Goal: Contribute content: Contribute content

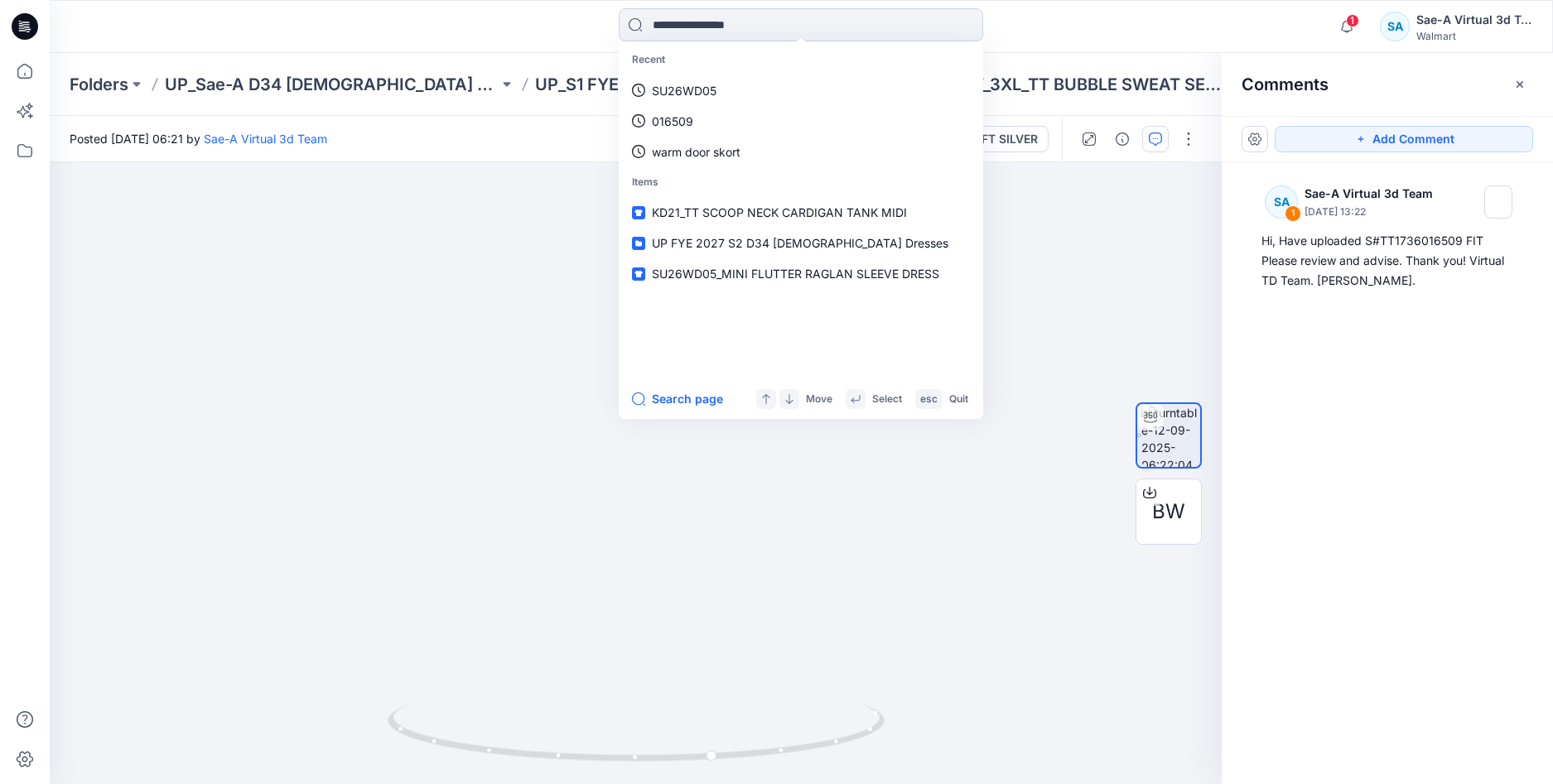
click at [689, 27] on input at bounding box center [801, 25] width 364 height 33
paste input "**********"
type input "**********"
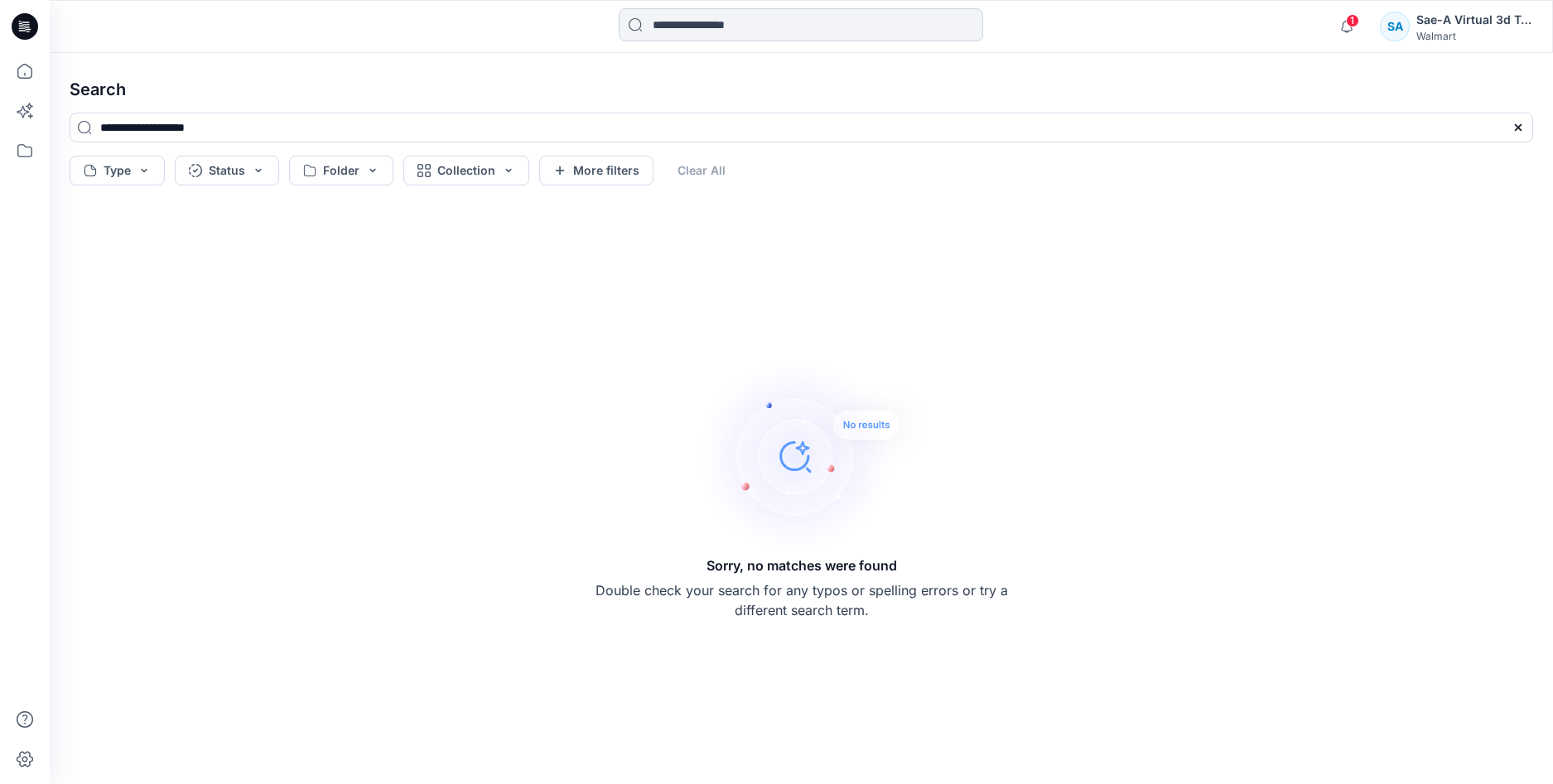
click at [703, 39] on input at bounding box center [801, 25] width 364 height 33
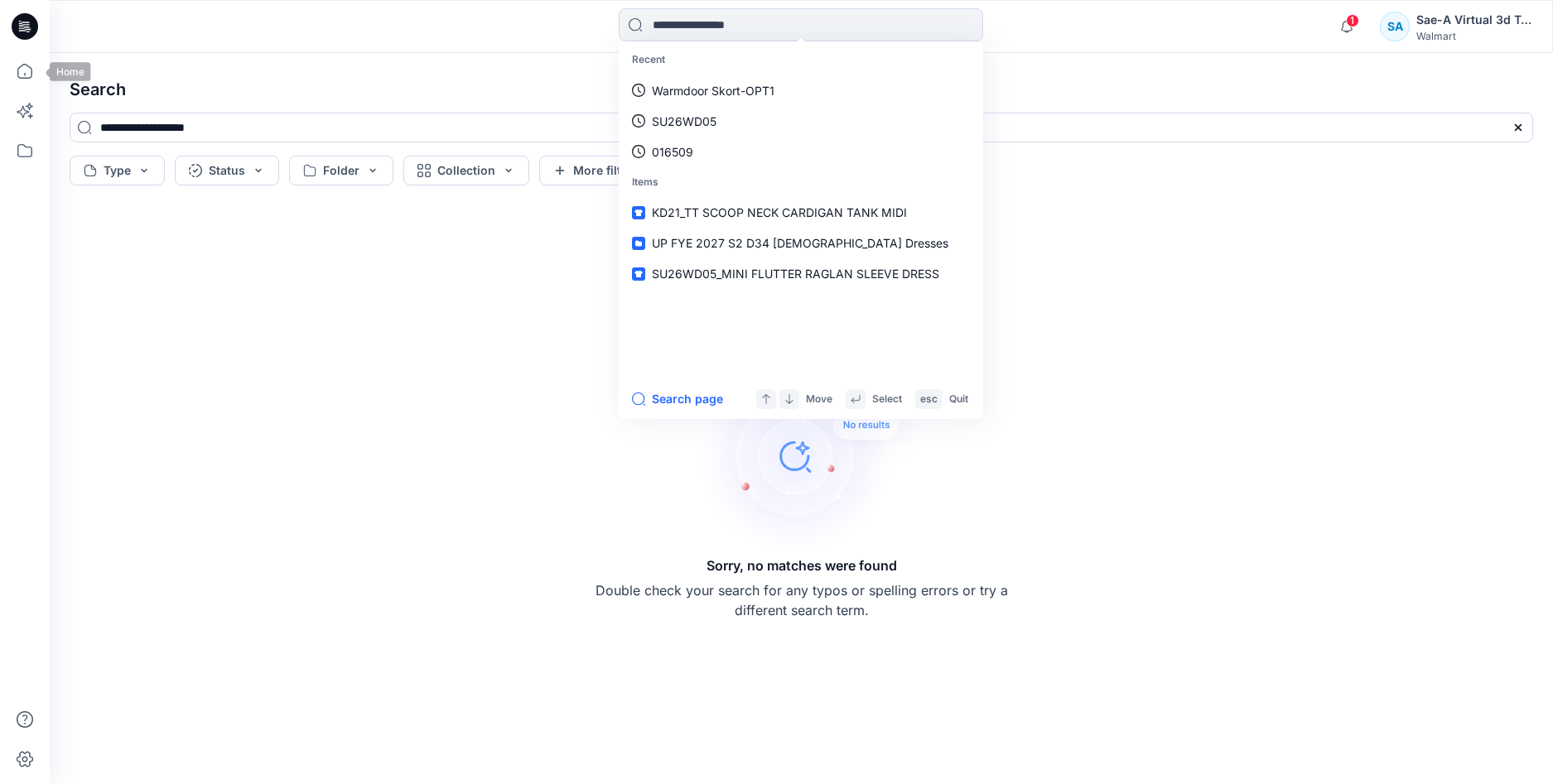
click at [26, 33] on icon at bounding box center [25, 26] width 27 height 27
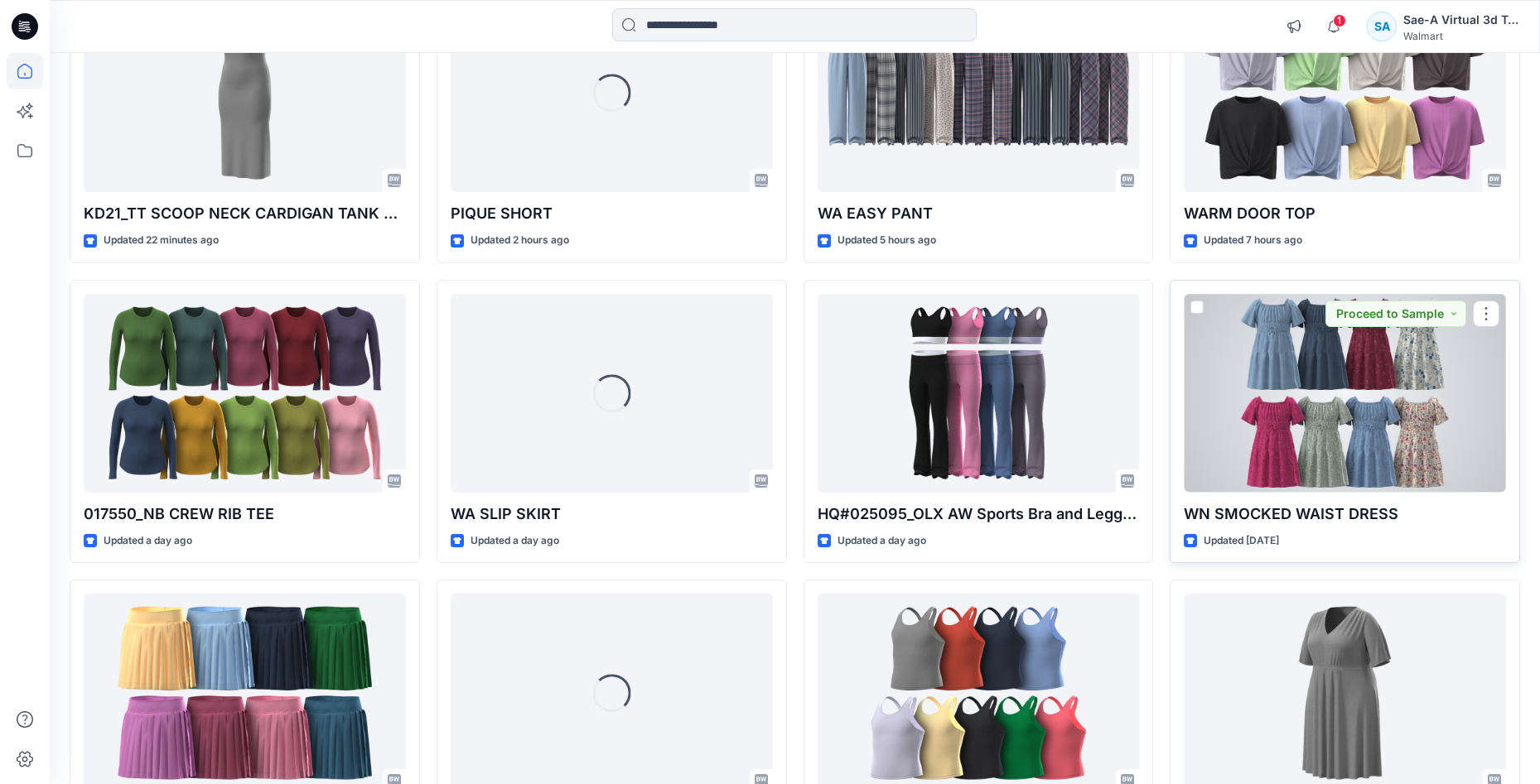
scroll to position [245, 0]
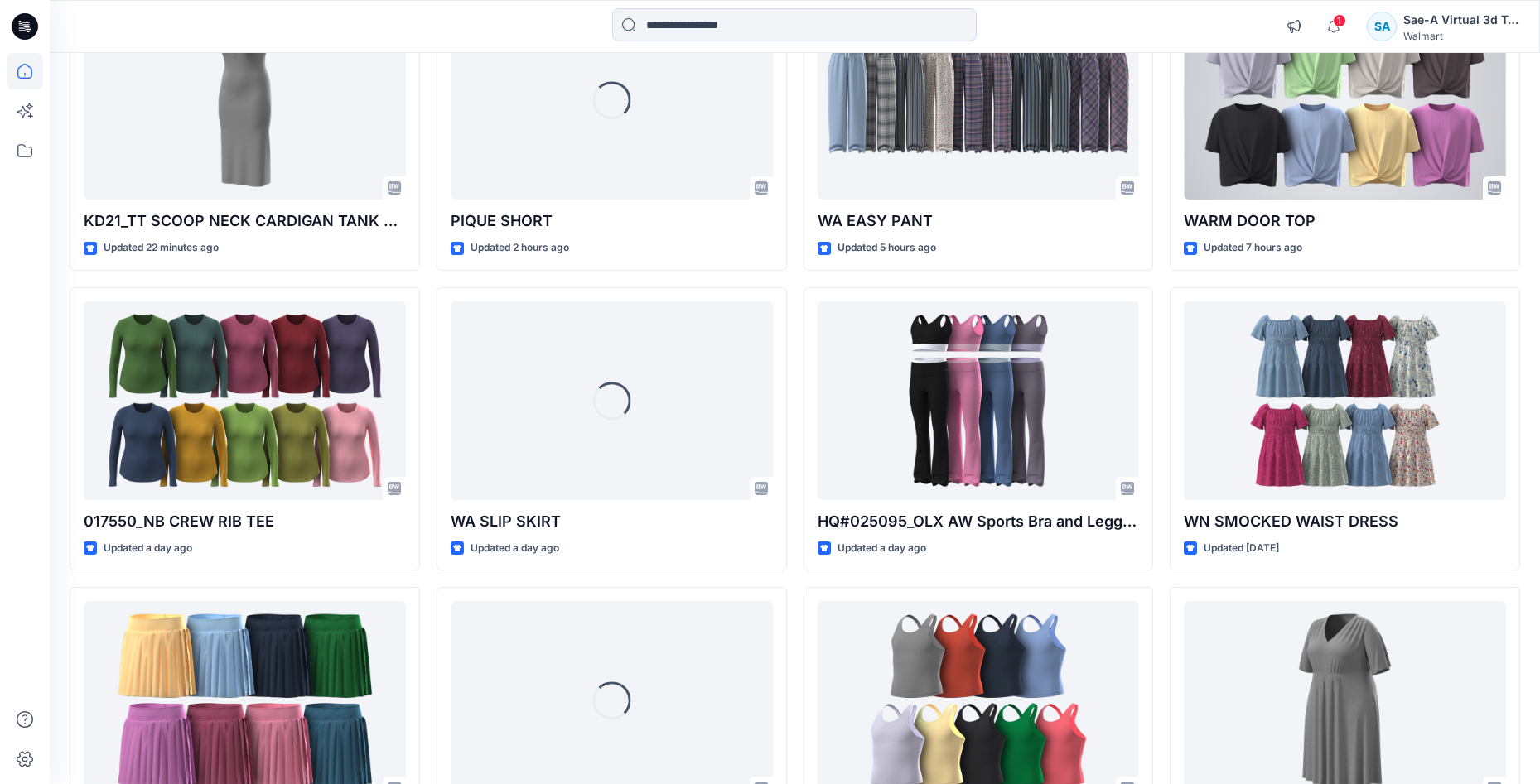
drag, startPoint x: 1312, startPoint y: 139, endPoint x: 1224, endPoint y: 162, distance: 91.0
click at [1312, 138] on div at bounding box center [1344, 100] width 322 height 198
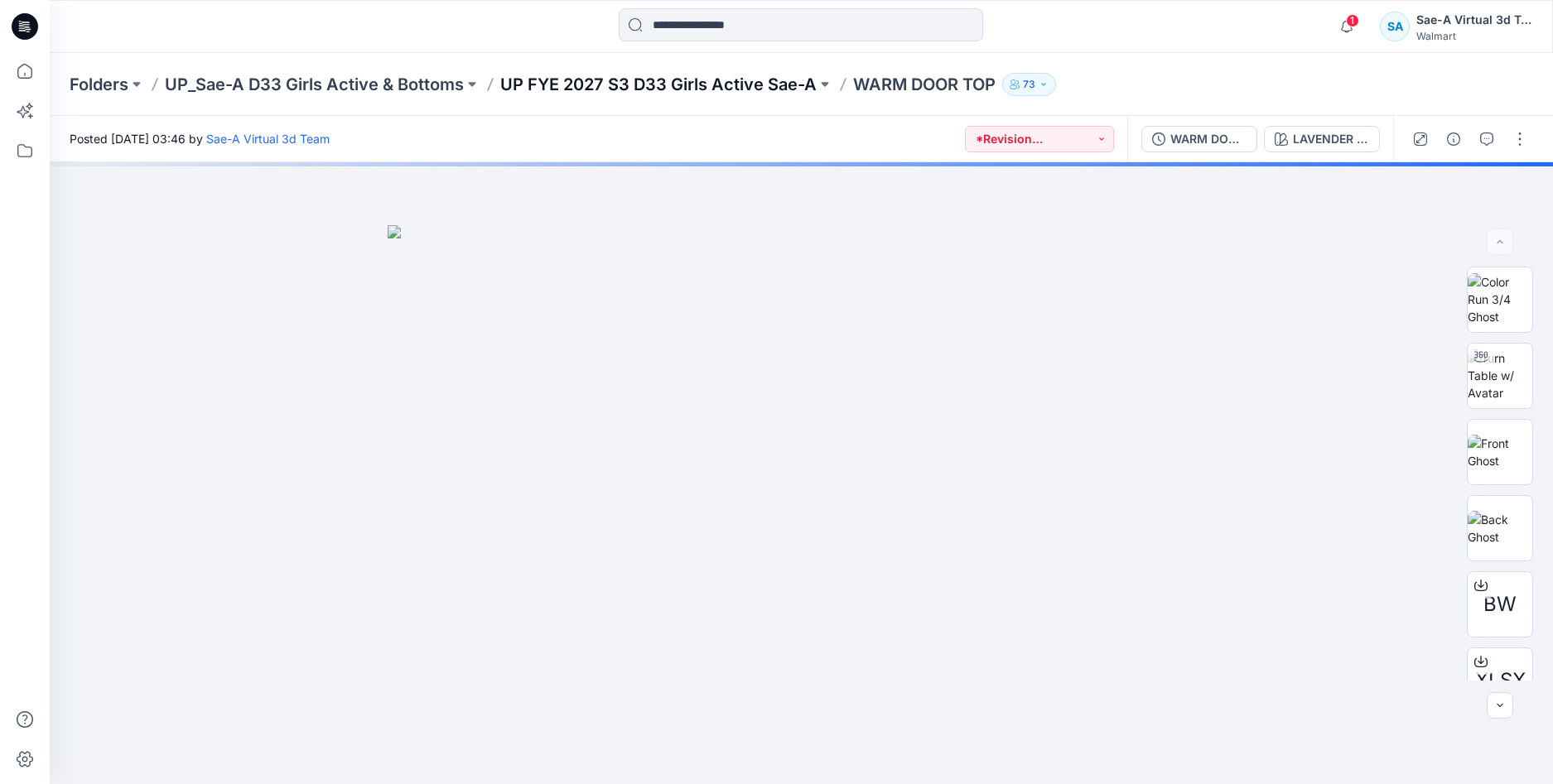
click at [697, 90] on p "UP FYE 2027 S3 D33 Girls Active Sae-A" at bounding box center [658, 84] width 316 height 23
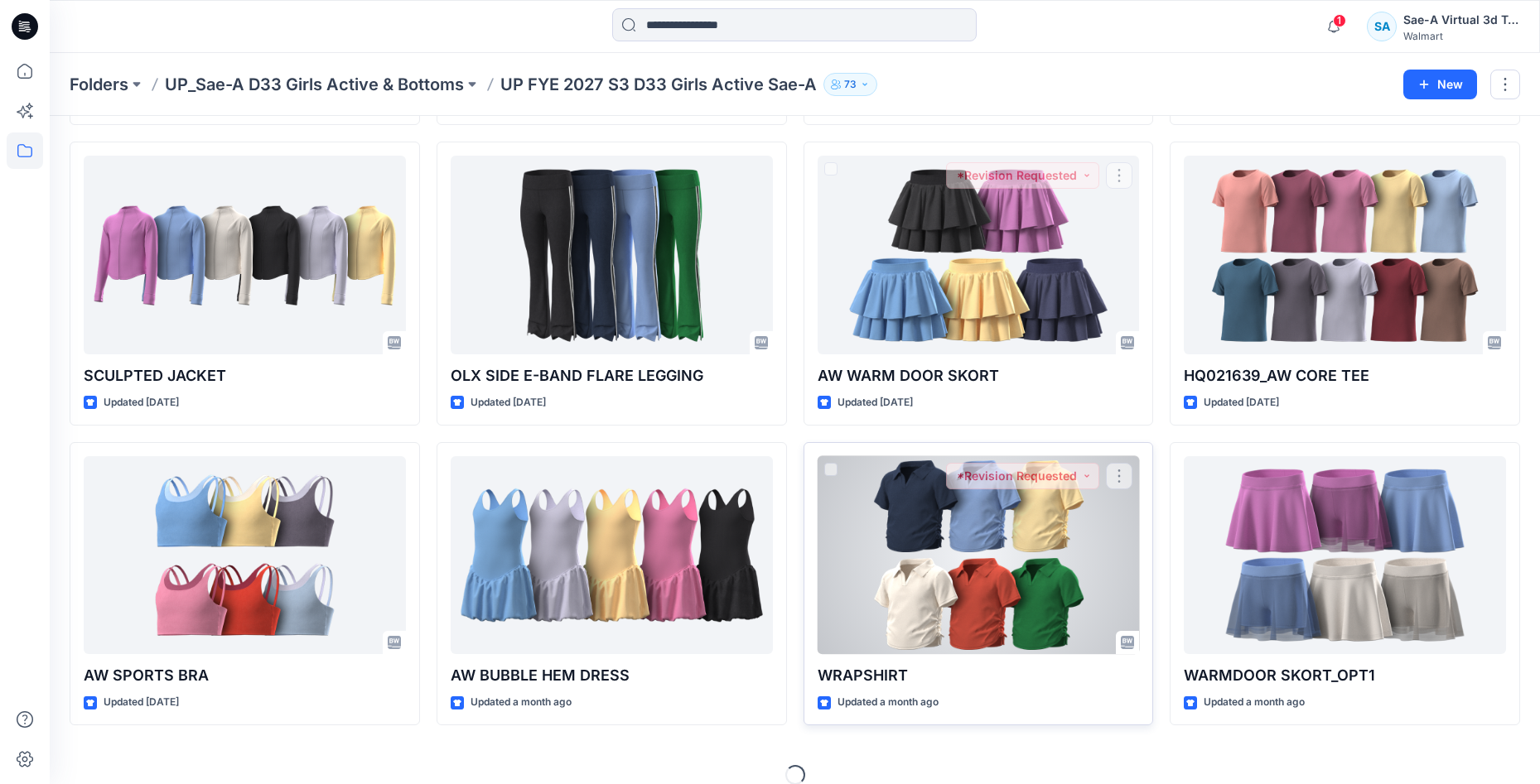
scroll to position [364, 0]
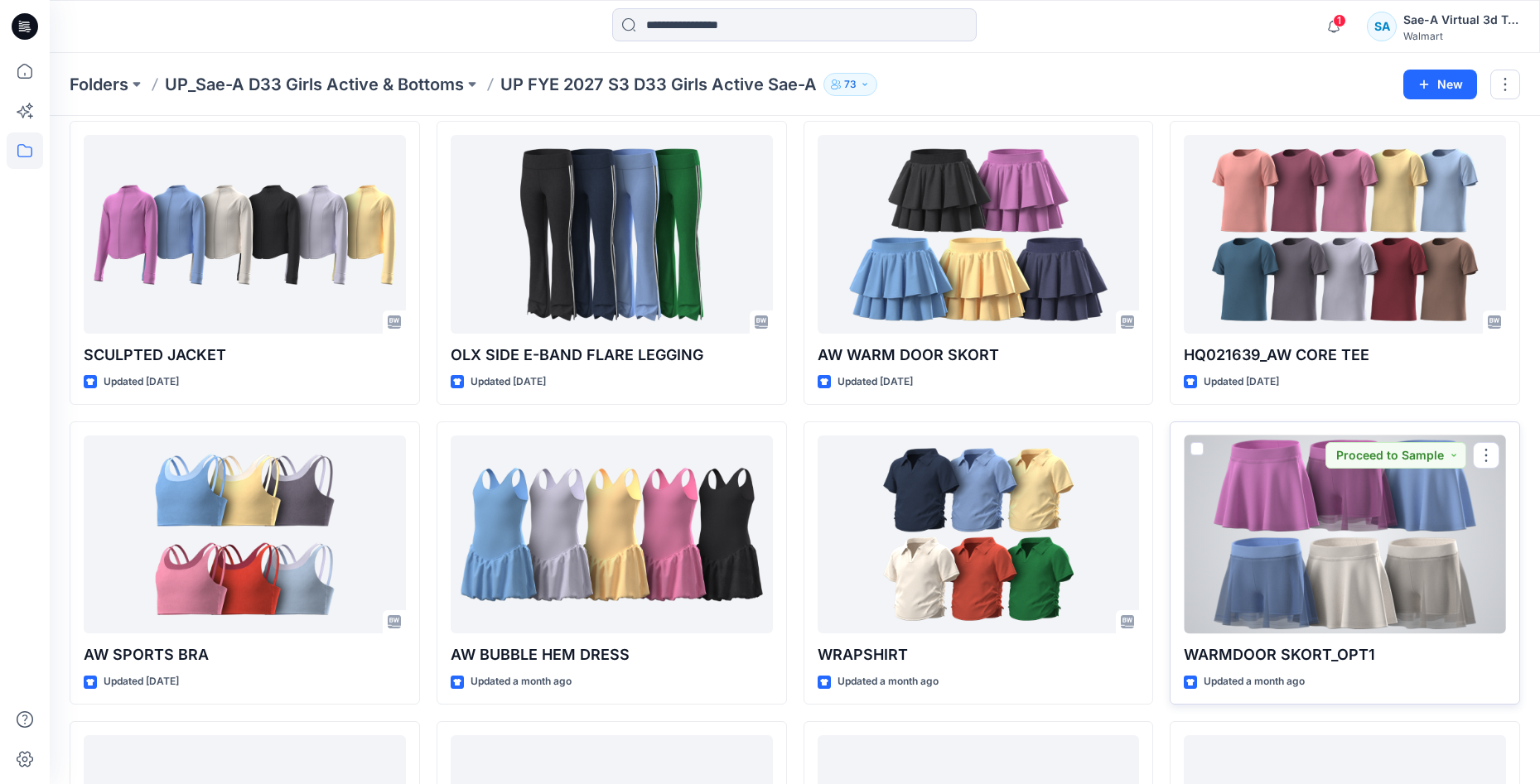
click at [1333, 584] on div at bounding box center [1344, 534] width 322 height 198
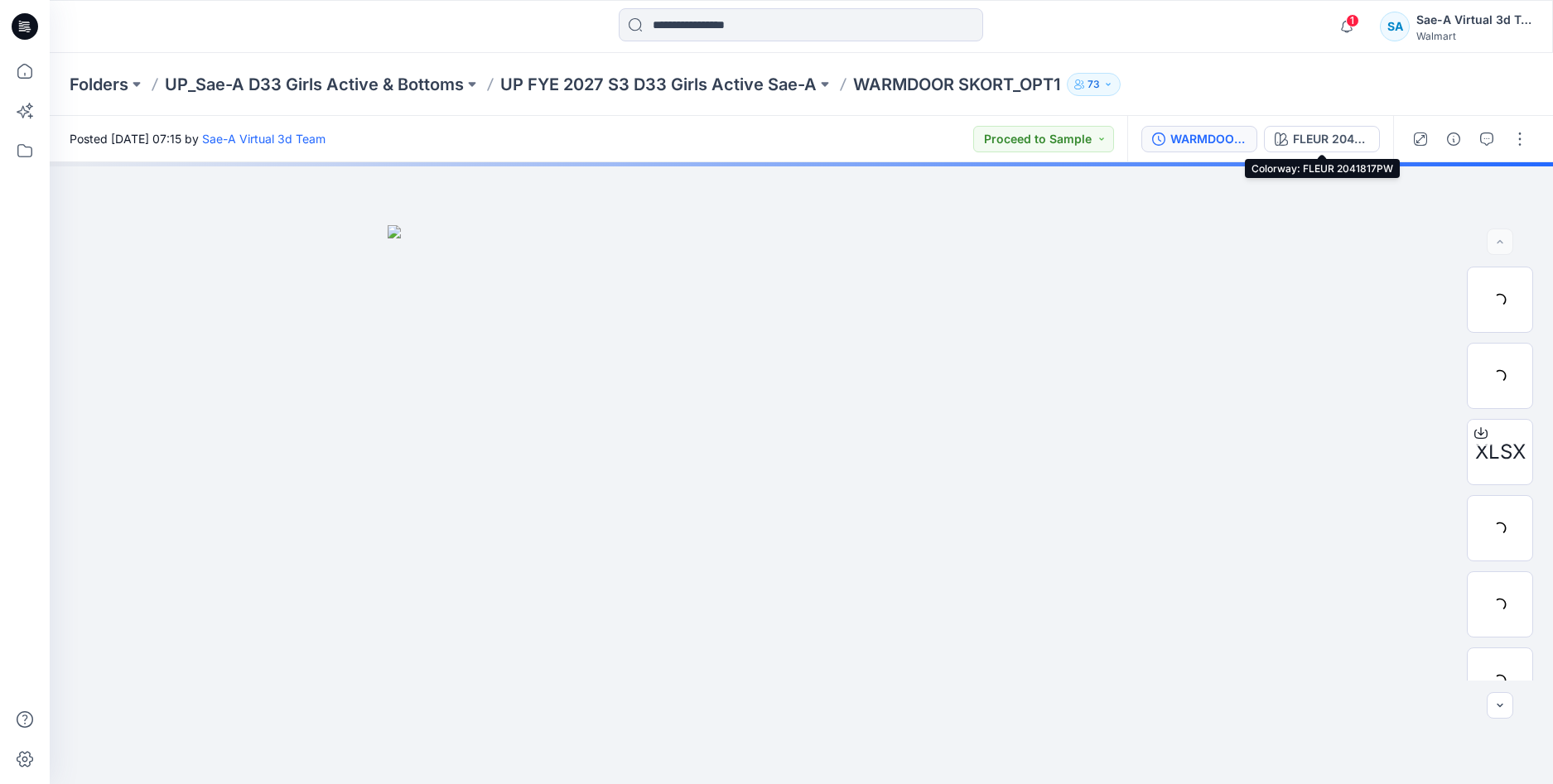
click at [1227, 139] on div "WARMDOOR SKORT_FULL COLORWAYS" at bounding box center [1209, 138] width 76 height 18
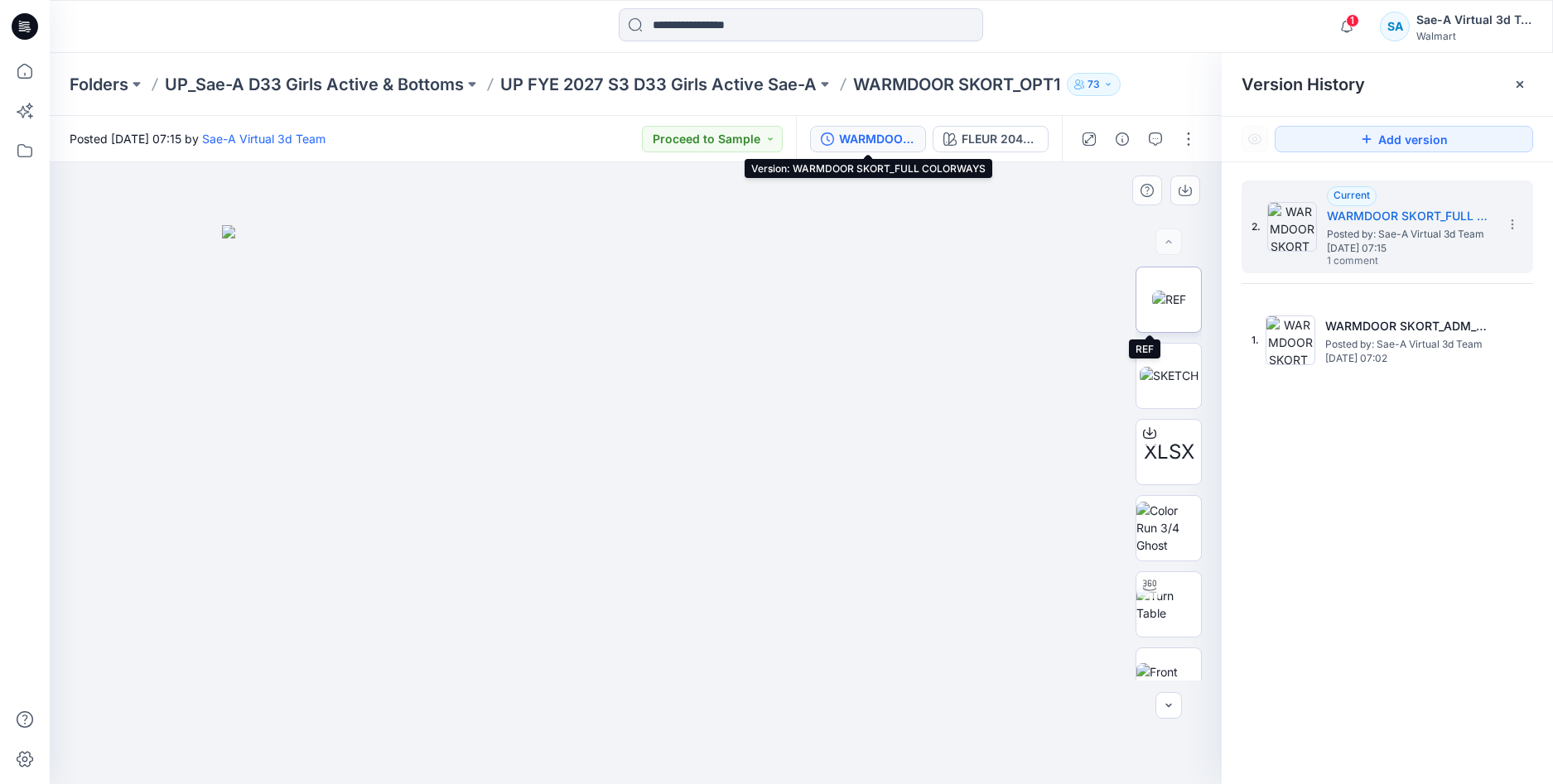
click at [1182, 301] on img at bounding box center [1169, 299] width 34 height 17
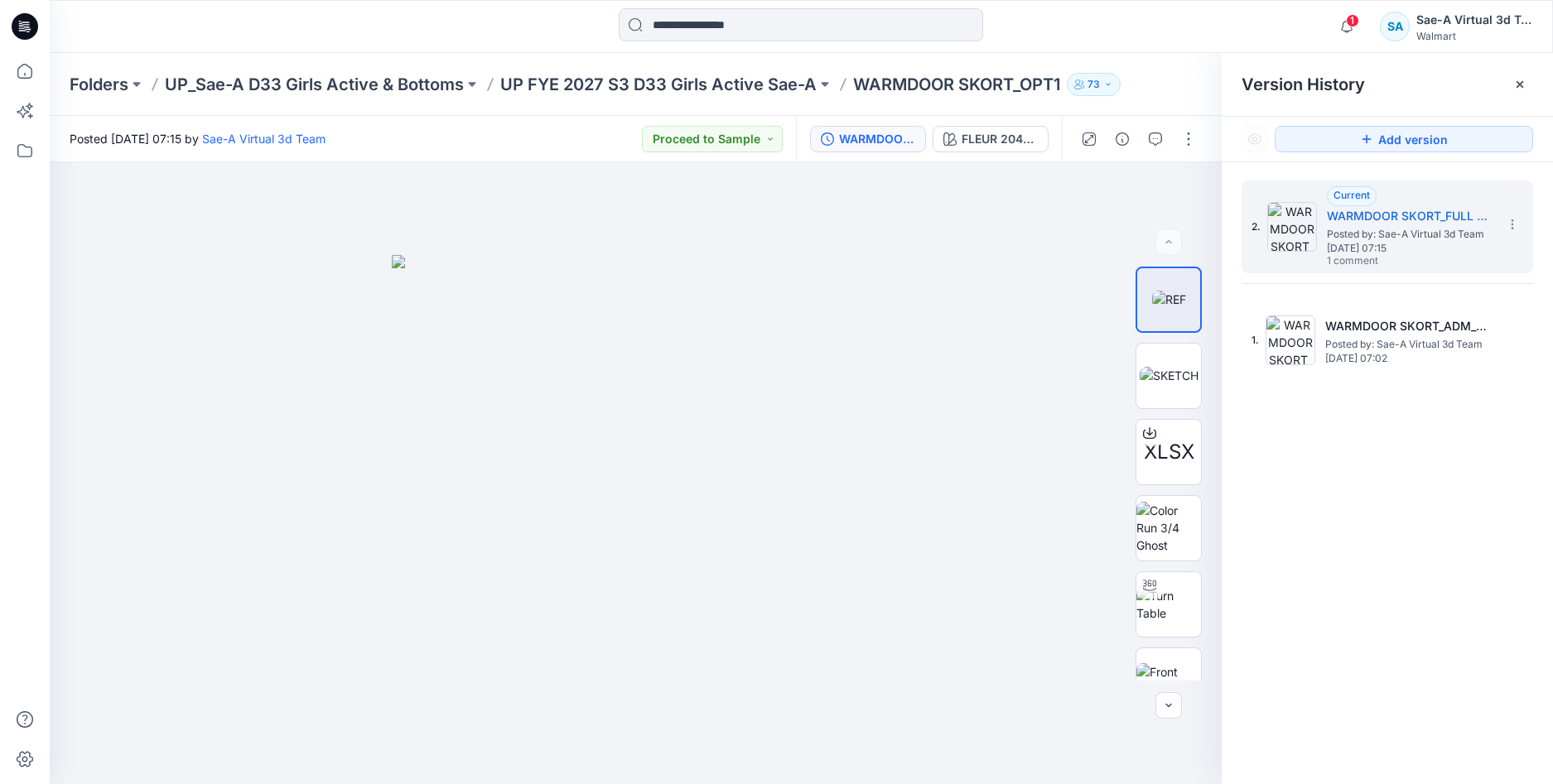
click at [1390, 488] on div "2. Current WARMDOOR SKORT_FULL COLORWAYS Posted by: Sae-A Virtual 3d Team Frida…" at bounding box center [1387, 485] width 332 height 646
click at [1349, 23] on span "1" at bounding box center [1352, 20] width 13 height 13
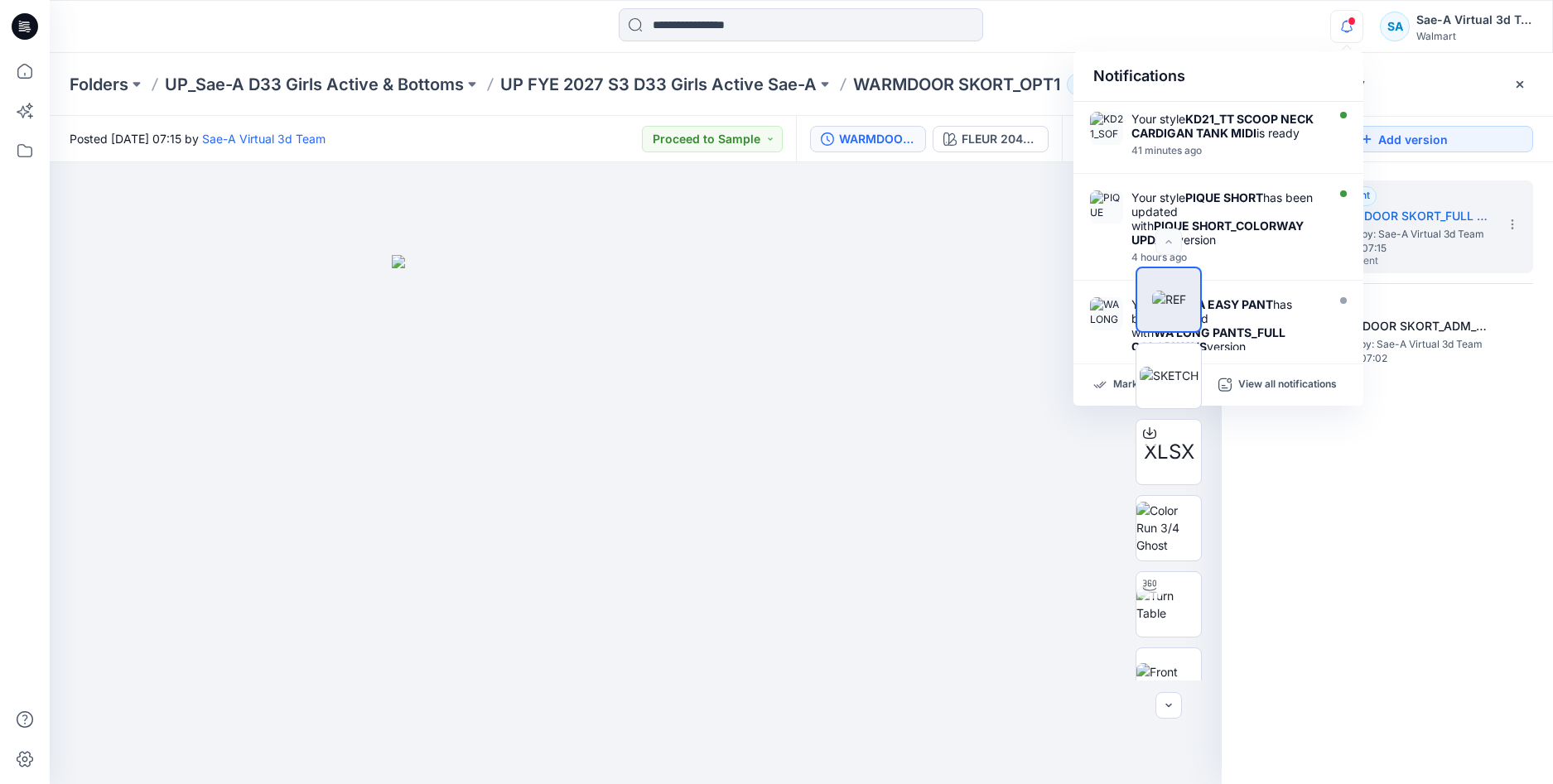
drag, startPoint x: 1386, startPoint y: 598, endPoint x: 1144, endPoint y: 387, distance: 321.1
click at [1387, 597] on div "2. Current WARMDOOR SKORT_FULL COLORWAYS Posted by: Sae-A Virtual 3d Team Frida…" at bounding box center [1387, 485] width 332 height 646
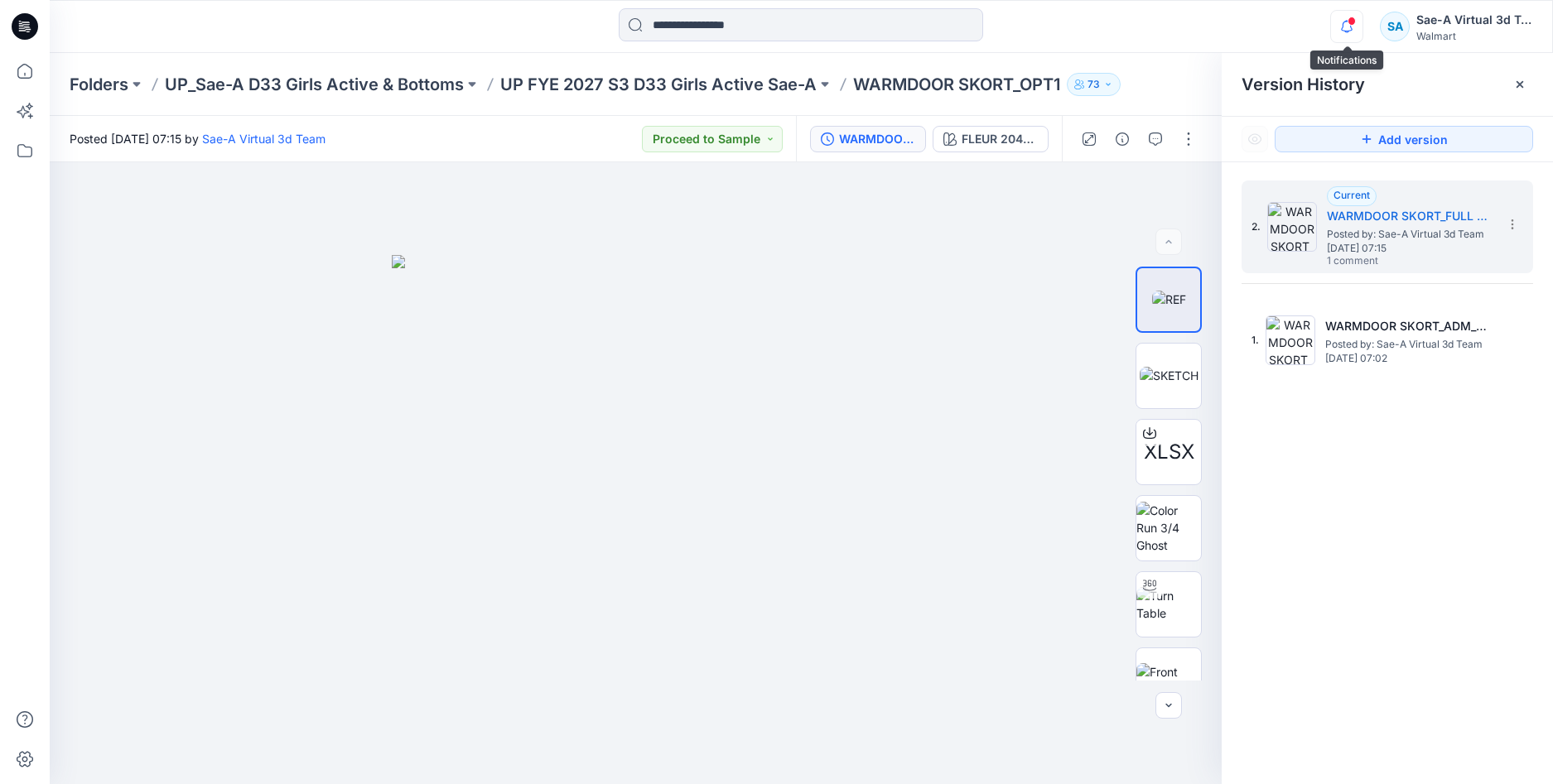
click at [1344, 27] on icon "button" at bounding box center [1347, 27] width 32 height 33
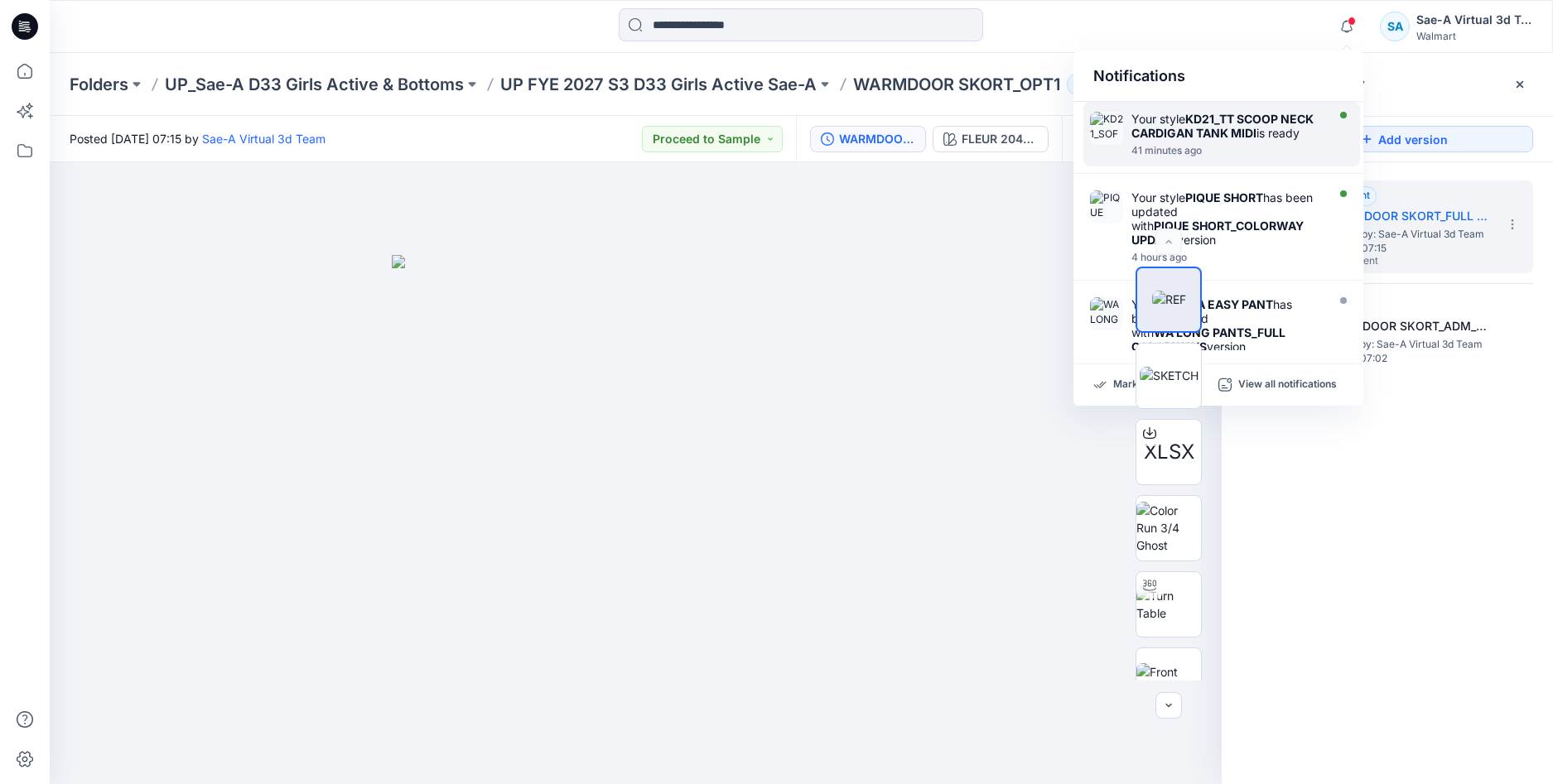
click at [1196, 140] on div "Your style KD21_TT SCOOP NECK CARDIGAN TANK MIDI is ready" at bounding box center [1227, 125] width 191 height 28
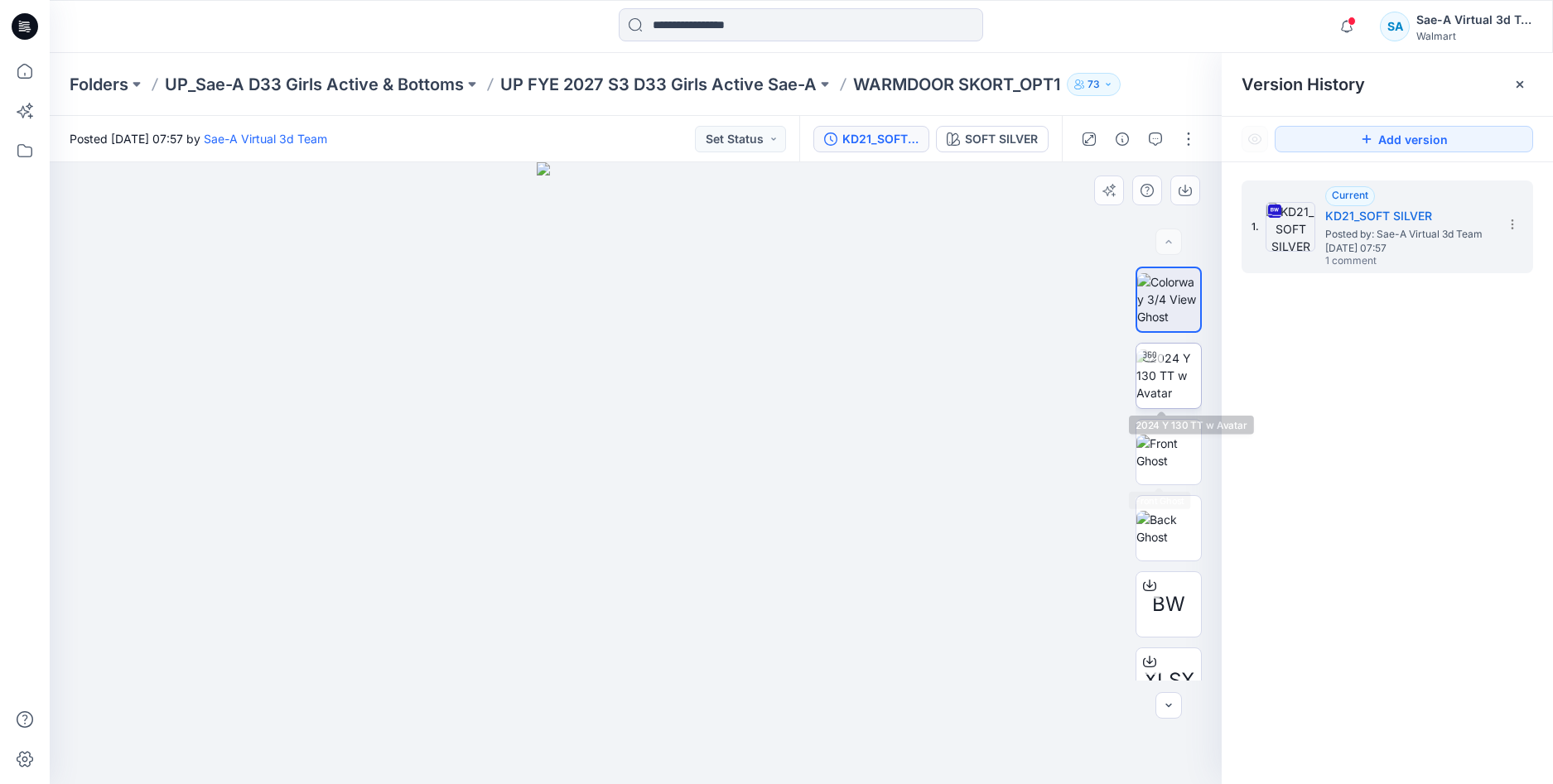
click at [1153, 386] on img at bounding box center [1168, 375] width 64 height 52
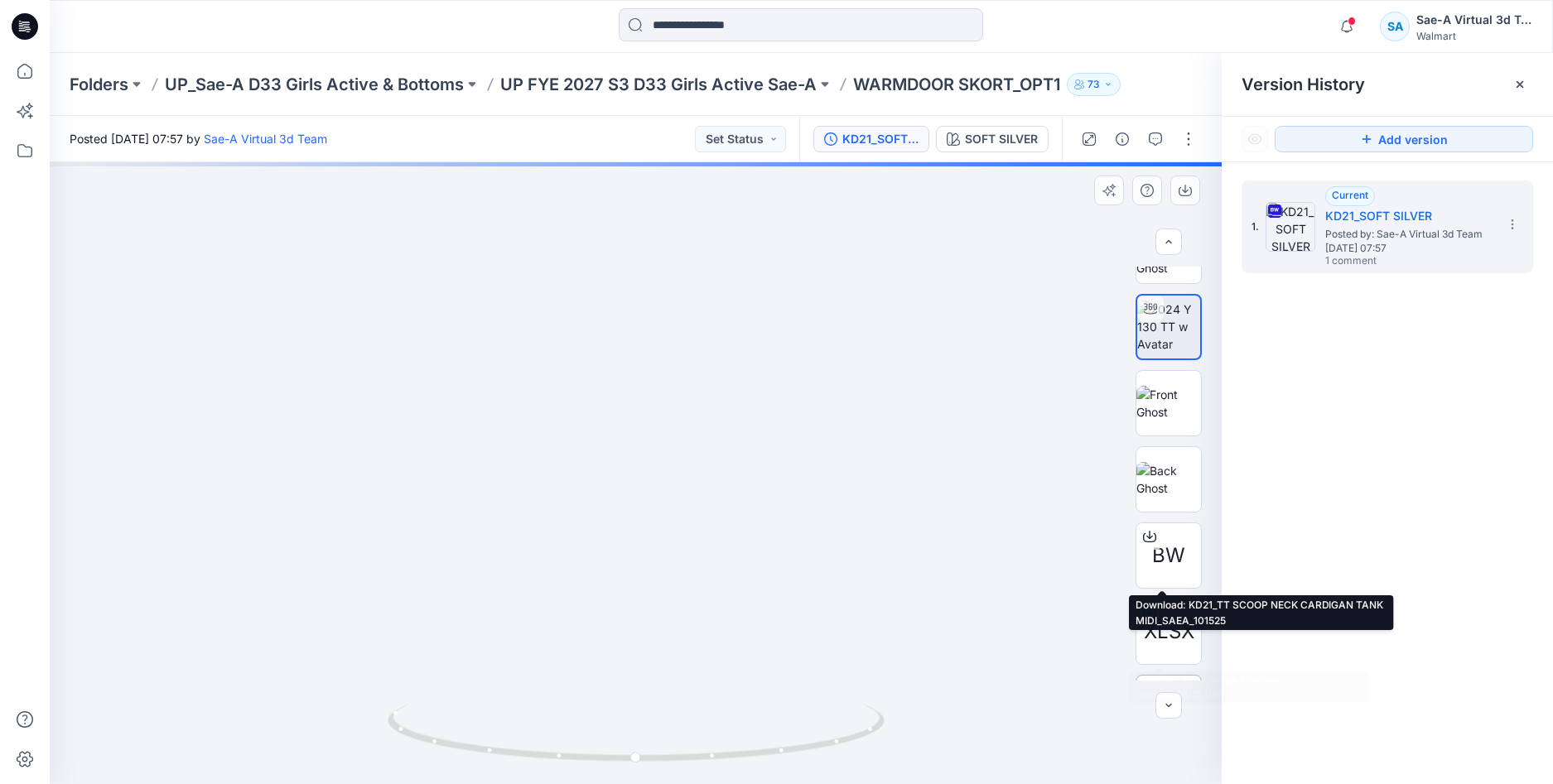
scroll to position [109, 0]
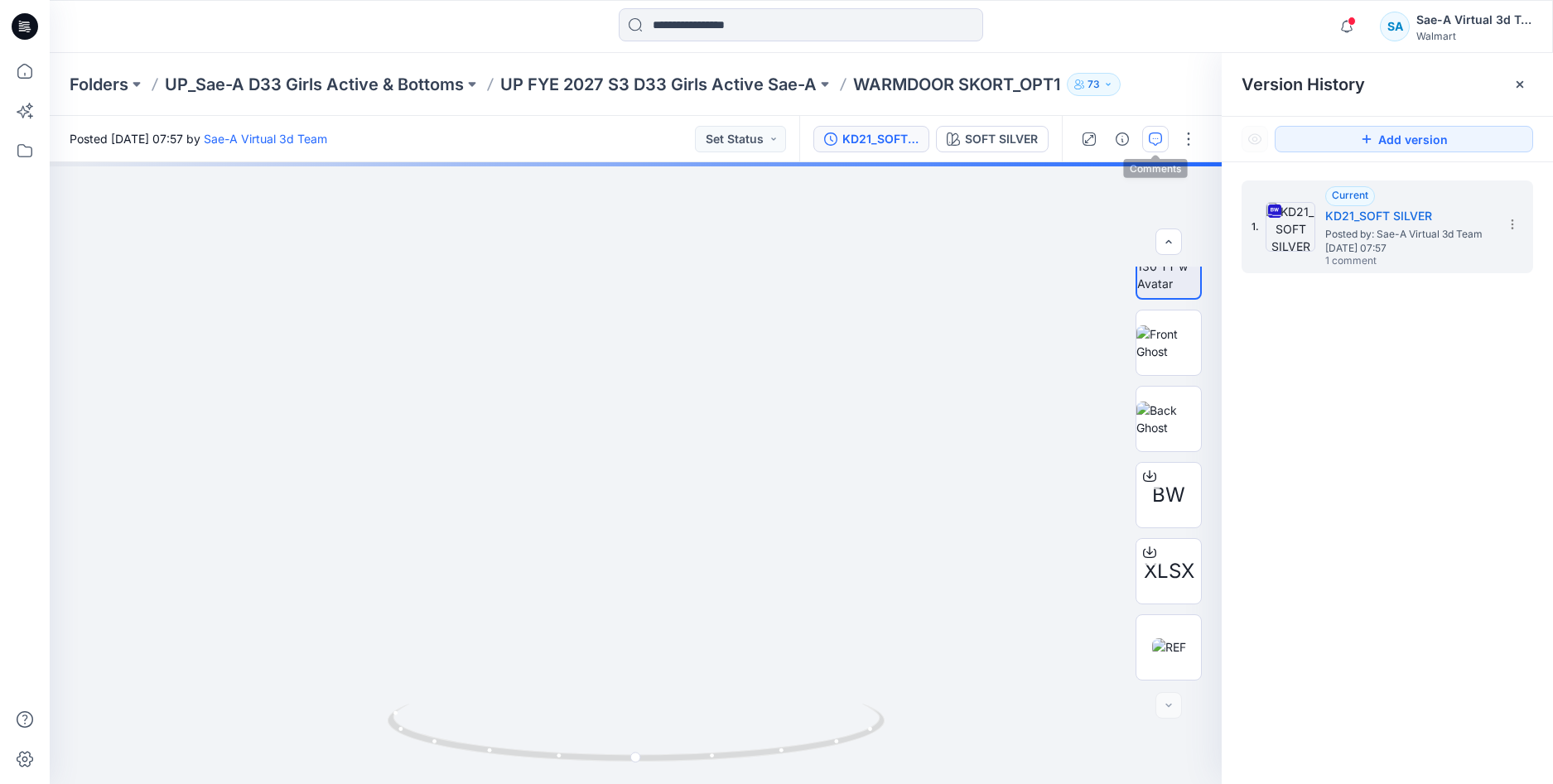
click at [1154, 148] on button "button" at bounding box center [1155, 139] width 27 height 27
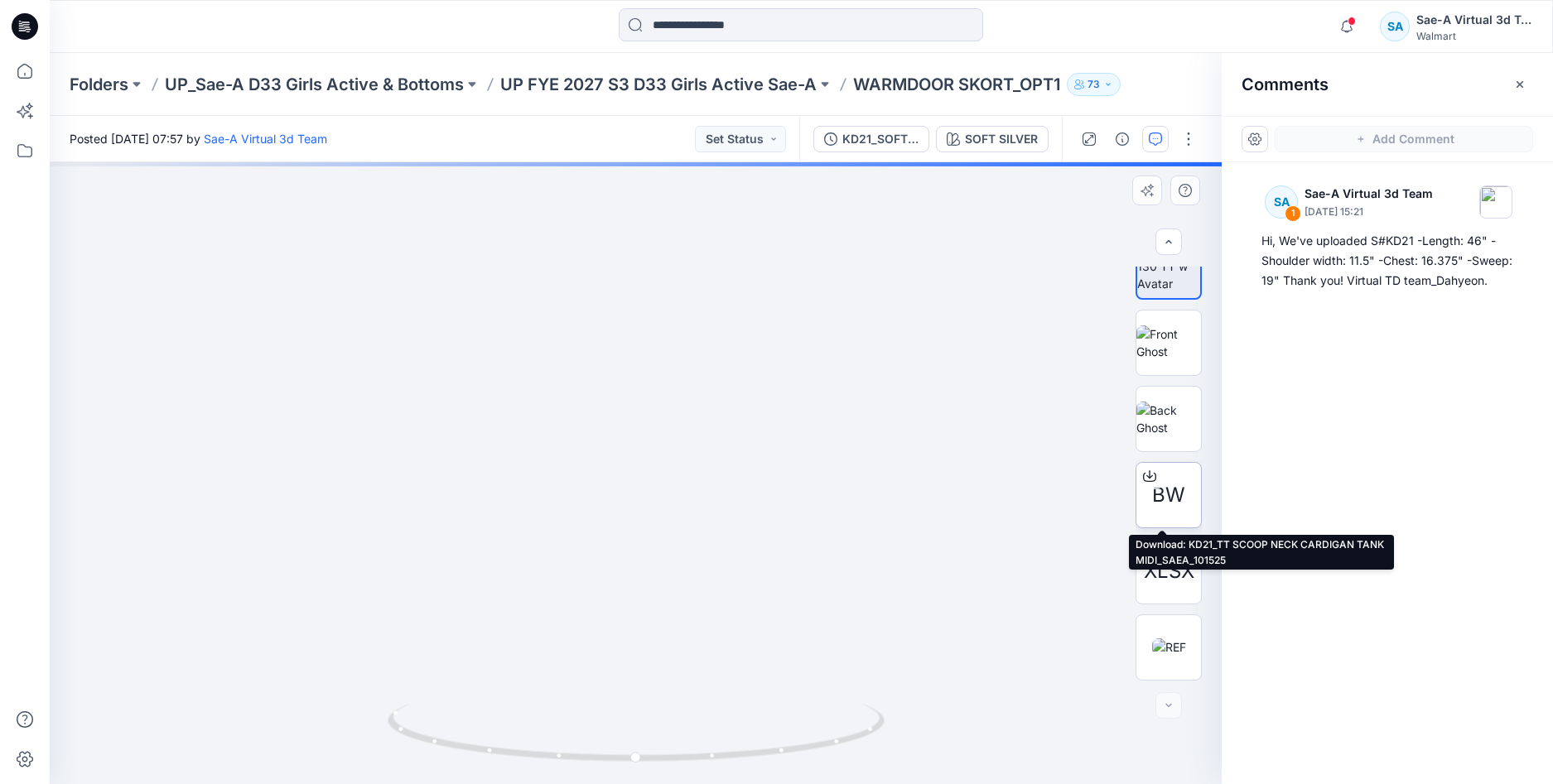
click at [1144, 480] on icon at bounding box center [1149, 476] width 13 height 13
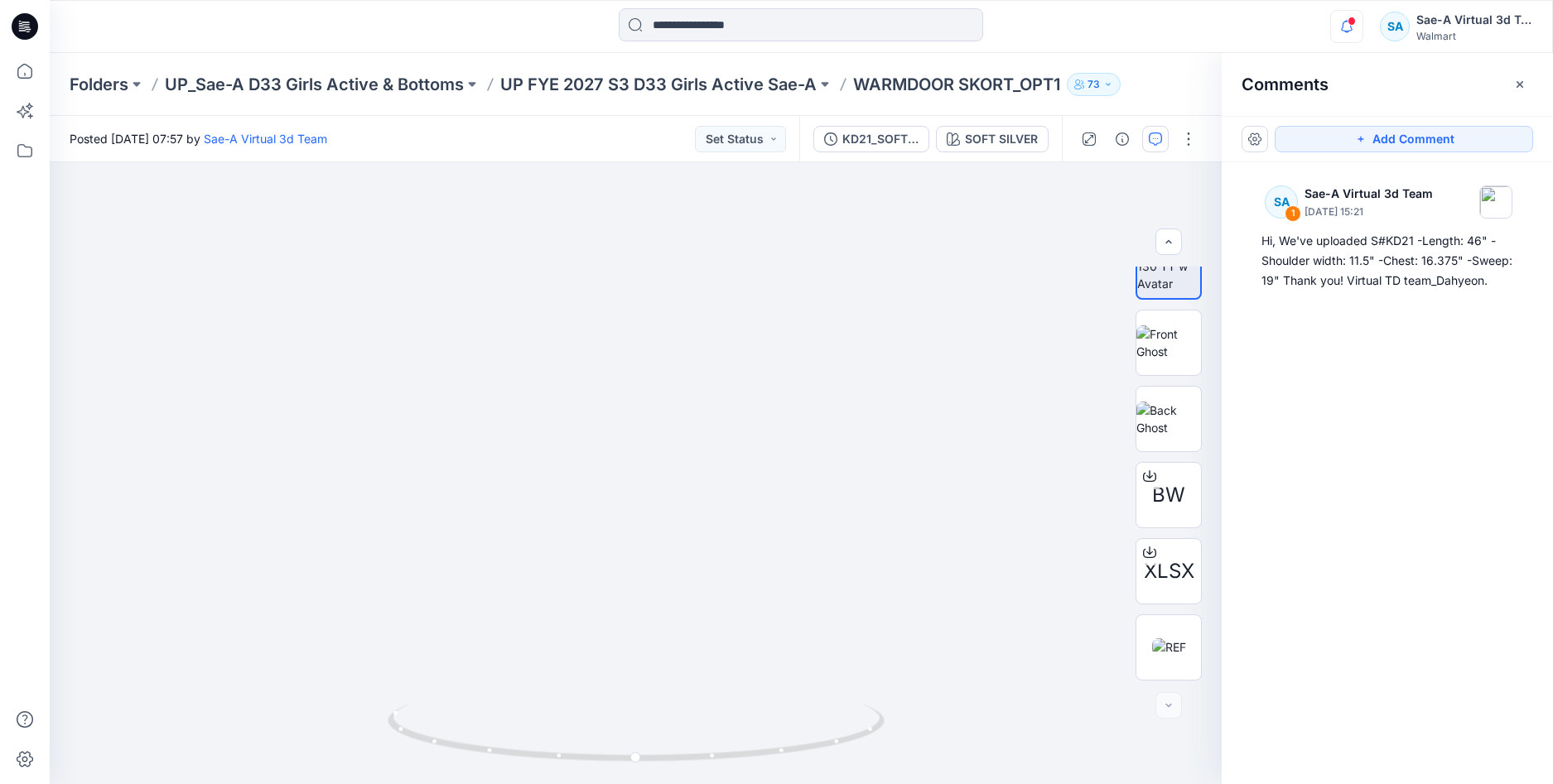
click at [1359, 23] on icon "button" at bounding box center [1347, 27] width 32 height 33
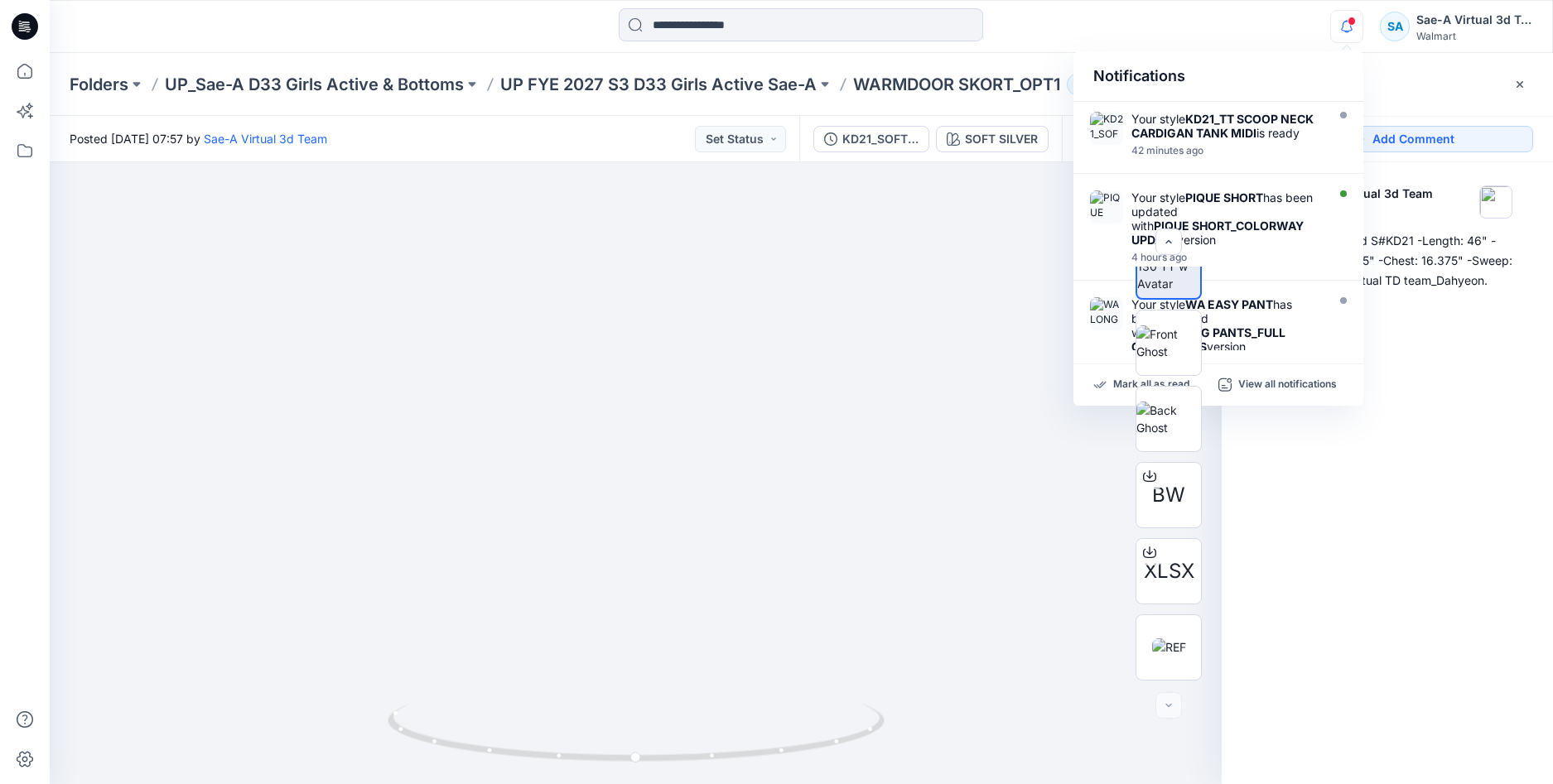
click at [1337, 511] on div "SA 1 Sae-A Virtual 3d Team October 15, 2025 15:21 Hi, We've uploaded S#KD21 -Le…" at bounding box center [1387, 442] width 332 height 561
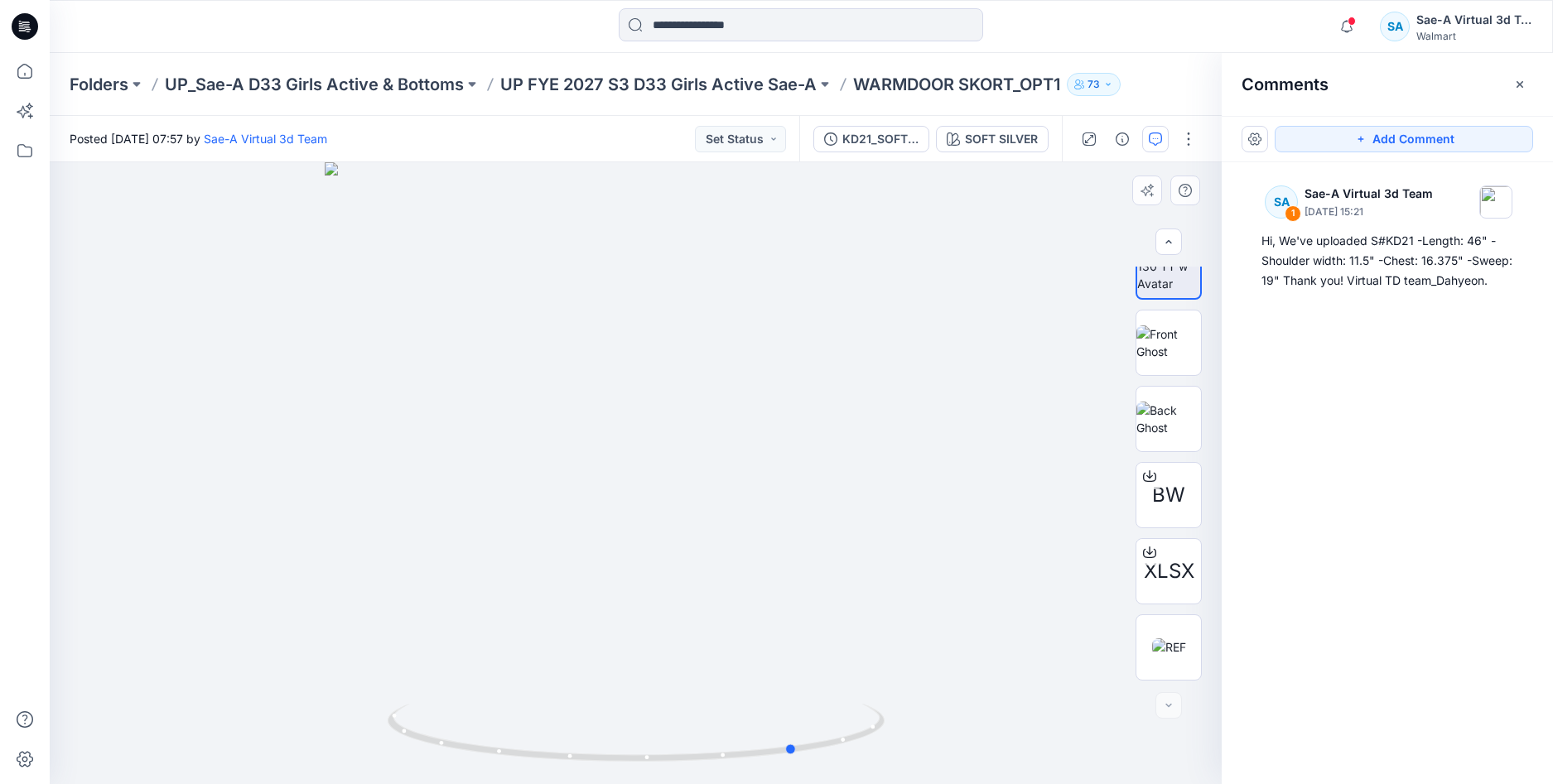
drag, startPoint x: 832, startPoint y: 759, endPoint x: 933, endPoint y: 745, distance: 102.0
click at [933, 745] on div at bounding box center [636, 473] width 1172 height 622
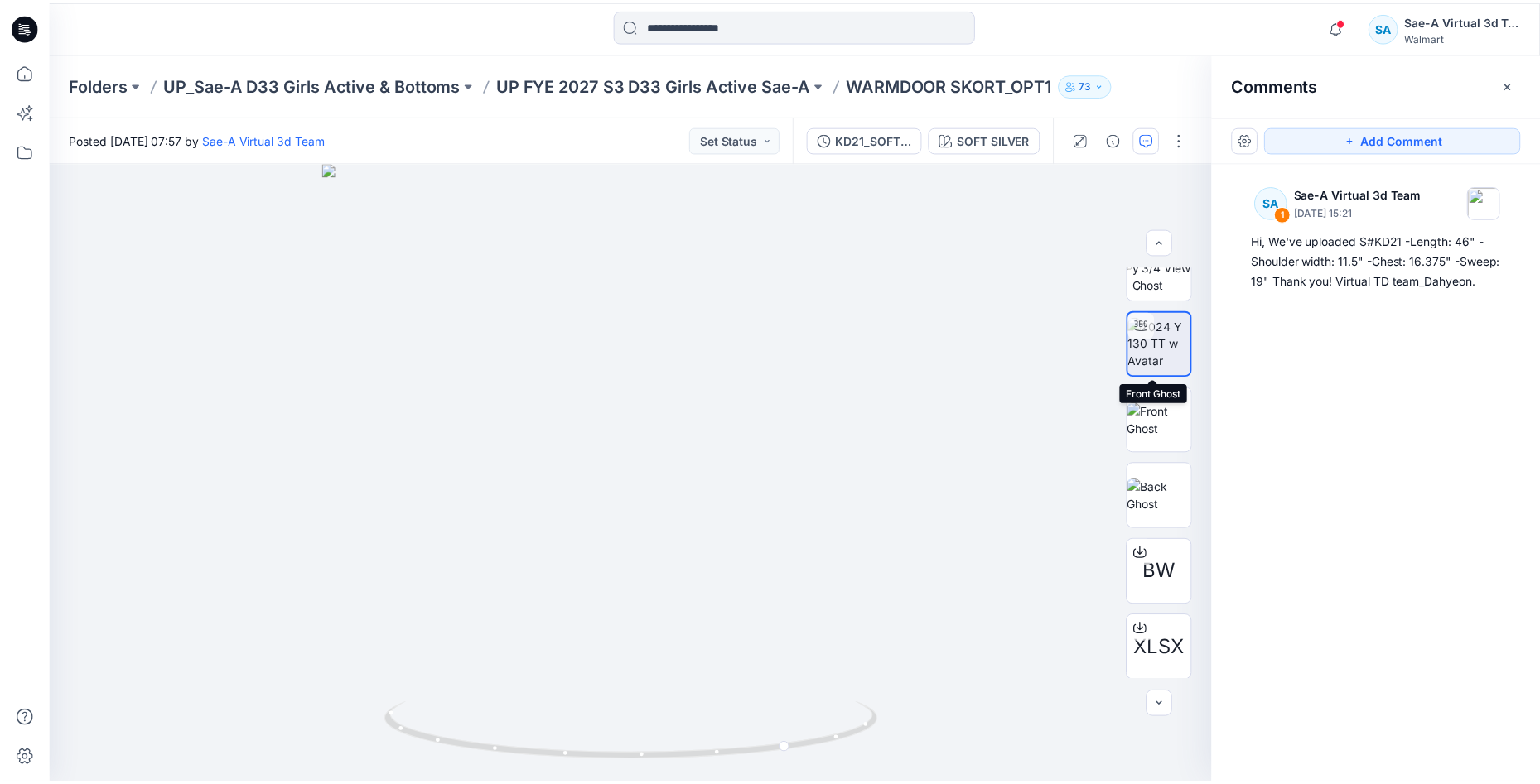
scroll to position [0, 0]
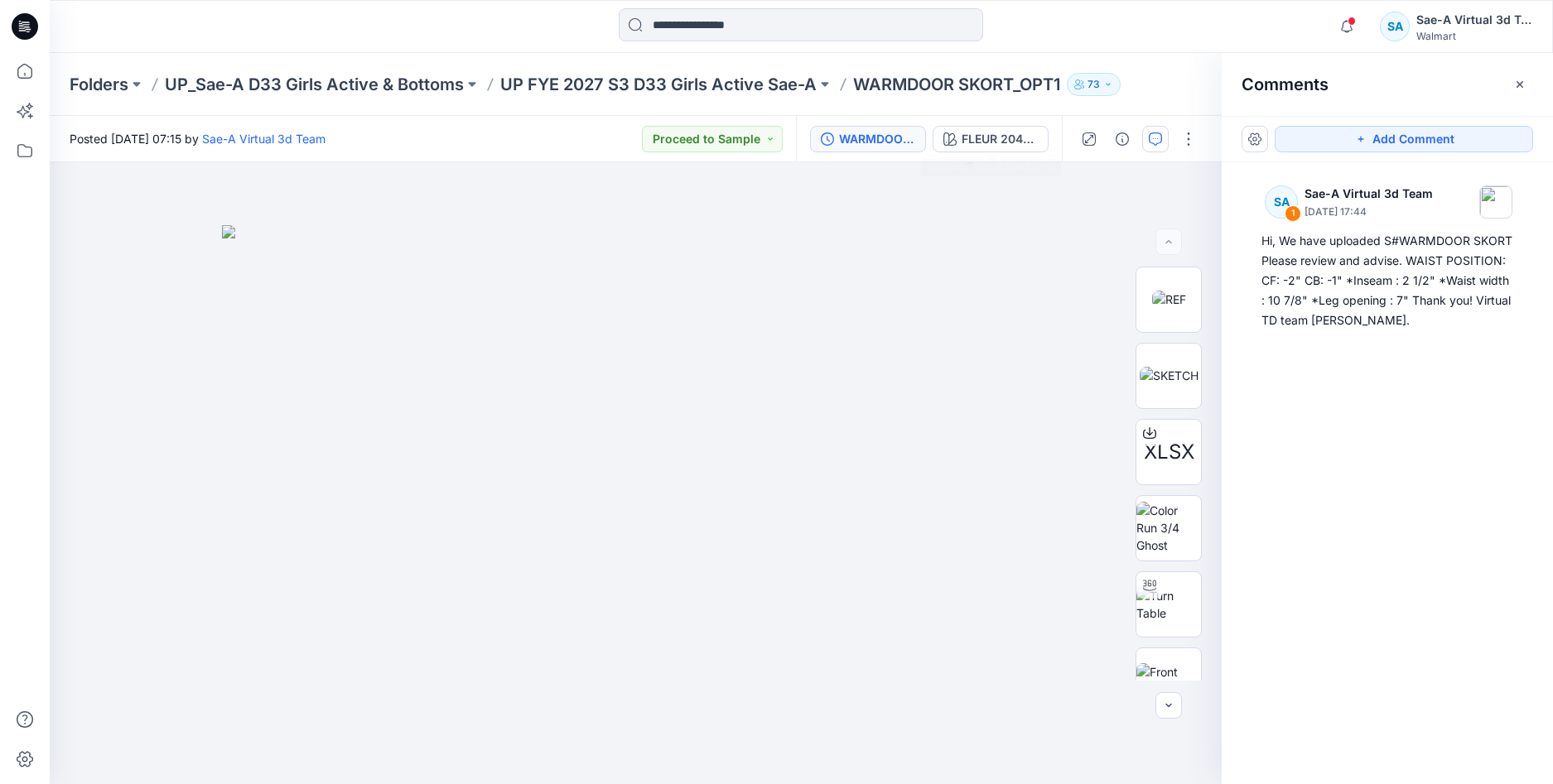
click at [898, 136] on div "WARMDOOR SKORT_FULL COLORWAYS" at bounding box center [877, 138] width 76 height 18
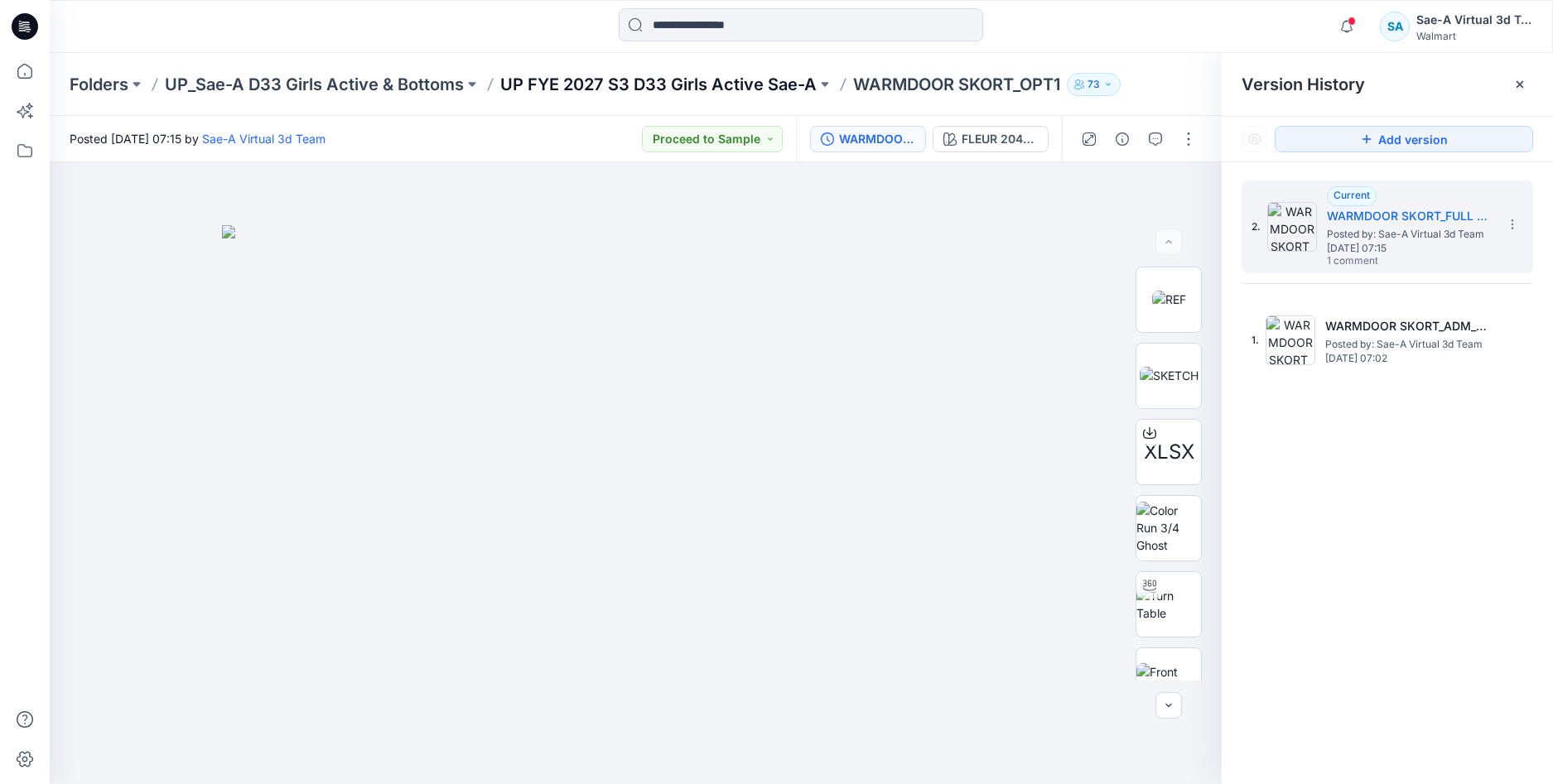
click at [815, 81] on p "UP FYE 2027 S3 D33 Girls Active Sae-A" at bounding box center [658, 84] width 316 height 23
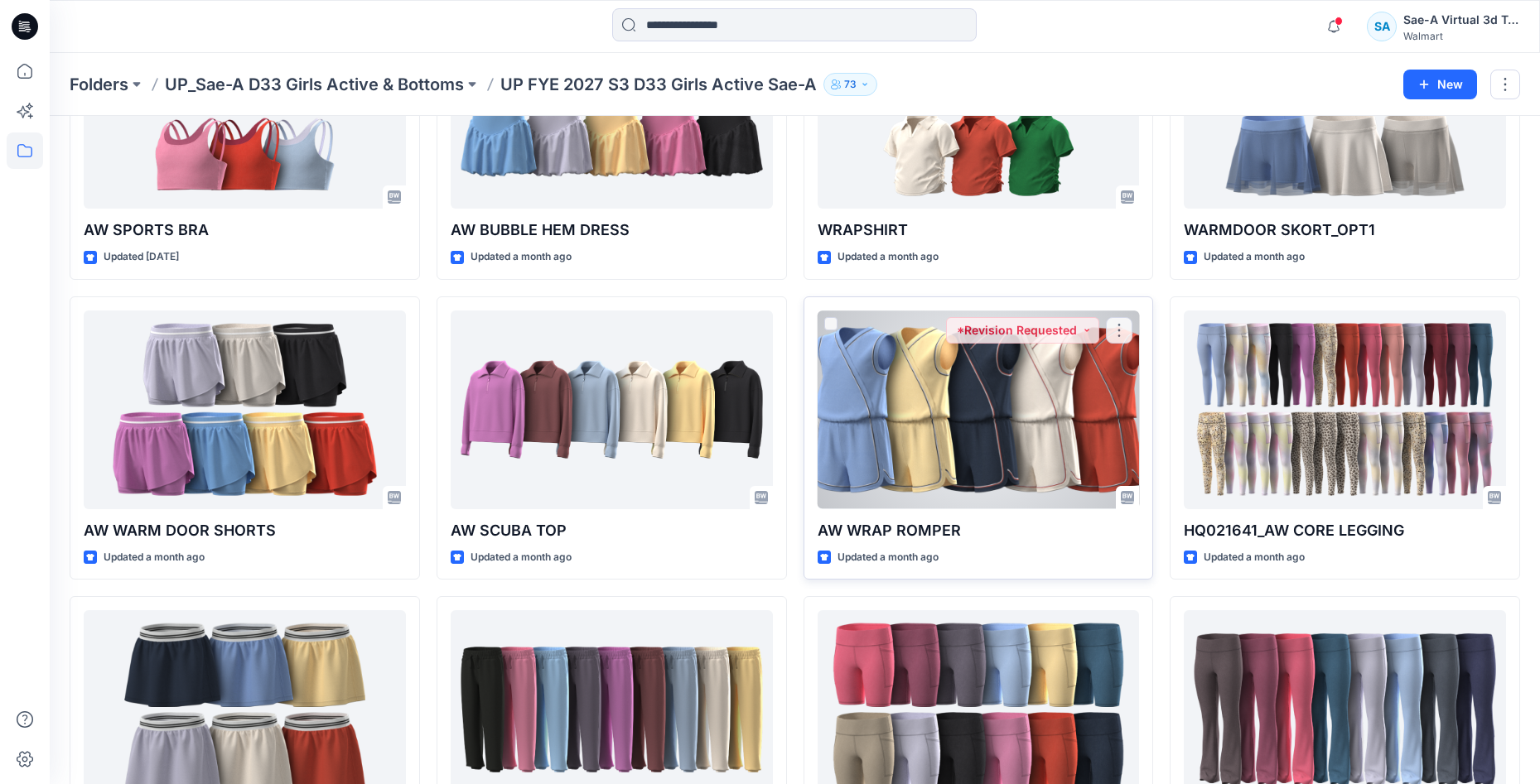
scroll to position [791, 0]
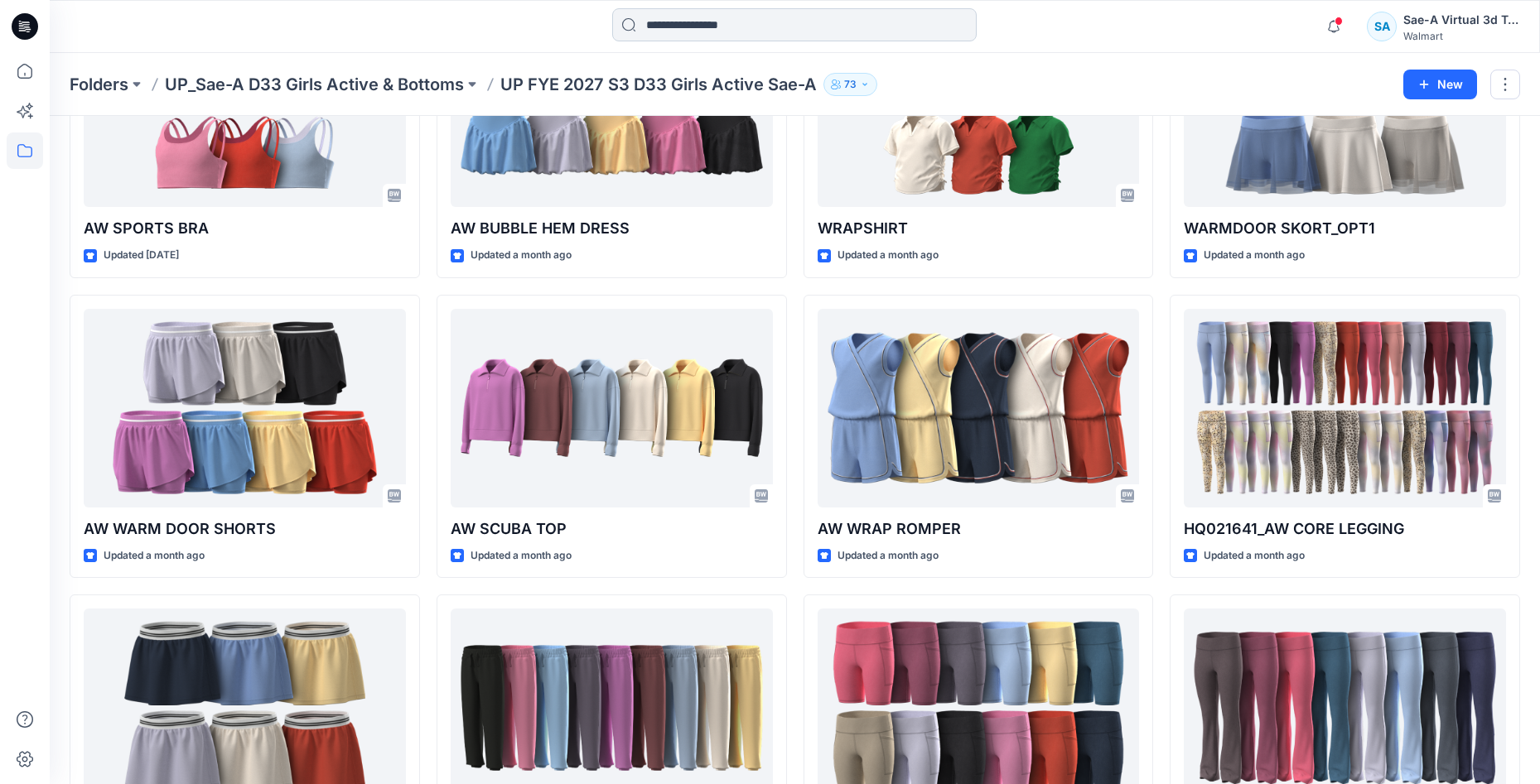
click at [825, 21] on input at bounding box center [794, 25] width 364 height 33
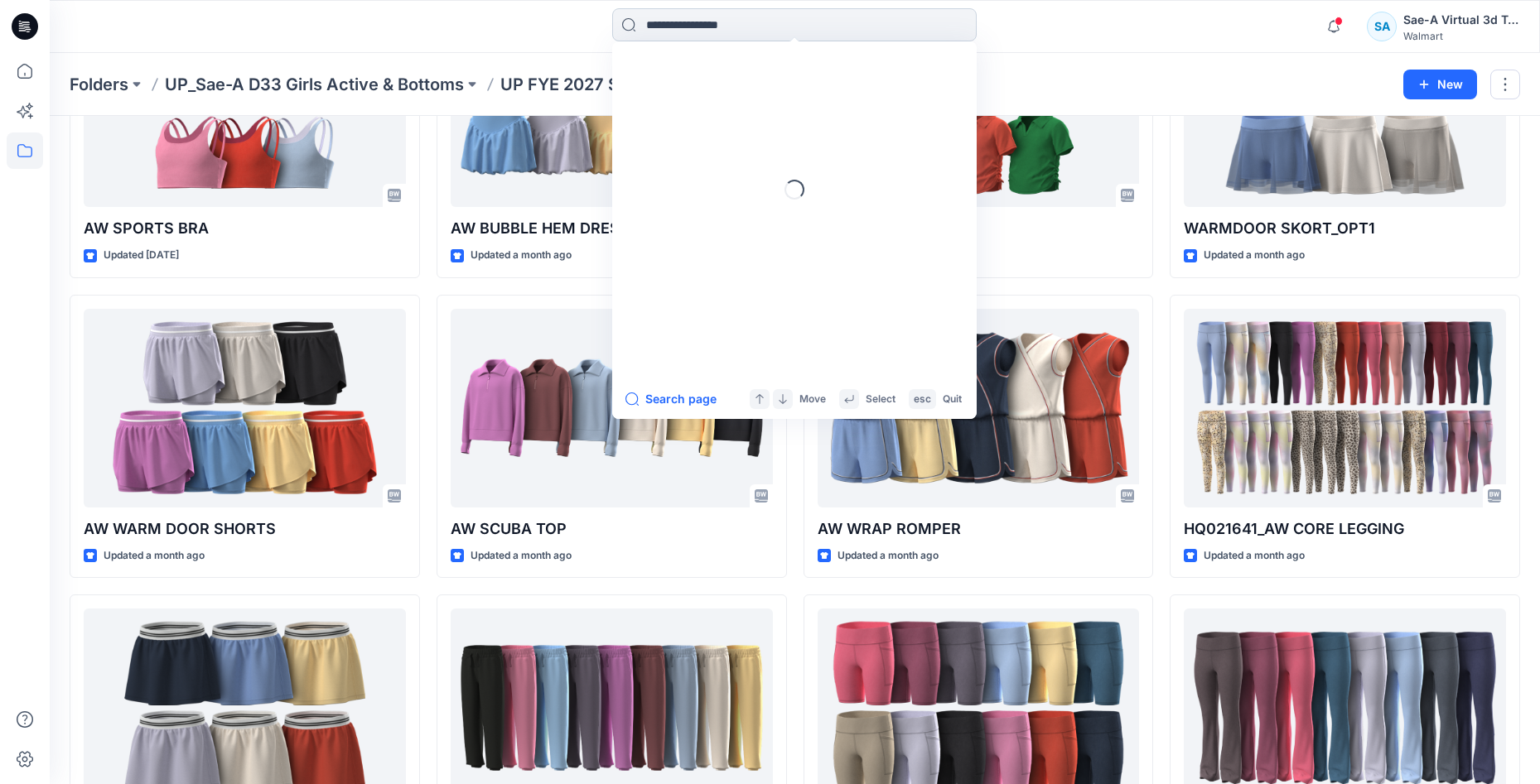
paste input "**********"
type input "**********"
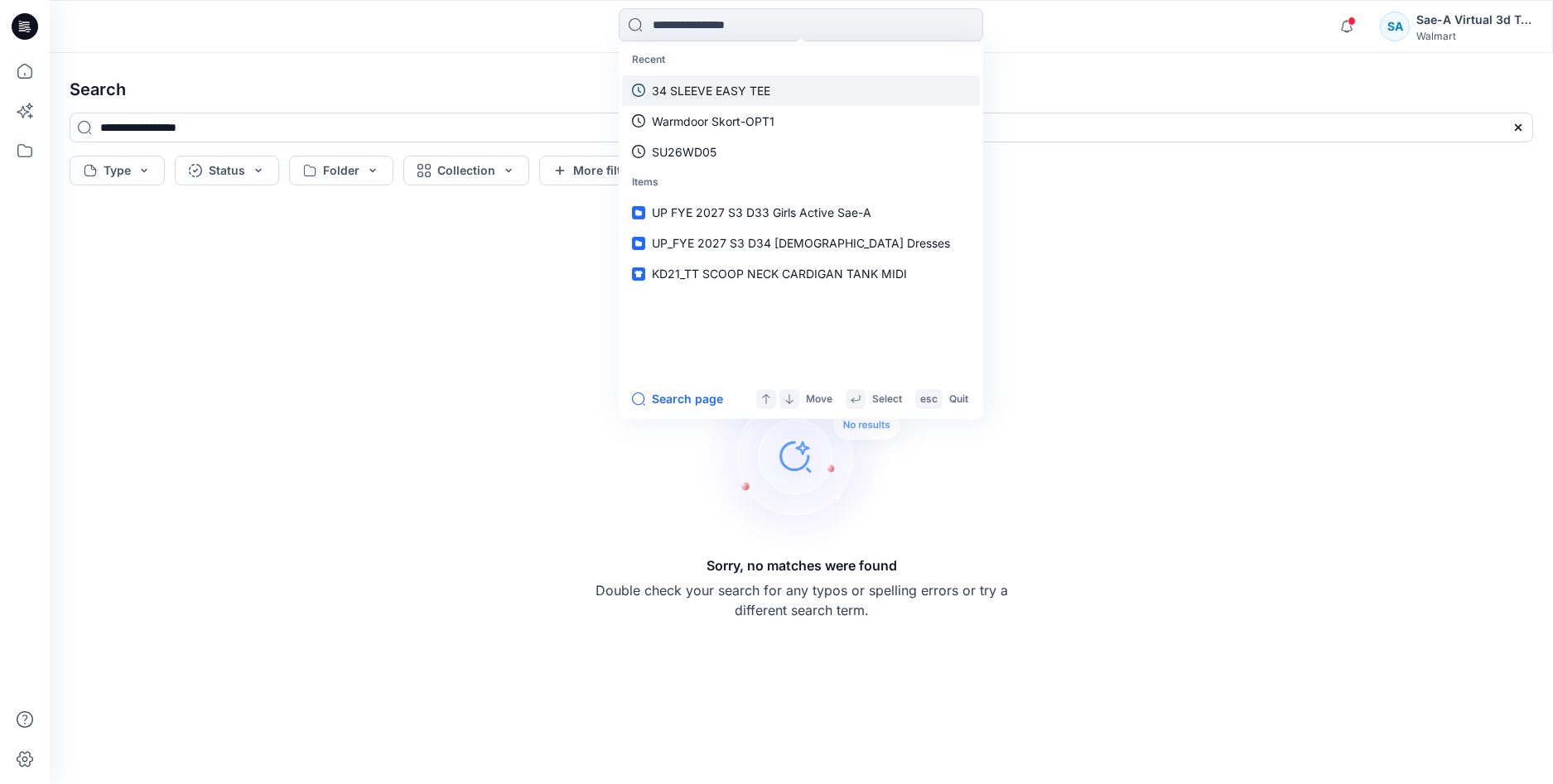
click at [751, 100] on link "34 SLEEVE EASY TEE" at bounding box center [801, 91] width 358 height 31
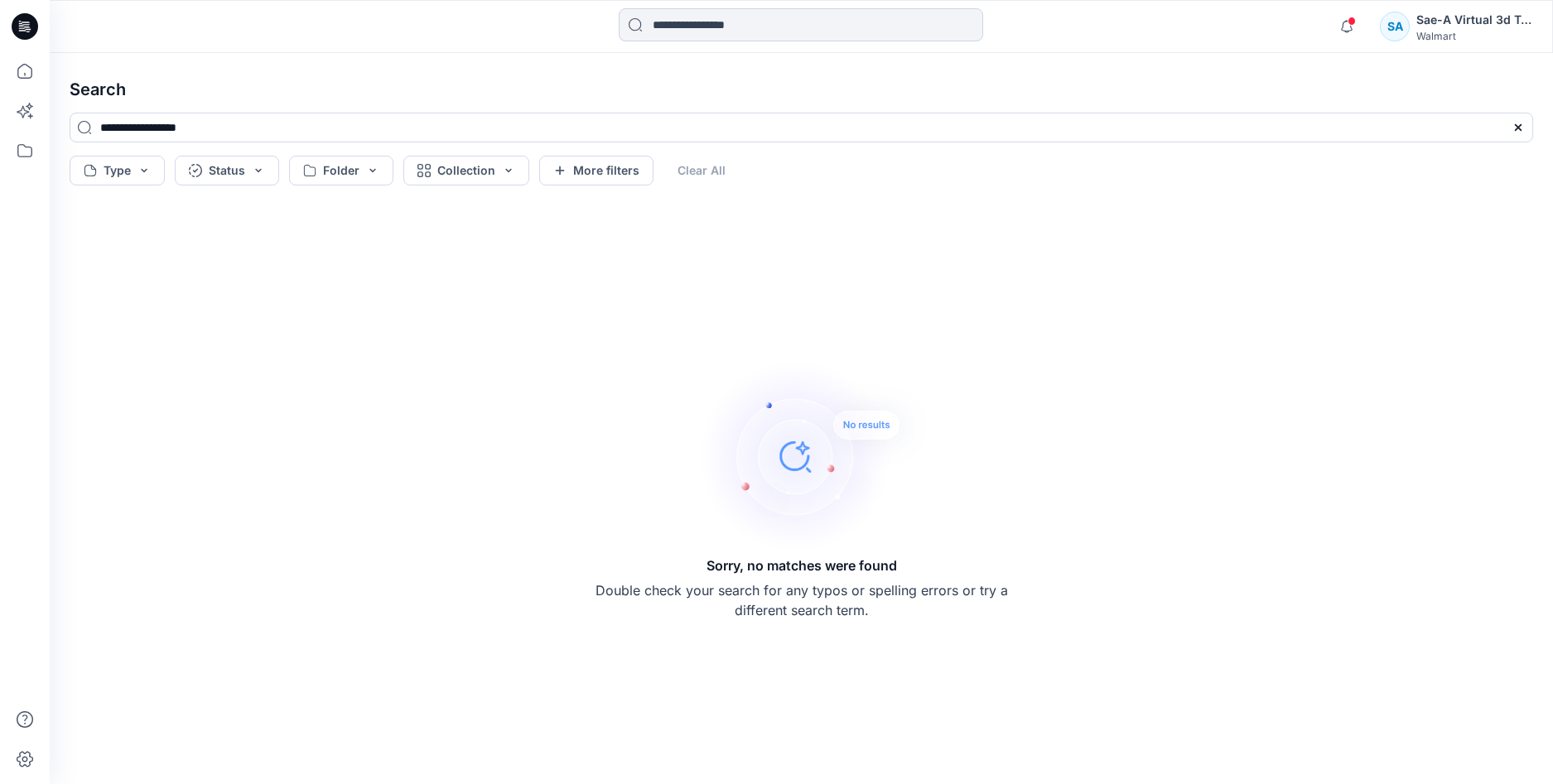
click at [783, 31] on input at bounding box center [801, 25] width 364 height 33
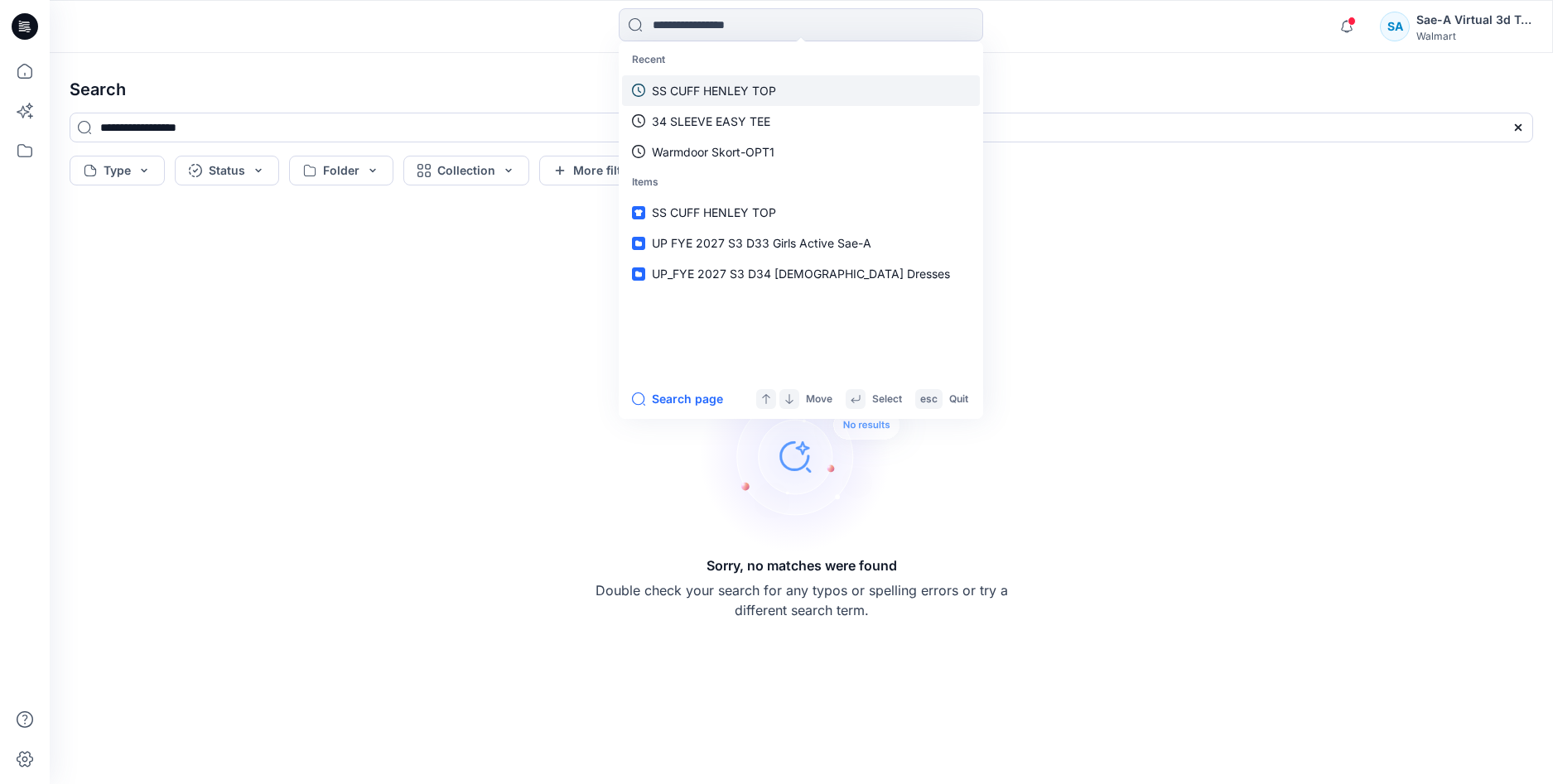
click at [748, 100] on link "SS CUFF HENLEY TOP" at bounding box center [801, 91] width 358 height 31
type input "**********"
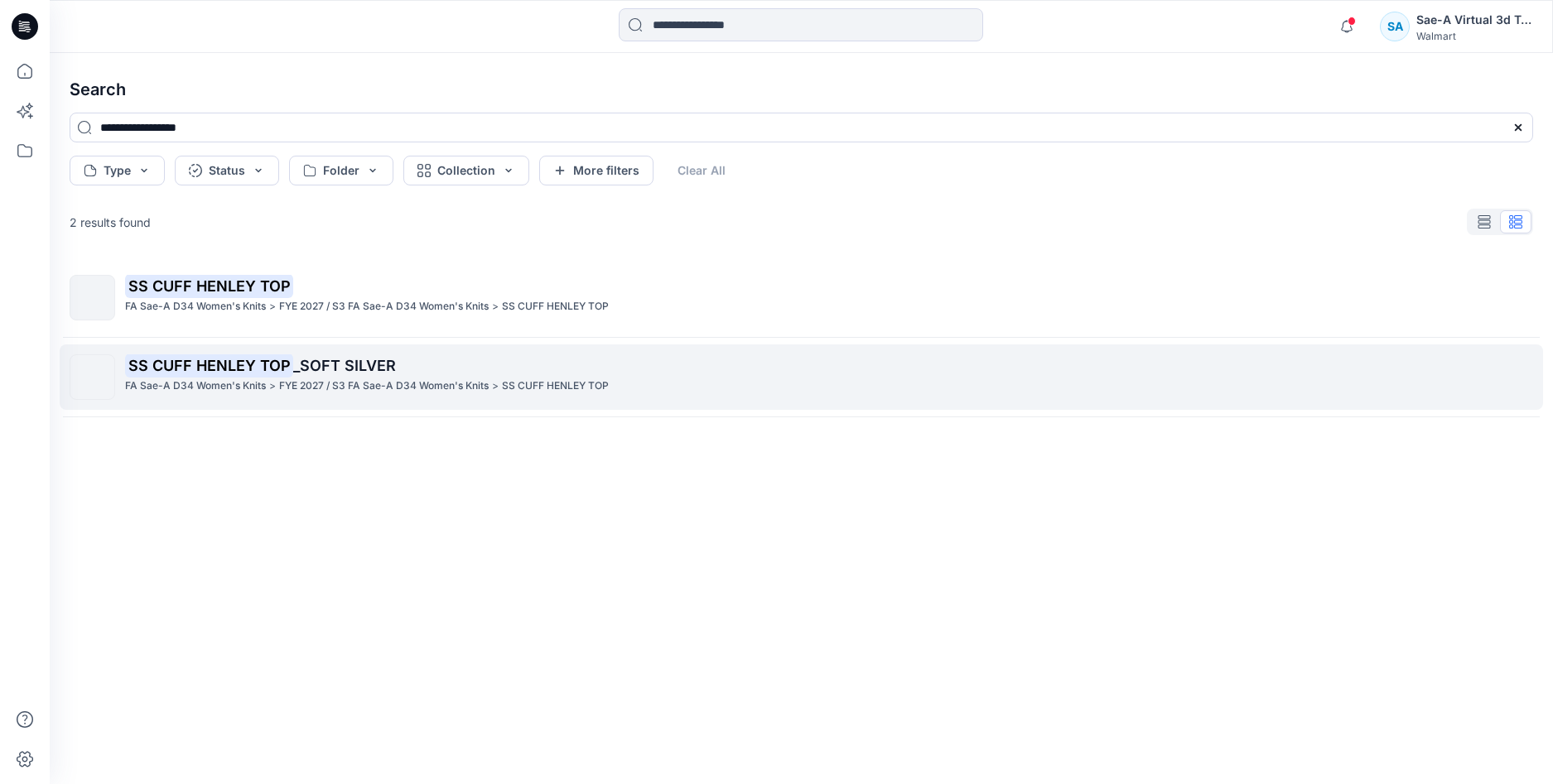
click at [289, 380] on p "FYE 2027 / S3 FA Sae-A D34 Women's Knits" at bounding box center [384, 386] width 210 height 17
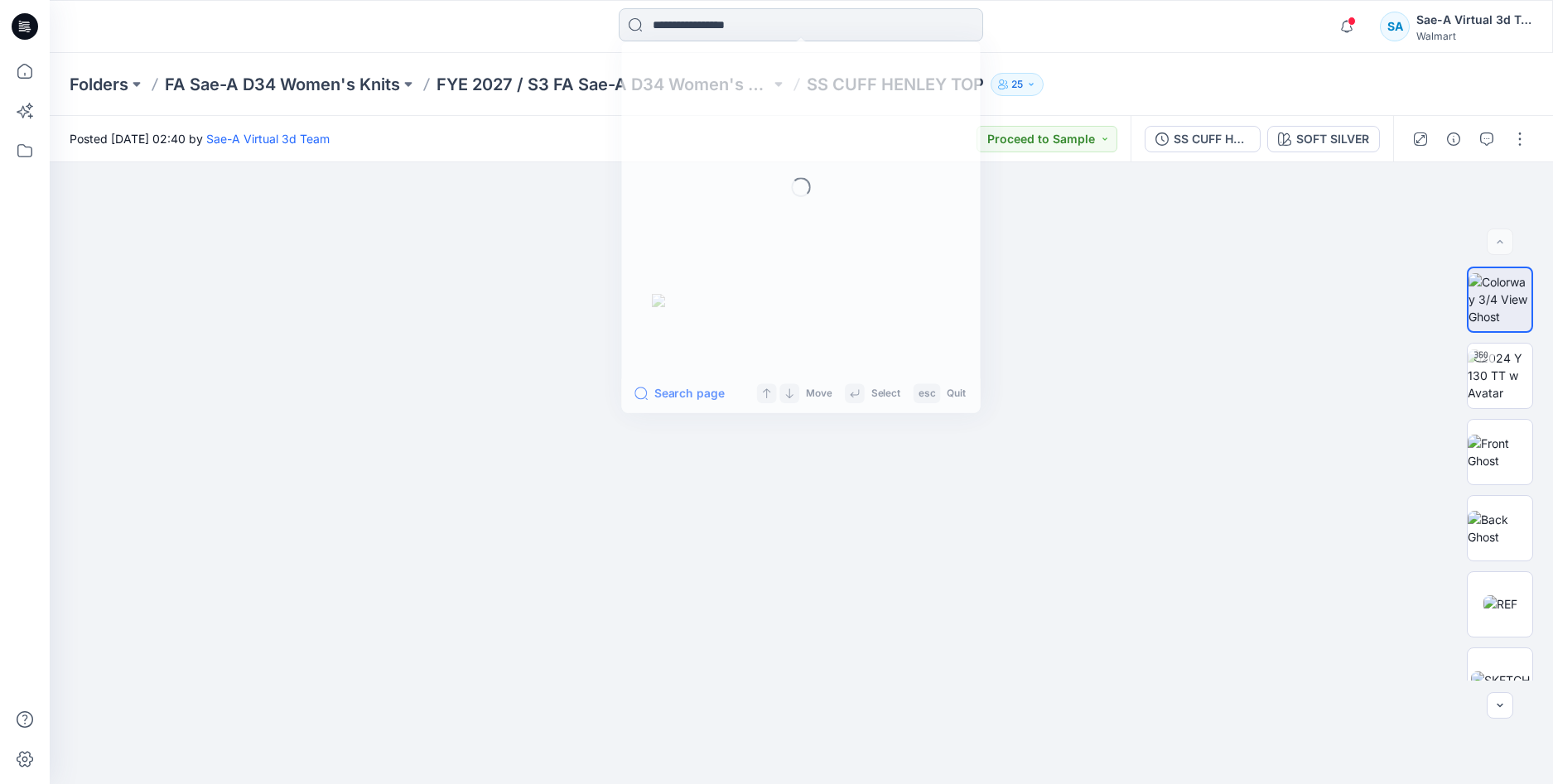
click at [724, 32] on input at bounding box center [801, 25] width 364 height 33
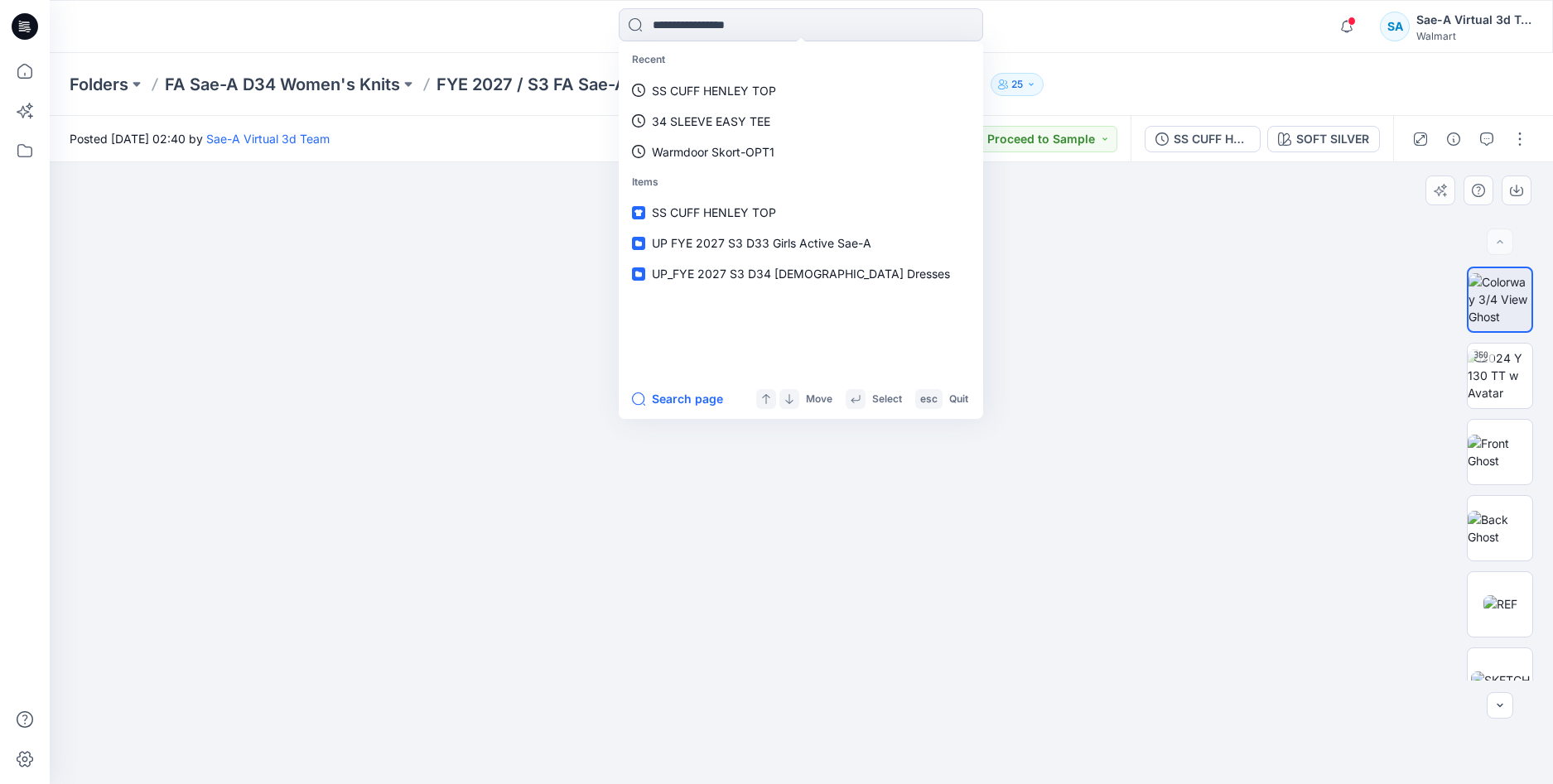
drag, startPoint x: 441, startPoint y: 497, endPoint x: 437, endPoint y: 480, distance: 17.5
click at [441, 498] on div at bounding box center [801, 473] width 1503 height 622
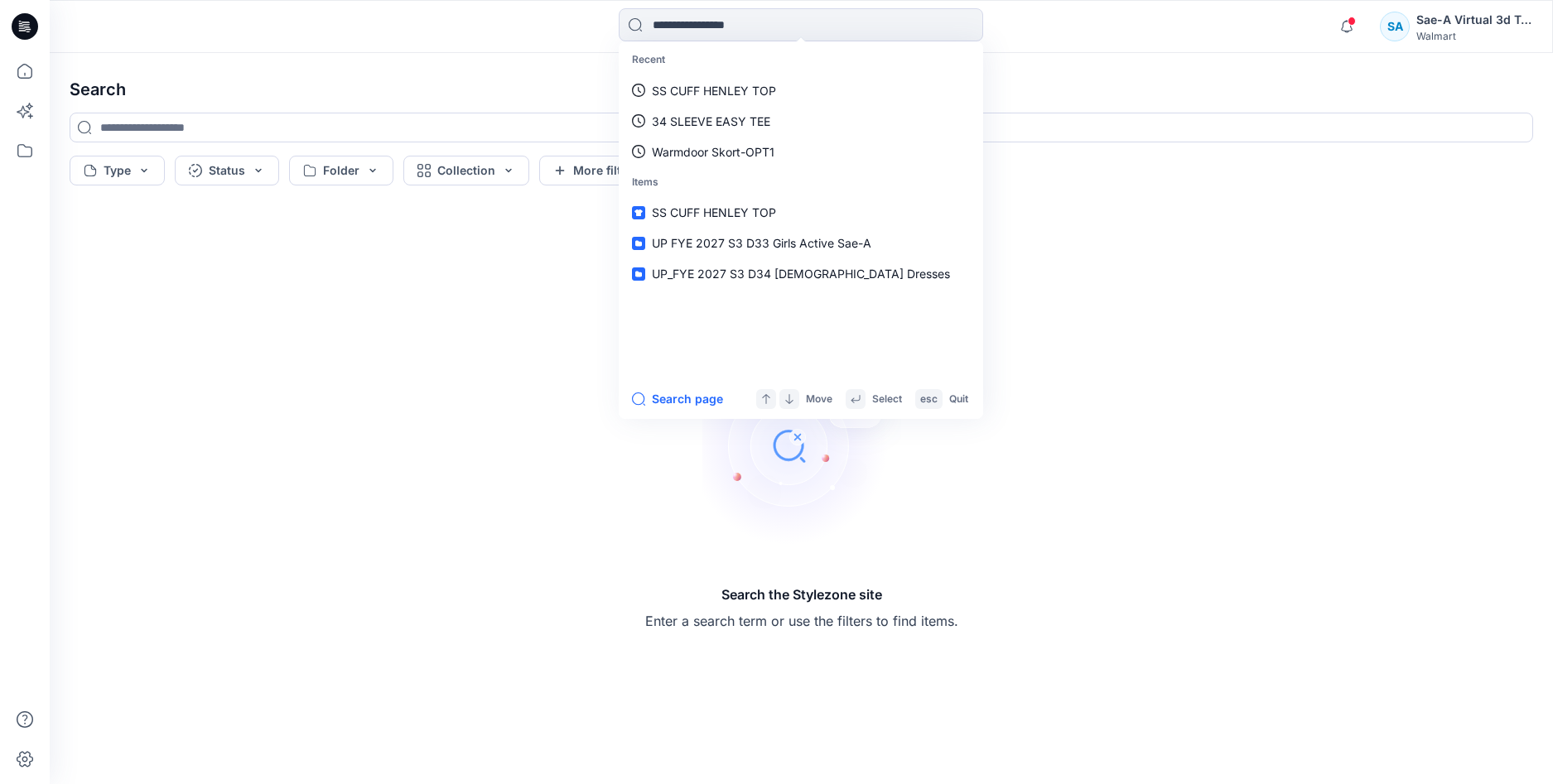
type input "**********"
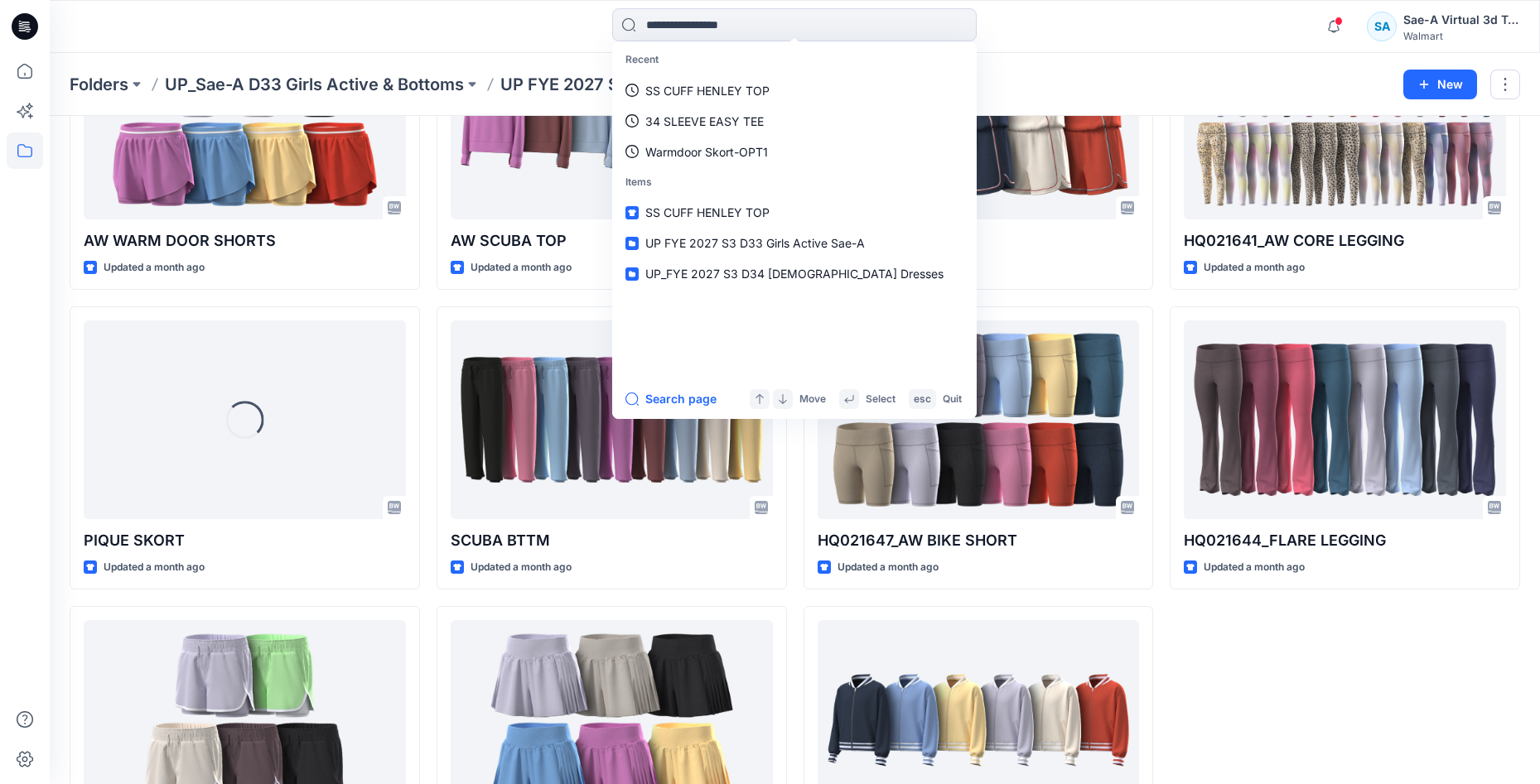
scroll to position [873, 0]
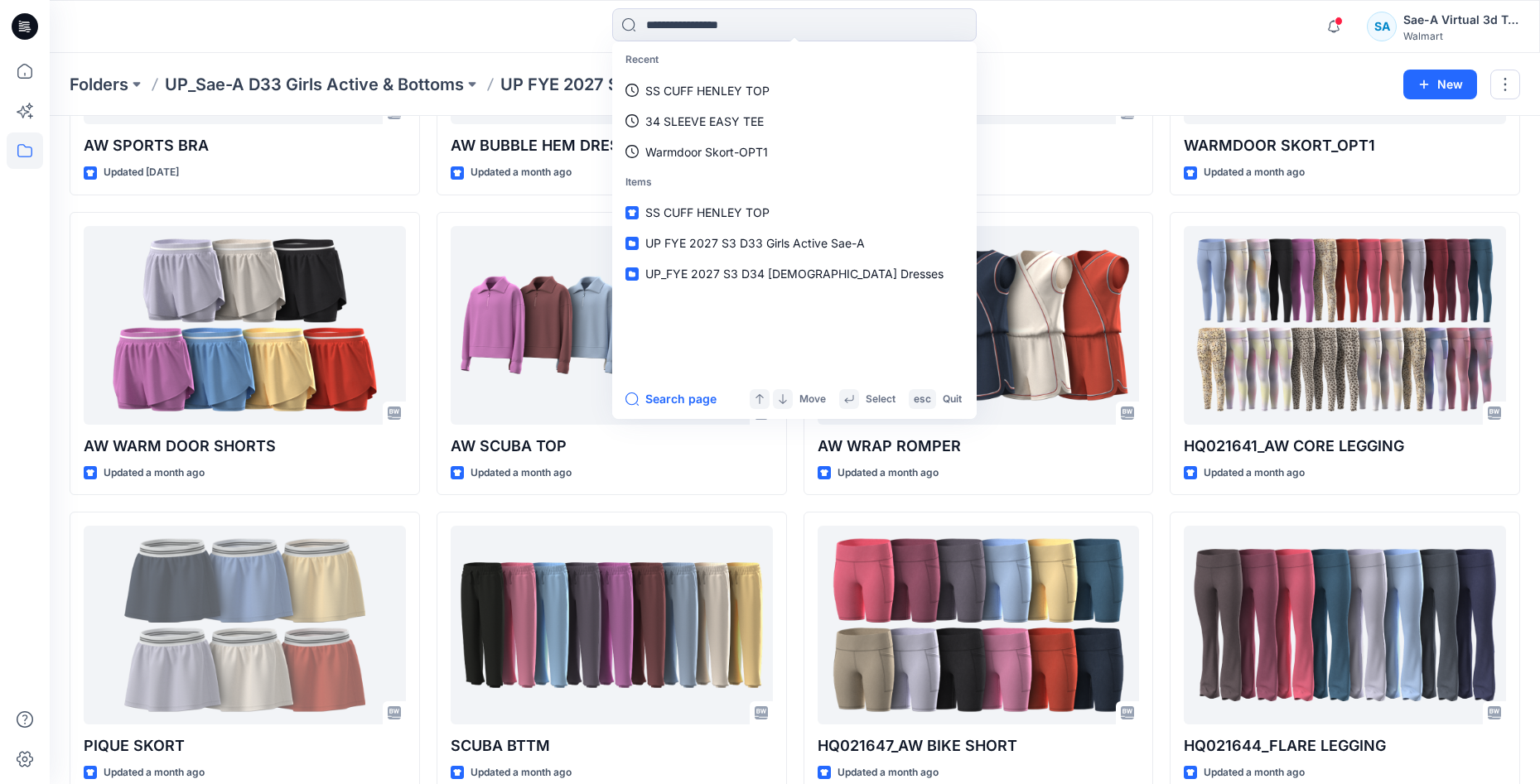
click at [1135, 68] on div "Folders UP_Sae-A D33 Girls Active & Bottoms UP FYE 2027 S3 D33 Girls Active Sae…" at bounding box center [794, 84] width 1490 height 63
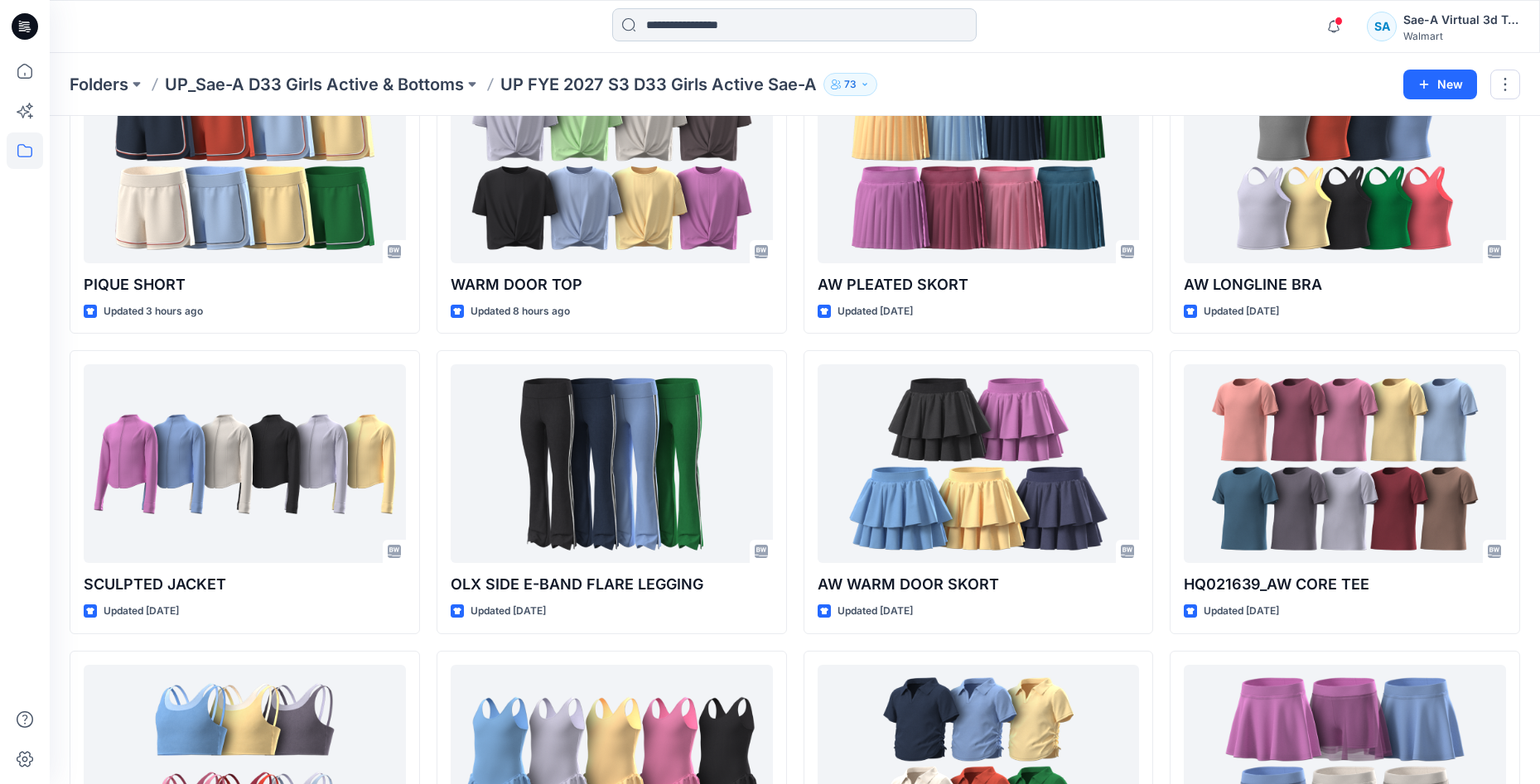
scroll to position [128, 0]
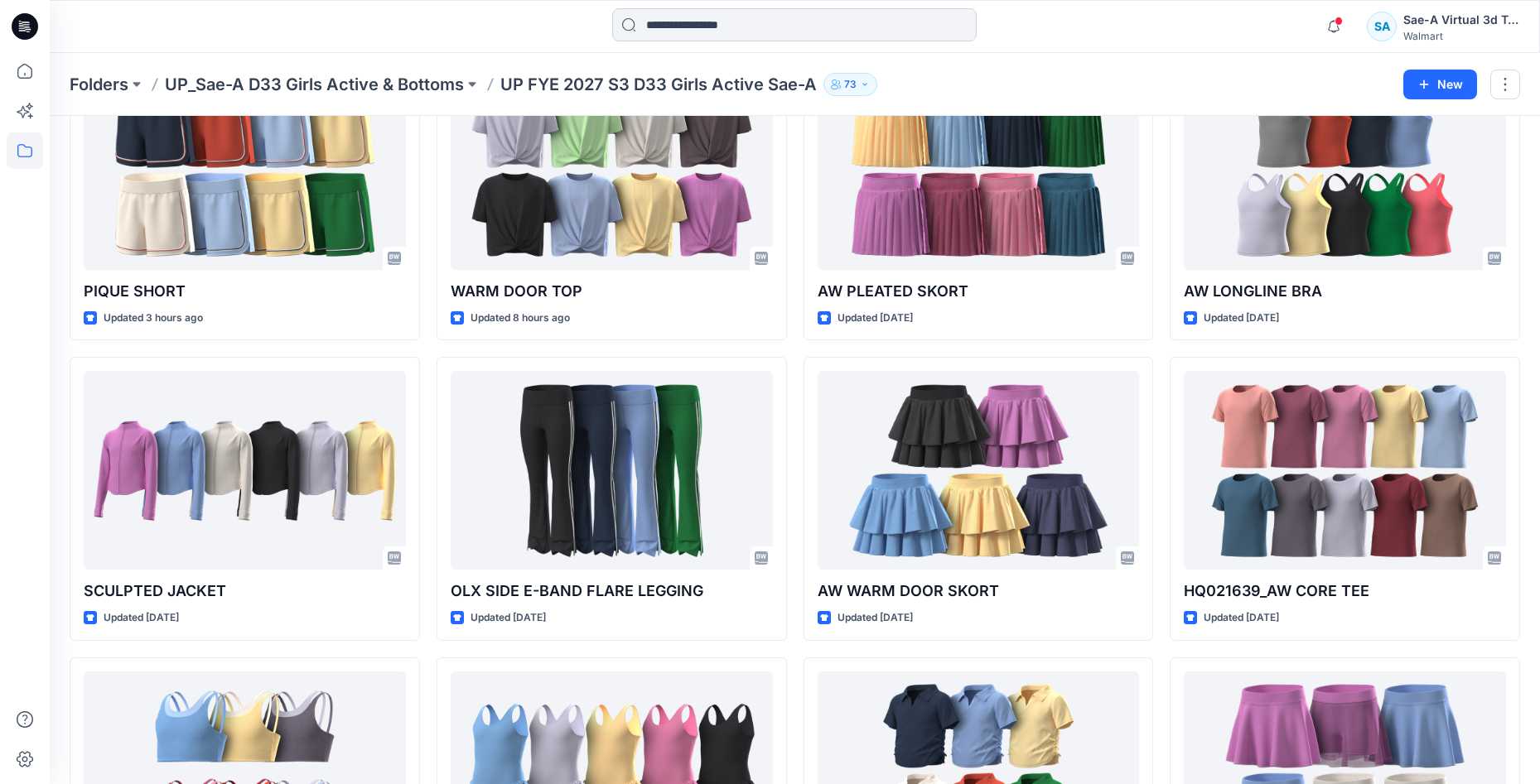
click at [671, 19] on input at bounding box center [794, 25] width 364 height 33
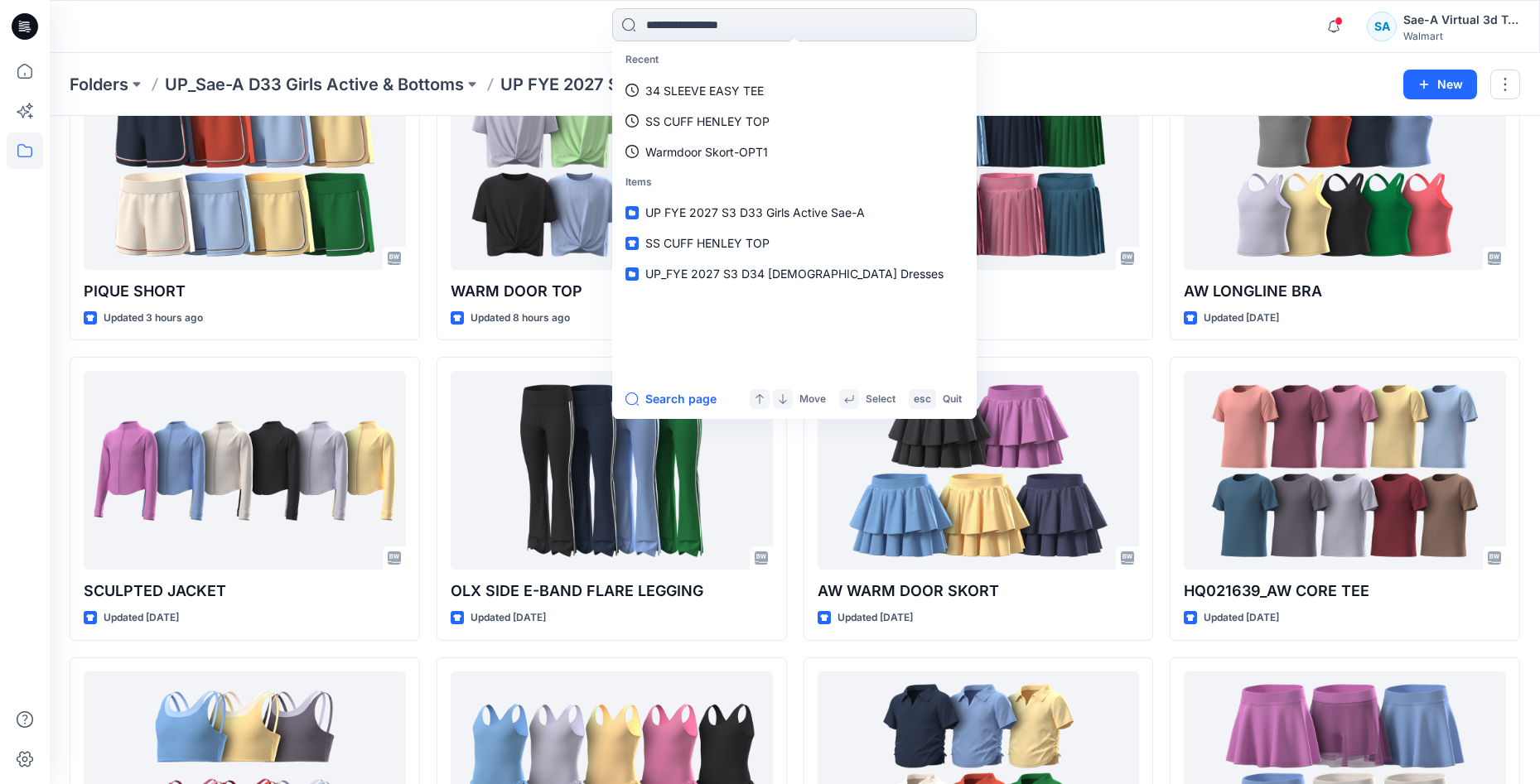
paste input "**********"
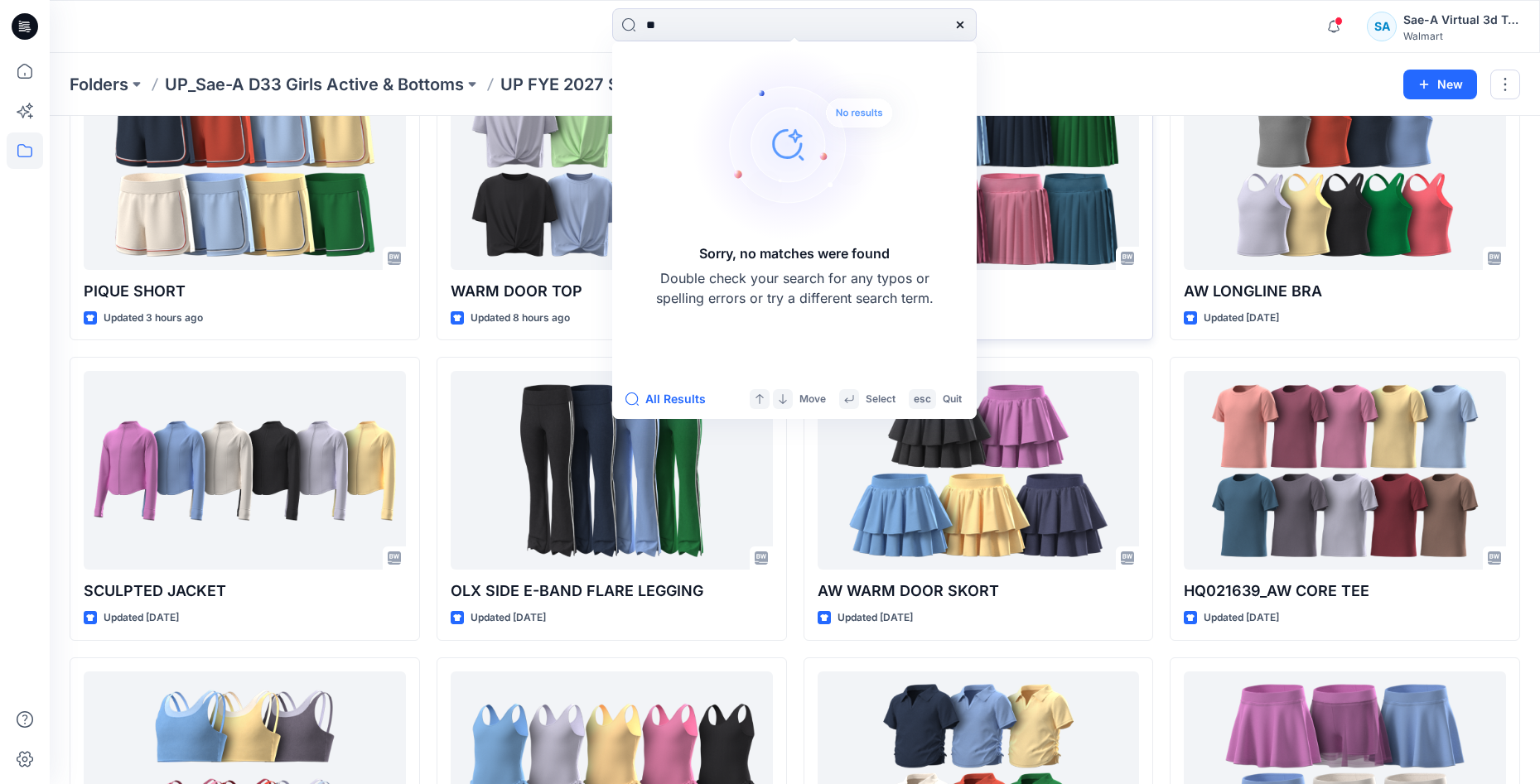
type input "*"
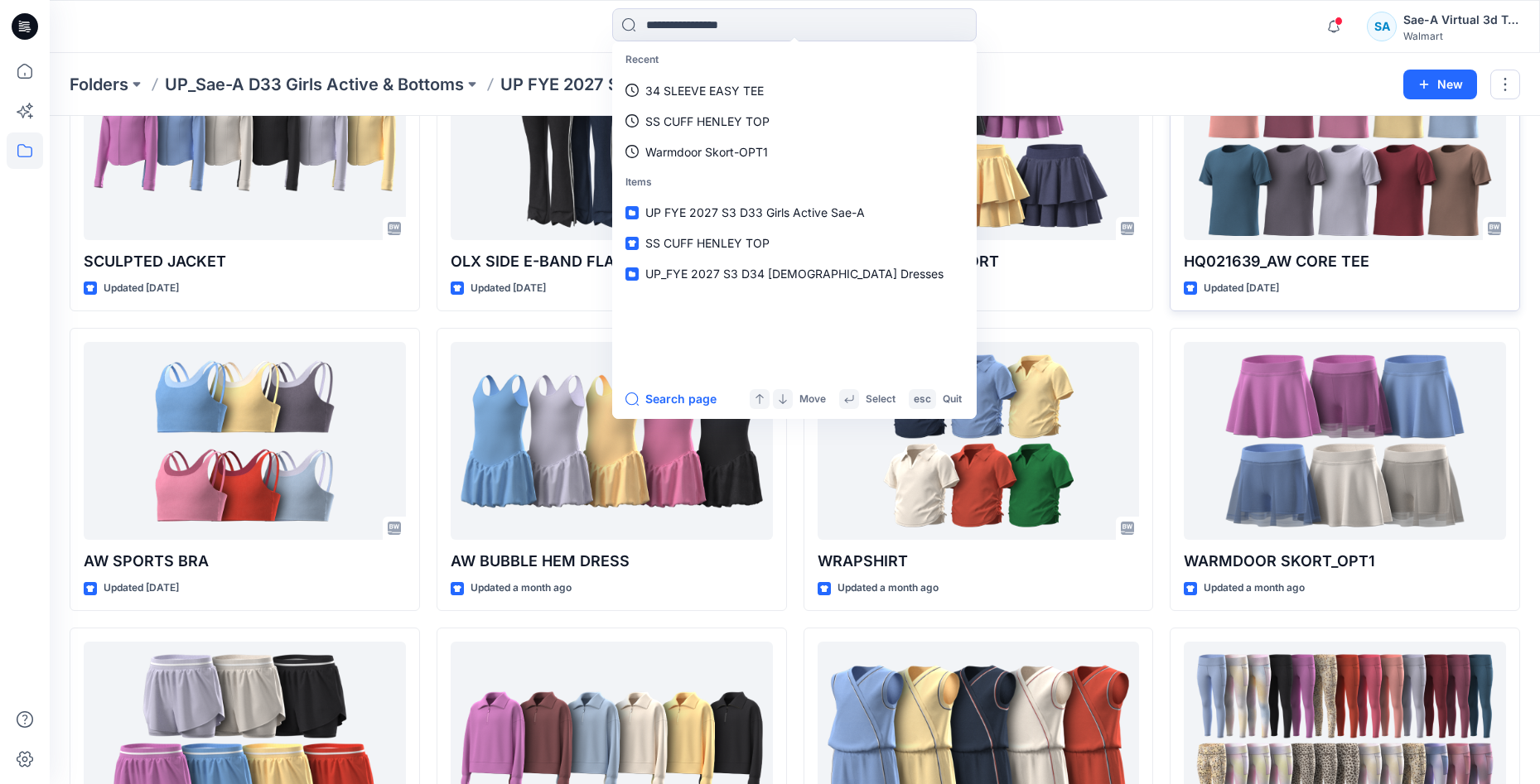
scroll to position [459, 0]
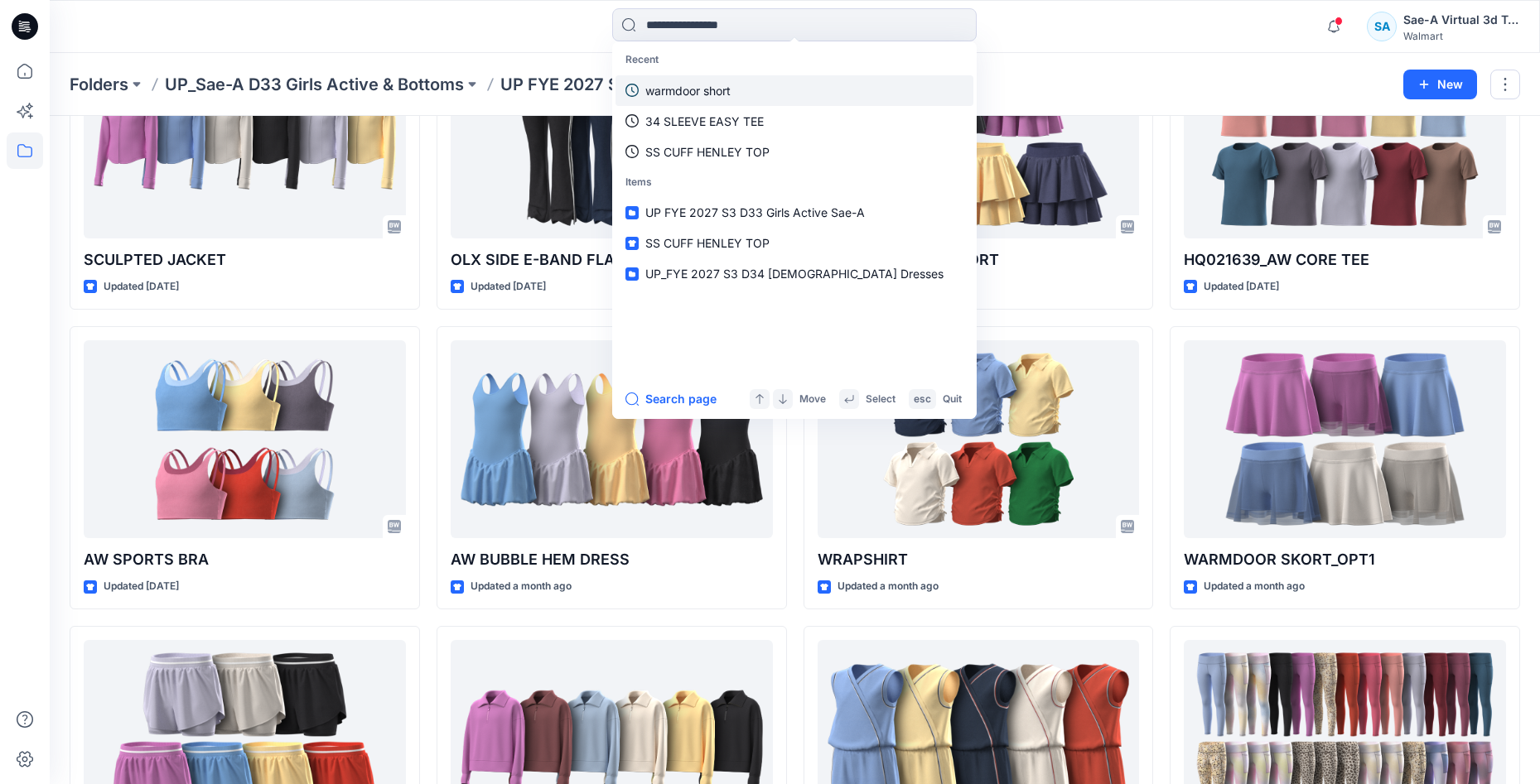
click at [727, 87] on p "warmdoor short" at bounding box center [687, 90] width 85 height 17
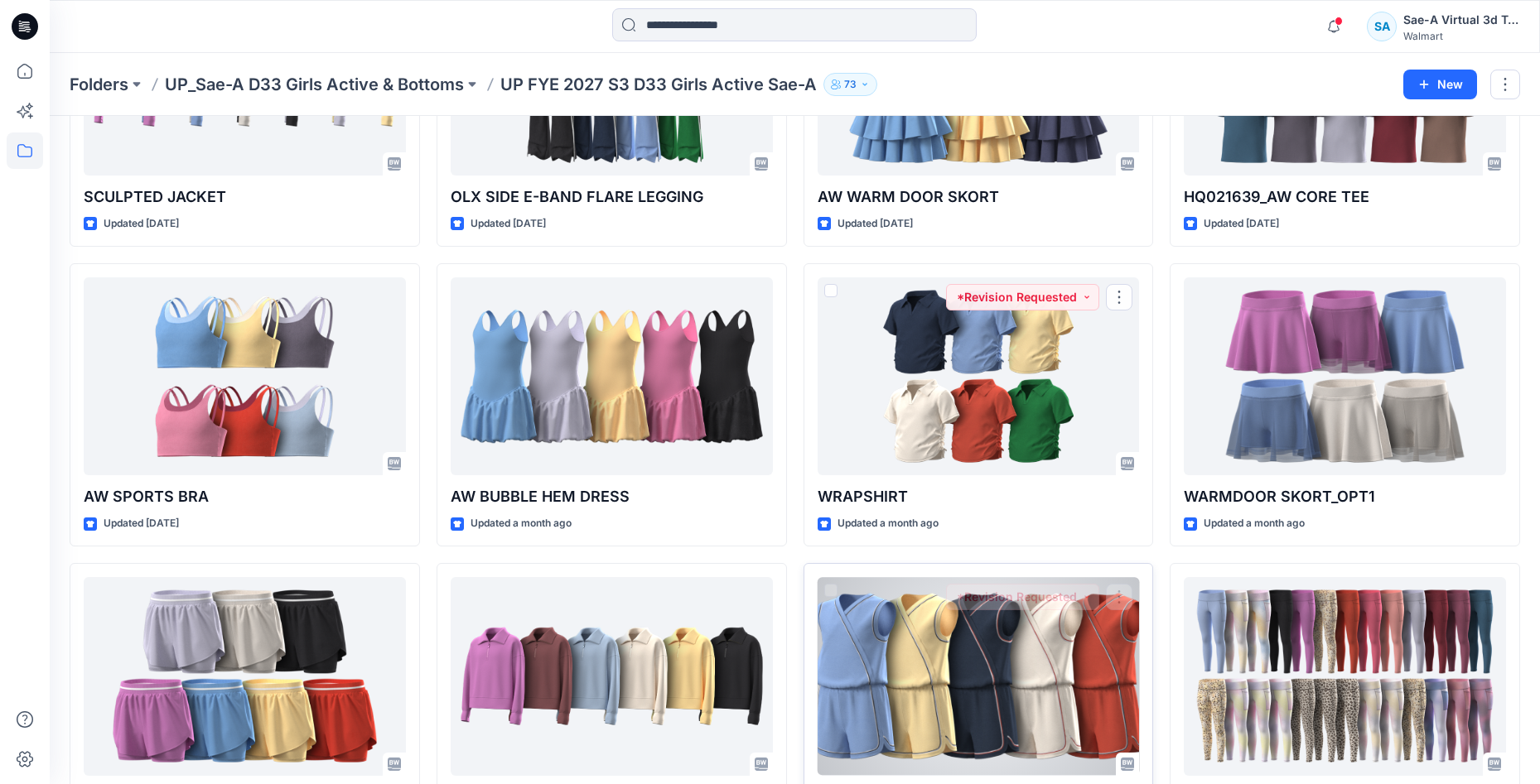
scroll to position [625, 0]
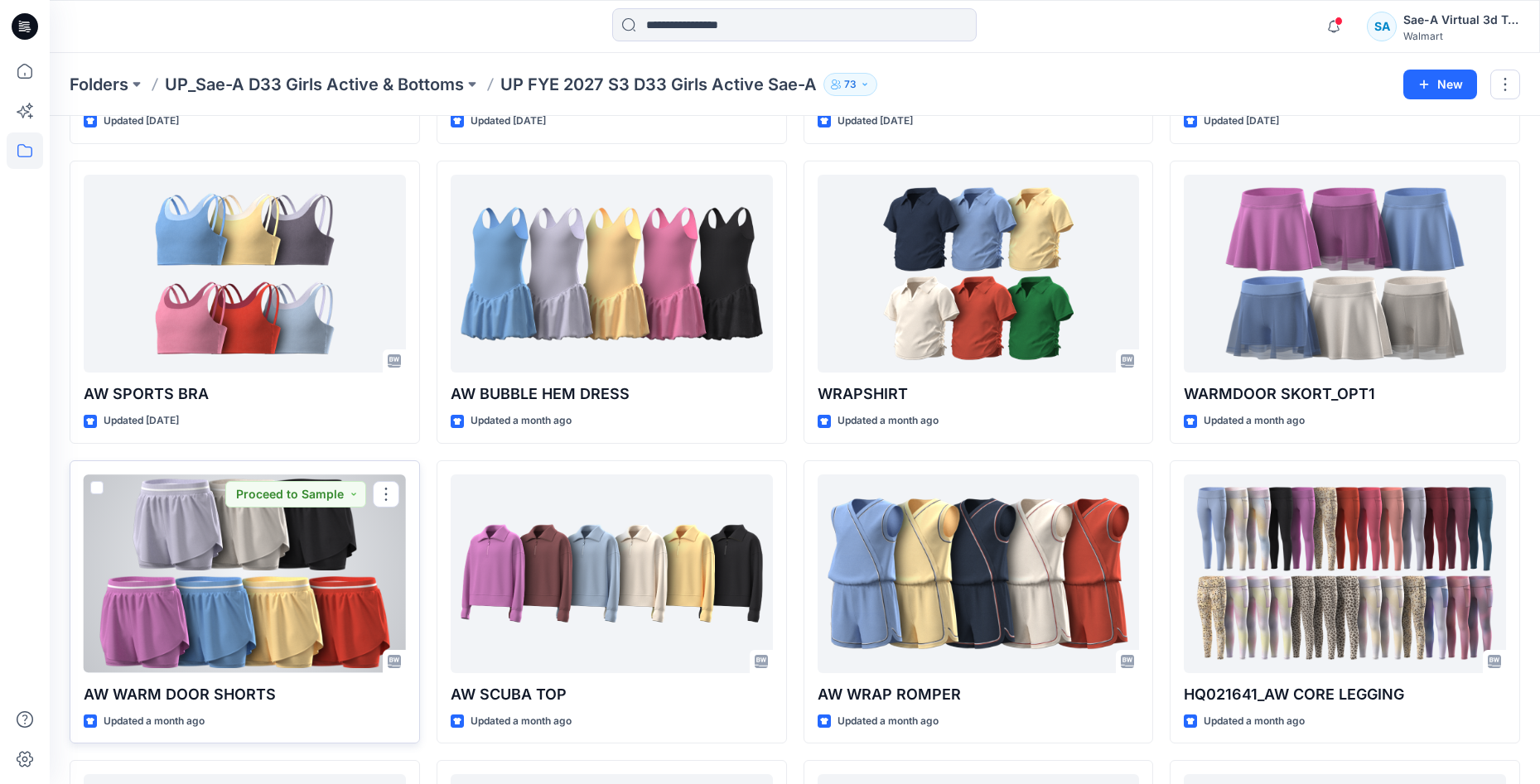
click at [244, 576] on div at bounding box center [244, 574] width 322 height 198
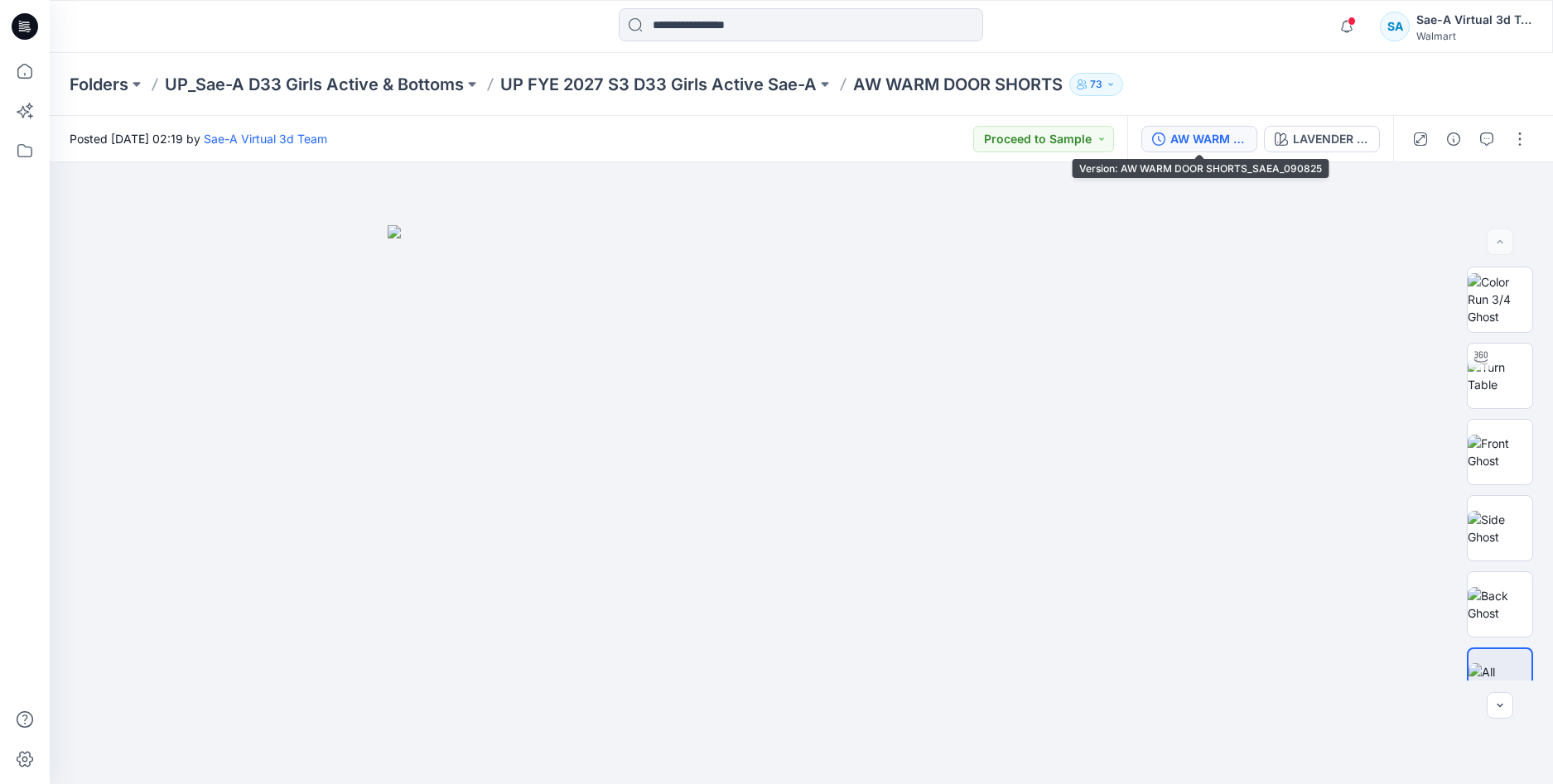
click at [1219, 137] on div "AW WARM DOOR SHORTS_SAEA_090825" at bounding box center [1209, 138] width 76 height 18
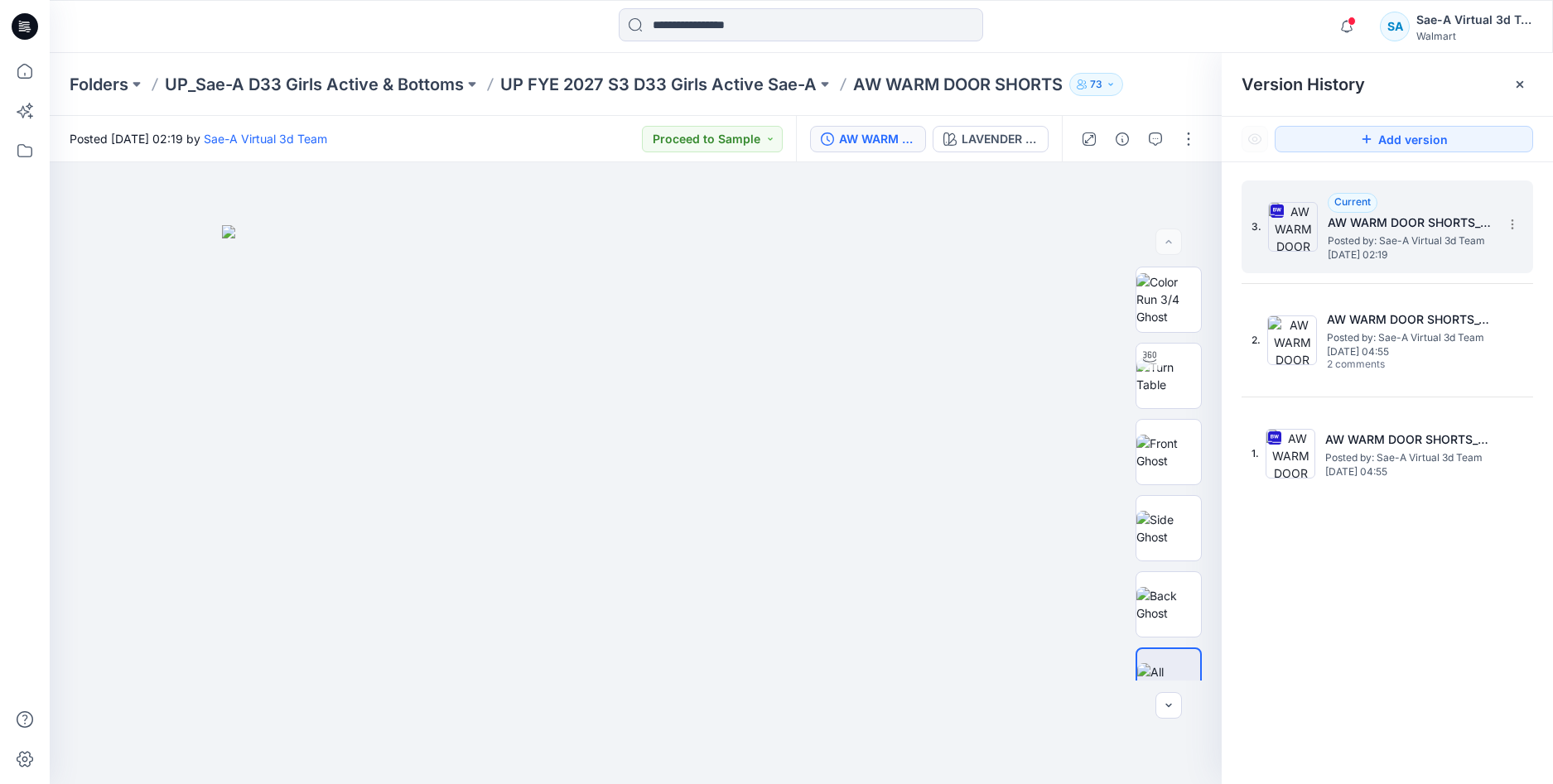
click at [1376, 236] on span "Posted by: Sae-A Virtual 3d Team" at bounding box center [1410, 240] width 166 height 16
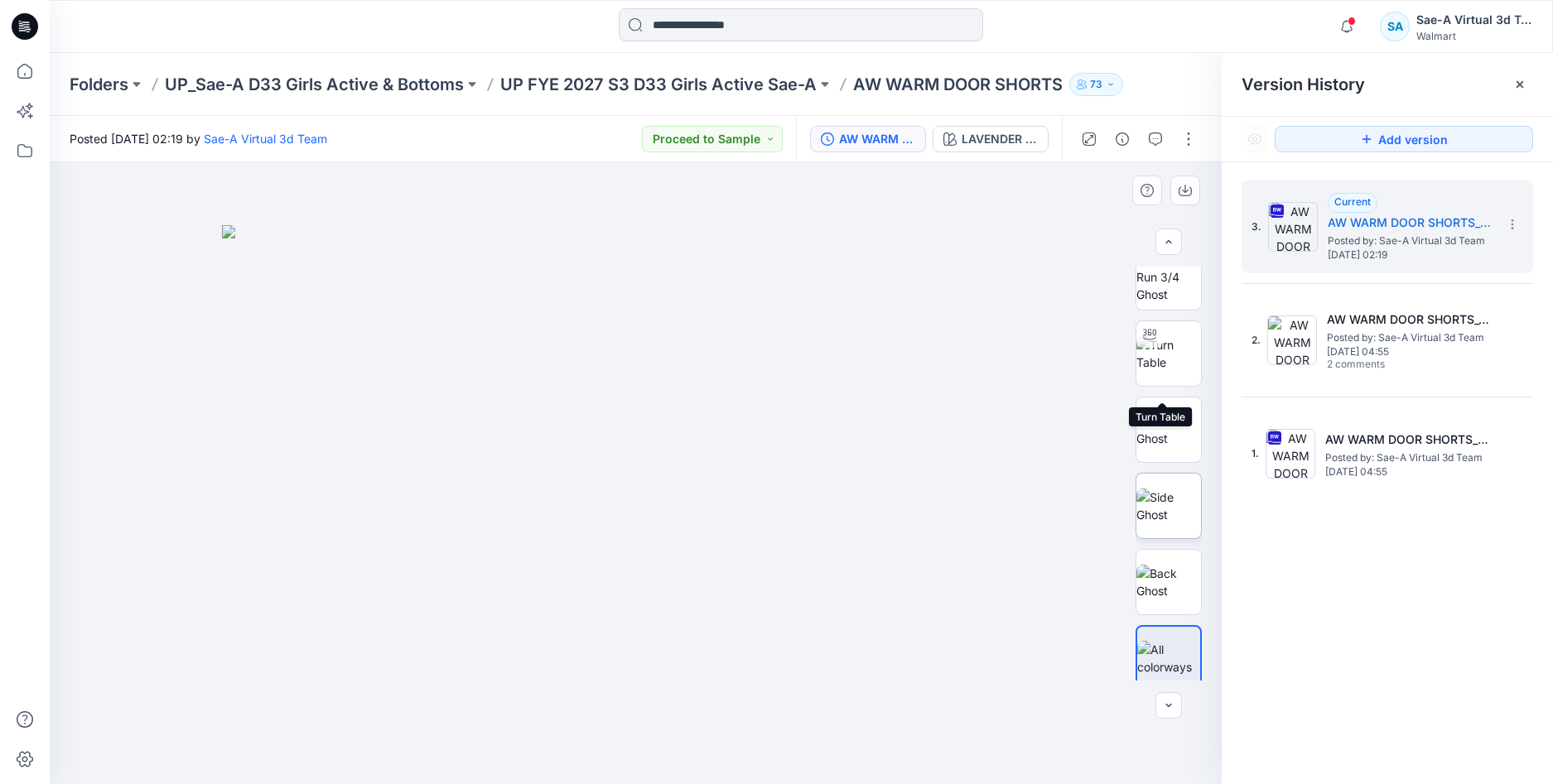
scroll to position [33, 0]
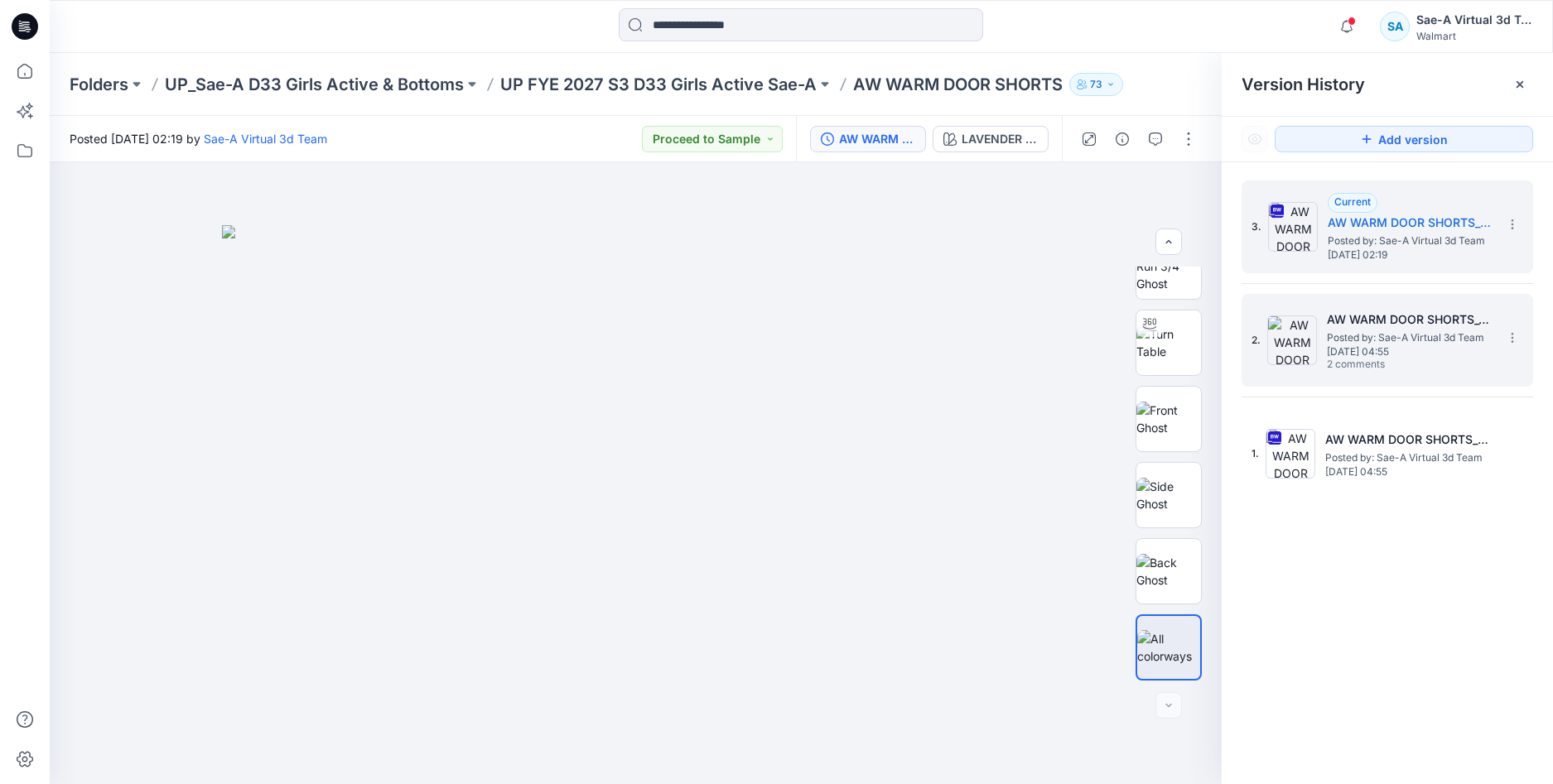
click at [1338, 337] on span "Posted by: Sae-A Virtual 3d Team" at bounding box center [1410, 337] width 166 height 16
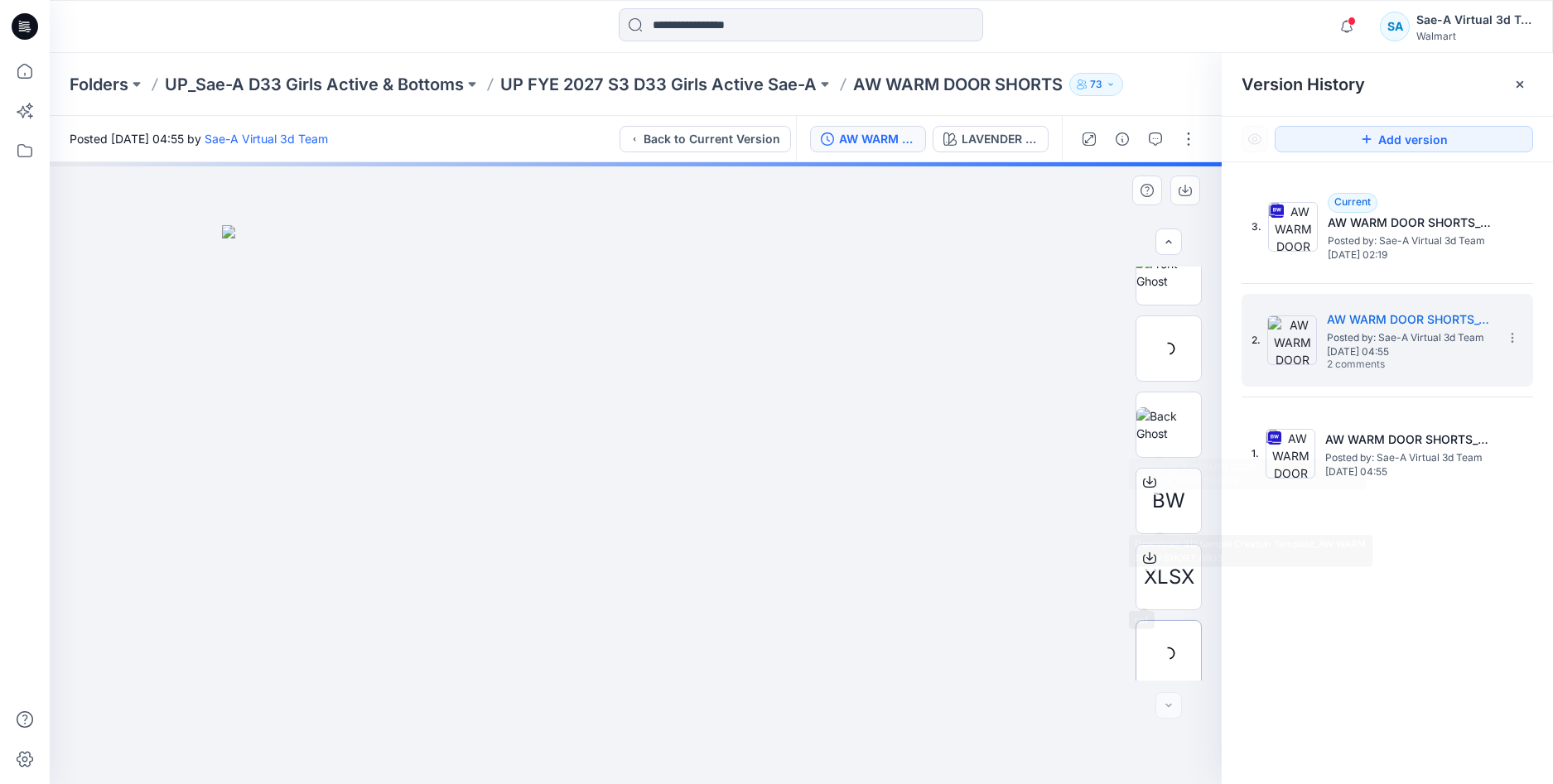
scroll to position [262, 0]
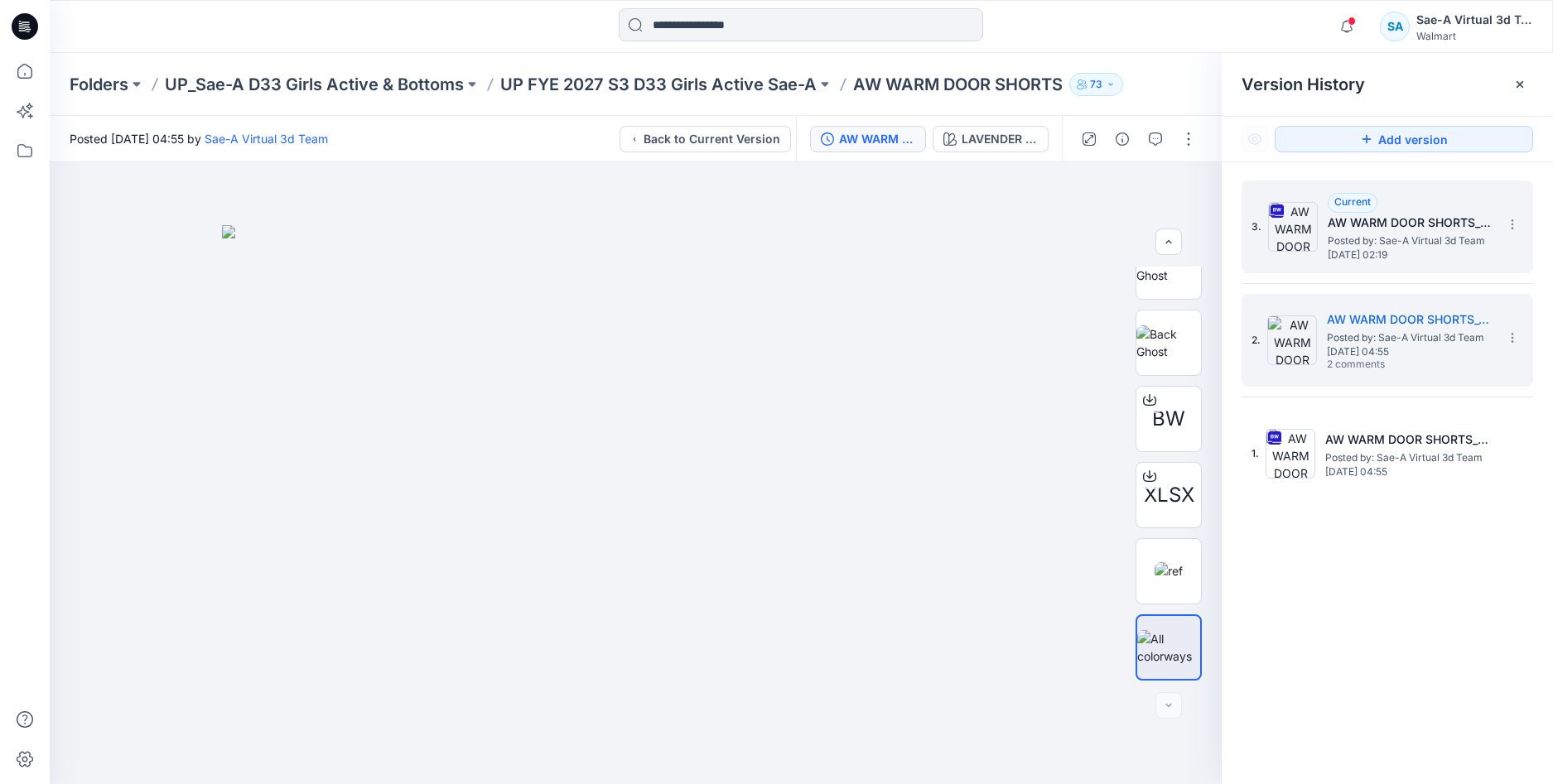
click at [1372, 238] on span "Posted by: Sae-A Virtual 3d Team" at bounding box center [1410, 240] width 166 height 16
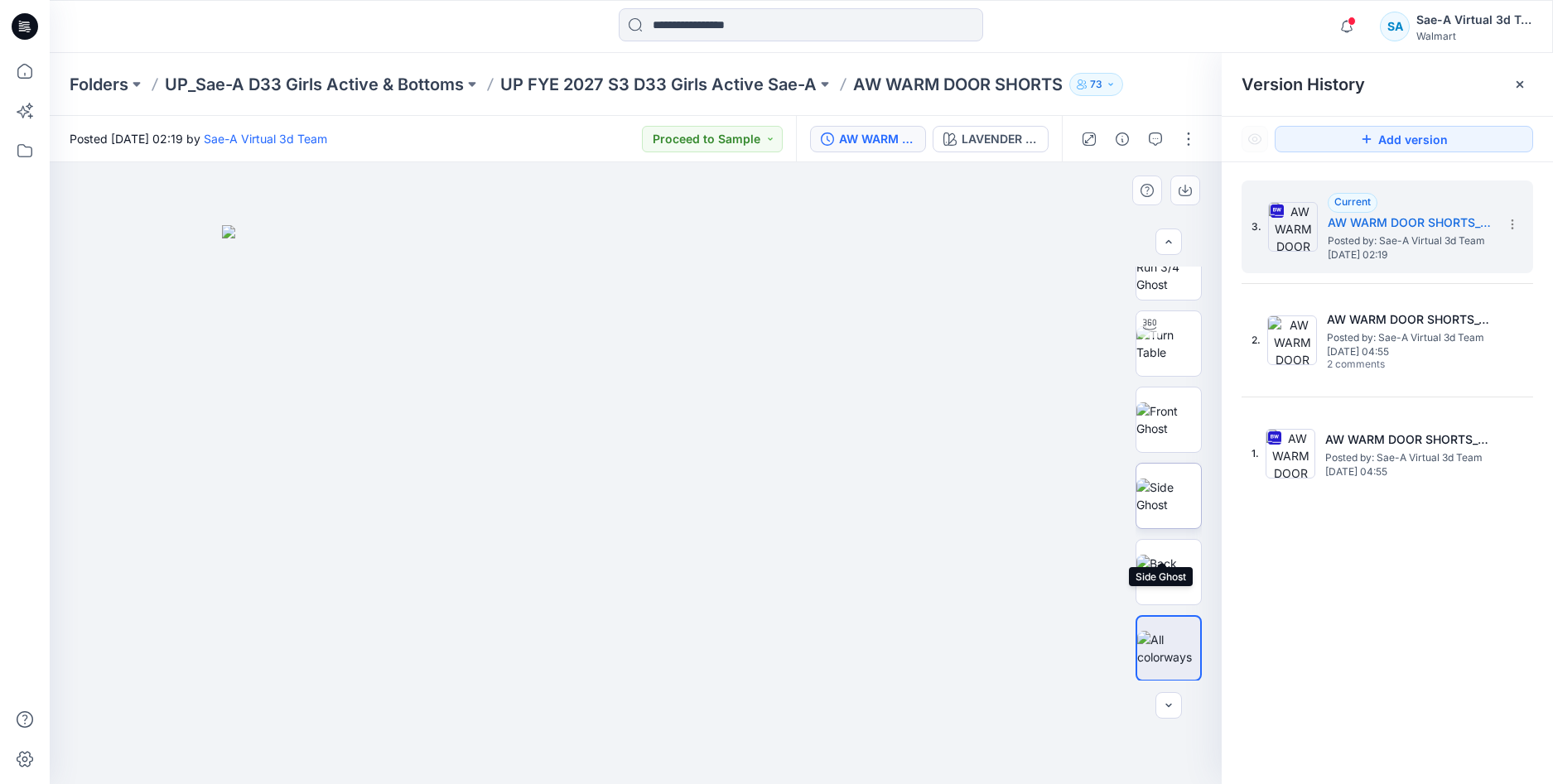
scroll to position [33, 0]
click at [1379, 233] on span "Posted by: Sae-A Virtual 3d Team" at bounding box center [1410, 240] width 166 height 16
click at [1158, 143] on icon "button" at bounding box center [1155, 138] width 13 height 13
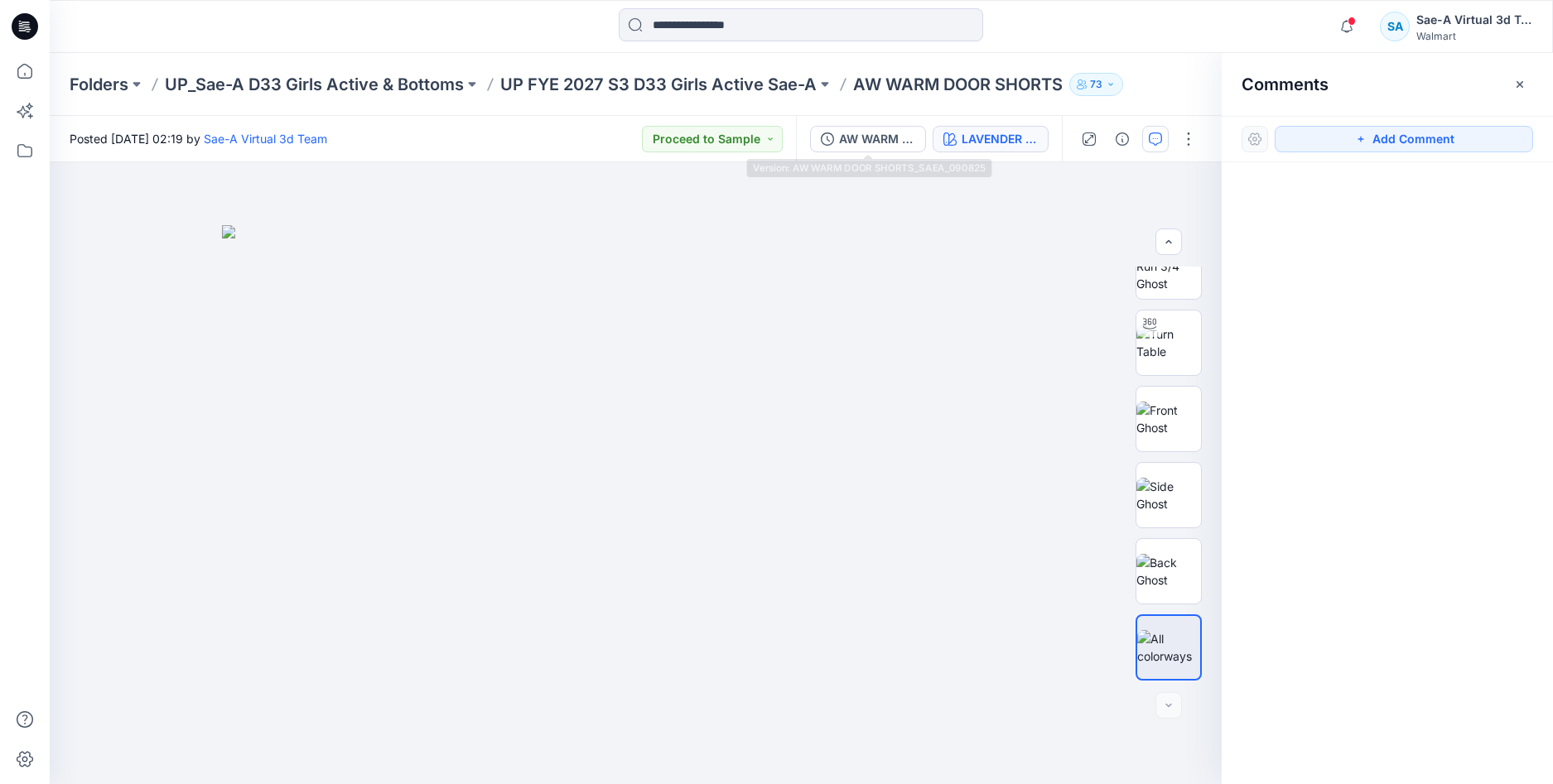
drag, startPoint x: 954, startPoint y: 130, endPoint x: 972, endPoint y: 132, distance: 18.1
click at [955, 131] on button "LAVENDER HORIZON" at bounding box center [990, 139] width 116 height 27
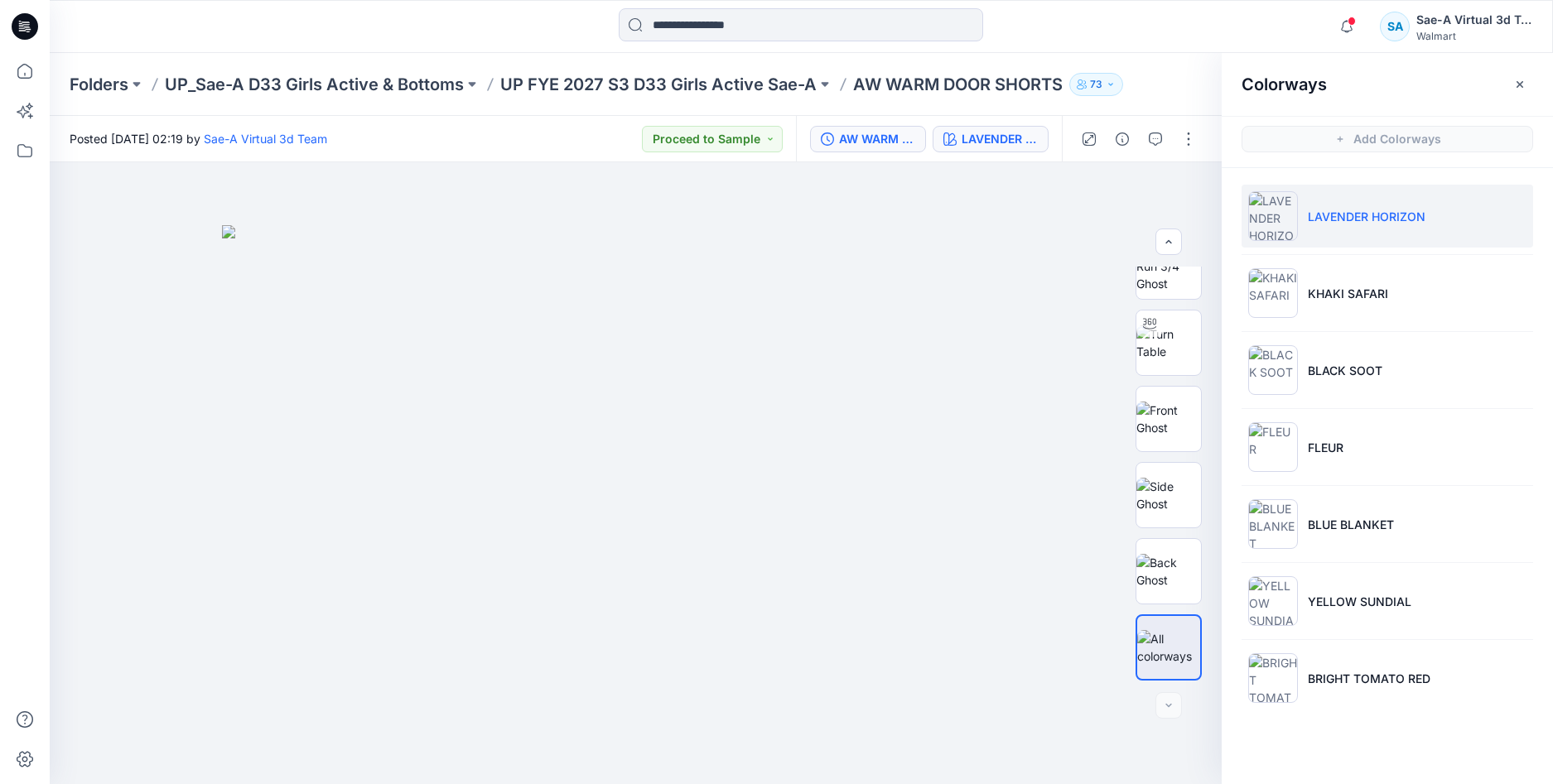
click at [855, 135] on div "AW WARM DOOR SHORTS_SAEA_090825" at bounding box center [877, 138] width 76 height 18
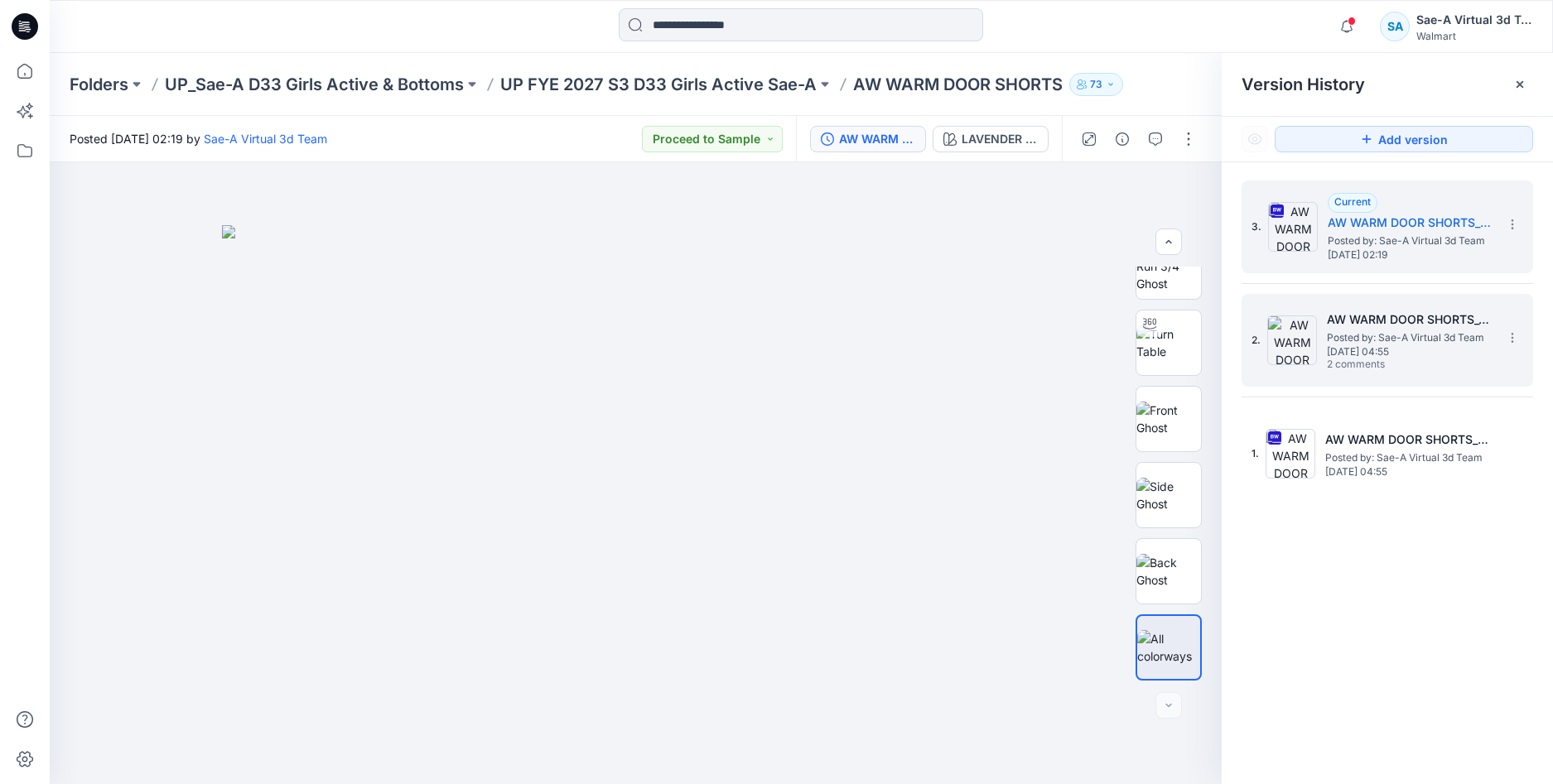
click at [1361, 310] on h5 "AW WARM DOOR SHORTS_COLORS" at bounding box center [1410, 319] width 166 height 20
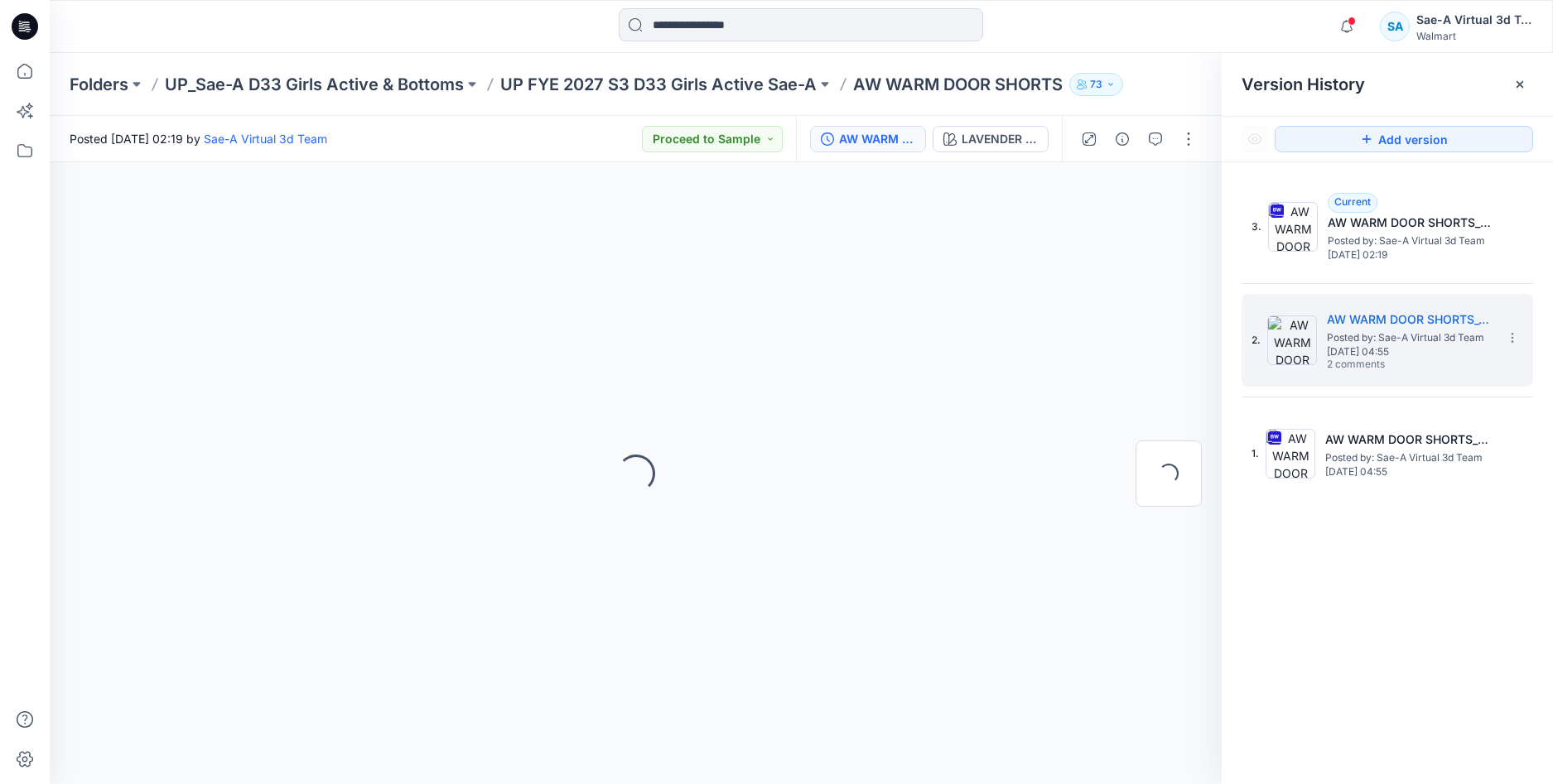
scroll to position [0, 0]
click at [1155, 132] on icon "button" at bounding box center [1155, 138] width 13 height 13
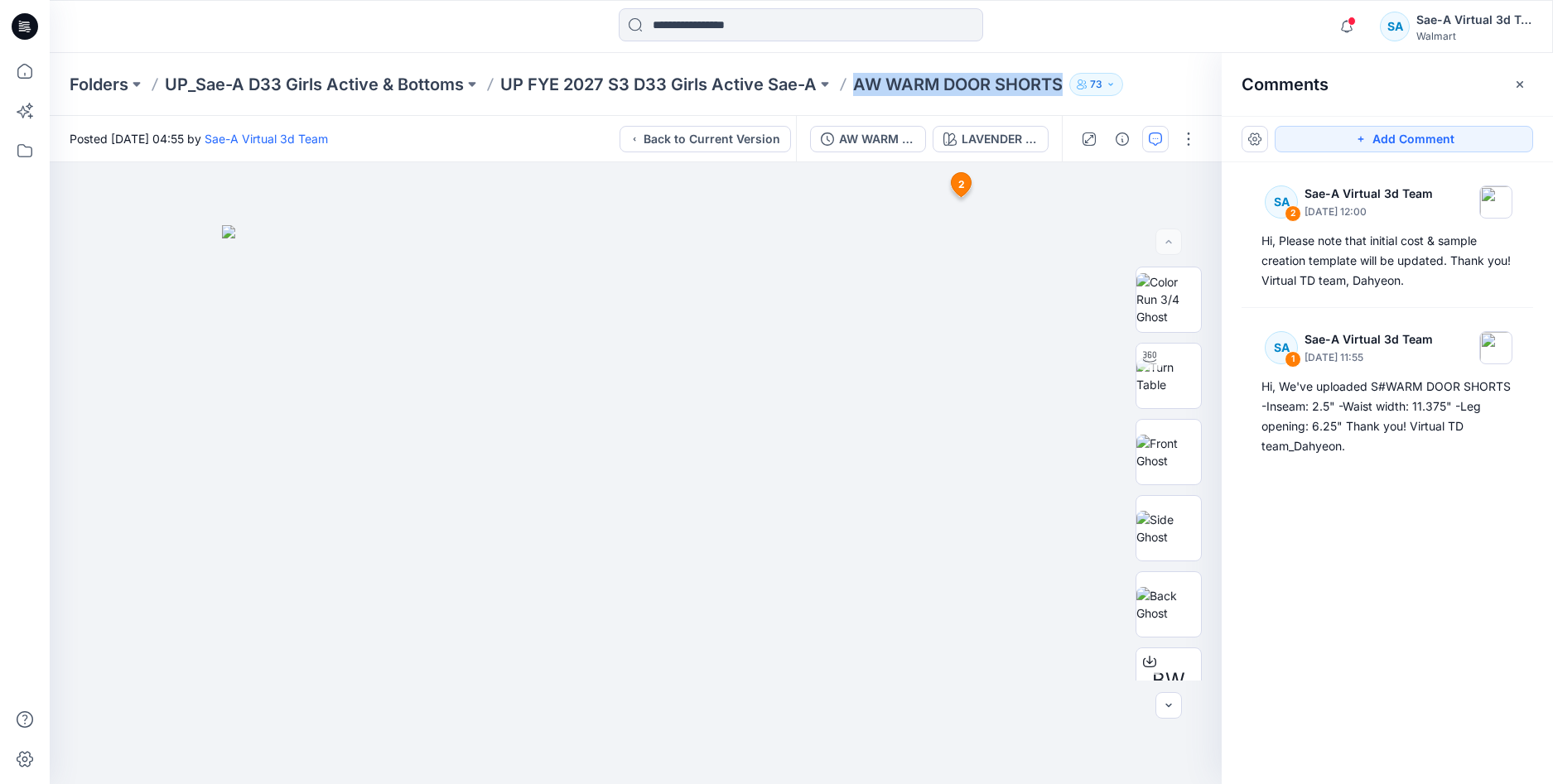
drag, startPoint x: 857, startPoint y: 83, endPoint x: 1063, endPoint y: 86, distance: 206.0
click at [1063, 86] on p "AW WARM DOOR SHORTS" at bounding box center [958, 84] width 210 height 23
copy p "AW WARM DOOR SHORTS"
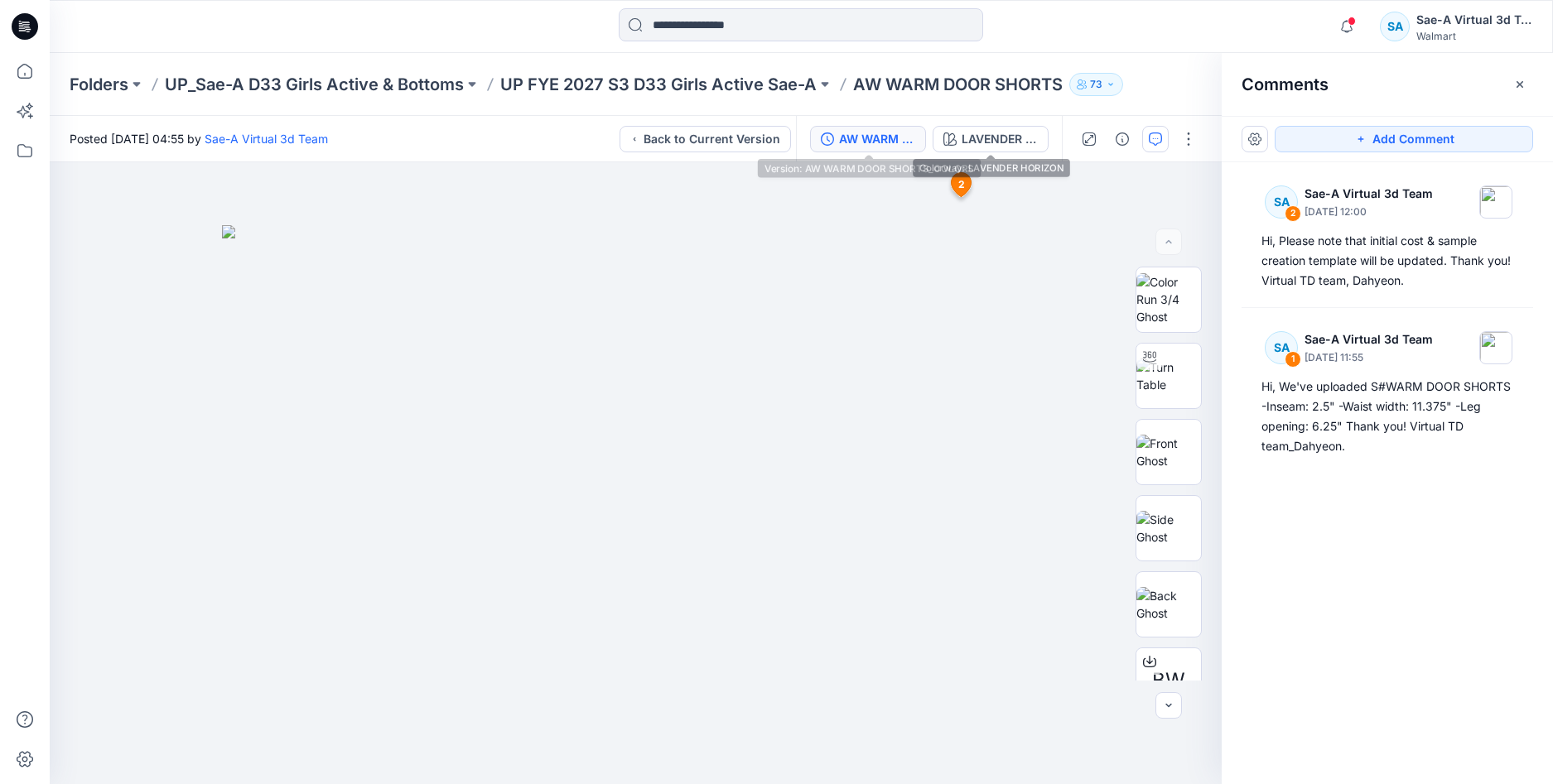
click at [874, 133] on div "AW WARM DOOR SHORTS_COLORS" at bounding box center [877, 138] width 76 height 18
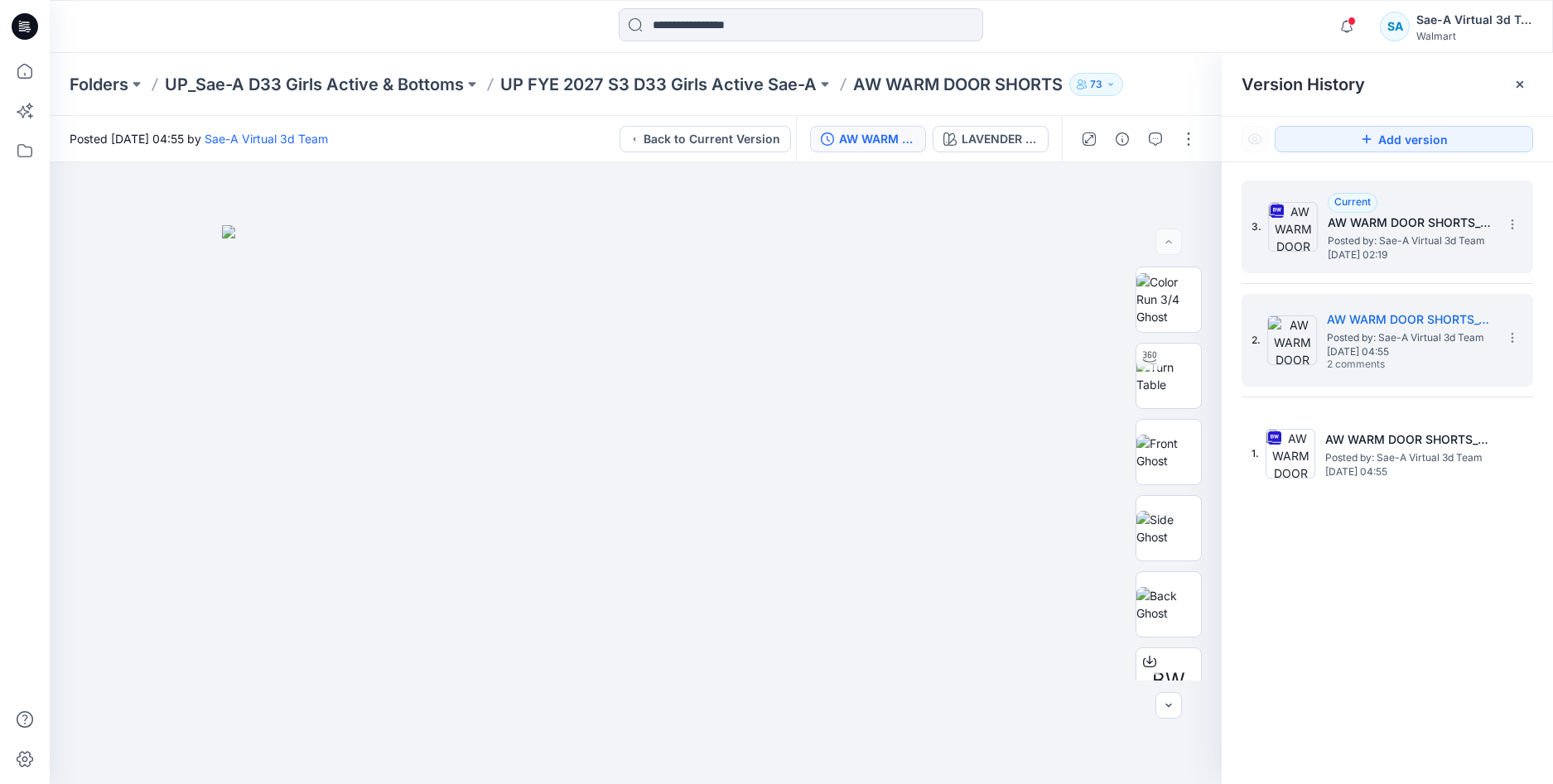
click at [1372, 223] on h5 "AW WARM DOOR SHORTS_SAEA_090825" at bounding box center [1410, 222] width 166 height 20
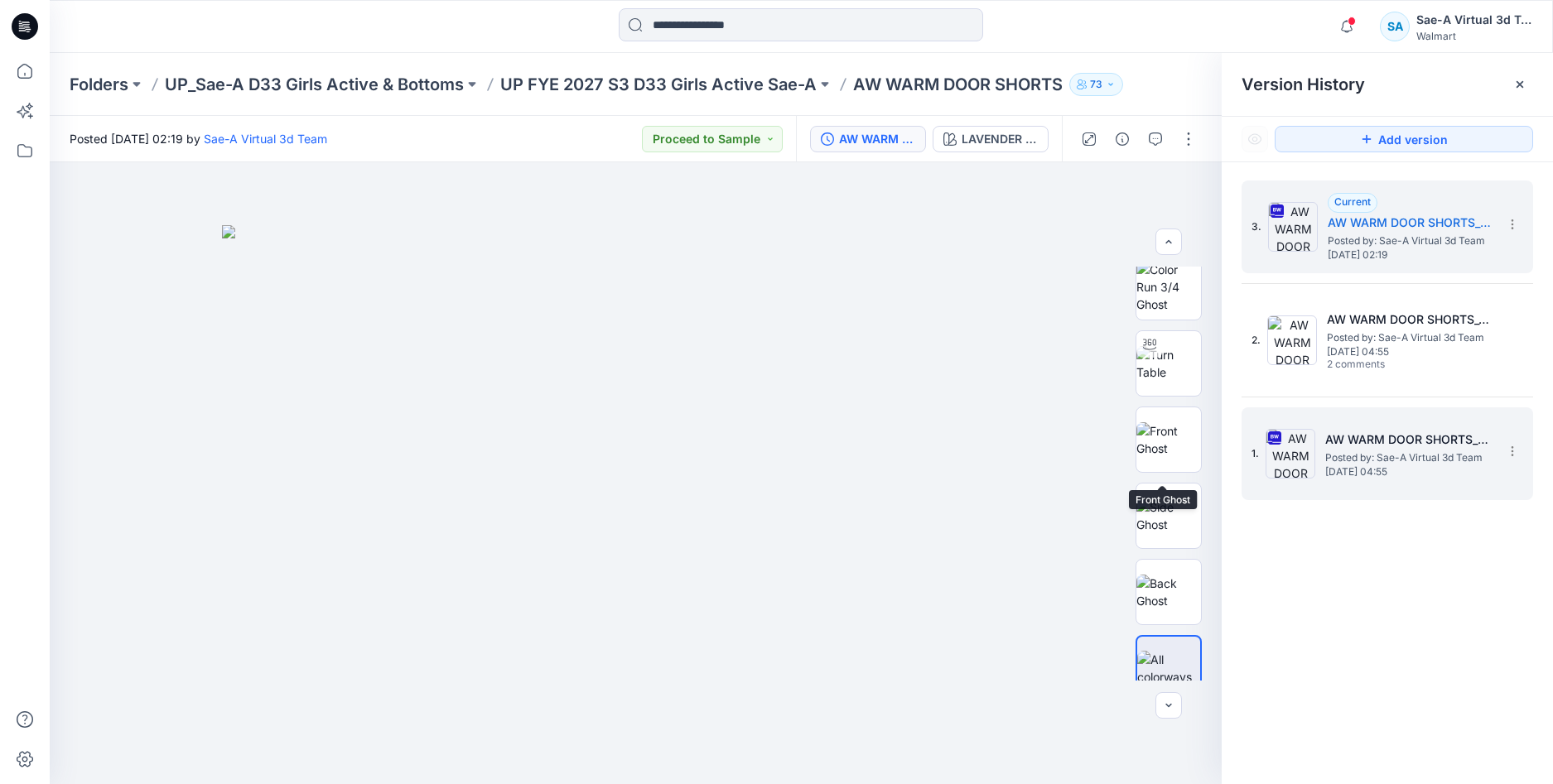
scroll to position [33, 0]
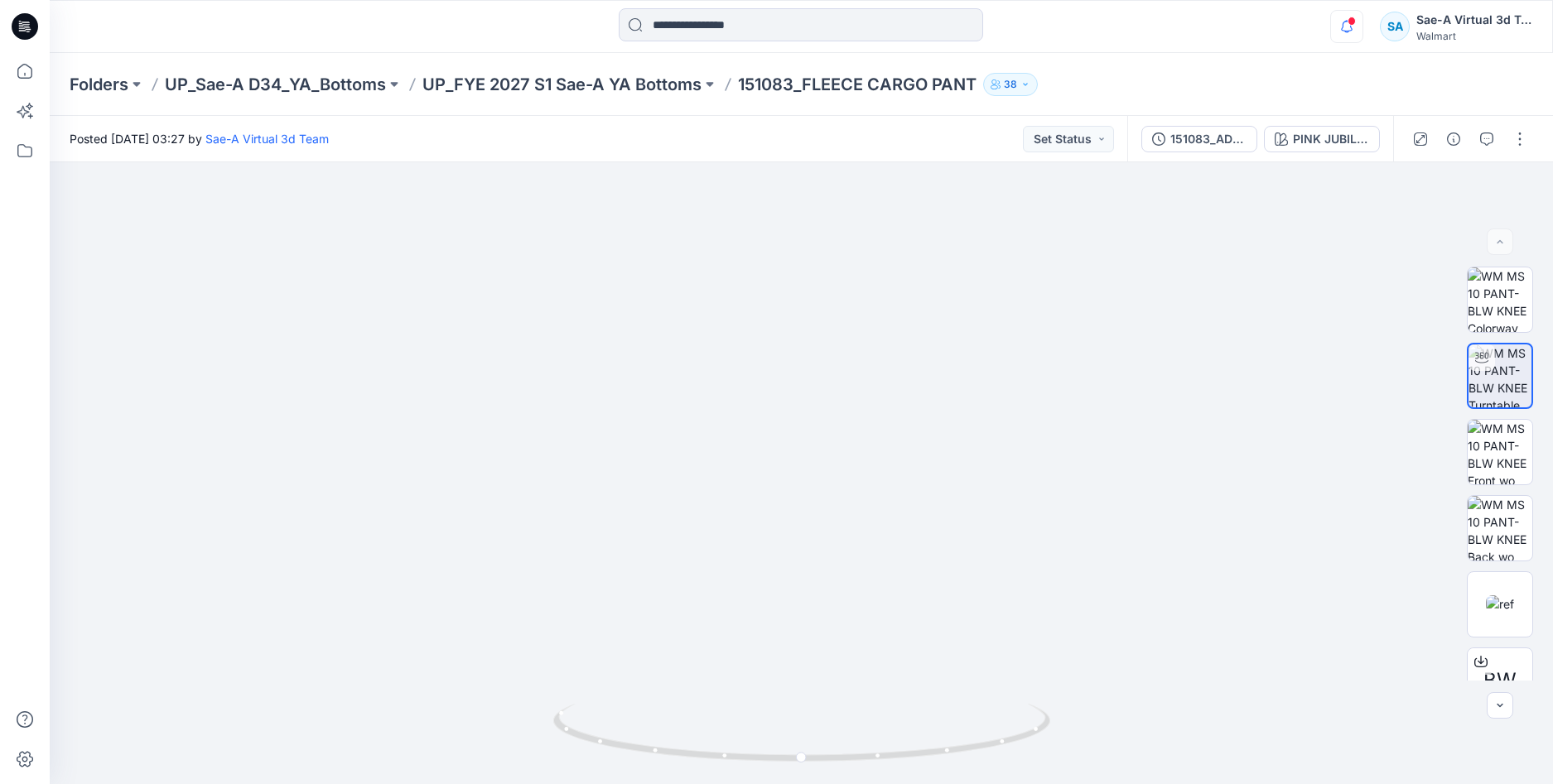
click at [1346, 27] on icon "button" at bounding box center [1347, 27] width 32 height 33
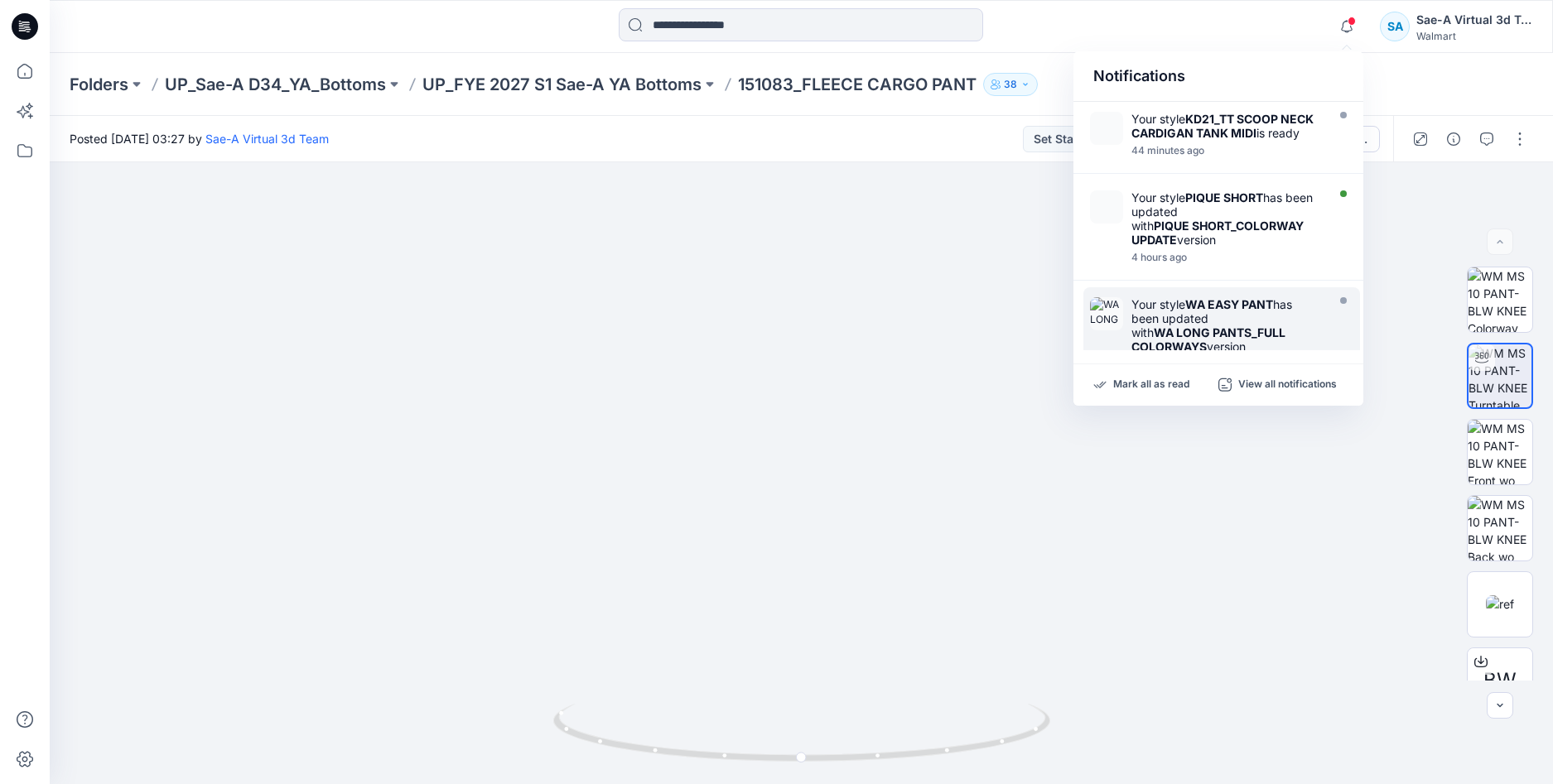
click at [1191, 133] on strong "KD21_TT SCOOP NECK CARDIGAN TANK MIDI" at bounding box center [1222, 125] width 182 height 28
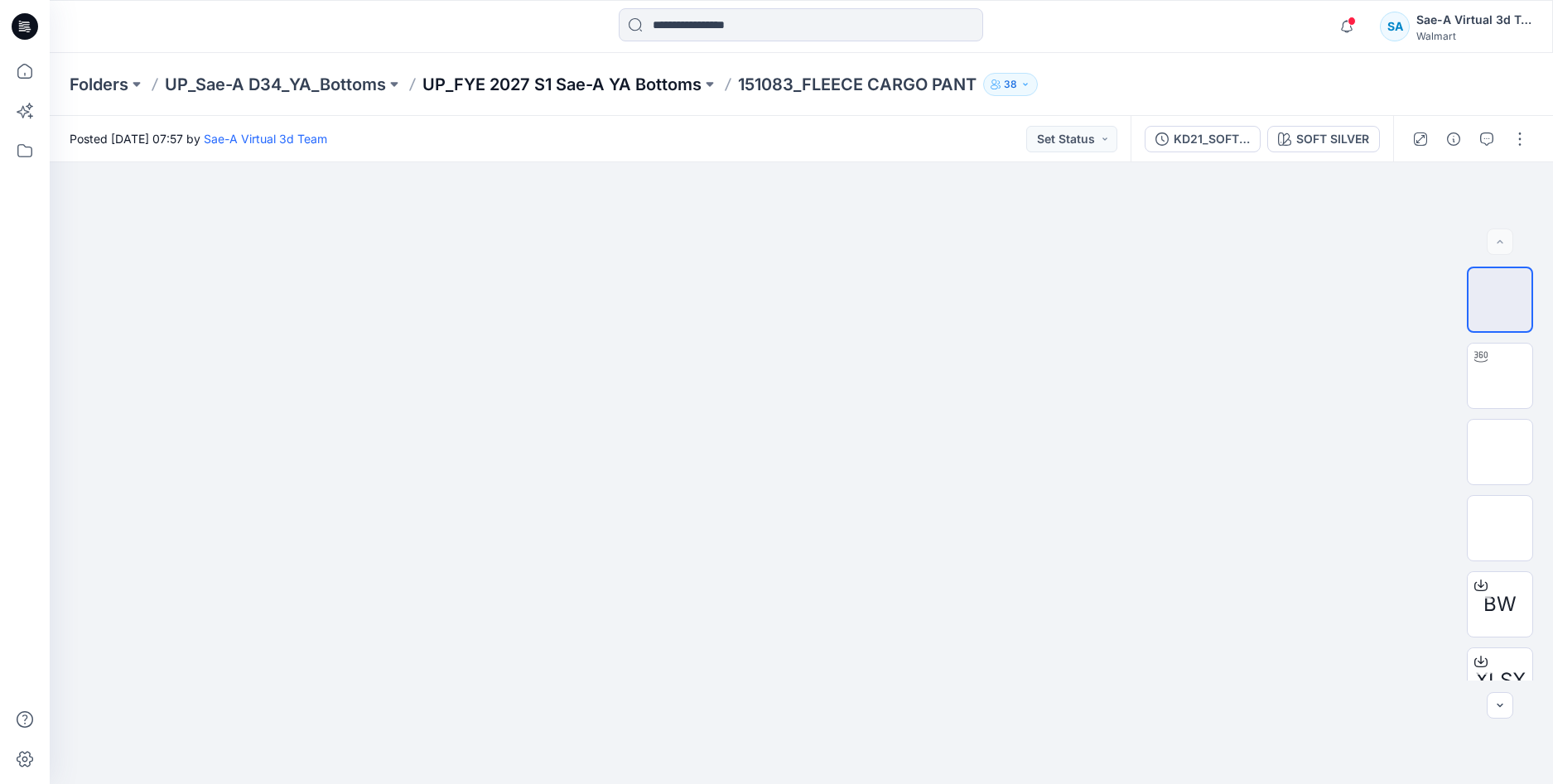
click at [653, 88] on p "UP_FYE 2027 S1 Sae-A YA Bottoms" at bounding box center [562, 84] width 279 height 23
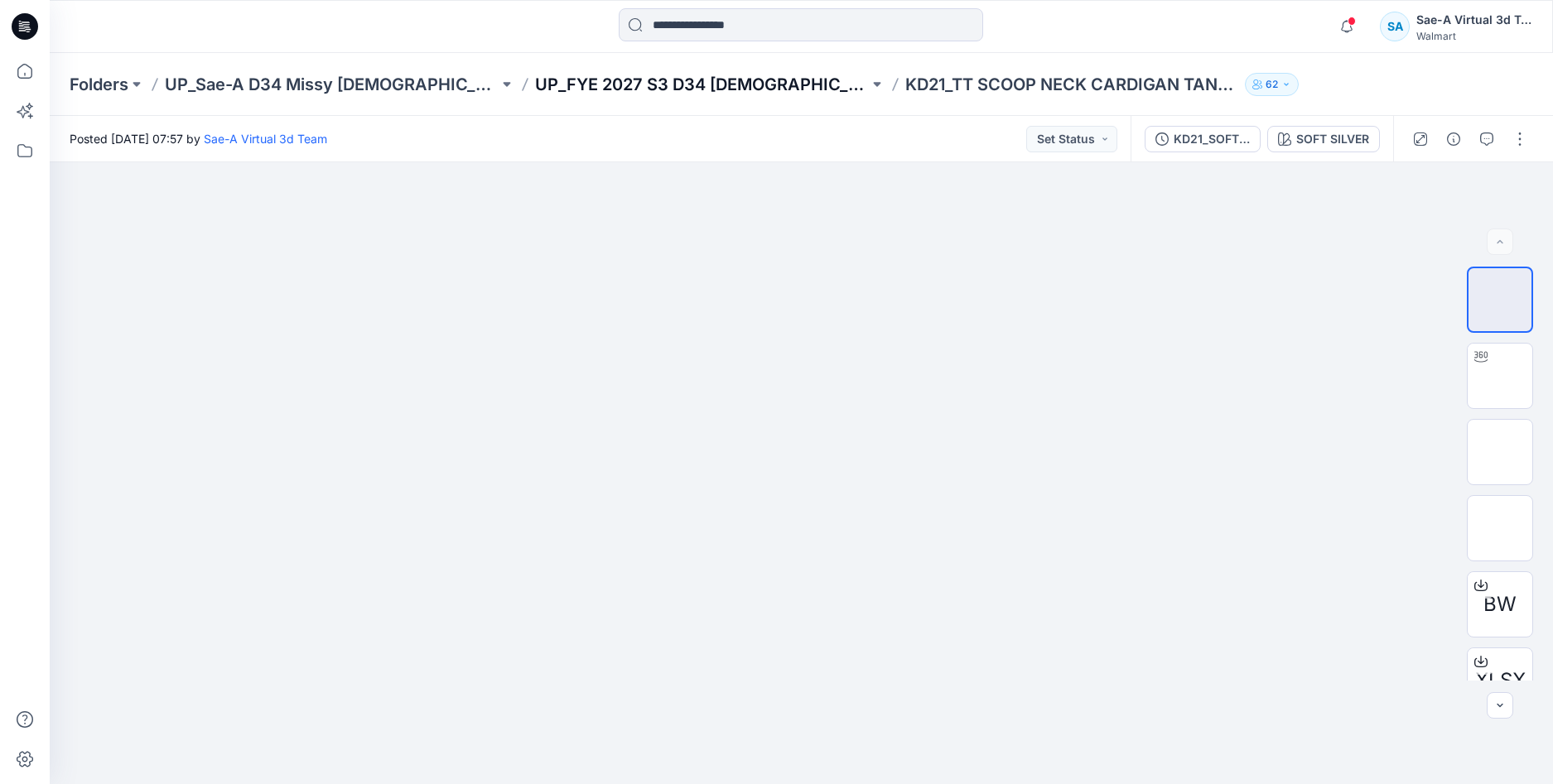
click at [716, 88] on p "UP_FYE 2027 S3 D34 [DEMOGRAPHIC_DATA] Dresses" at bounding box center [702, 84] width 334 height 23
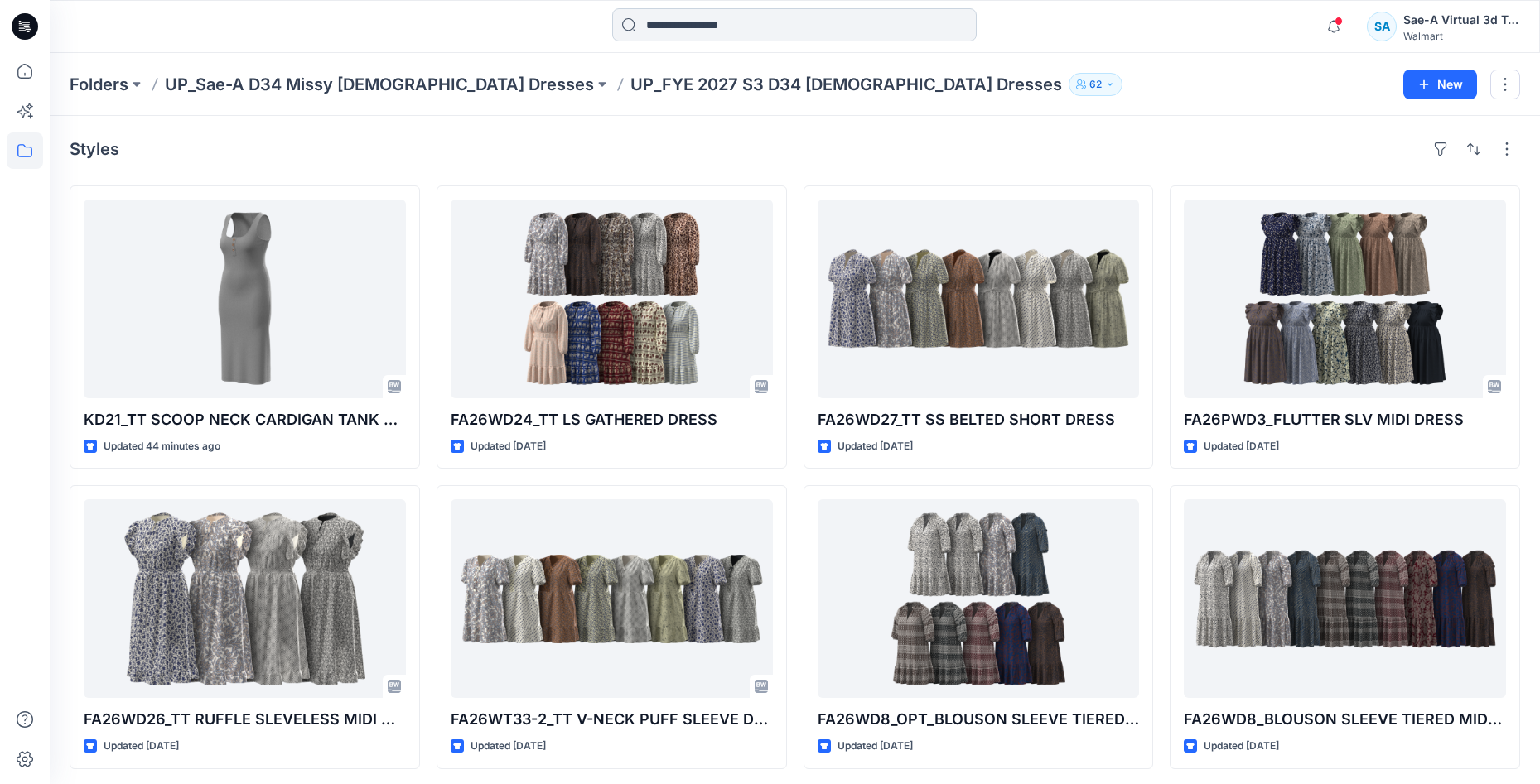
click at [758, 15] on input at bounding box center [794, 25] width 364 height 33
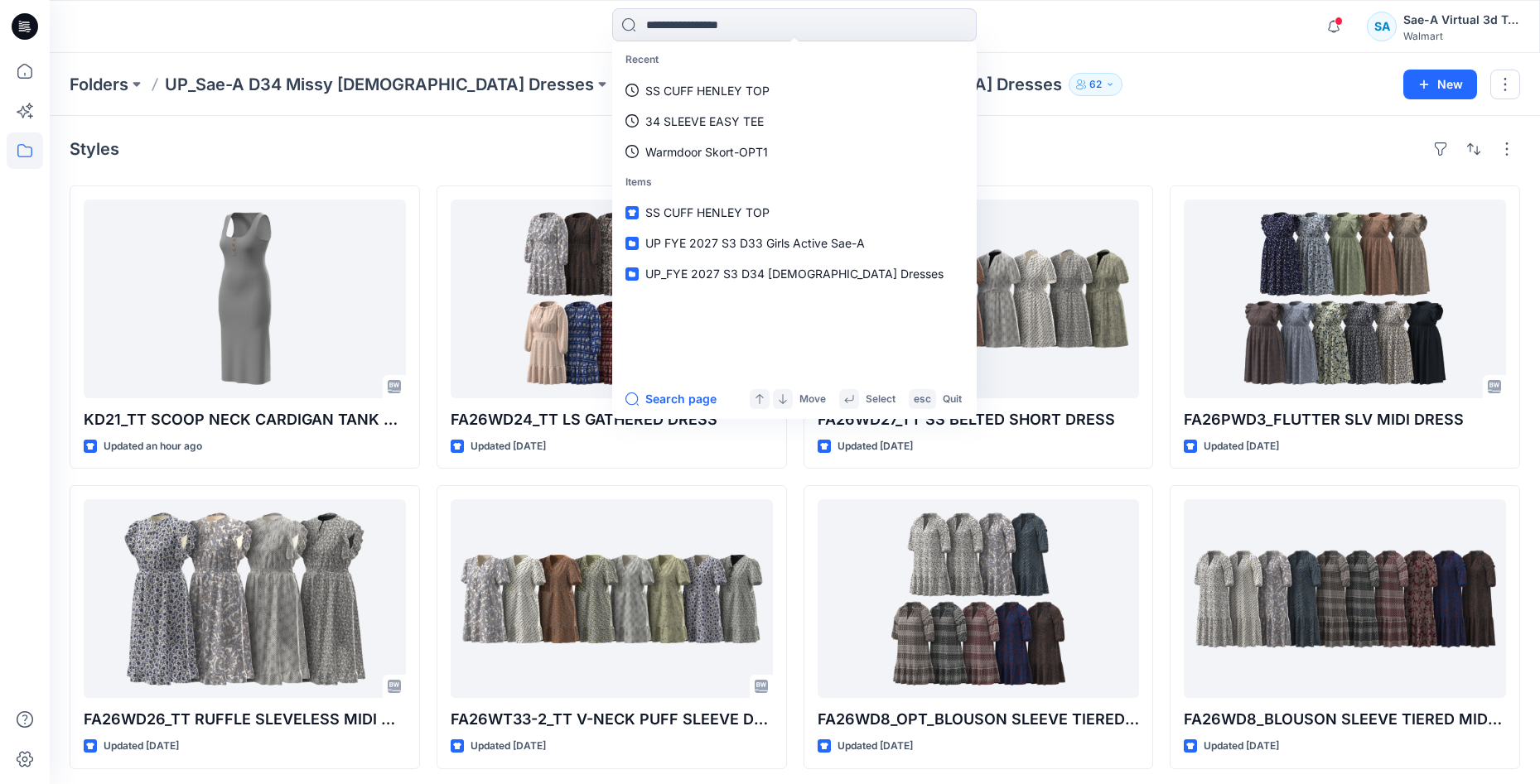
drag, startPoint x: 704, startPoint y: 95, endPoint x: 527, endPoint y: 18, distance: 193.0
click at [704, 95] on p "SS CUFF HENLEY TOP" at bounding box center [707, 90] width 125 height 17
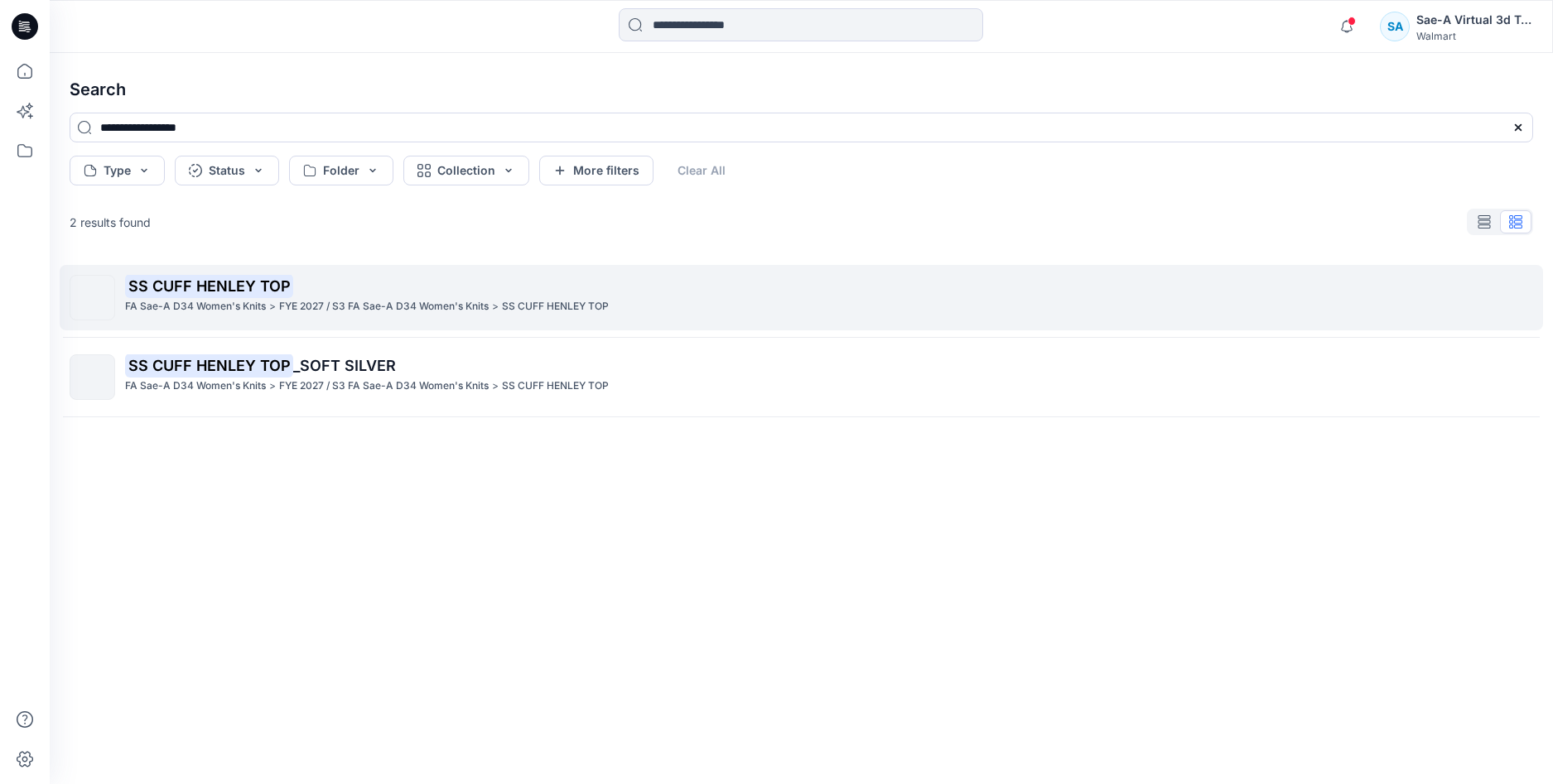
click at [260, 281] on mark "SS CUFF HENLEY TOP" at bounding box center [210, 285] width 168 height 23
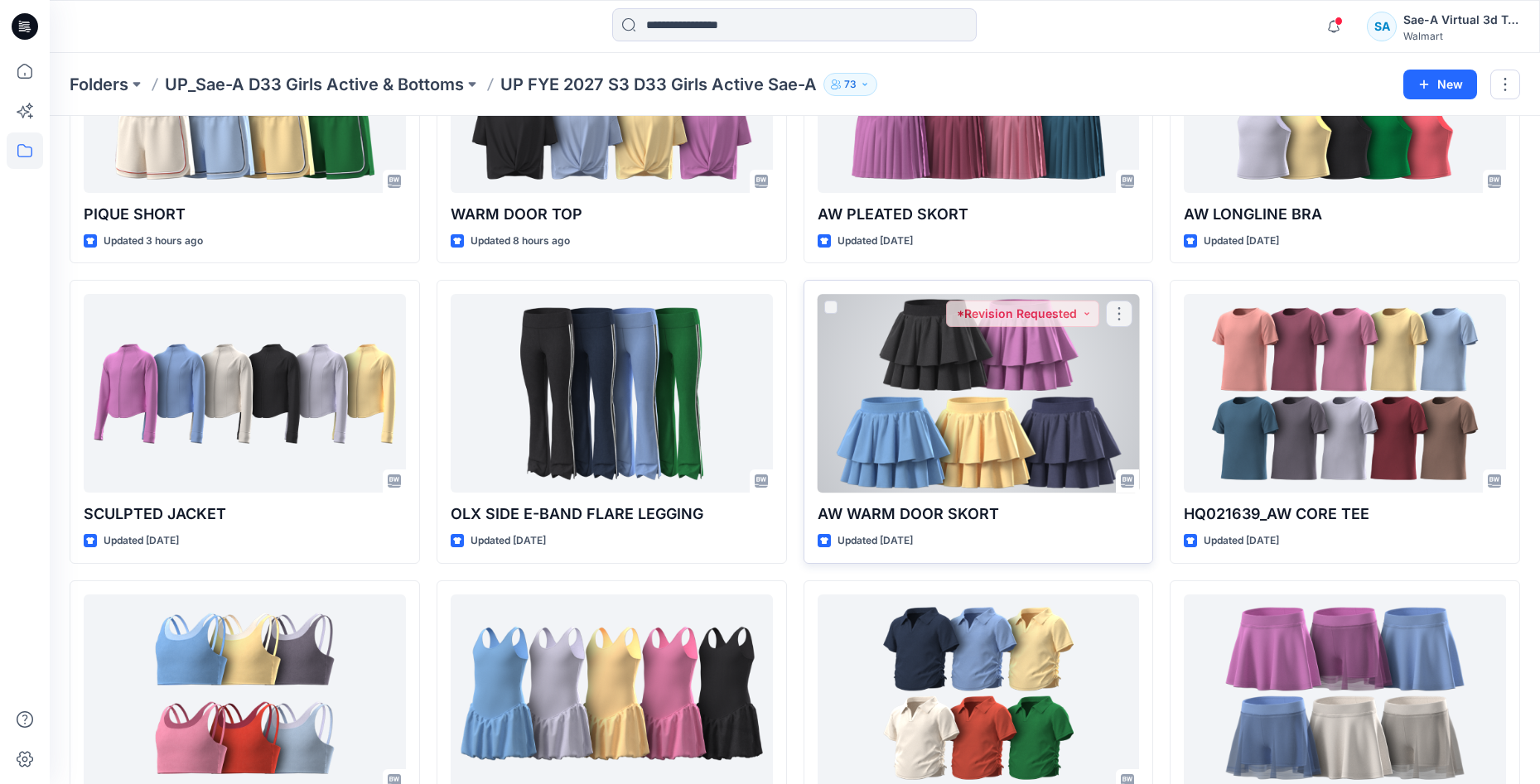
scroll to position [364, 0]
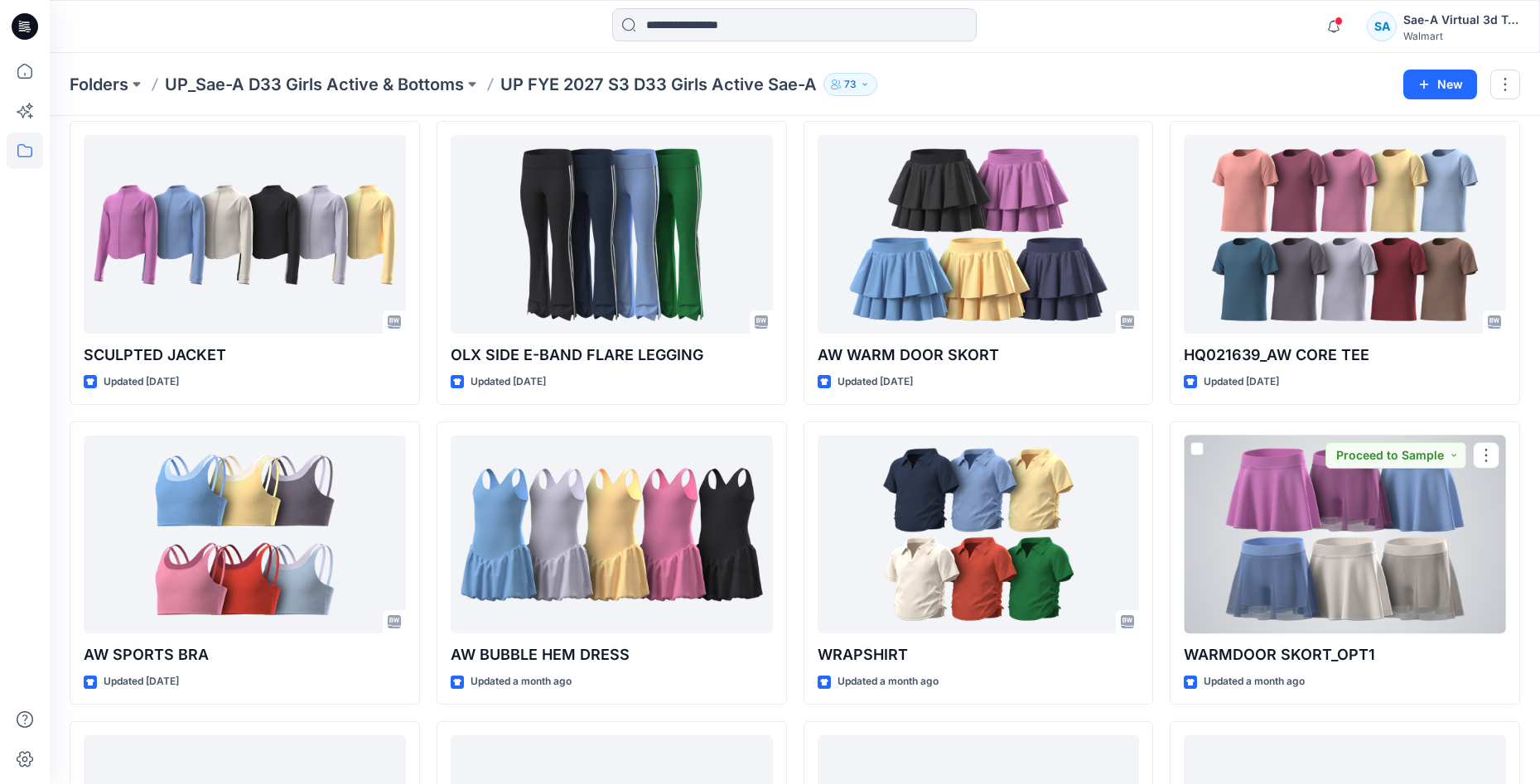
click at [1397, 519] on div at bounding box center [1344, 534] width 322 height 198
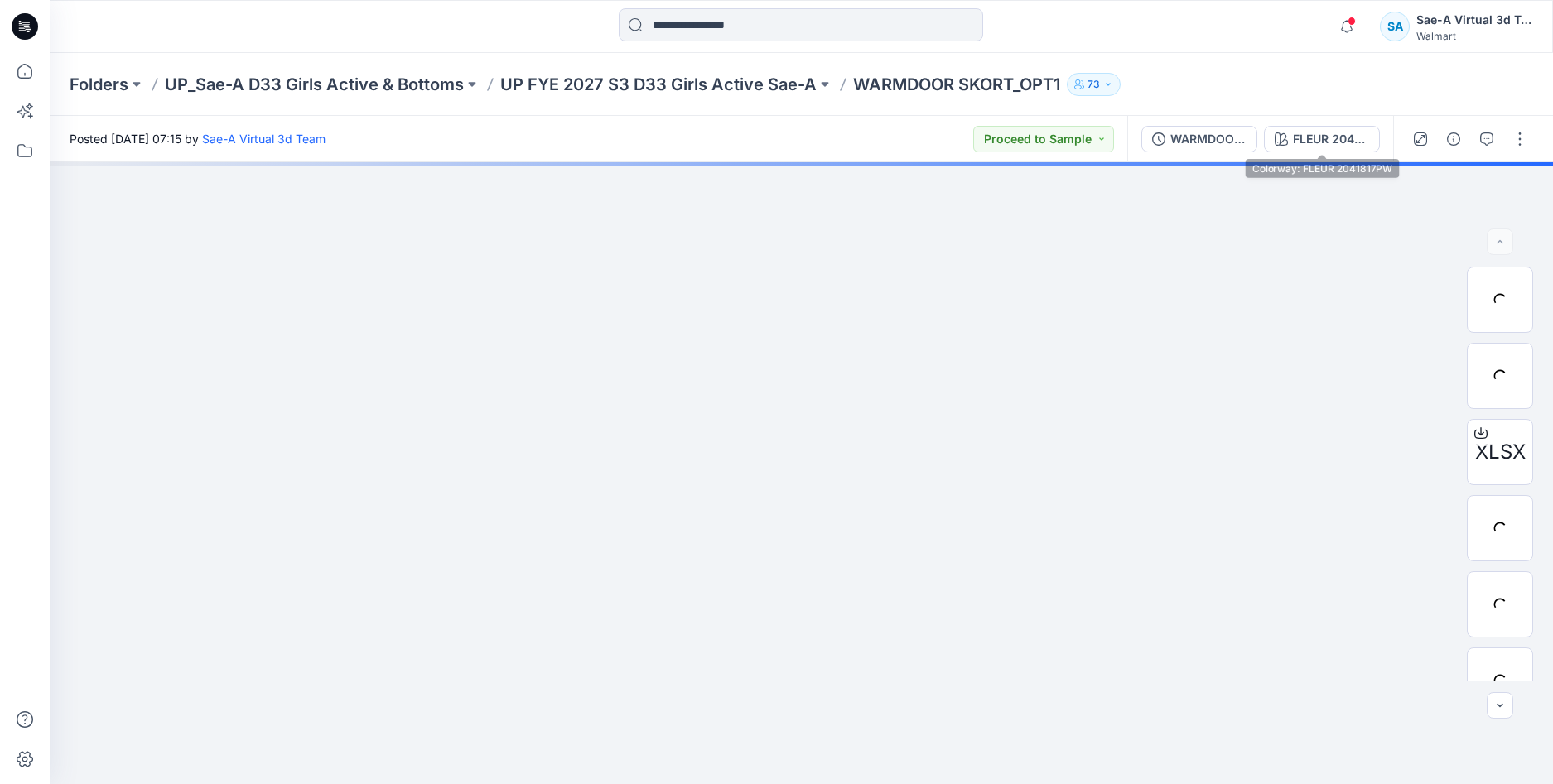
click at [1205, 143] on div "WARMDOOR SKORT_FULL COLORWAYS" at bounding box center [1209, 138] width 76 height 18
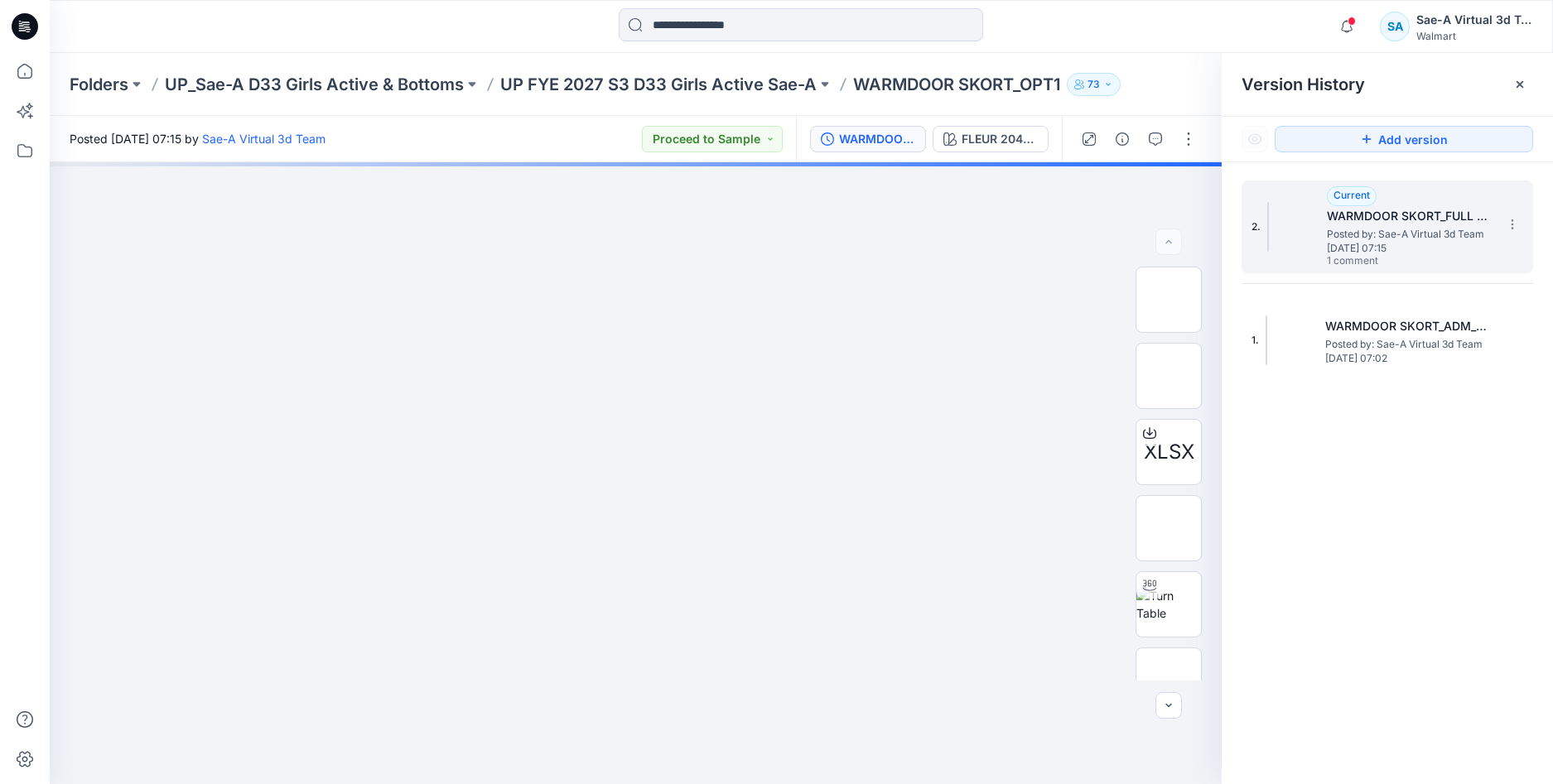
click at [1367, 255] on span "1 comment" at bounding box center [1385, 261] width 116 height 13
click at [1022, 138] on div "FLEUR 2041817PW" at bounding box center [1000, 138] width 76 height 18
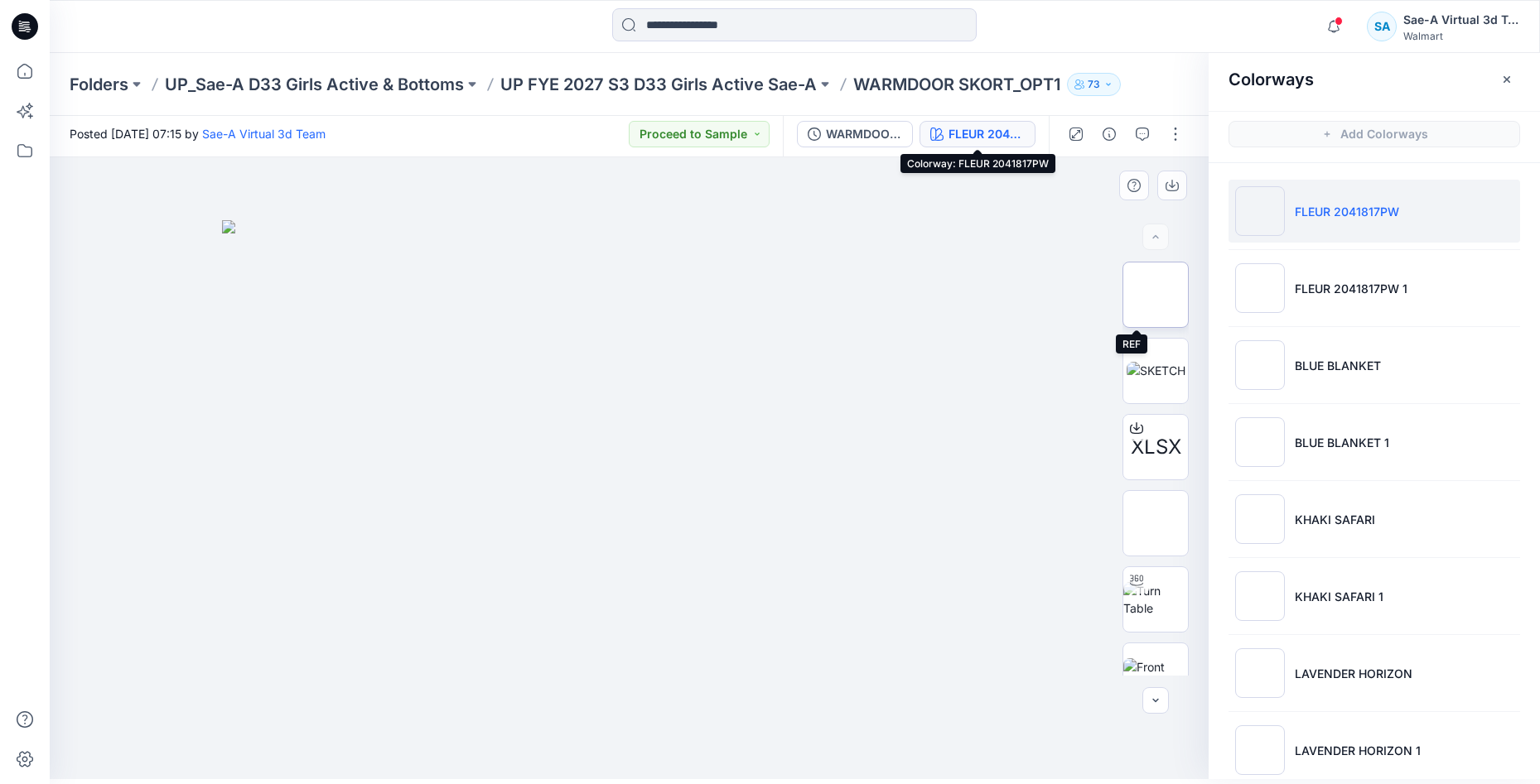
click at [1155, 295] on img at bounding box center [1155, 295] width 0 height 0
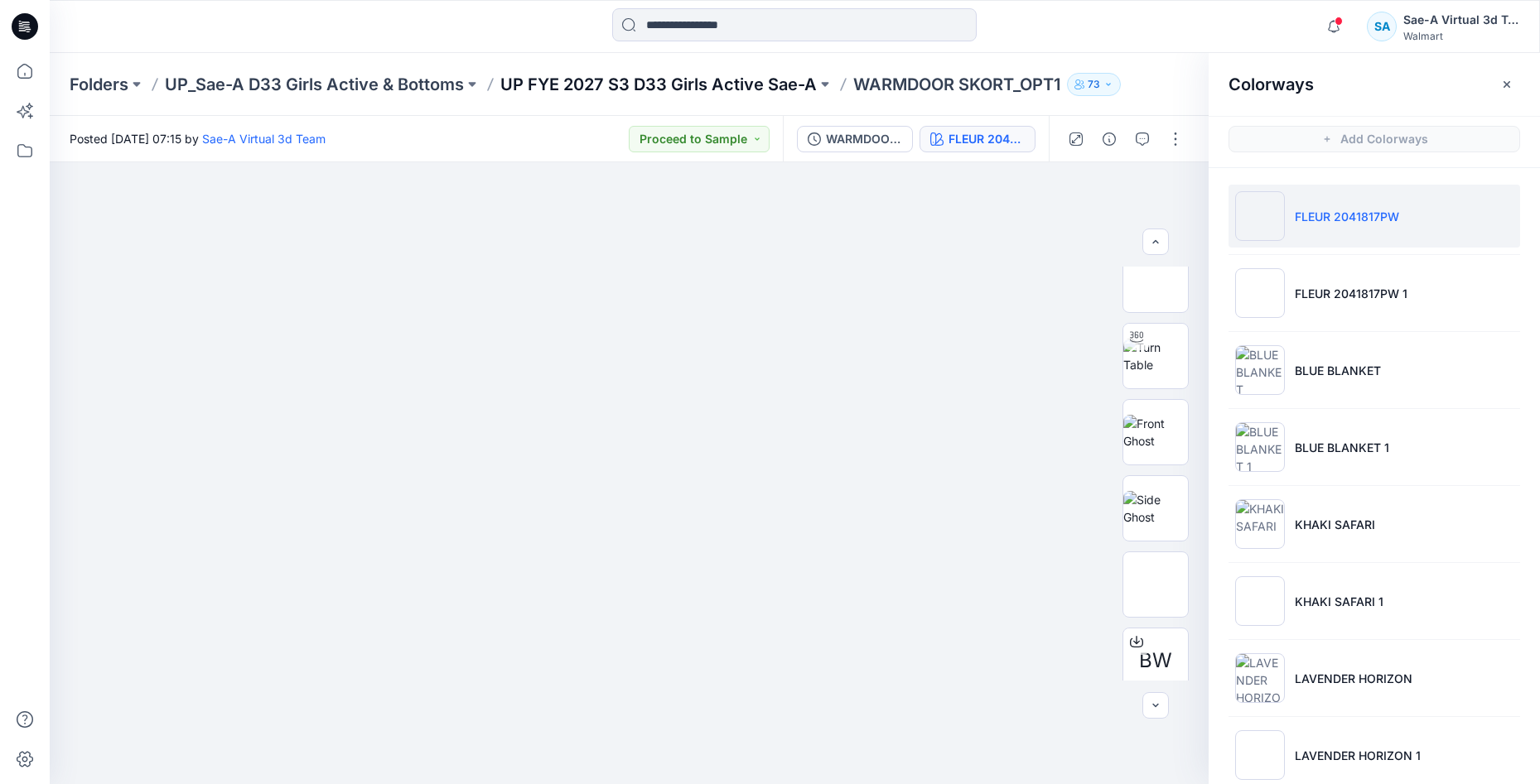
click at [768, 84] on p "UP FYE 2027 S3 D33 Girls Active Sae-A" at bounding box center [658, 84] width 316 height 23
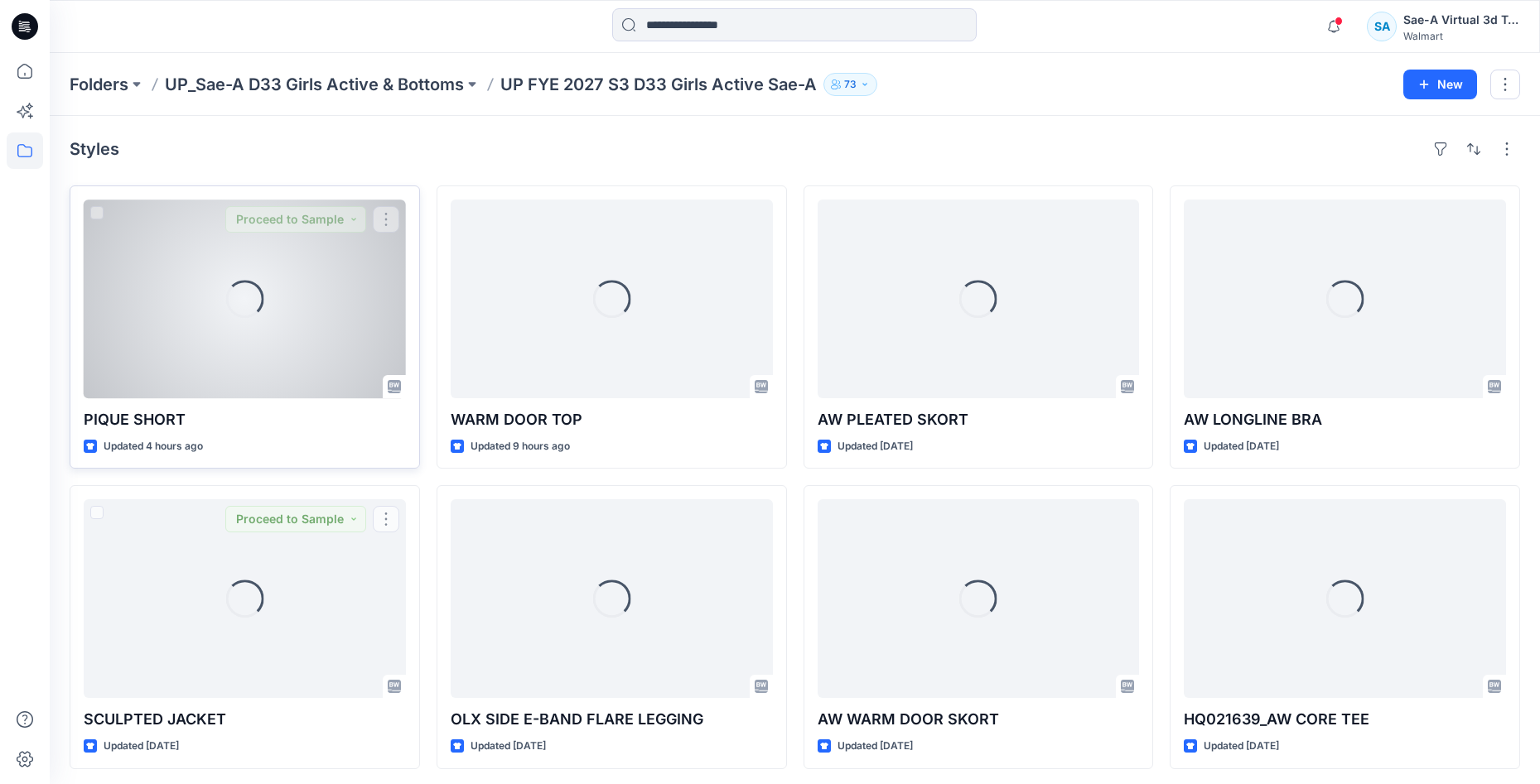
click at [248, 336] on div "Loading..." at bounding box center [244, 298] width 322 height 198
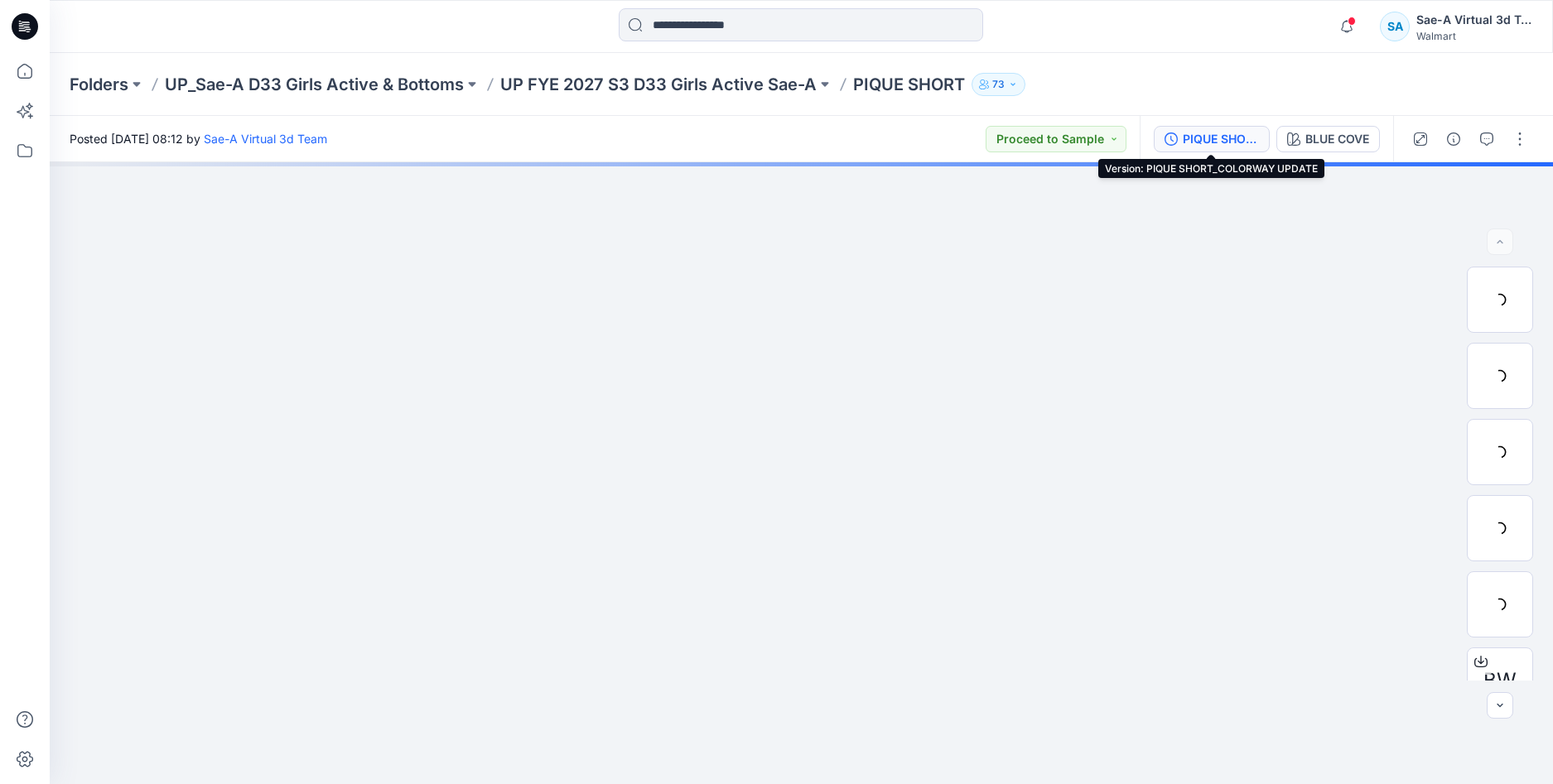
click at [1221, 144] on div "PIQUE SHORT_COLORWAY UPDATE" at bounding box center [1221, 138] width 76 height 18
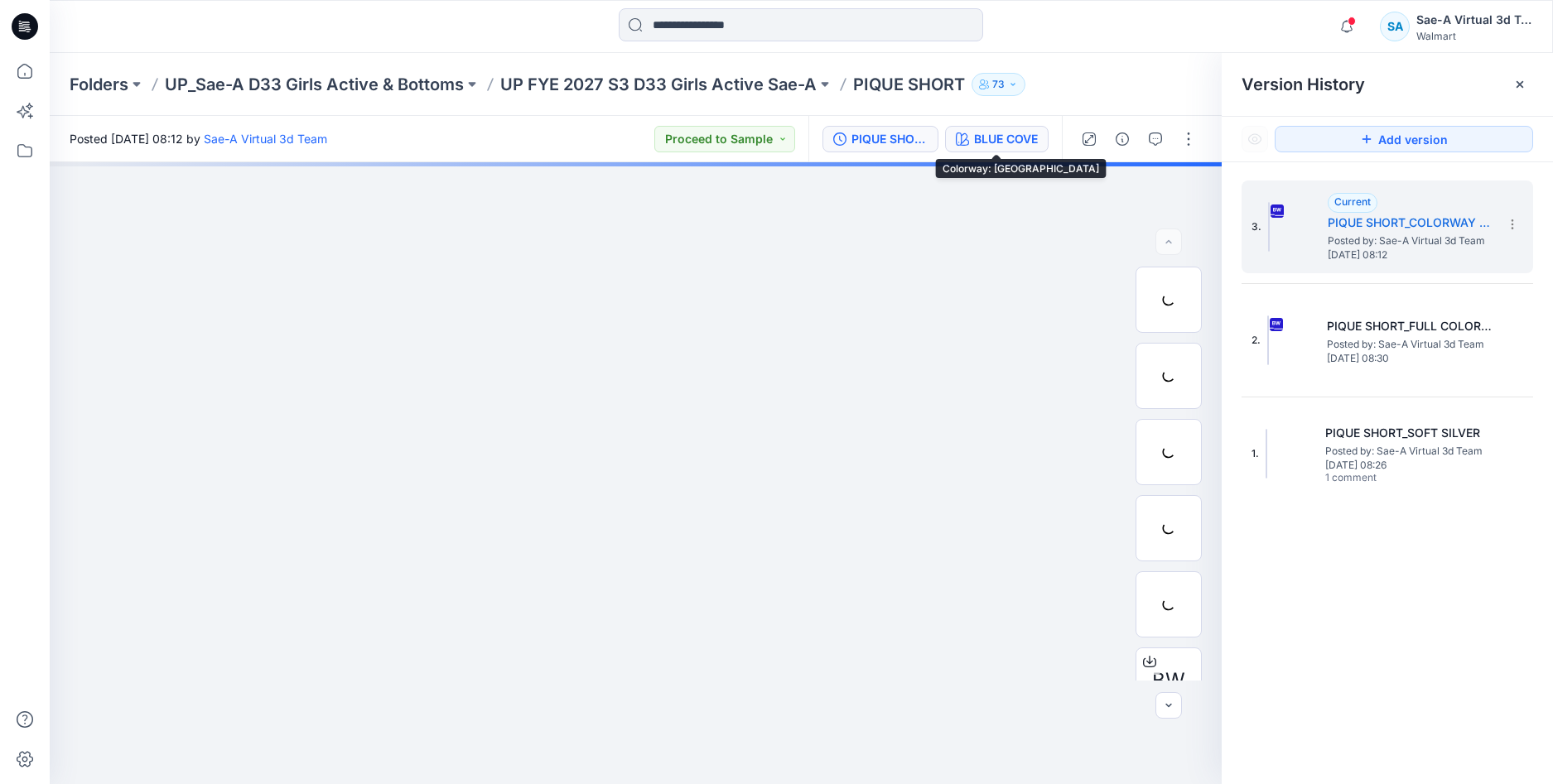
click at [1005, 140] on div "BLUE COVE" at bounding box center [1006, 138] width 64 height 18
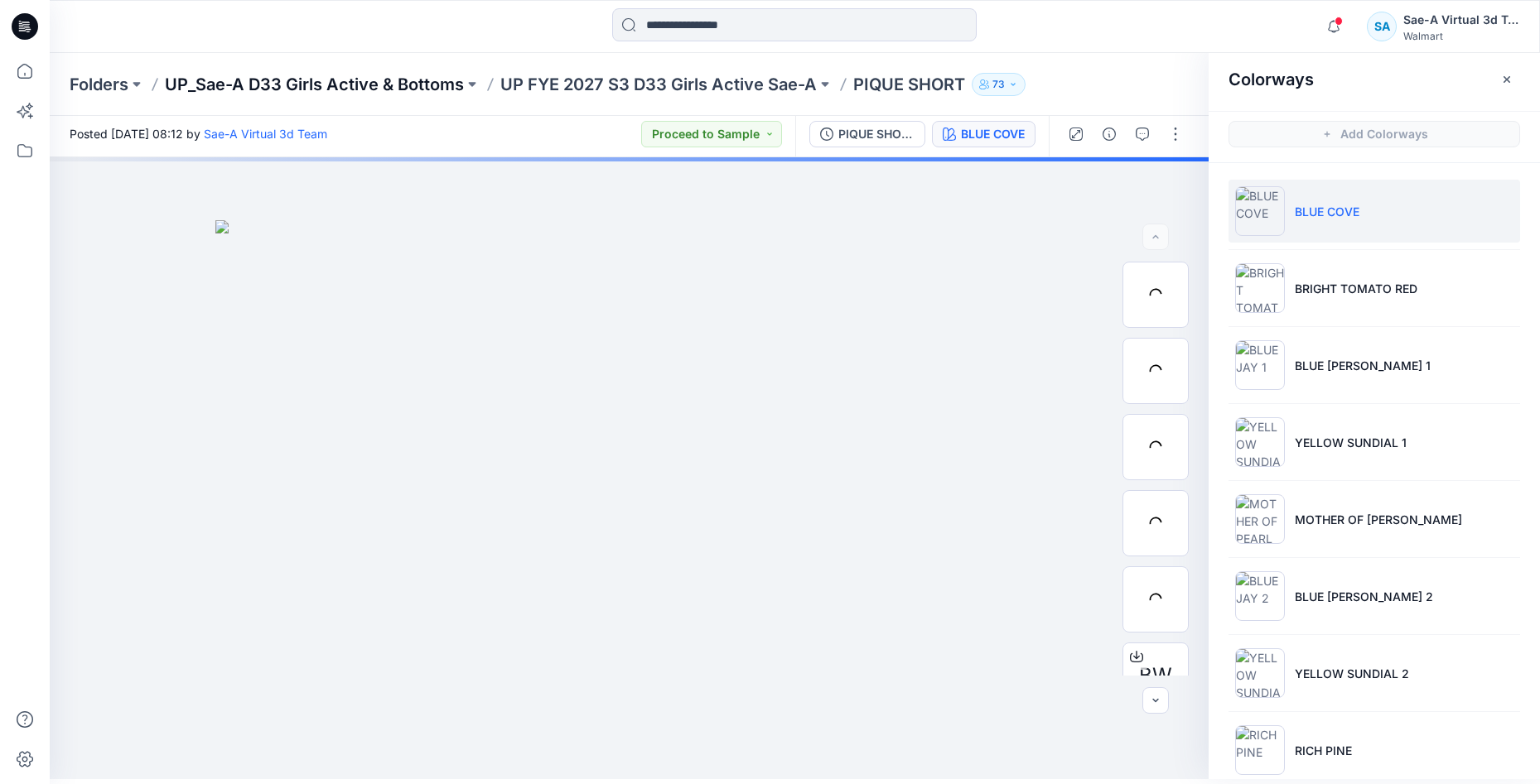
click at [430, 91] on p "UP_Sae-A D33 Girls Active & Bottoms" at bounding box center [314, 84] width 299 height 23
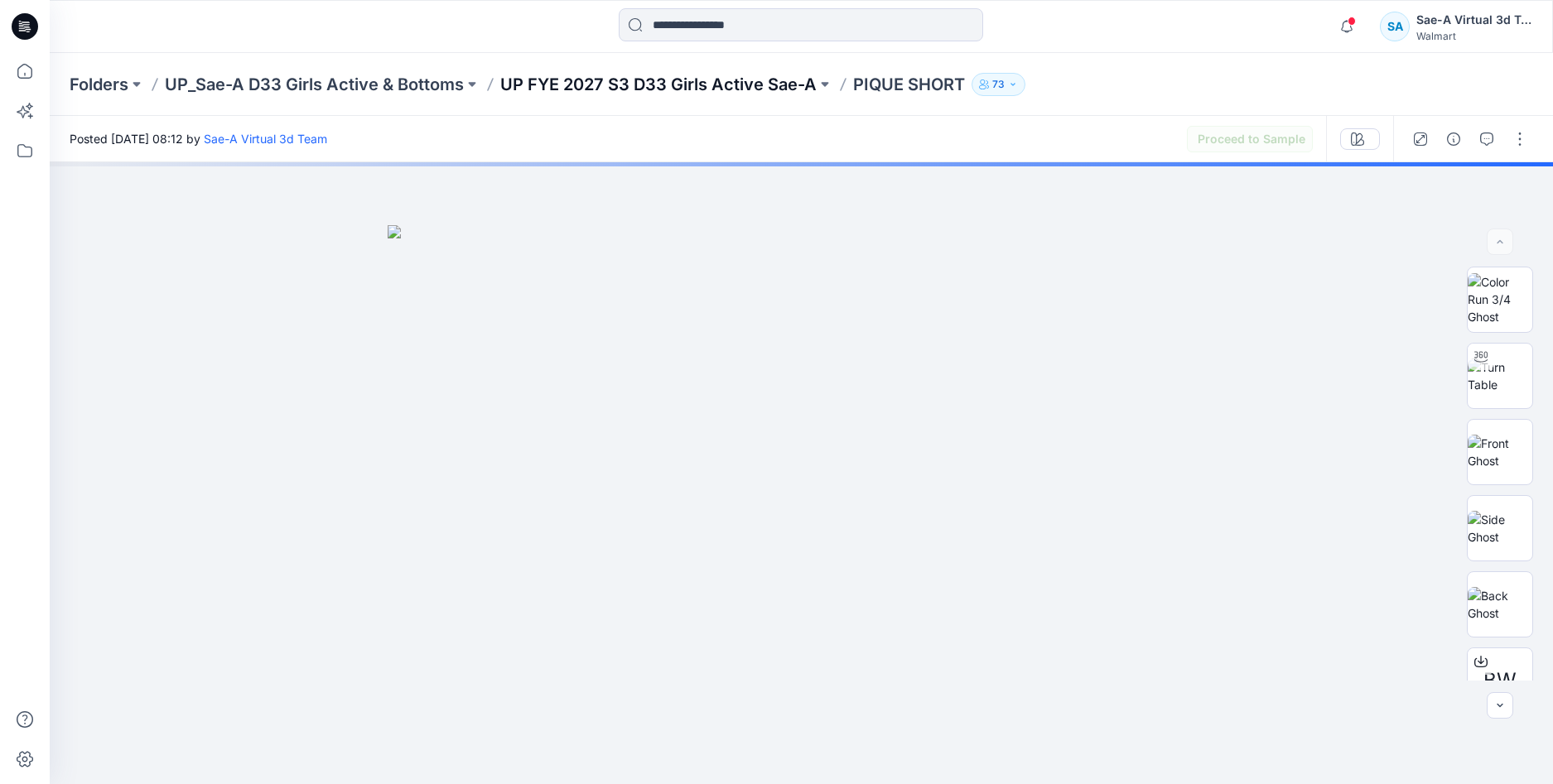
click at [658, 88] on p "UP FYE 2027 S3 D33 Girls Active Sae-A" at bounding box center [658, 84] width 316 height 23
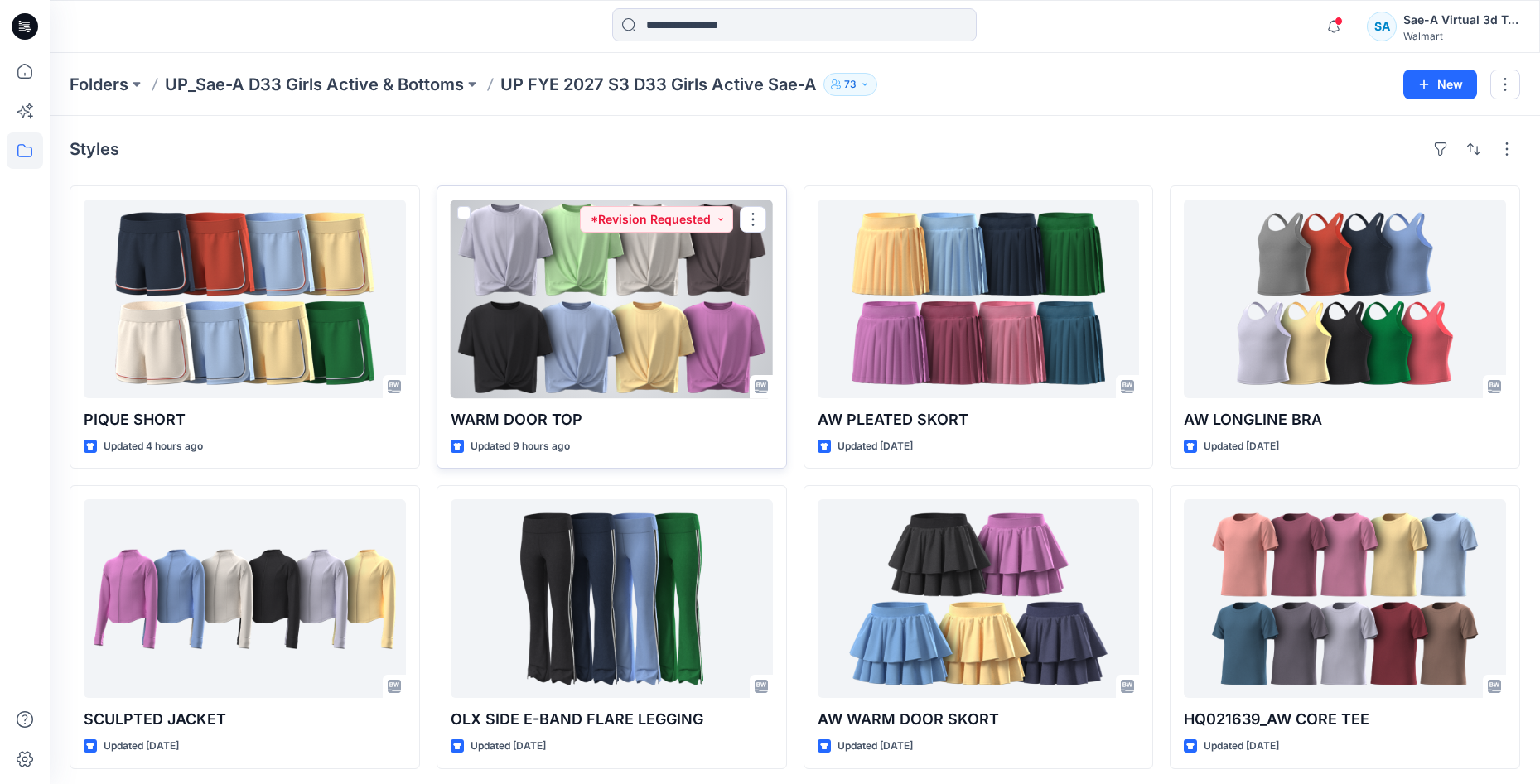
click at [644, 304] on div at bounding box center [612, 298] width 322 height 198
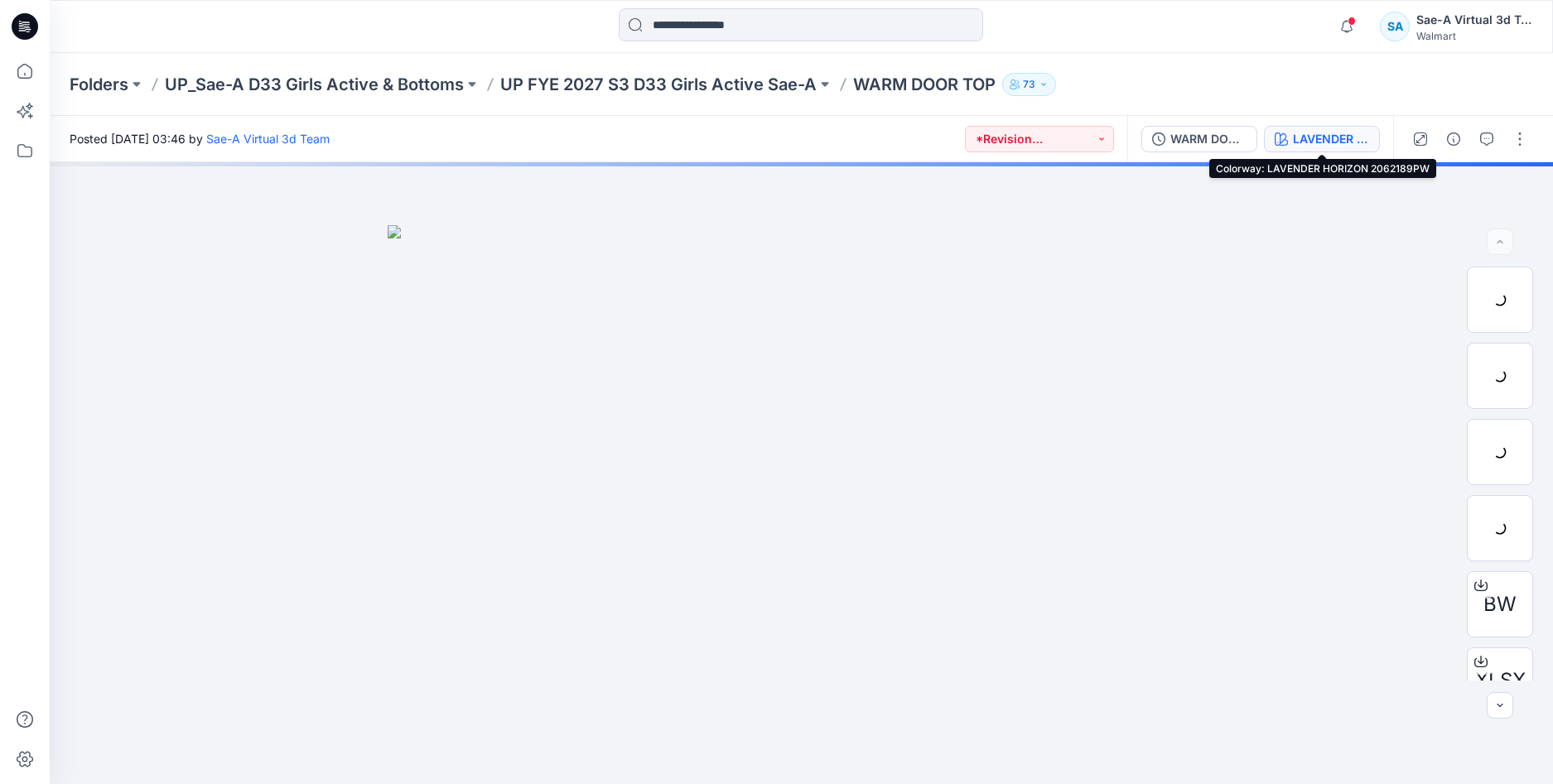
click at [1331, 137] on div "LAVENDER HORIZON 2062189PW" at bounding box center [1331, 138] width 76 height 18
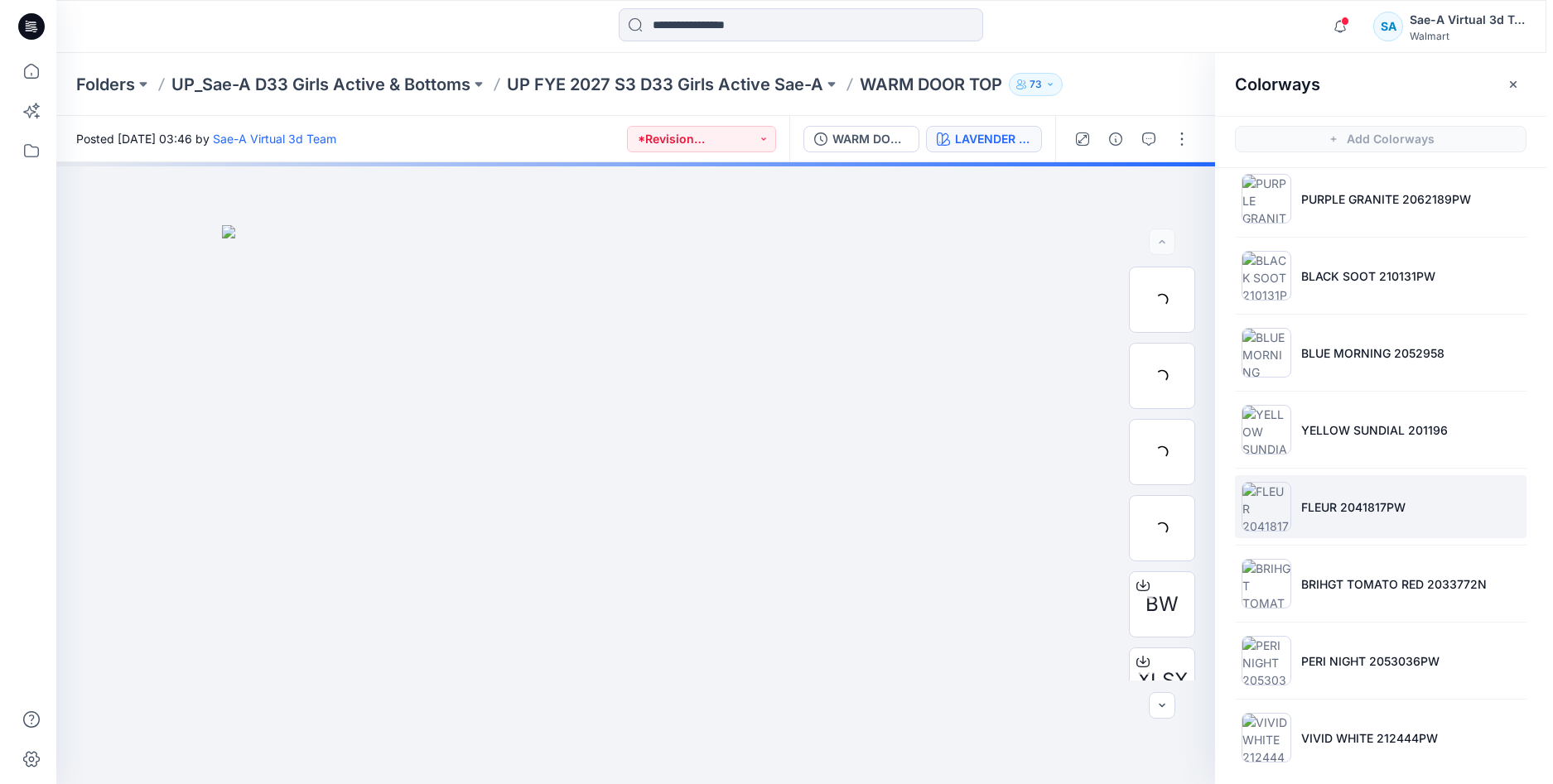
scroll to position [258, 0]
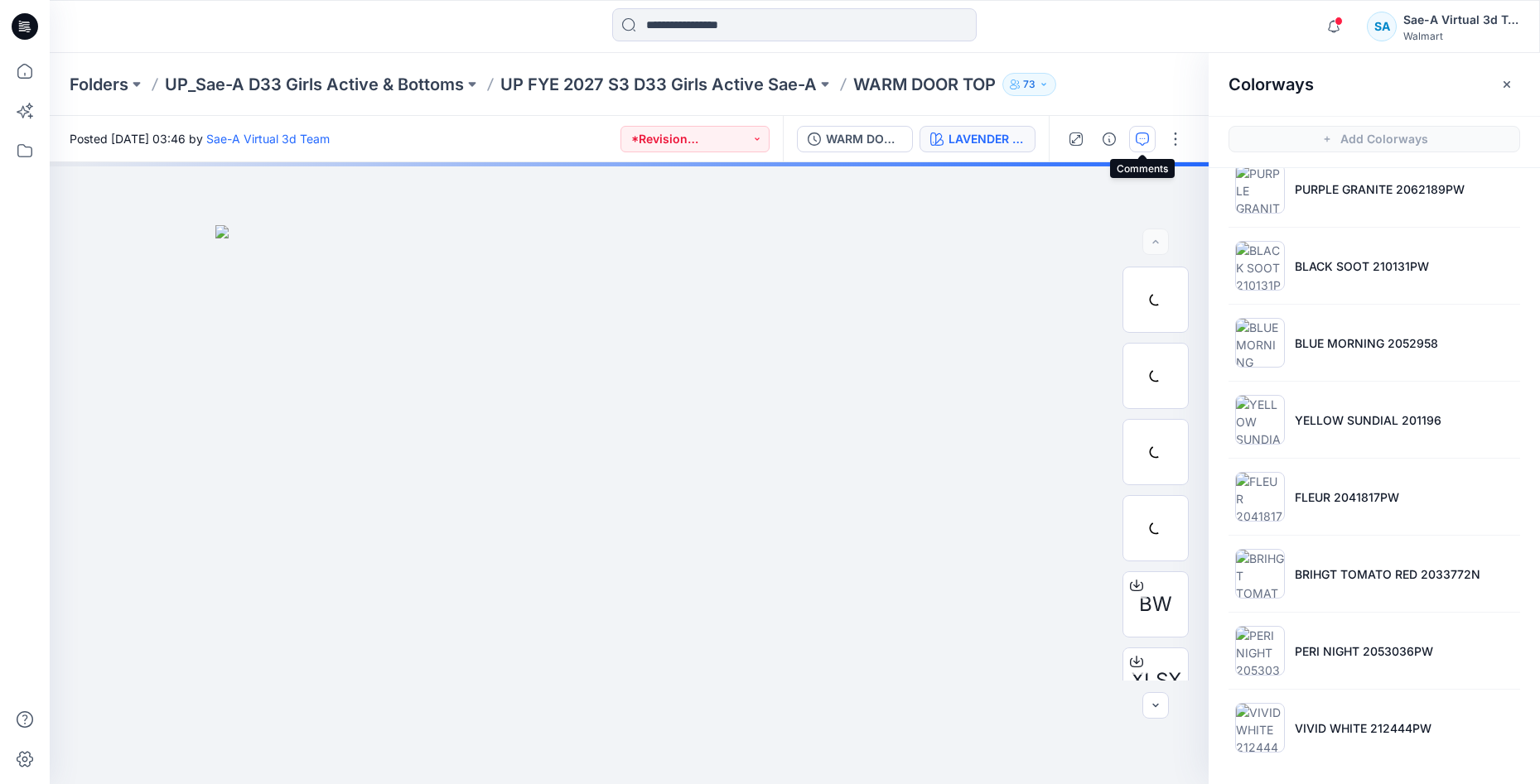
click at [1148, 143] on icon "button" at bounding box center [1141, 138] width 13 height 13
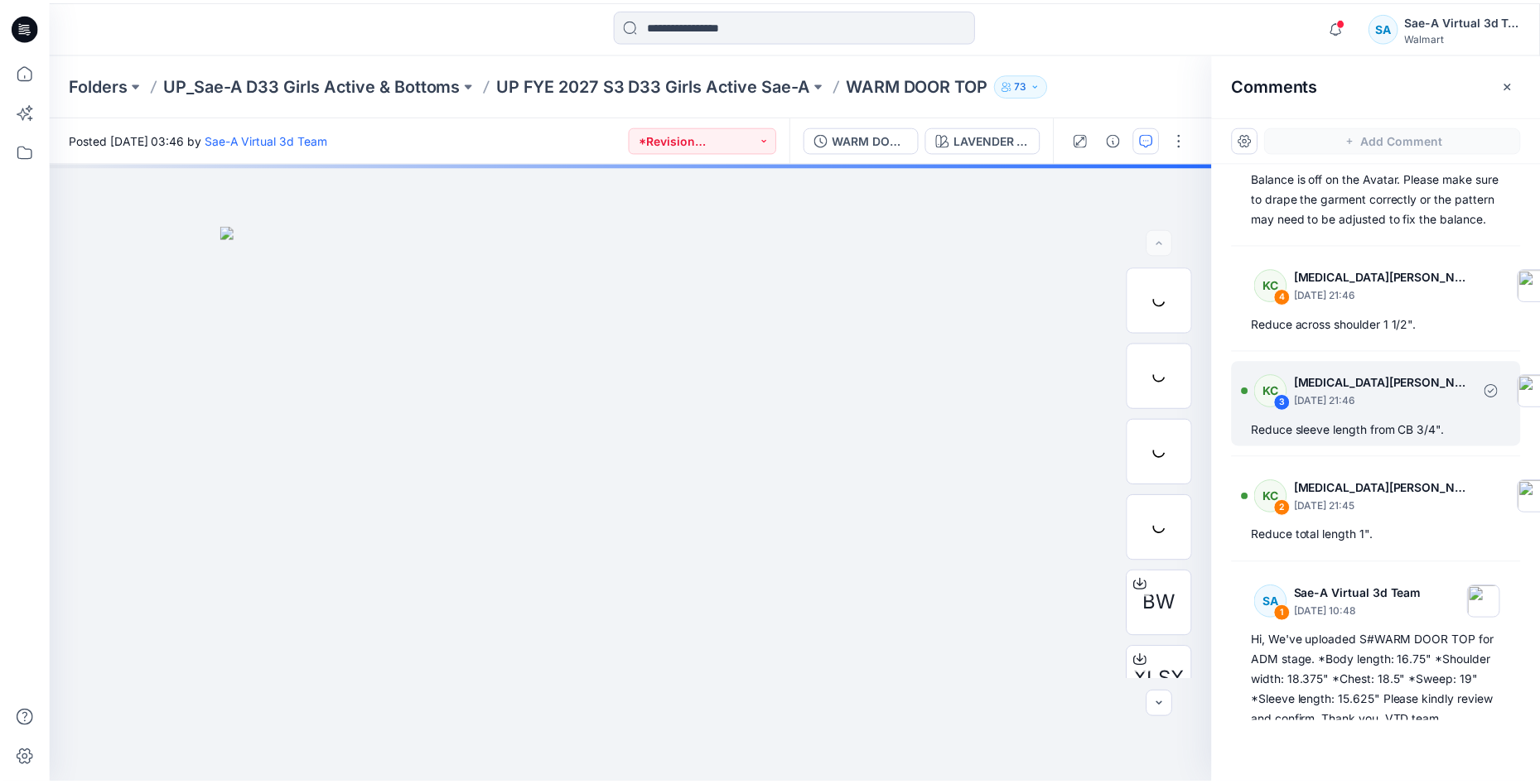
scroll to position [128, 0]
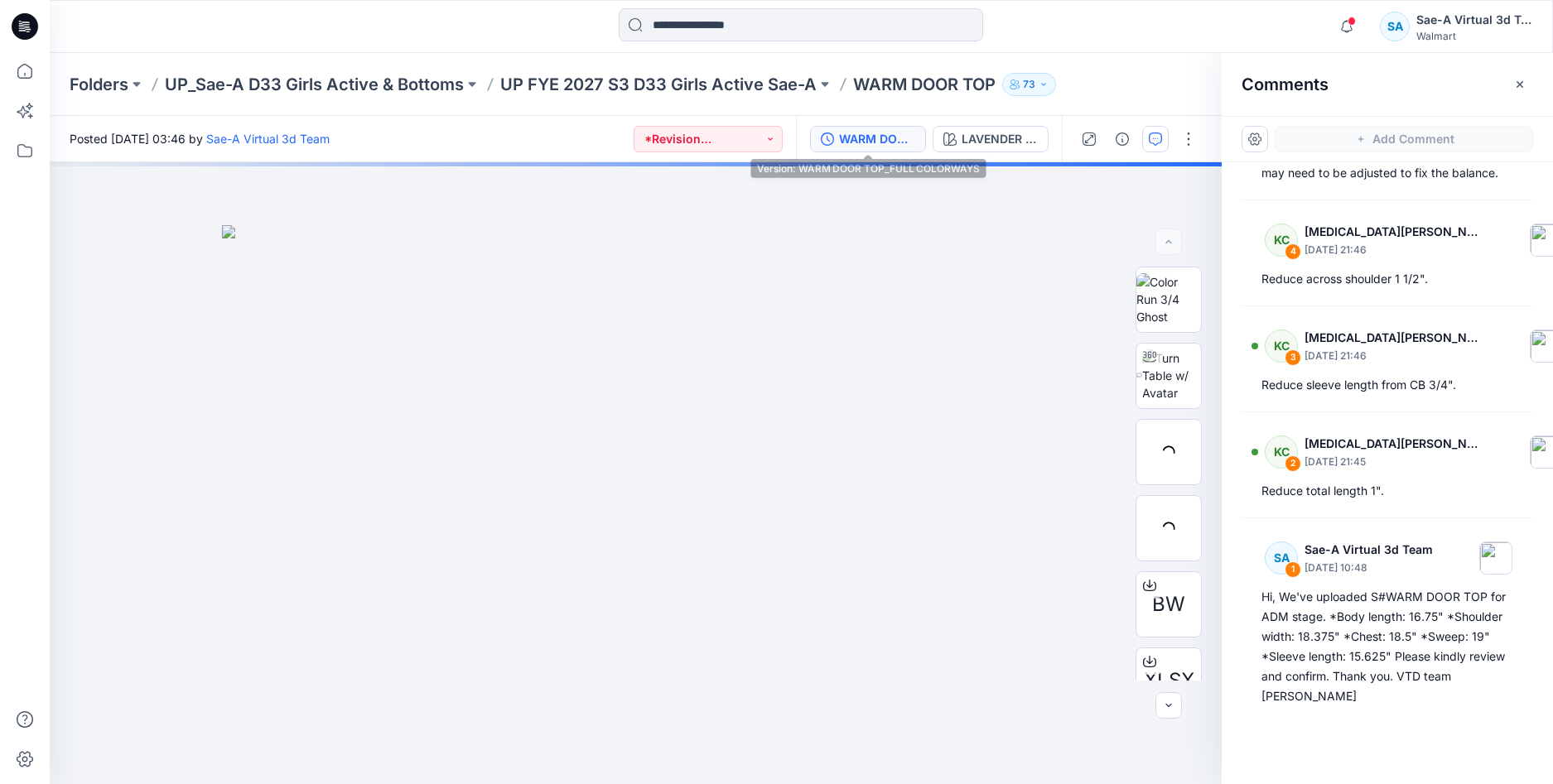
click at [891, 131] on div "WARM DOOR TOP_FULL COLORWAYS" at bounding box center [877, 138] width 76 height 18
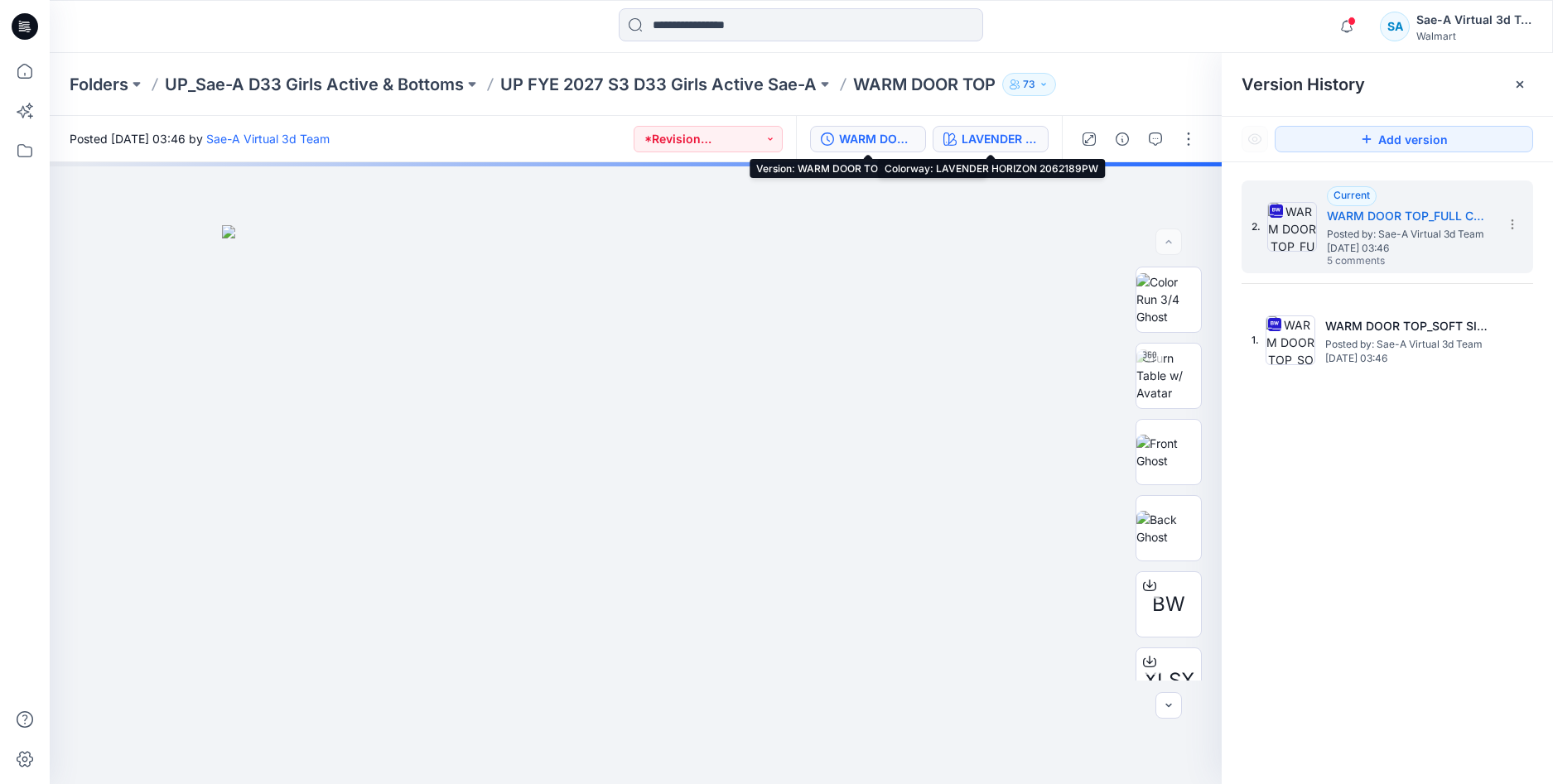
click at [987, 133] on div "LAVENDER HORIZON 2062189PW" at bounding box center [1000, 138] width 76 height 18
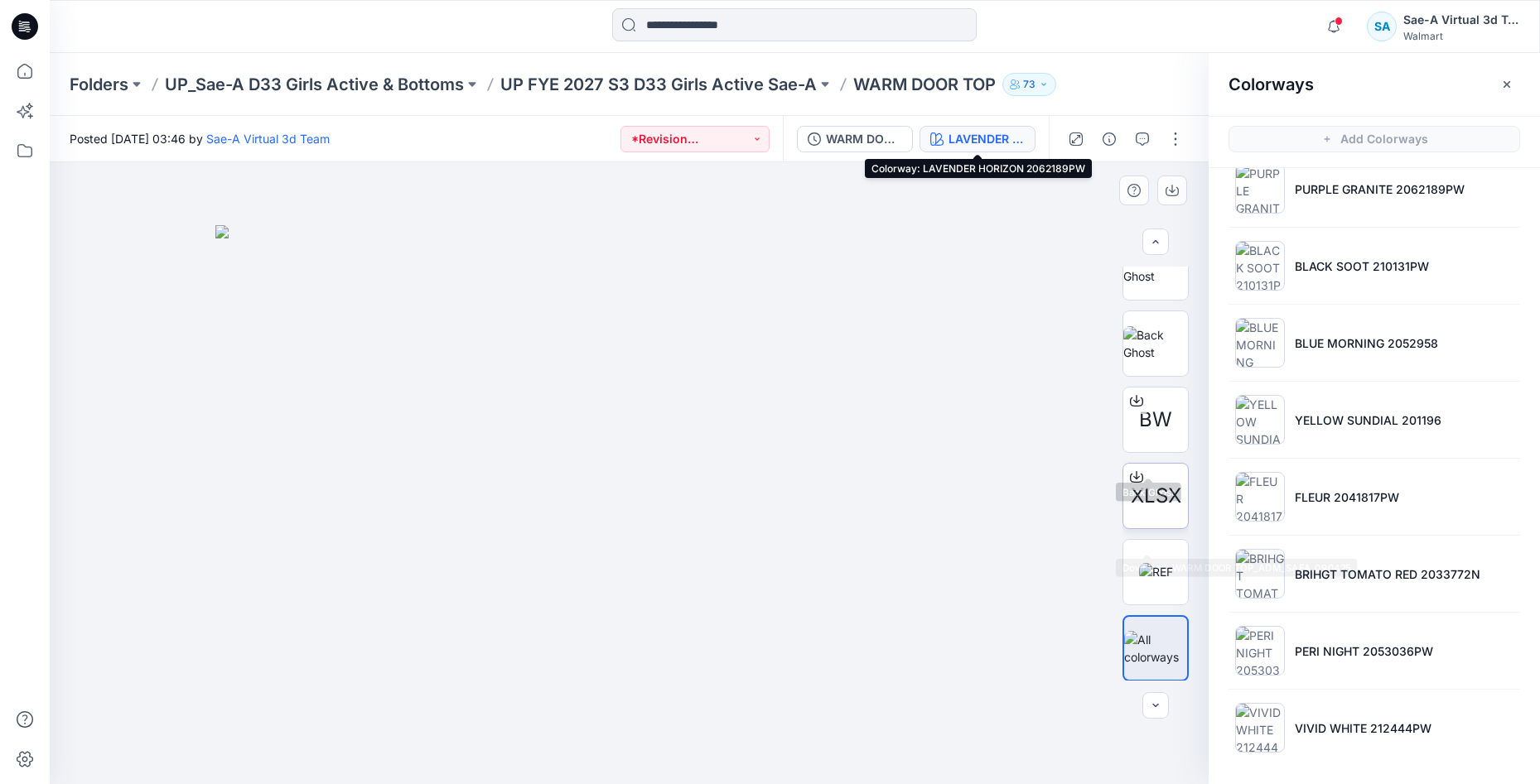
scroll to position [185, 0]
click at [1129, 404] on icon at bounding box center [1135, 399] width 13 height 13
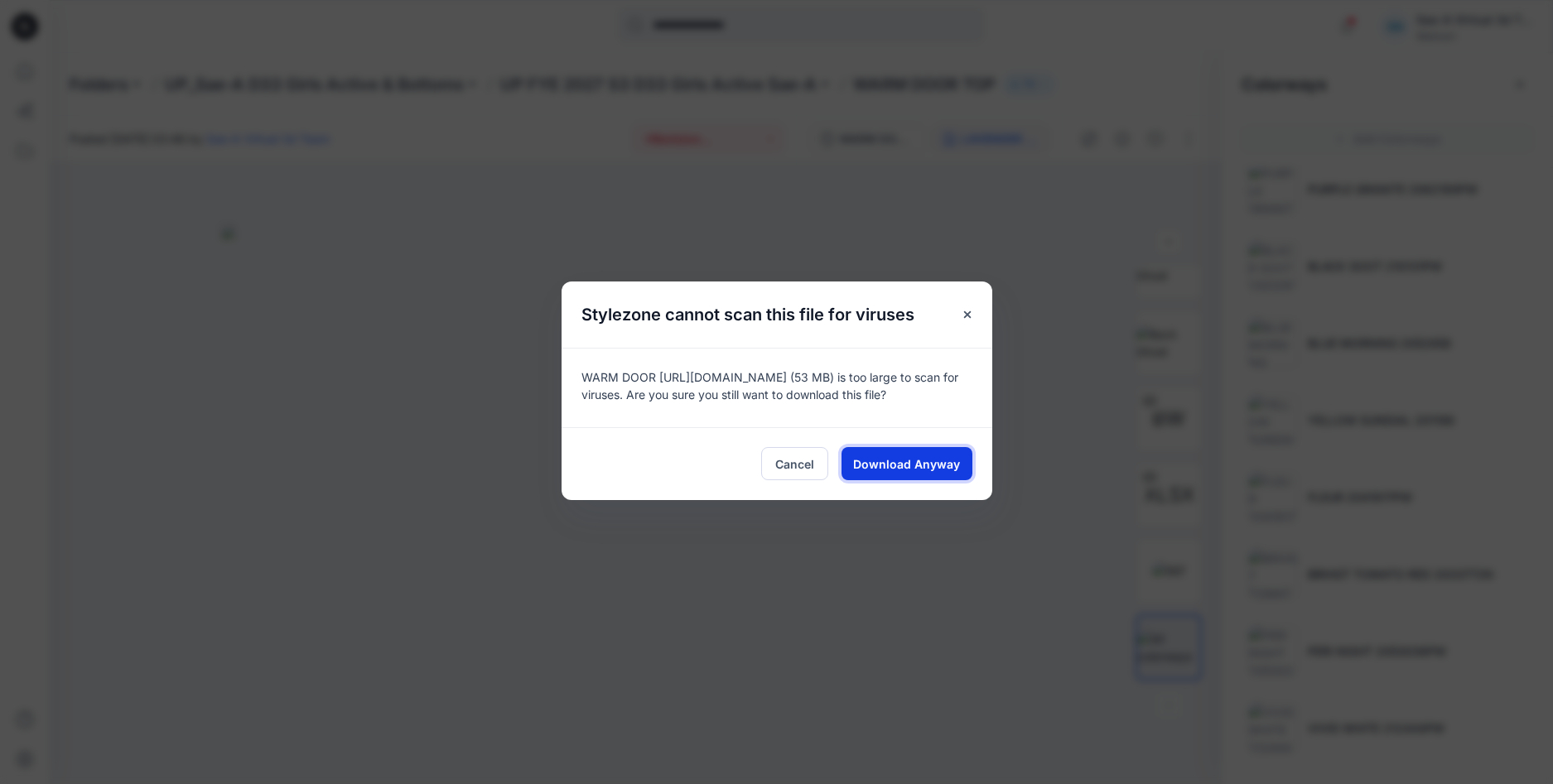
click at [889, 462] on span "Download Anyway" at bounding box center [906, 464] width 107 height 17
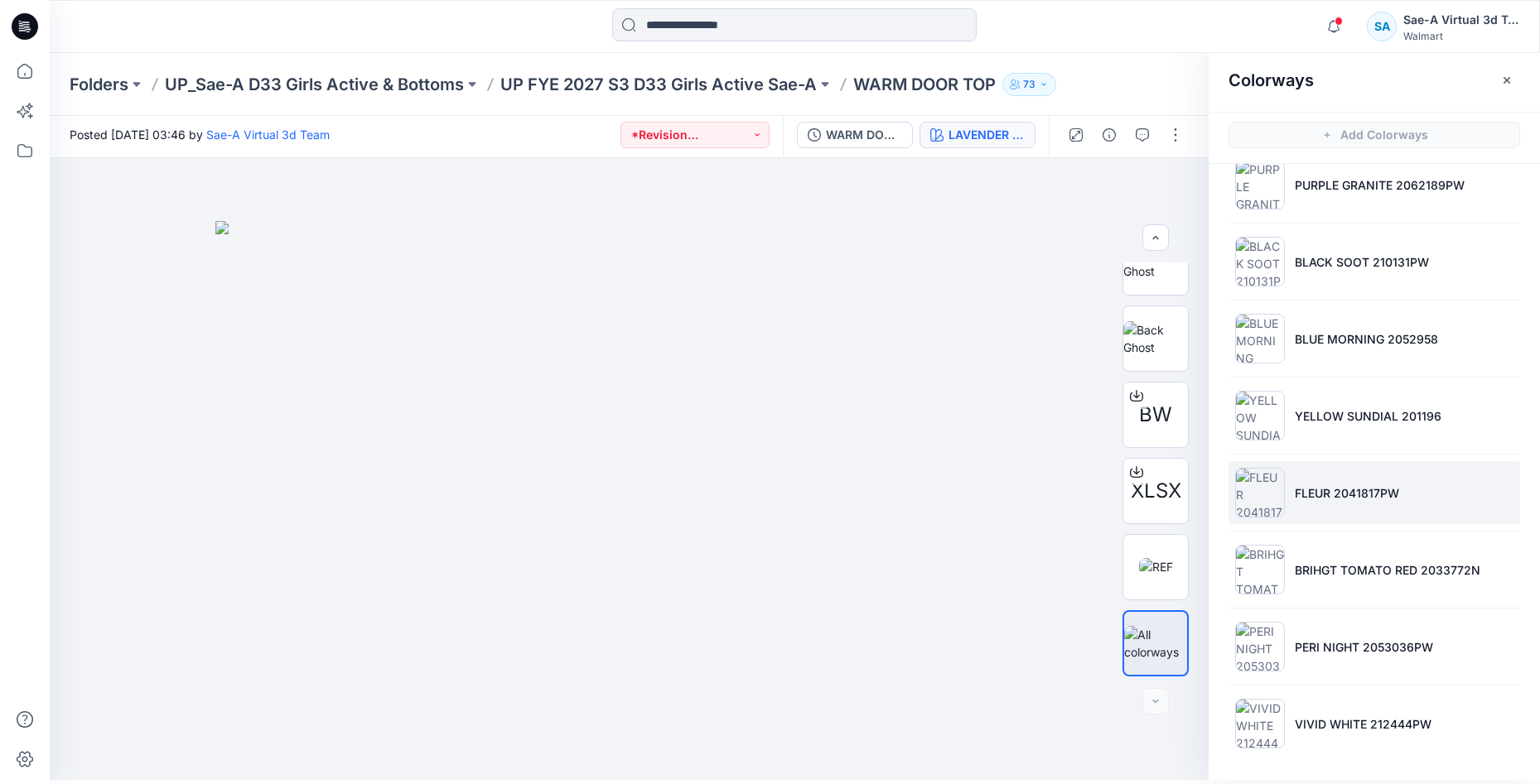
scroll to position [5, 0]
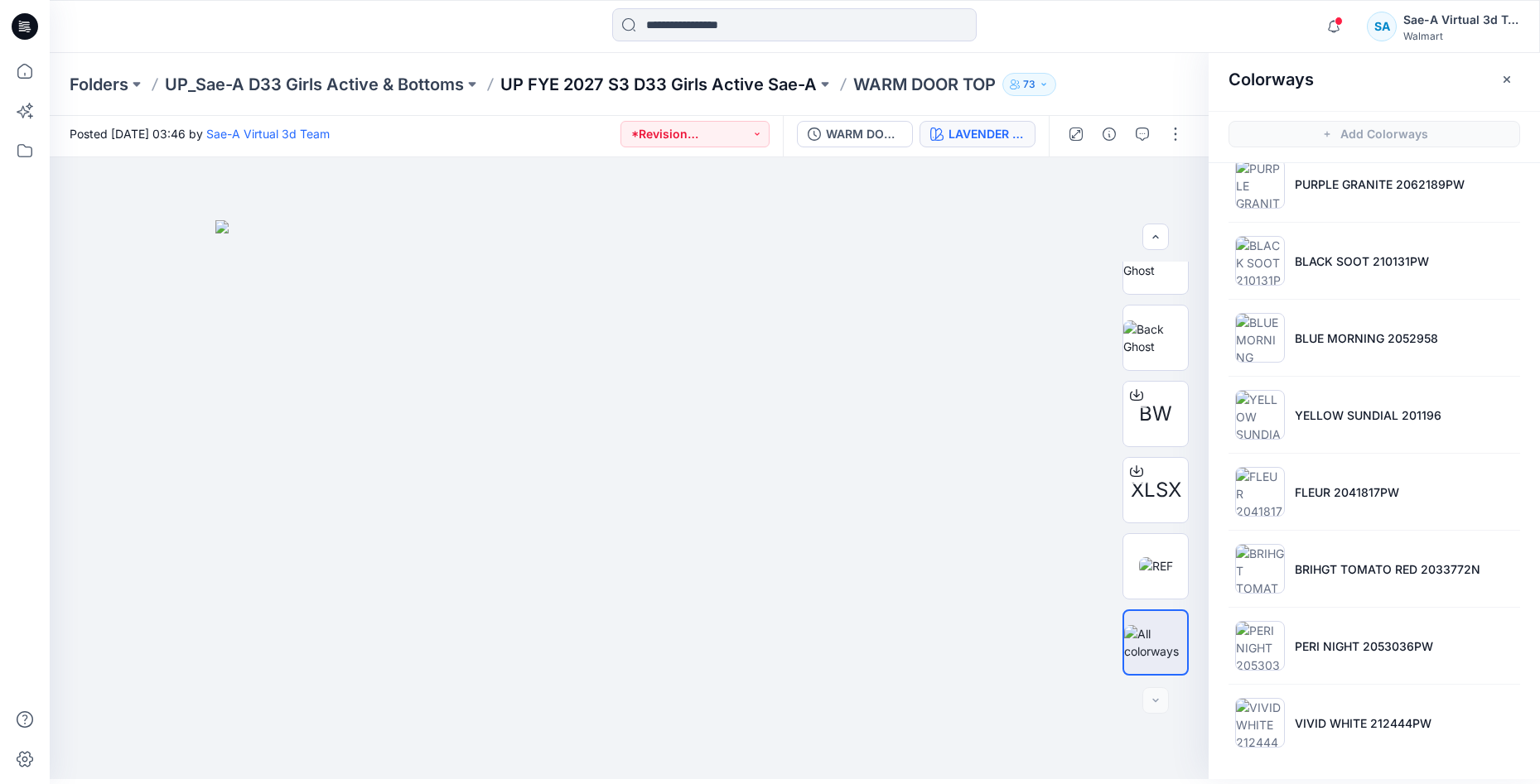
click at [602, 80] on p "UP FYE 2027 S3 D33 Girls Active Sae-A" at bounding box center [658, 84] width 316 height 23
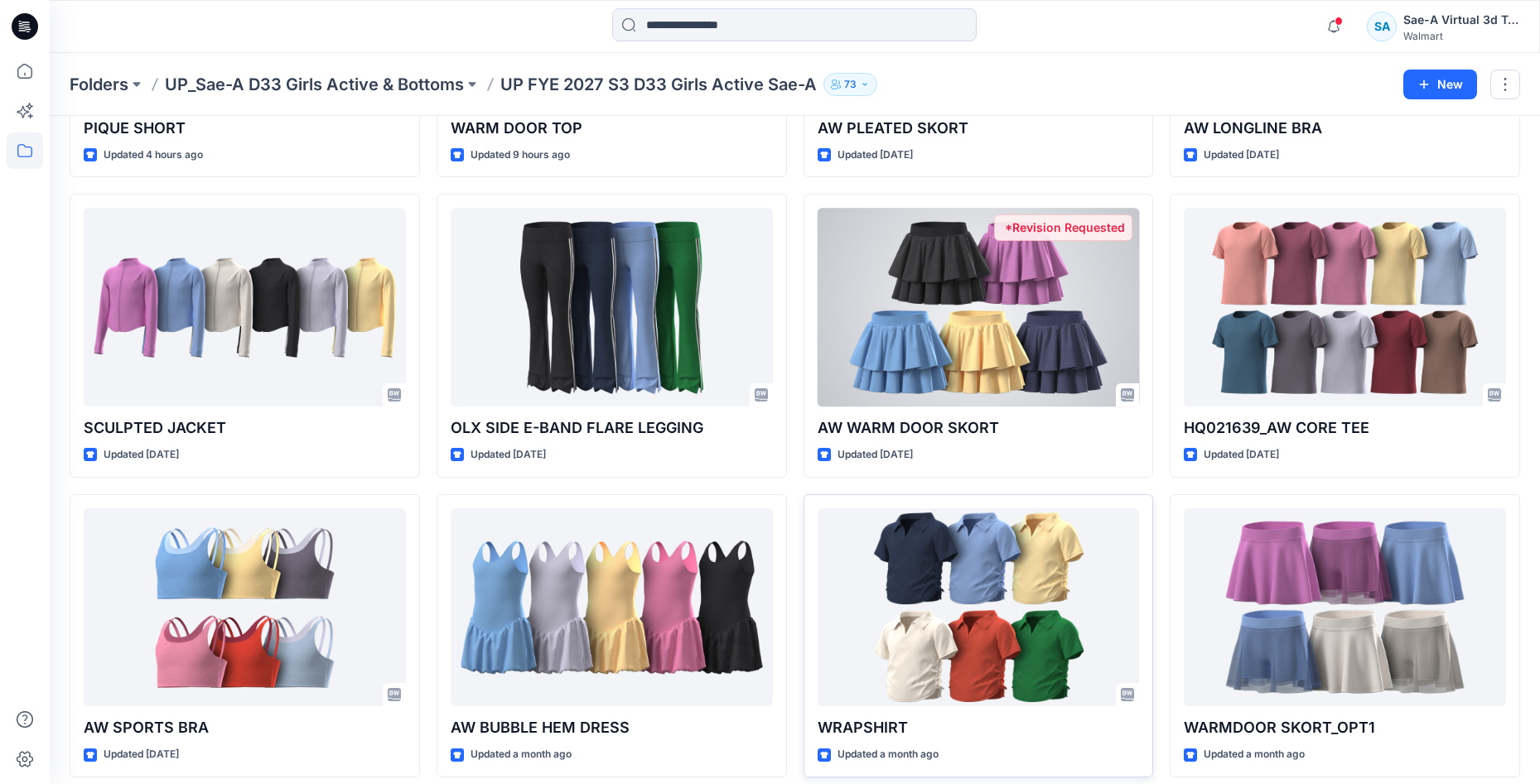
scroll to position [364, 0]
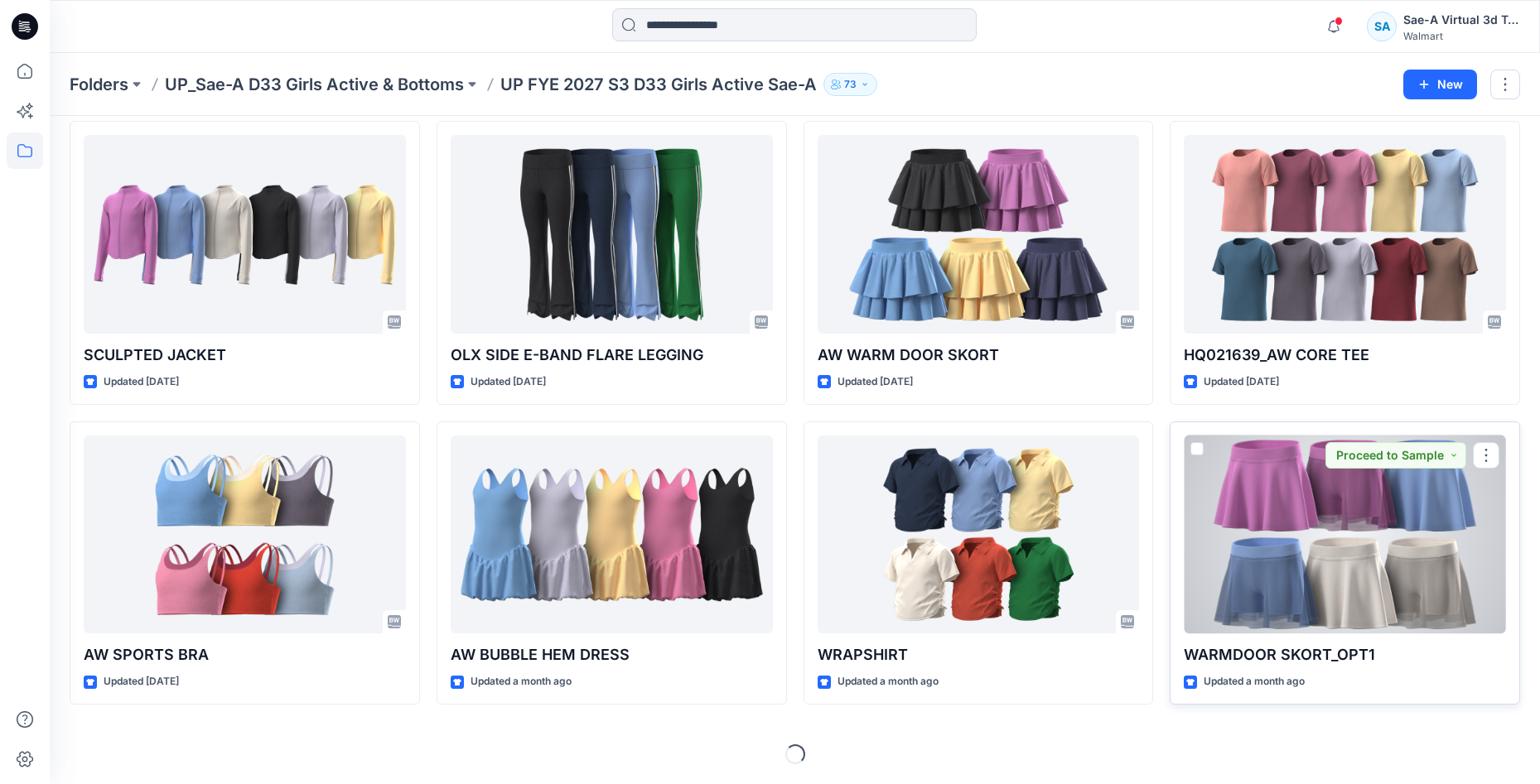
click at [1367, 588] on div at bounding box center [1344, 534] width 322 height 198
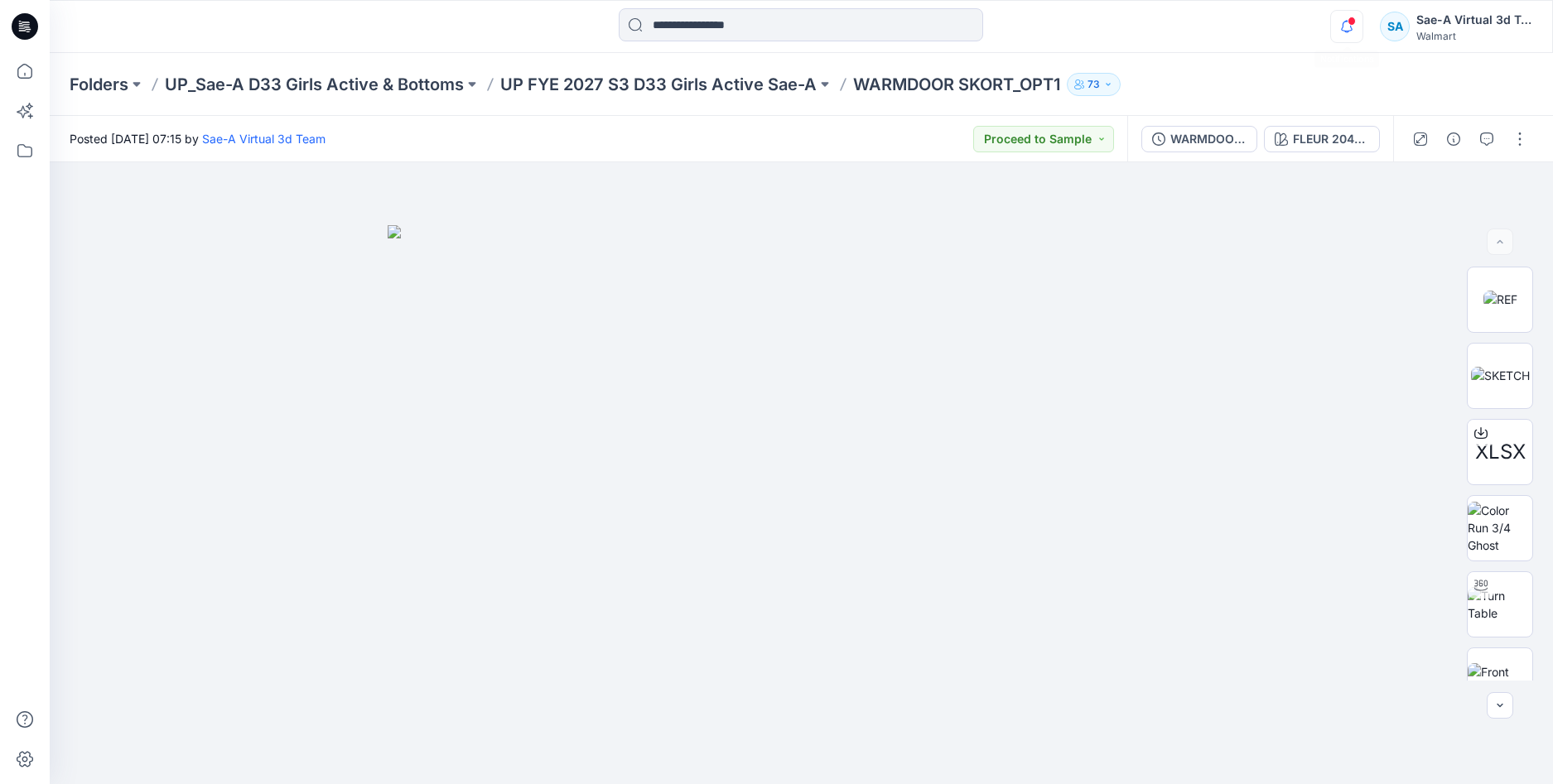
click at [1338, 35] on icon "button" at bounding box center [1347, 27] width 32 height 33
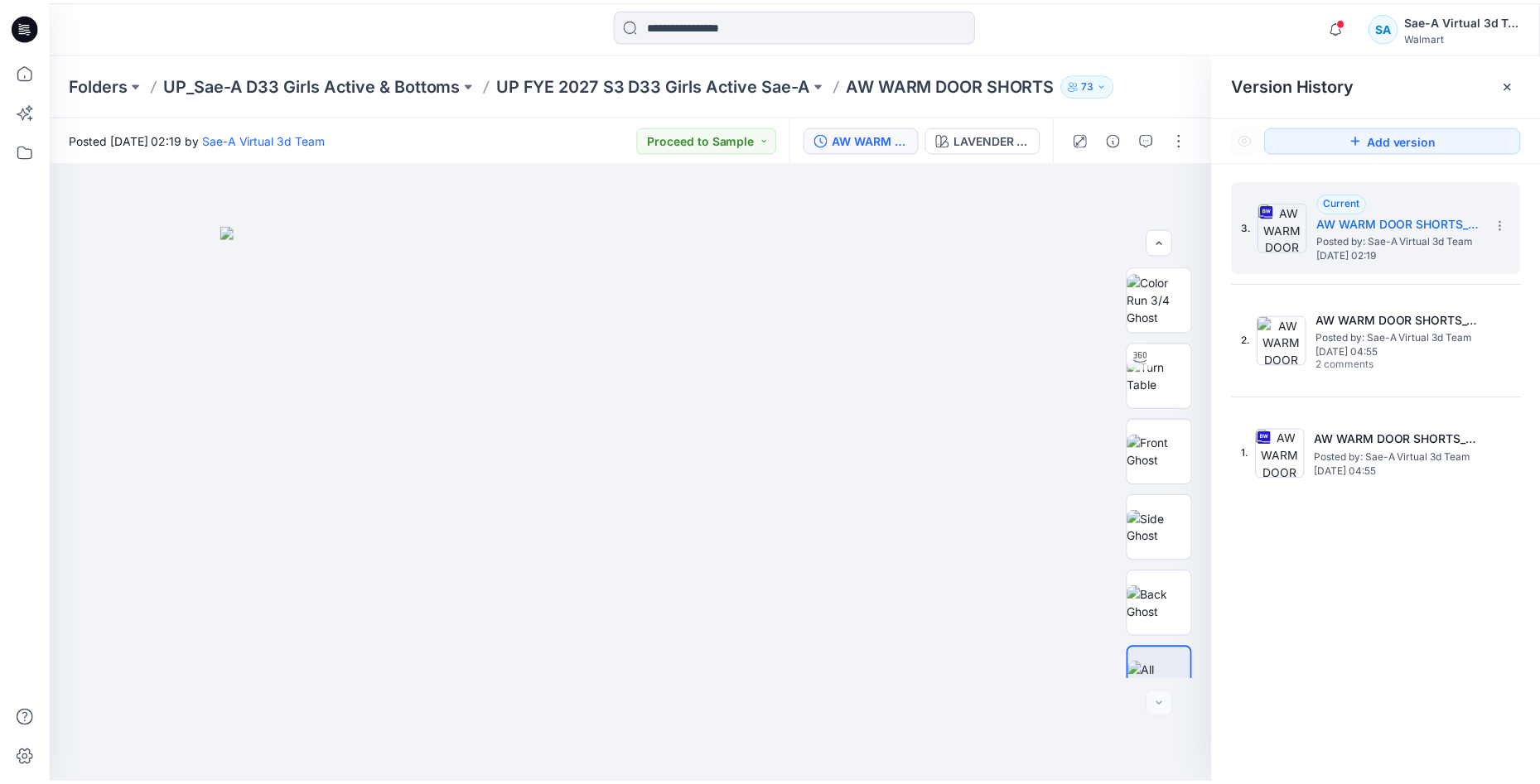
scroll to position [33, 0]
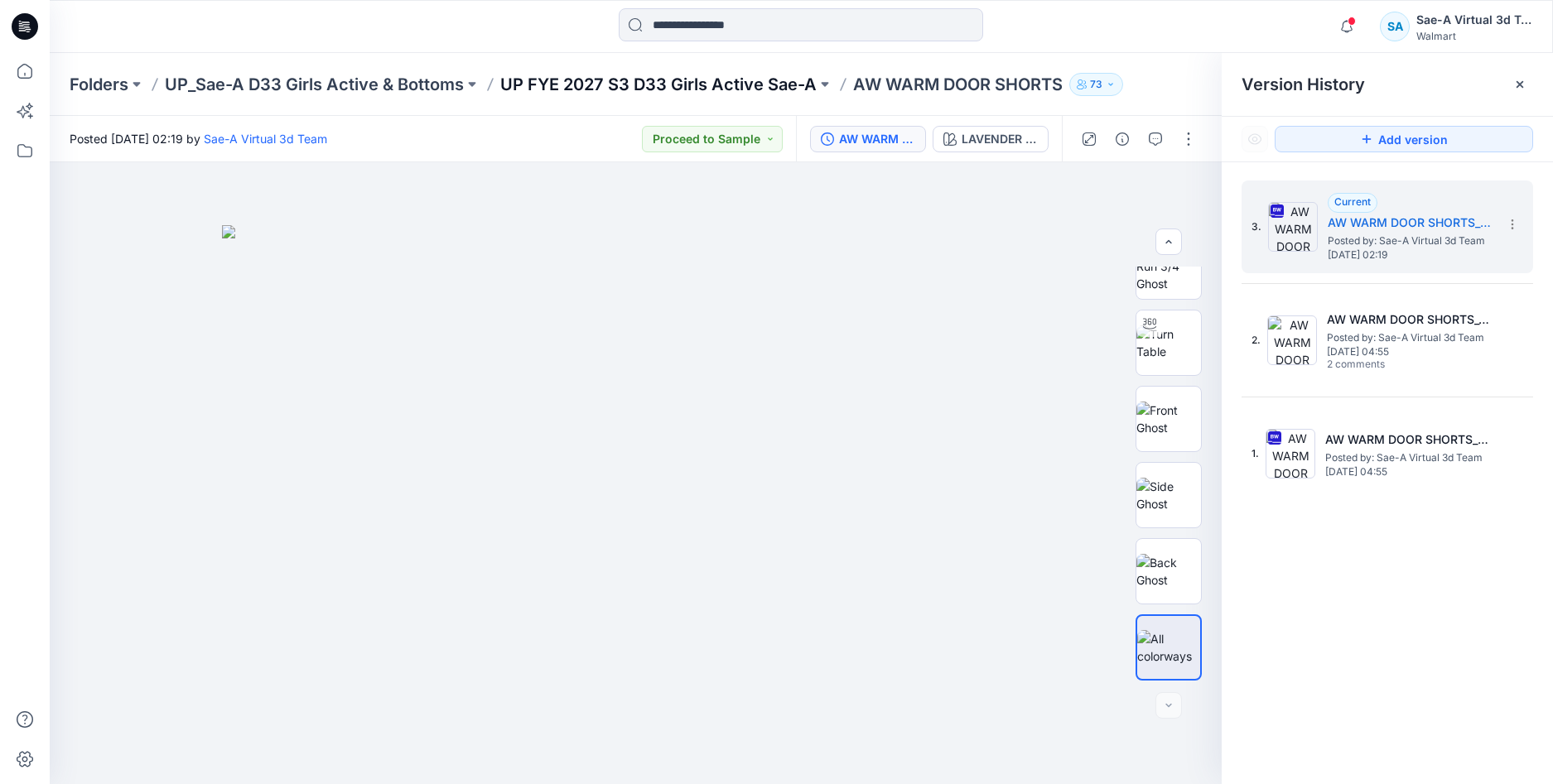
click at [673, 93] on p "UP FYE 2027 S3 D33 Girls Active Sae-A" at bounding box center [658, 84] width 316 height 23
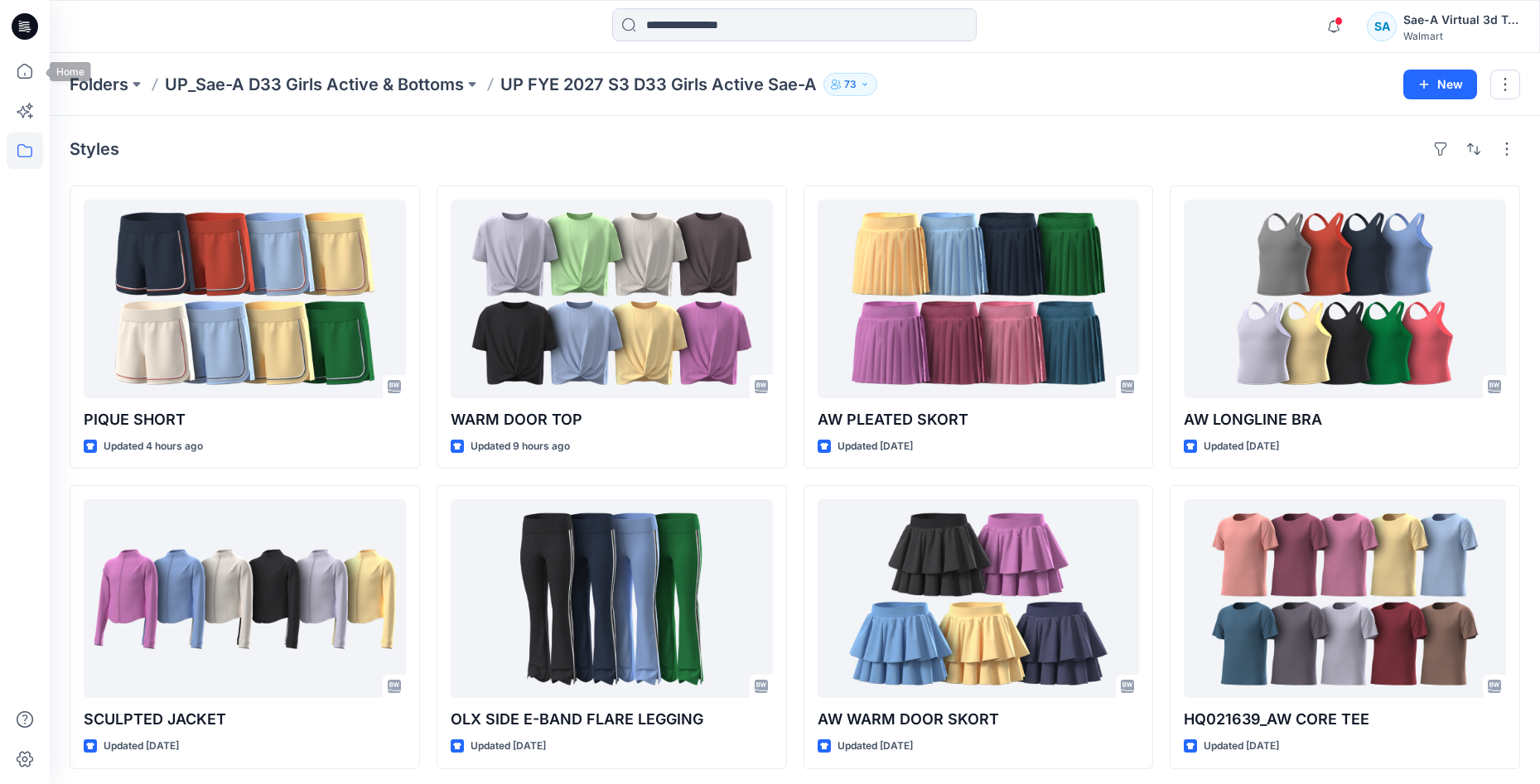
click at [19, 31] on icon at bounding box center [22, 30] width 8 height 1
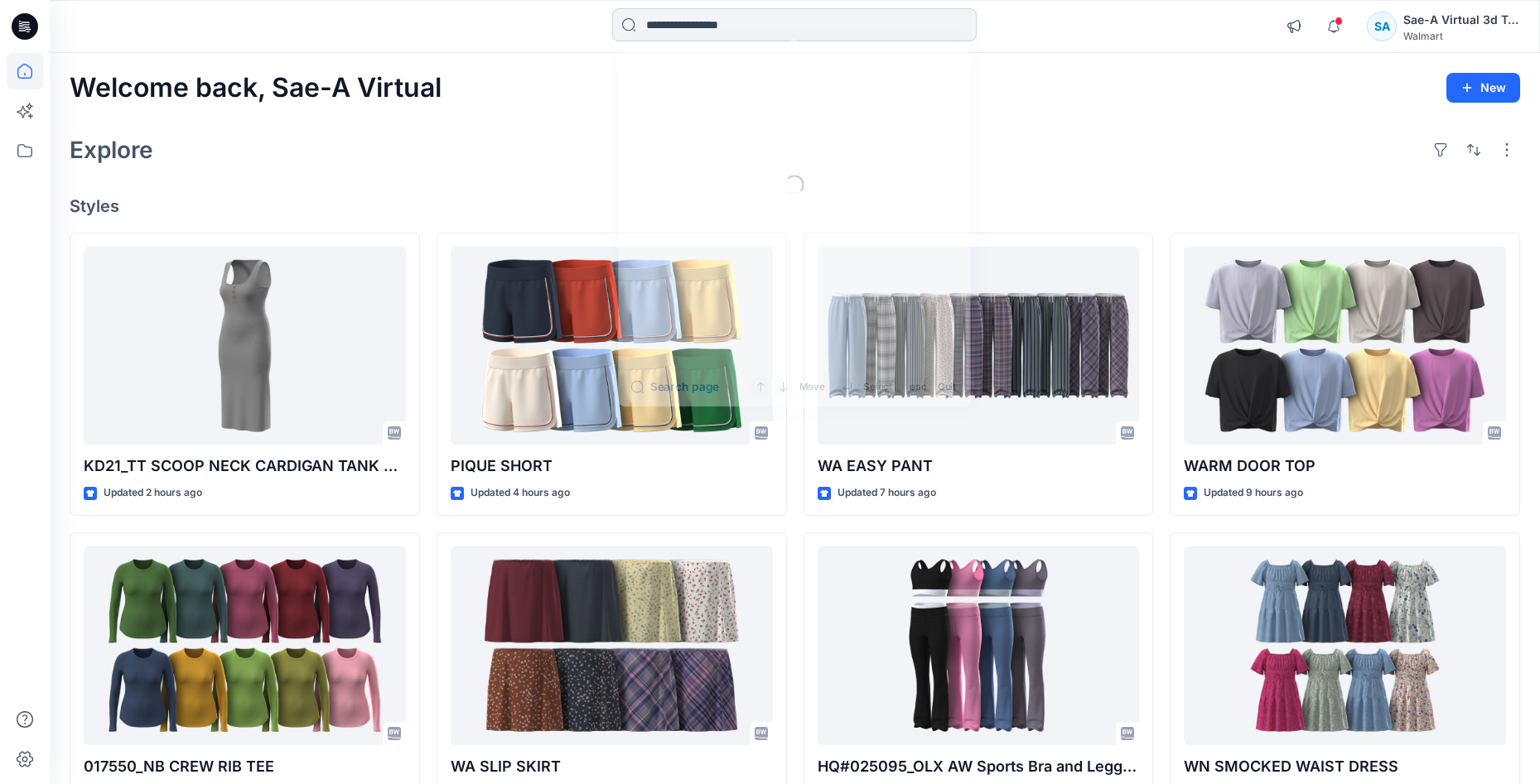
click at [831, 35] on input at bounding box center [794, 25] width 364 height 33
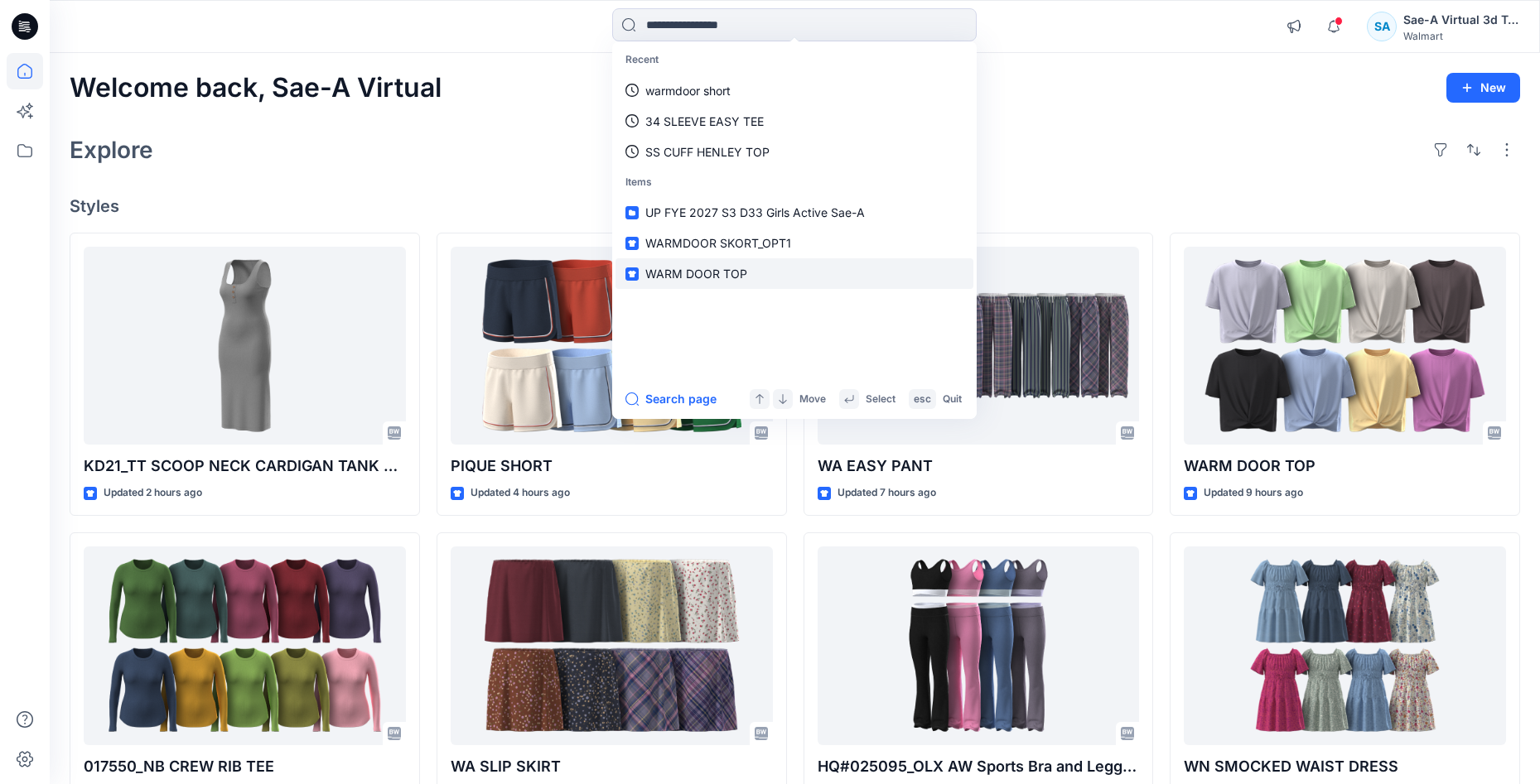
click at [755, 271] on link "WARM DOOR TOP" at bounding box center [794, 274] width 358 height 31
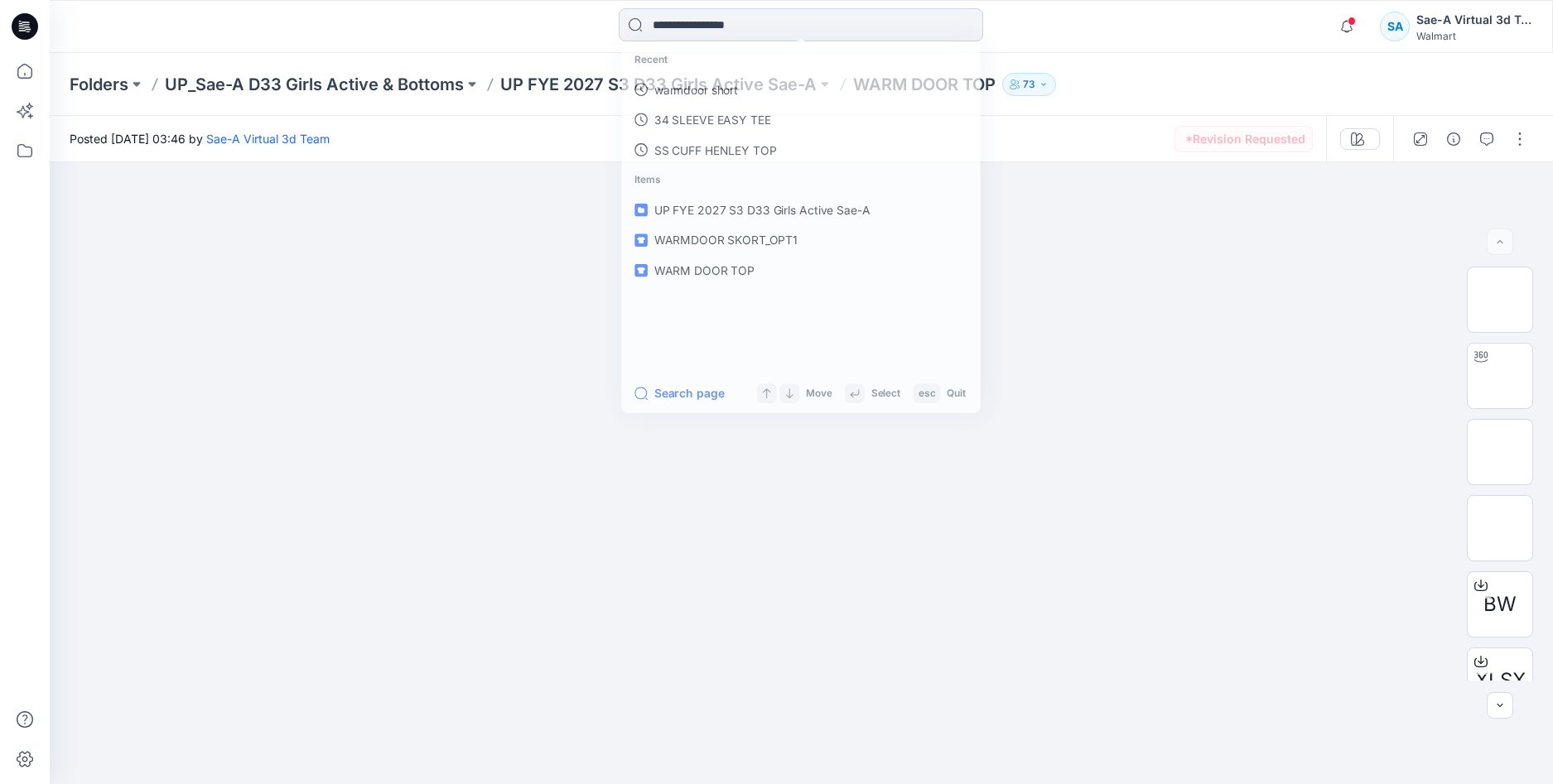
click at [760, 27] on input at bounding box center [801, 25] width 364 height 33
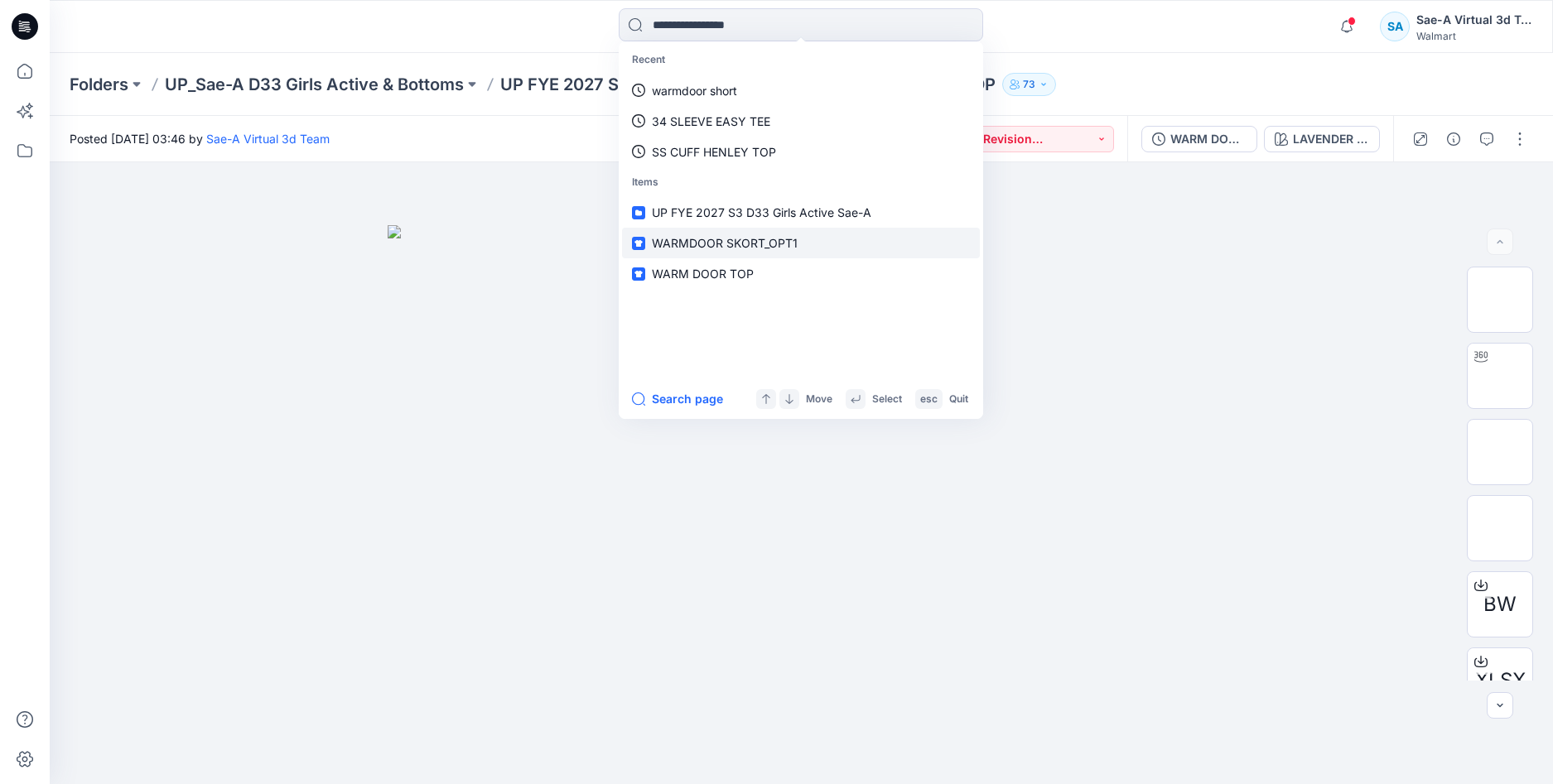
click at [761, 220] on span "UP FYE 2027 S3 D33 Girls Active Sae-A" at bounding box center [762, 212] width 220 height 14
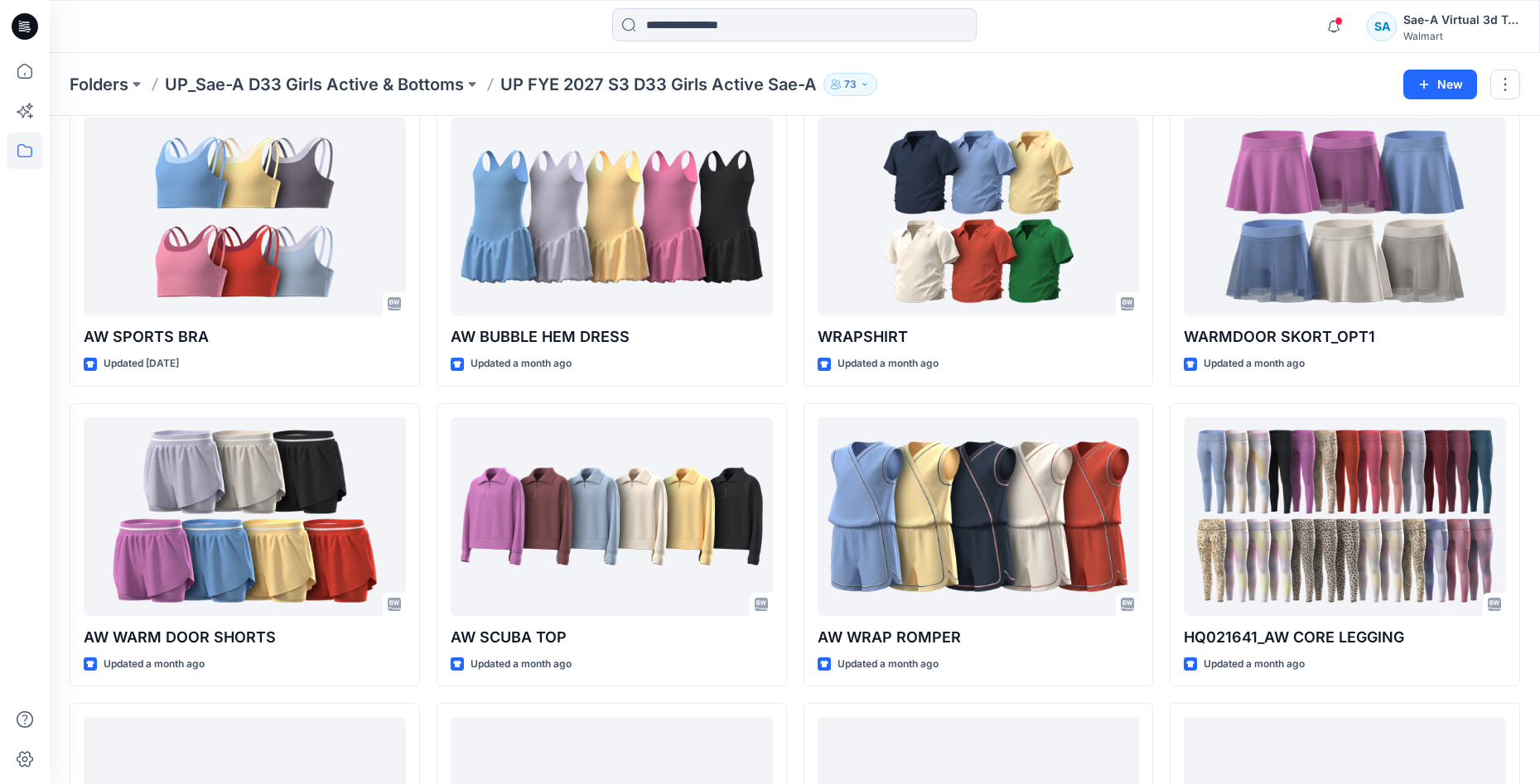
scroll to position [580, 0]
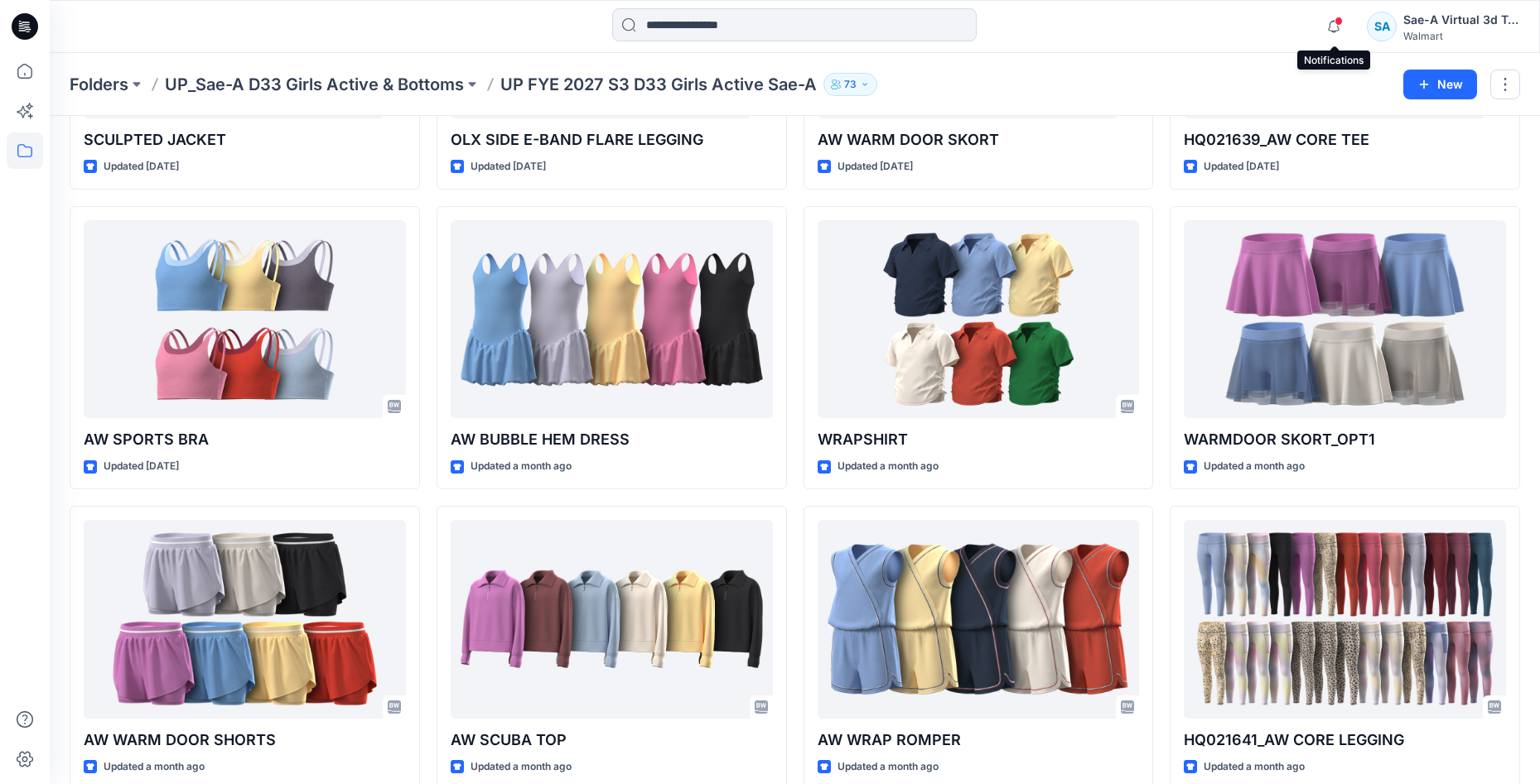
click at [1337, 21] on span at bounding box center [1339, 21] width 9 height 9
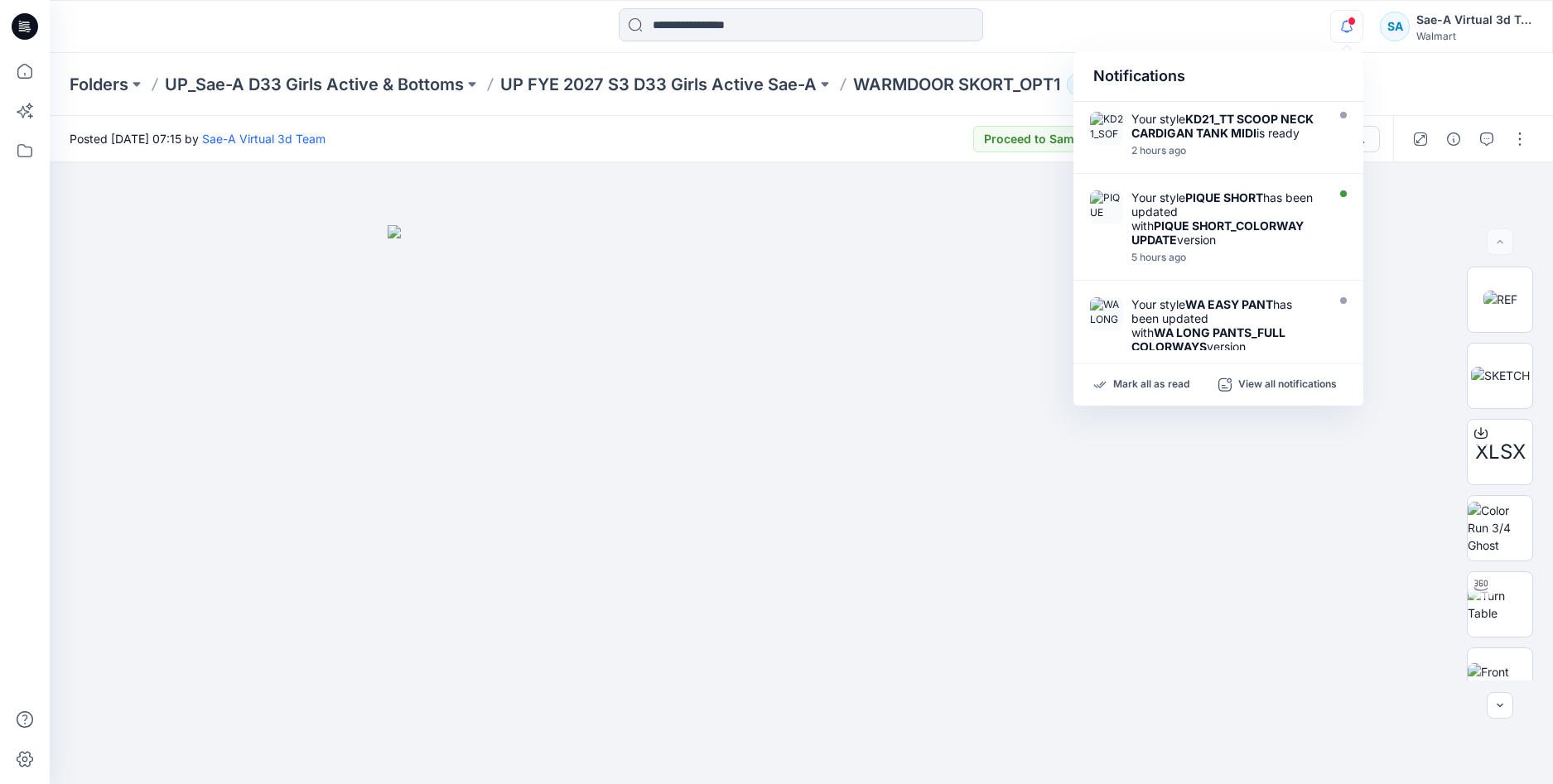
click at [1418, 90] on div "Folders UP_Sae-A D33 Girls Active & Bottoms UP FYE 2027 S3 D33 Girls Active Sae…" at bounding box center [801, 84] width 1503 height 63
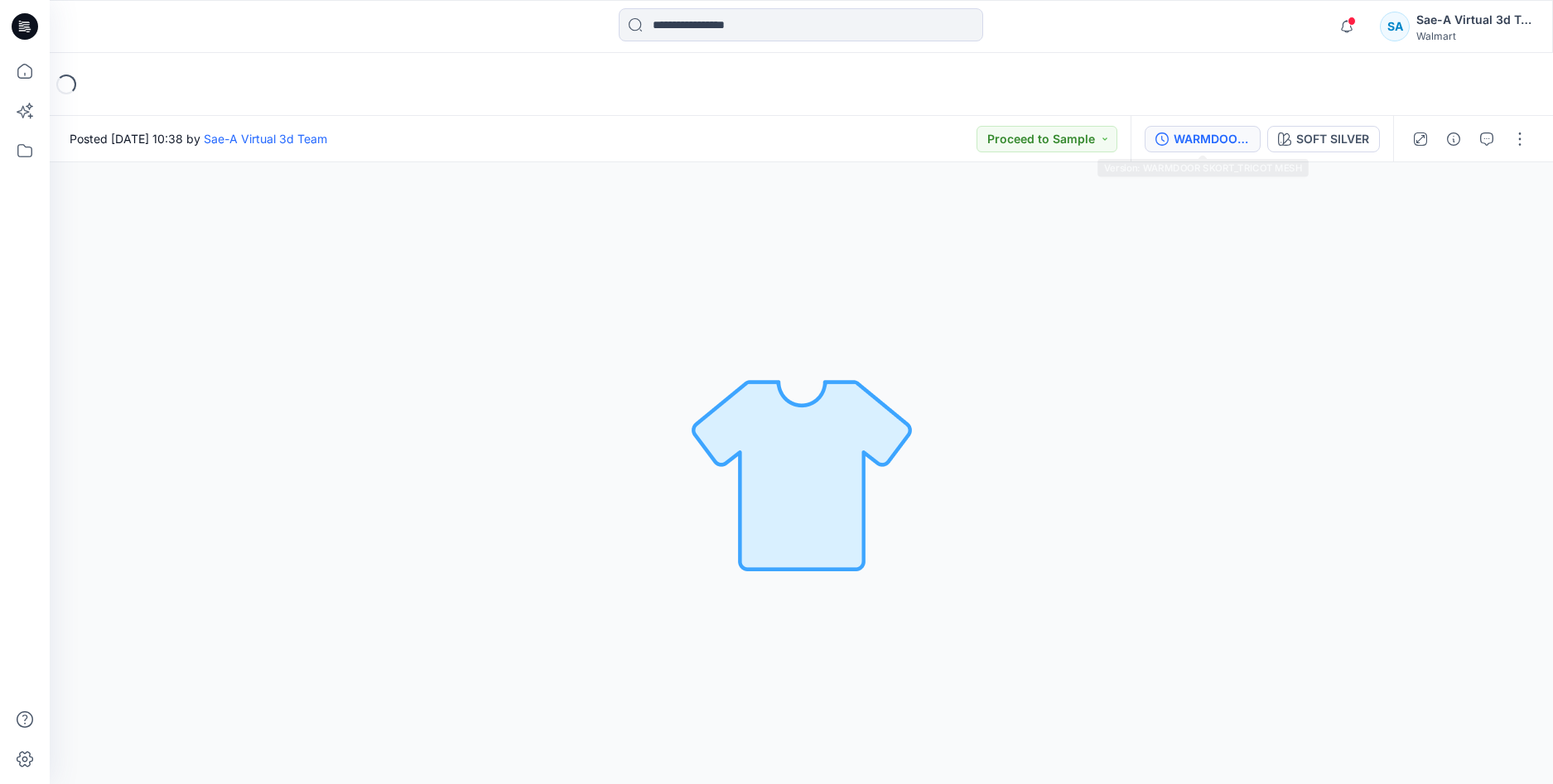
click at [1230, 126] on button "WARMDOOR SKORT_TRICOT MESH" at bounding box center [1203, 139] width 116 height 27
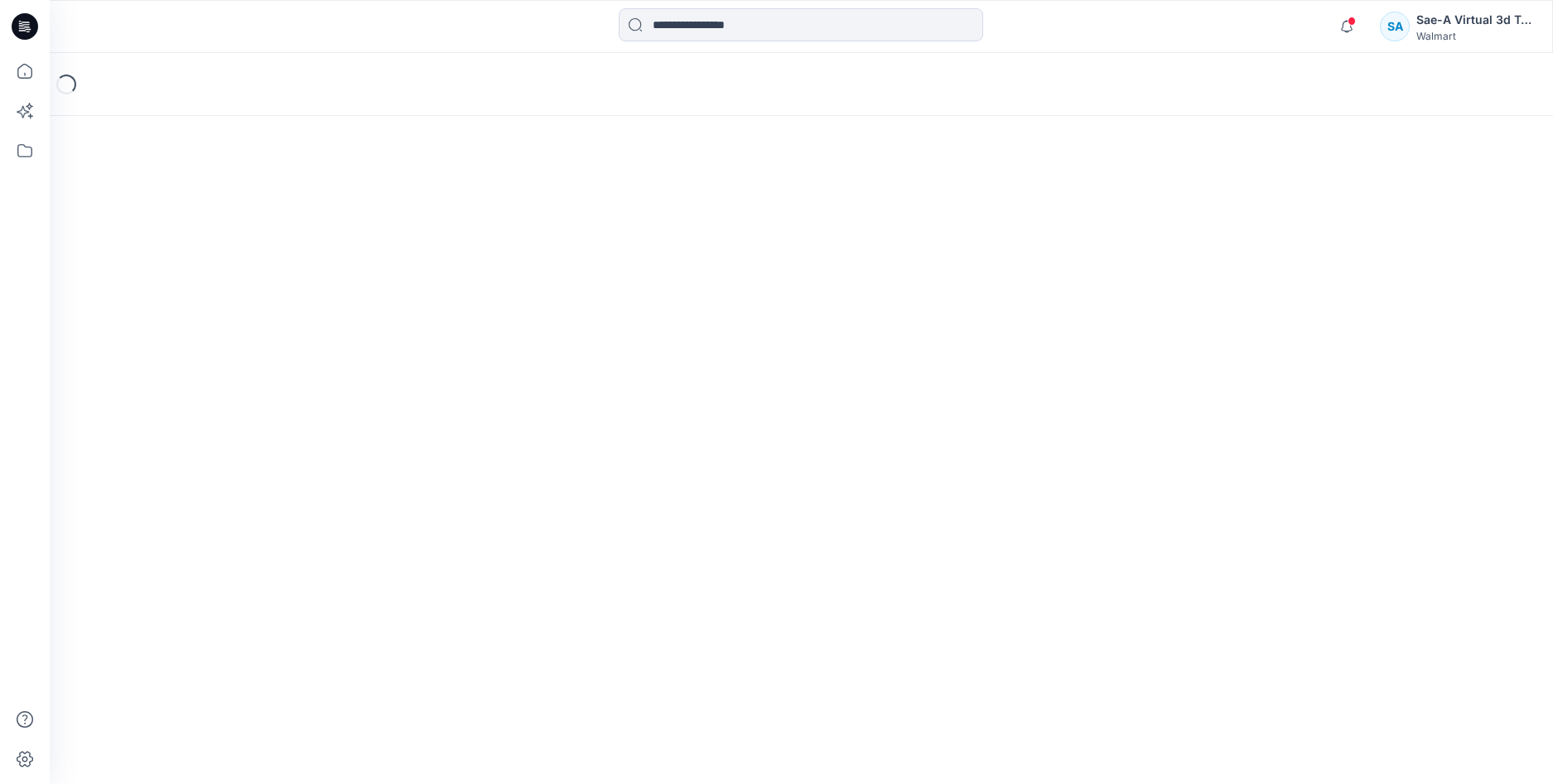
click at [1349, 24] on span at bounding box center [1352, 21] width 9 height 9
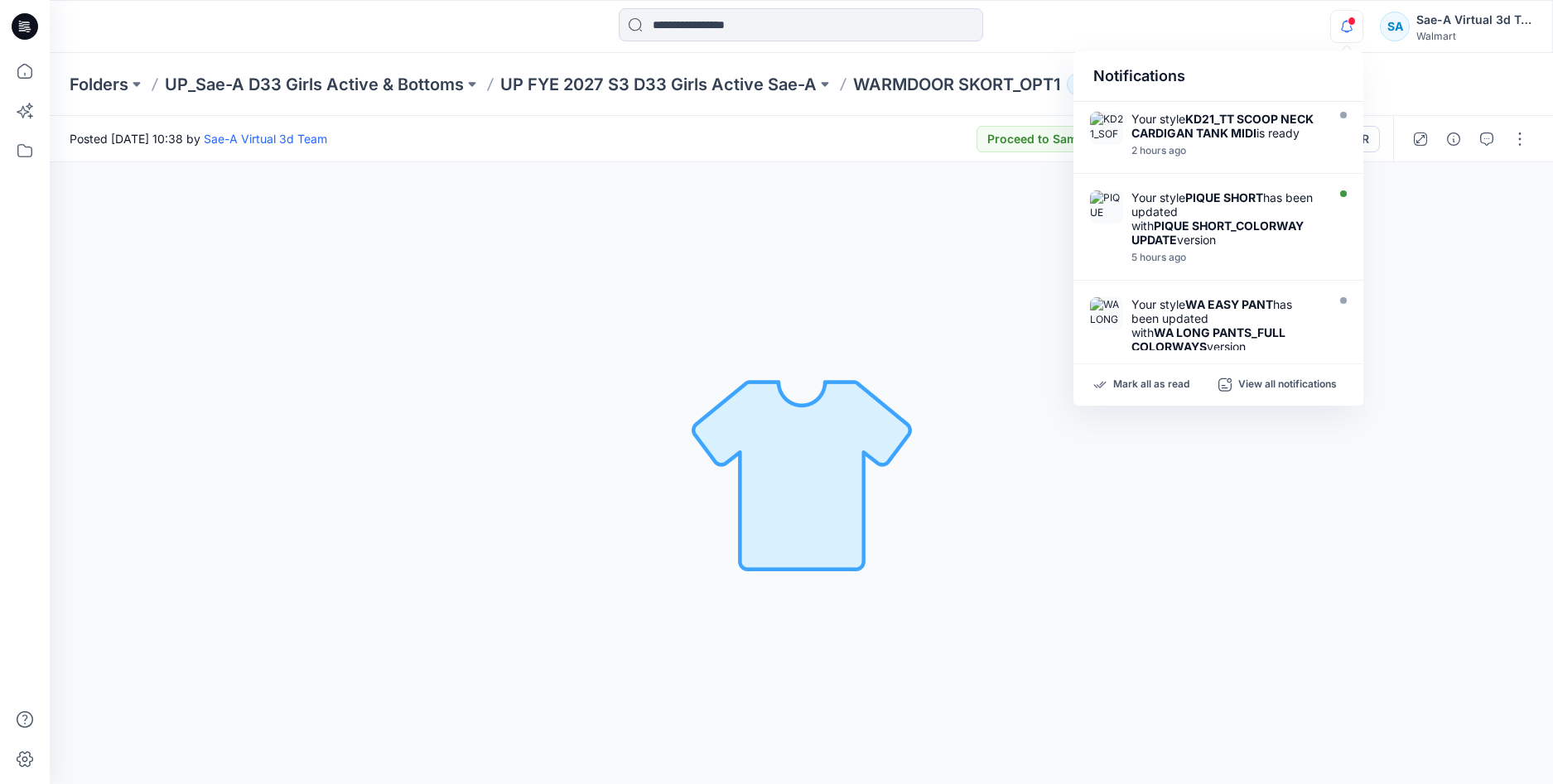
click at [1256, 40] on div "Notifications Your style KD21_TT SCOOP NECK CARDIGAN TANK MIDI is ready 2 hours…" at bounding box center [801, 27] width 1502 height 36
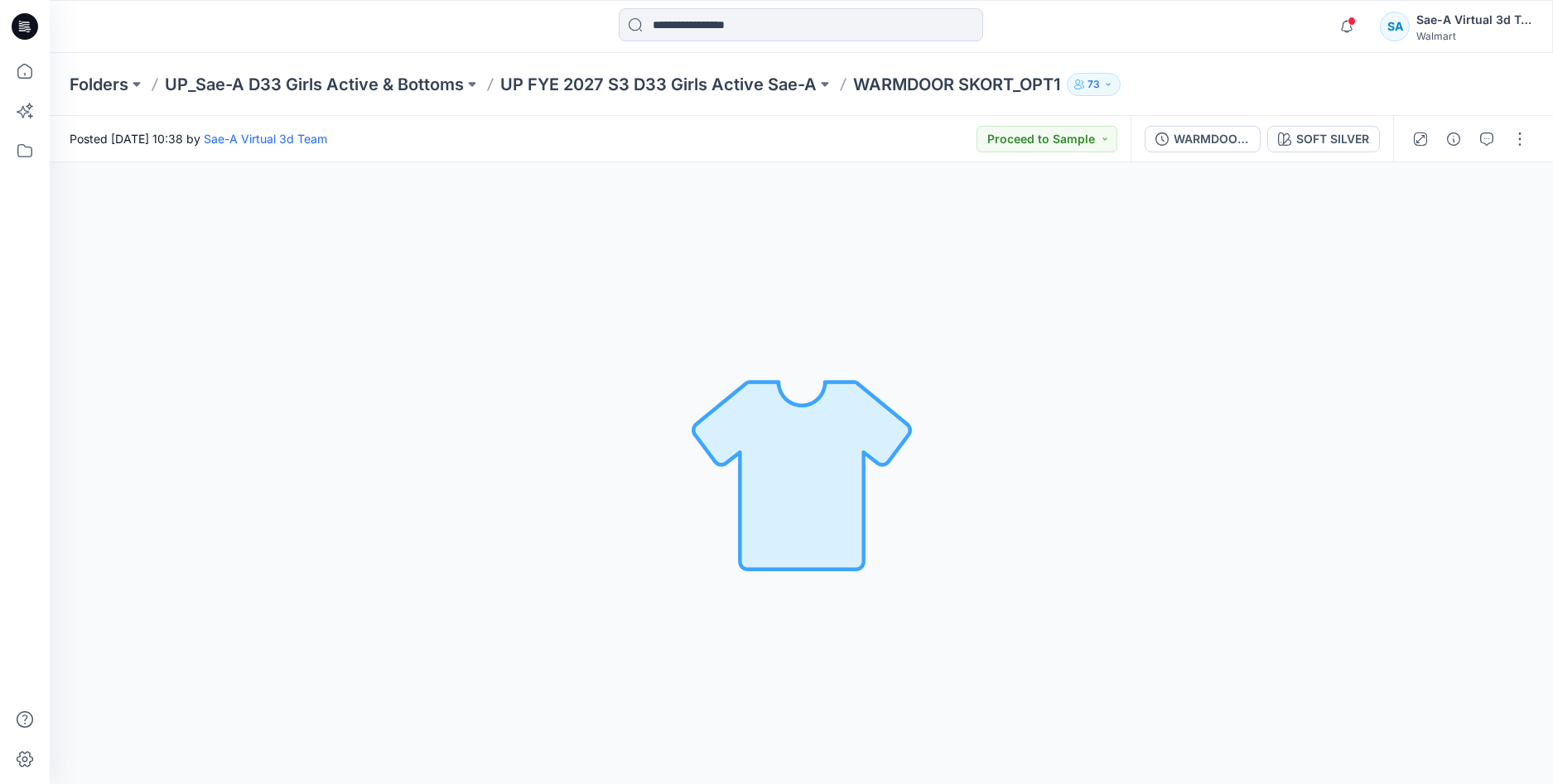
click at [1229, 137] on div "WARMDOOR SKORT_TRICOT MESH" at bounding box center [1211, 138] width 76 height 18
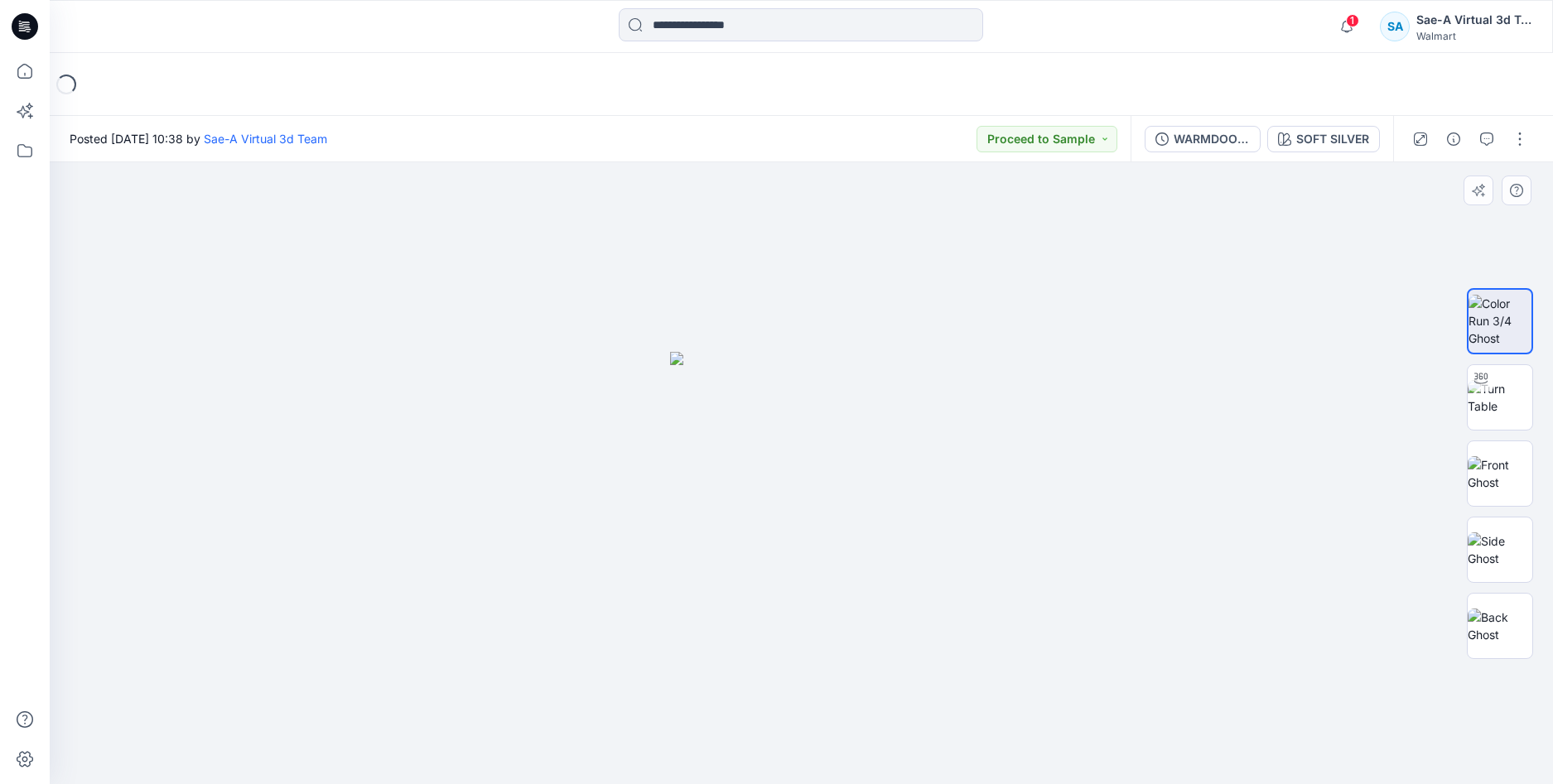
click at [1278, 412] on div at bounding box center [801, 473] width 1503 height 622
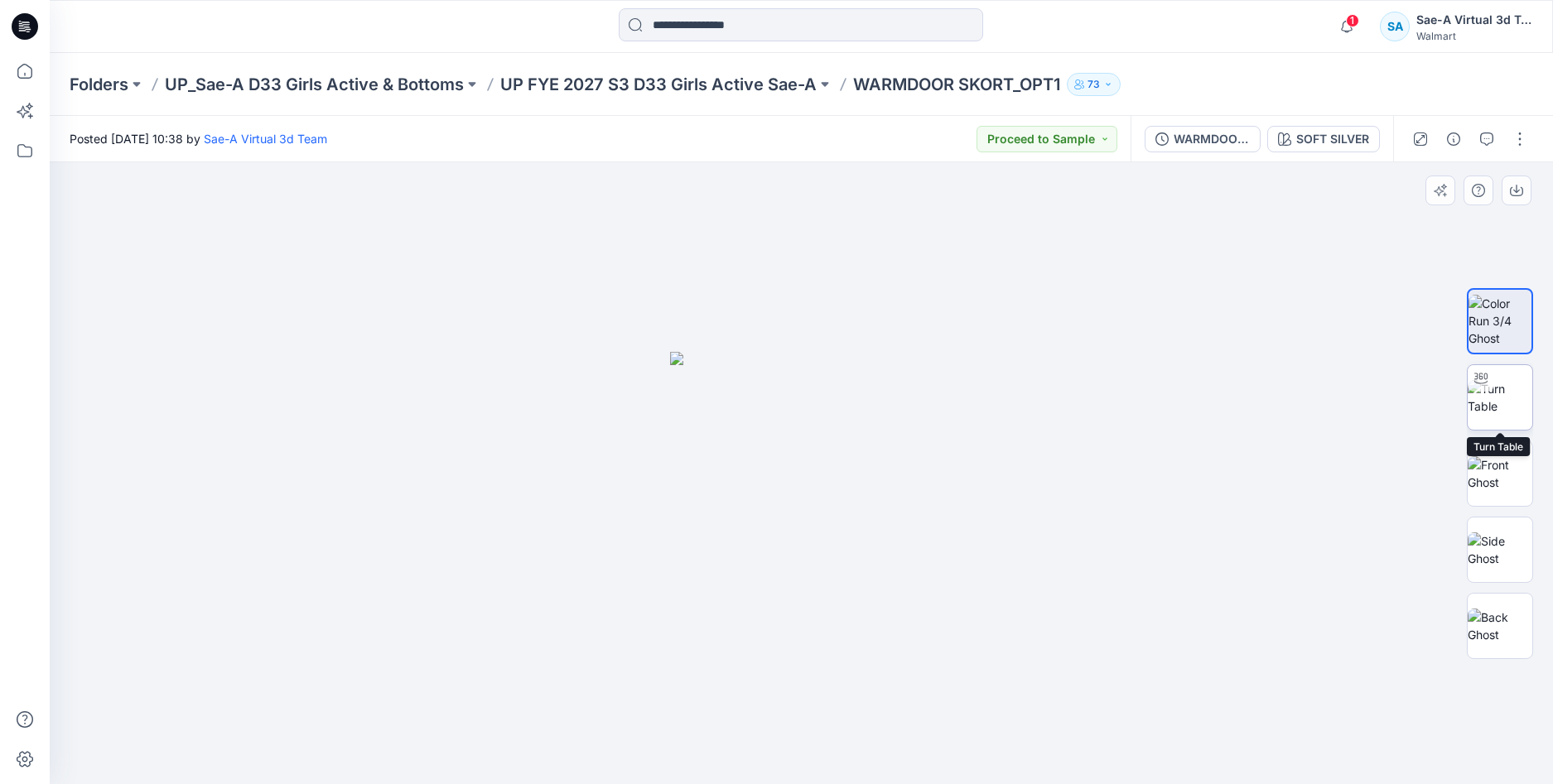
click at [1519, 406] on img at bounding box center [1500, 398] width 64 height 35
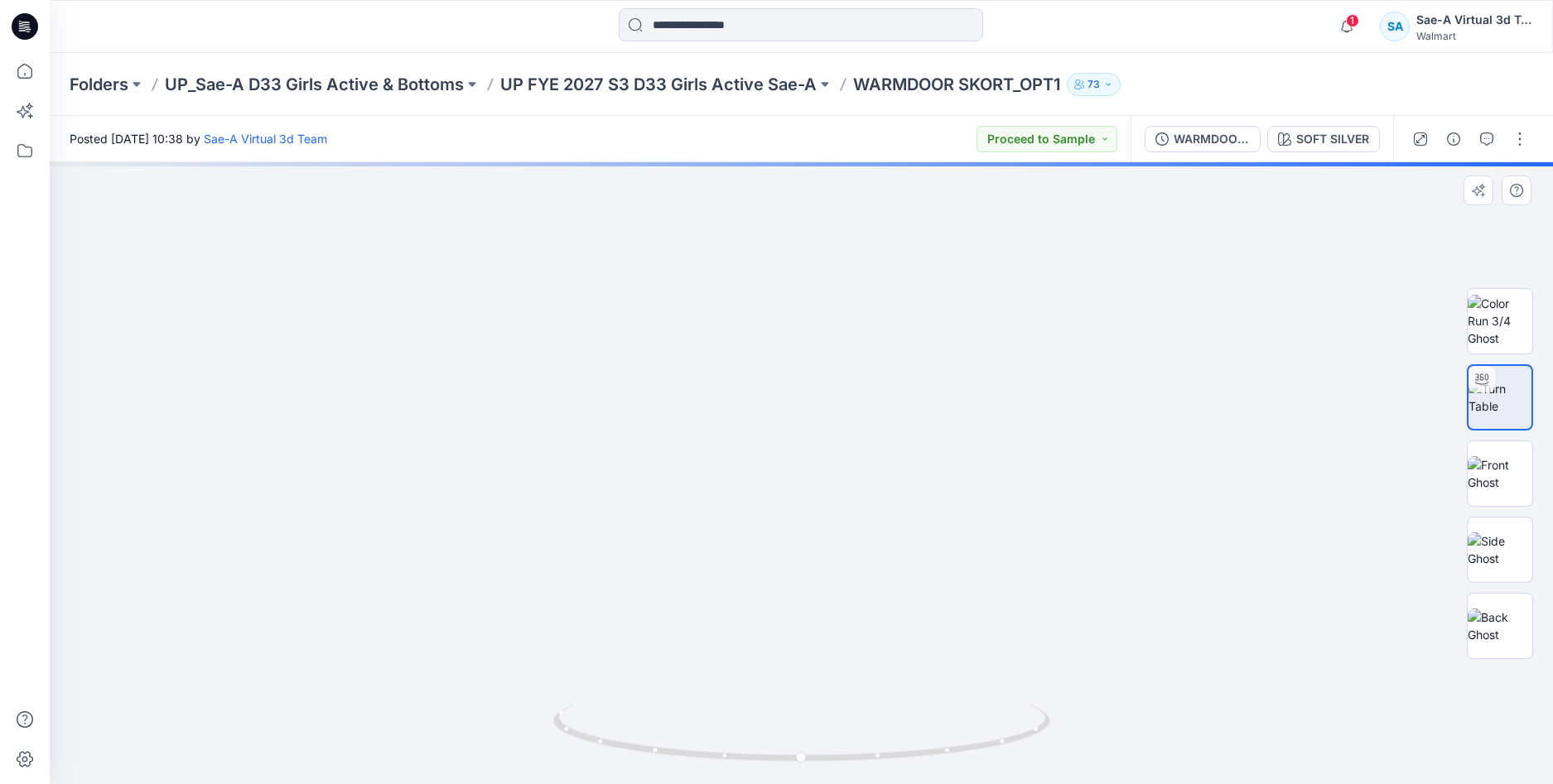
drag, startPoint x: 990, startPoint y: 510, endPoint x: 997, endPoint y: 458, distance: 52.5
drag, startPoint x: 900, startPoint y: 739, endPoint x: 1070, endPoint y: 752, distance: 170.5
click at [1070, 752] on div at bounding box center [801, 473] width 1503 height 622
drag, startPoint x: 930, startPoint y: 757, endPoint x: 944, endPoint y: 763, distance: 15.2
click at [944, 763] on icon at bounding box center [803, 735] width 501 height 62
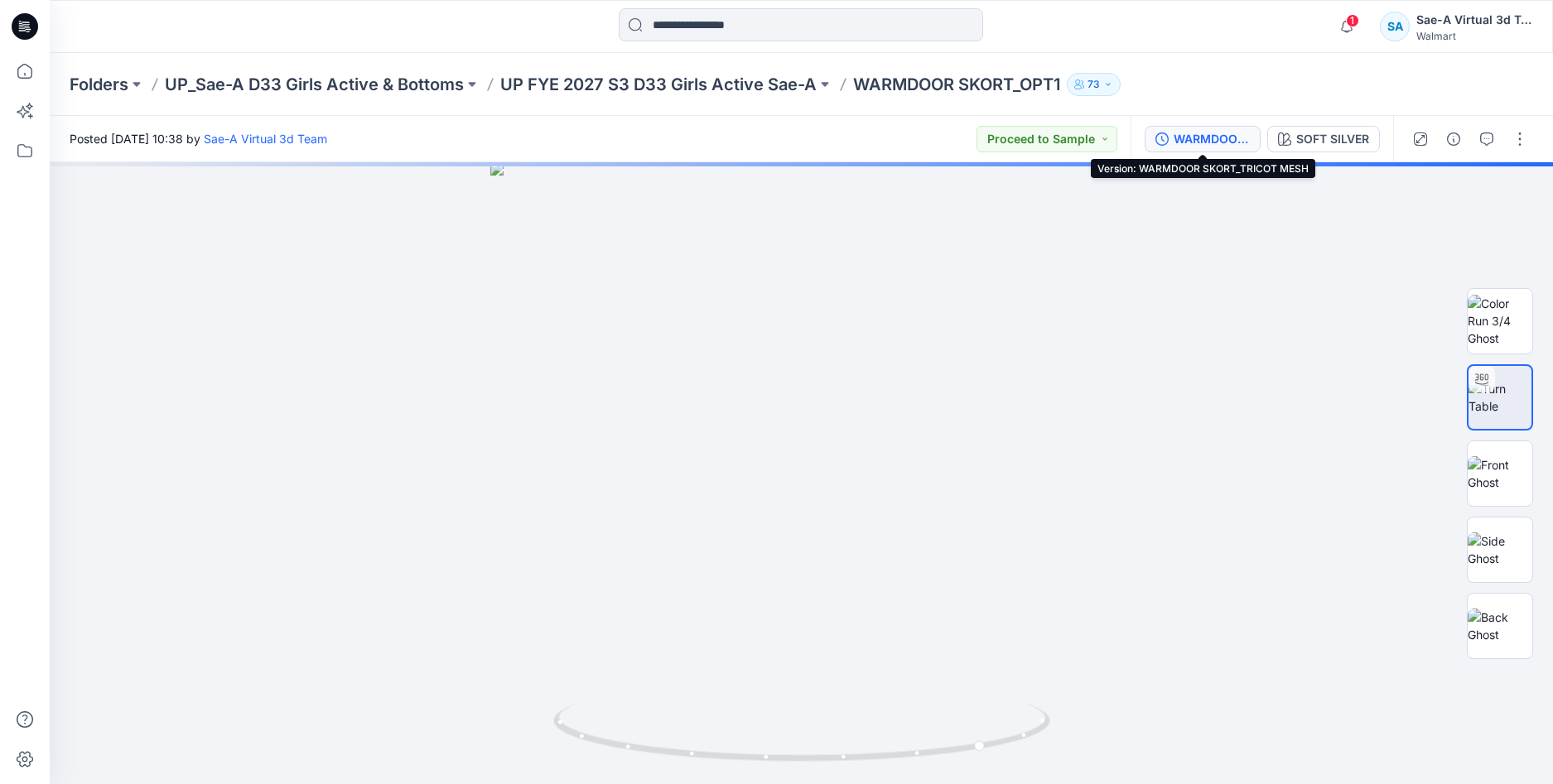
click at [1198, 141] on div "WARMDOOR SKORT_TRICOT MESH" at bounding box center [1211, 138] width 76 height 18
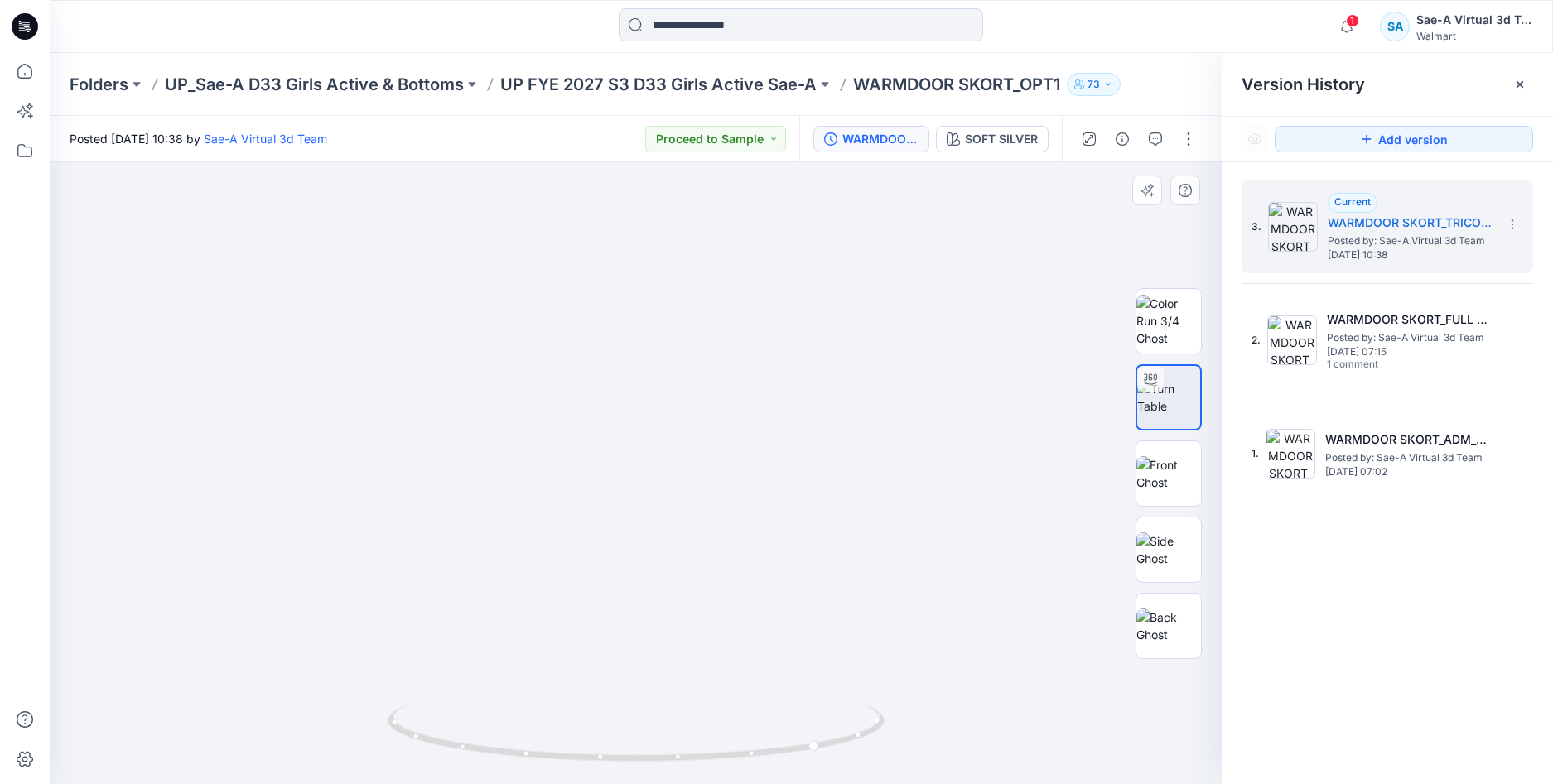
drag, startPoint x: 848, startPoint y: 380, endPoint x: 856, endPoint y: 477, distance: 97.3
drag, startPoint x: 843, startPoint y: 755, endPoint x: 865, endPoint y: 732, distance: 31.8
click at [865, 732] on icon at bounding box center [637, 735] width 501 height 62
drag, startPoint x: 871, startPoint y: 727, endPoint x: 814, endPoint y: 736, distance: 57.7
click at [814, 736] on icon at bounding box center [637, 735] width 501 height 62
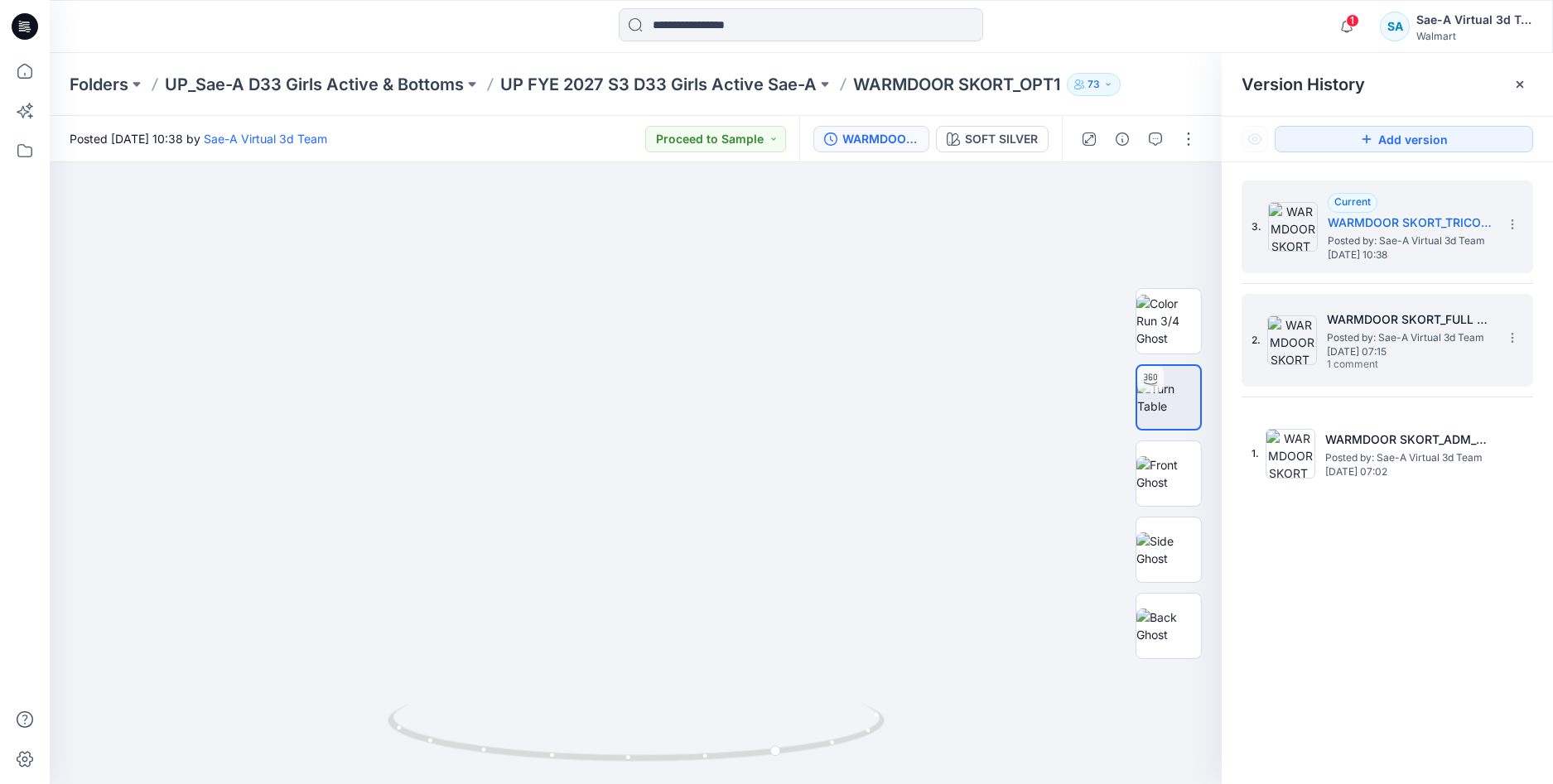
click at [1393, 356] on div "WARMDOOR SKORT_FULL COLORWAYS Posted by: Sae-A Virtual 3d Team Friday, Septembe…" at bounding box center [1410, 341] width 166 height 62
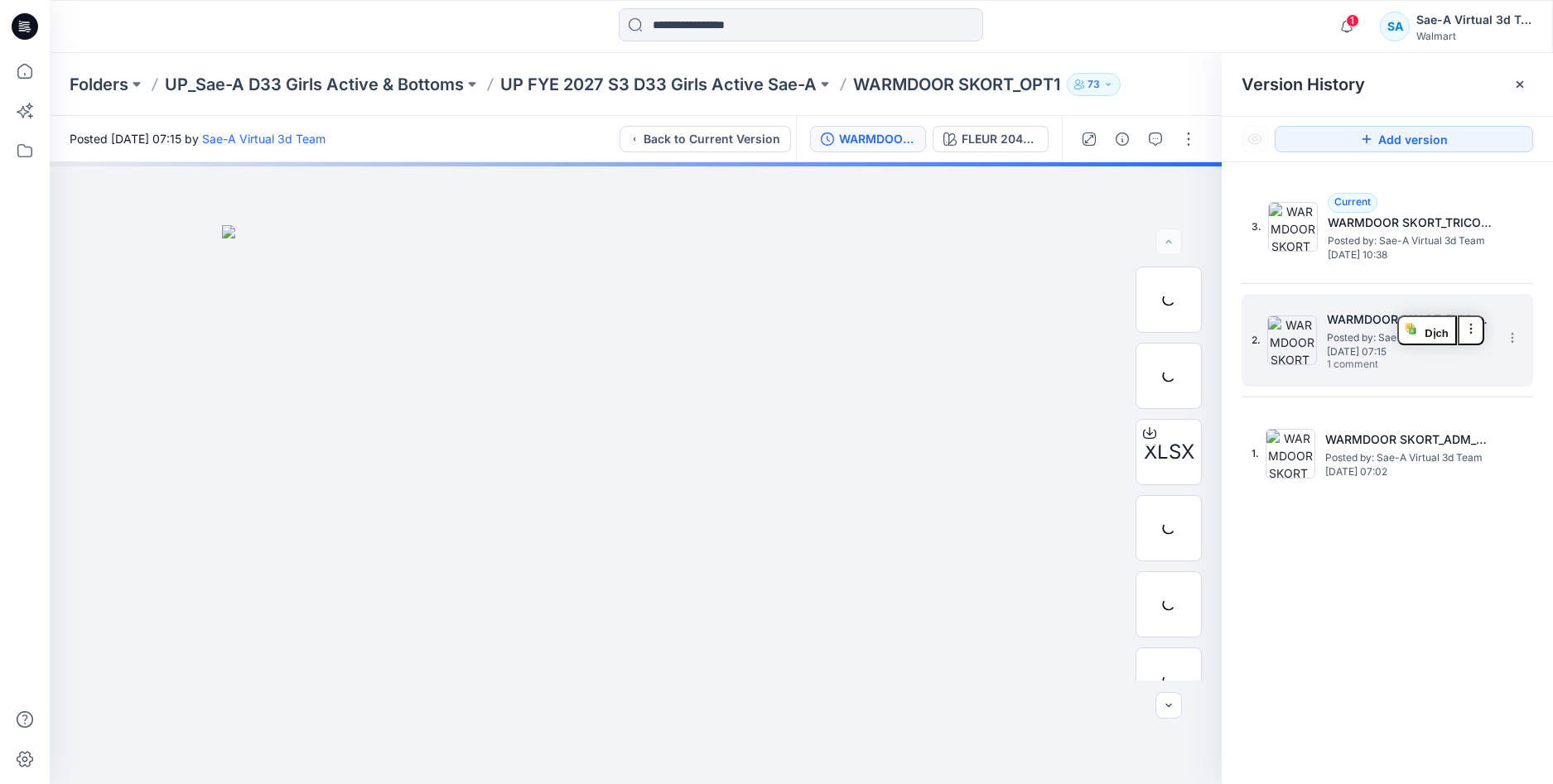
click at [1344, 341] on span "Posted by: Sae-A Virtual 3d Team" at bounding box center [1410, 337] width 166 height 16
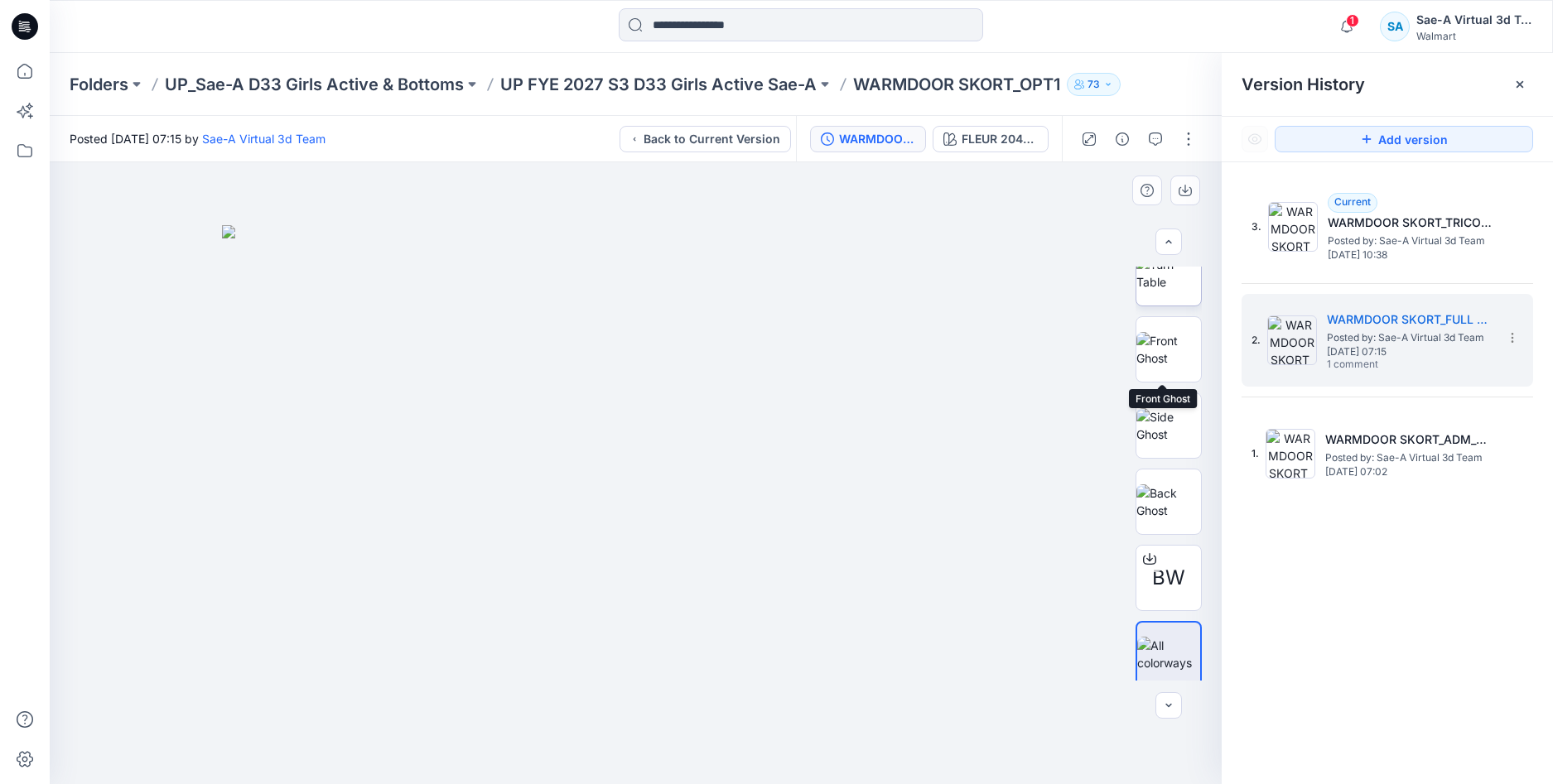
click at [1178, 290] on img at bounding box center [1168, 273] width 64 height 35
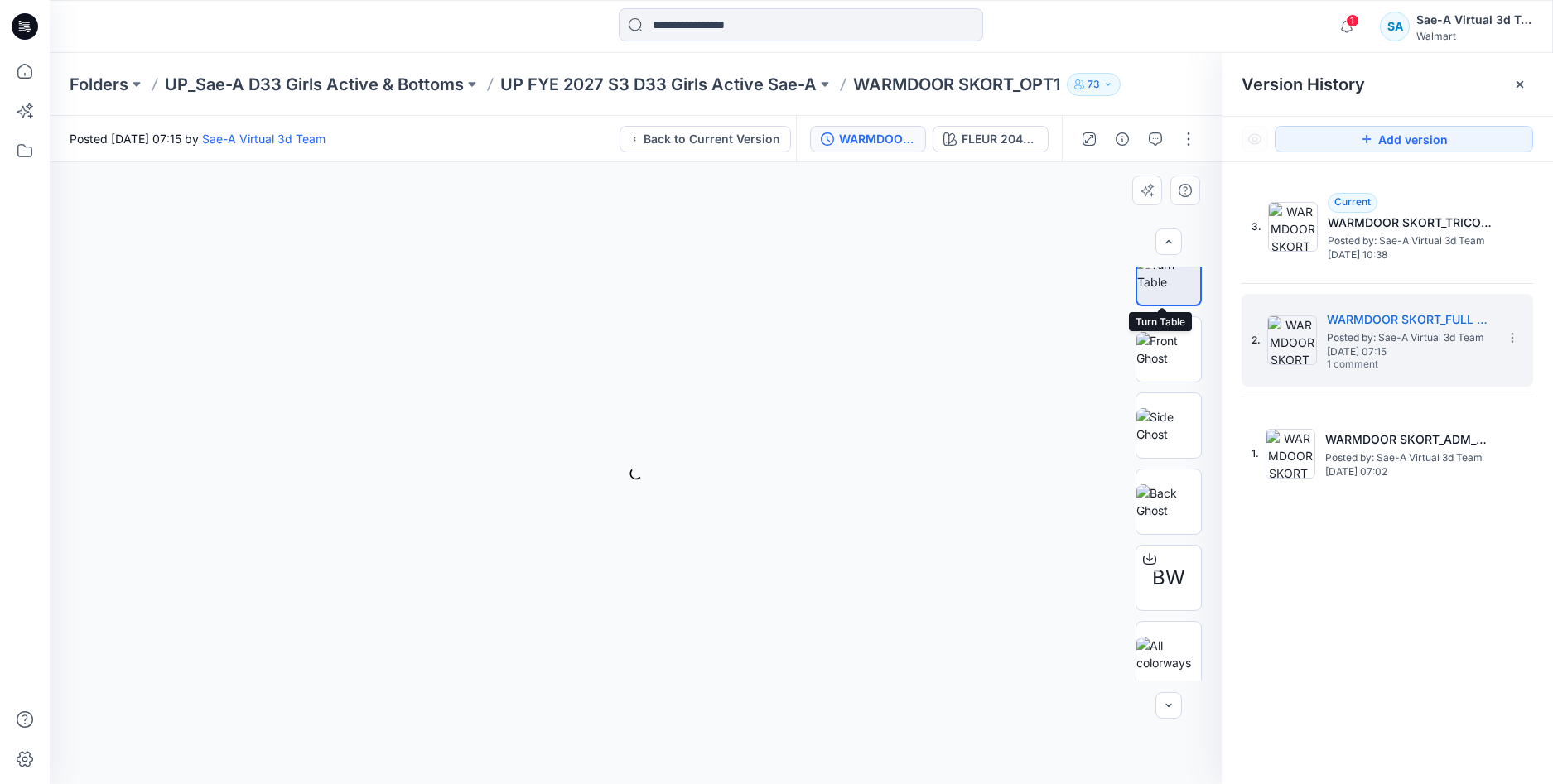
scroll to position [332, 0]
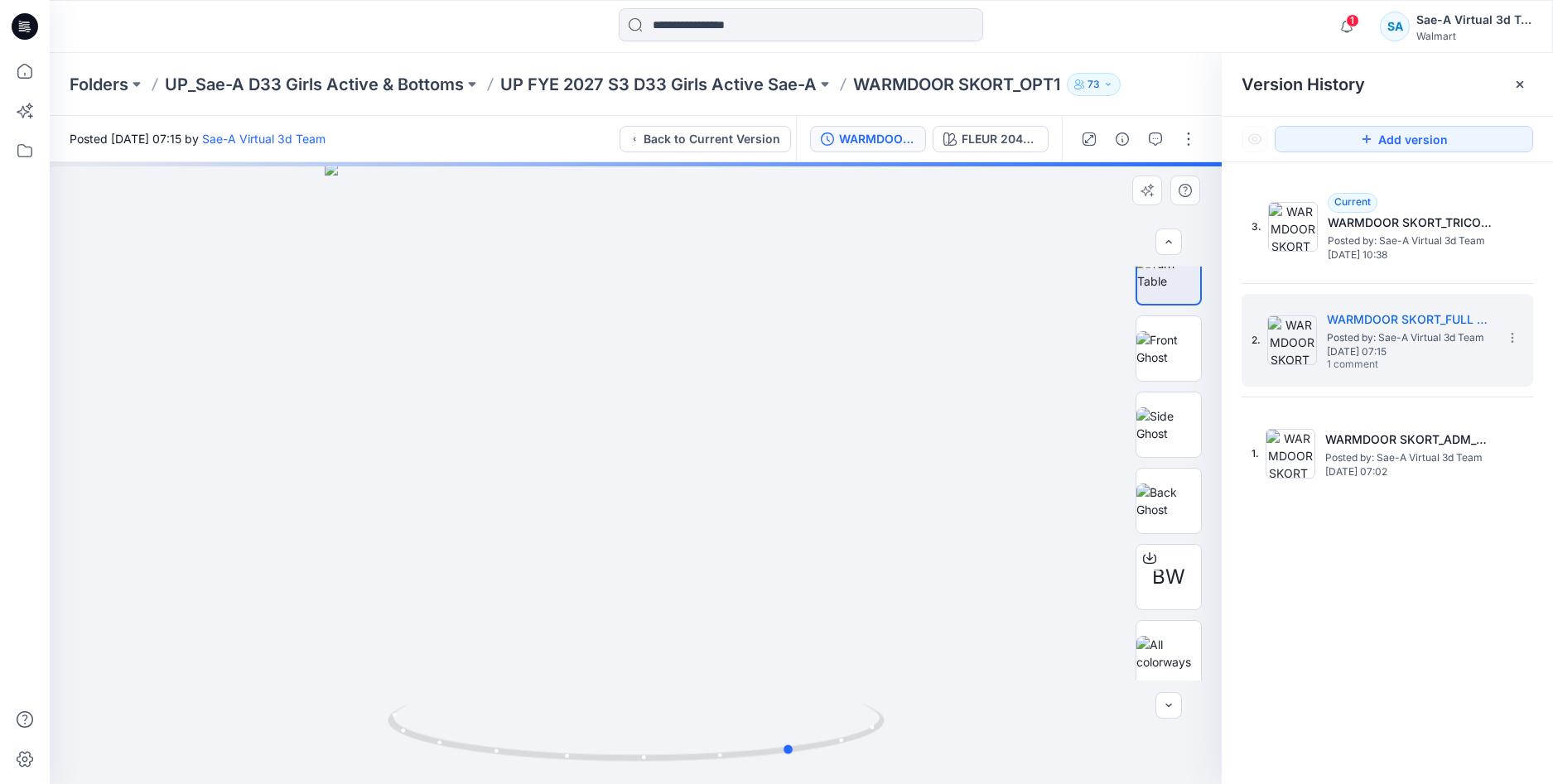
drag, startPoint x: 758, startPoint y: 751, endPoint x: 917, endPoint y: 745, distance: 159.1
click at [917, 745] on div at bounding box center [636, 473] width 1172 height 622
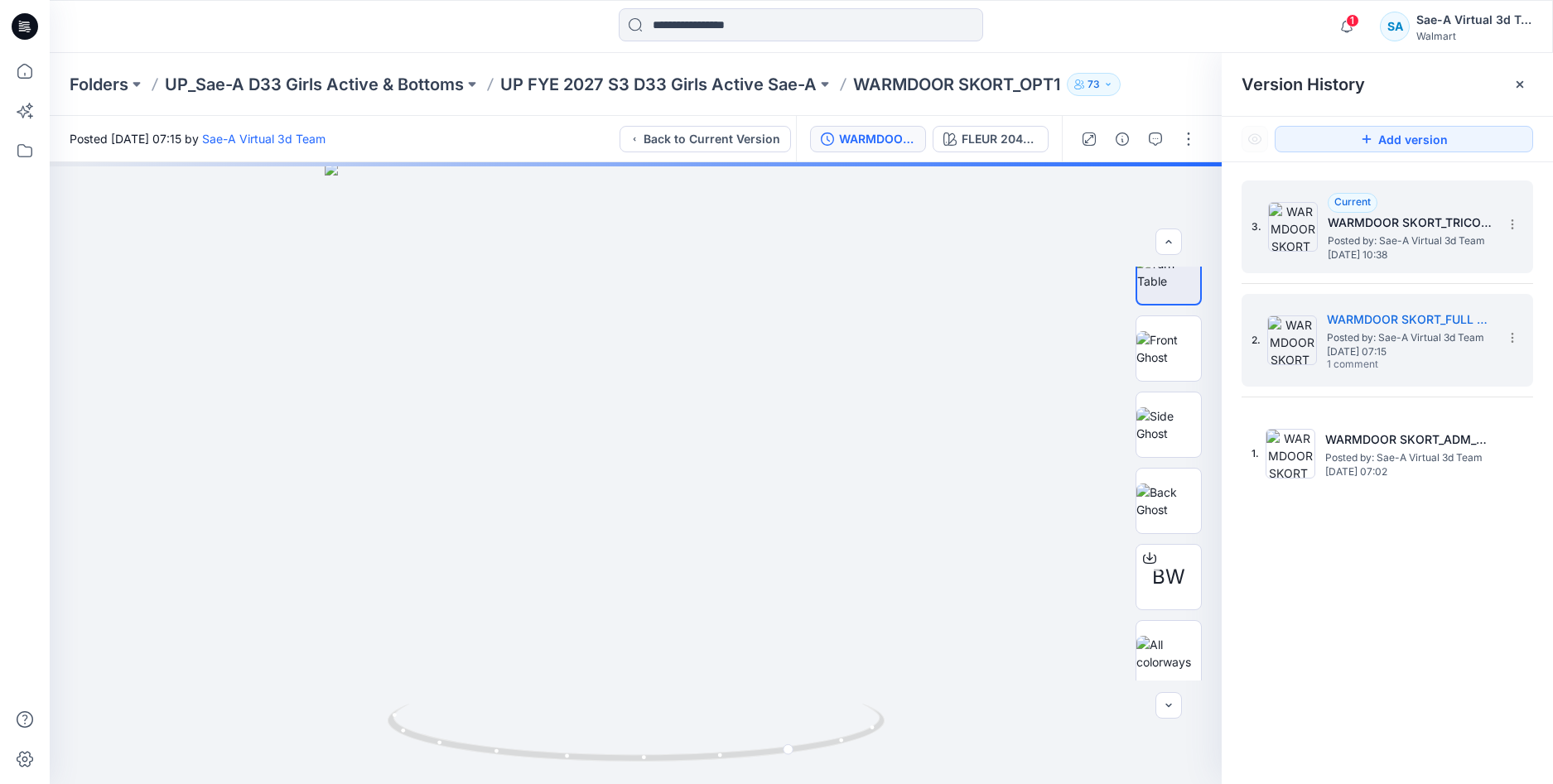
click at [1440, 252] on span "[DATE] 10:38" at bounding box center [1410, 255] width 166 height 12
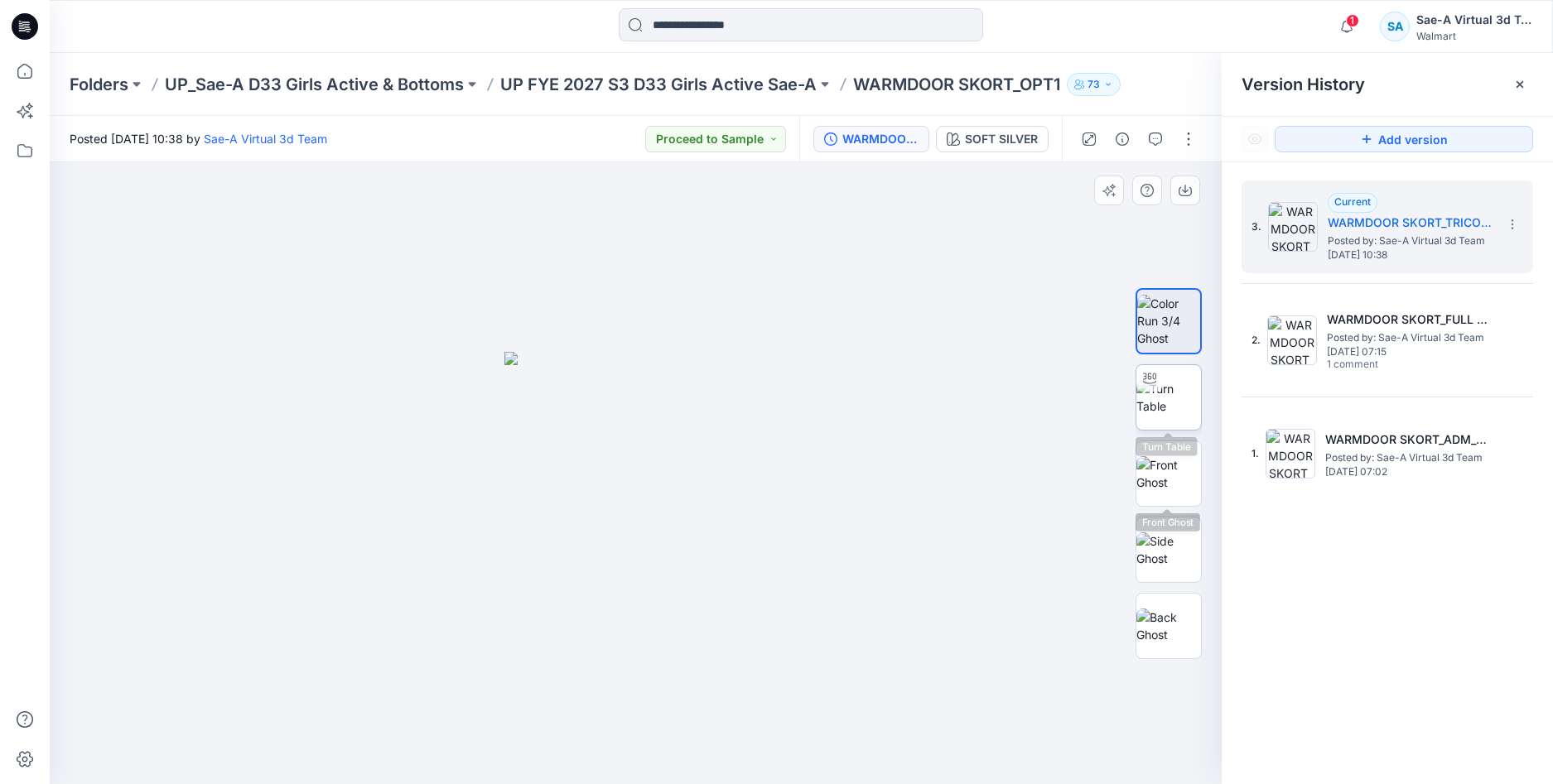
click at [1172, 395] on img at bounding box center [1168, 398] width 64 height 35
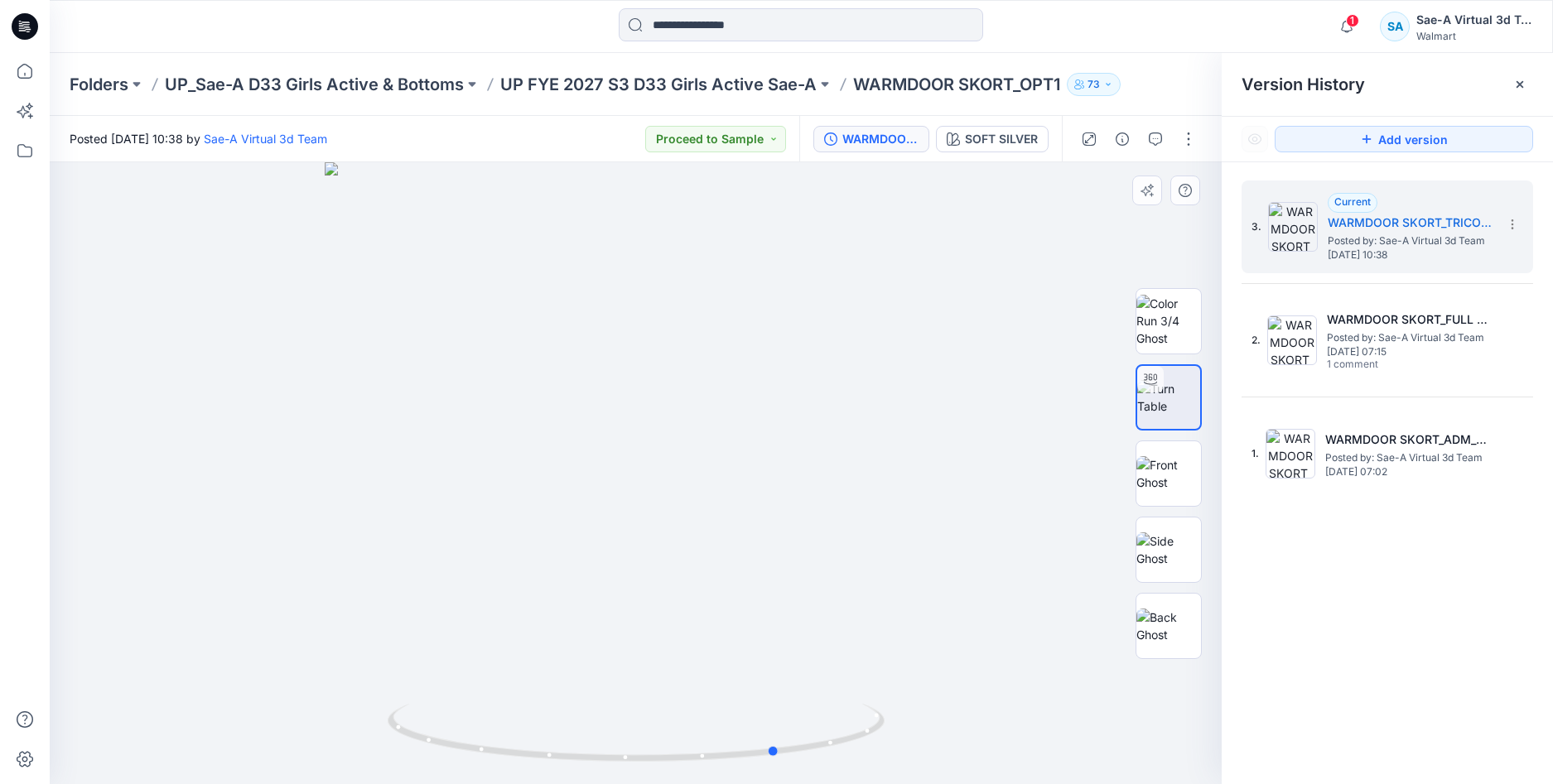
drag, startPoint x: 813, startPoint y: 753, endPoint x: 904, endPoint y: 744, distance: 91.4
click at [904, 744] on div at bounding box center [636, 473] width 1172 height 622
drag, startPoint x: 810, startPoint y: 747, endPoint x: 710, endPoint y: 738, distance: 100.4
click at [697, 753] on icon at bounding box center [637, 735] width 501 height 62
drag, startPoint x: 741, startPoint y: 495, endPoint x: 795, endPoint y: 270, distance: 231.4
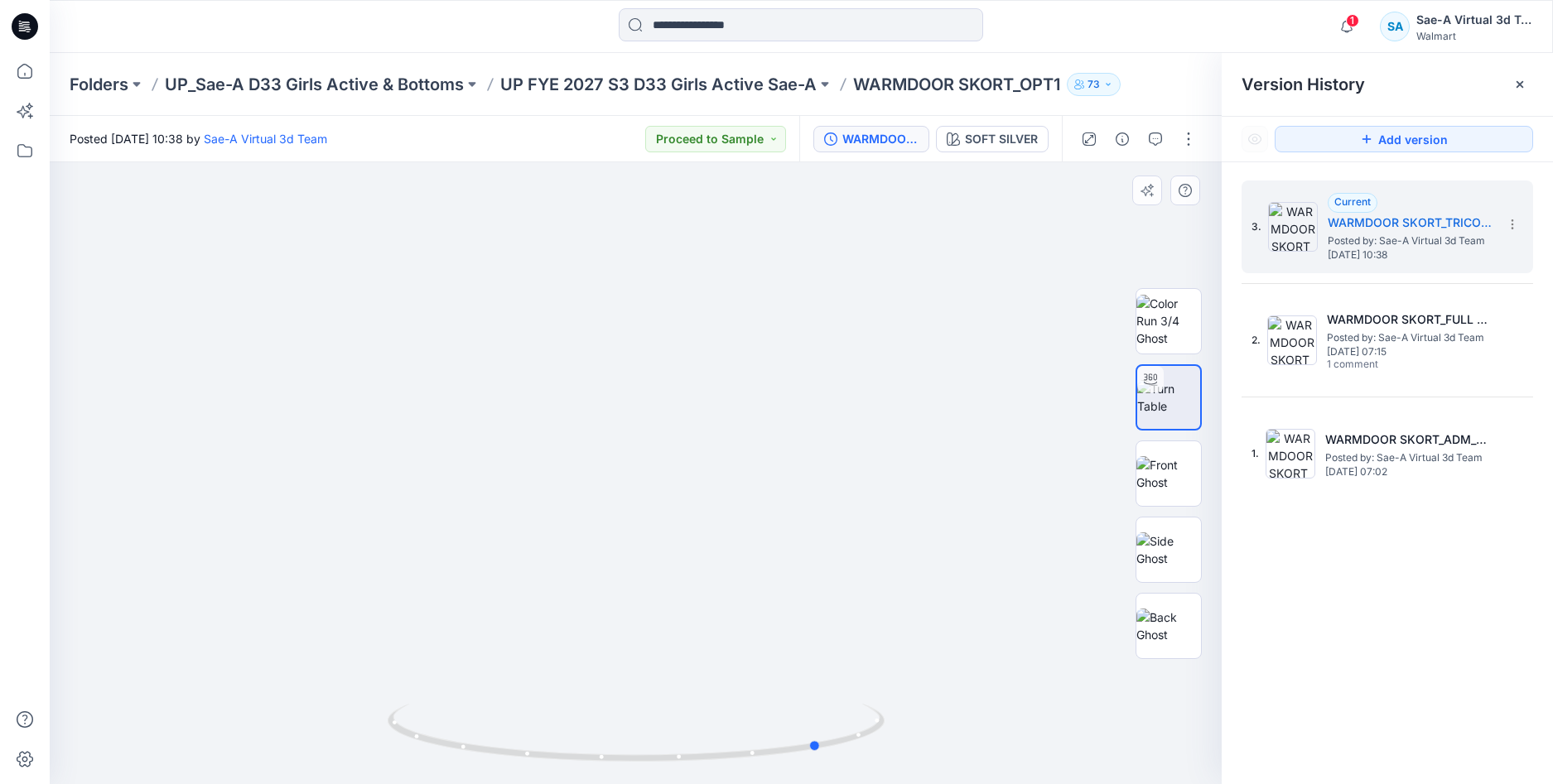
drag, startPoint x: 836, startPoint y: 748, endPoint x: 939, endPoint y: 724, distance: 105.8
click at [939, 724] on div at bounding box center [636, 473] width 1172 height 622
drag, startPoint x: 919, startPoint y: 359, endPoint x: 898, endPoint y: 359, distance: 21.0
click at [1350, 34] on icon "button" at bounding box center [1347, 27] width 32 height 33
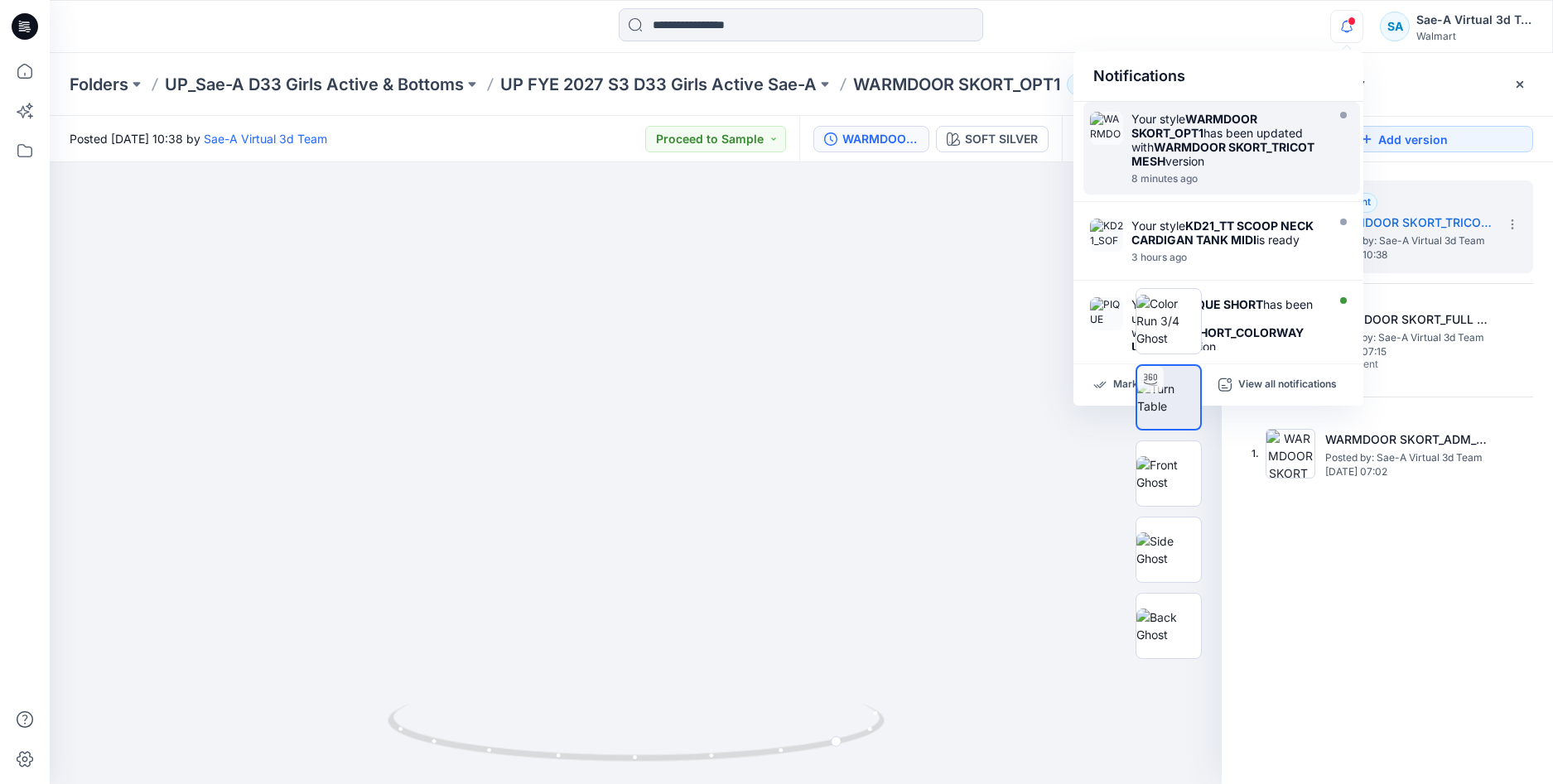
click at [1203, 155] on strong "WARMDOOR SKORT_TRICOT MESH" at bounding box center [1222, 154] width 183 height 28
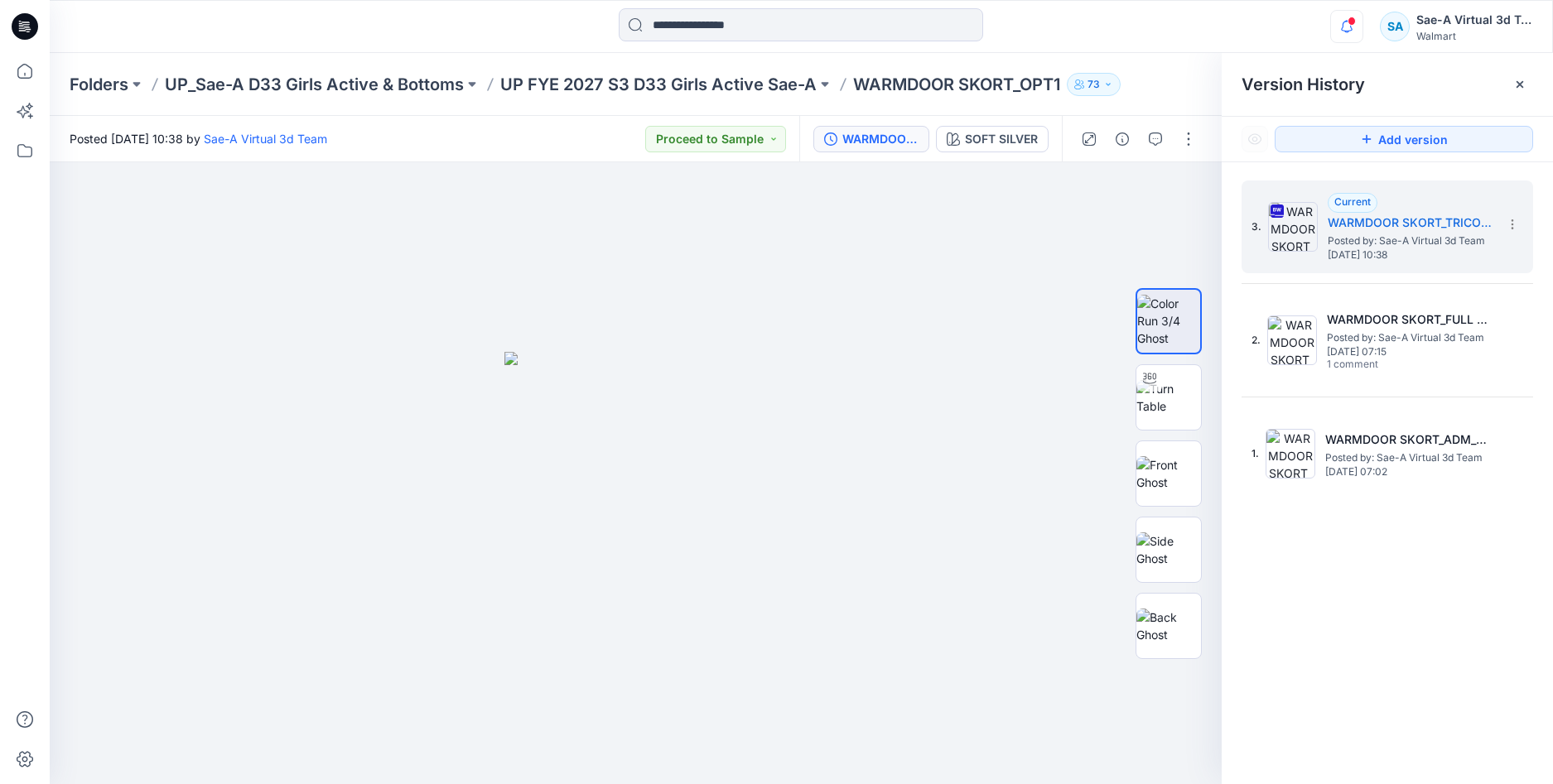
click at [1364, 14] on div "Notifications Your style WARMDOOR SKORT_OPT1 has been updated with WARMDOOR SKO…" at bounding box center [1431, 27] width 202 height 36
click at [1349, 17] on span at bounding box center [1352, 21] width 9 height 9
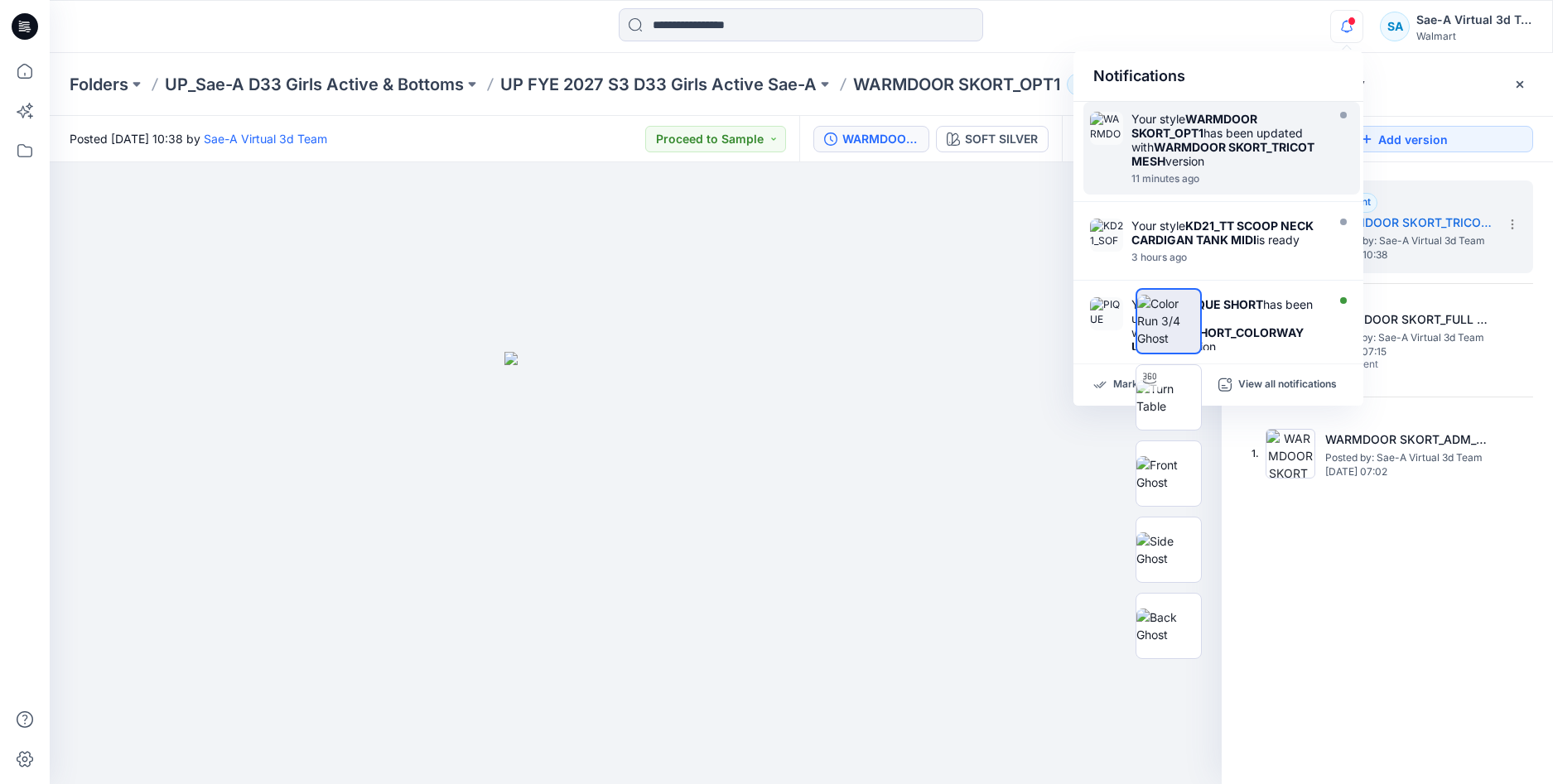
click at [1230, 144] on div "Your style WARMDOOR SKORT_OPT1 has been updated with WARMDOOR SKORT_TRICOT MESH…" at bounding box center [1227, 140] width 191 height 57
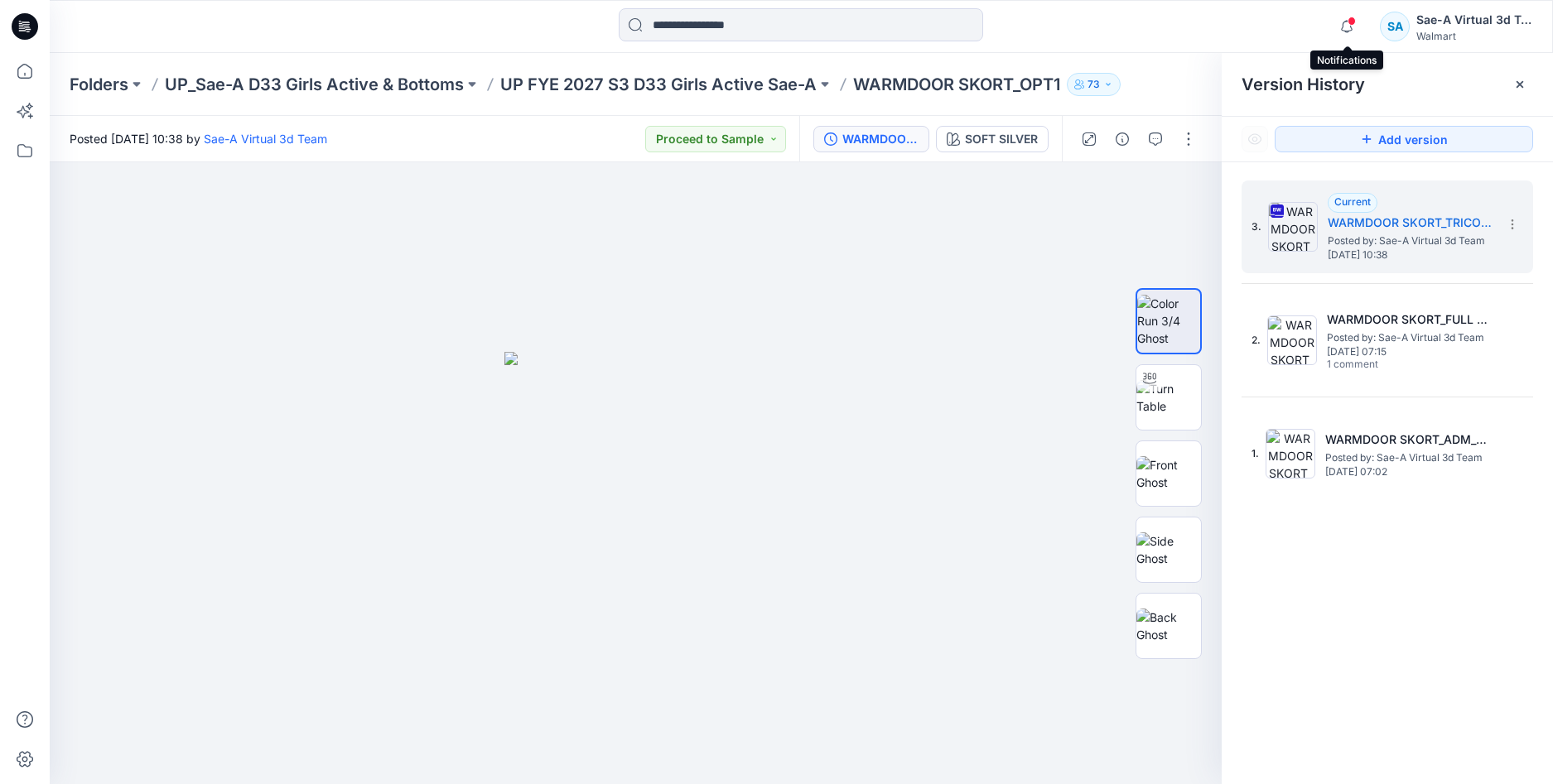
click at [1355, 21] on span at bounding box center [1352, 21] width 9 height 9
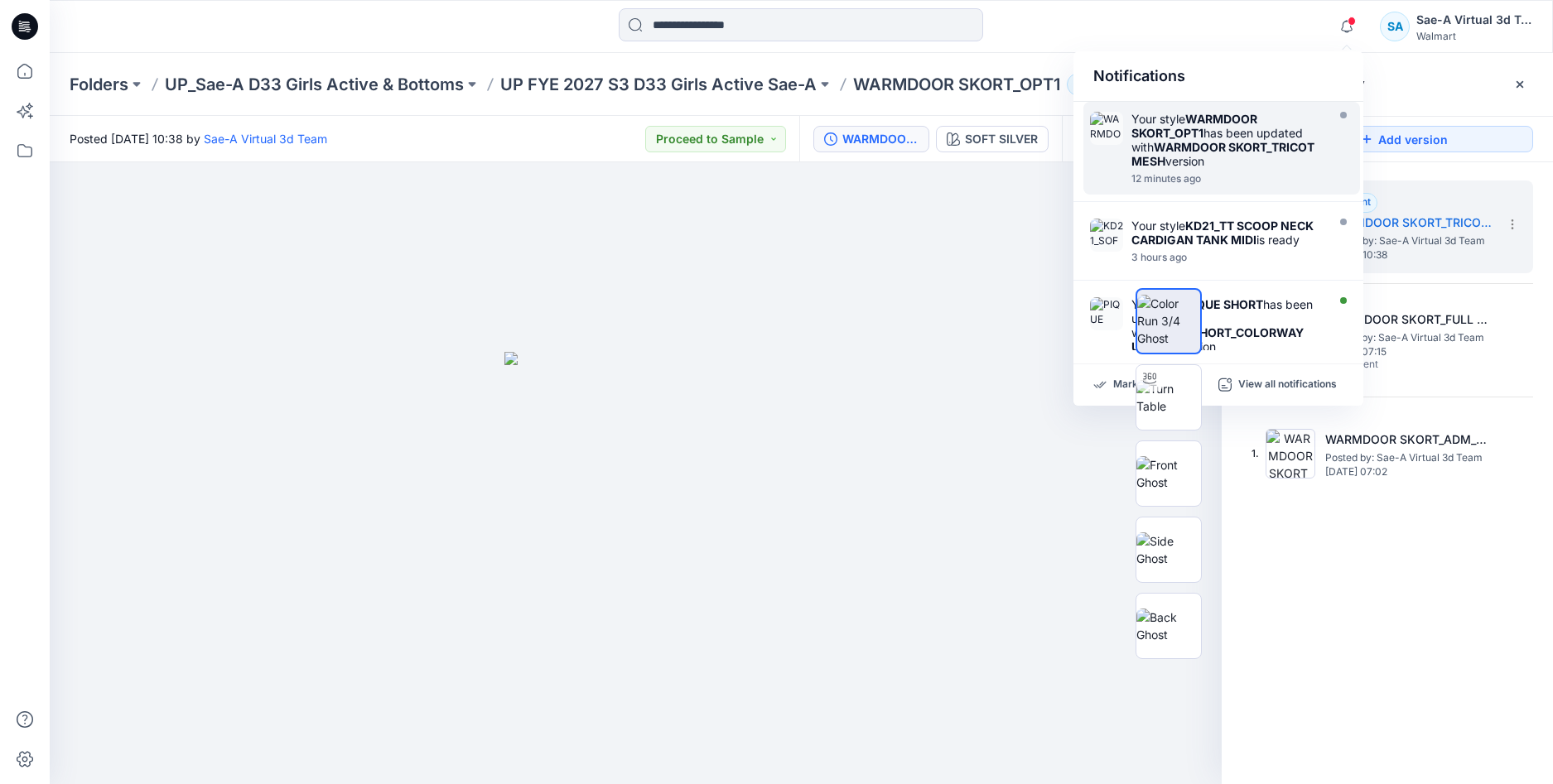
click at [1221, 157] on strong "WARMDOOR SKORT_TRICOT MESH" at bounding box center [1222, 154] width 183 height 28
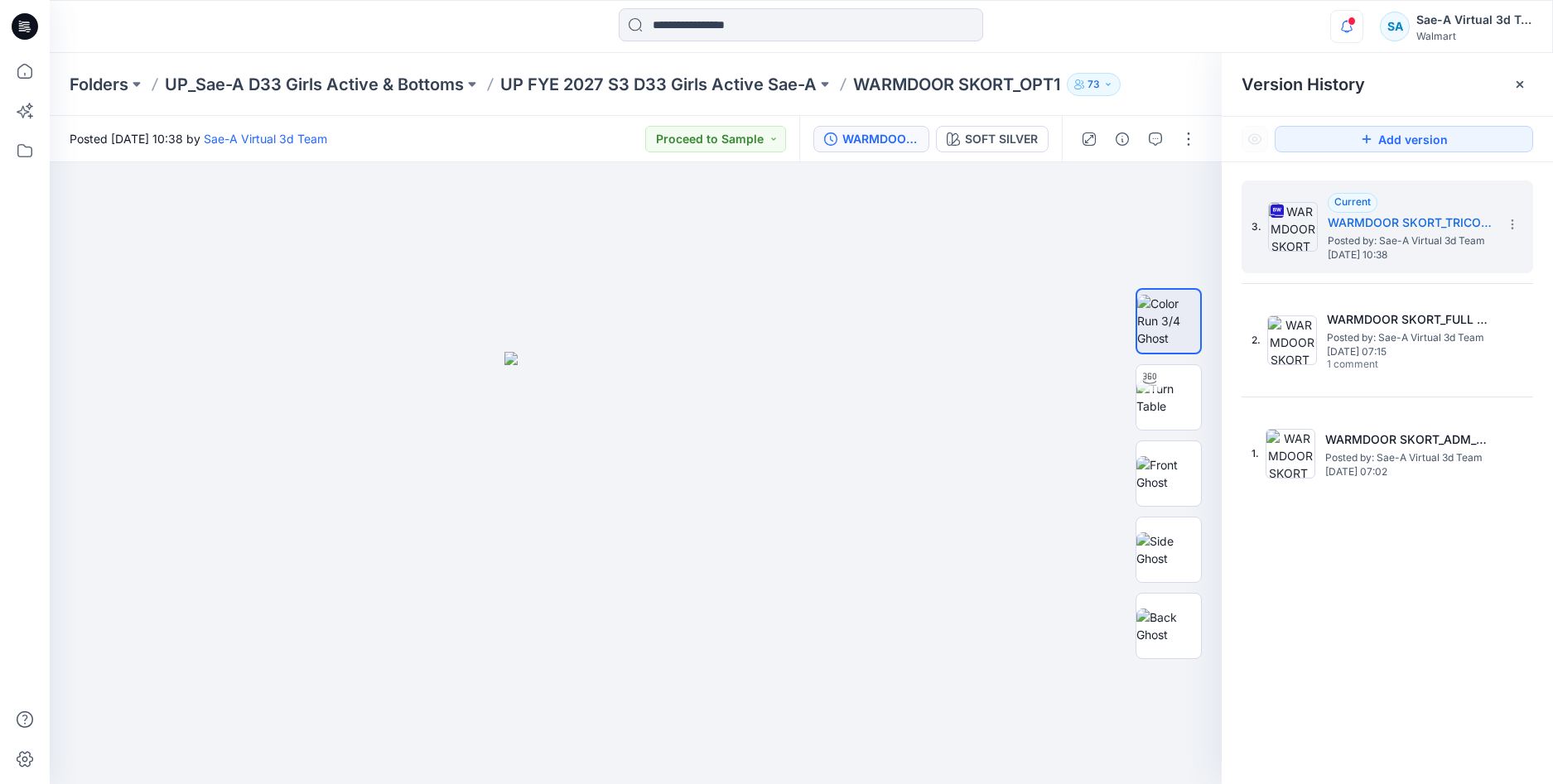
click at [1347, 31] on icon "button" at bounding box center [1347, 27] width 32 height 33
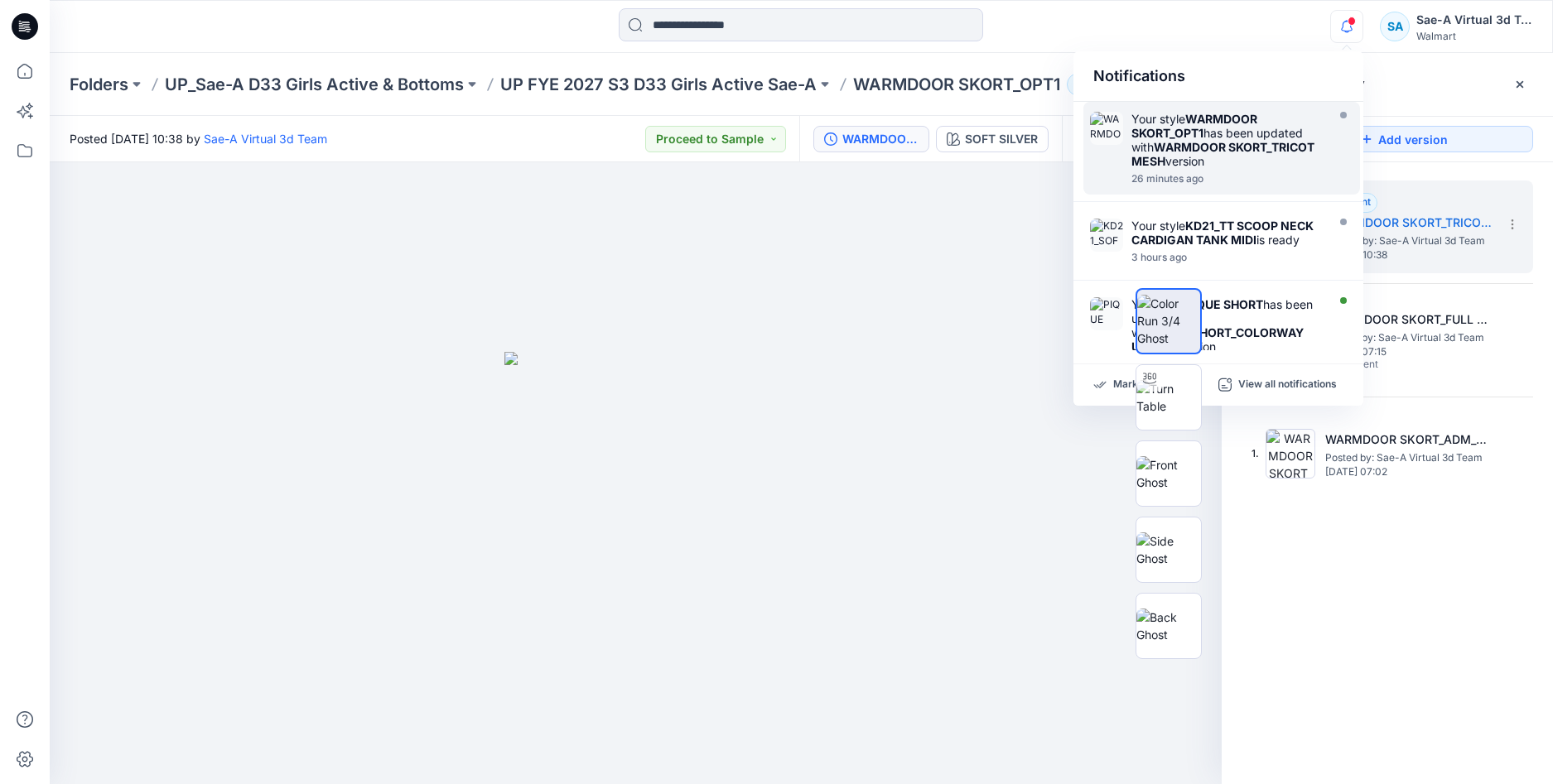
click at [1209, 145] on strong "WARMDOOR SKORT_TRICOT MESH" at bounding box center [1222, 154] width 183 height 28
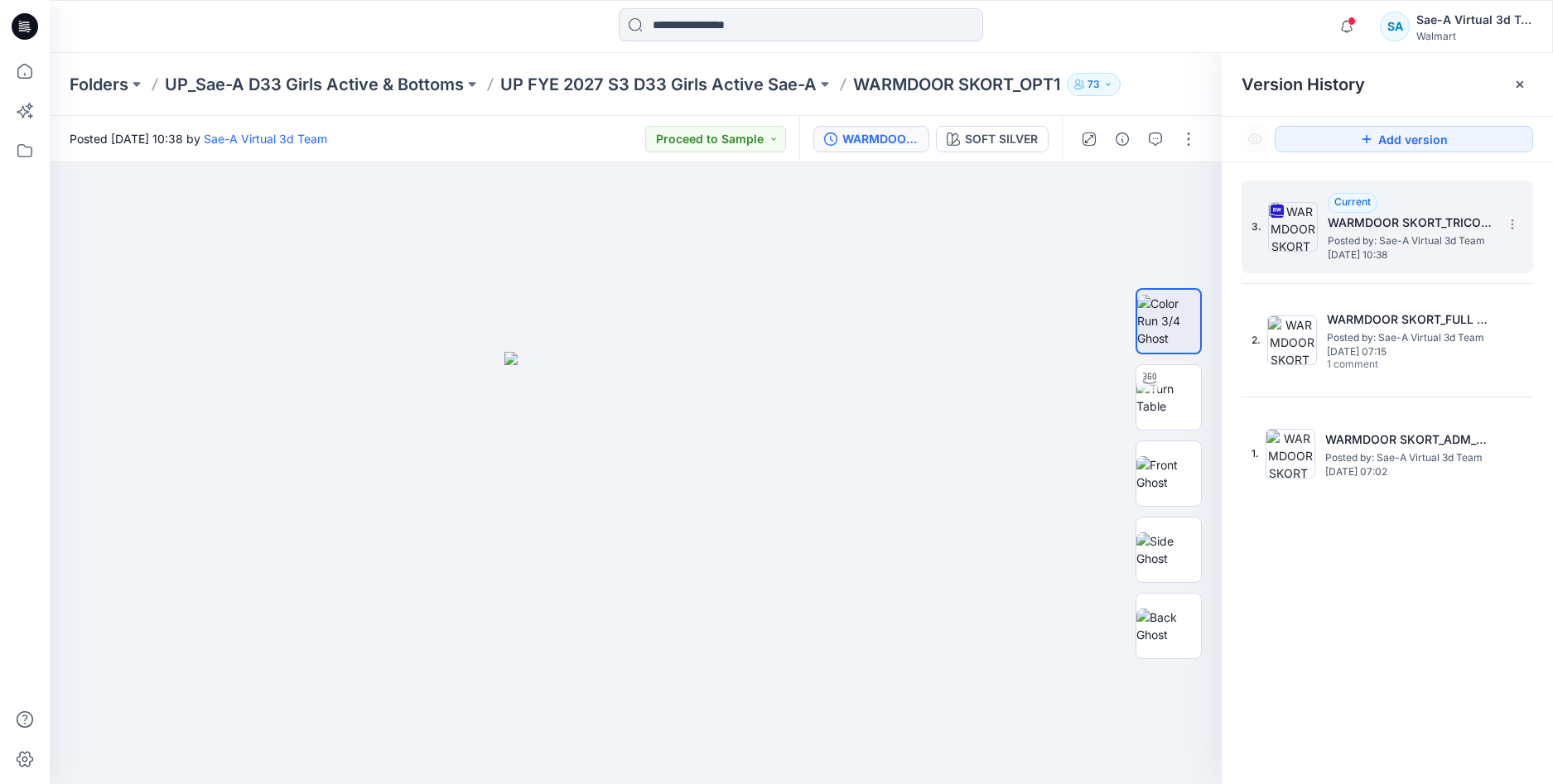
click at [1392, 249] on span "Wednesday, October 15, 2025 10:38" at bounding box center [1410, 255] width 166 height 12
click at [1349, 21] on span at bounding box center [1352, 21] width 9 height 9
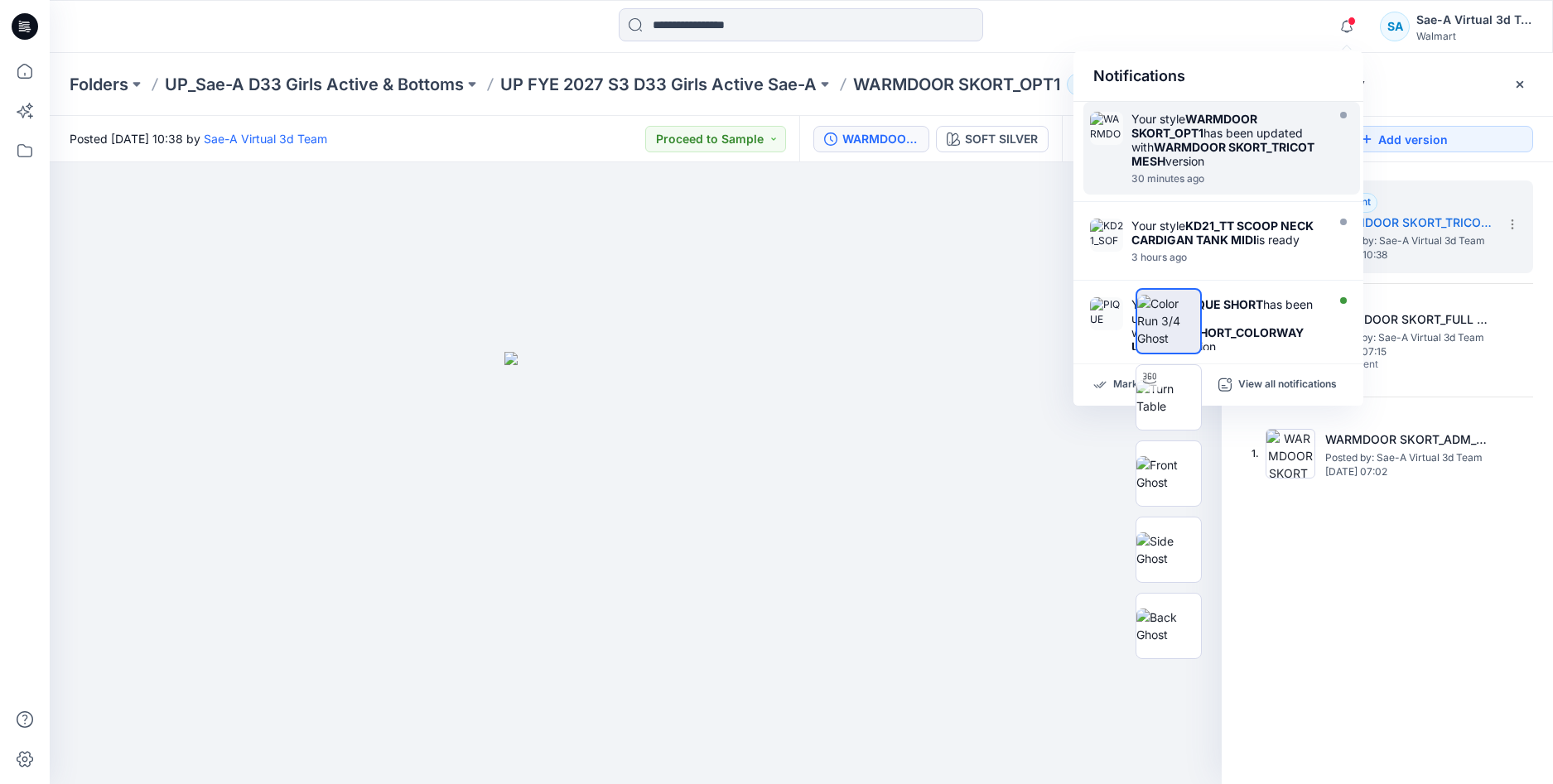
click at [1197, 124] on strong "WARMDOOR SKORT_OPT1" at bounding box center [1194, 125] width 126 height 28
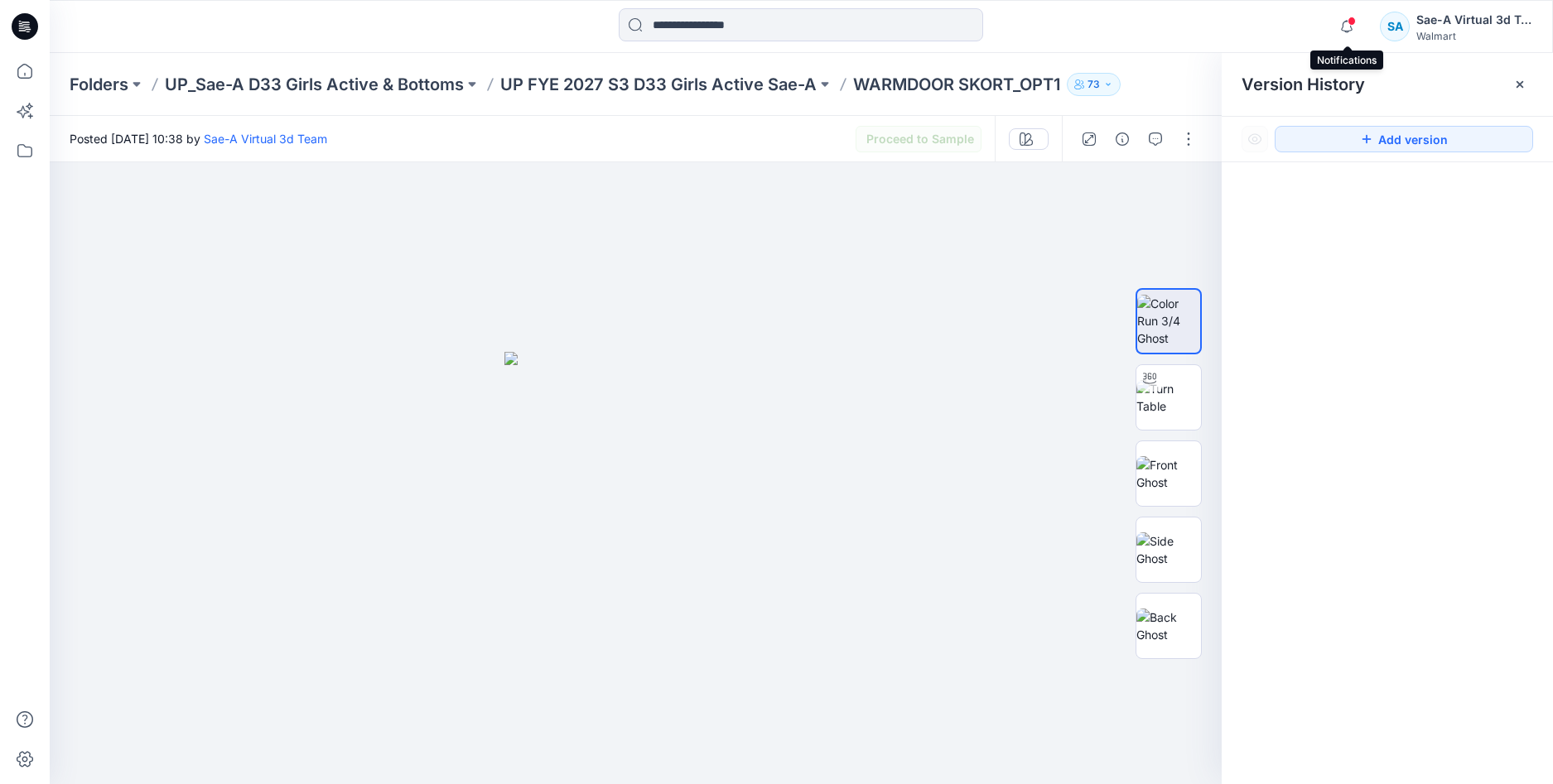
click at [1350, 23] on span at bounding box center [1352, 21] width 9 height 9
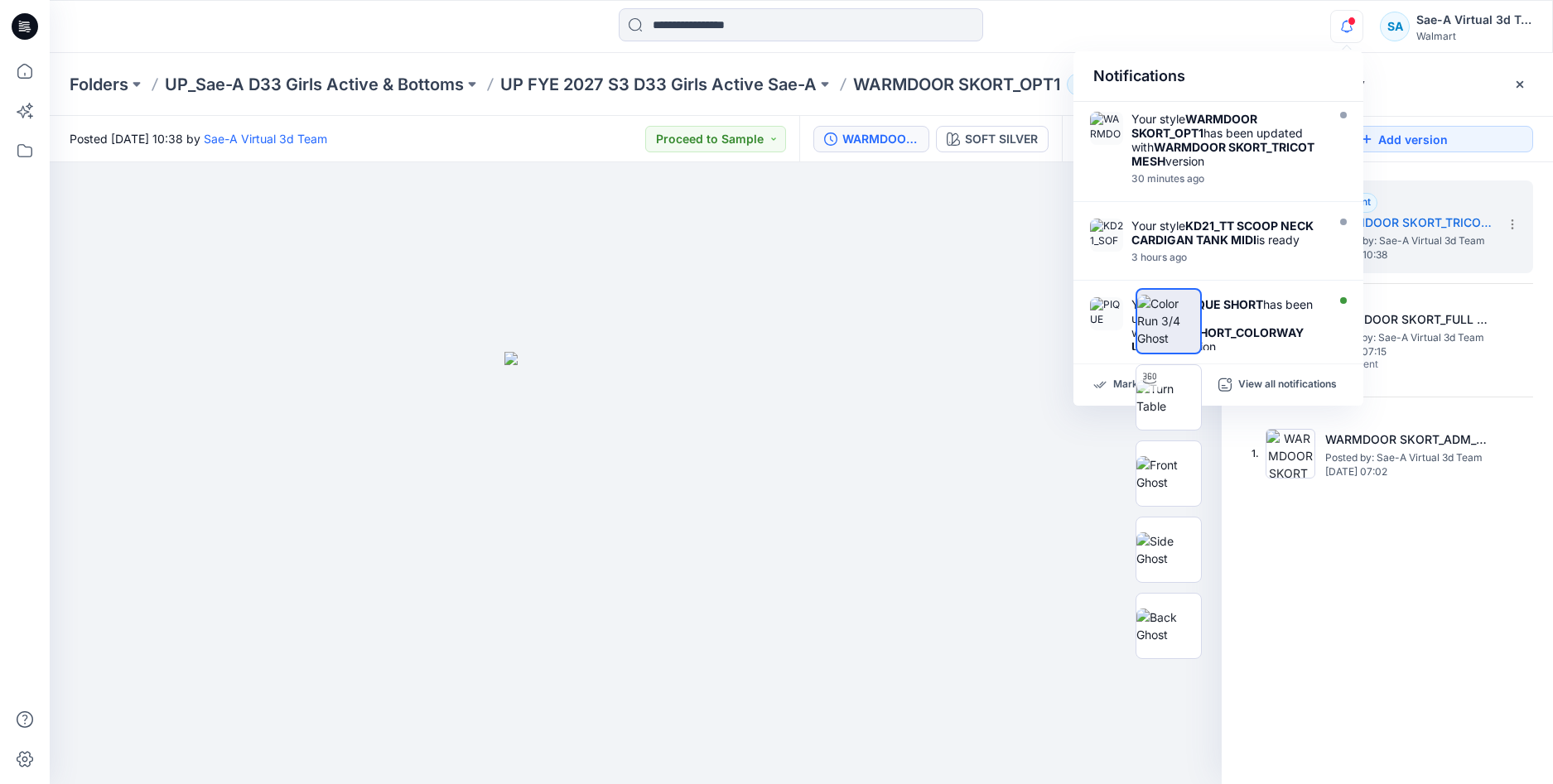
click at [1355, 25] on icon "button" at bounding box center [1347, 27] width 32 height 33
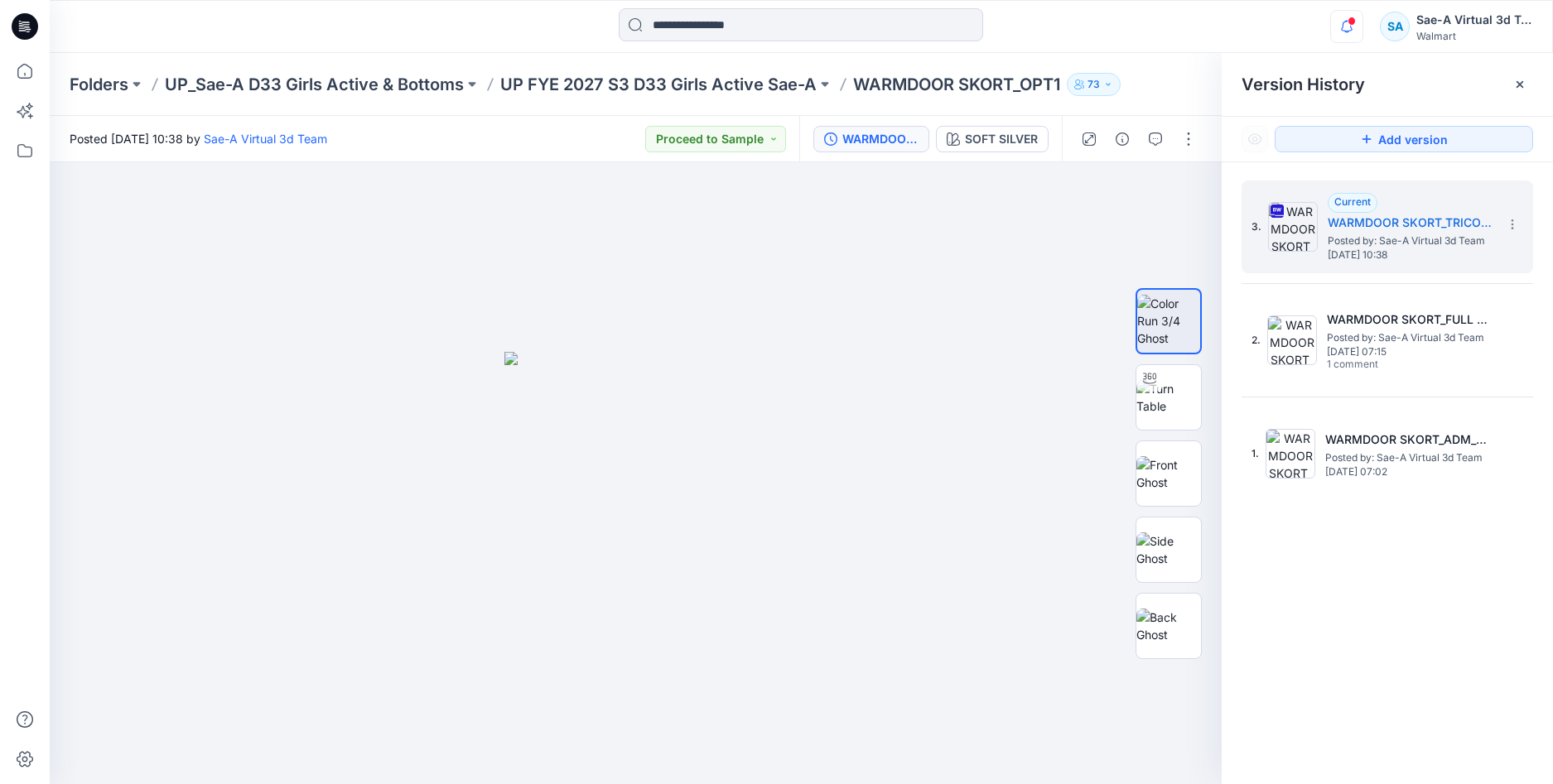
click at [1355, 25] on icon "button" at bounding box center [1347, 27] width 32 height 33
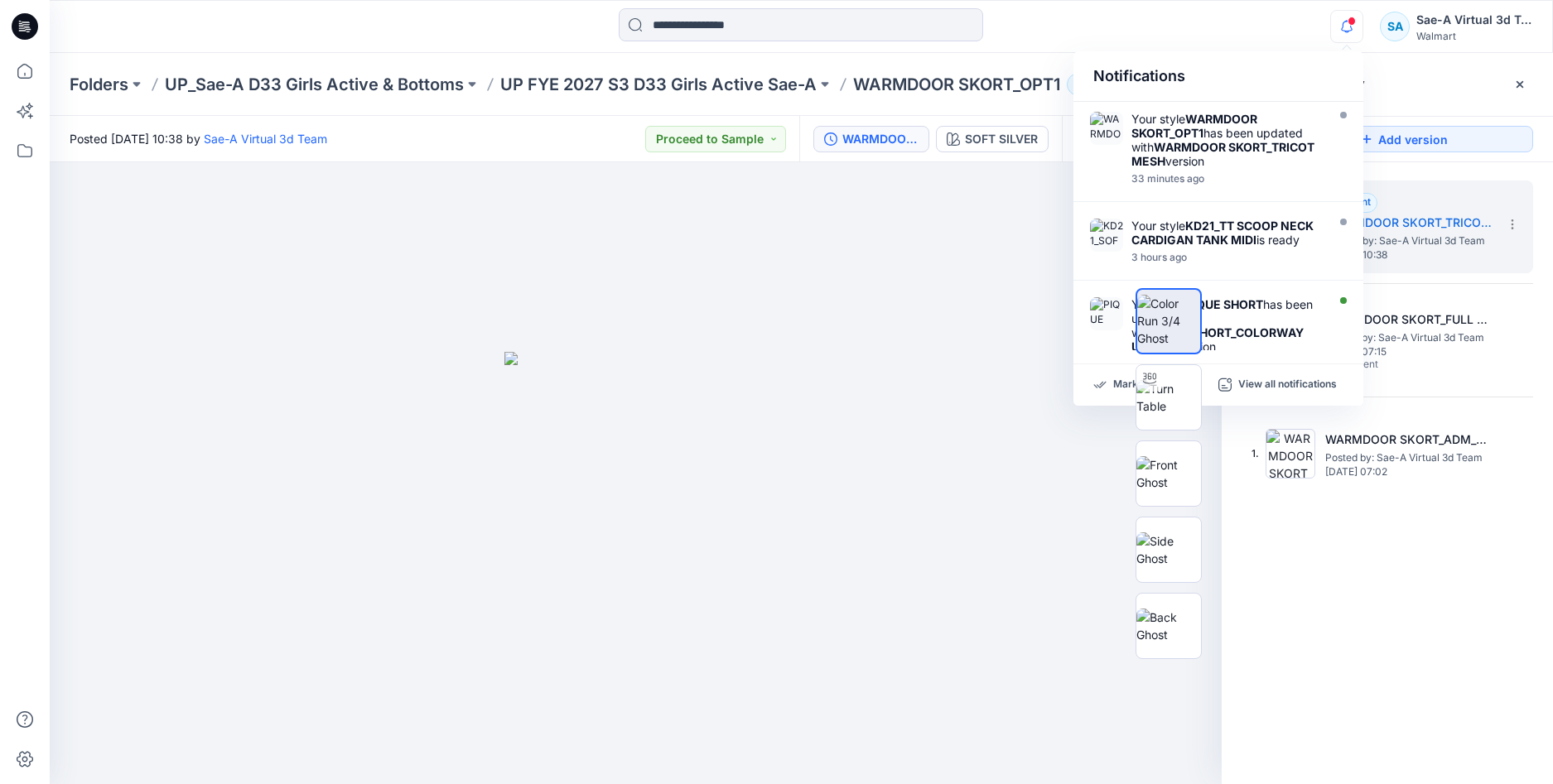
click at [34, 26] on icon at bounding box center [25, 26] width 27 height 27
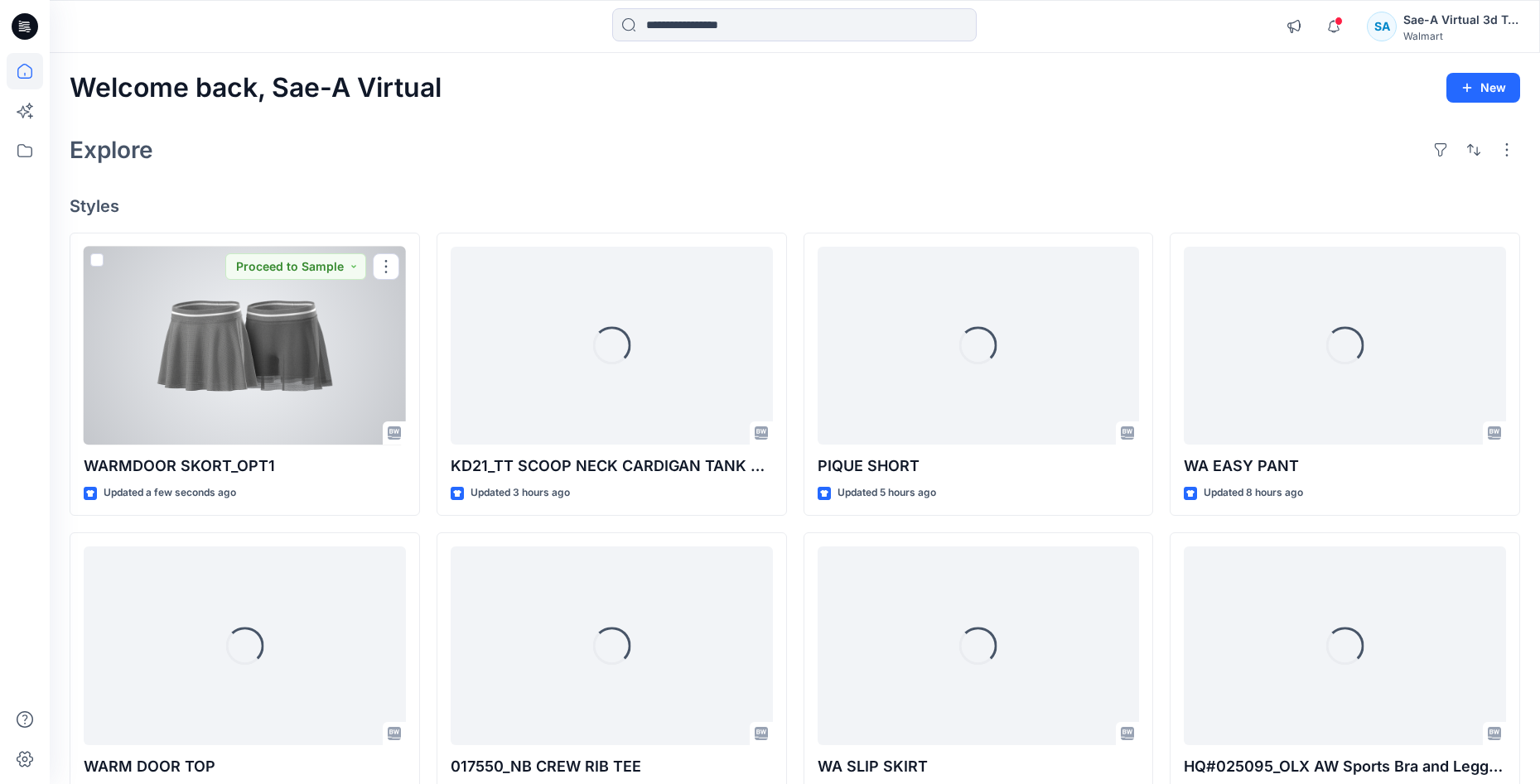
click at [255, 385] on div at bounding box center [244, 345] width 322 height 198
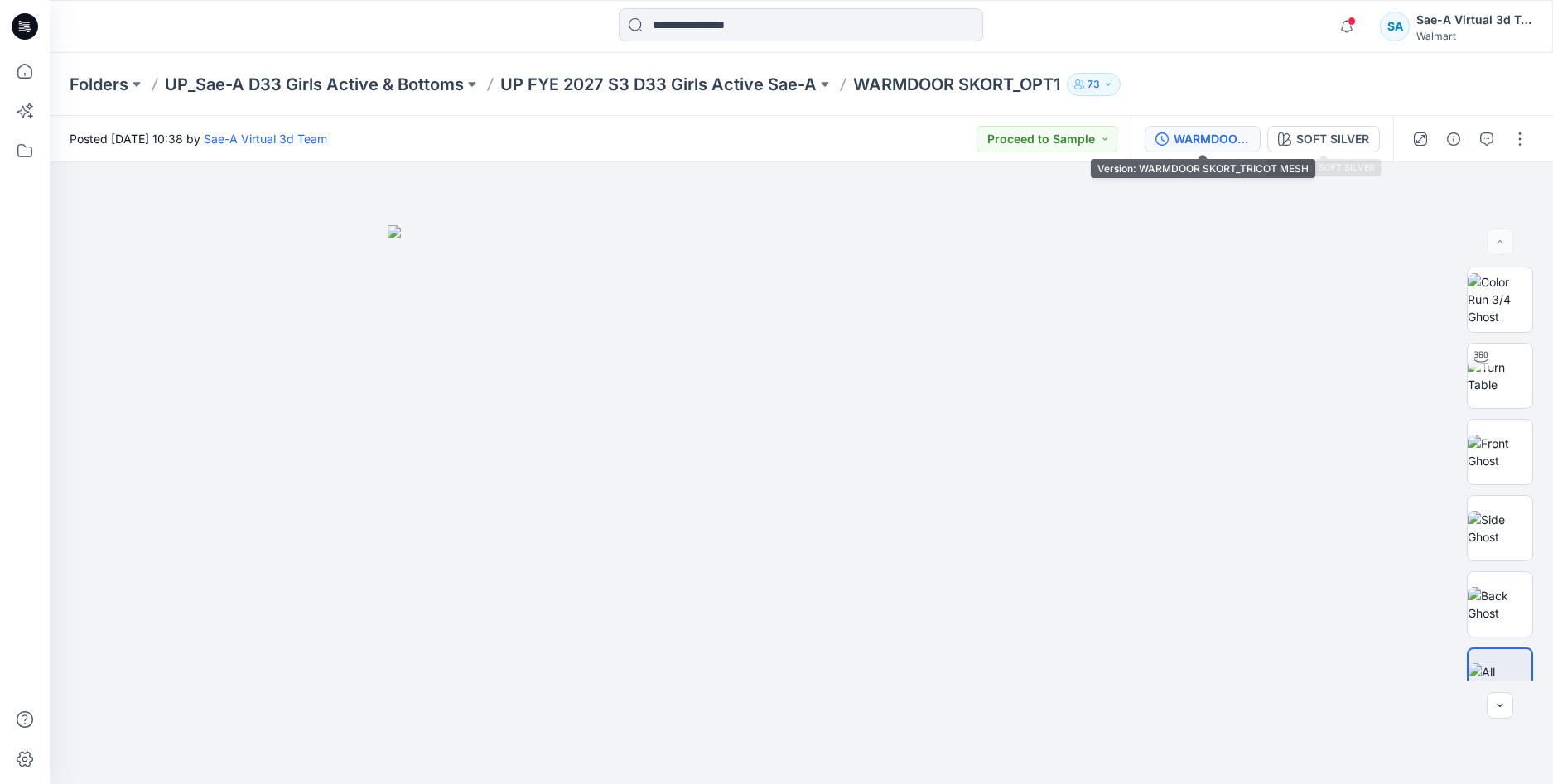
click at [1227, 137] on div "WARMDOOR SKORT_TRICOT MESH" at bounding box center [1211, 138] width 76 height 18
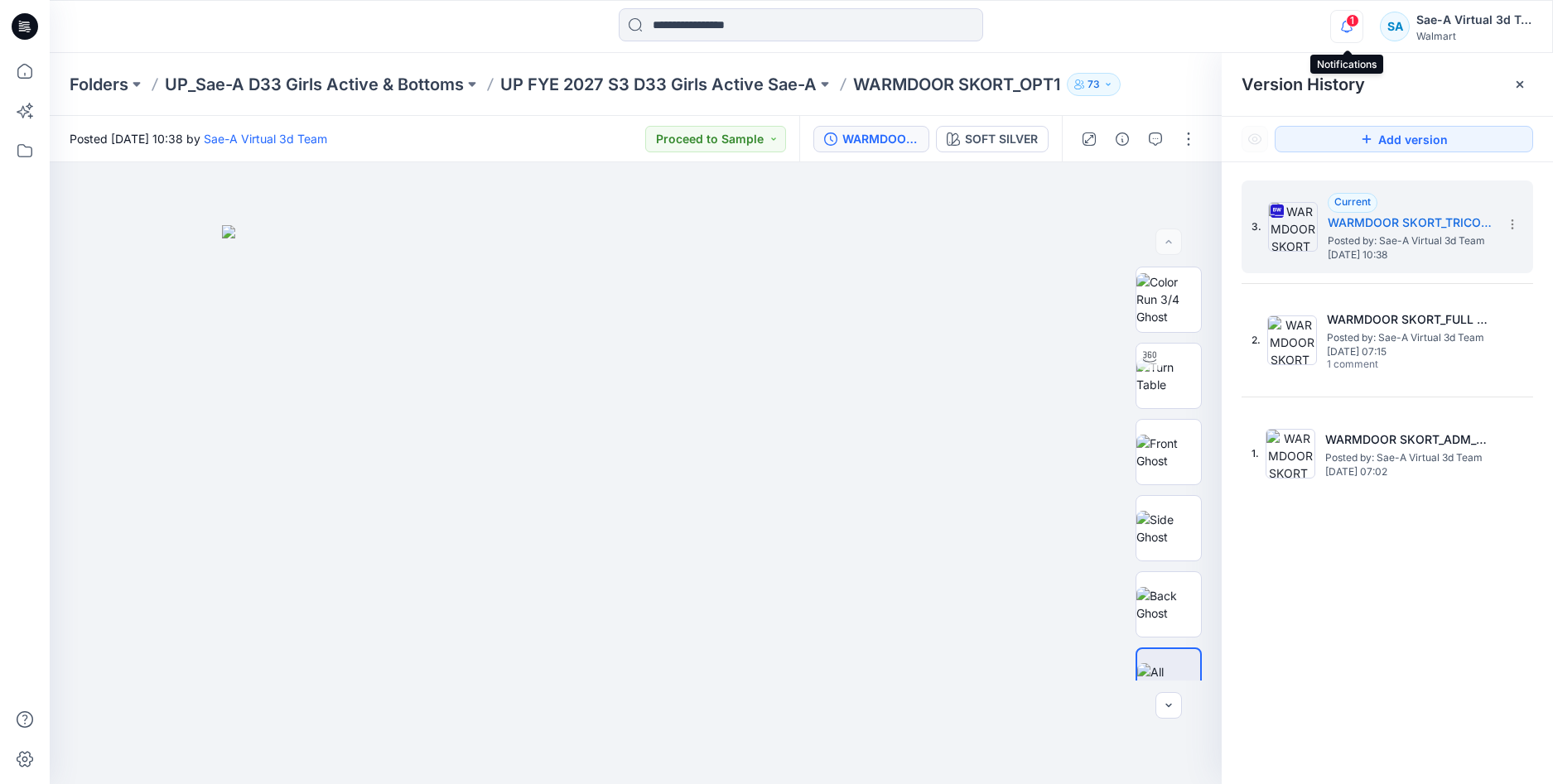
drag, startPoint x: 1356, startPoint y: 33, endPoint x: 1349, endPoint y: 38, distance: 8.6
click at [1356, 30] on icon "button" at bounding box center [1347, 27] width 32 height 33
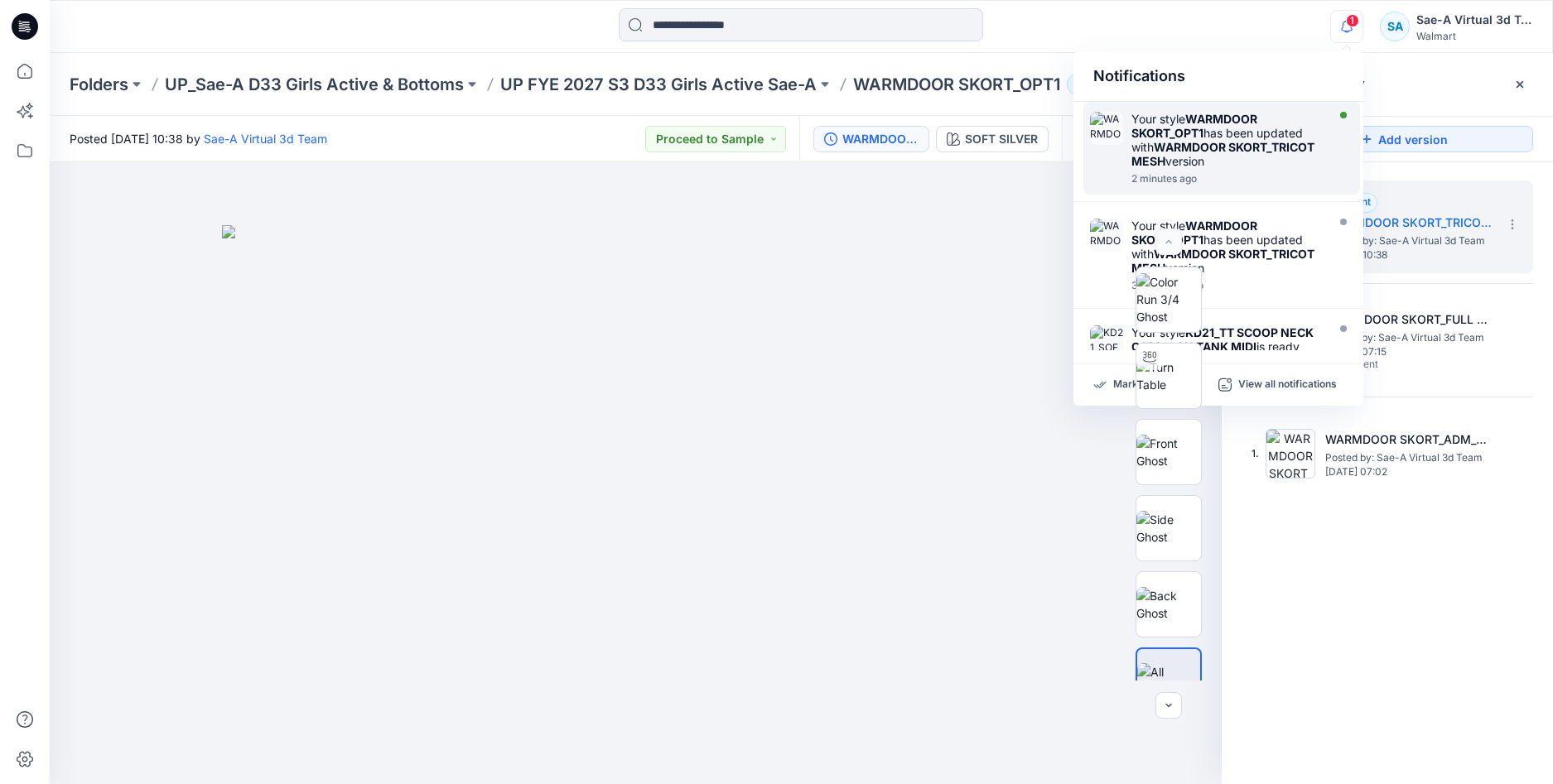
click at [1211, 147] on strong "WARMDOOR SKORT_TRICOT MESH" at bounding box center [1222, 154] width 183 height 28
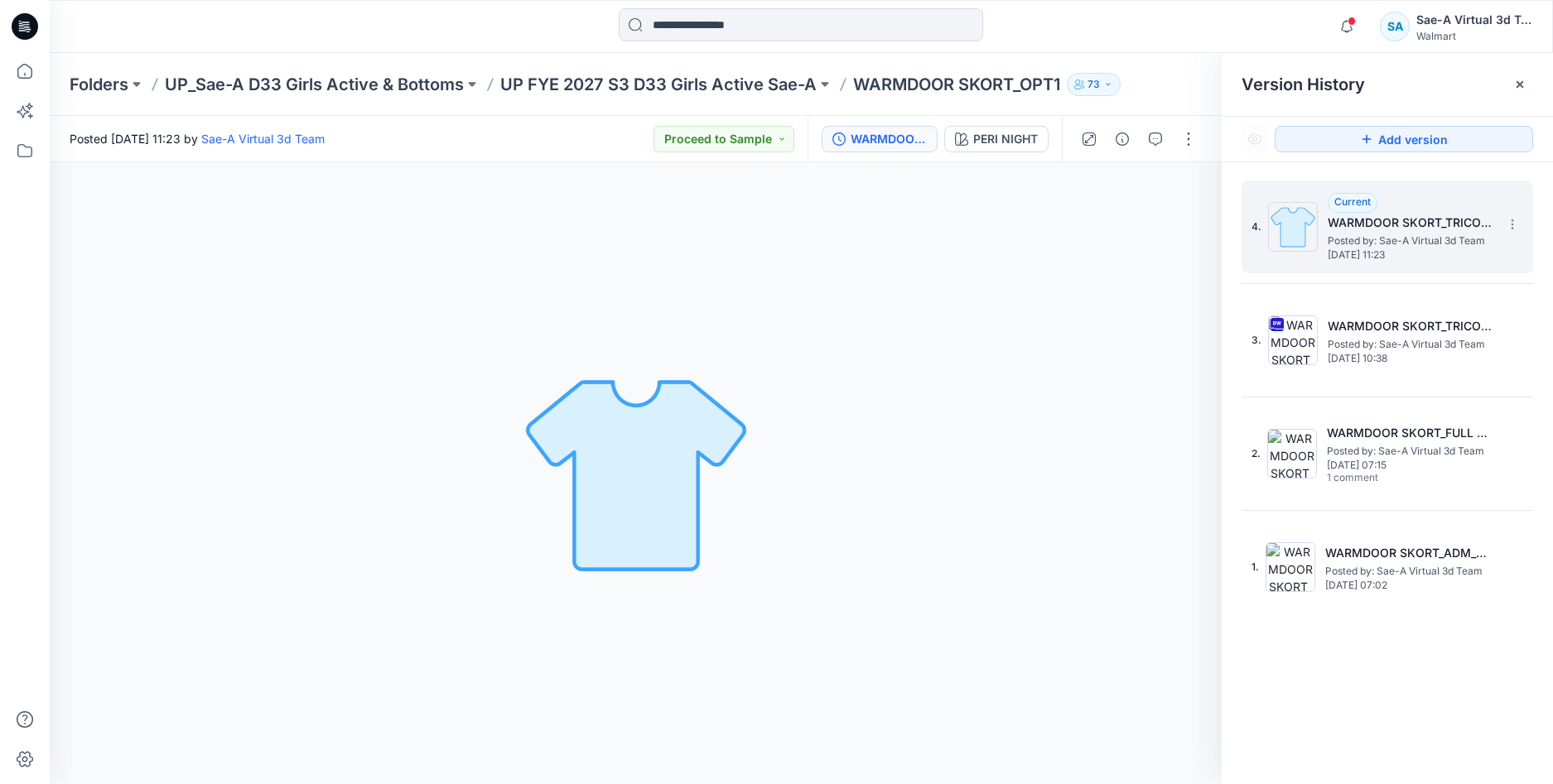
click at [1382, 227] on h5 "WARMDOOR SKORT_TRICOT MESH" at bounding box center [1410, 222] width 166 height 20
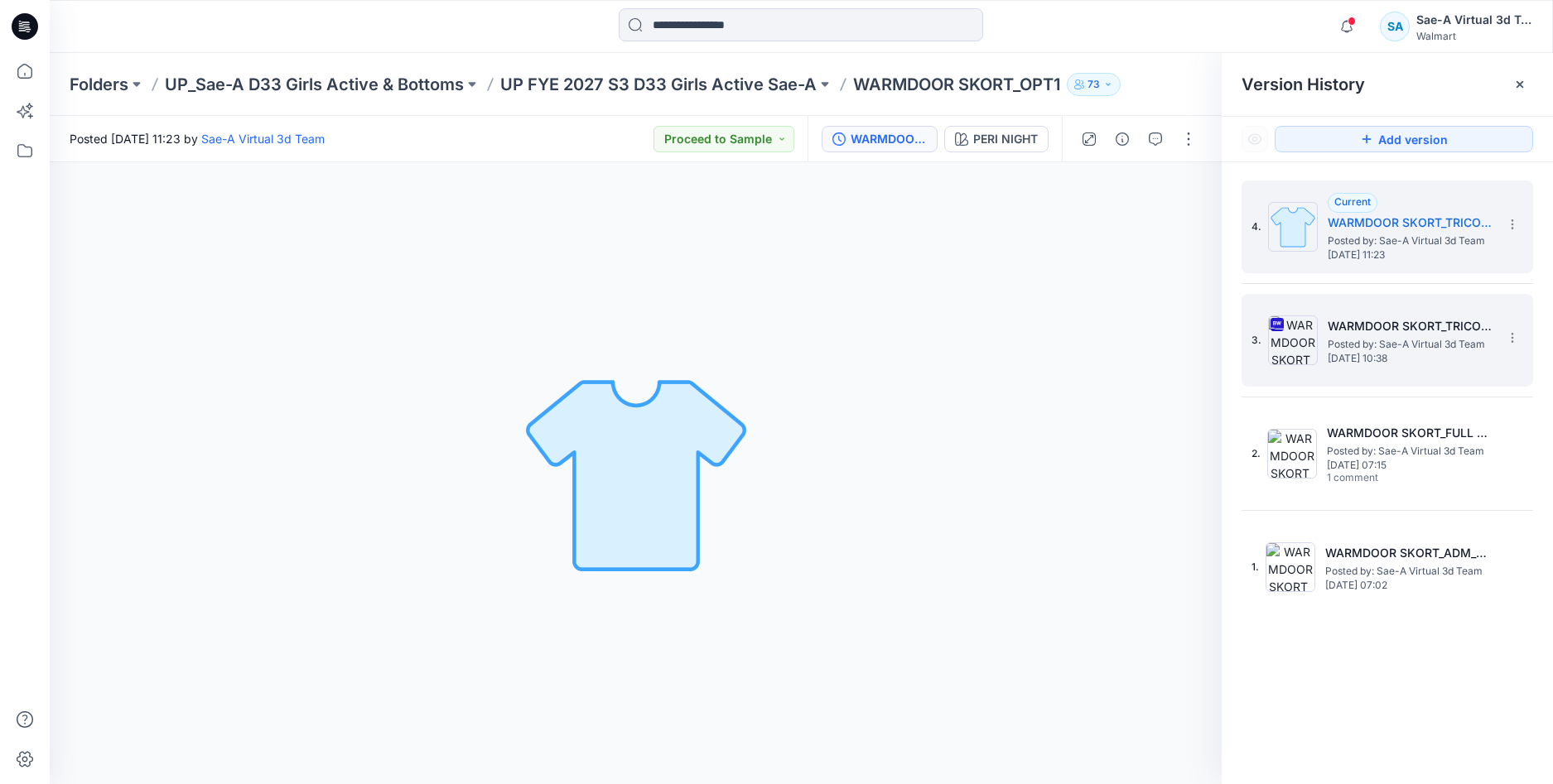
click at [1376, 348] on span "Posted by: Sae-A Virtual 3d Team" at bounding box center [1410, 344] width 166 height 16
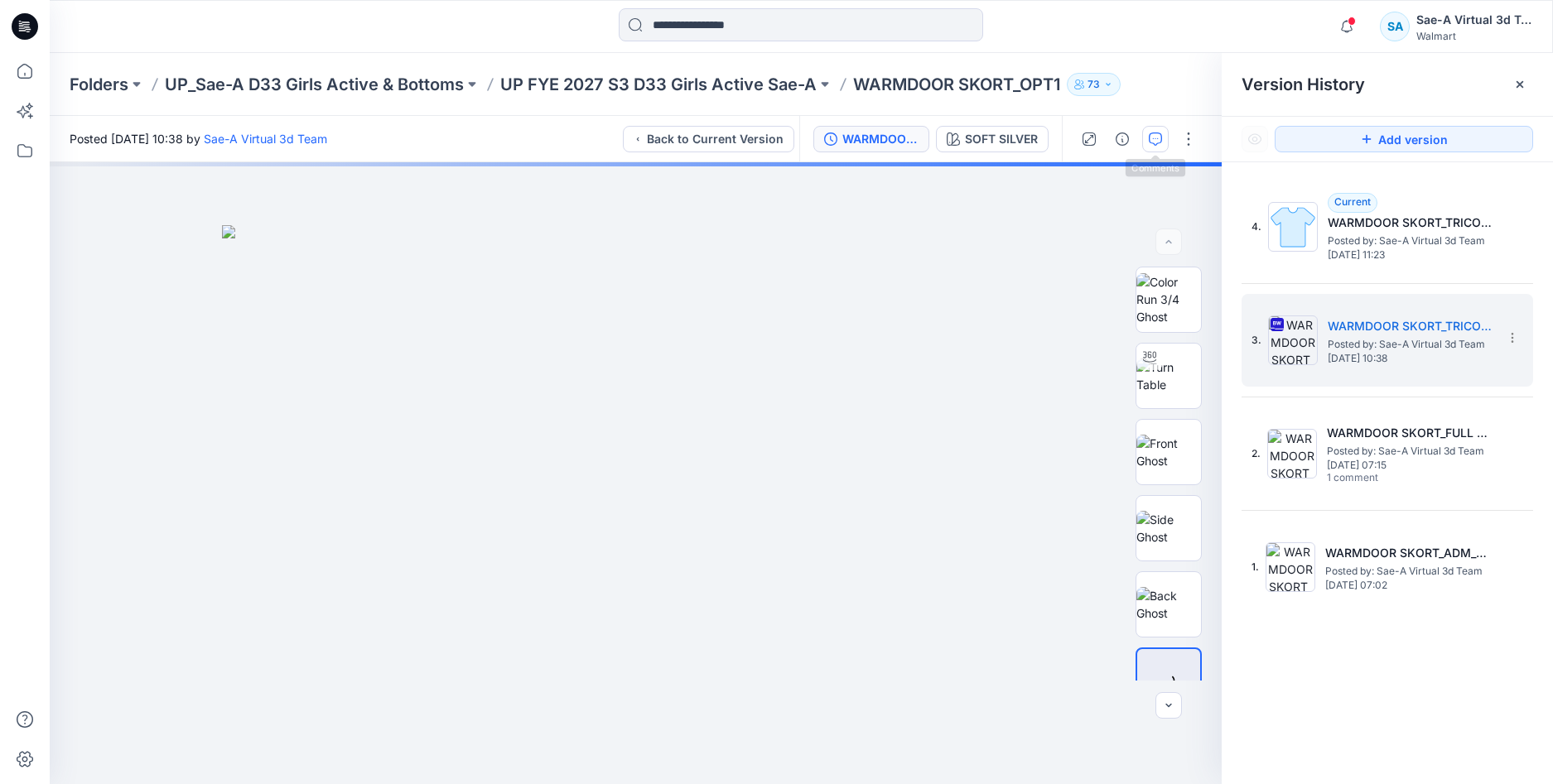
click at [1149, 140] on icon "button" at bounding box center [1155, 138] width 13 height 13
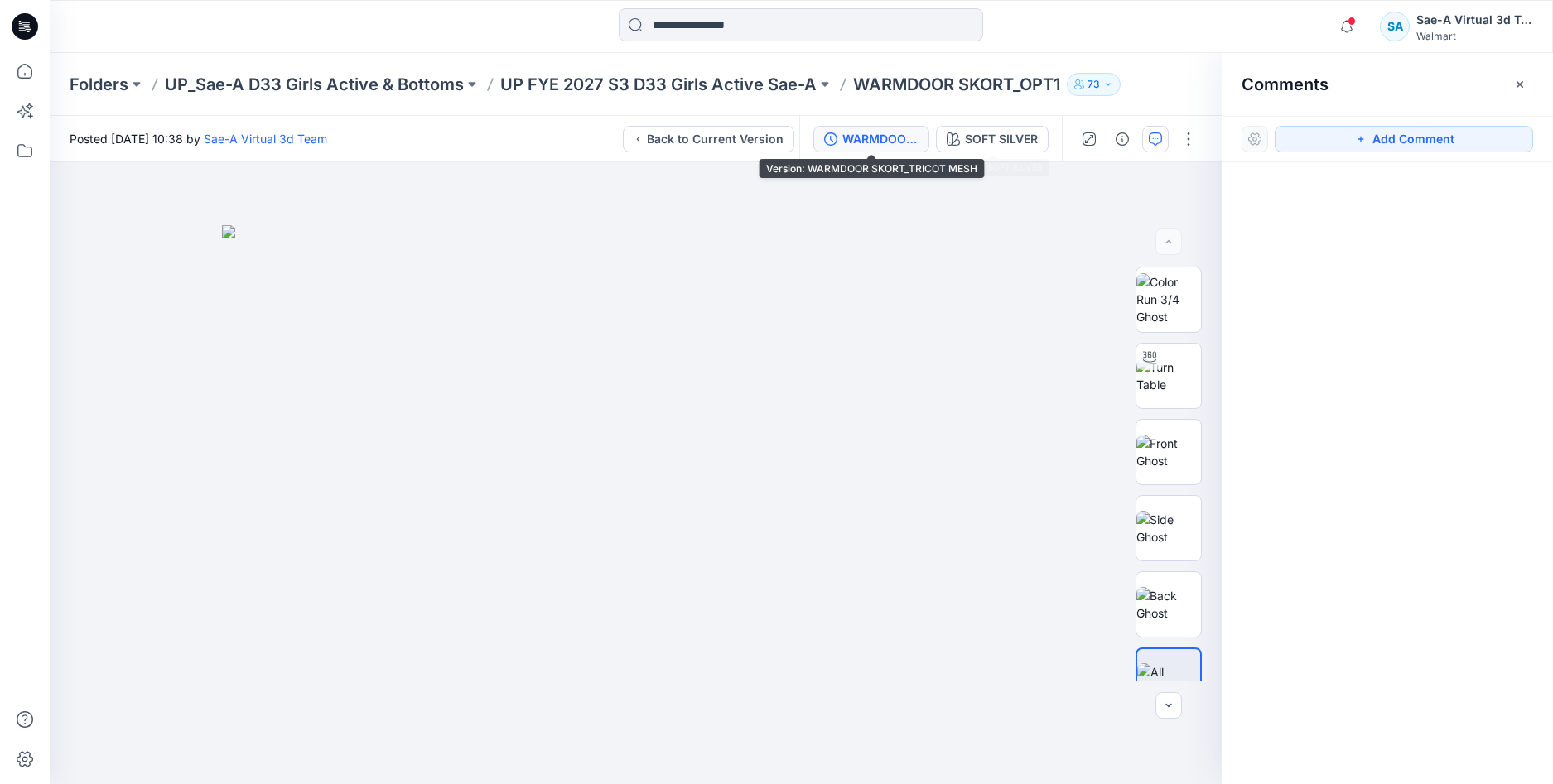
click at [892, 141] on div "WARMDOOR SKORT_TRICOT MESH" at bounding box center [880, 138] width 76 height 18
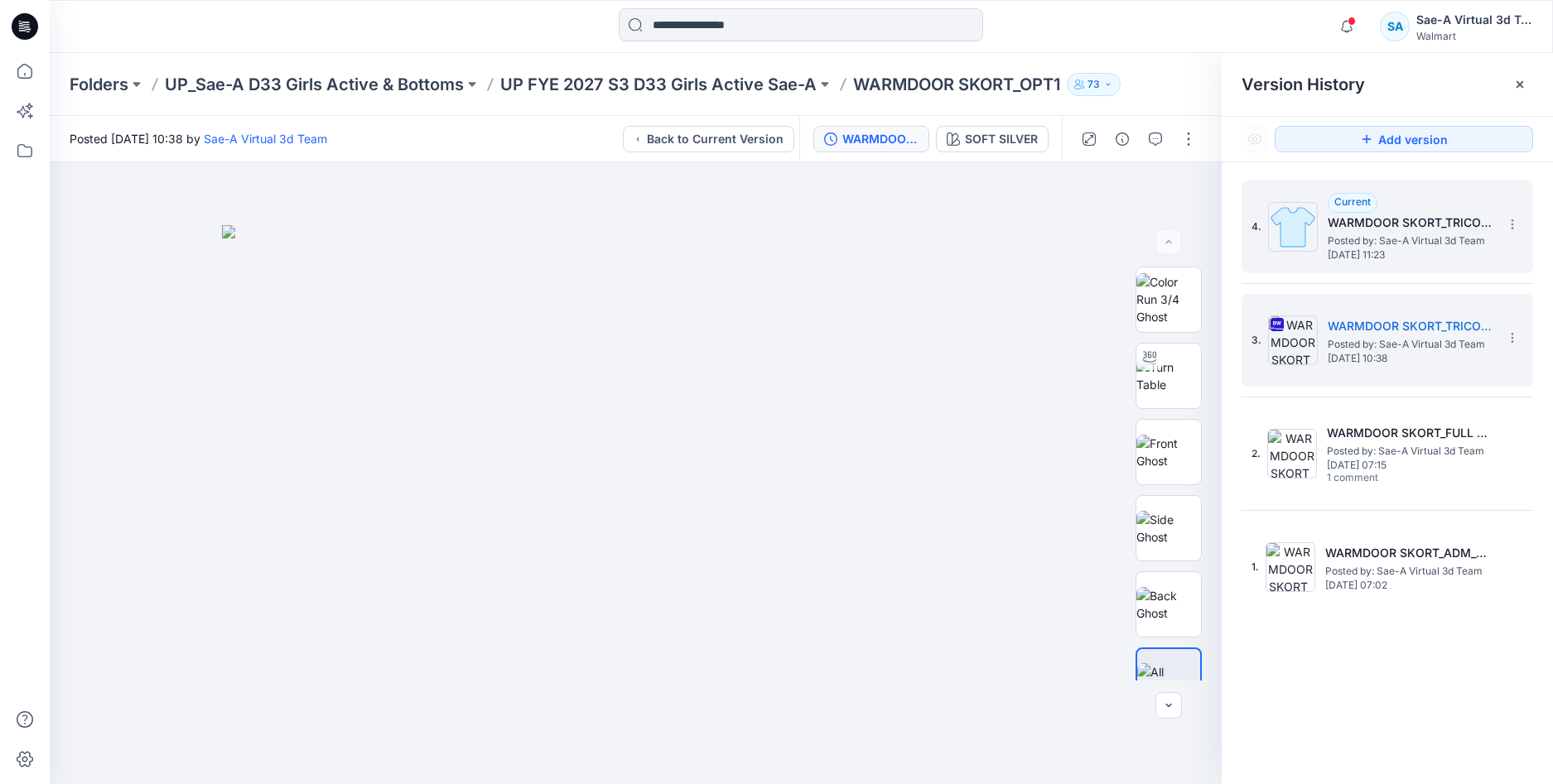
click at [1367, 240] on span "Posted by: Sae-A Virtual 3d Team" at bounding box center [1410, 240] width 166 height 16
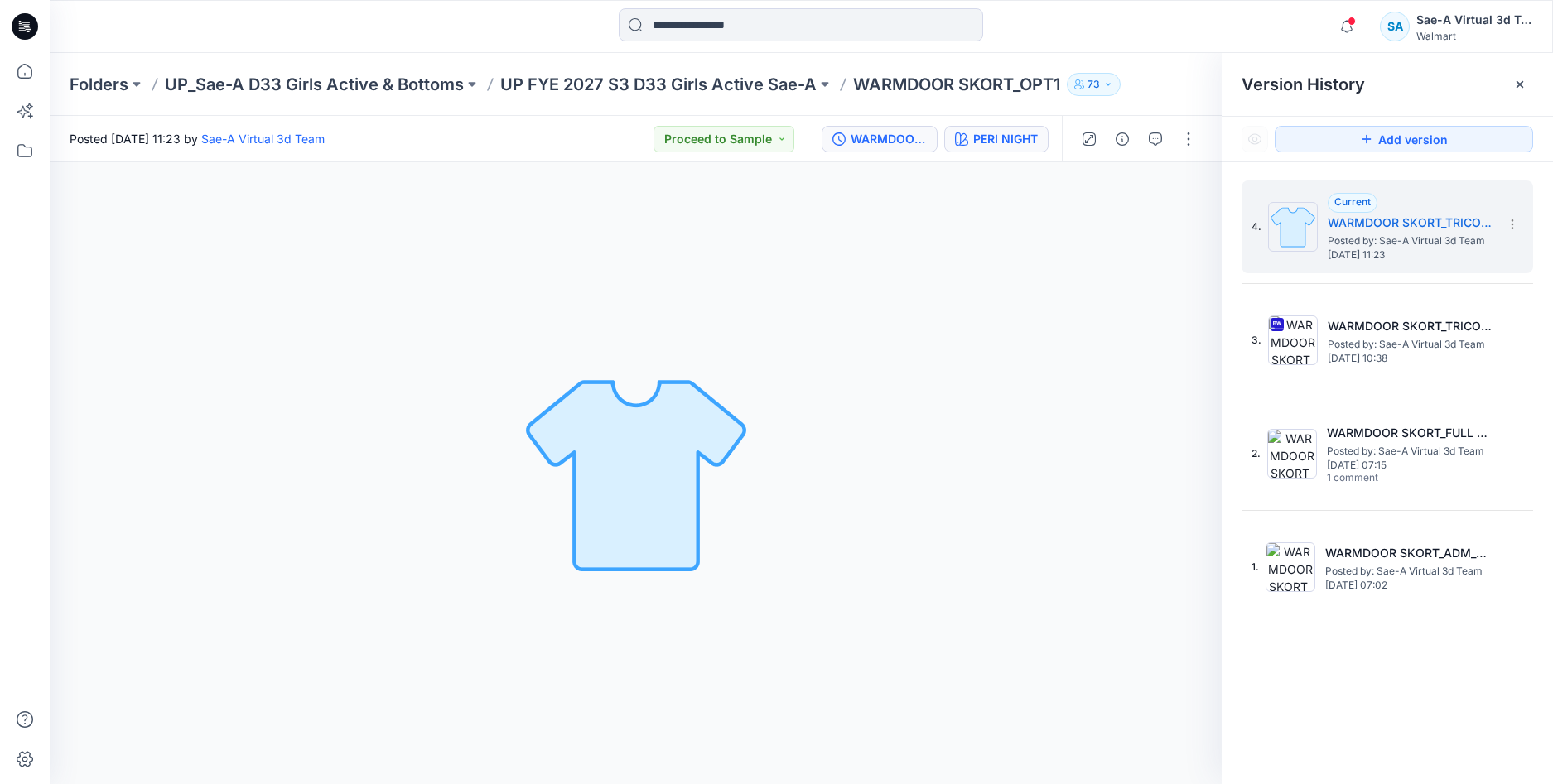
click at [984, 144] on div "PERI NIGHT" at bounding box center [1005, 138] width 64 height 18
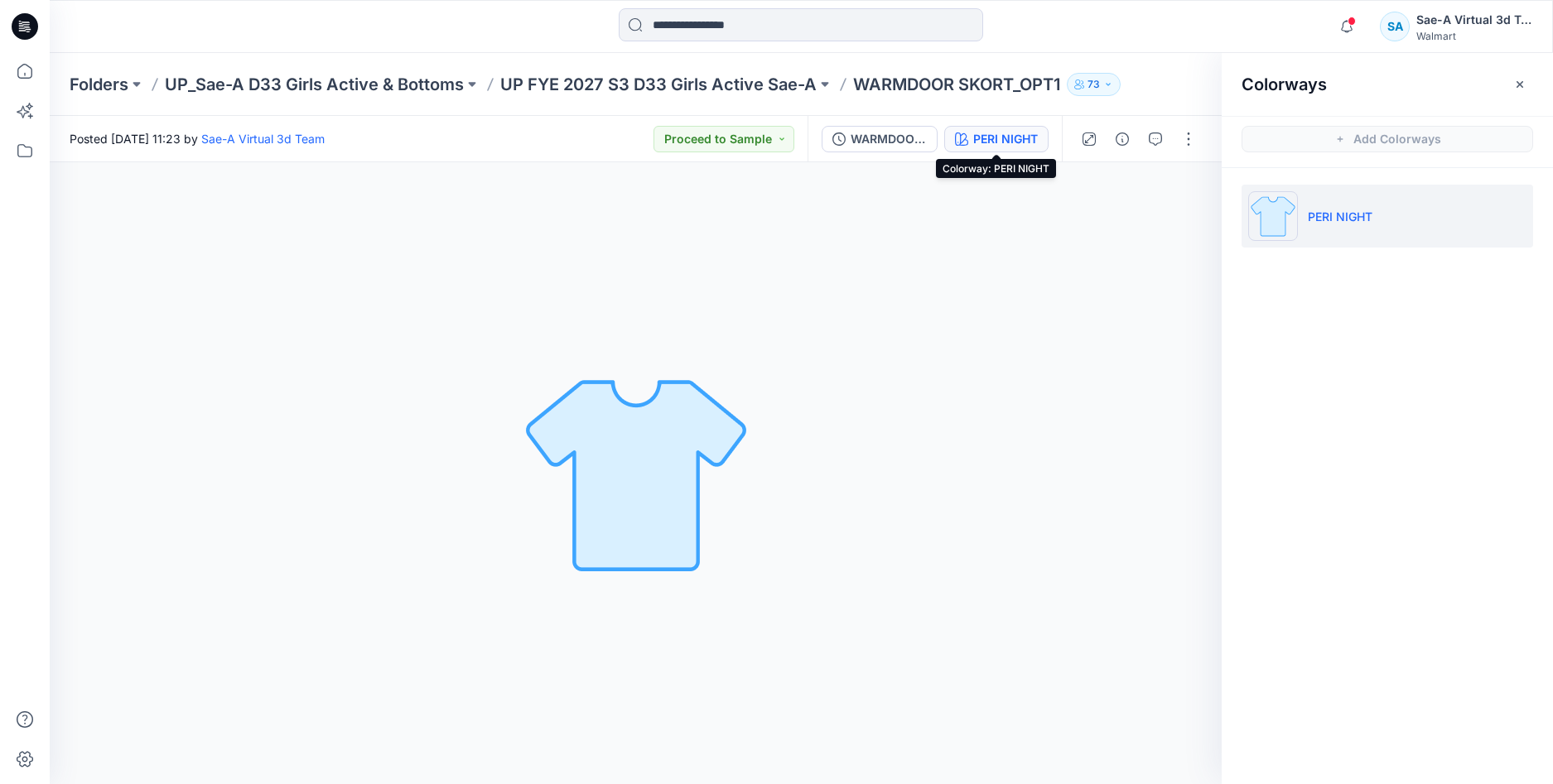
click at [1350, 25] on span at bounding box center [1352, 21] width 9 height 9
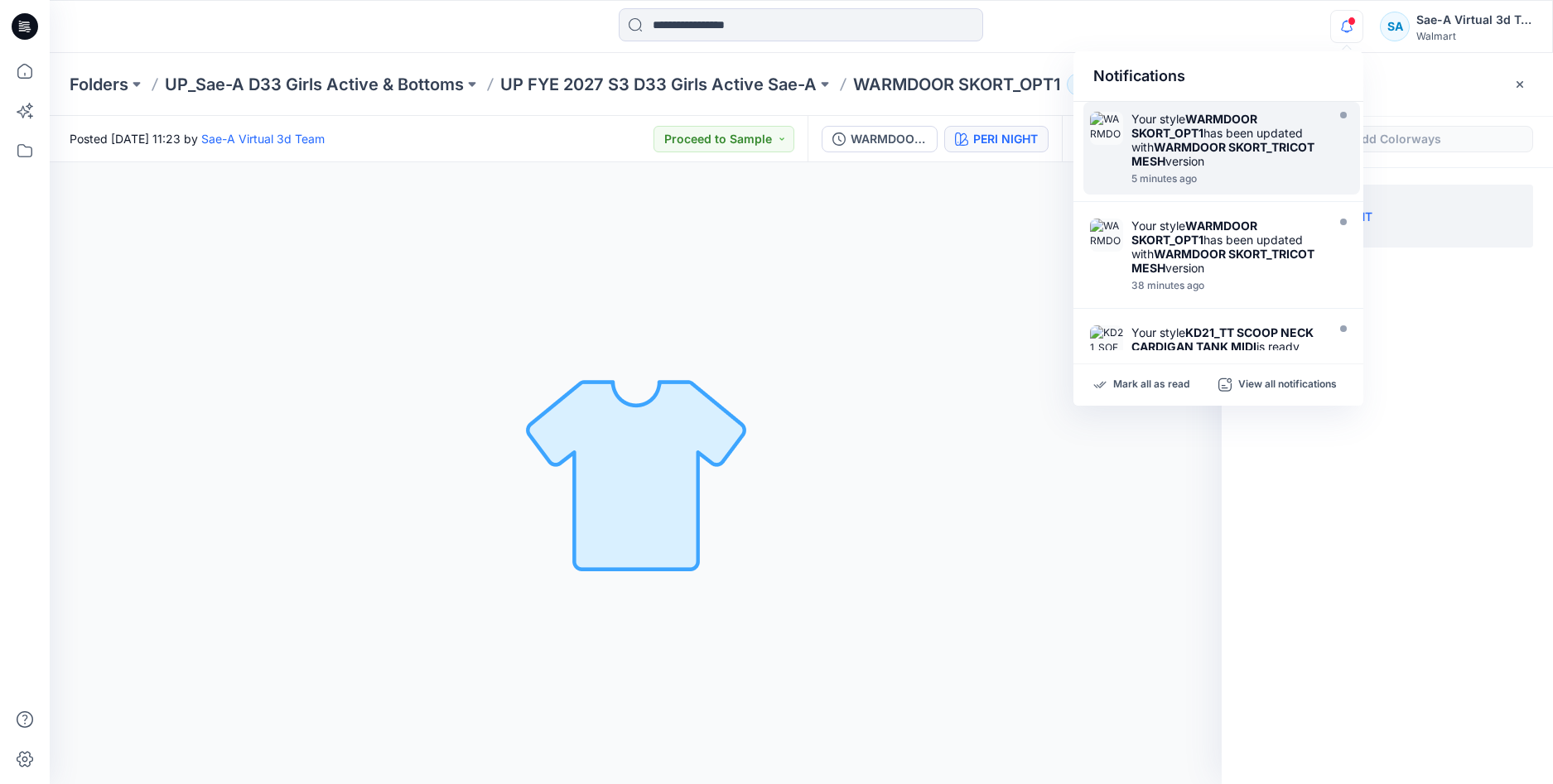
click at [1390, 429] on div "Colorways Add Colorways PERI NIGHT" at bounding box center [1387, 419] width 332 height 732
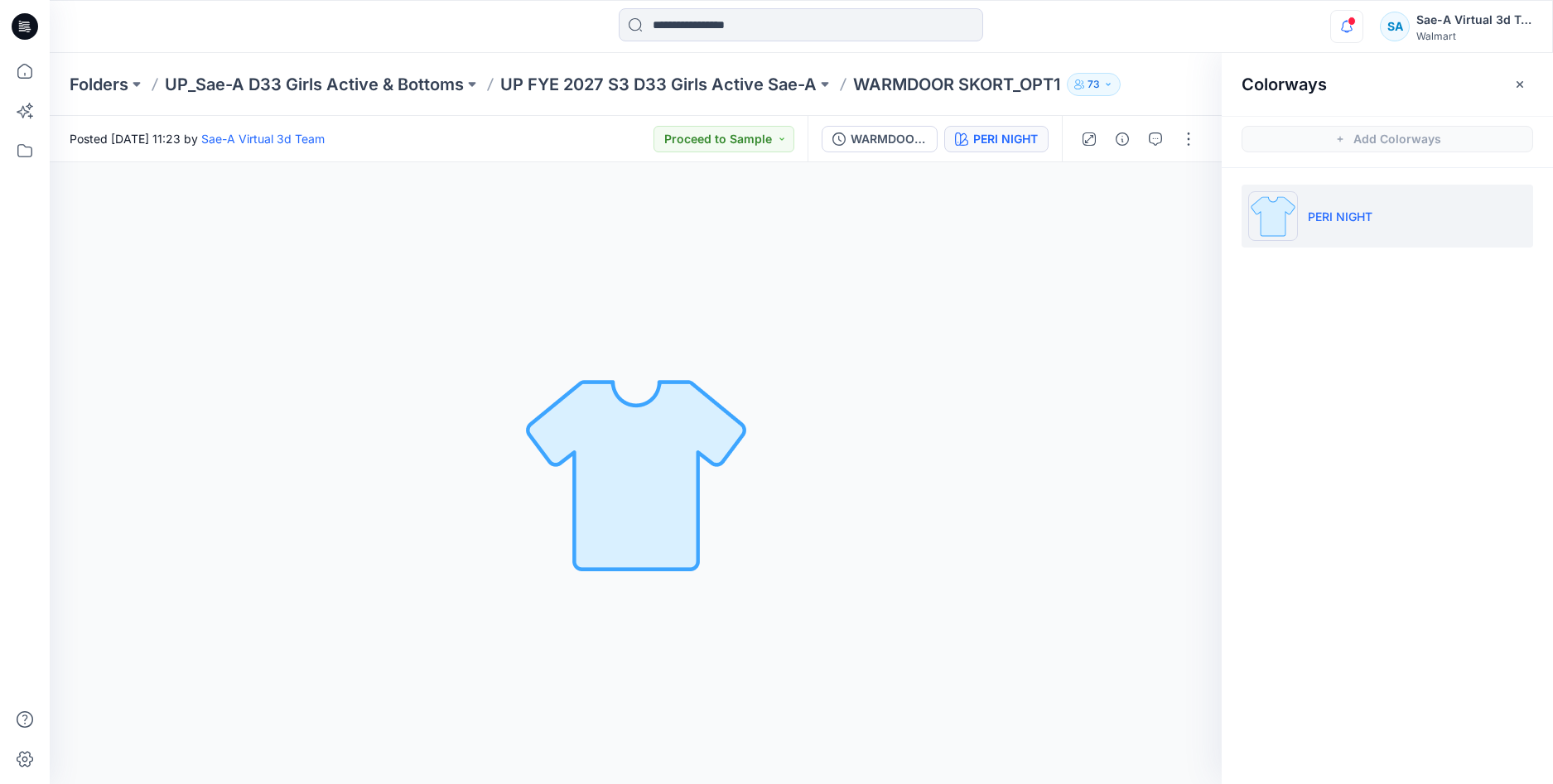
click at [1351, 29] on icon "button" at bounding box center [1347, 27] width 32 height 33
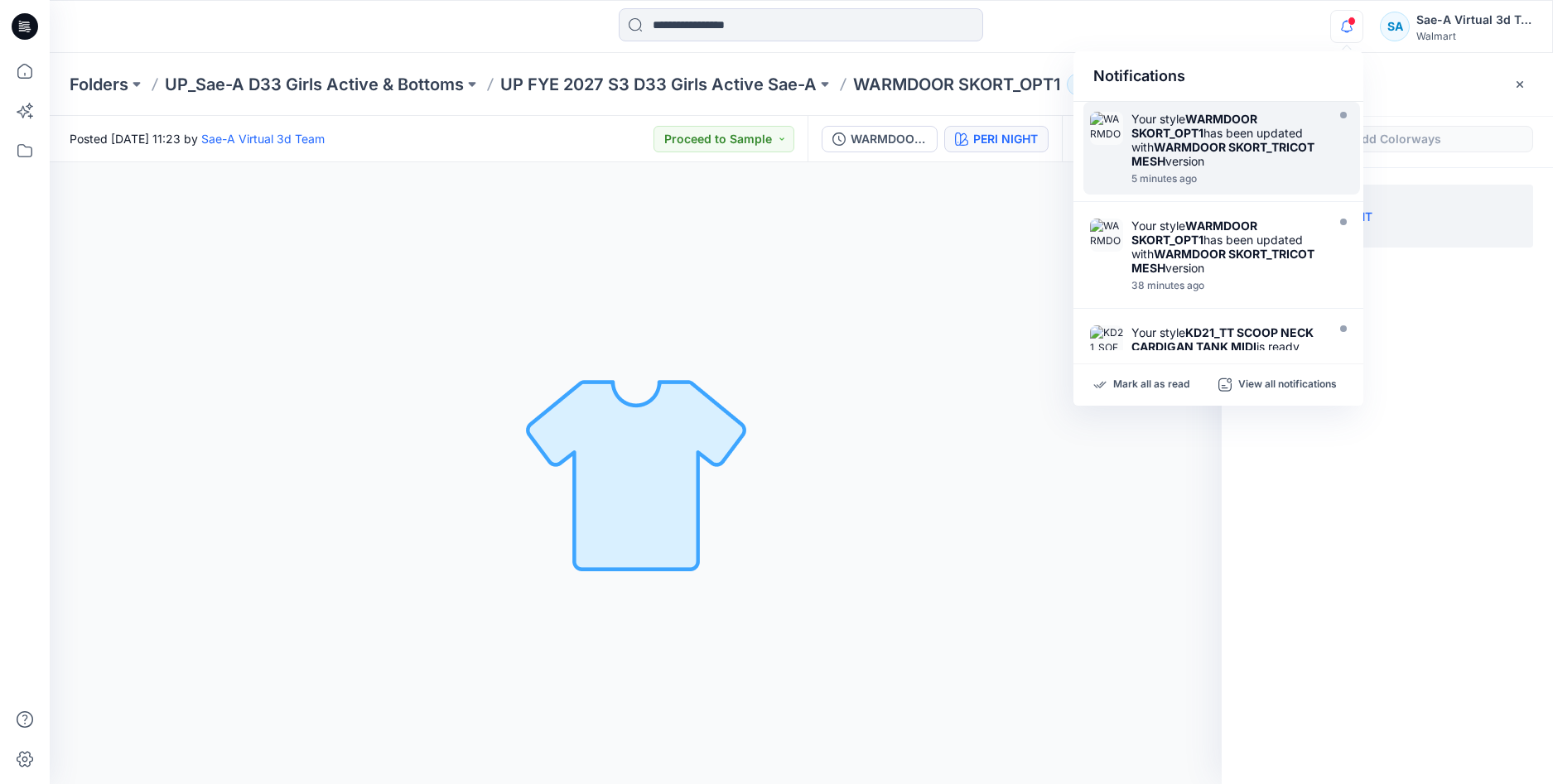
click at [1263, 146] on div "Your style WARMDOOR SKORT_OPT1 has been updated with WARMDOOR SKORT_TRICOT MESH…" at bounding box center [1227, 140] width 191 height 57
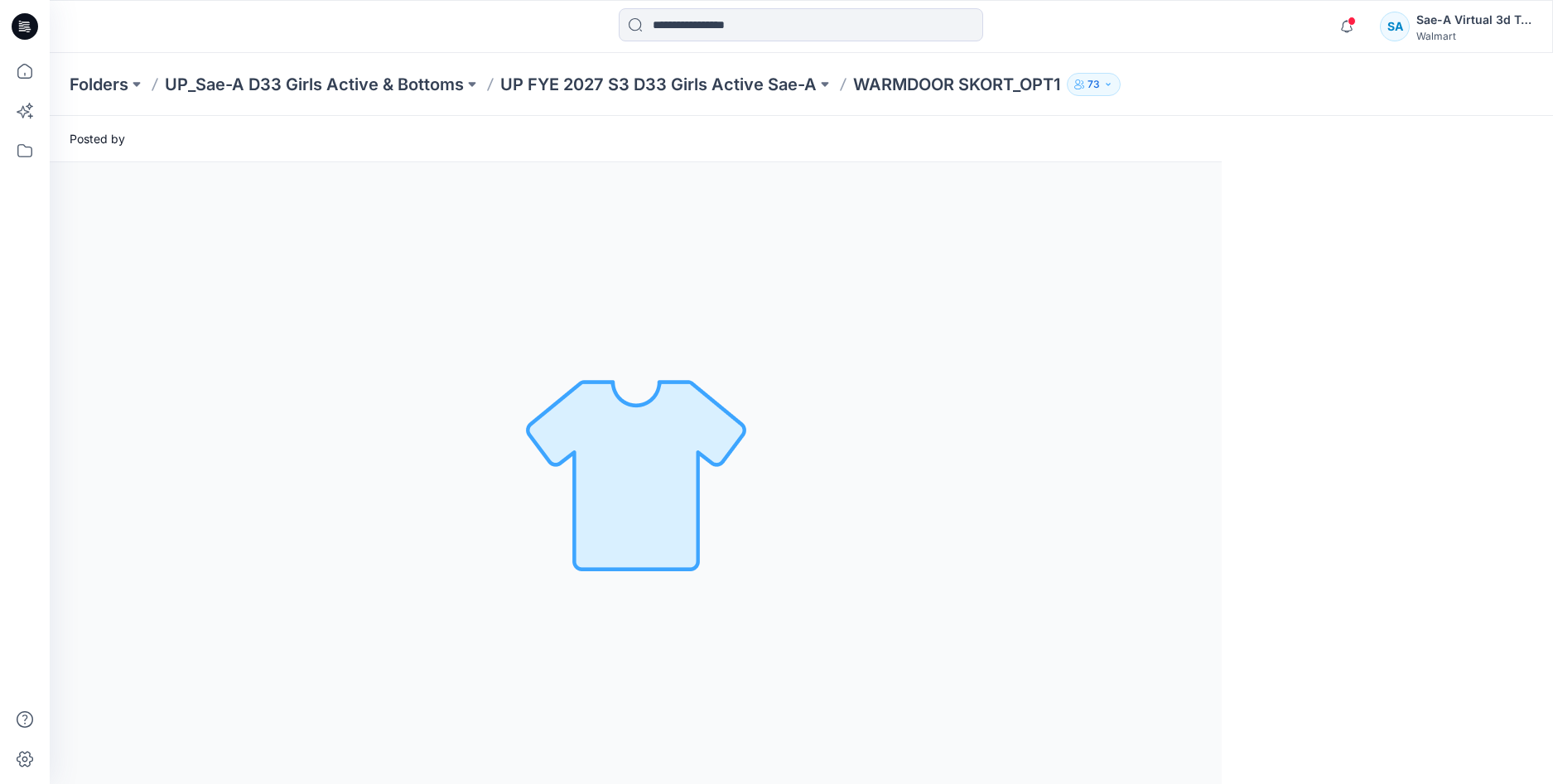
click at [1397, 404] on div "Loading... Material Properties Loading... Version History" at bounding box center [801, 473] width 1503 height 622
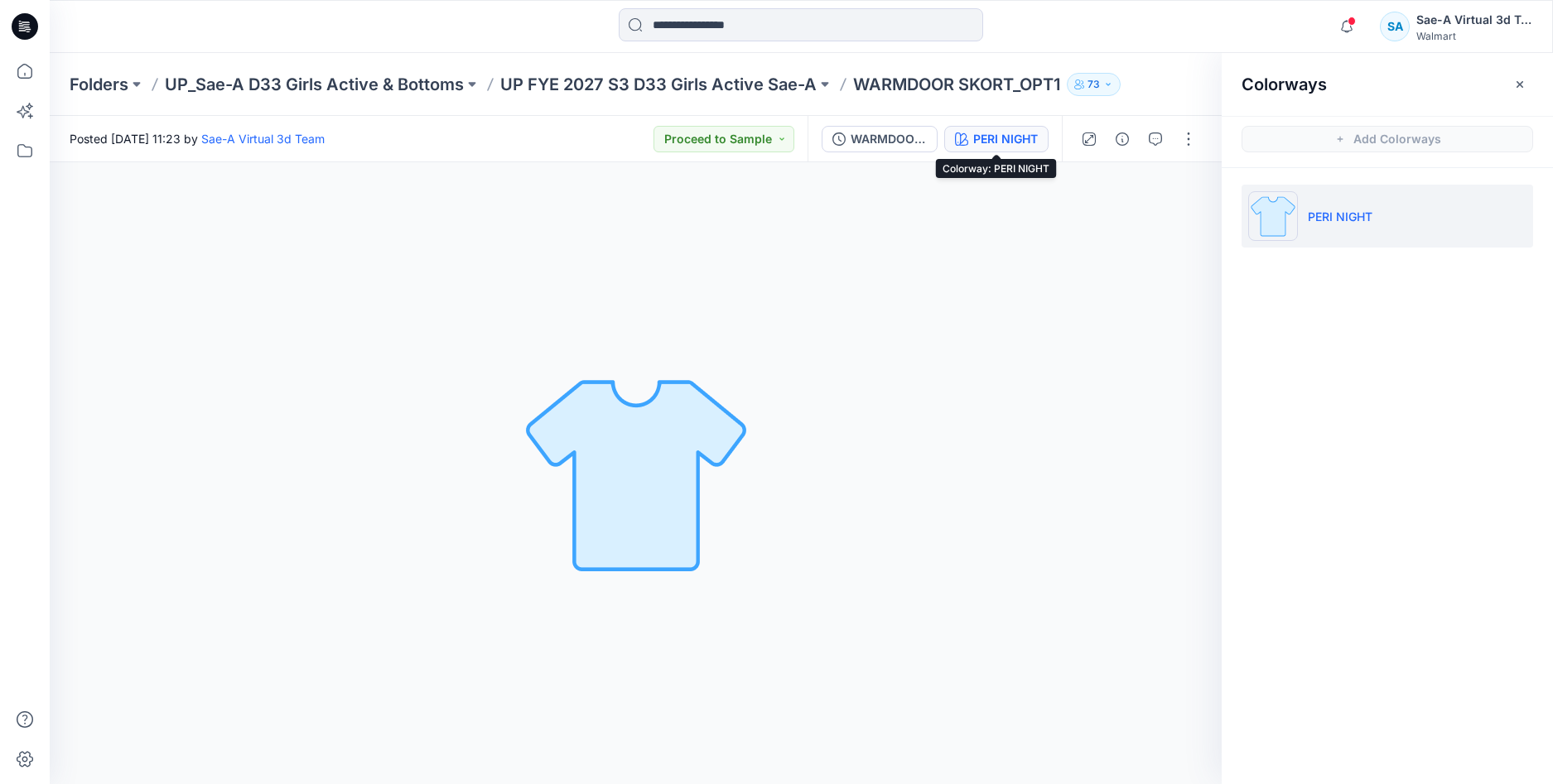
click at [1006, 138] on div "PERI NIGHT" at bounding box center [1005, 138] width 64 height 18
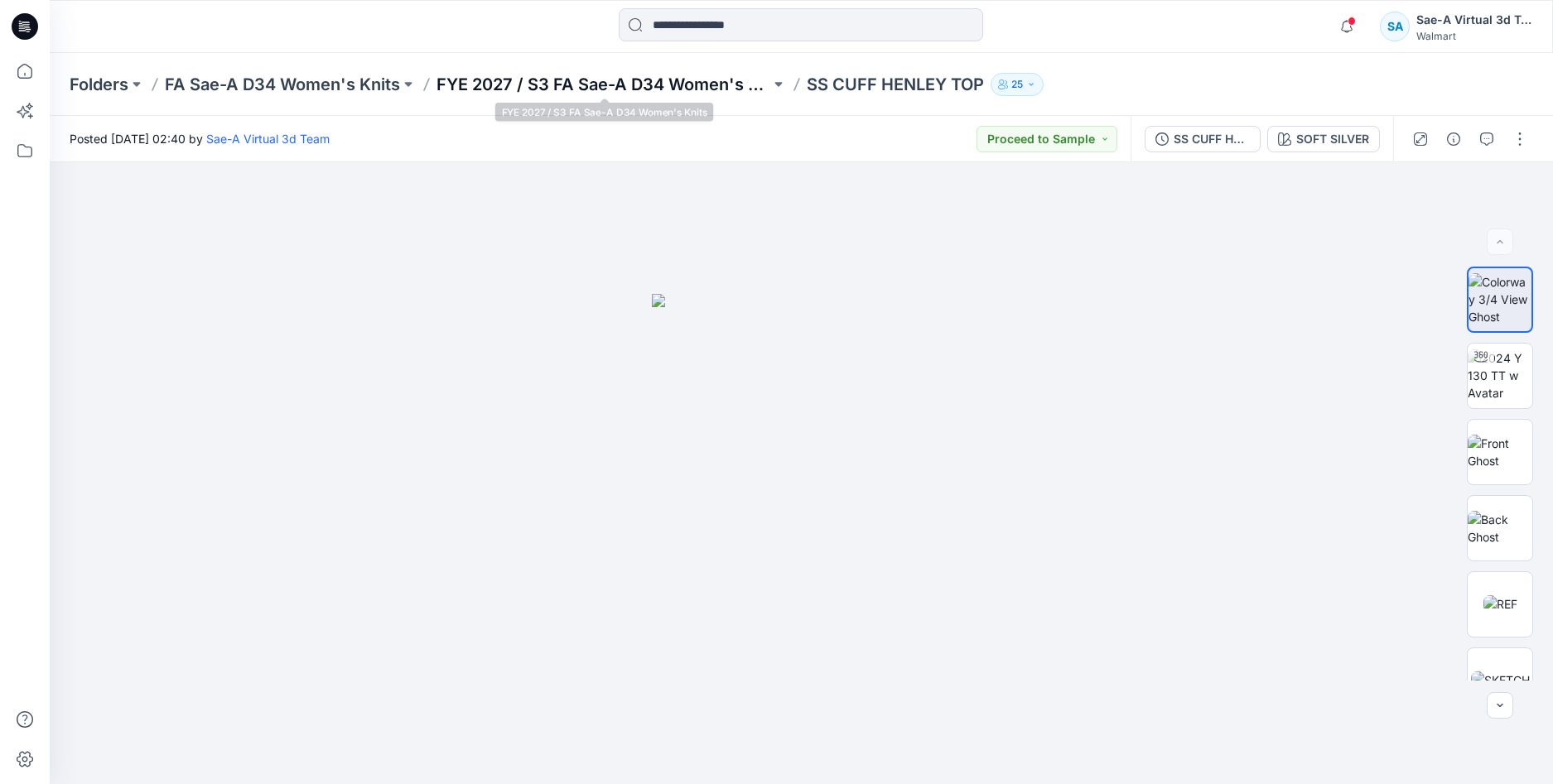
click at [686, 82] on p "FYE 2027 / S3 FA Sae-A D34 Women's Knits" at bounding box center [603, 84] width 334 height 23
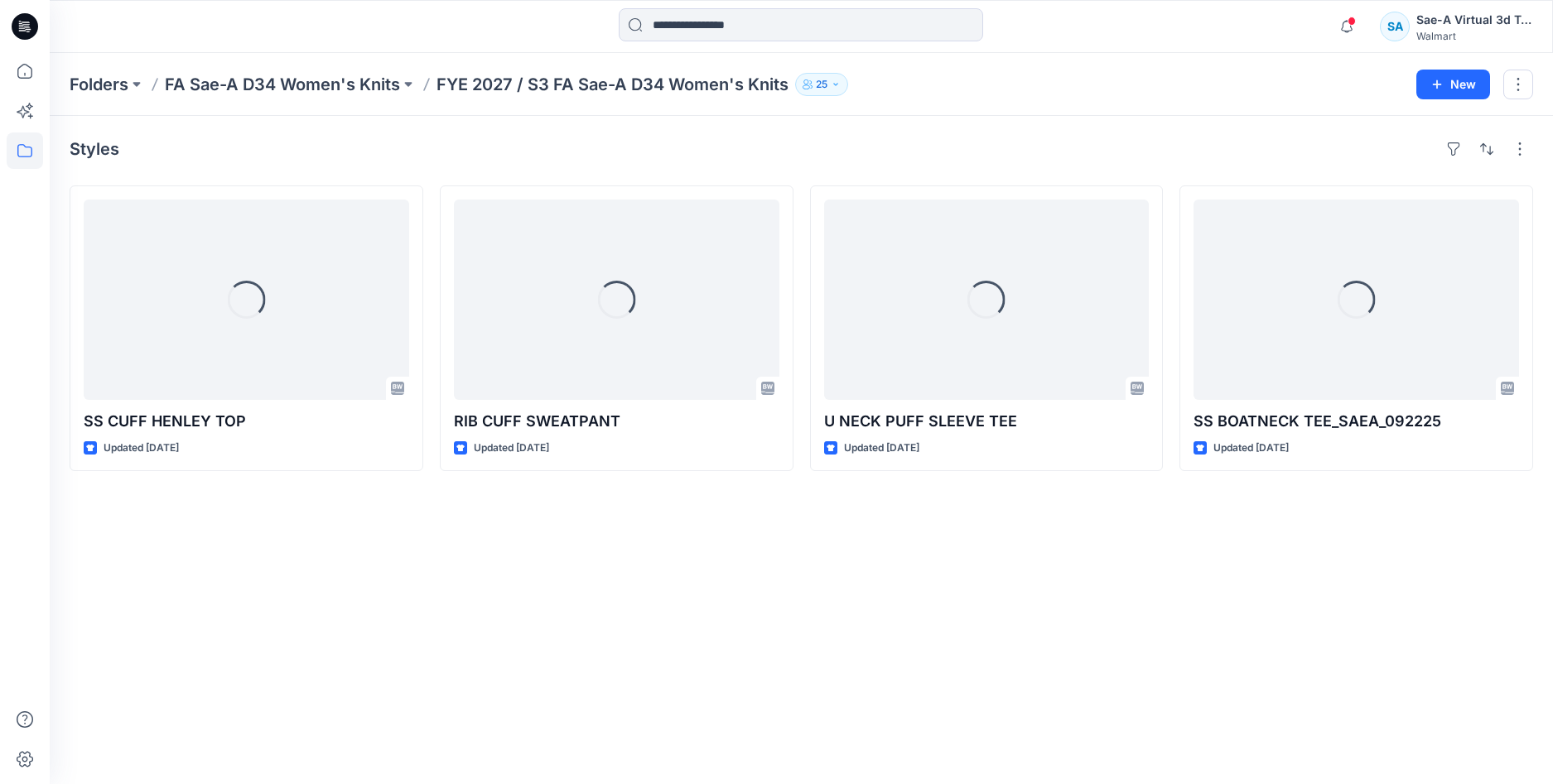
click at [959, 604] on div "Styles Loading... SS CUFF HENLEY TOP Updated [DATE] Loading... RIB CUFF SWEATPA…" at bounding box center [801, 450] width 1503 height 668
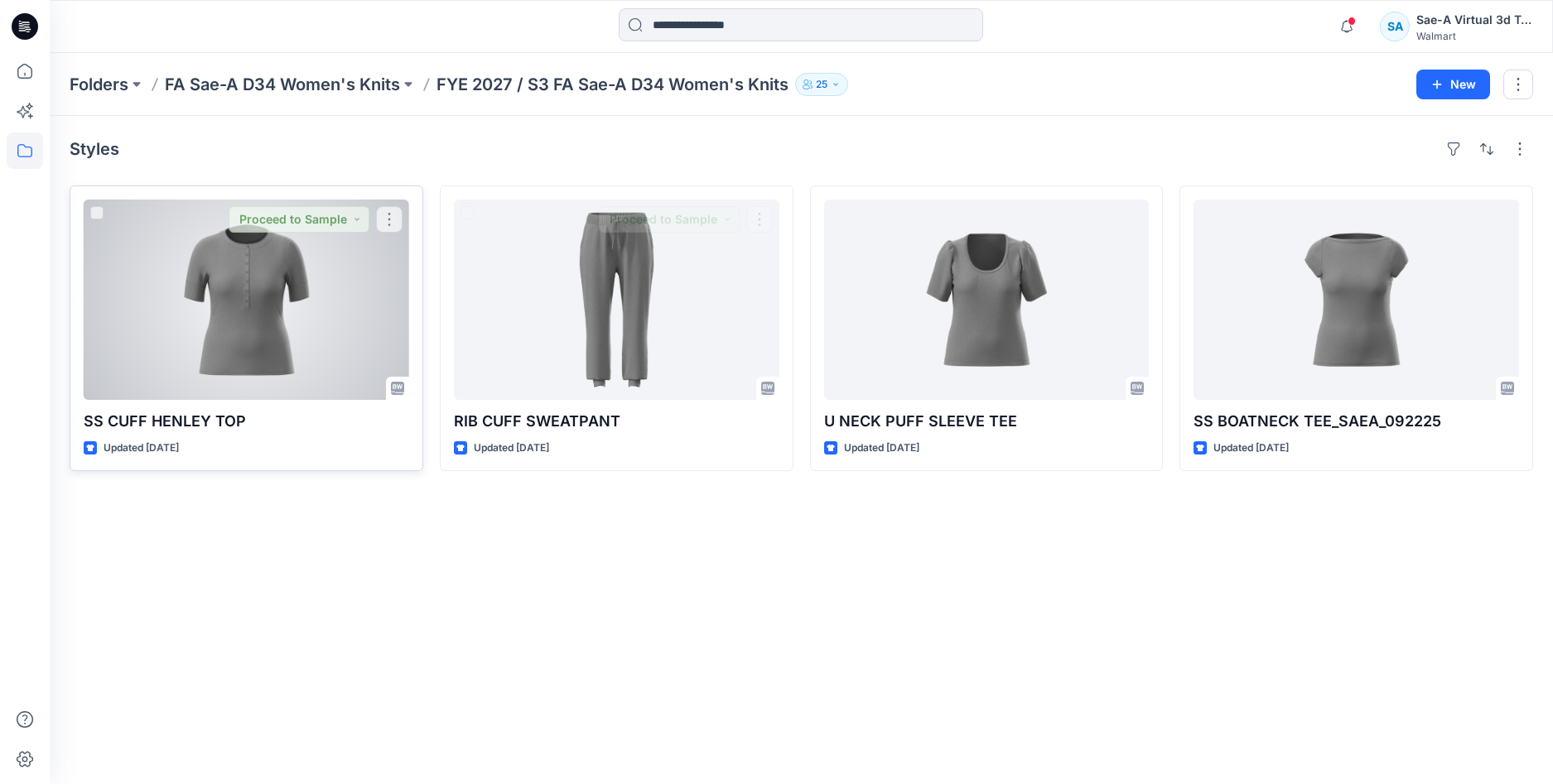
click at [308, 319] on div at bounding box center [246, 299] width 326 height 200
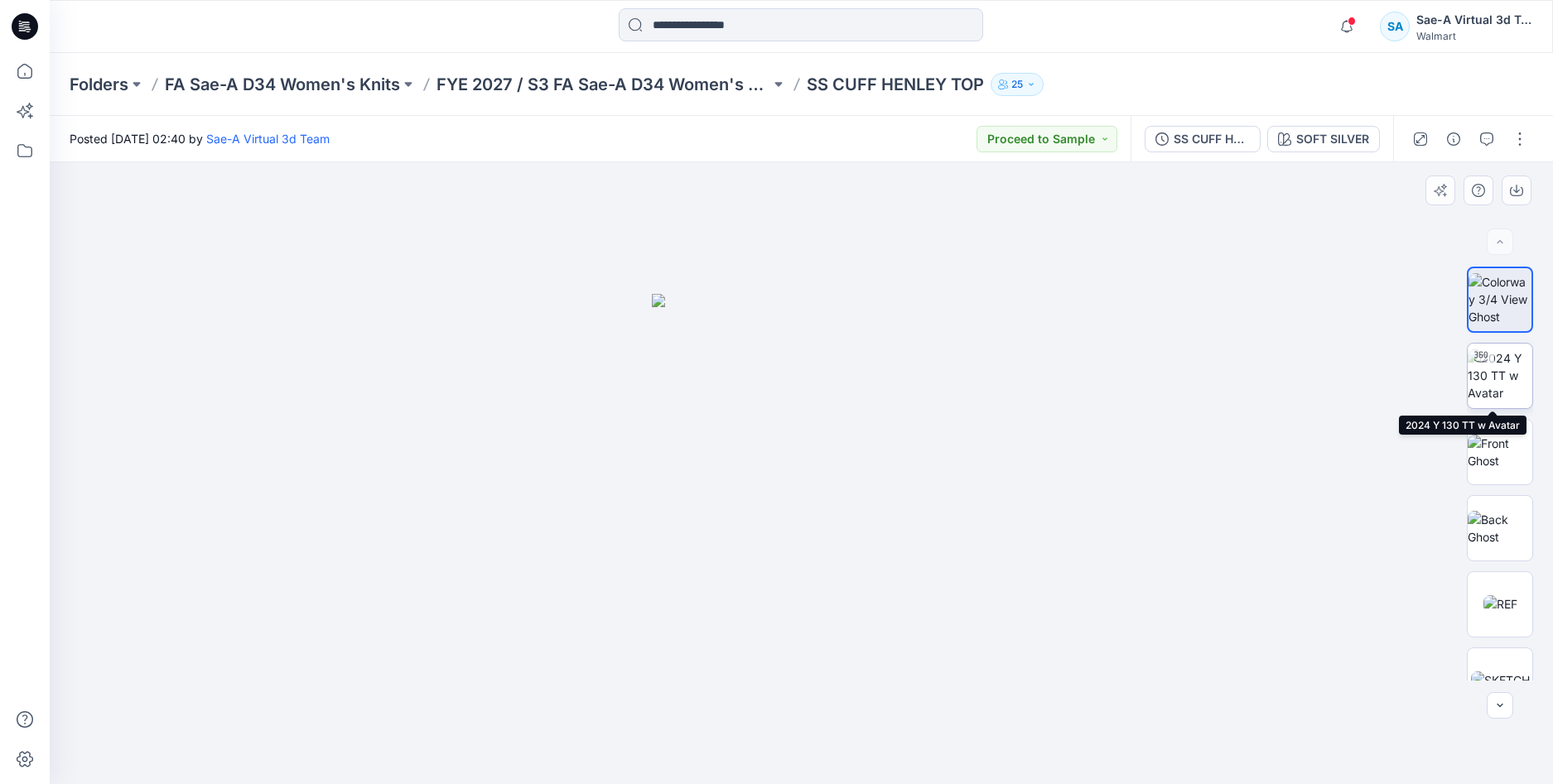
click at [1504, 384] on img at bounding box center [1500, 375] width 64 height 52
click at [26, 30] on icon at bounding box center [25, 26] width 27 height 27
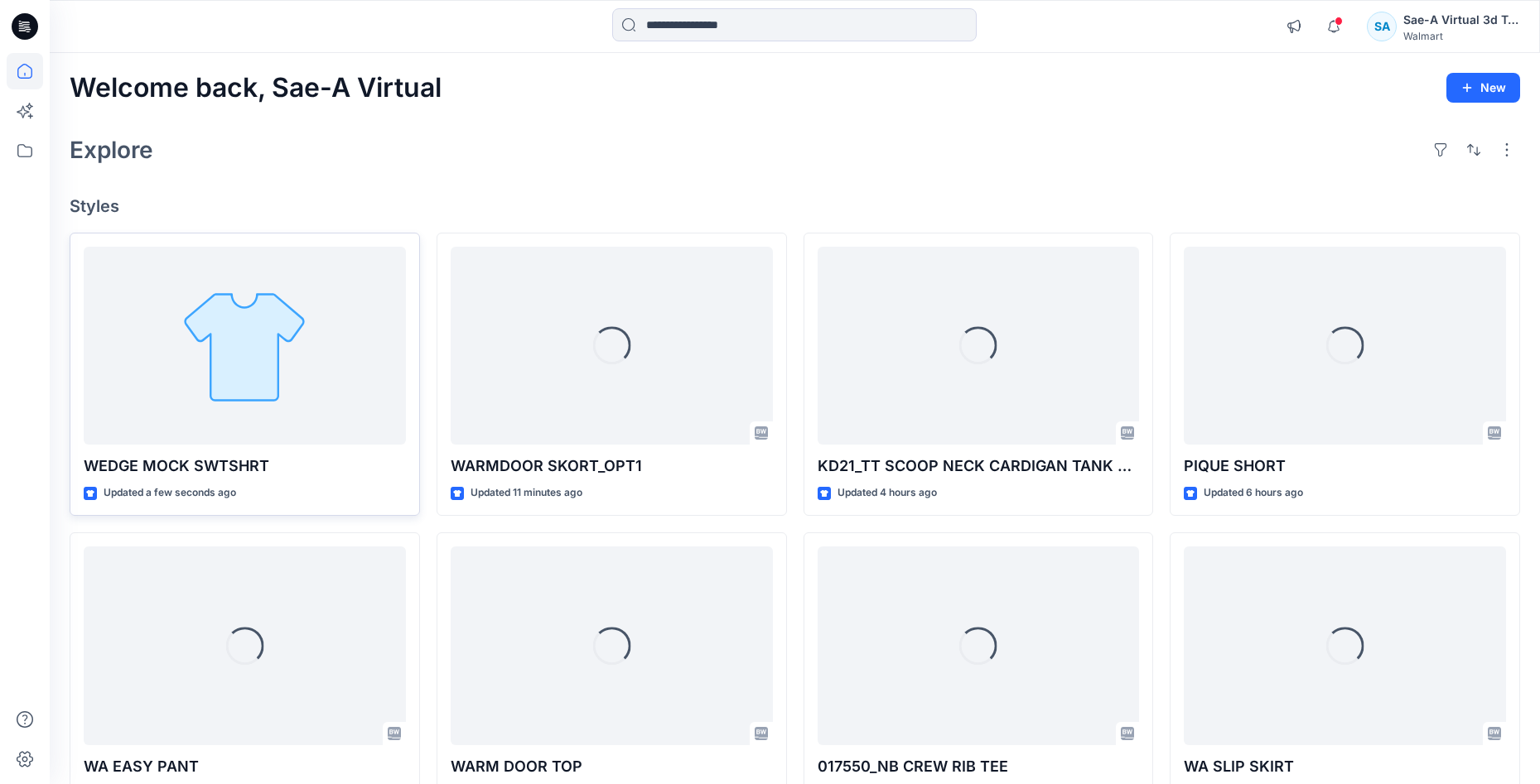
click at [296, 332] on div at bounding box center [244, 345] width 322 height 198
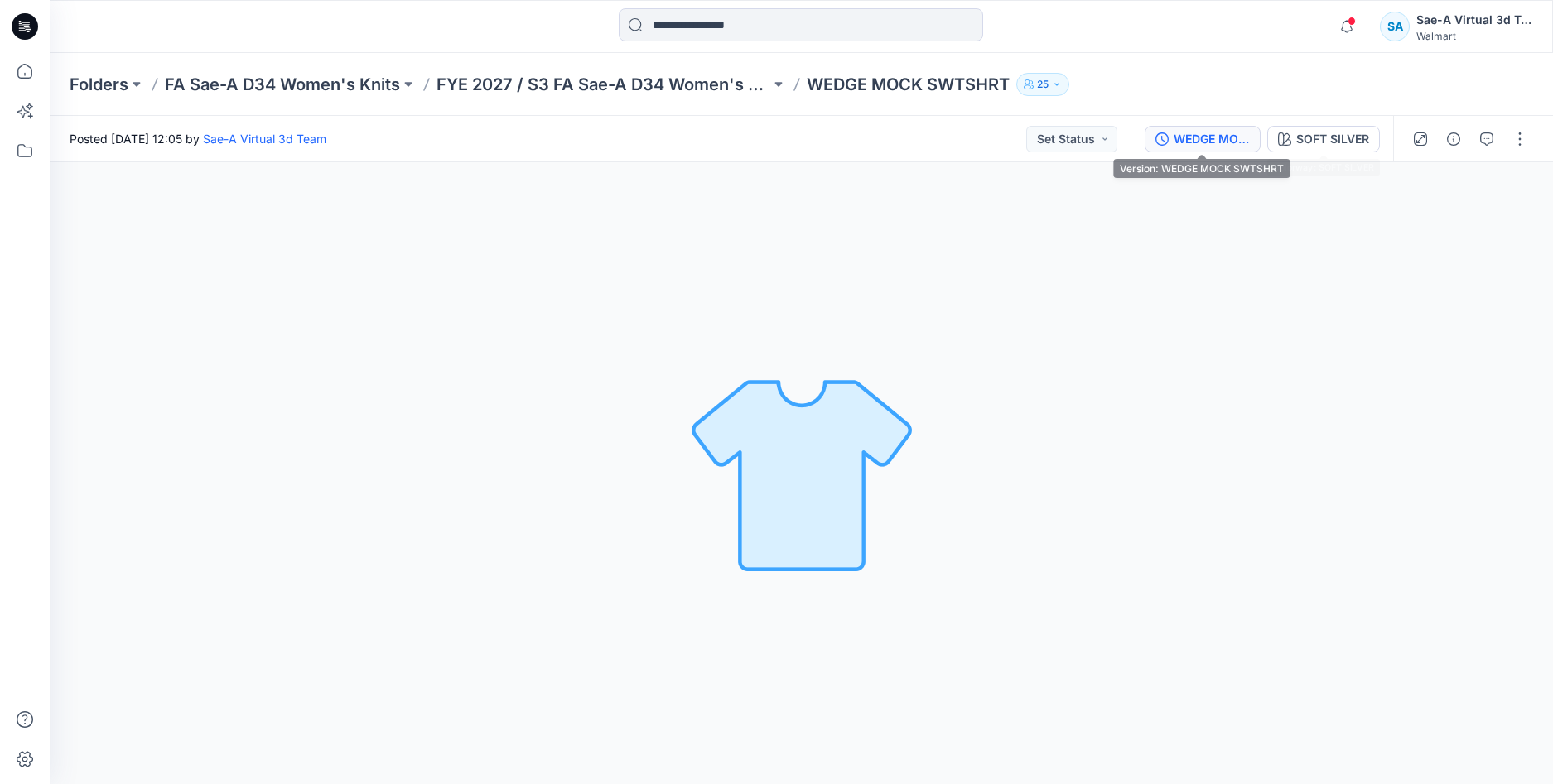
click at [1193, 139] on div "WEDGE MOCK SWTSHRT" at bounding box center [1211, 138] width 76 height 18
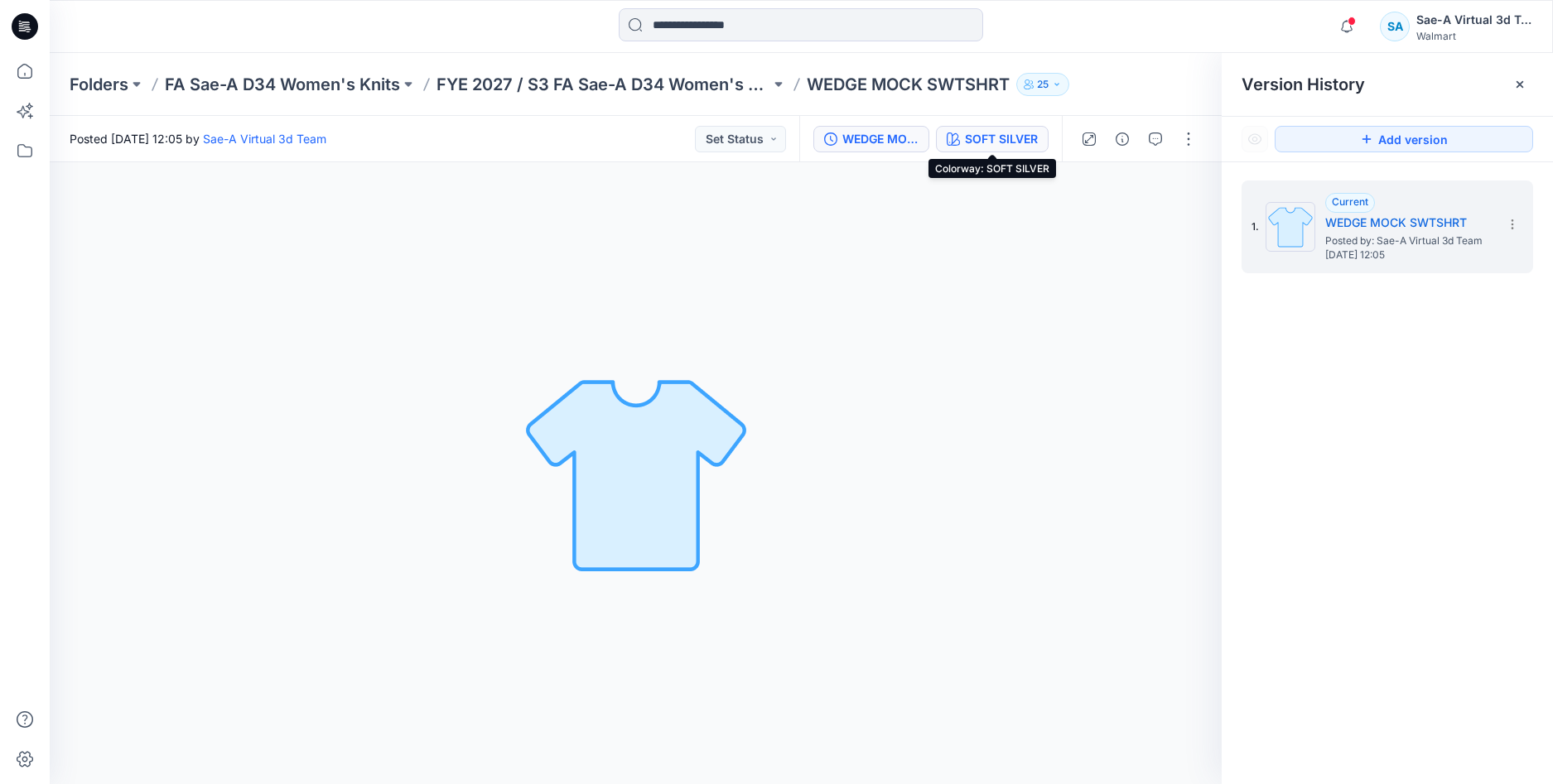
click at [1000, 136] on div "SOFT SILVER" at bounding box center [1001, 138] width 73 height 18
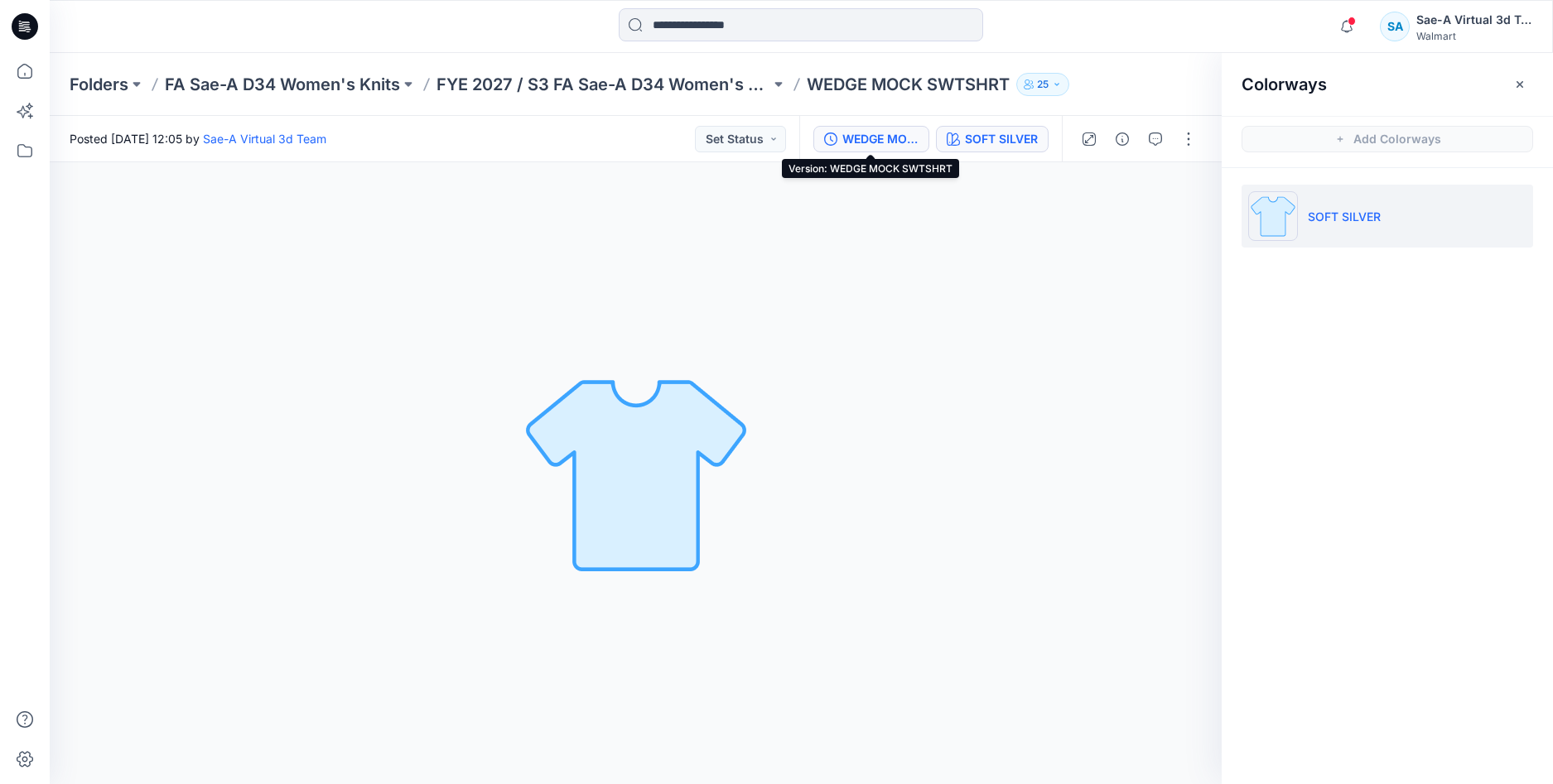
click at [891, 142] on div "WEDGE MOCK SWTSHRT" at bounding box center [880, 138] width 76 height 18
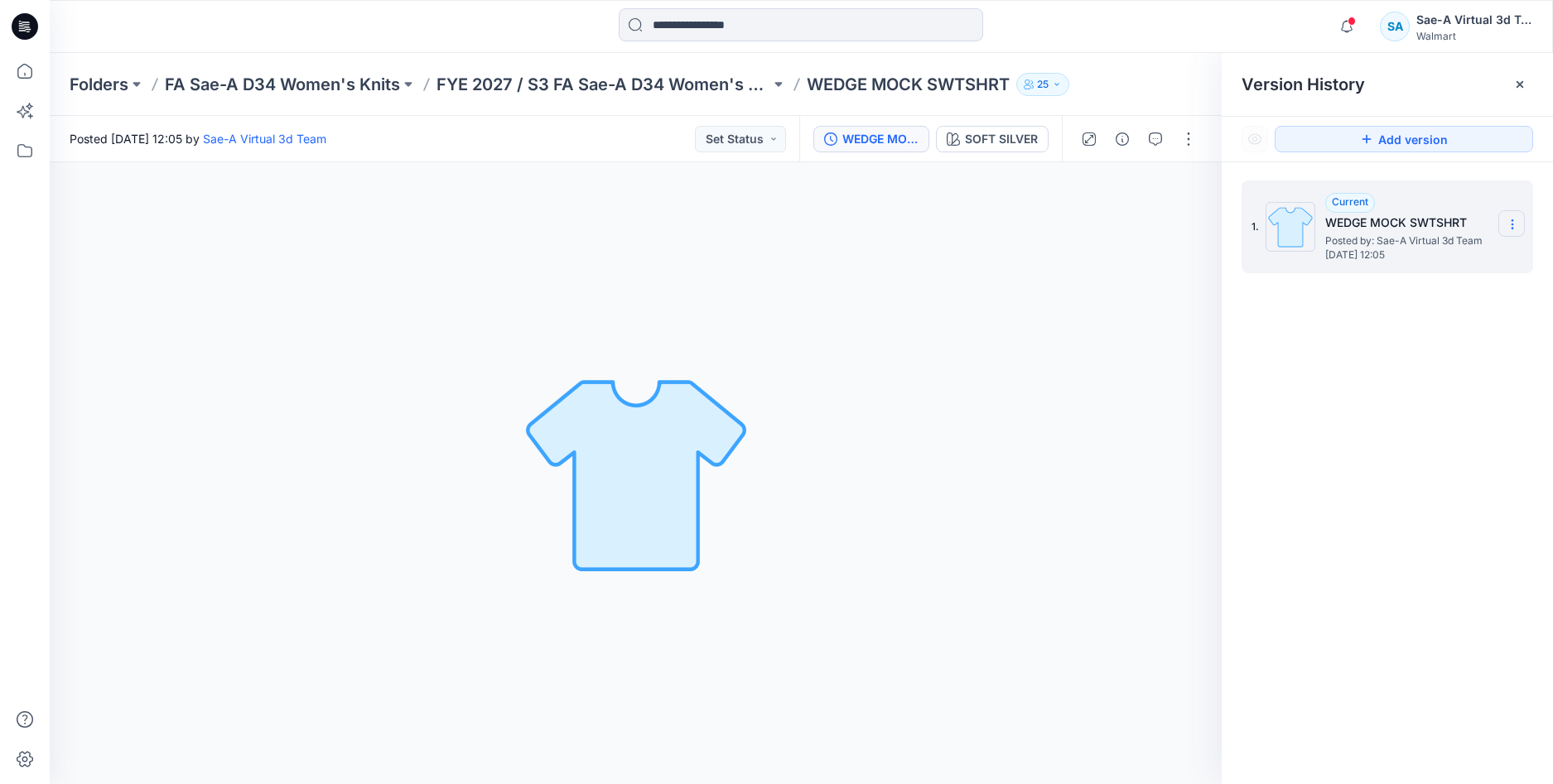
click at [1507, 220] on icon at bounding box center [1512, 224] width 13 height 13
click at [1430, 286] on span "Rename Version" at bounding box center [1402, 289] width 87 height 20
click at [1476, 220] on input "**********" at bounding box center [1430, 222] width 182 height 27
type input "**********"
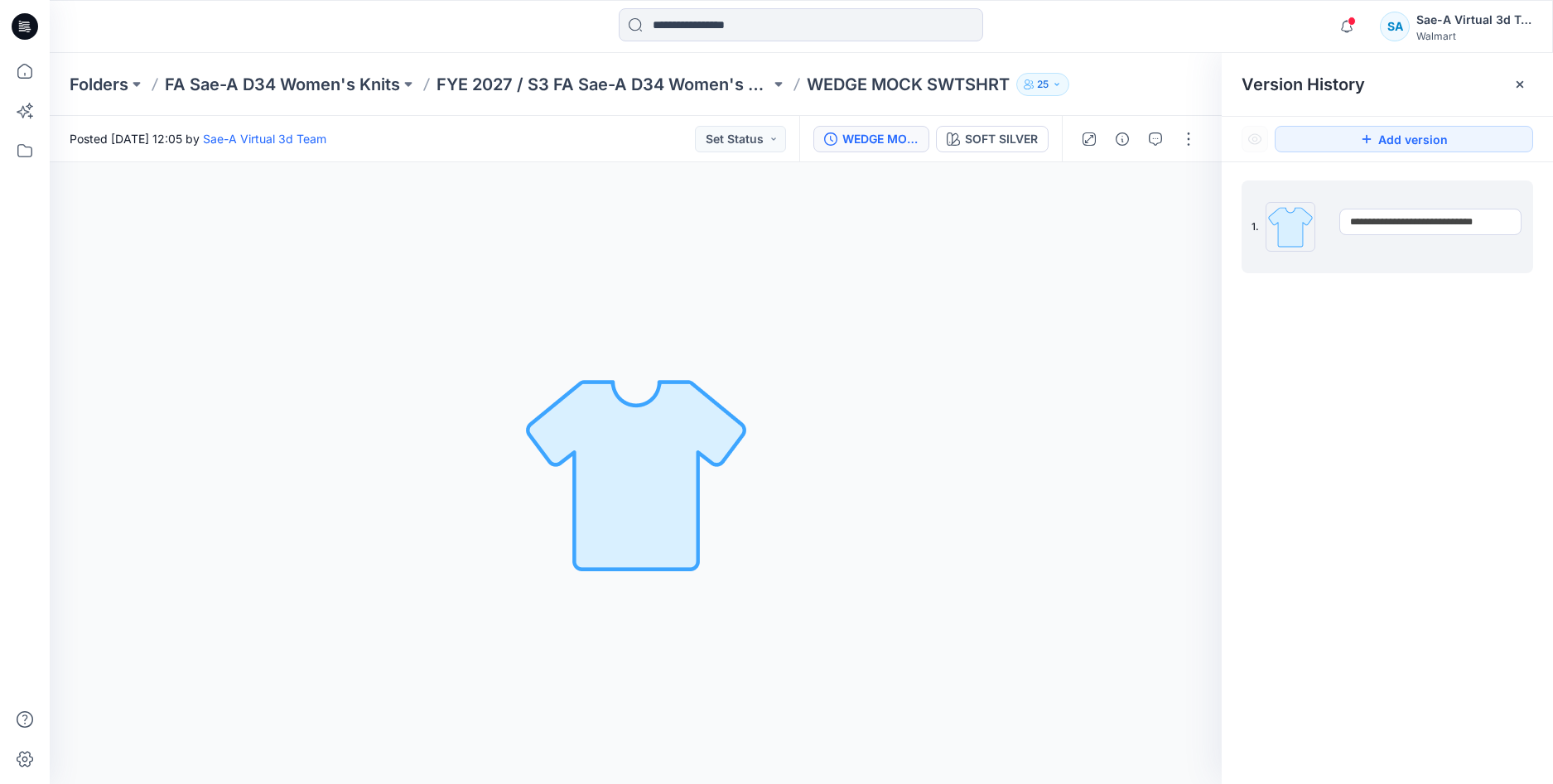
click at [1544, 392] on div "**********" at bounding box center [1387, 485] width 332 height 646
click at [1544, 392] on div "1. Current WEDGE MOCK SWTSHRT Posted by: Sae-A Virtual 3d Team Wednesday, Octob…" at bounding box center [1387, 485] width 332 height 646
click at [1477, 400] on div "1. Current WEDGE MOCK SWTSHRT Posted by: Sae-A Virtual 3d Team Wednesday, Octob…" at bounding box center [1387, 485] width 332 height 646
click at [1343, 24] on icon "button" at bounding box center [1347, 26] width 12 height 11
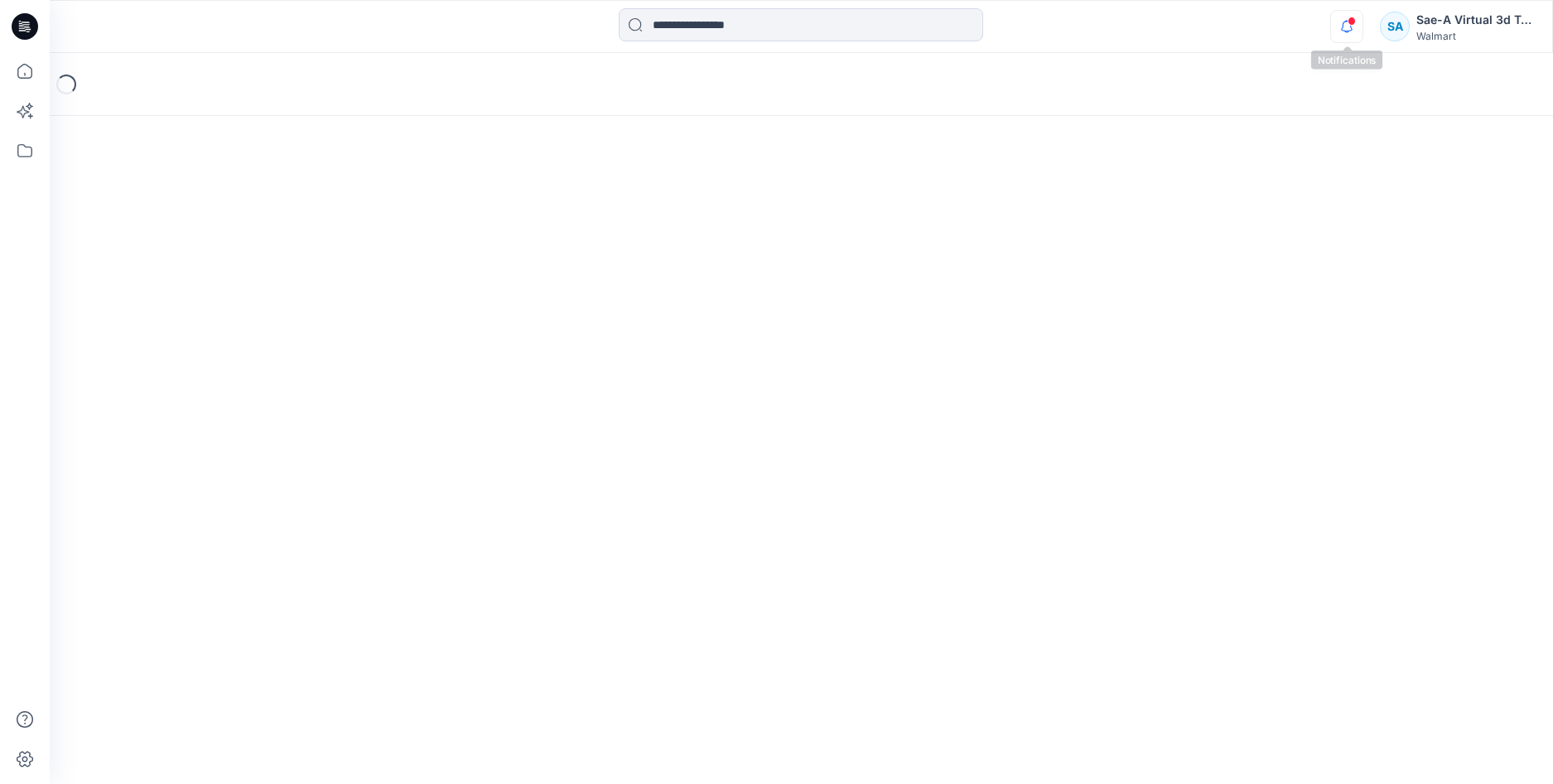
click at [1349, 31] on icon "button" at bounding box center [1347, 32] width 5 height 3
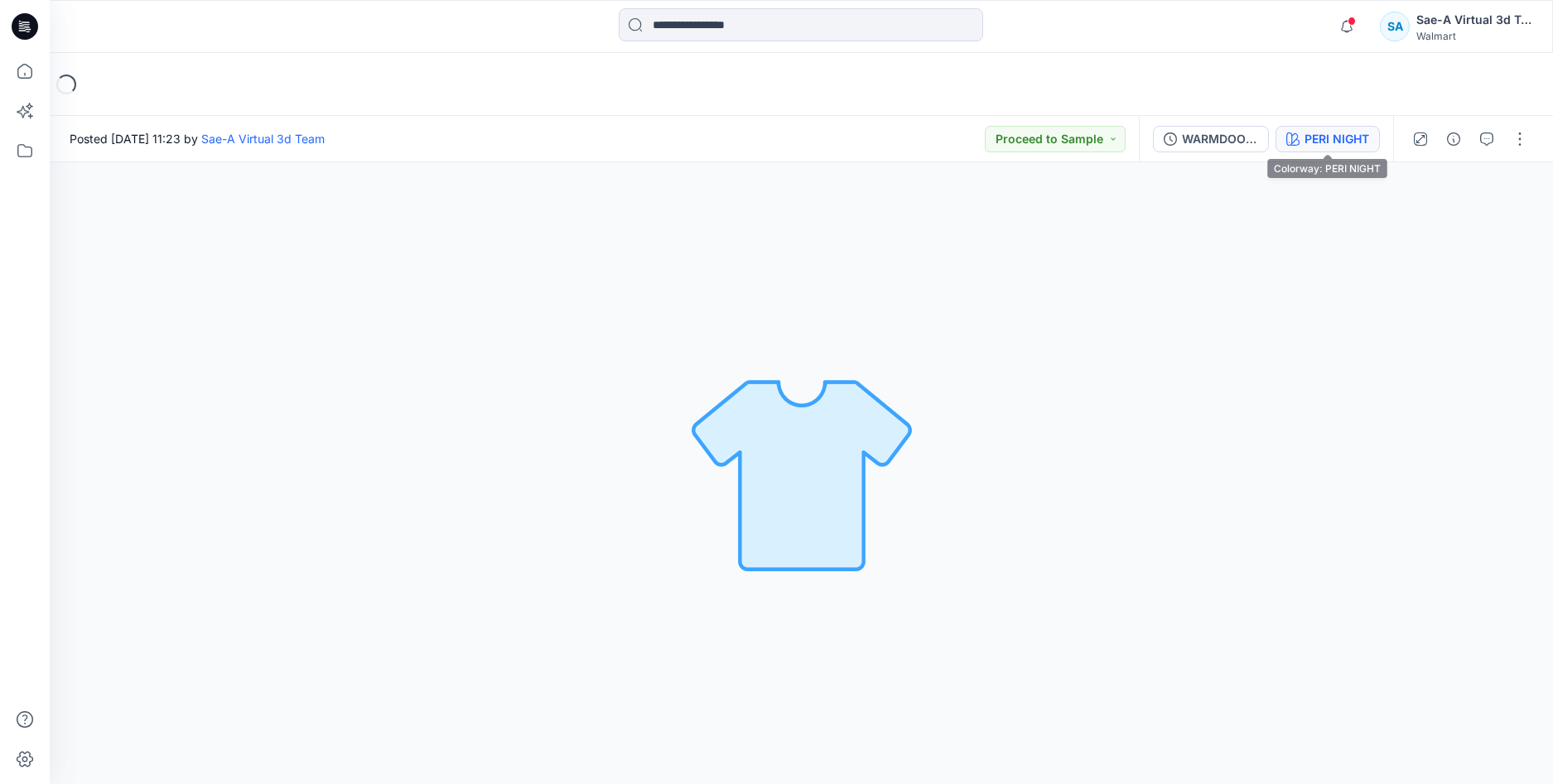
click at [1340, 144] on div "PERI NIGHT" at bounding box center [1337, 138] width 64 height 18
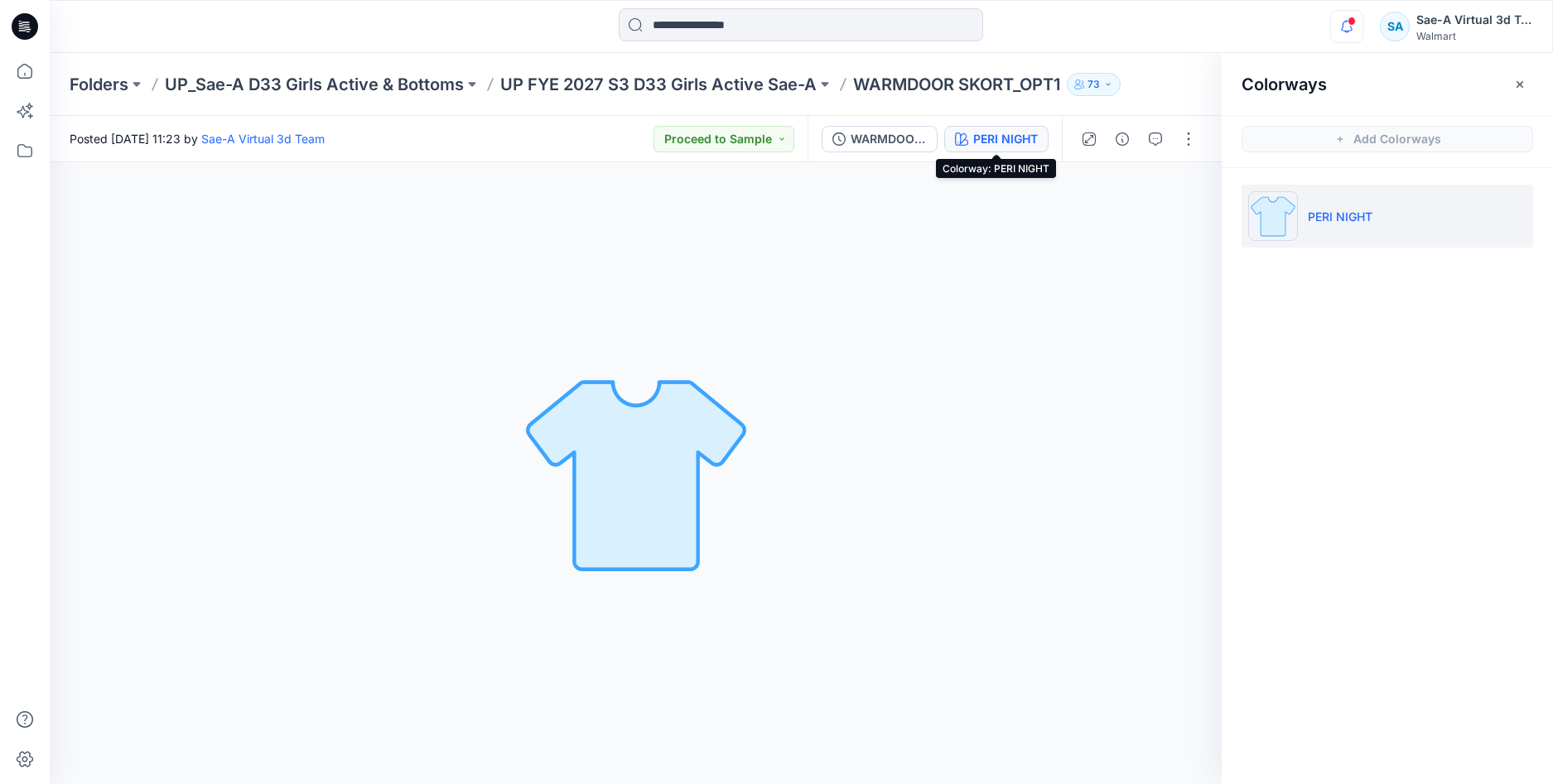
click at [1349, 29] on icon "button" at bounding box center [1347, 27] width 32 height 33
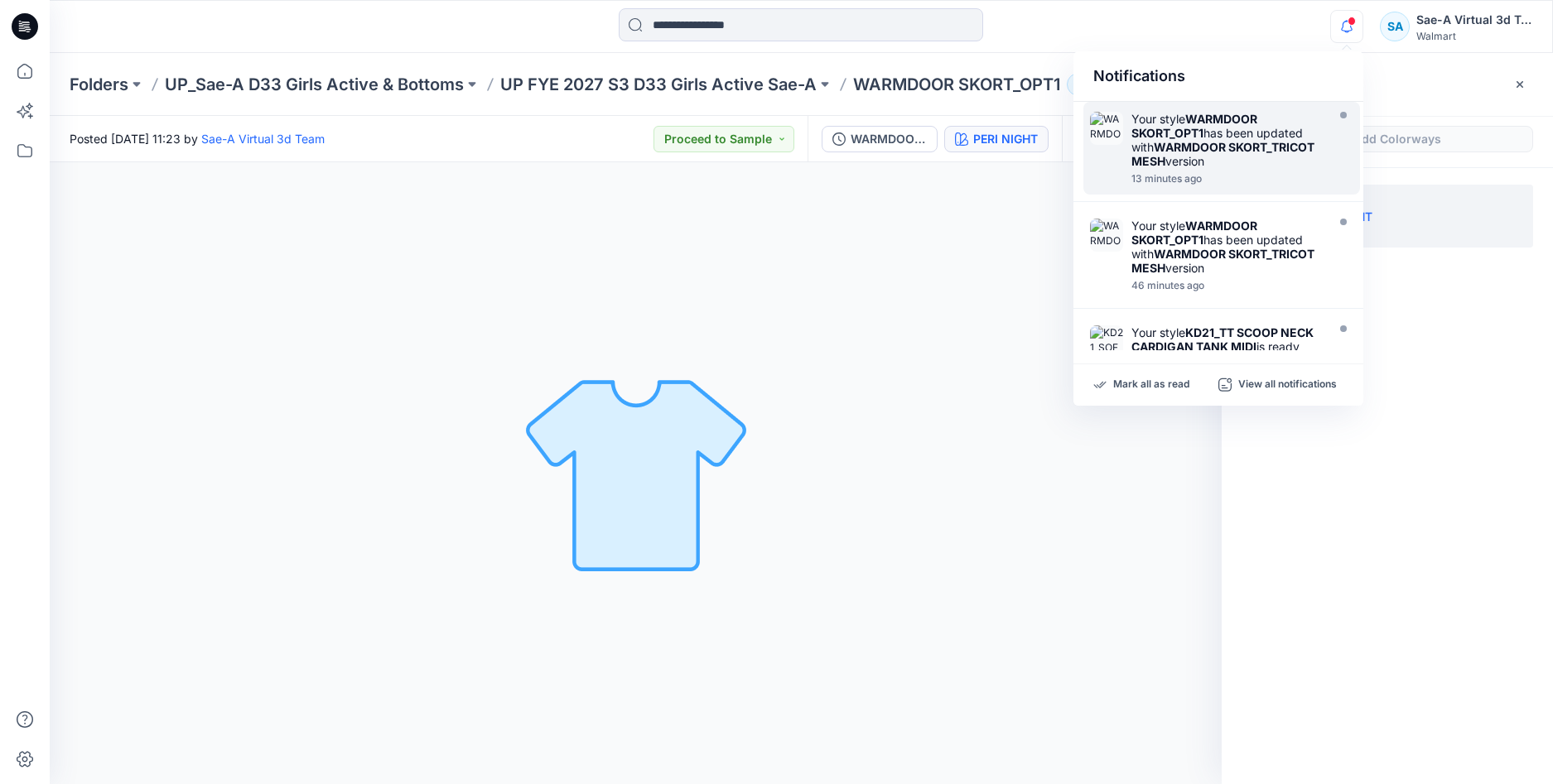
click at [1214, 164] on strong "WARMDOOR SKORT_TRICOT MESH" at bounding box center [1222, 154] width 183 height 28
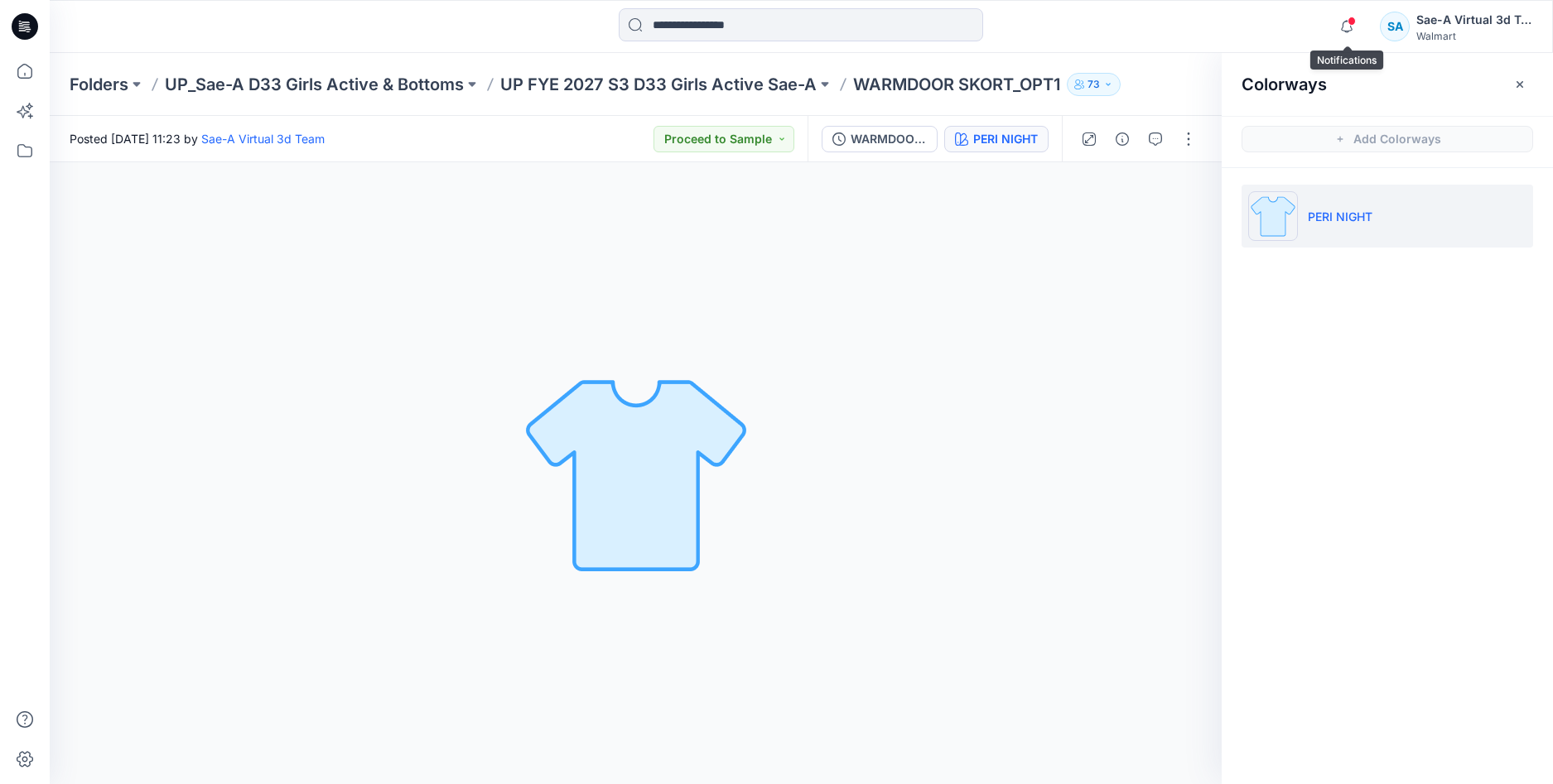
click at [1351, 16] on span at bounding box center [1352, 21] width 9 height 9
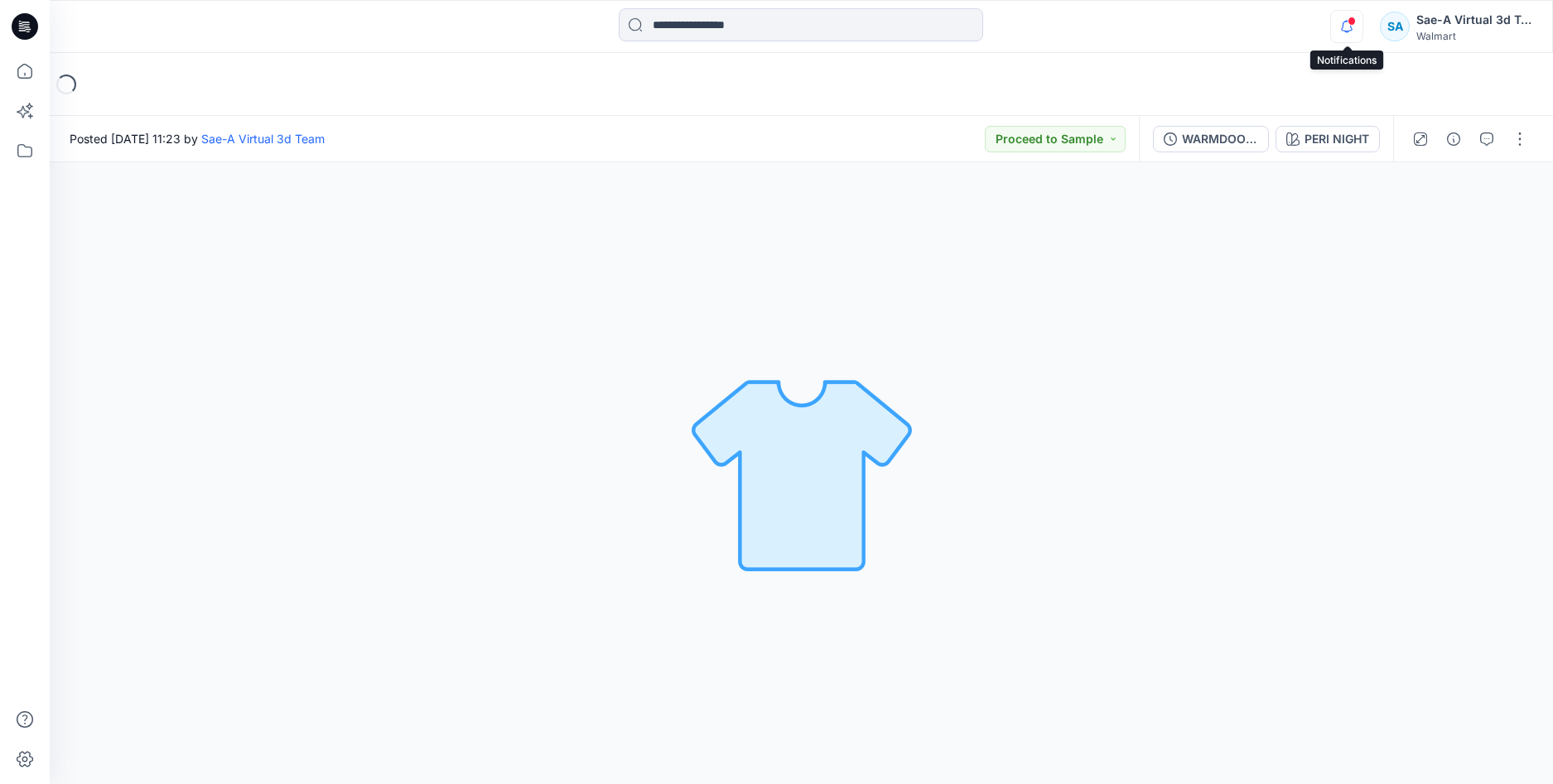
click at [1350, 29] on icon "button" at bounding box center [1347, 27] width 32 height 33
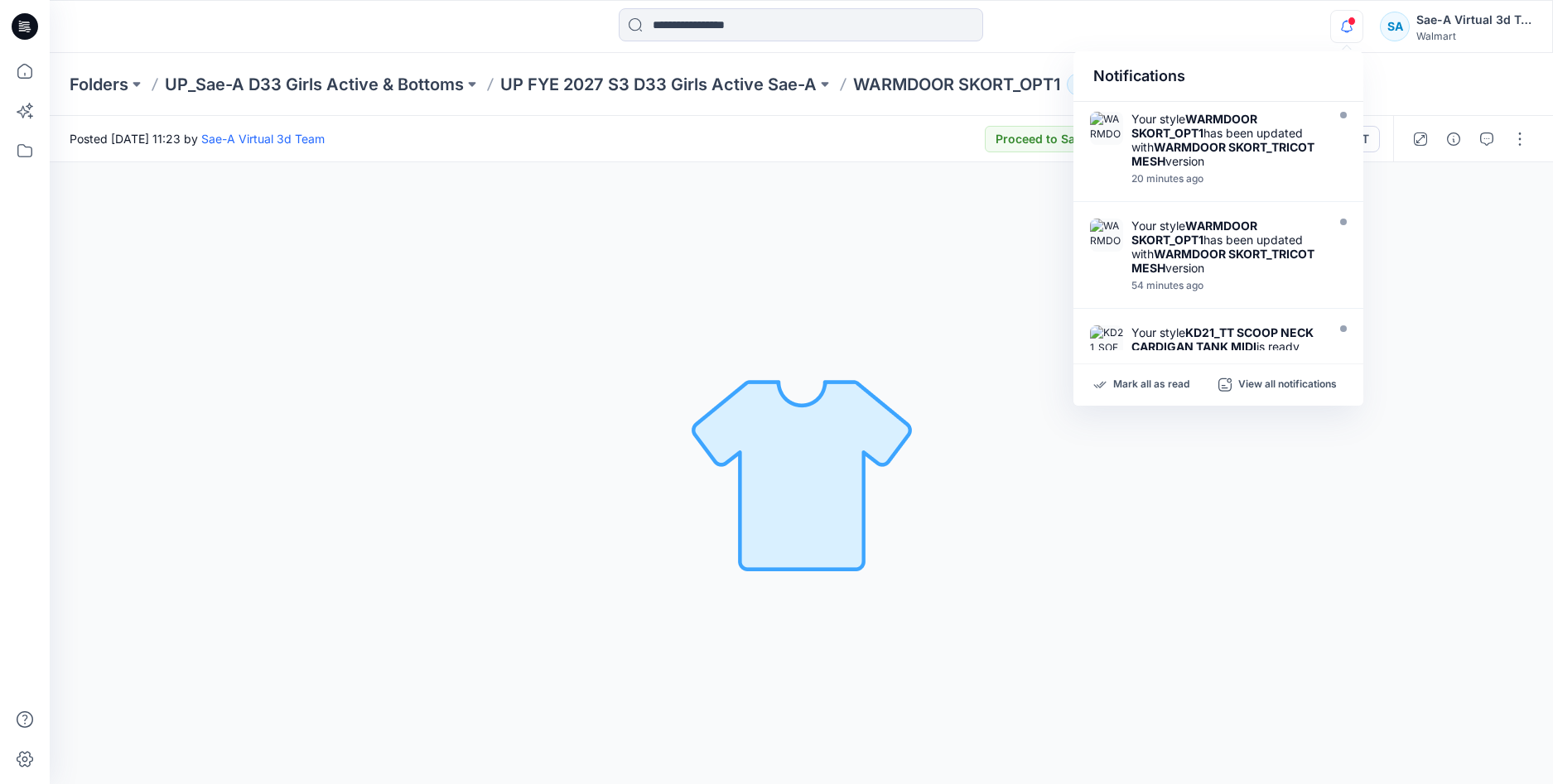
click at [813, 736] on div "PERI NIGHT Loading... Material Properties Loading..." at bounding box center [801, 473] width 1503 height 622
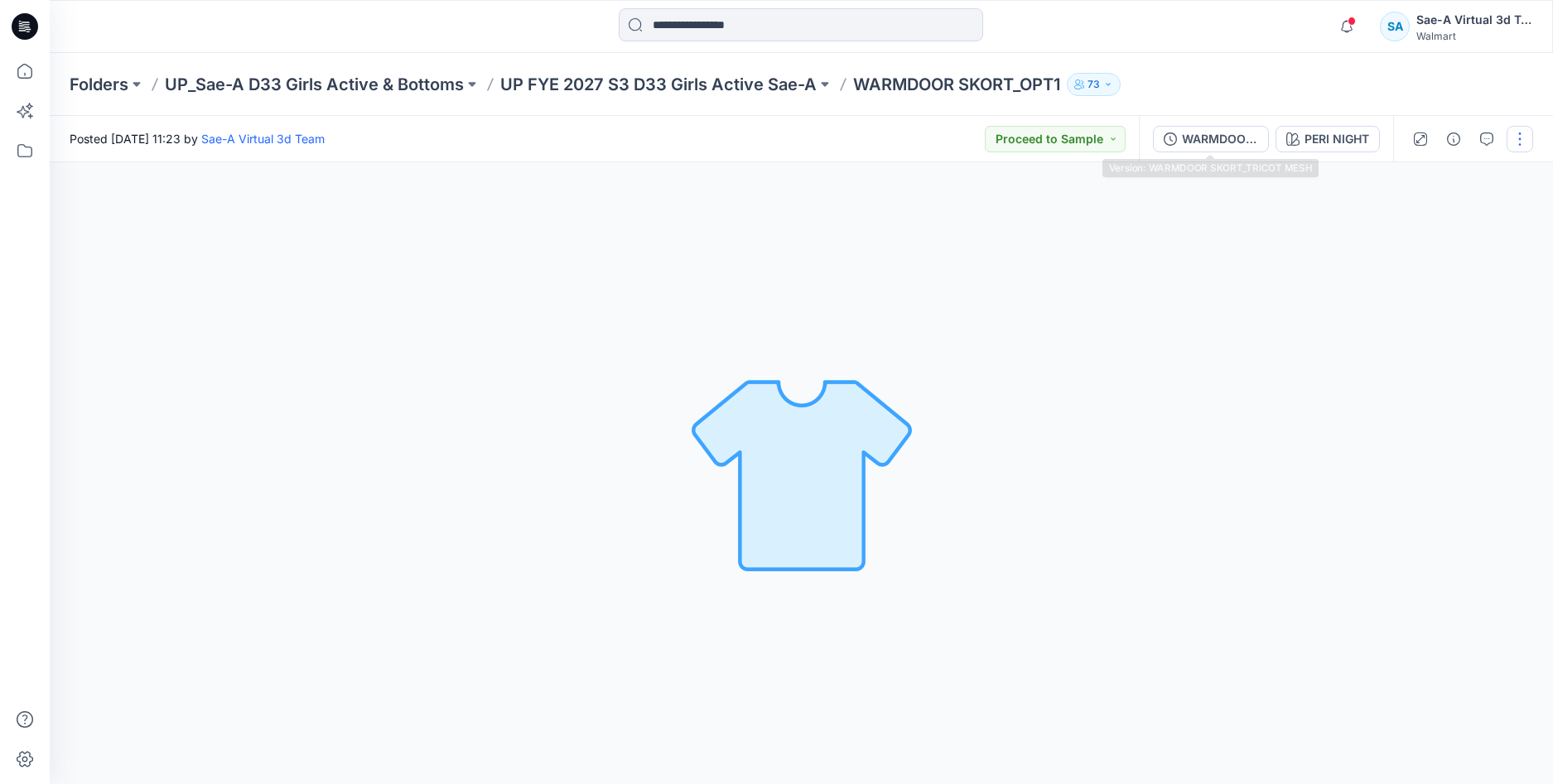
click at [1197, 147] on div "WARMDOOR SKORT_TRICOT MESH" at bounding box center [1220, 138] width 76 height 18
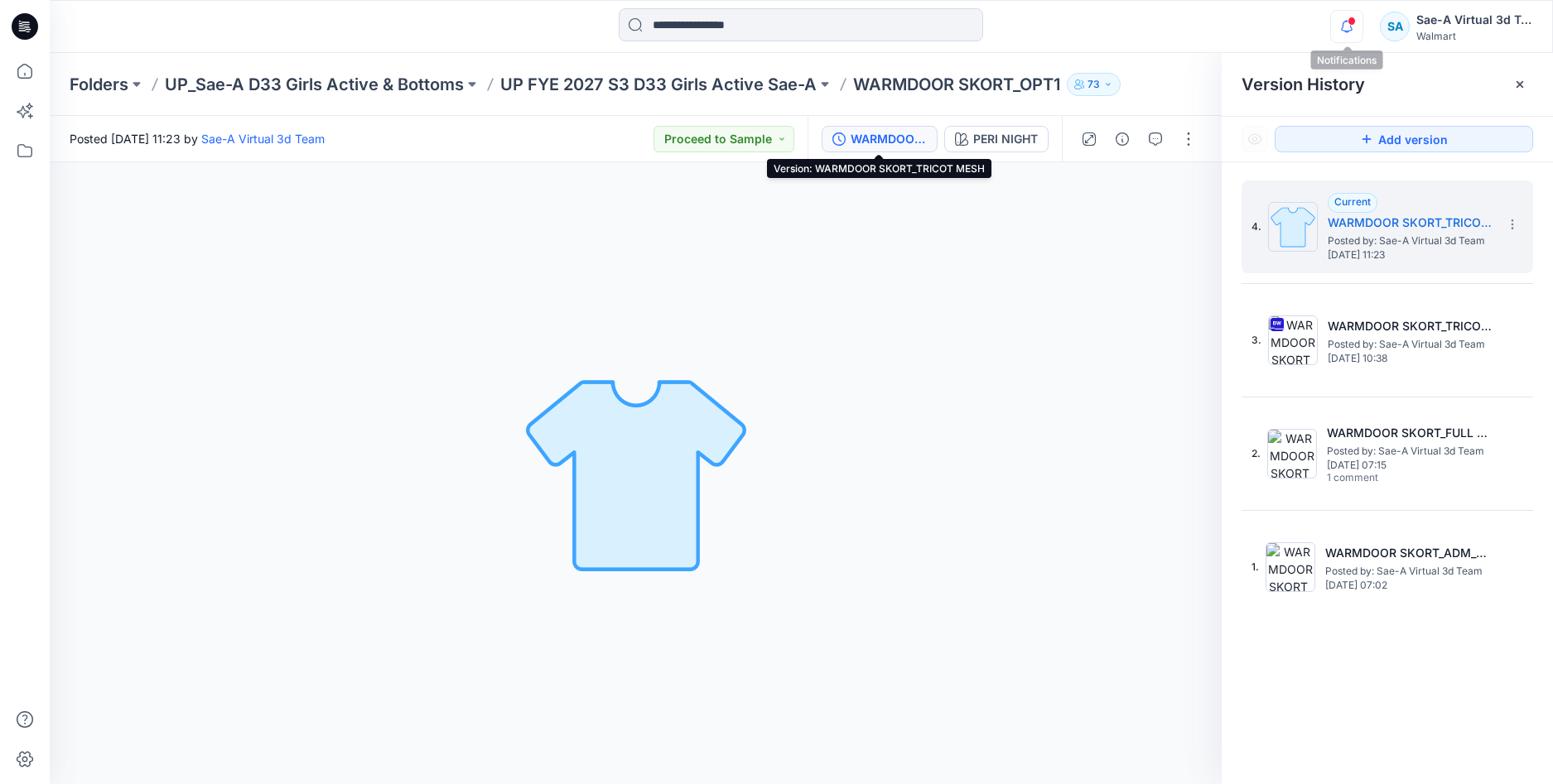
click at [1349, 25] on icon "button" at bounding box center [1347, 27] width 32 height 33
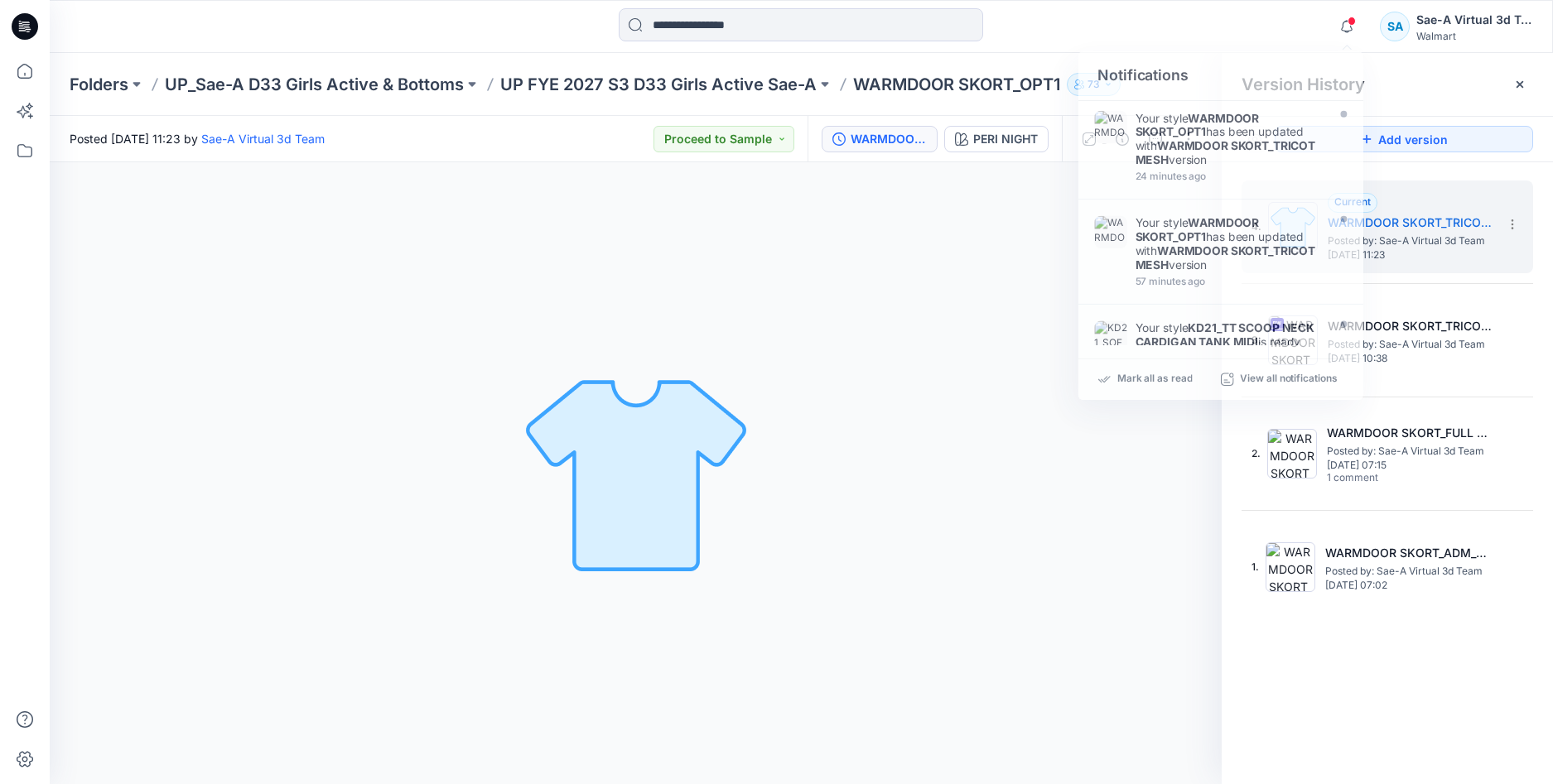
click at [23, 27] on icon at bounding box center [25, 26] width 27 height 27
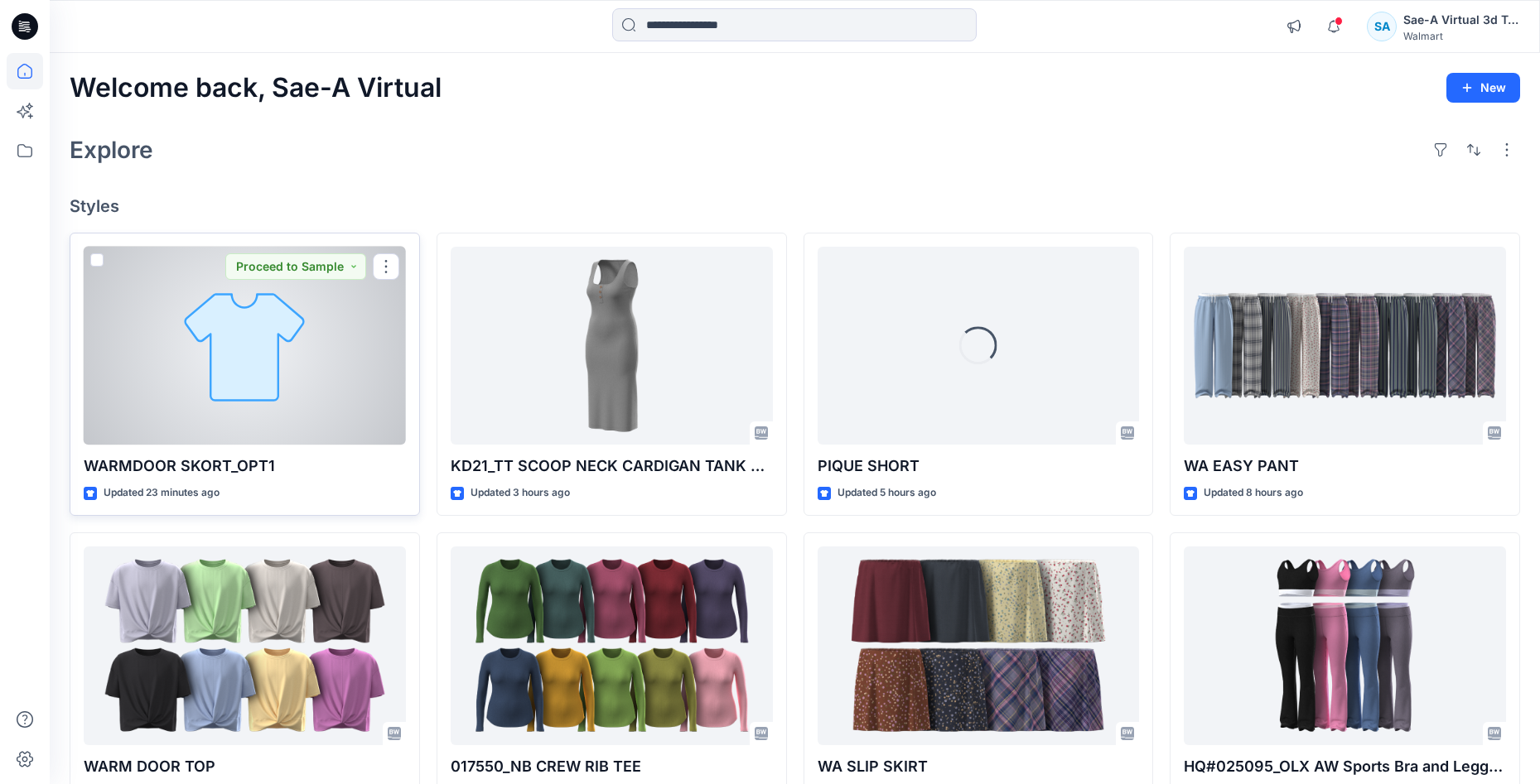
click at [277, 391] on div at bounding box center [244, 345] width 322 height 198
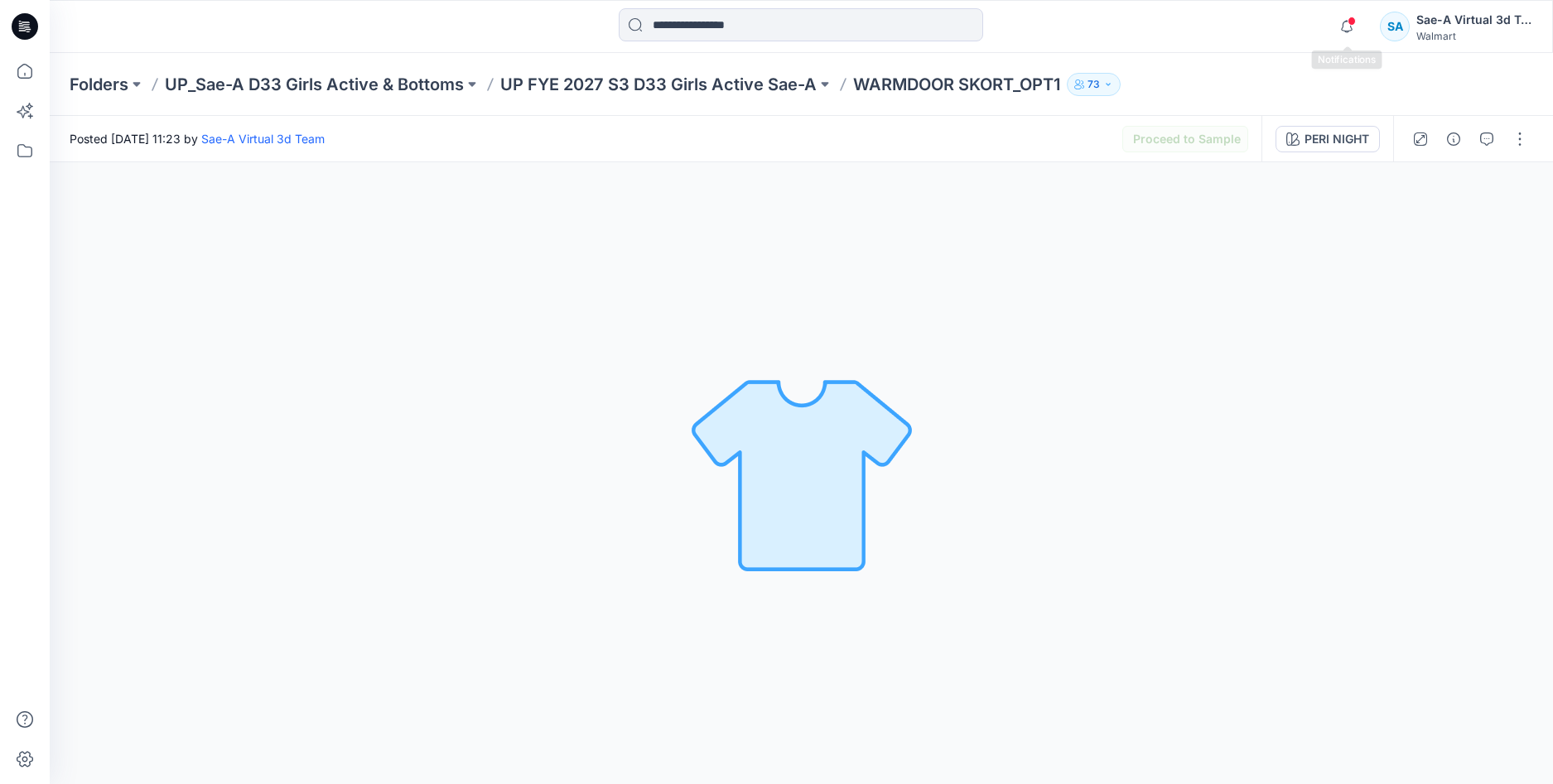
click at [1330, 21] on div "Notifications Your style WARMDOOR SKORT_OPT1 has been updated with WARMDOOR SKO…" at bounding box center [801, 27] width 1502 height 36
click at [1331, 21] on icon "button" at bounding box center [1347, 27] width 32 height 33
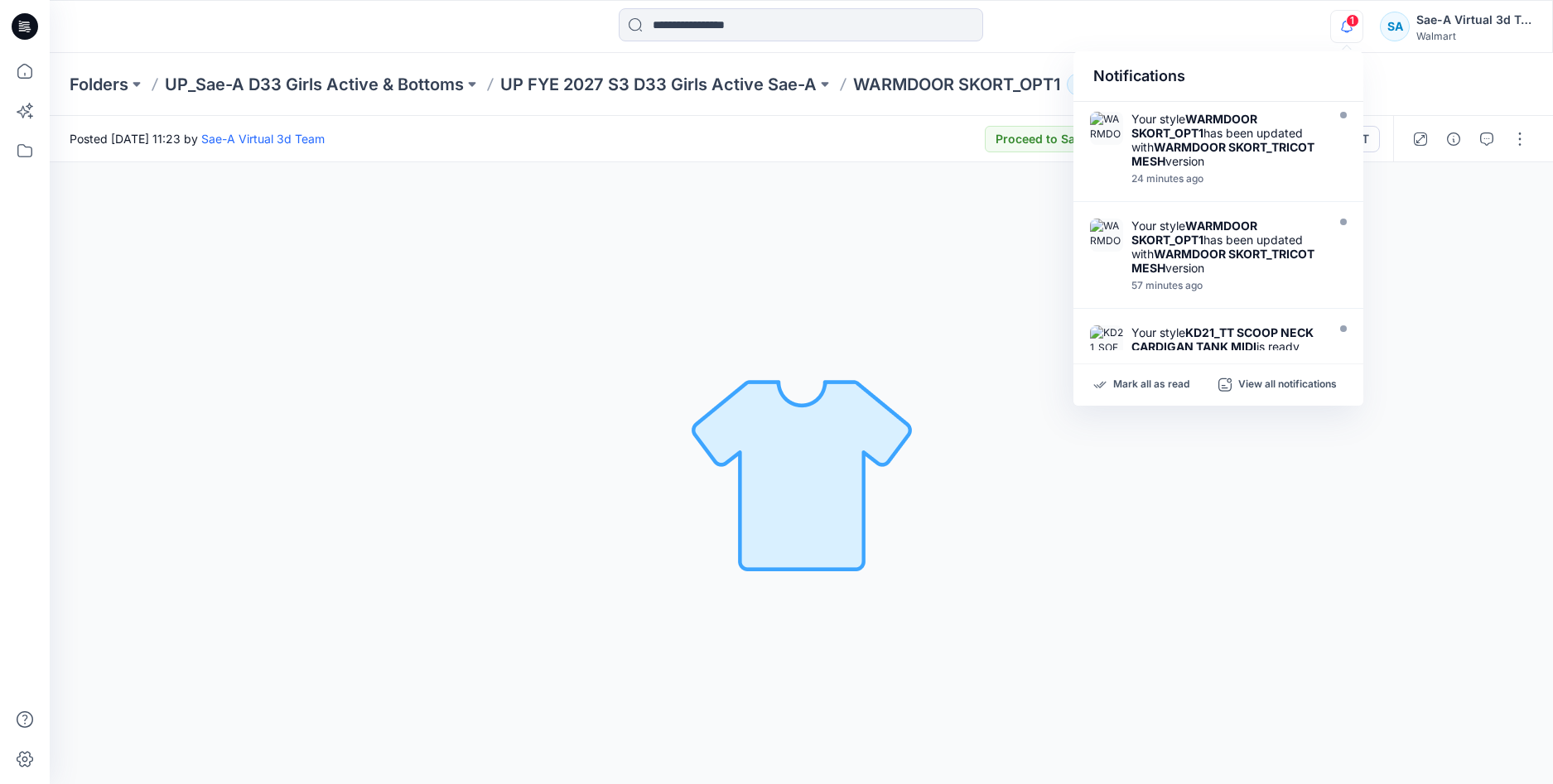
click at [1341, 16] on icon "button" at bounding box center [1347, 27] width 32 height 33
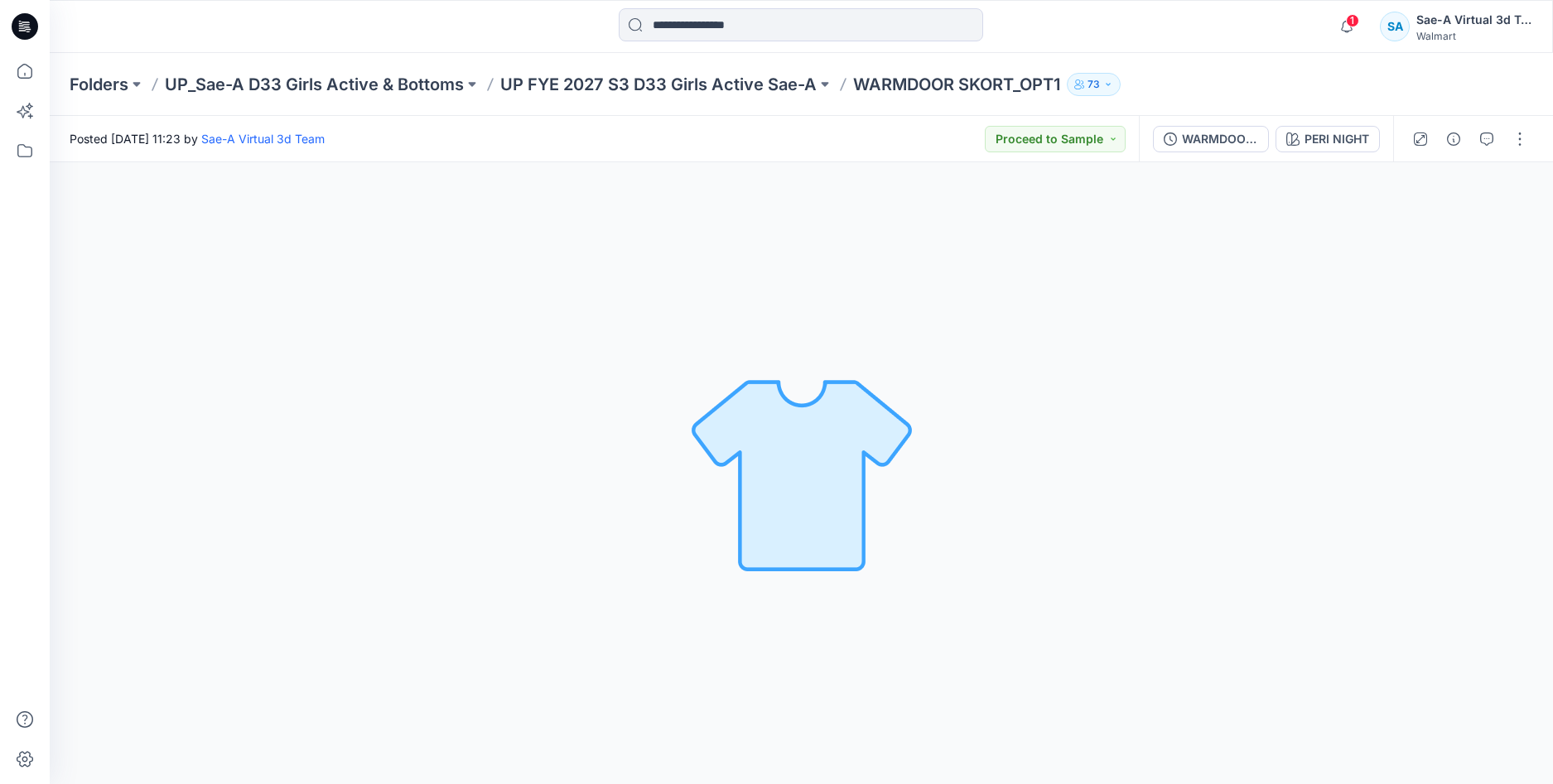
click at [1350, 27] on span "1" at bounding box center [1352, 20] width 13 height 13
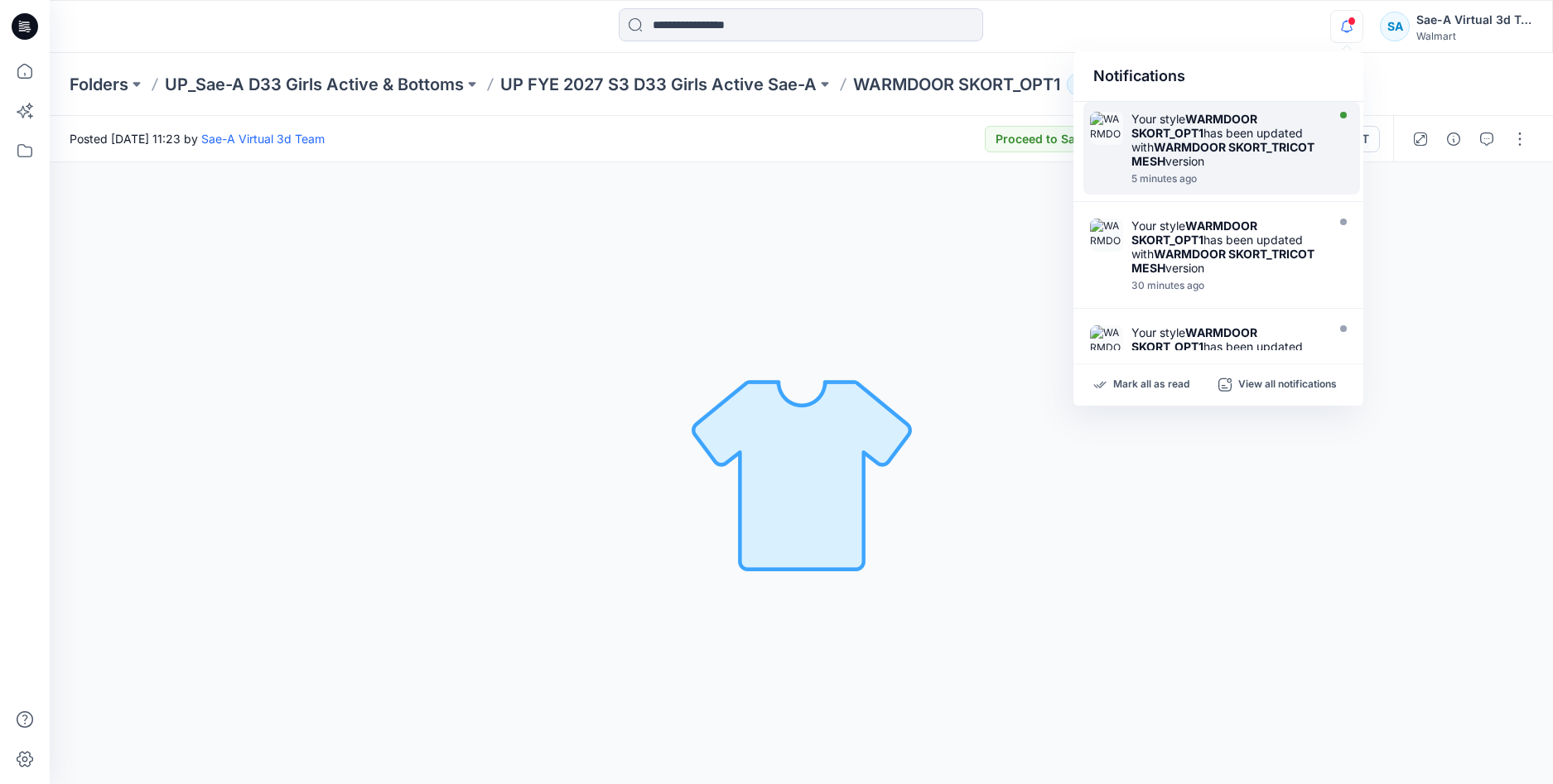
click at [1230, 137] on div "Your style WARMDOOR SKORT_OPT1 has been updated with WARMDOOR SKORT_TRICOT MESH…" at bounding box center [1227, 140] width 191 height 57
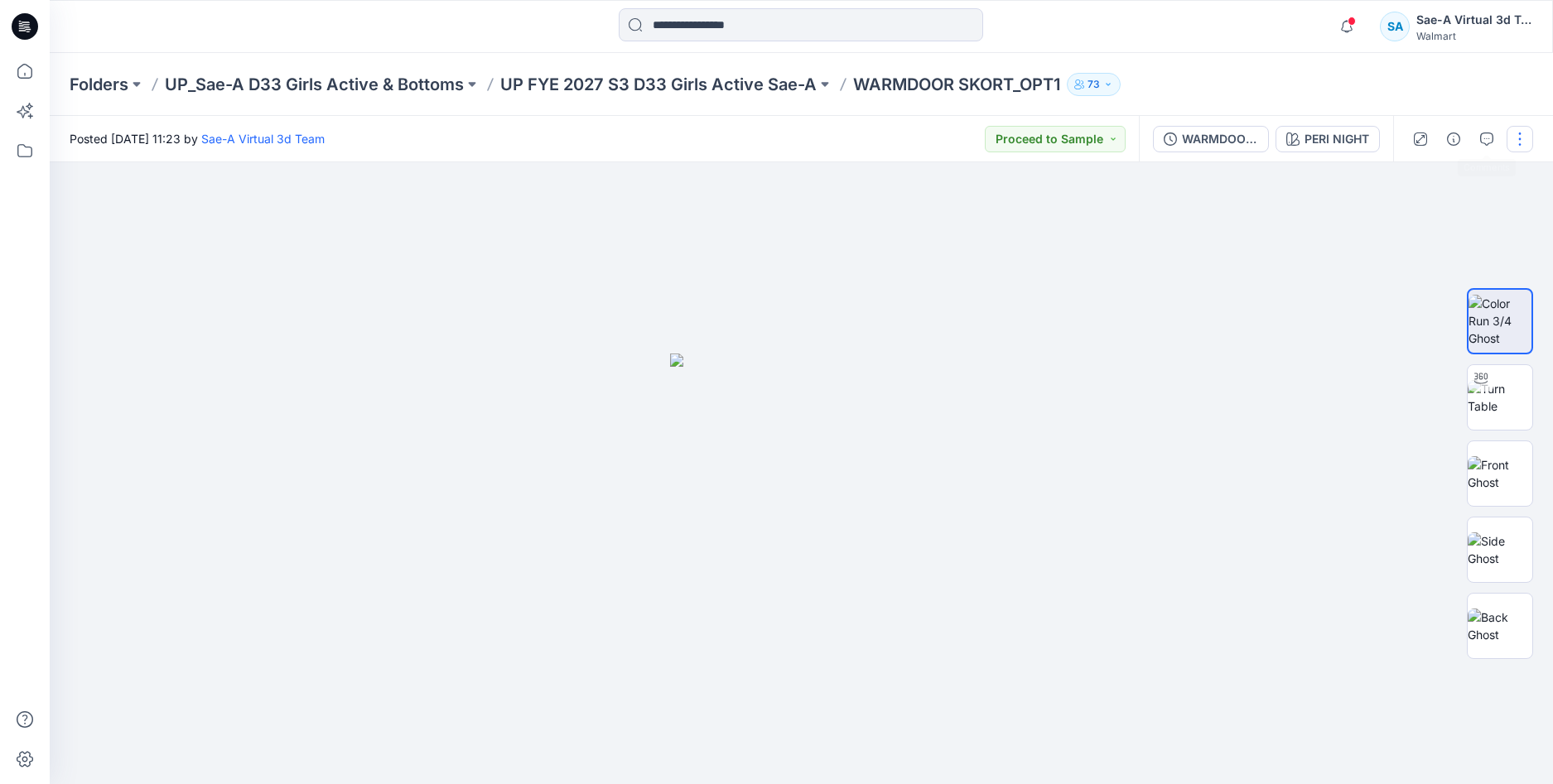
click at [1518, 134] on button "button" at bounding box center [1520, 139] width 27 height 27
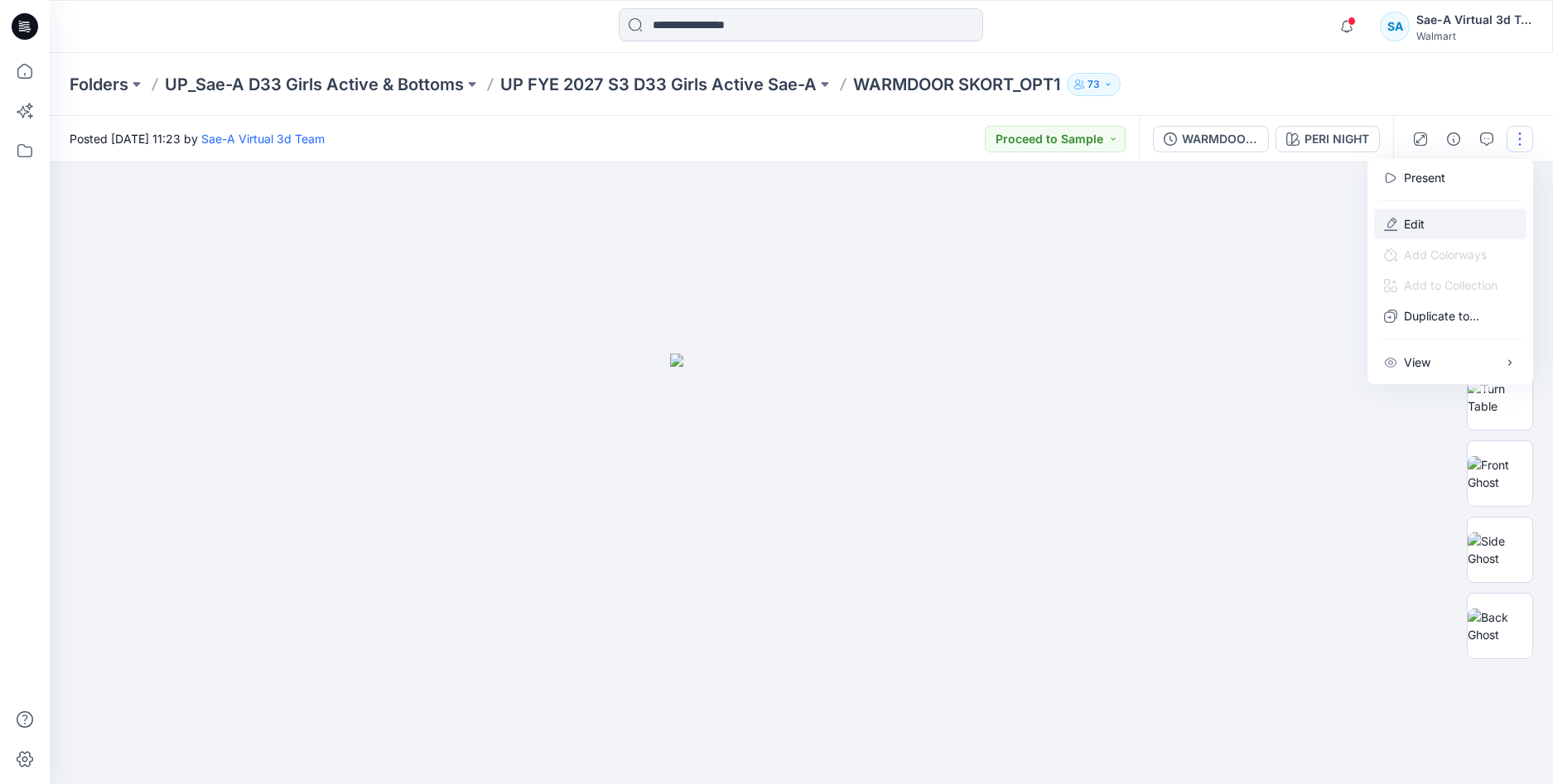
click at [1428, 222] on button "Edit" at bounding box center [1450, 224] width 152 height 31
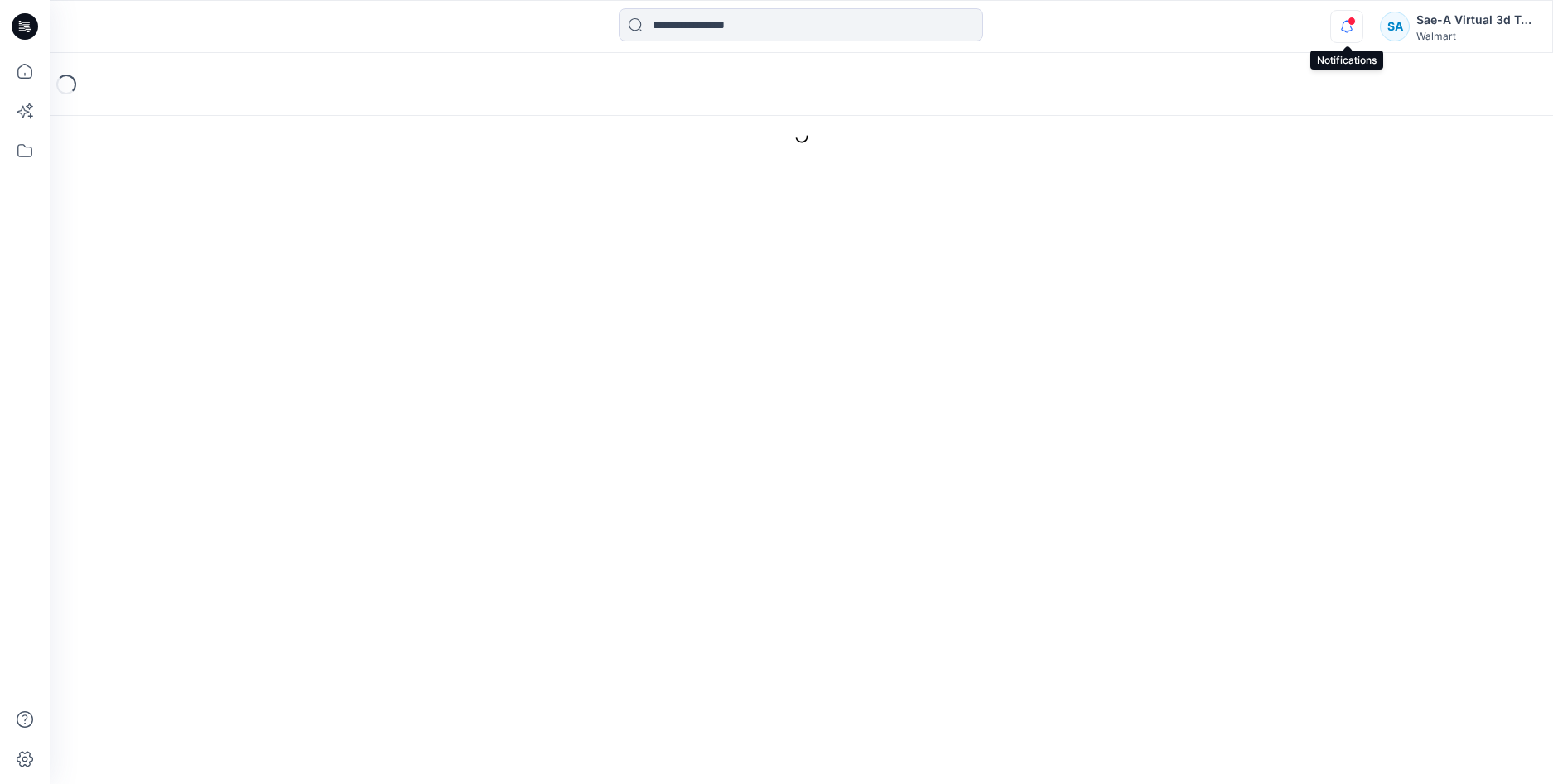
click at [1340, 22] on icon "button" at bounding box center [1347, 27] width 32 height 33
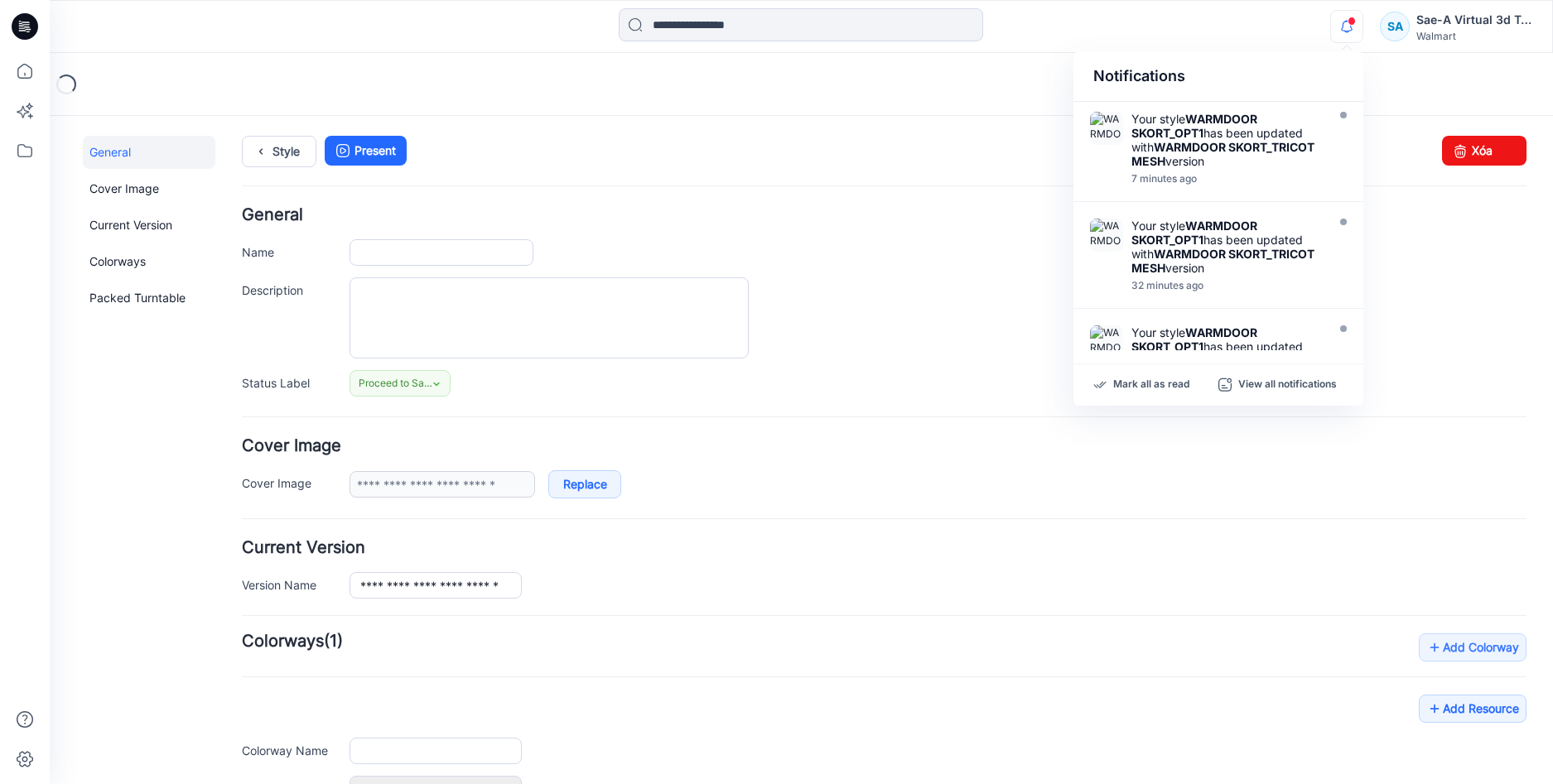
click at [1342, 21] on icon "button" at bounding box center [1347, 27] width 32 height 33
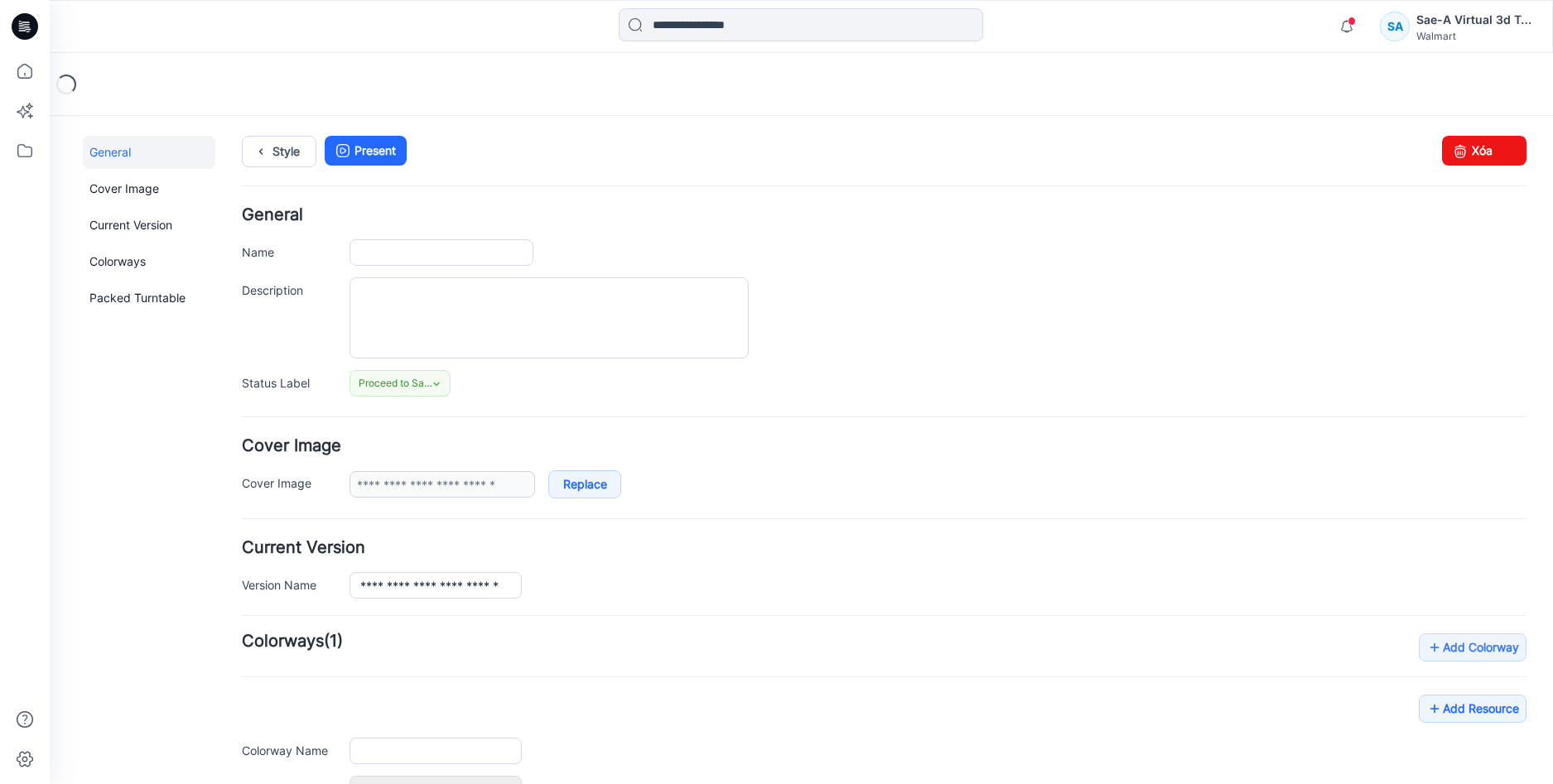
type input "**********"
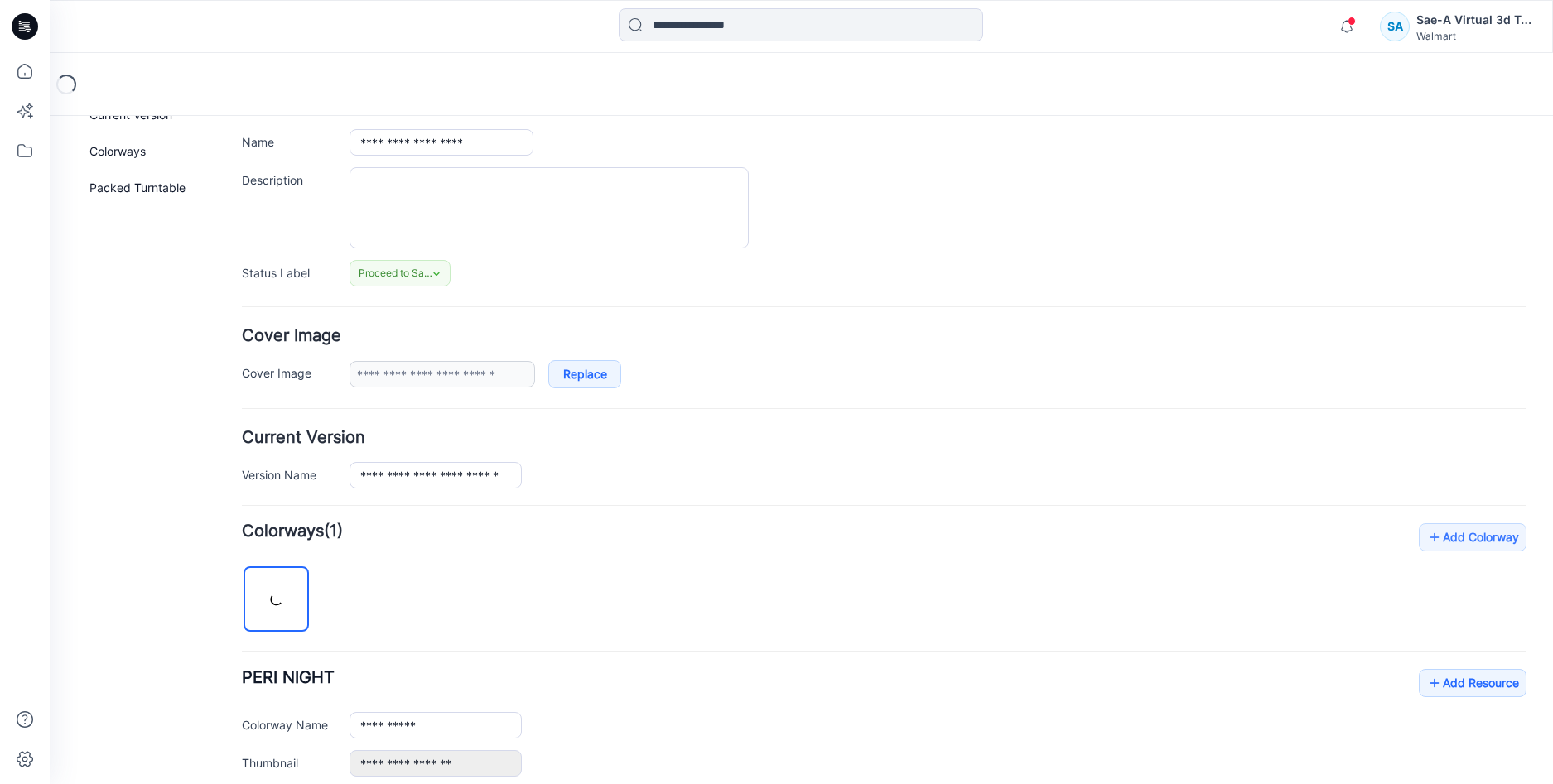
scroll to position [331, 0]
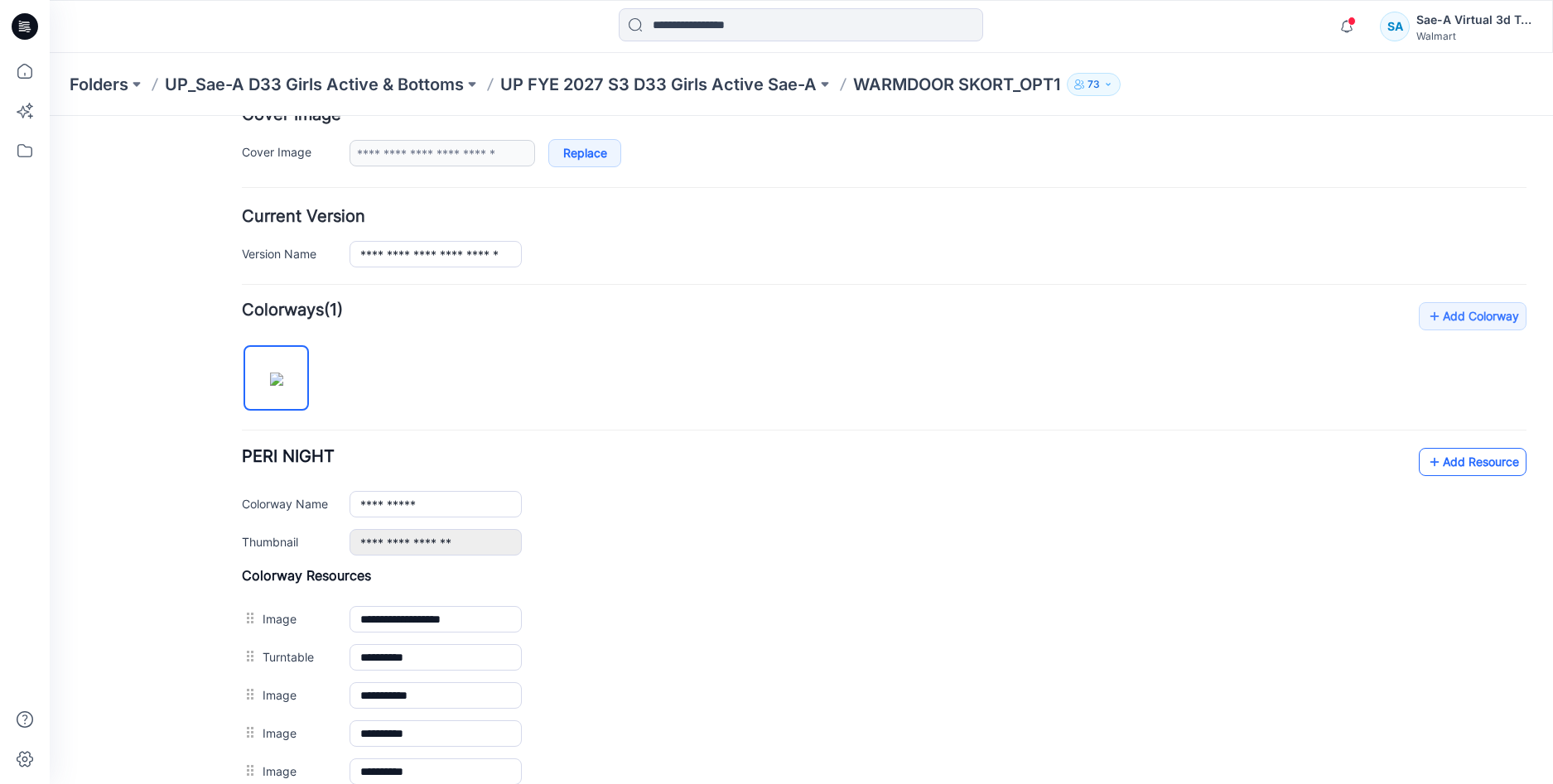
click at [1451, 459] on link "Add Resource" at bounding box center [1472, 462] width 107 height 28
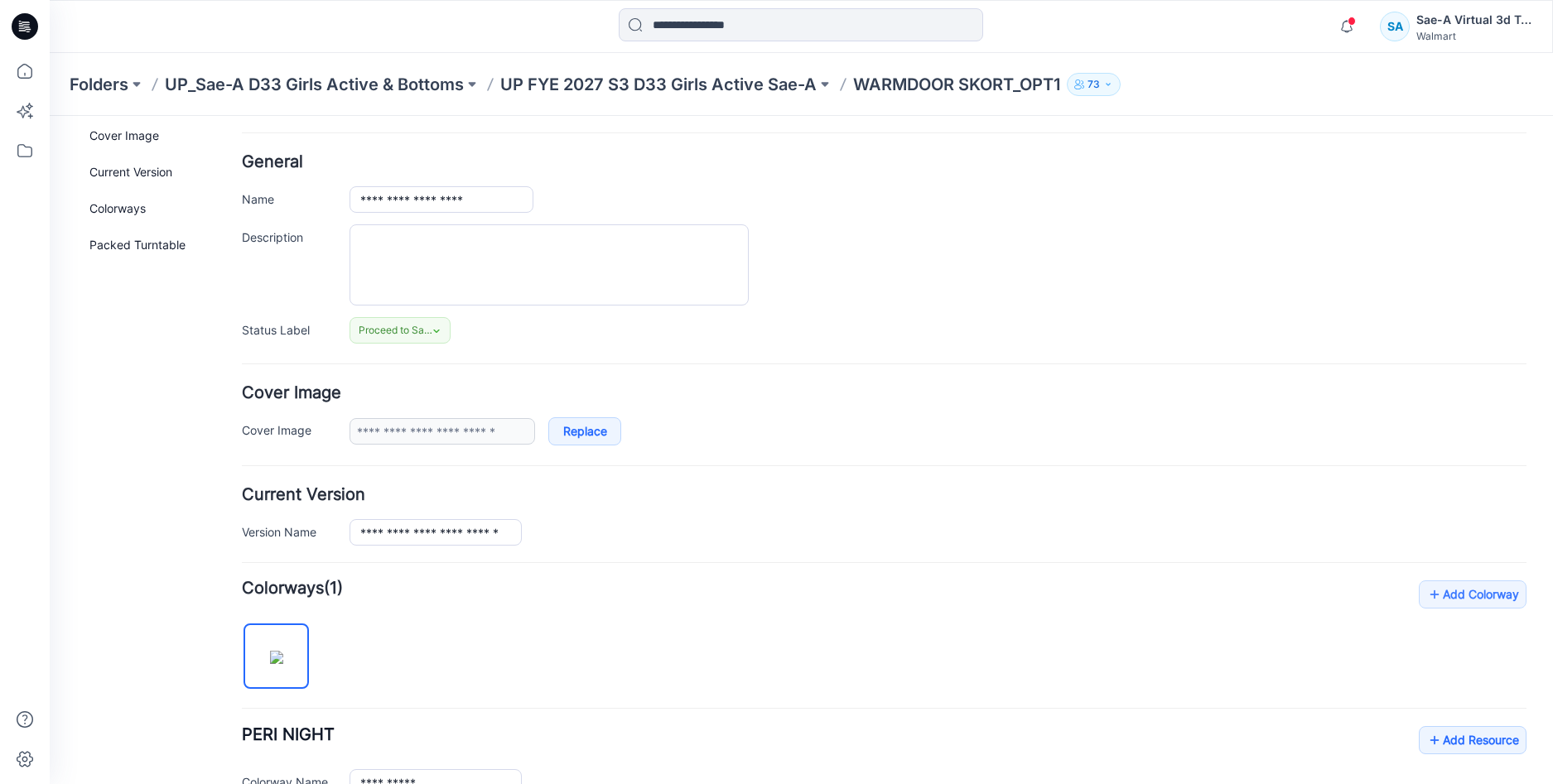
scroll to position [0, 0]
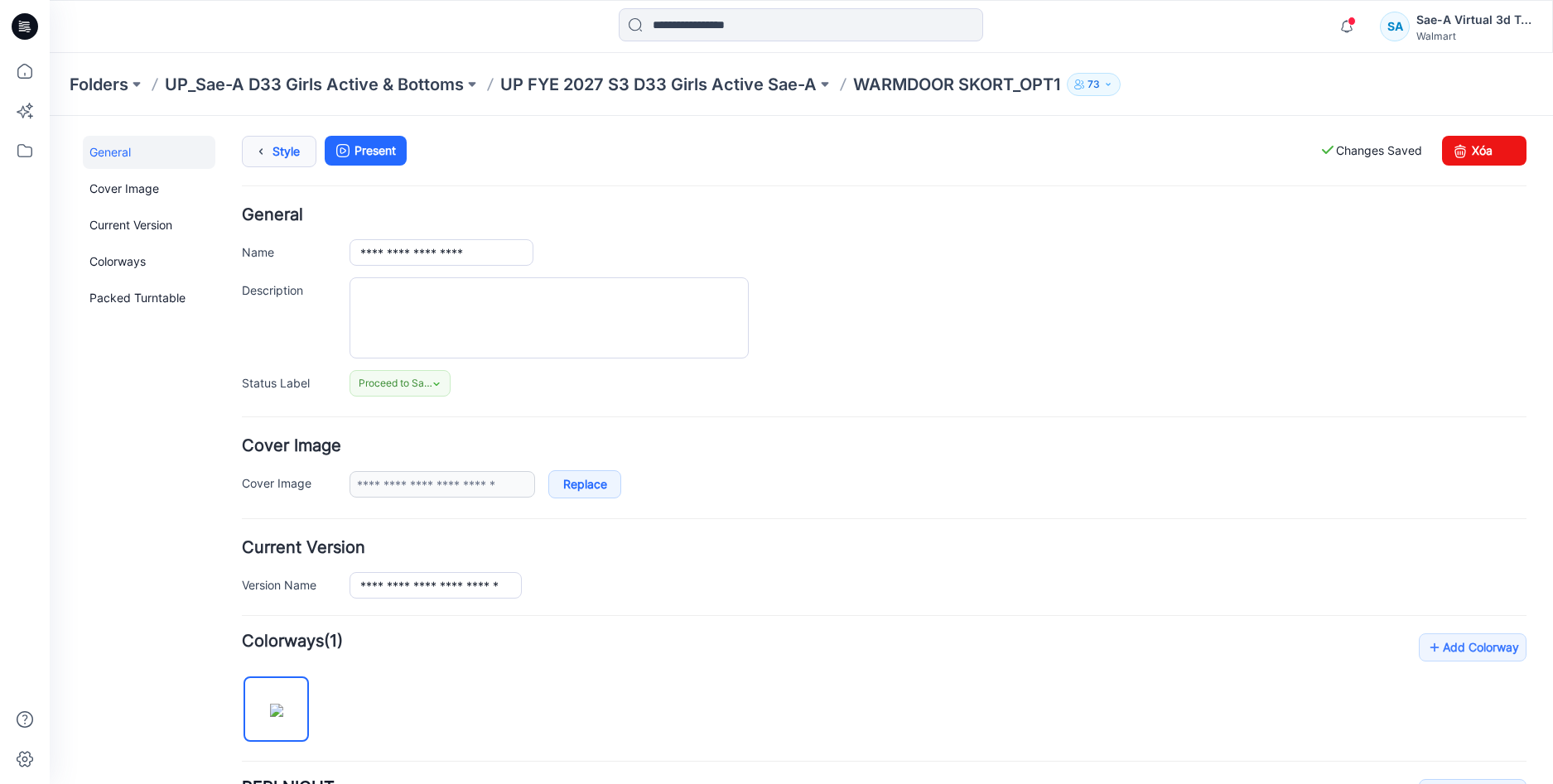
click at [276, 155] on link "Style" at bounding box center [279, 151] width 75 height 32
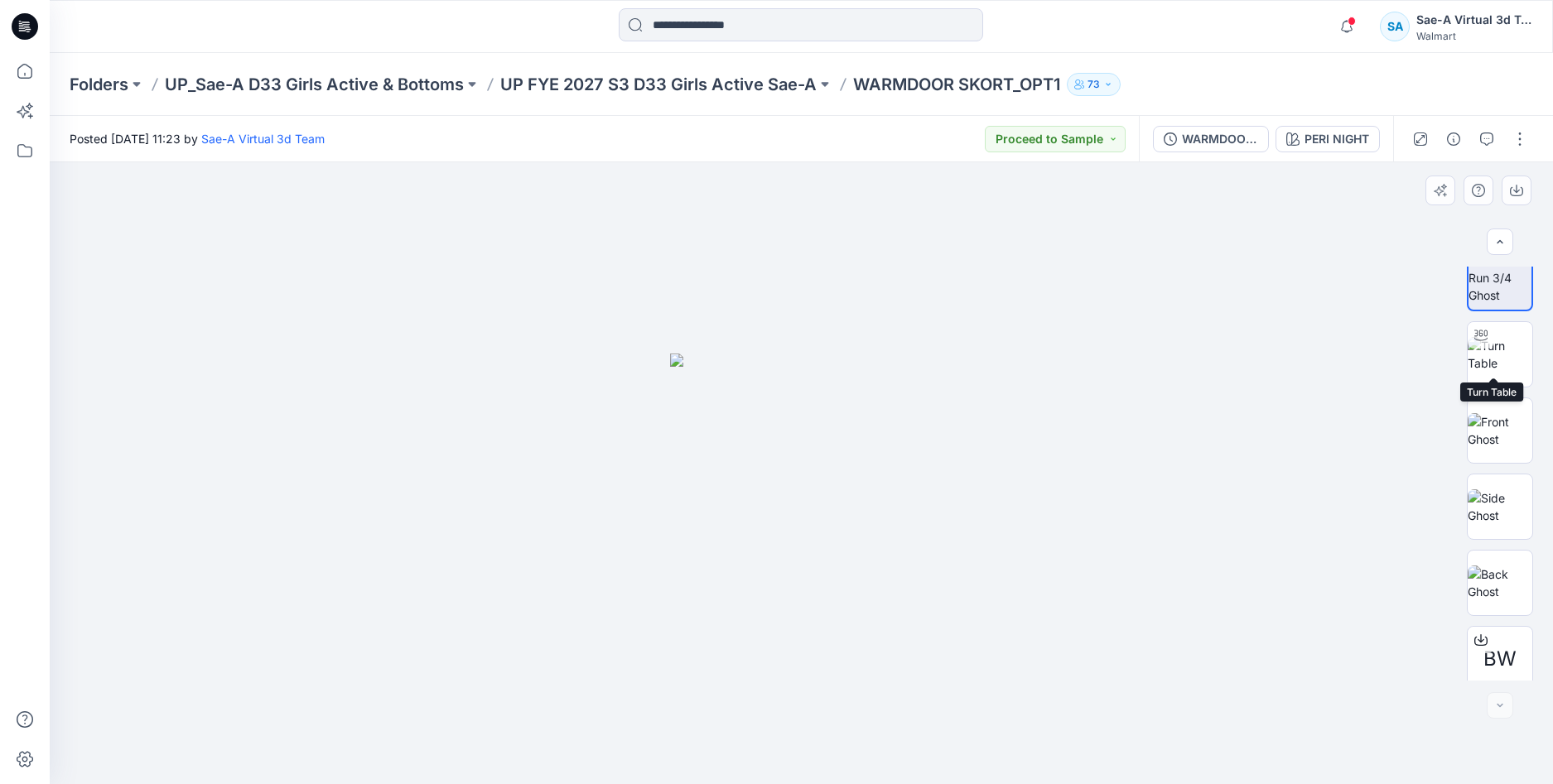
scroll to position [33, 0]
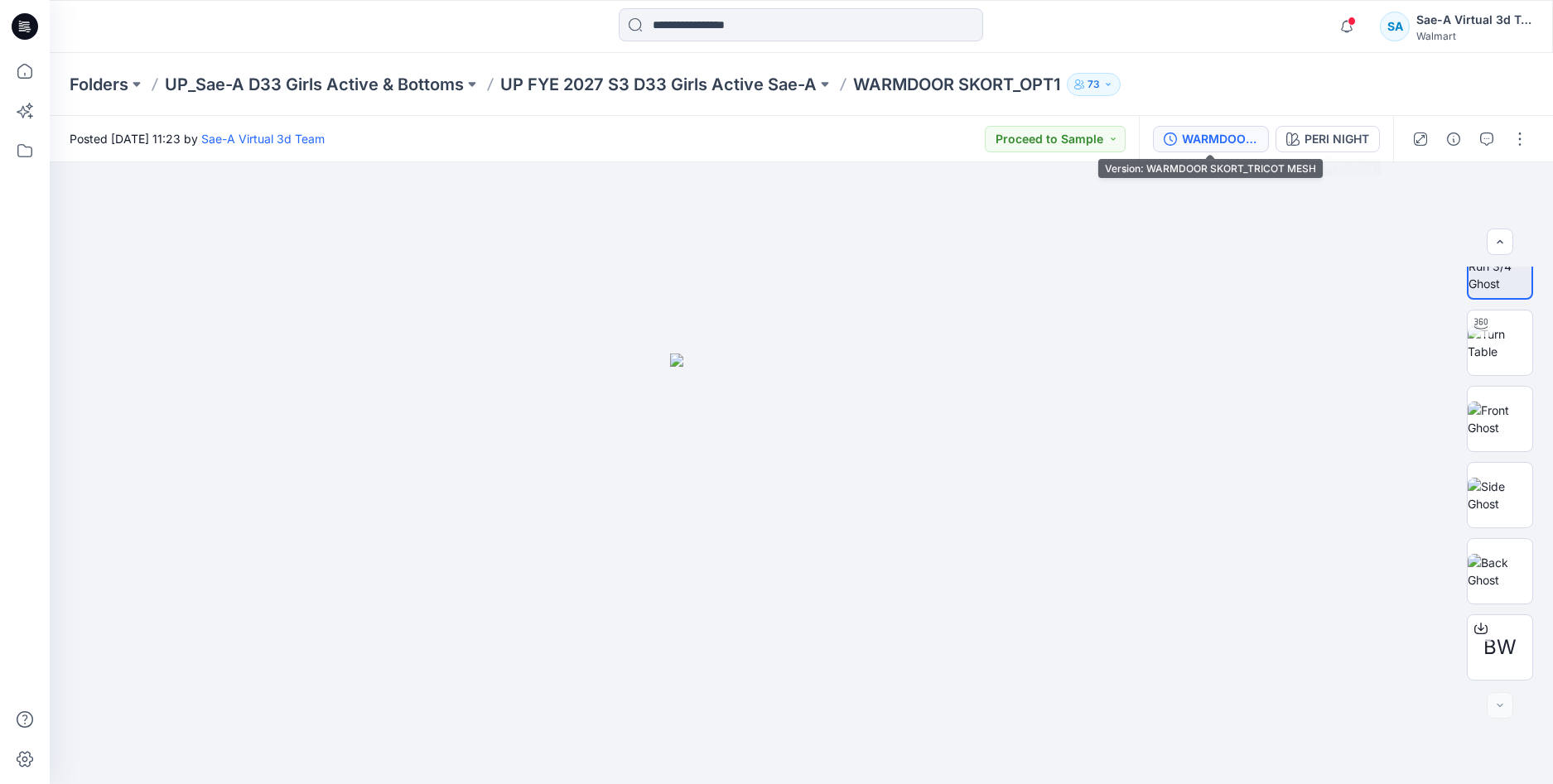
click at [1214, 138] on div "WARMDOOR SKORT_TRICOT MESH" at bounding box center [1220, 138] width 76 height 18
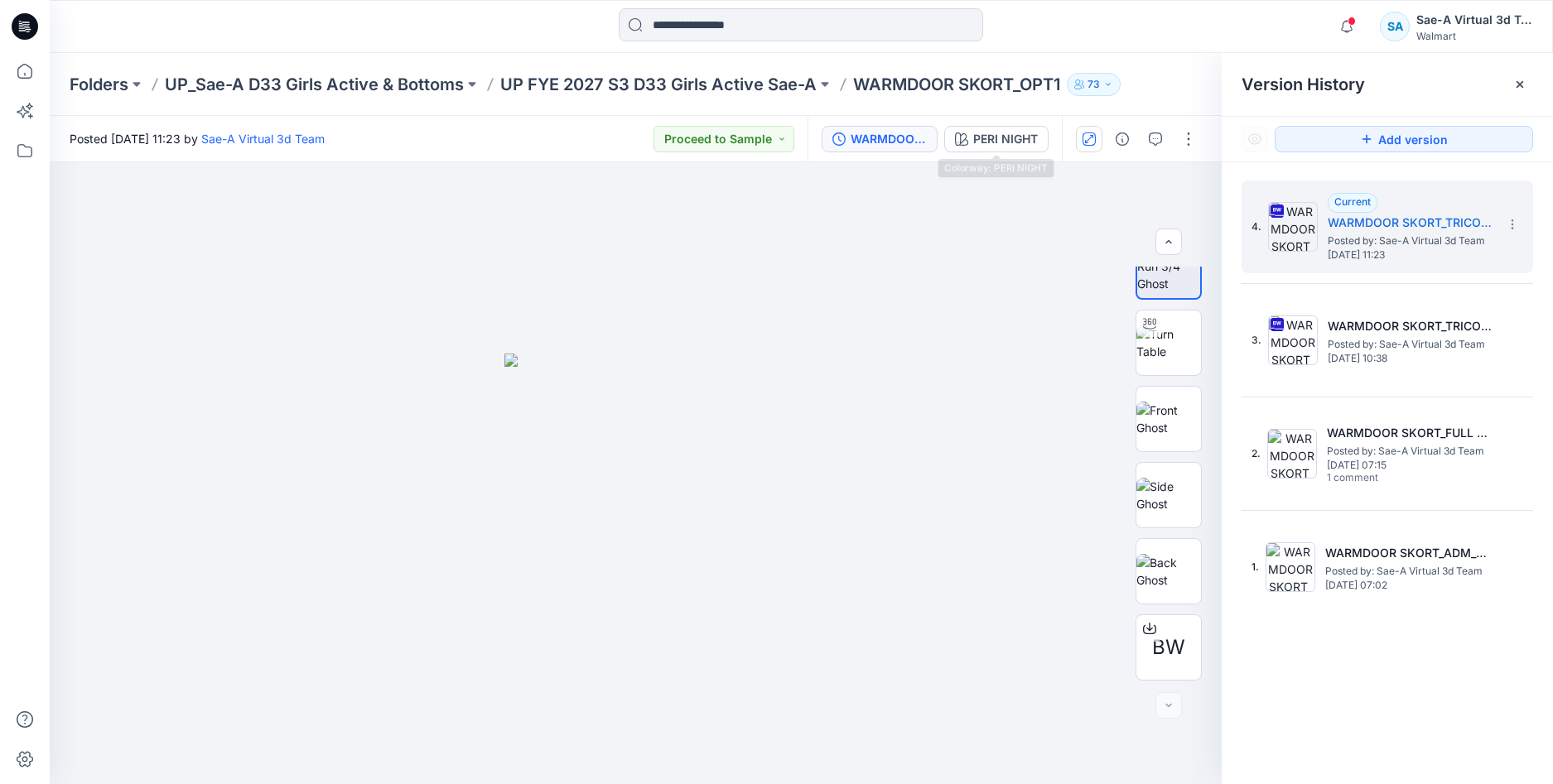
click at [1010, 140] on div "PERI NIGHT" at bounding box center [1005, 138] width 64 height 18
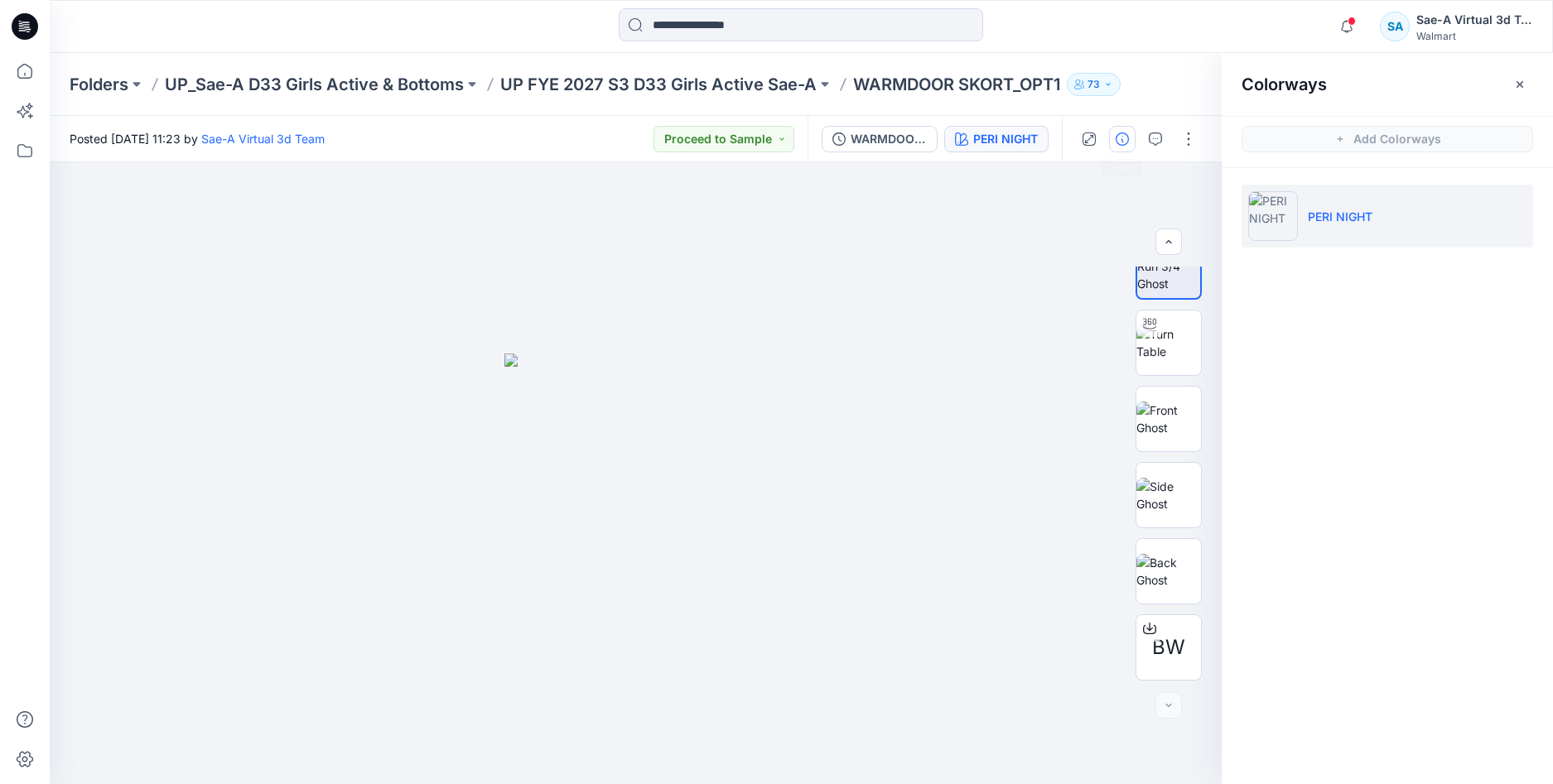
click at [1114, 142] on button "button" at bounding box center [1122, 139] width 27 height 27
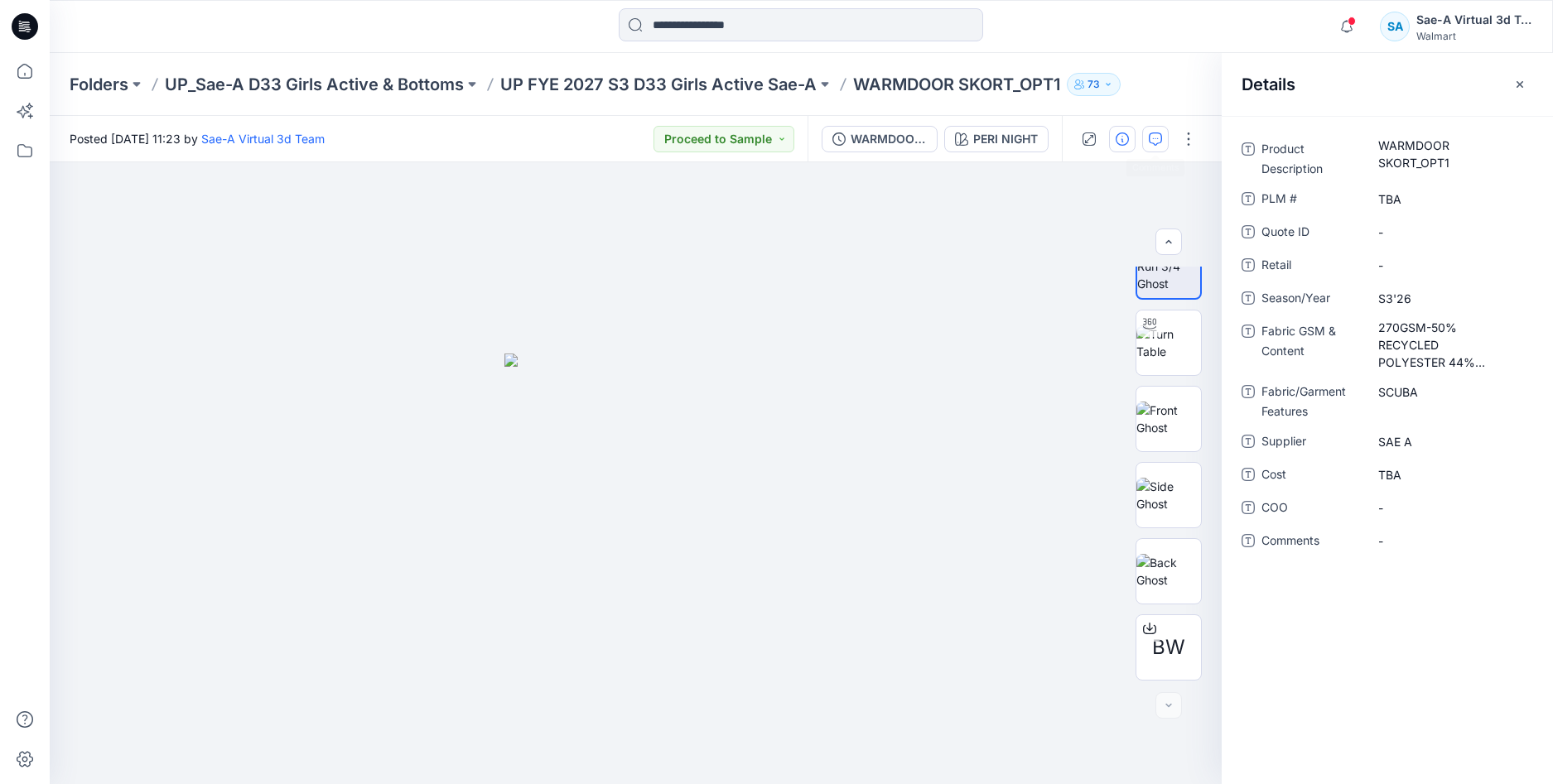
click at [1148, 140] on button "button" at bounding box center [1155, 139] width 27 height 27
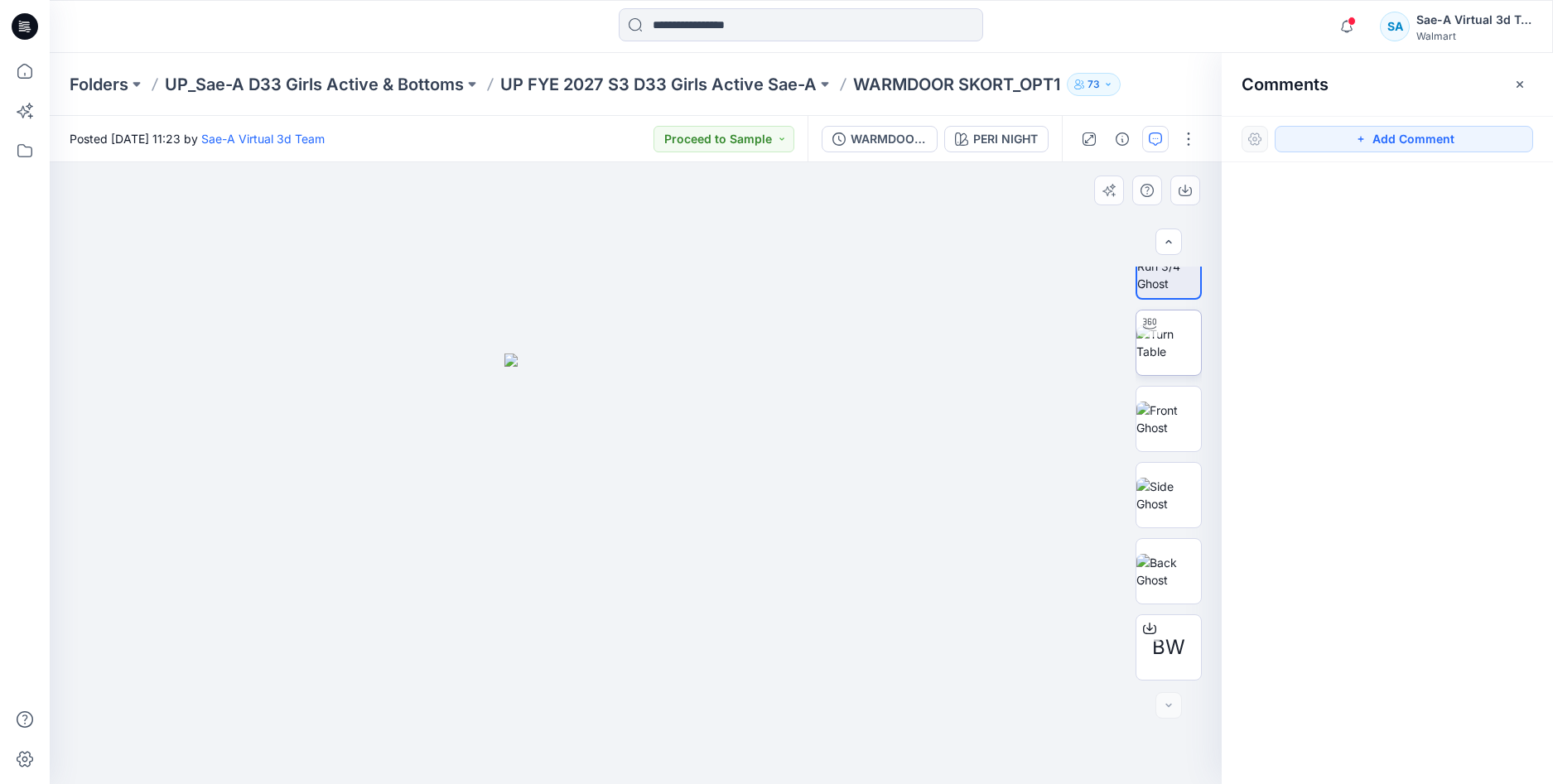
click at [1177, 347] on img at bounding box center [1168, 343] width 64 height 35
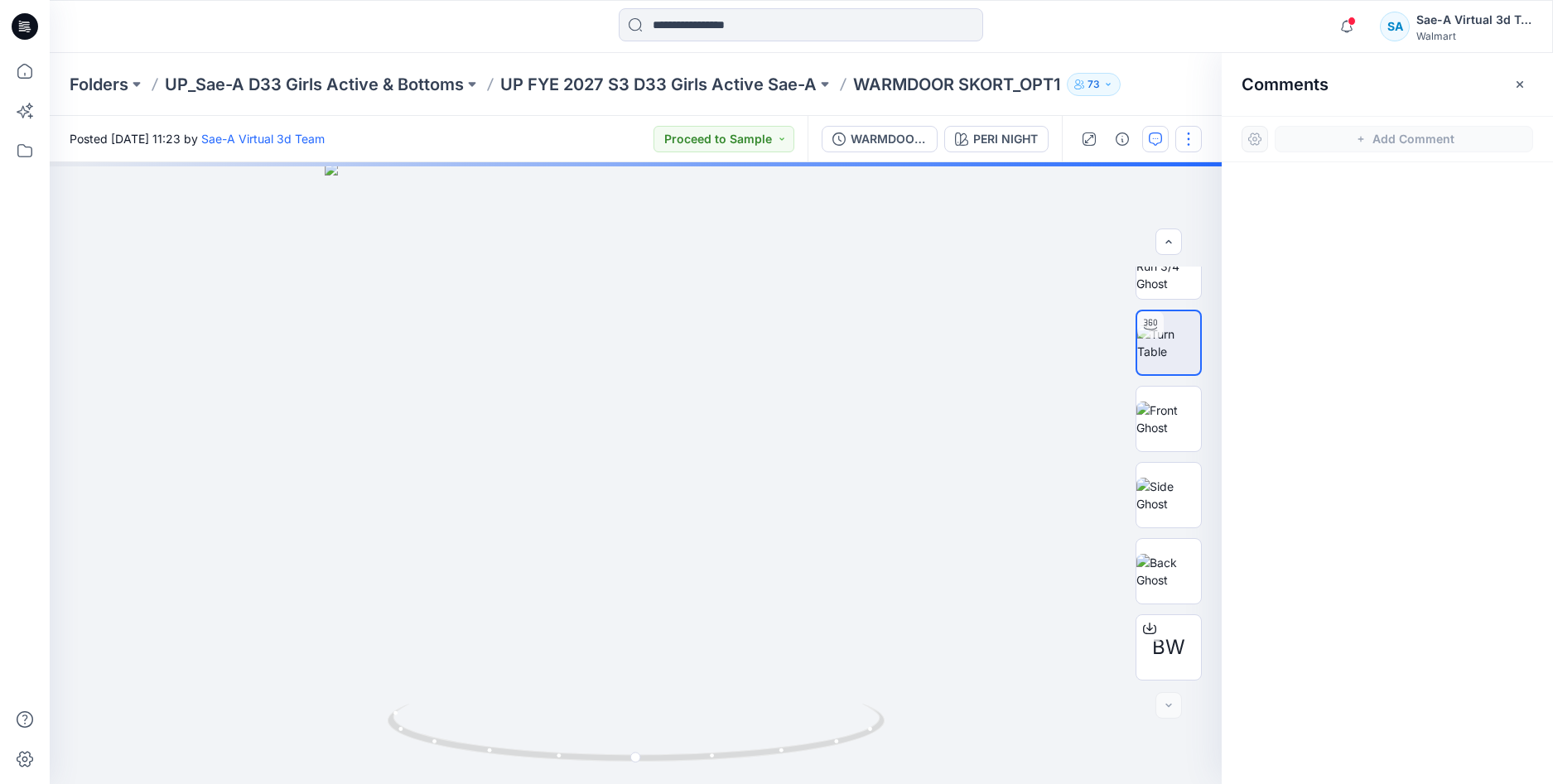
click at [1183, 141] on button "button" at bounding box center [1188, 139] width 27 height 27
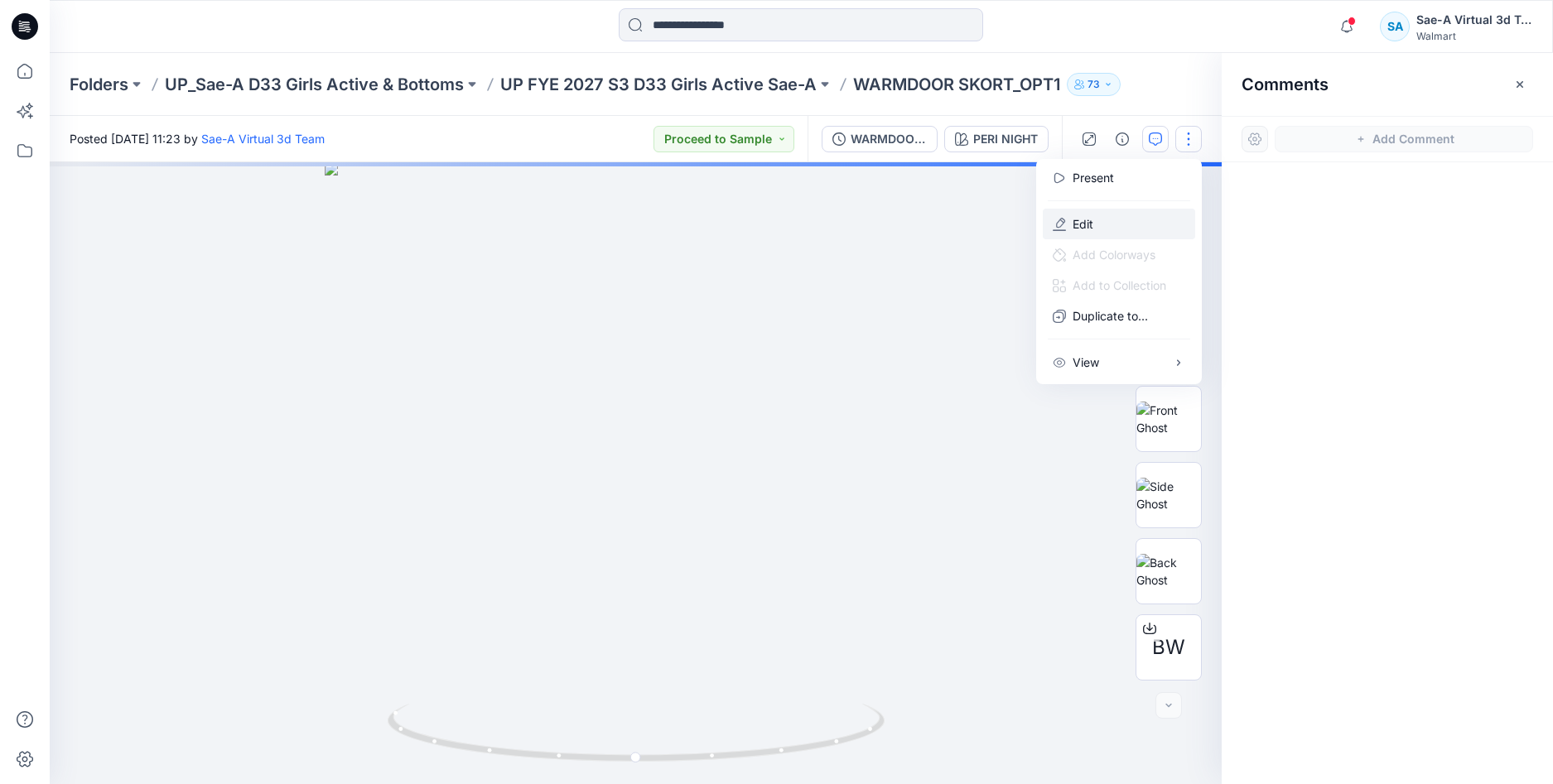
click at [1093, 227] on p "Edit" at bounding box center [1083, 224] width 21 height 17
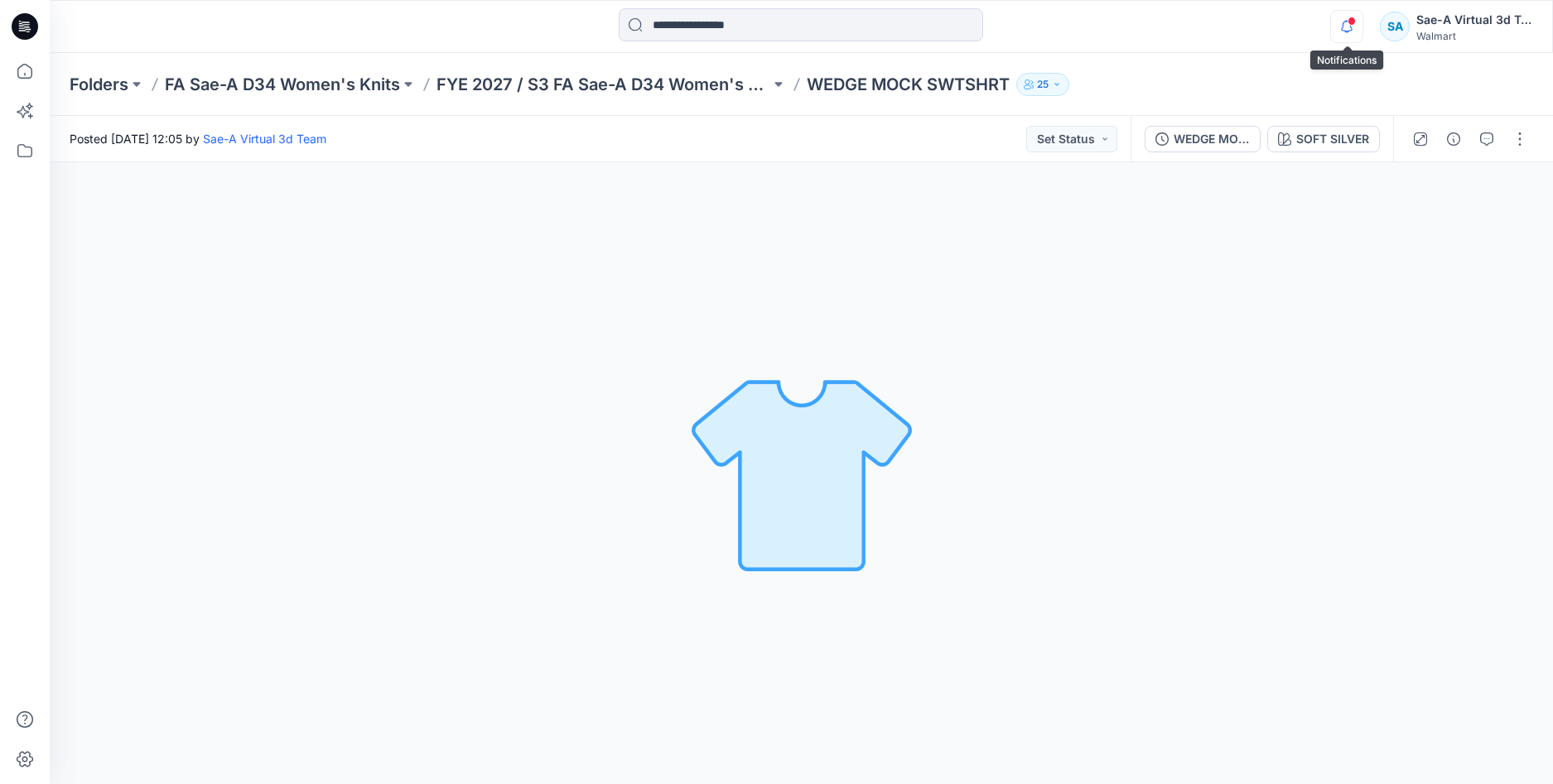
click at [1347, 27] on icon "button" at bounding box center [1347, 27] width 32 height 33
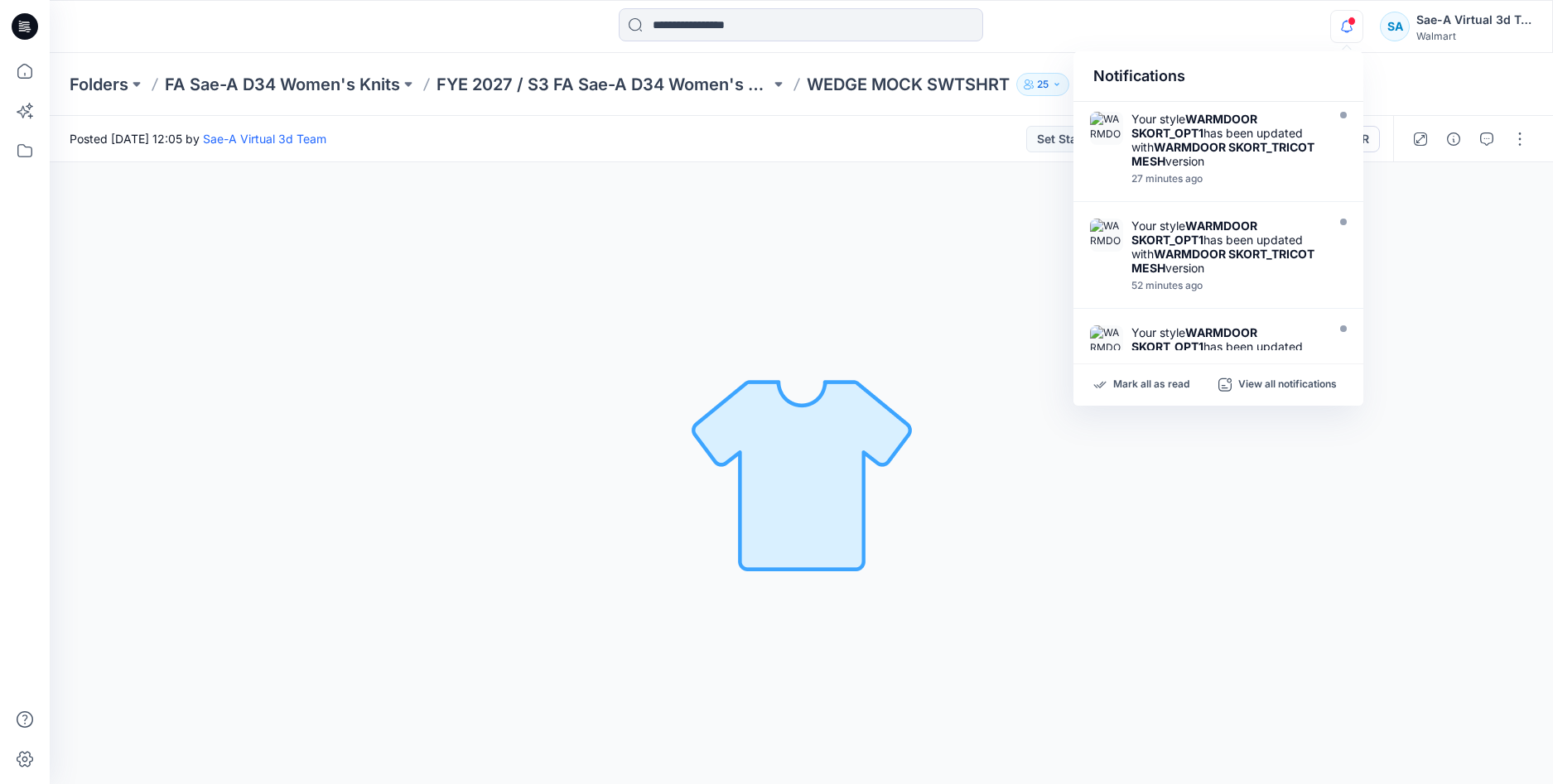
drag, startPoint x: 1239, startPoint y: 57, endPoint x: 1349, endPoint y: 44, distance: 110.8
click at [1241, 57] on div "Notifications" at bounding box center [1219, 76] width 290 height 51
click at [1353, 27] on icon "button" at bounding box center [1347, 27] width 32 height 33
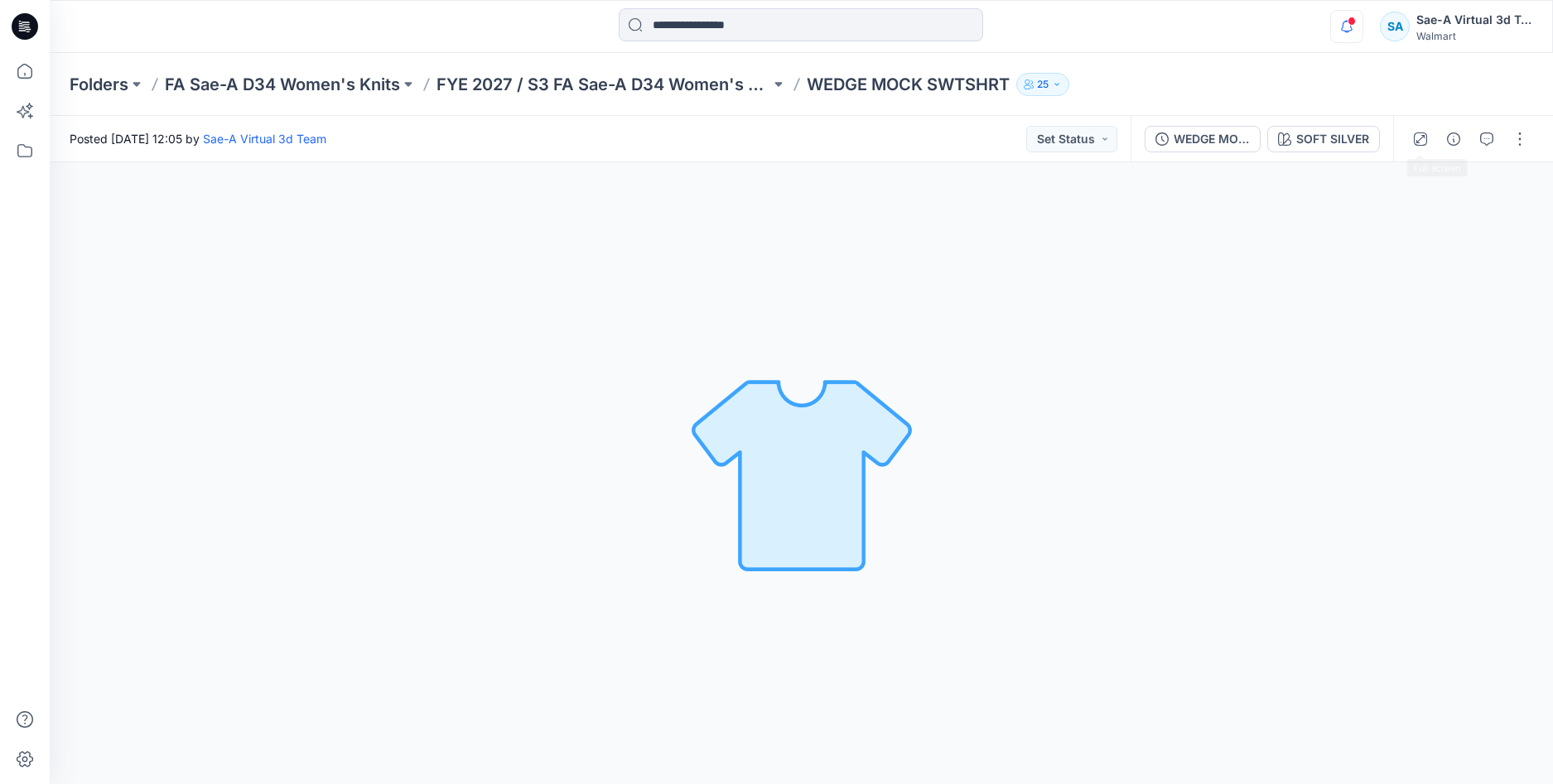
click at [1436, 240] on div "SOFT SILVER Loading... Material Properties Loading..." at bounding box center [801, 473] width 1503 height 622
click at [1453, 141] on icon "button" at bounding box center [1453, 138] width 13 height 13
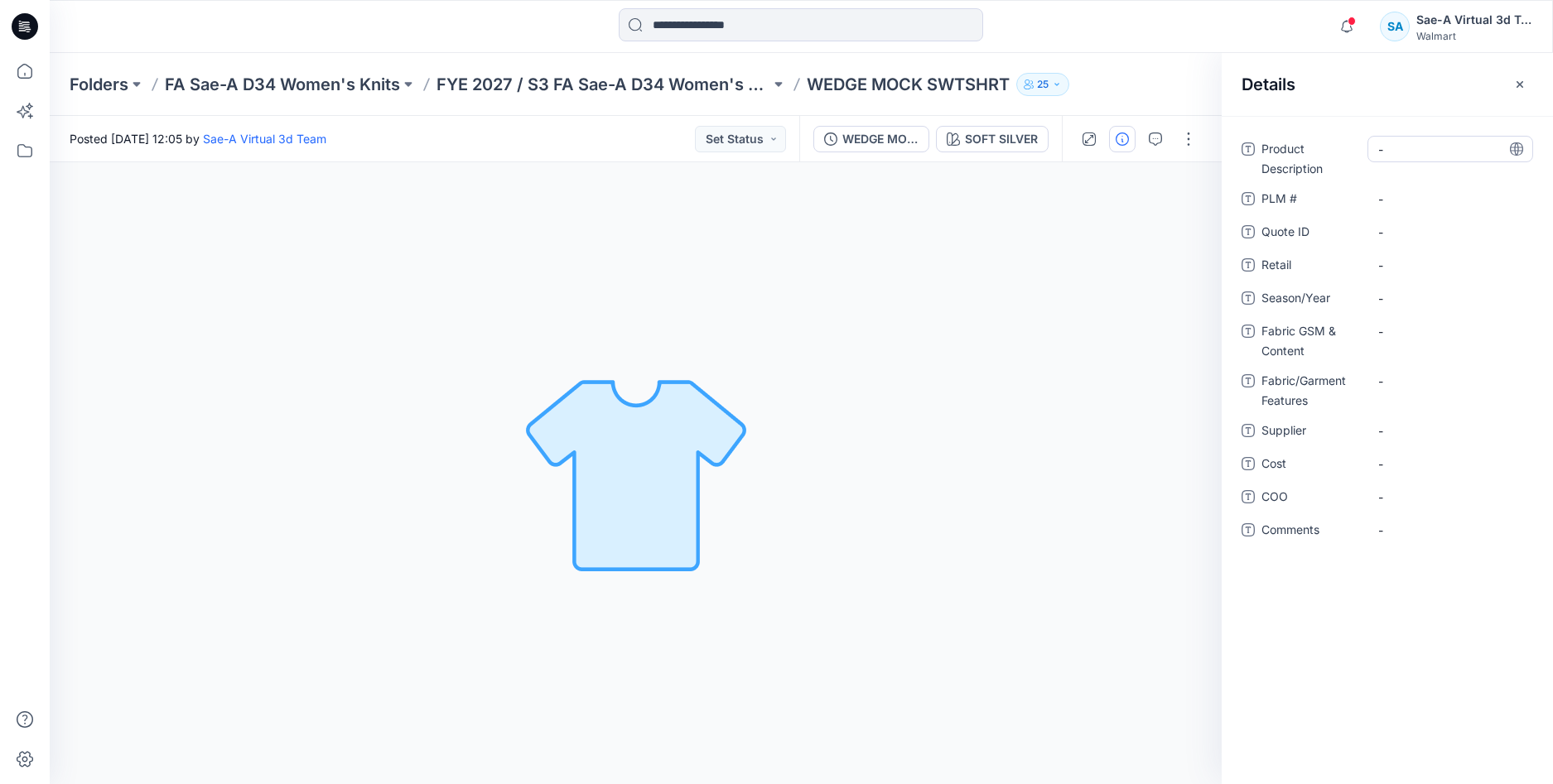
click at [1421, 145] on Description "-" at bounding box center [1451, 149] width 144 height 17
drag, startPoint x: 810, startPoint y: 82, endPoint x: 1008, endPoint y: 90, distance: 198.2
click at [1009, 90] on p "WEDGE MOCK SWTSHRT" at bounding box center [908, 84] width 203 height 23
copy p "WEDGE MOCK SWTSHRT"
click at [1386, 151] on Description "-" at bounding box center [1451, 149] width 144 height 17
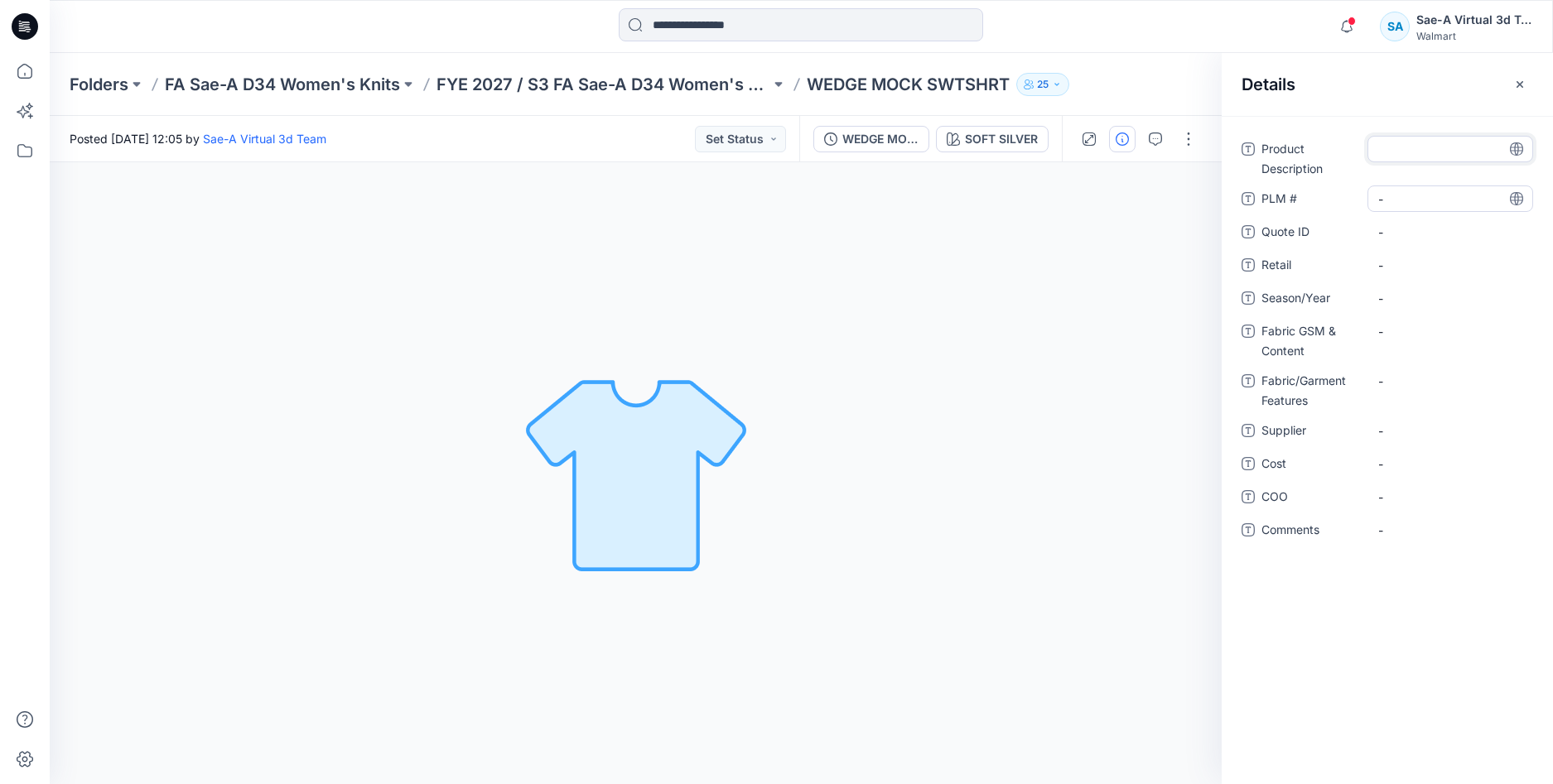
type textarea "**********"
click at [1391, 193] on \ "-" at bounding box center [1451, 199] width 144 height 17
type textarea "***"
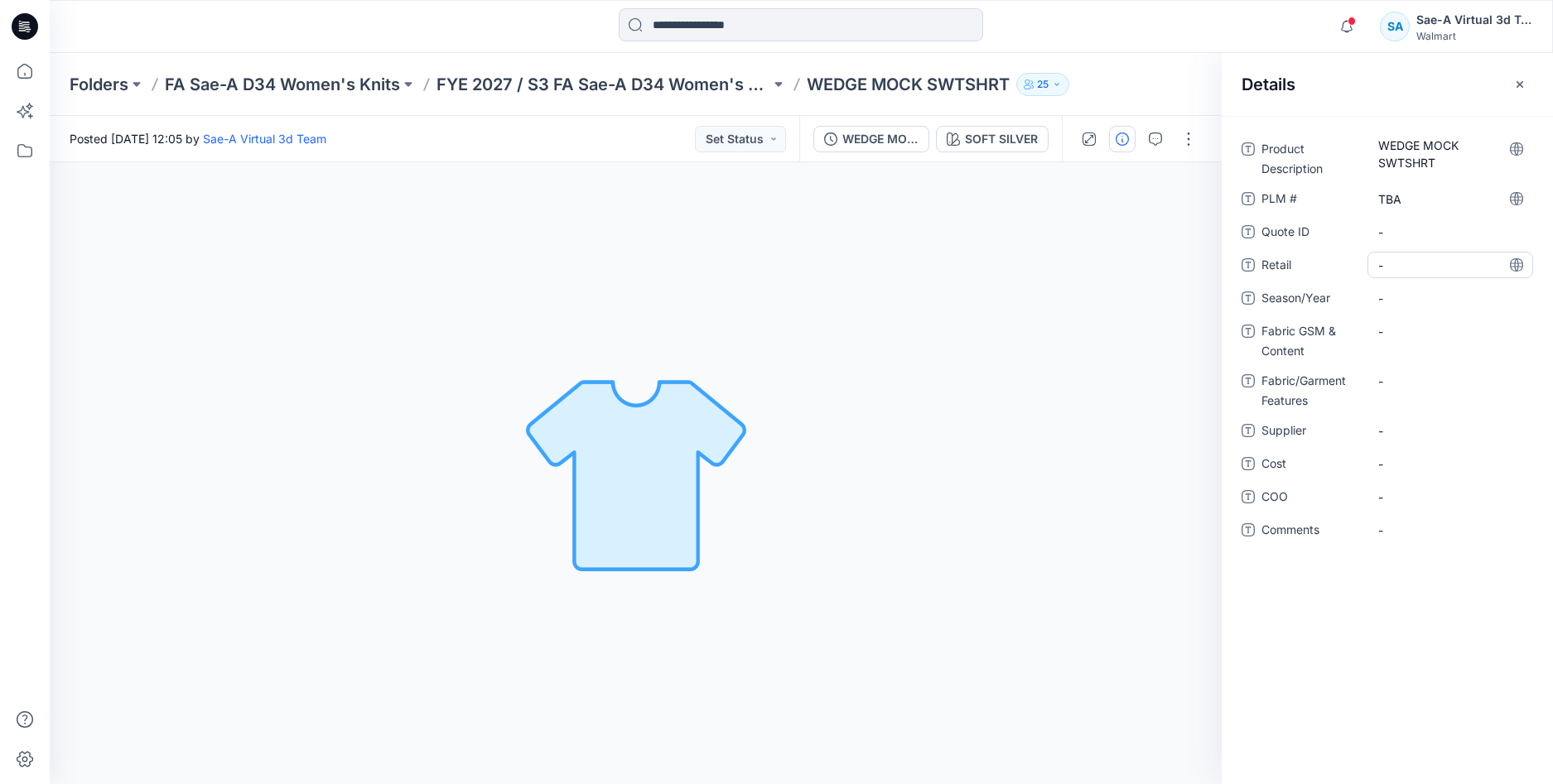
click at [1404, 267] on span "-" at bounding box center [1451, 265] width 144 height 17
click at [1379, 301] on span "-" at bounding box center [1451, 299] width 144 height 17
click at [1415, 261] on span "-" at bounding box center [1451, 265] width 144 height 17
click at [1404, 289] on div "-" at bounding box center [1450, 298] width 166 height 27
type textarea "*****"
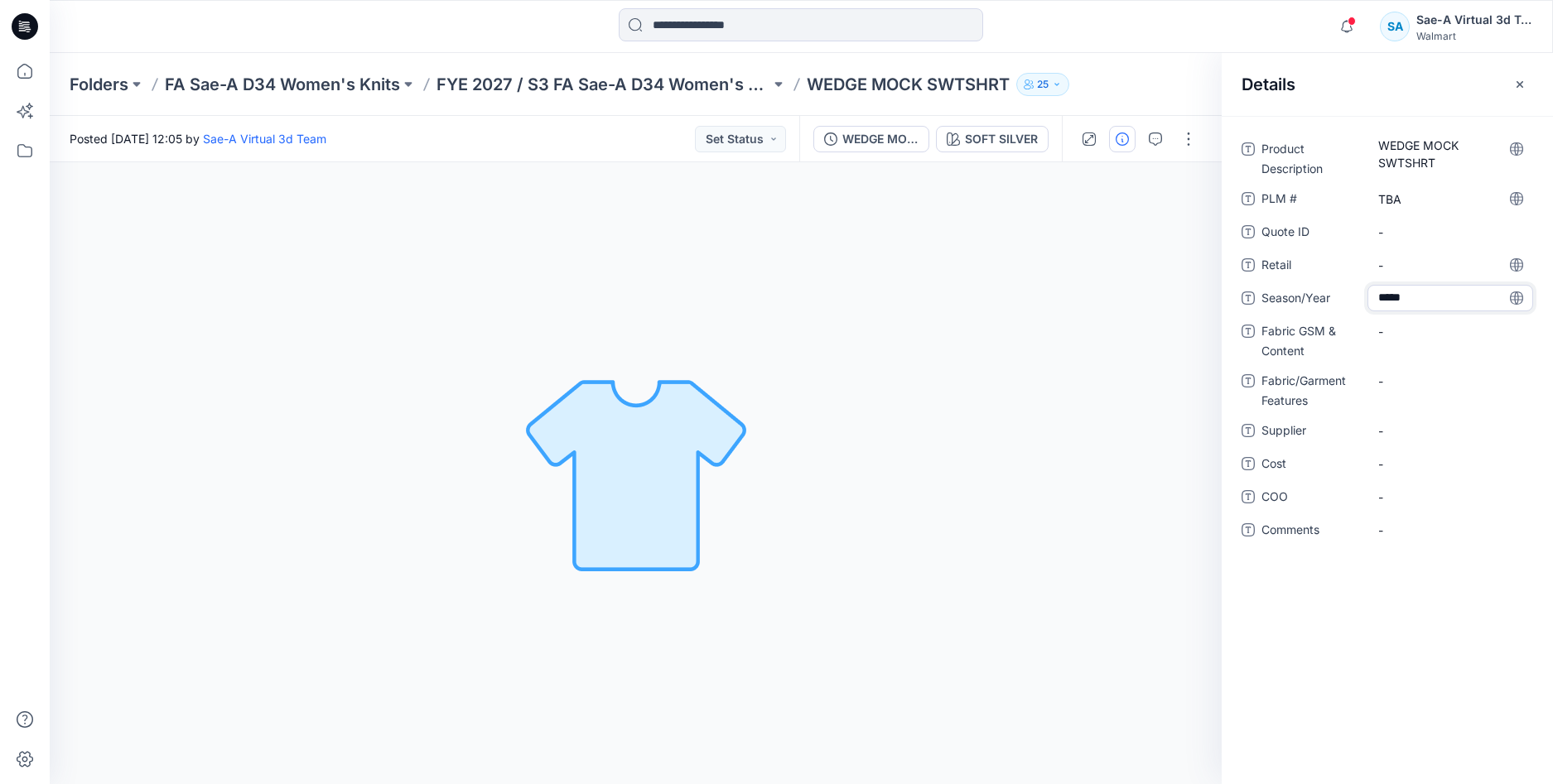
drag, startPoint x: 1426, startPoint y: 604, endPoint x: 1430, endPoint y: 586, distance: 18.4
click at [1428, 605] on div "Product Description WEDGE MOCK SWTSHRT PLM # TBA Quote ID - Retail - Season/Yea…" at bounding box center [1387, 450] width 332 height 668
click at [1452, 343] on div "-" at bounding box center [1450, 331] width 166 height 27
click at [1401, 320] on div "-" at bounding box center [1450, 331] width 166 height 27
type textarea "**********"
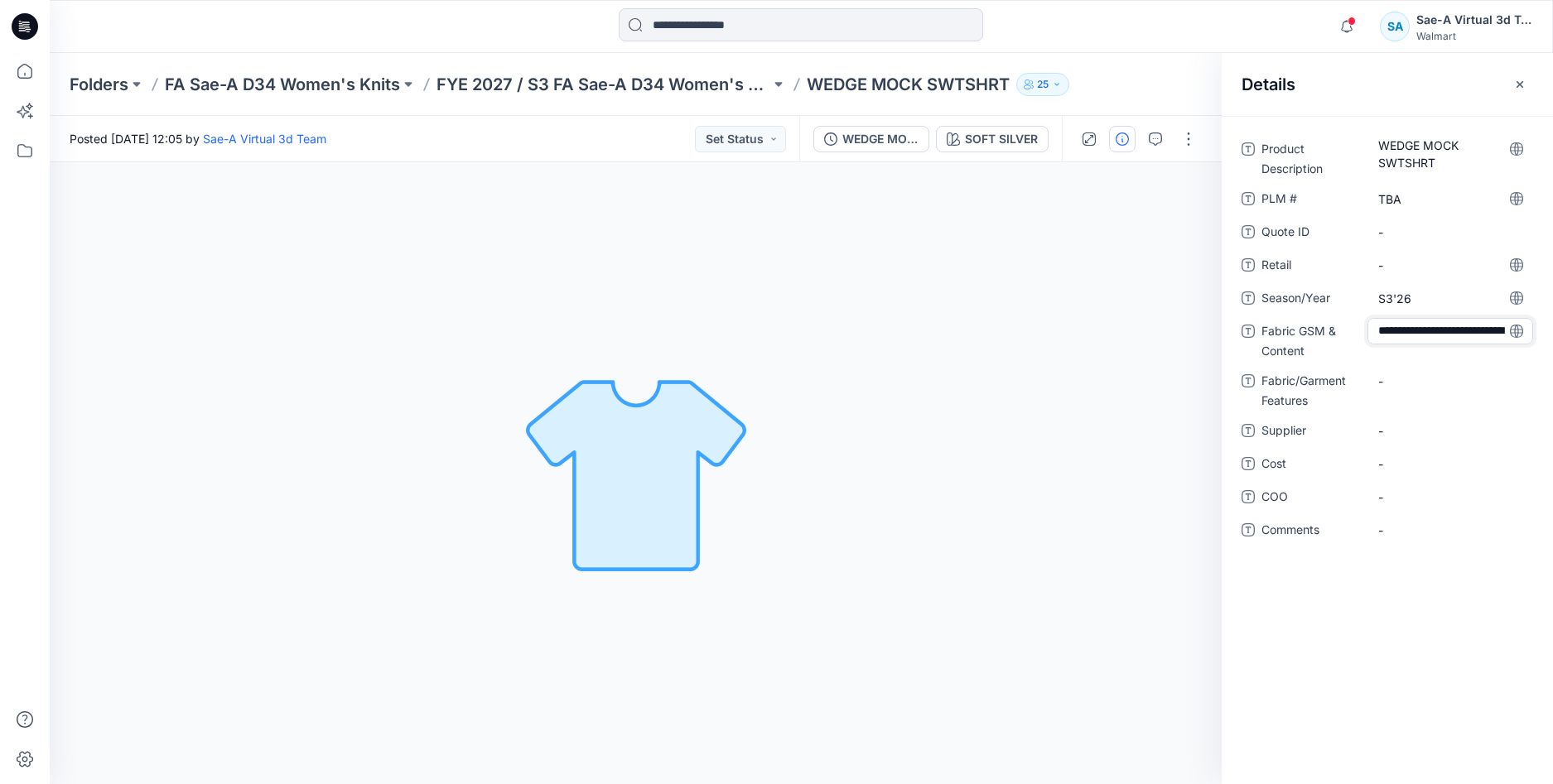
scroll to position [46, 0]
click at [1438, 577] on div "**********" at bounding box center [1387, 450] width 332 height 668
click at [1422, 355] on Content "55/45 BCI COTTON/RECYCLED POLY CLOUD FLEECE 265GSM" at bounding box center [1451, 344] width 144 height 52
drag, startPoint x: 1426, startPoint y: 361, endPoint x: 1370, endPoint y: 359, distance: 56.0
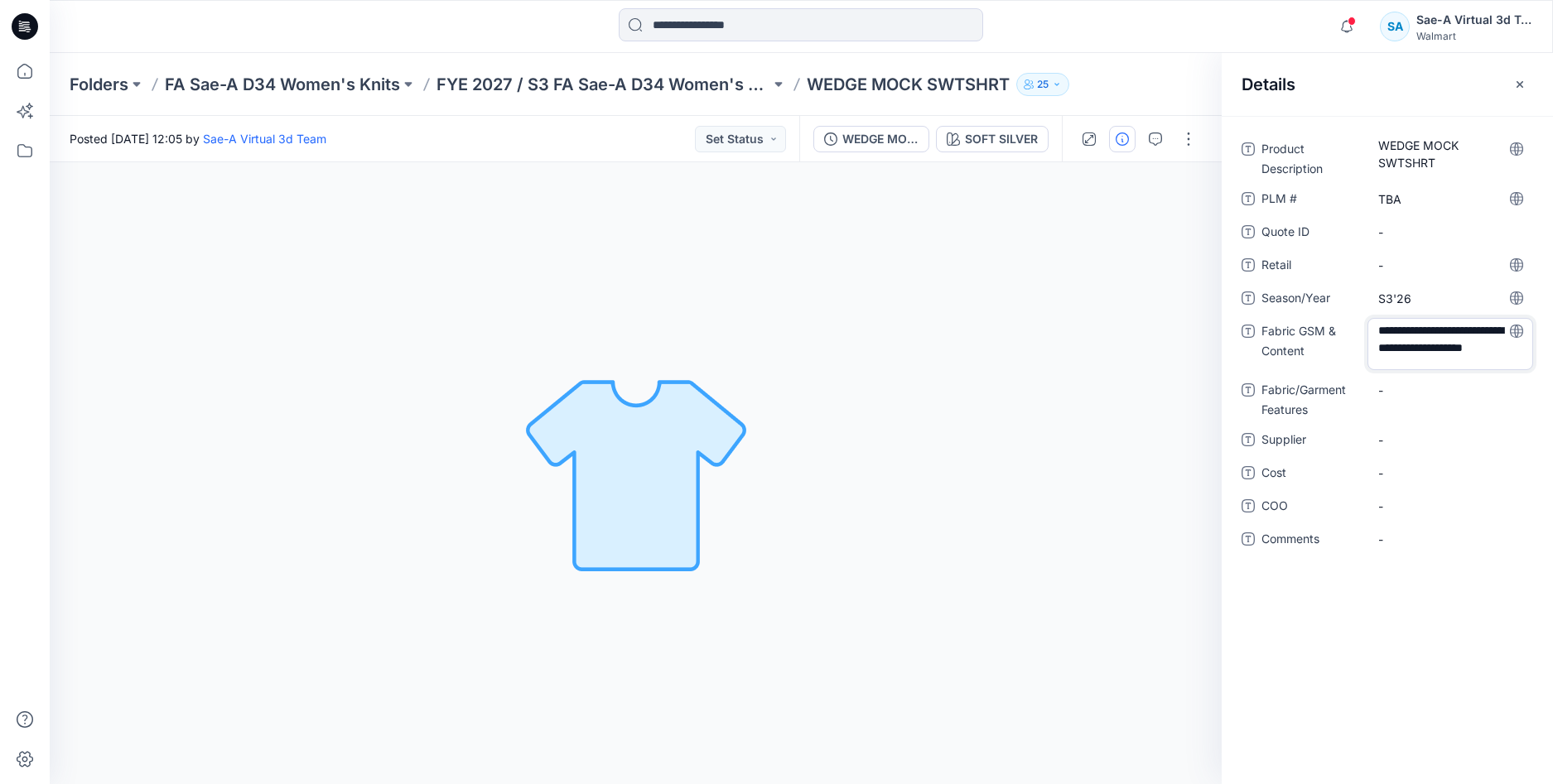
click at [1370, 359] on textarea "**********" at bounding box center [1450, 343] width 166 height 52
click at [1407, 359] on textarea "**********" at bounding box center [1450, 343] width 166 height 52
drag, startPoint x: 1420, startPoint y: 360, endPoint x: 1379, endPoint y: 360, distance: 41.0
click at [1379, 360] on textarea "**********" at bounding box center [1450, 343] width 166 height 52
type textarea "**********"
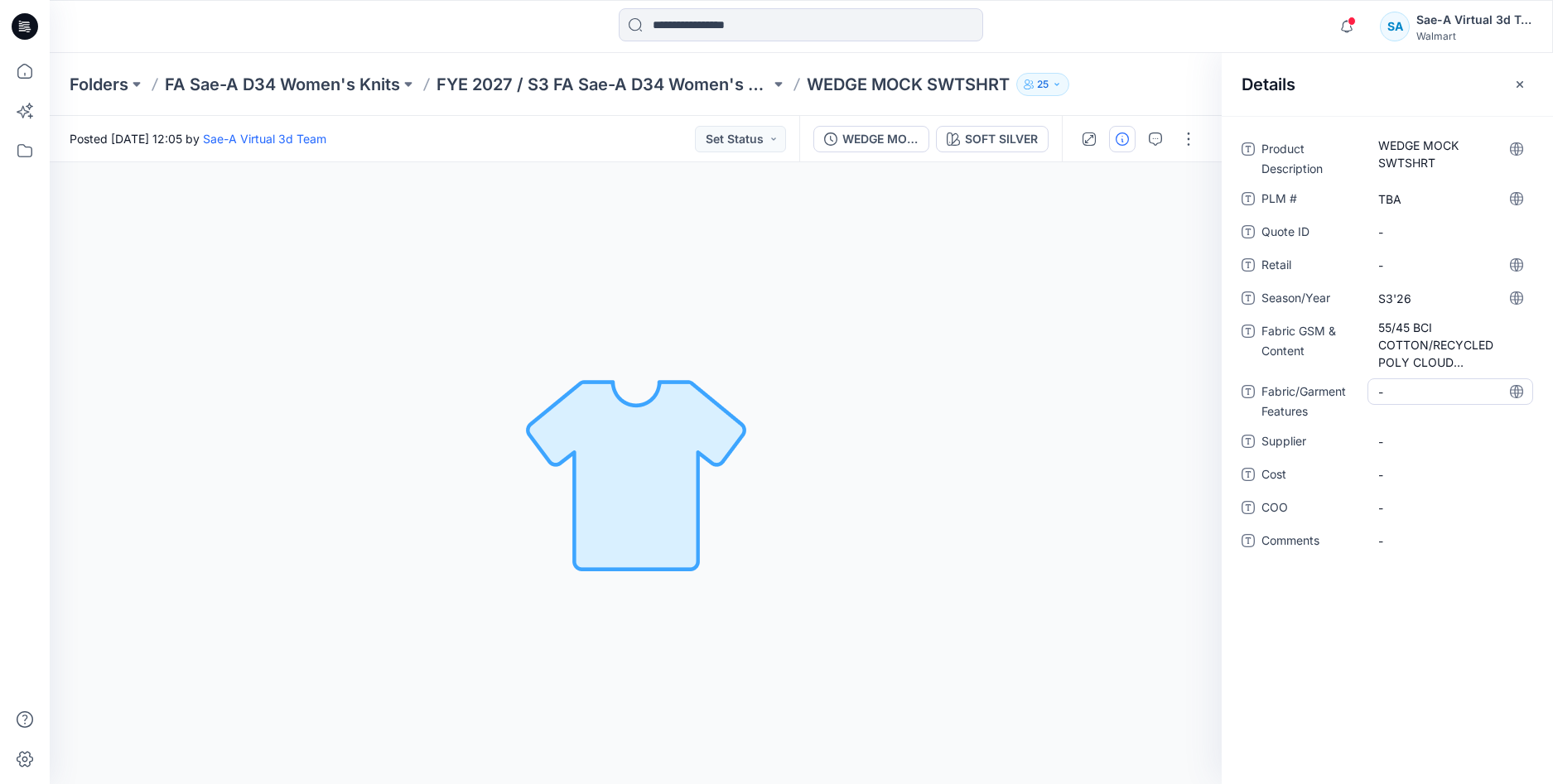
click at [1392, 392] on Features "-" at bounding box center [1451, 392] width 144 height 17
type textarea "******"
click at [1424, 610] on div "Product Description WEDGE MOCK SWTSHRT PLM # TBA Quote ID - Retail - Season/Yea…" at bounding box center [1387, 450] width 332 height 668
click at [1383, 444] on span "-" at bounding box center [1451, 441] width 144 height 17
type textarea "****"
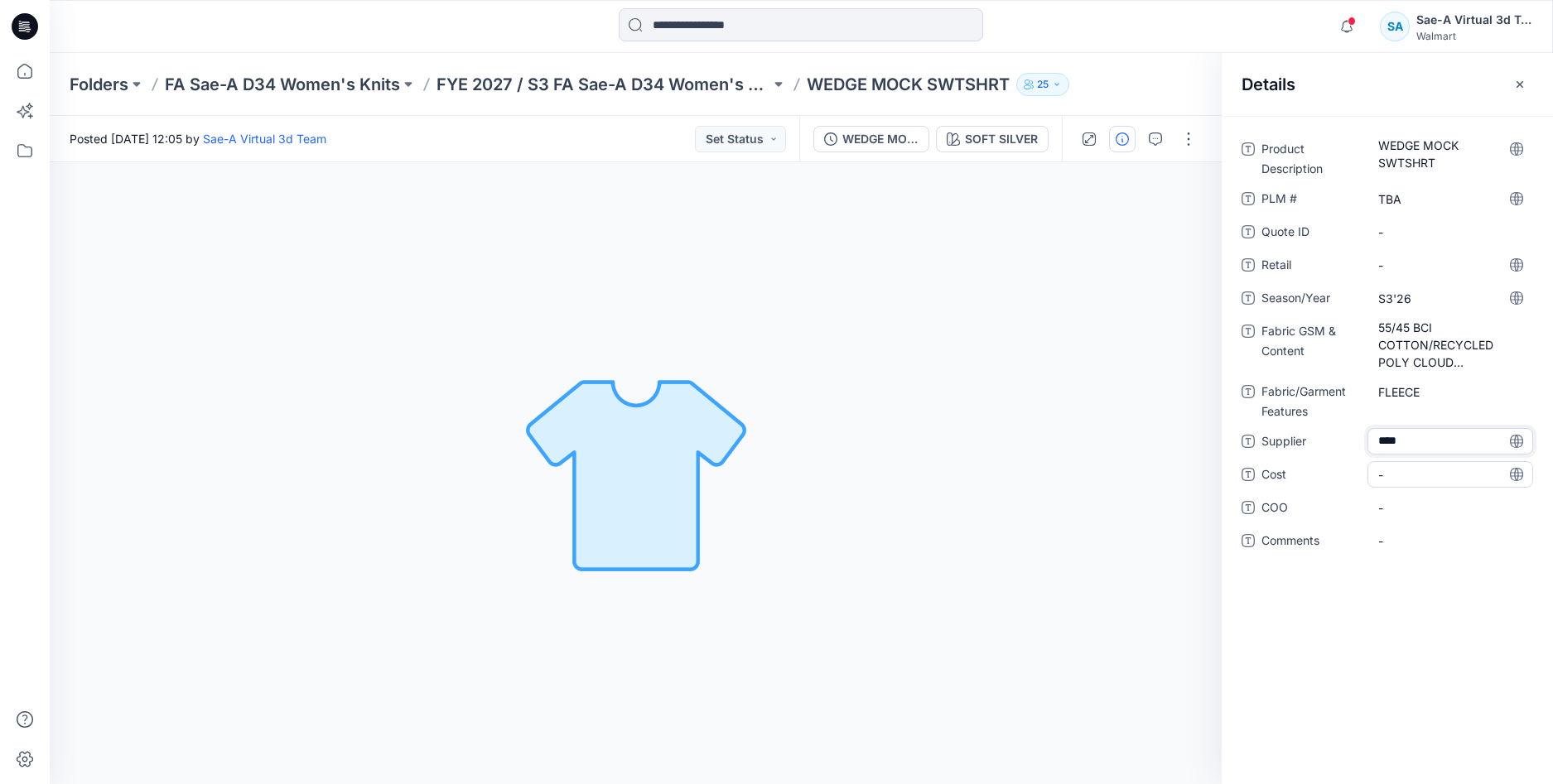
click at [1400, 471] on span "-" at bounding box center [1451, 475] width 144 height 17
type textarea "***"
click at [1416, 592] on div "Product Description WEDGE MOCK SWTSHRT PLM # TBA Quote ID - Retail - Season/Yea…" at bounding box center [1387, 450] width 332 height 668
click at [879, 143] on div "WEDGE MOCK SWTSHRT_SOFT SILVER" at bounding box center [880, 138] width 76 height 18
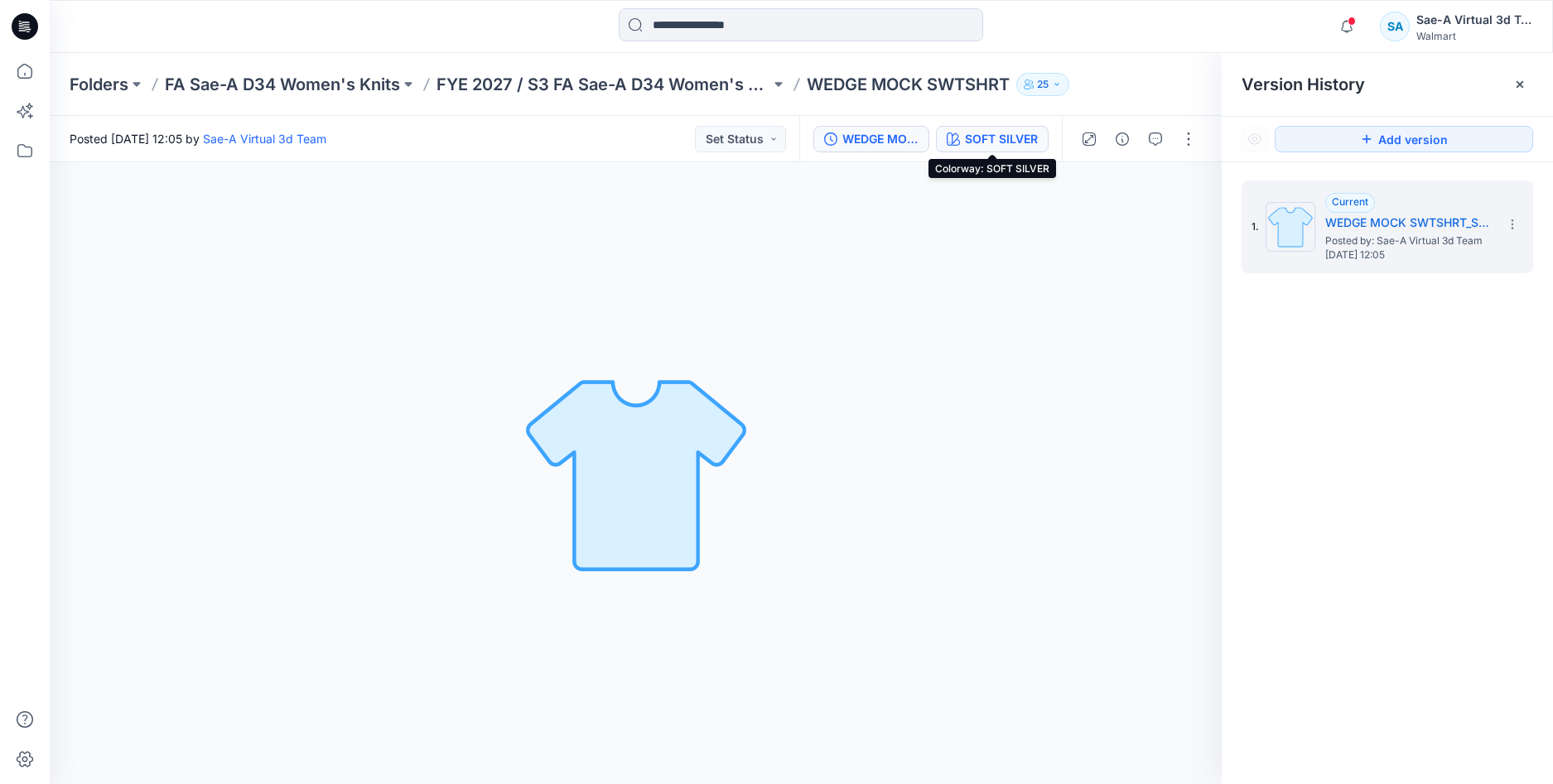
click at [970, 138] on div "SOFT SILVER" at bounding box center [1001, 138] width 73 height 18
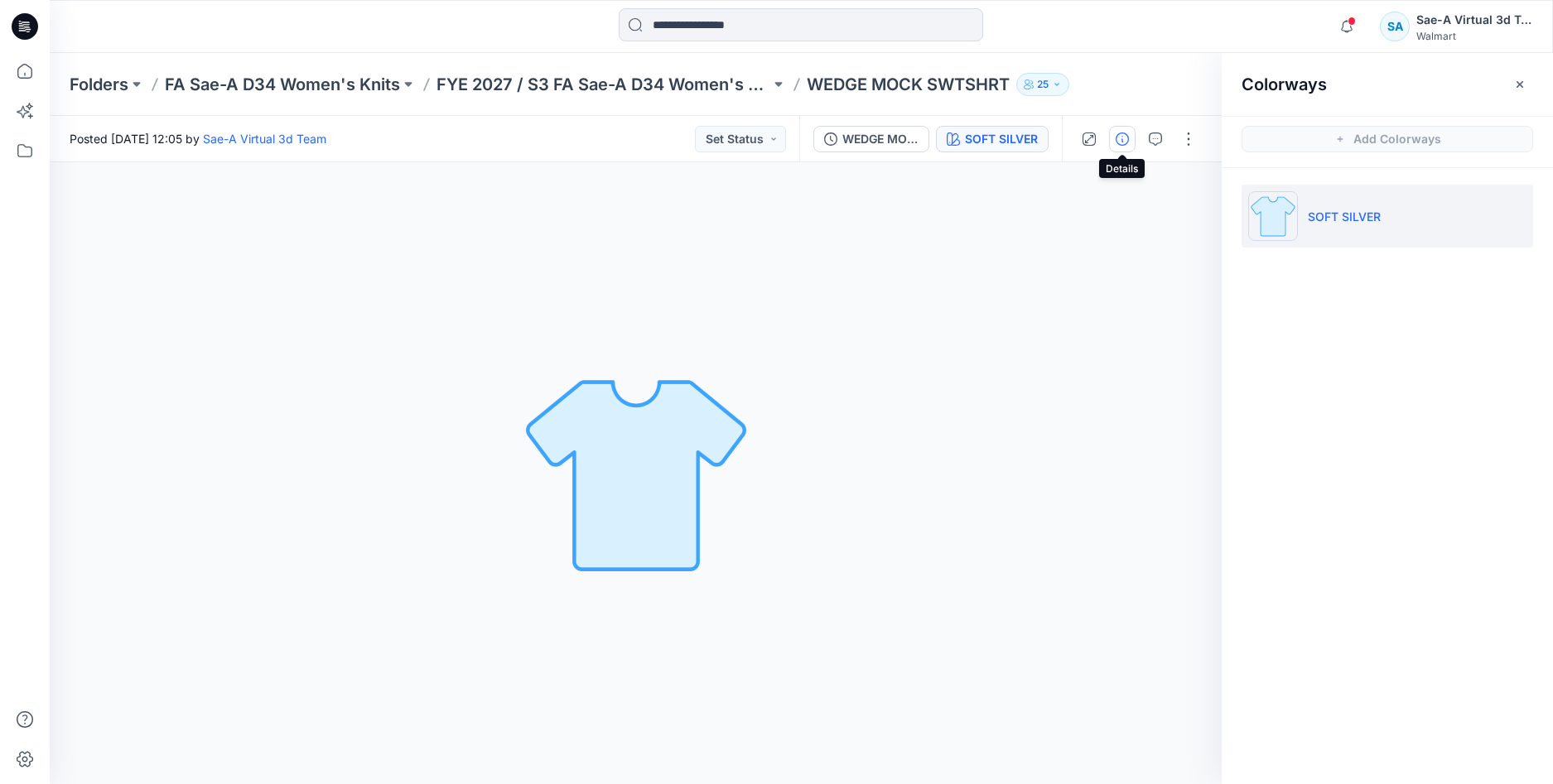
click at [1118, 135] on icon "button" at bounding box center [1122, 138] width 13 height 13
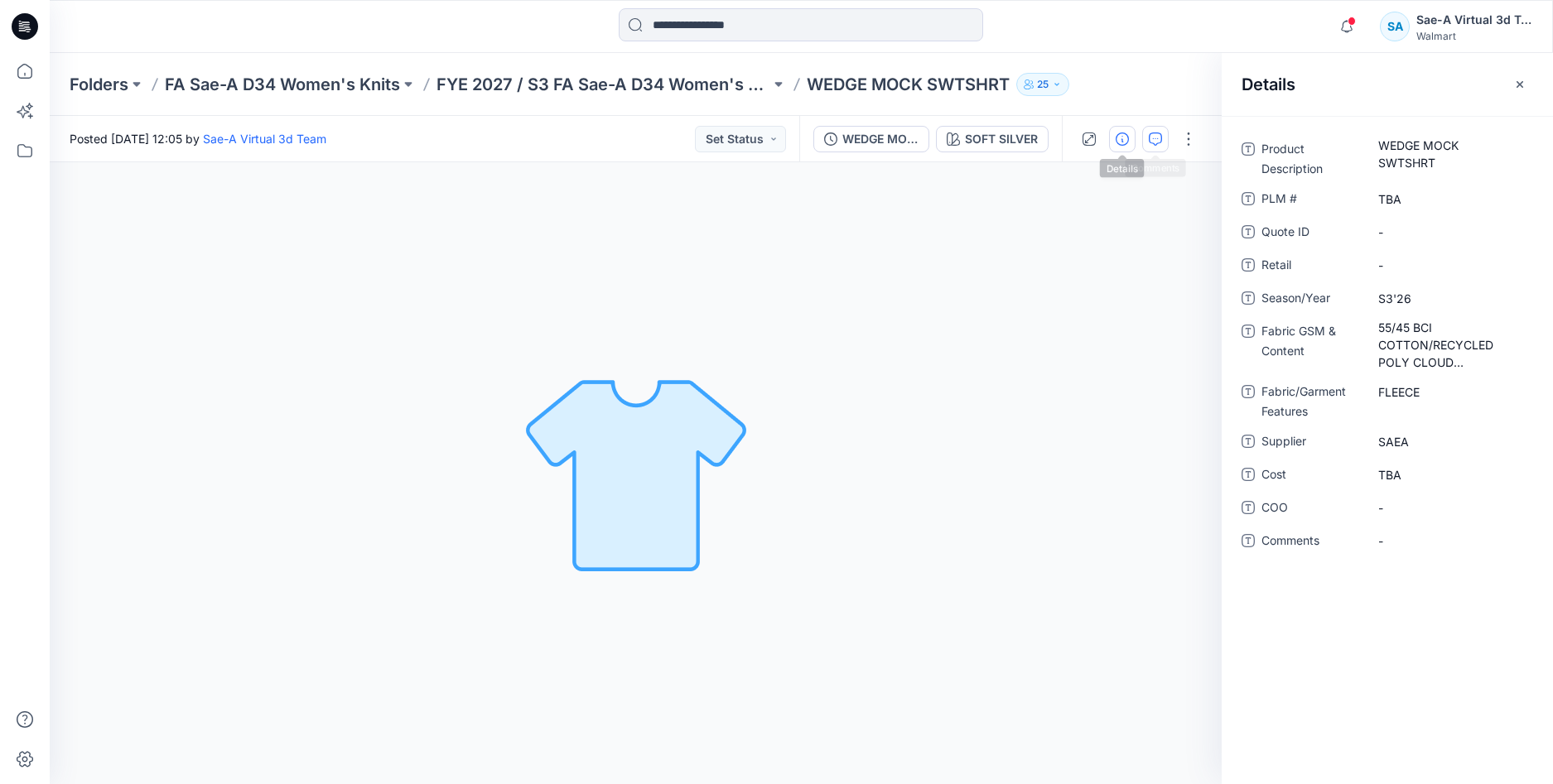
click at [1158, 132] on icon "button" at bounding box center [1155, 138] width 13 height 13
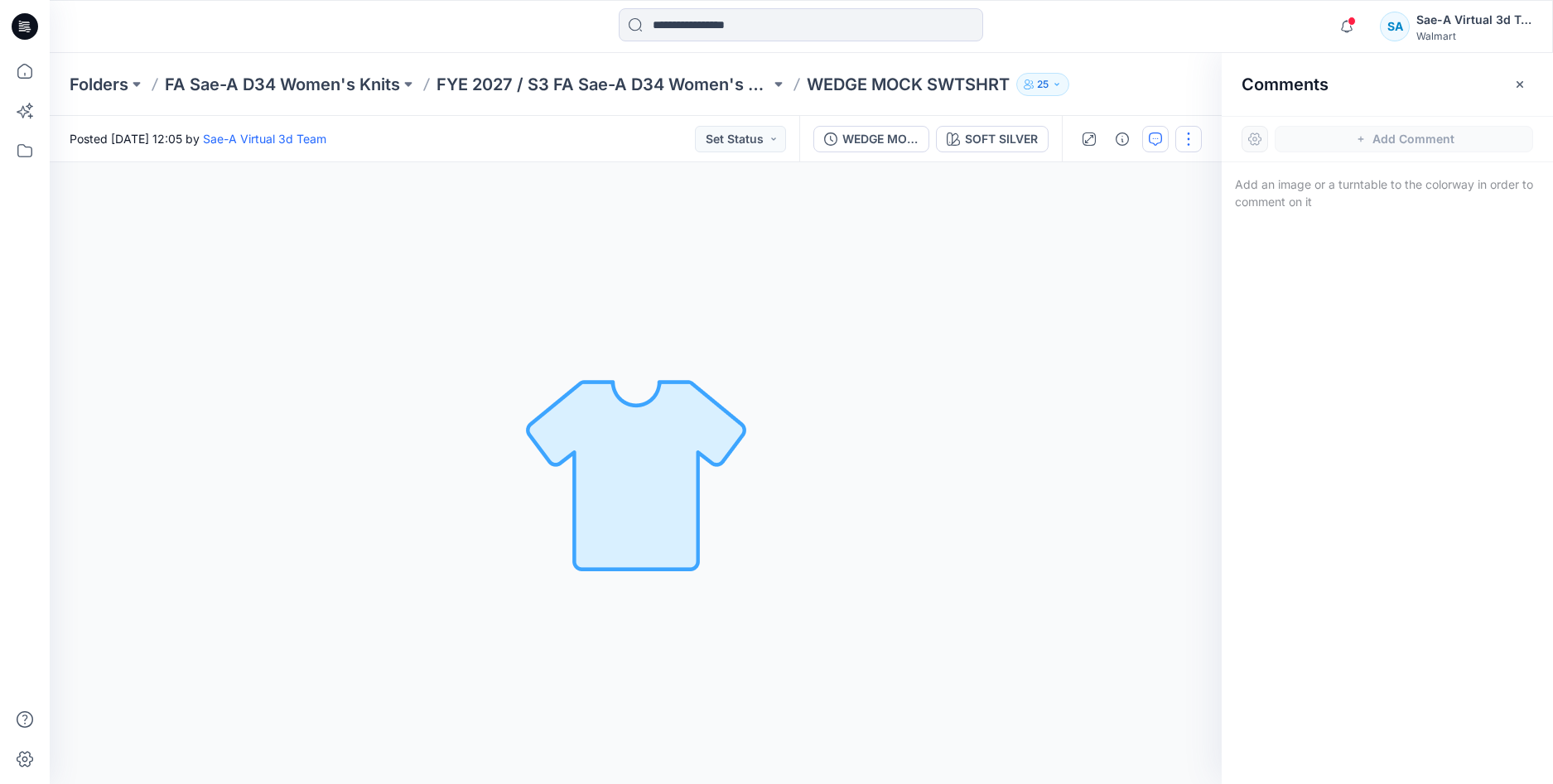
click at [1184, 137] on button "button" at bounding box center [1188, 139] width 27 height 27
click at [1093, 221] on p "Edit" at bounding box center [1083, 224] width 21 height 17
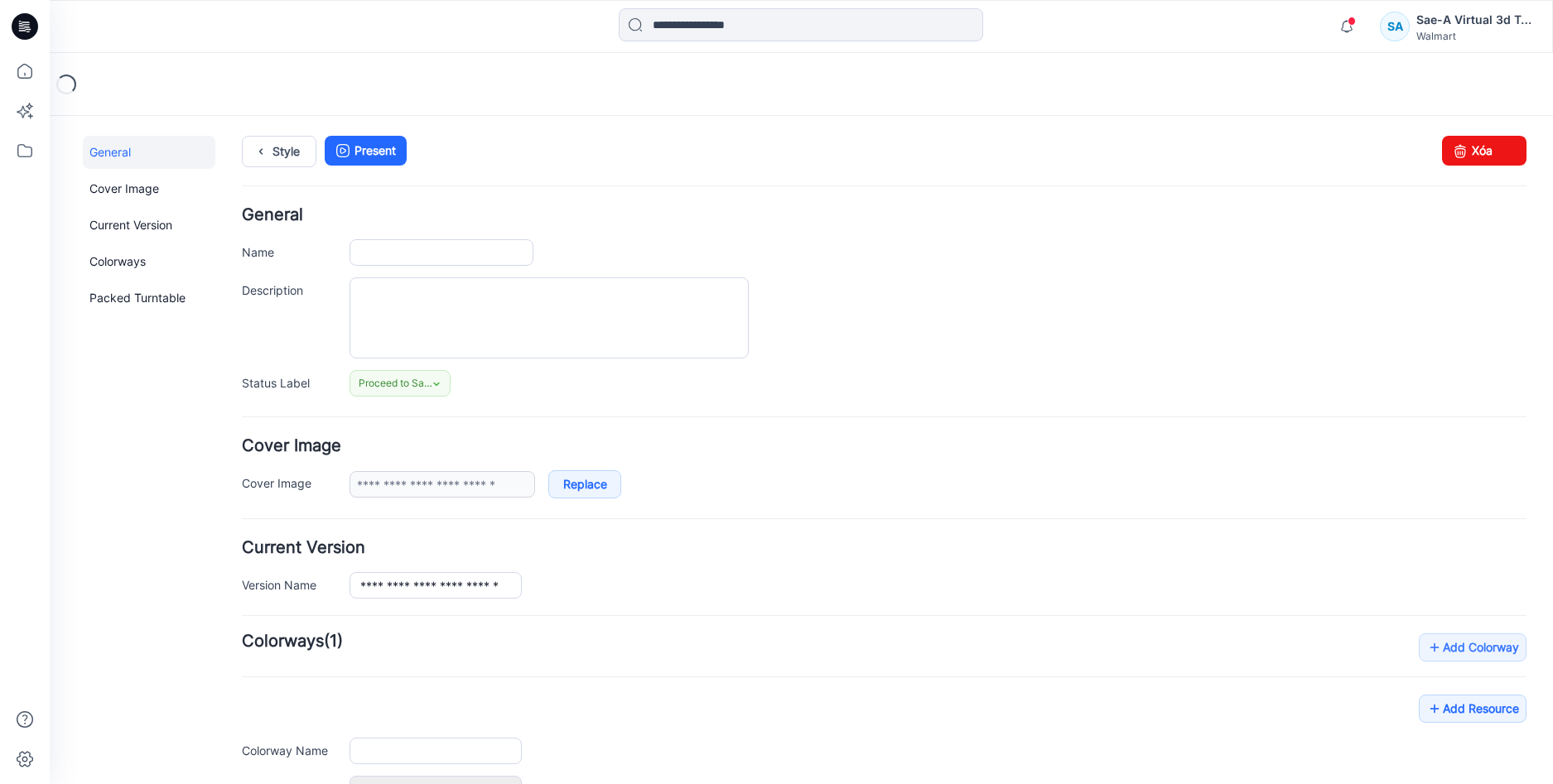
type input "**********"
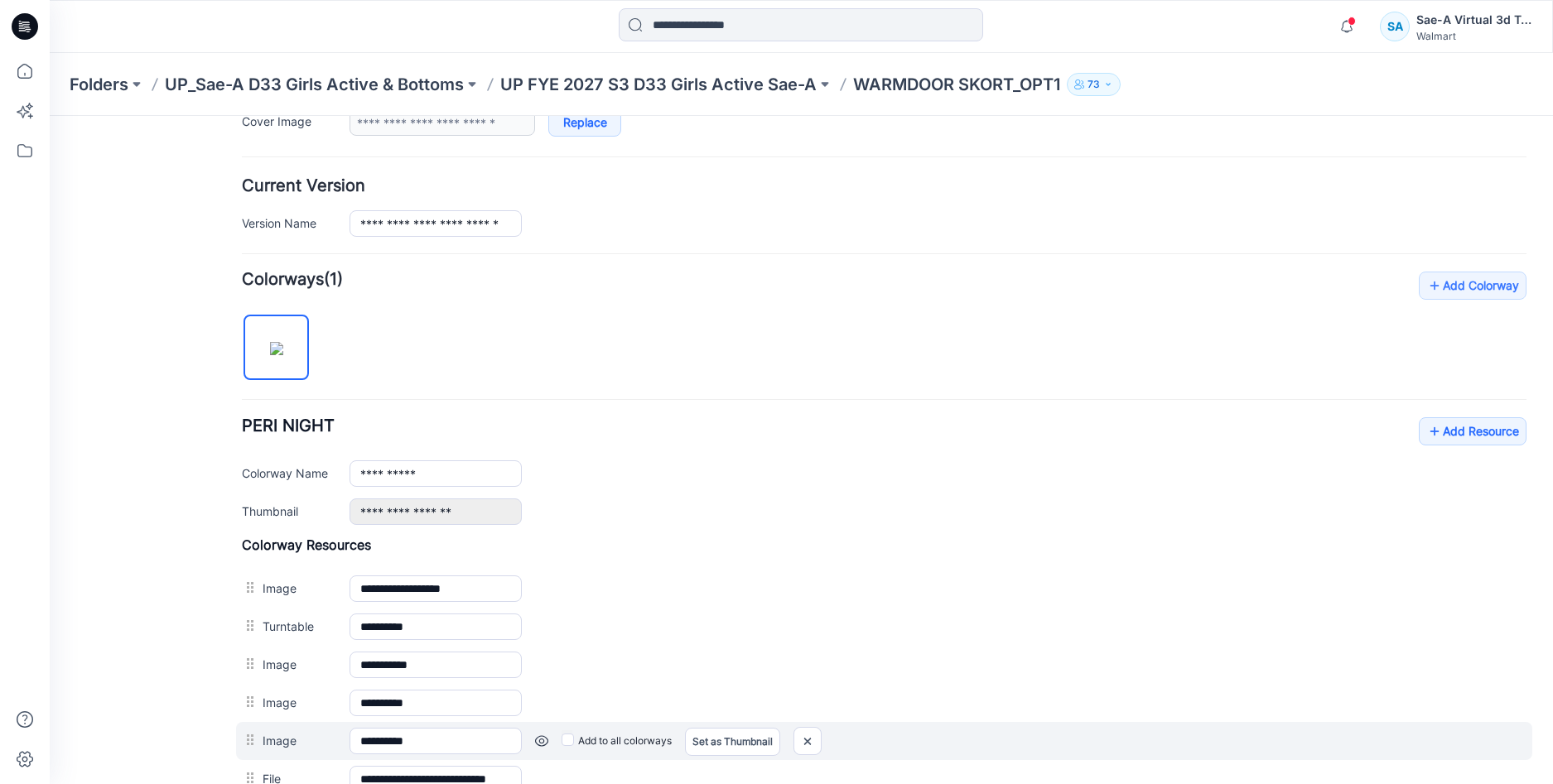
scroll to position [497, 0]
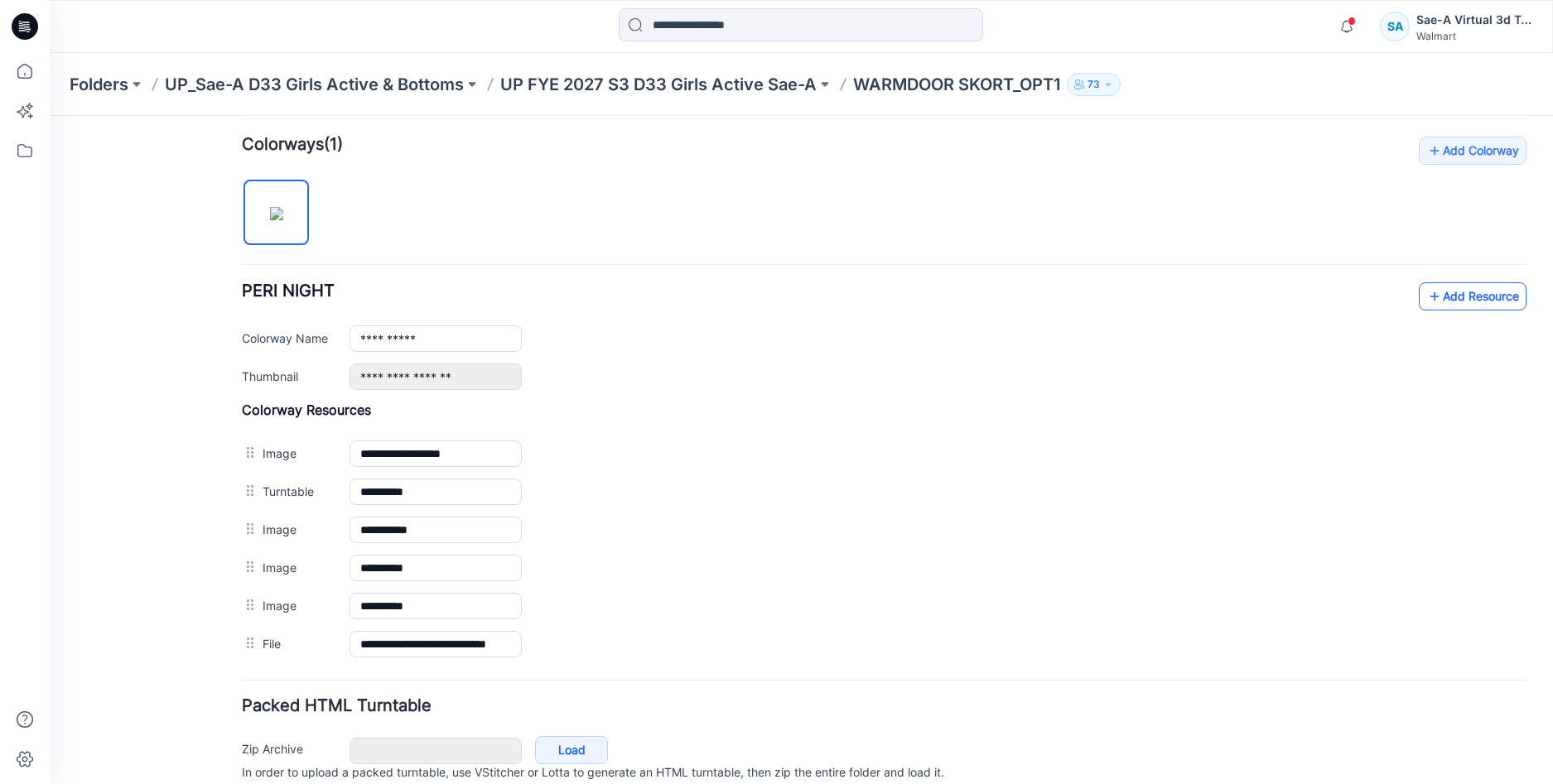
click at [1434, 300] on link "Add Resource" at bounding box center [1472, 296] width 107 height 28
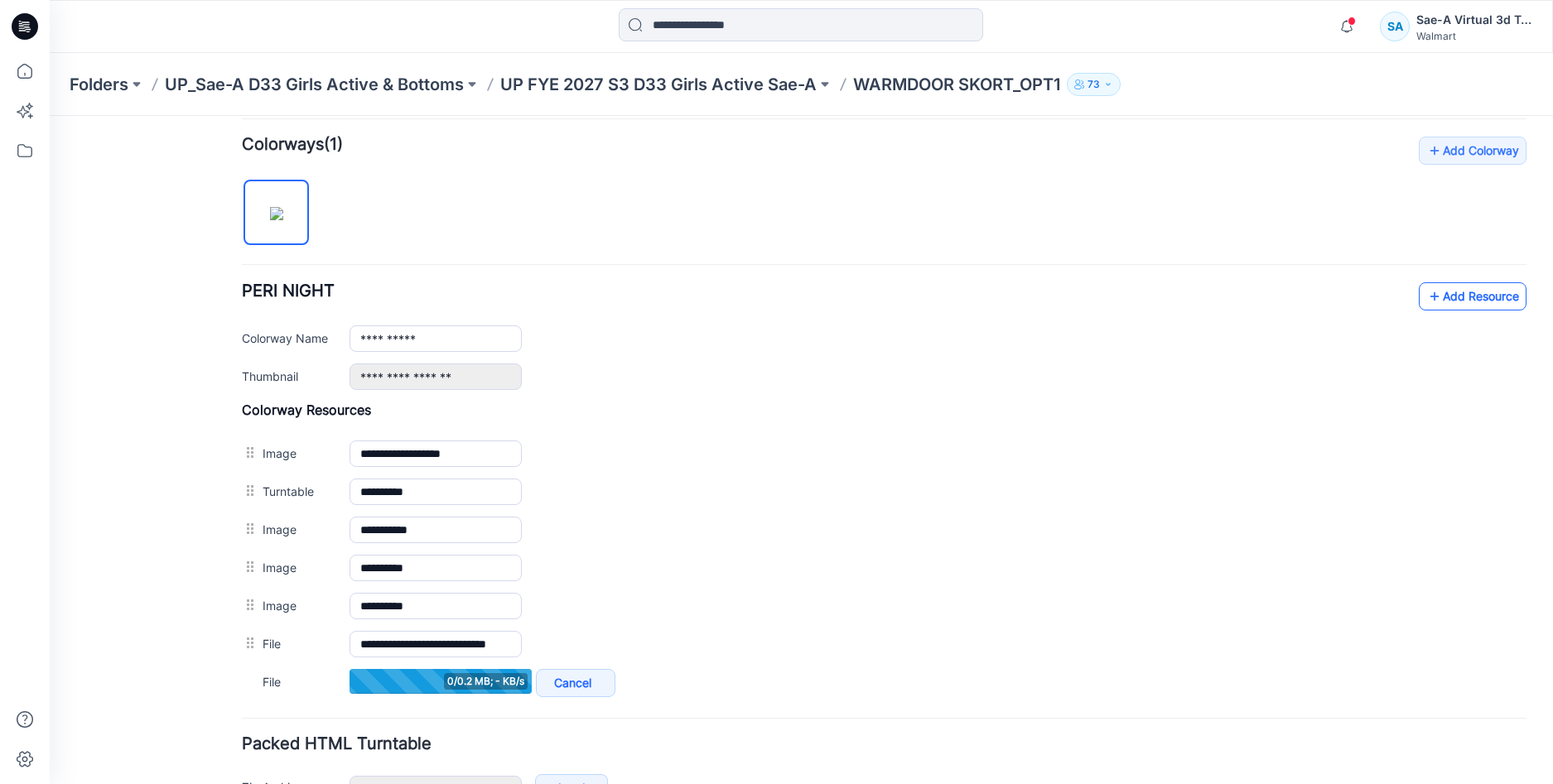
click at [1444, 301] on link "Add Resource" at bounding box center [1472, 296] width 107 height 28
click at [1440, 300] on link "Add Resource" at bounding box center [1472, 296] width 107 height 28
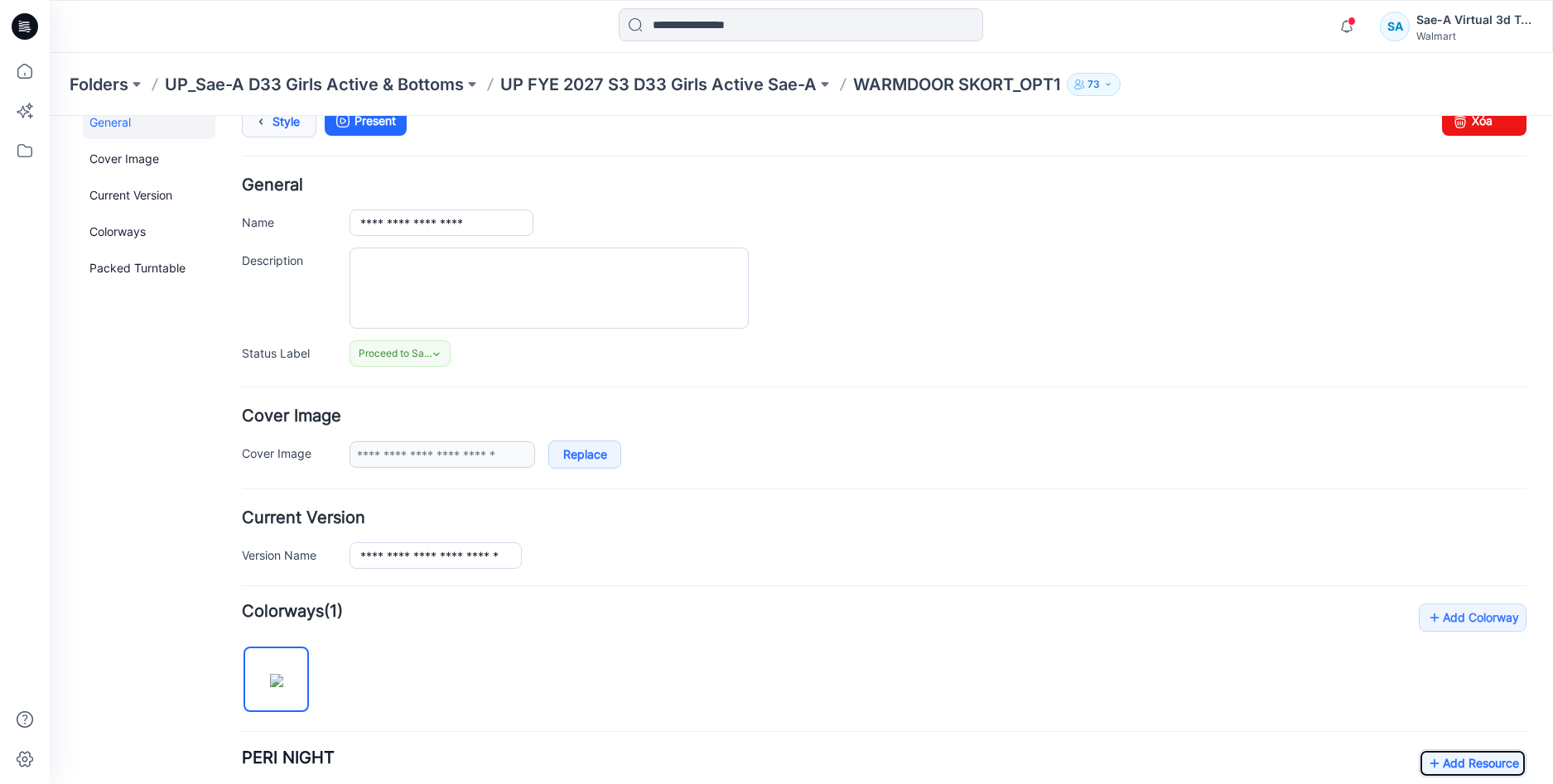
scroll to position [0, 0]
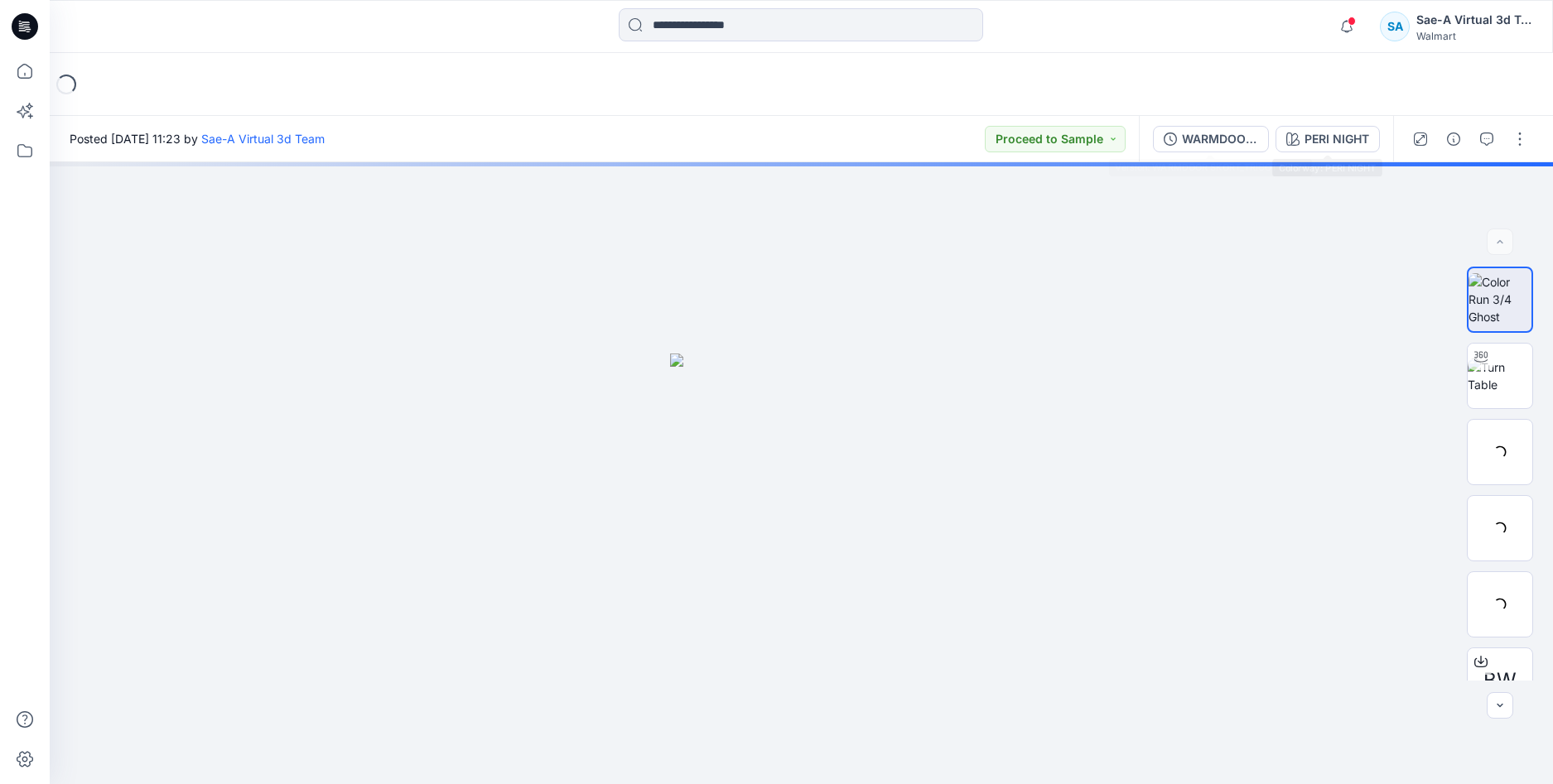
click at [1226, 133] on div "WARMDOOR SKORT_TRICOT MESH" at bounding box center [1220, 138] width 76 height 18
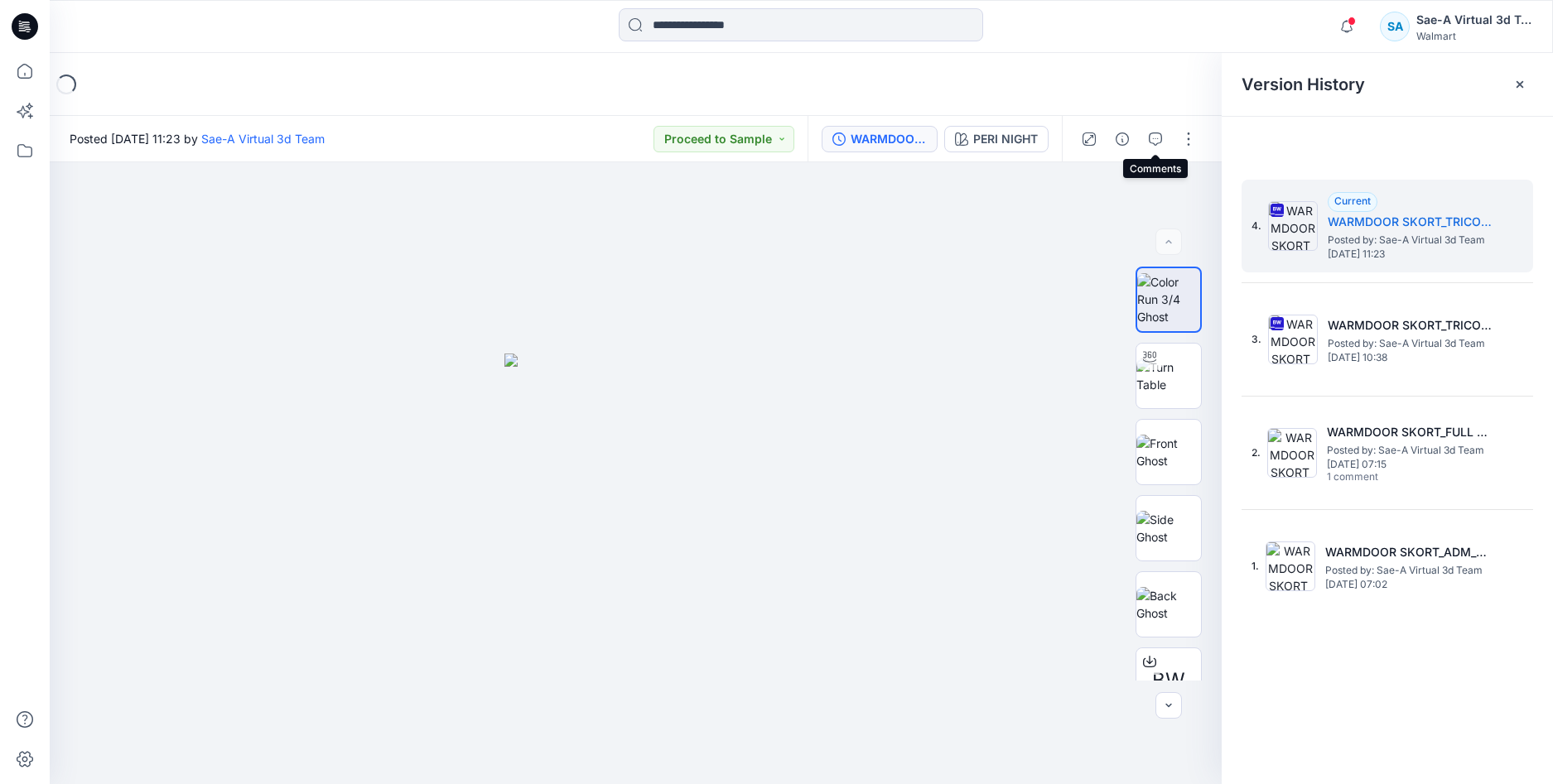
click at [1151, 136] on icon "button" at bounding box center [1155, 138] width 13 height 13
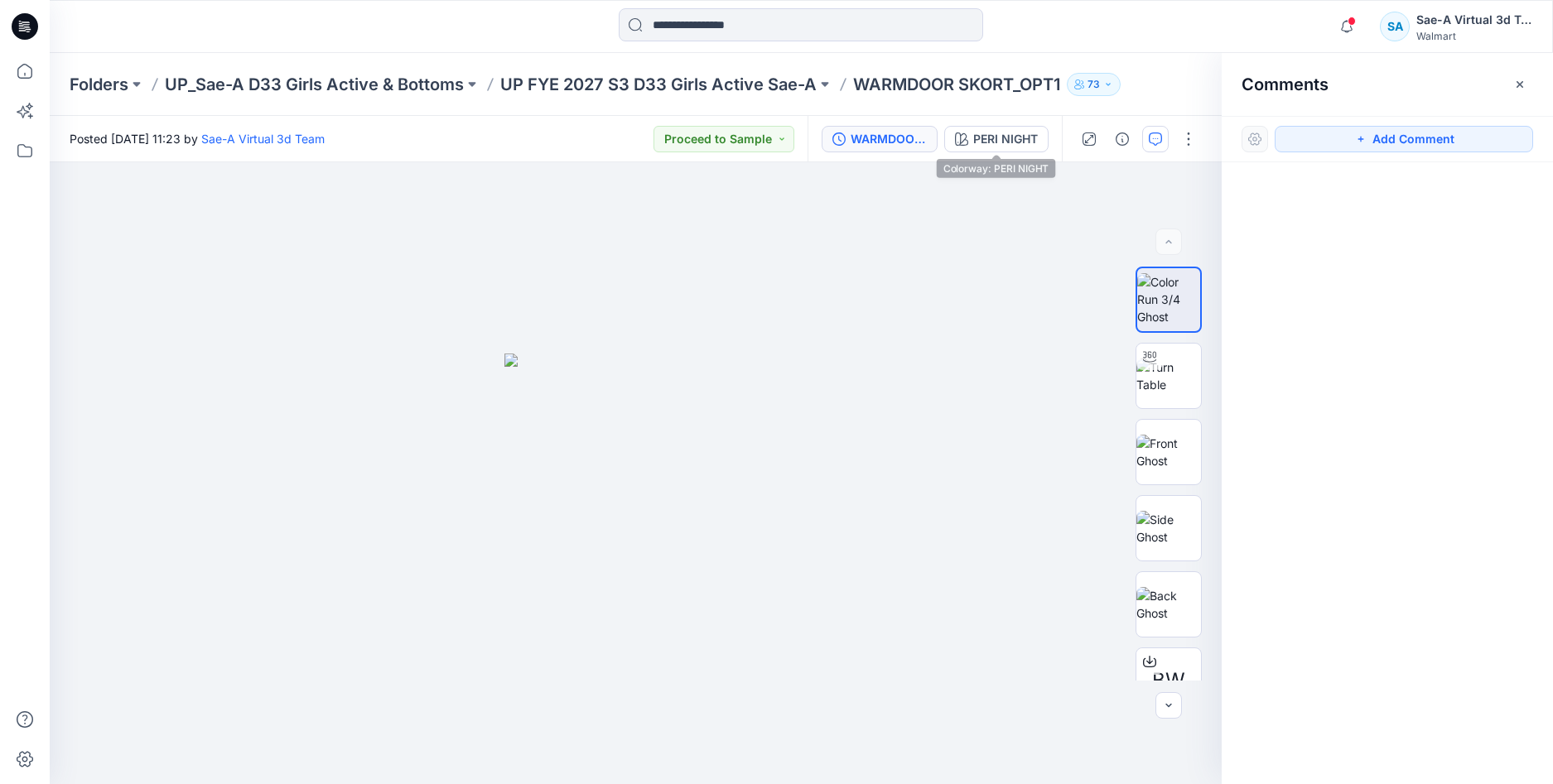
click at [903, 130] on div "WARMDOOR SKORT_TRICOT MESH" at bounding box center [888, 138] width 76 height 18
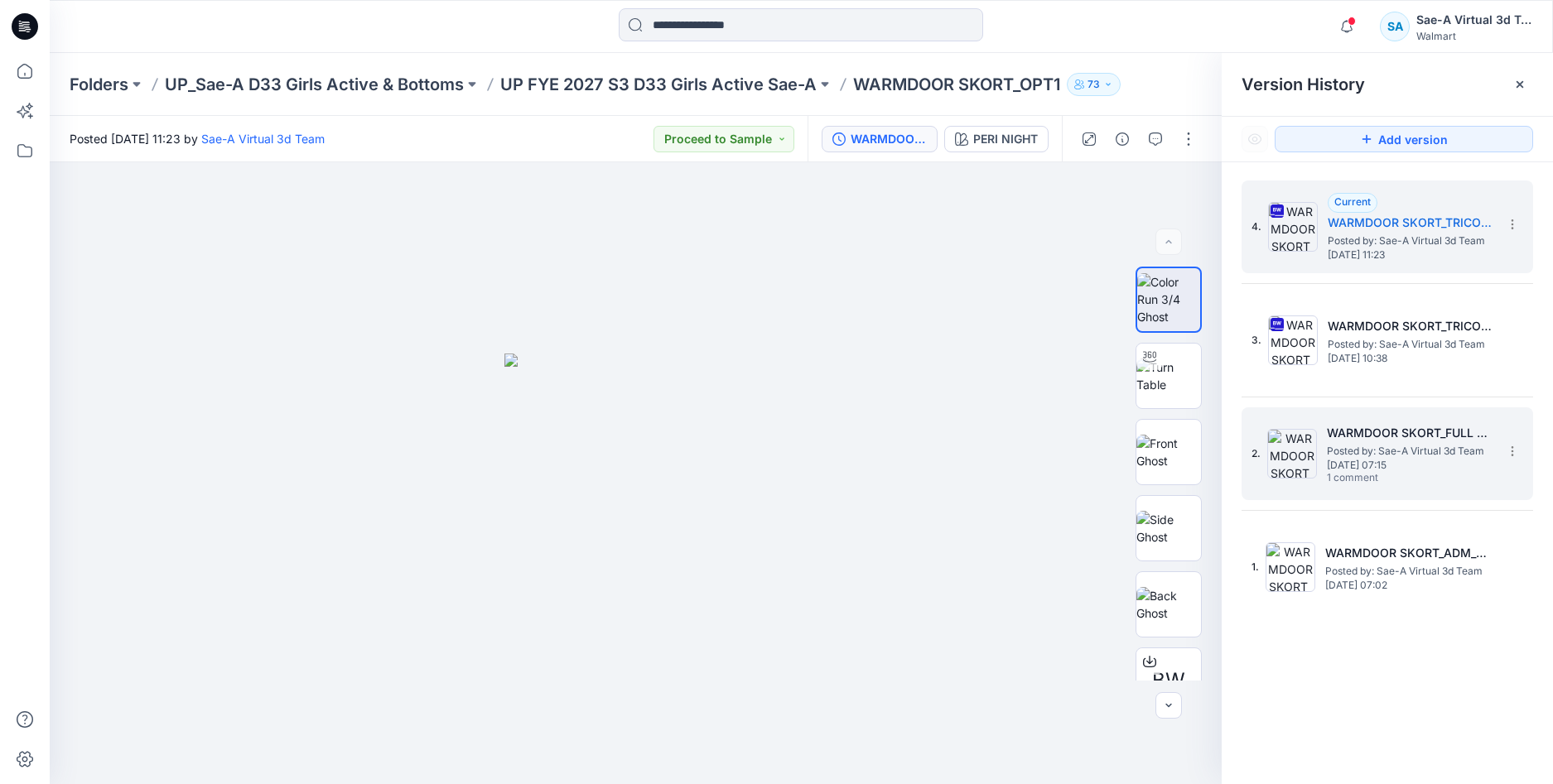
click at [1390, 474] on span "1 comment" at bounding box center [1385, 478] width 116 height 13
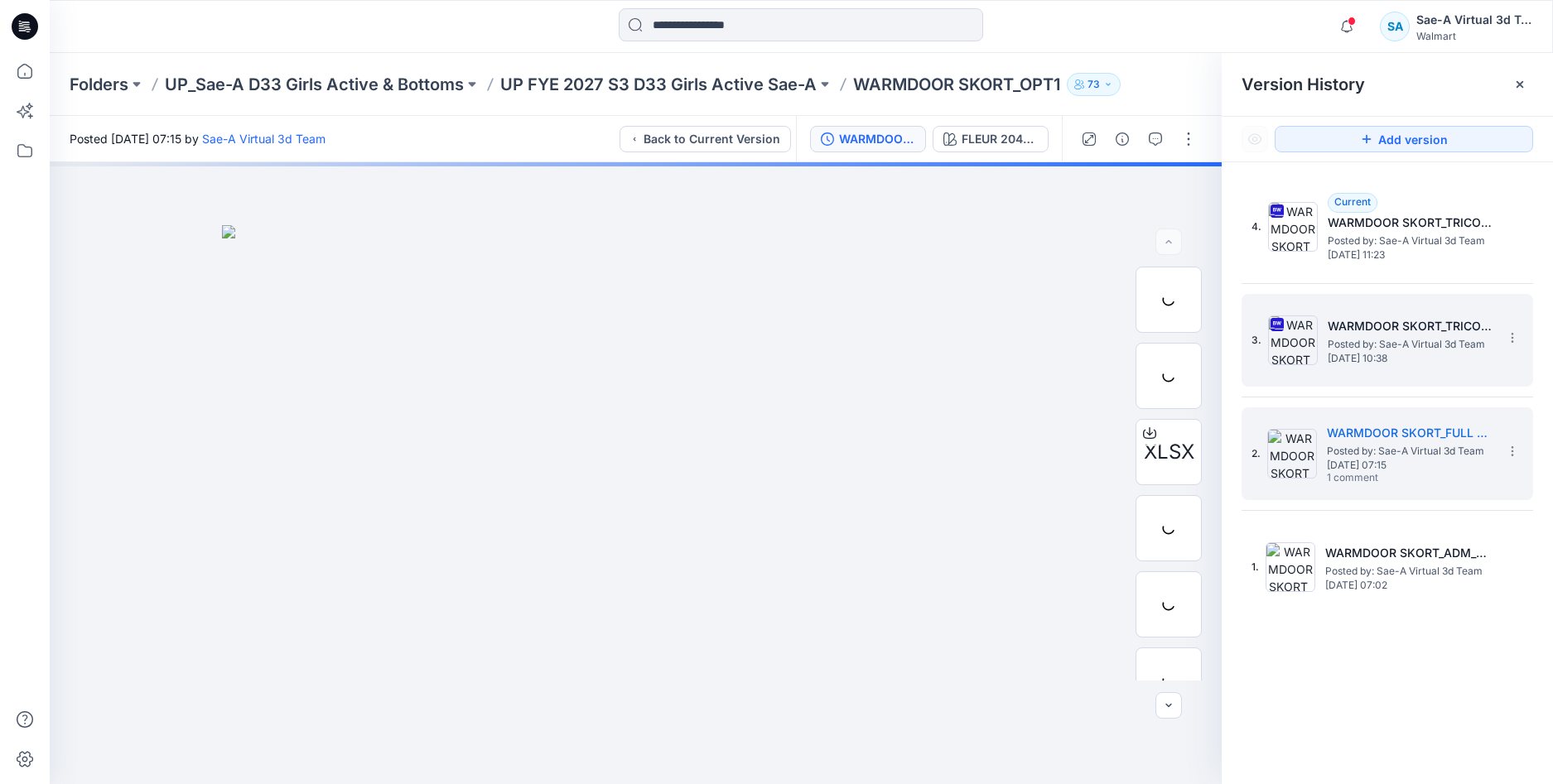
click at [1410, 346] on span "Posted by: Sae-A Virtual 3d Team" at bounding box center [1410, 344] width 166 height 16
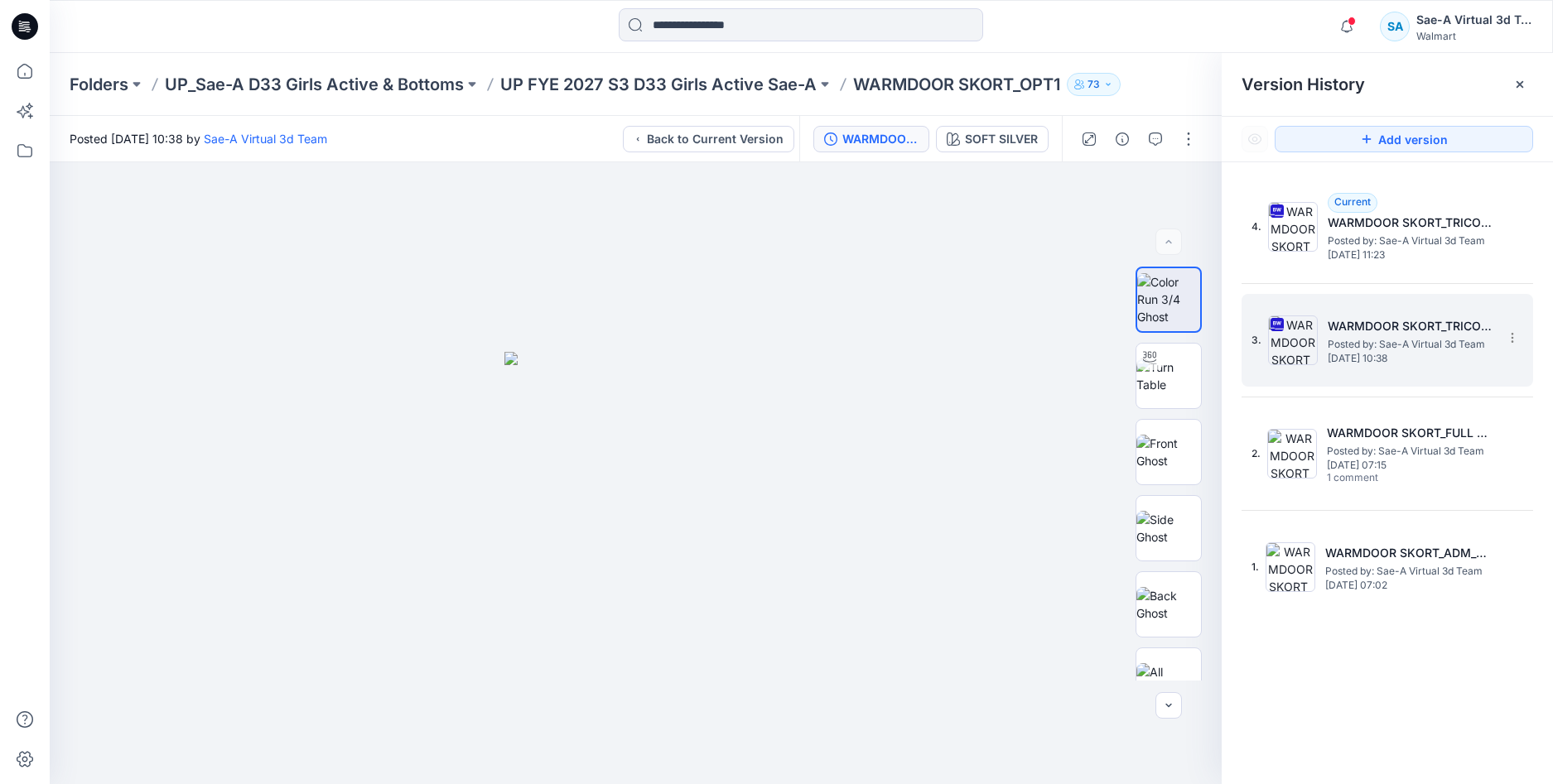
click at [1342, 374] on div "3. WARMDOOR SKORT_TRICOT MESH Posted by: Sae-A Virtual 3d Team [DATE] 10:38" at bounding box center [1375, 340] width 248 height 80
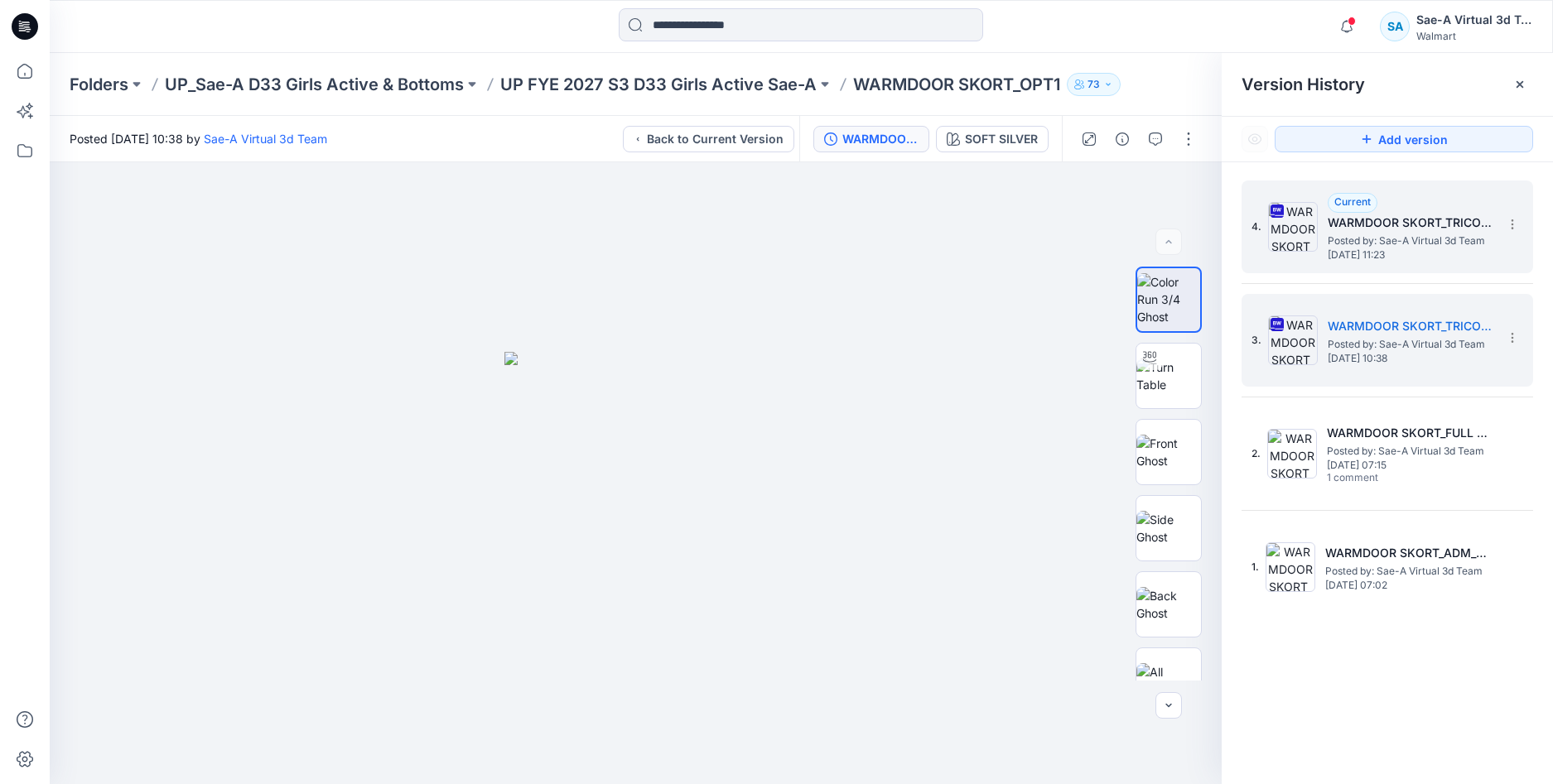
click at [1428, 215] on h5 "WARMDOOR SKORT_TRICOT MESH" at bounding box center [1410, 222] width 166 height 20
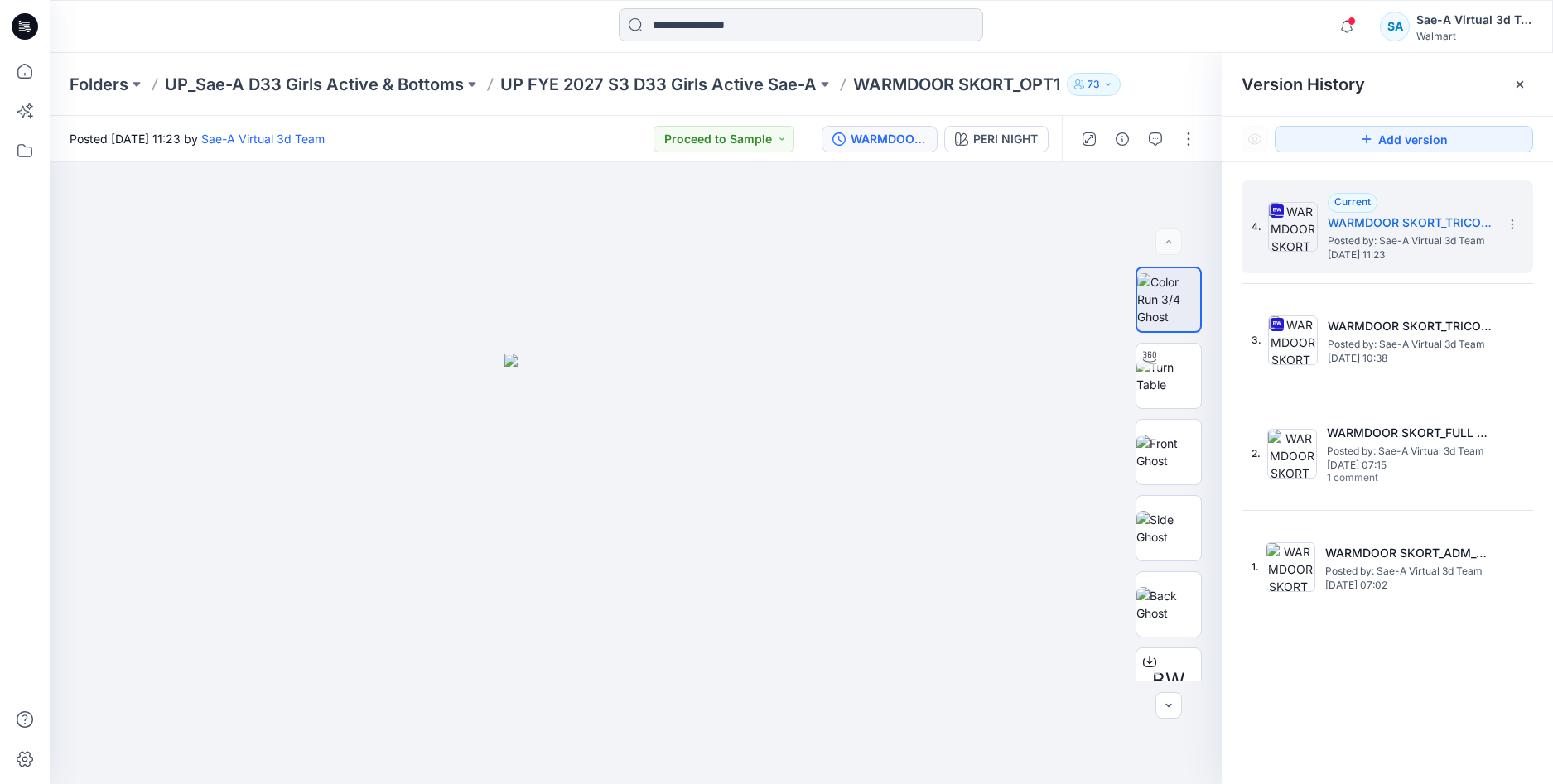
click at [691, 21] on input at bounding box center [801, 25] width 364 height 33
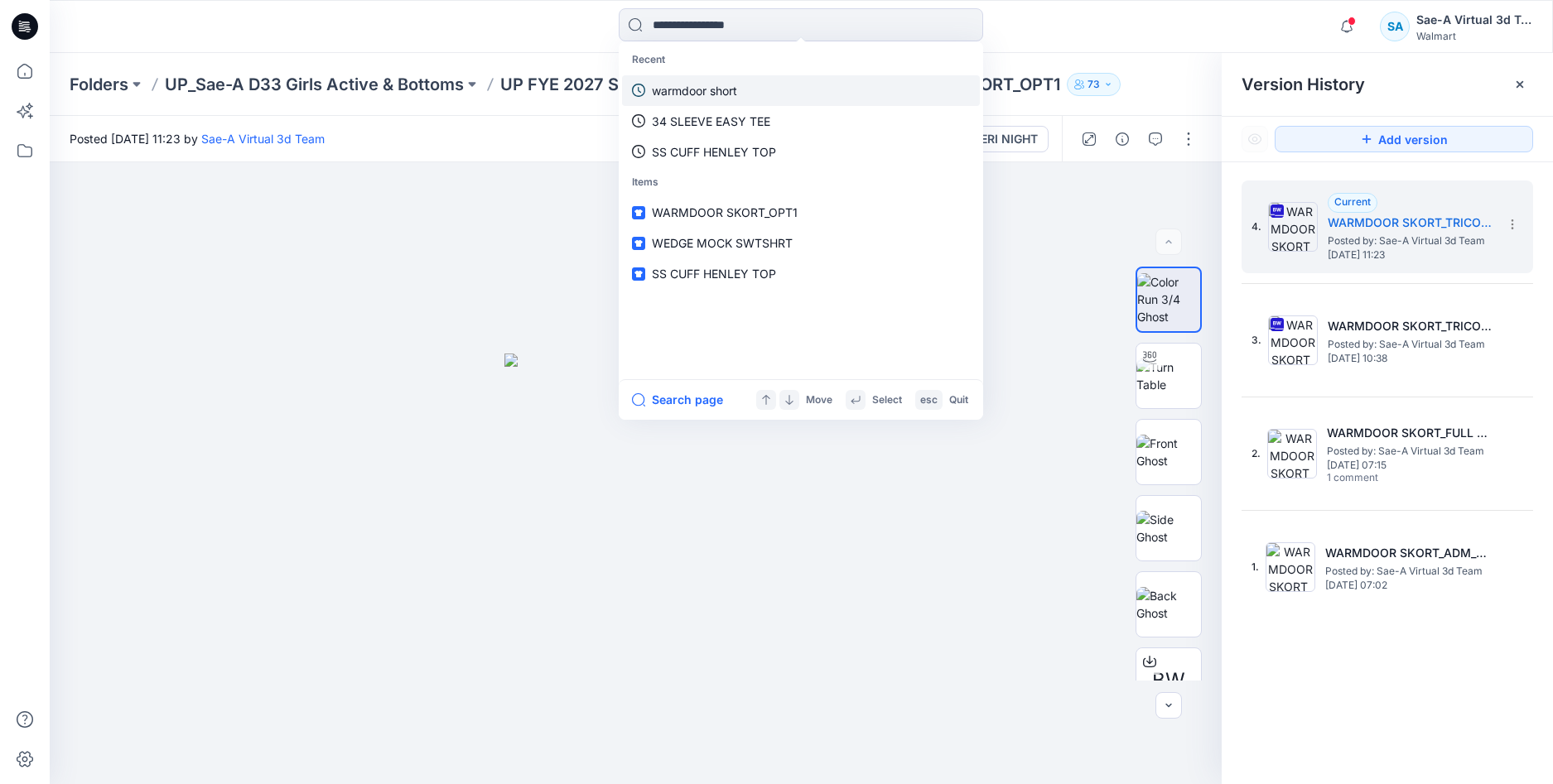
click at [702, 90] on p "warmdoor short" at bounding box center [694, 90] width 85 height 17
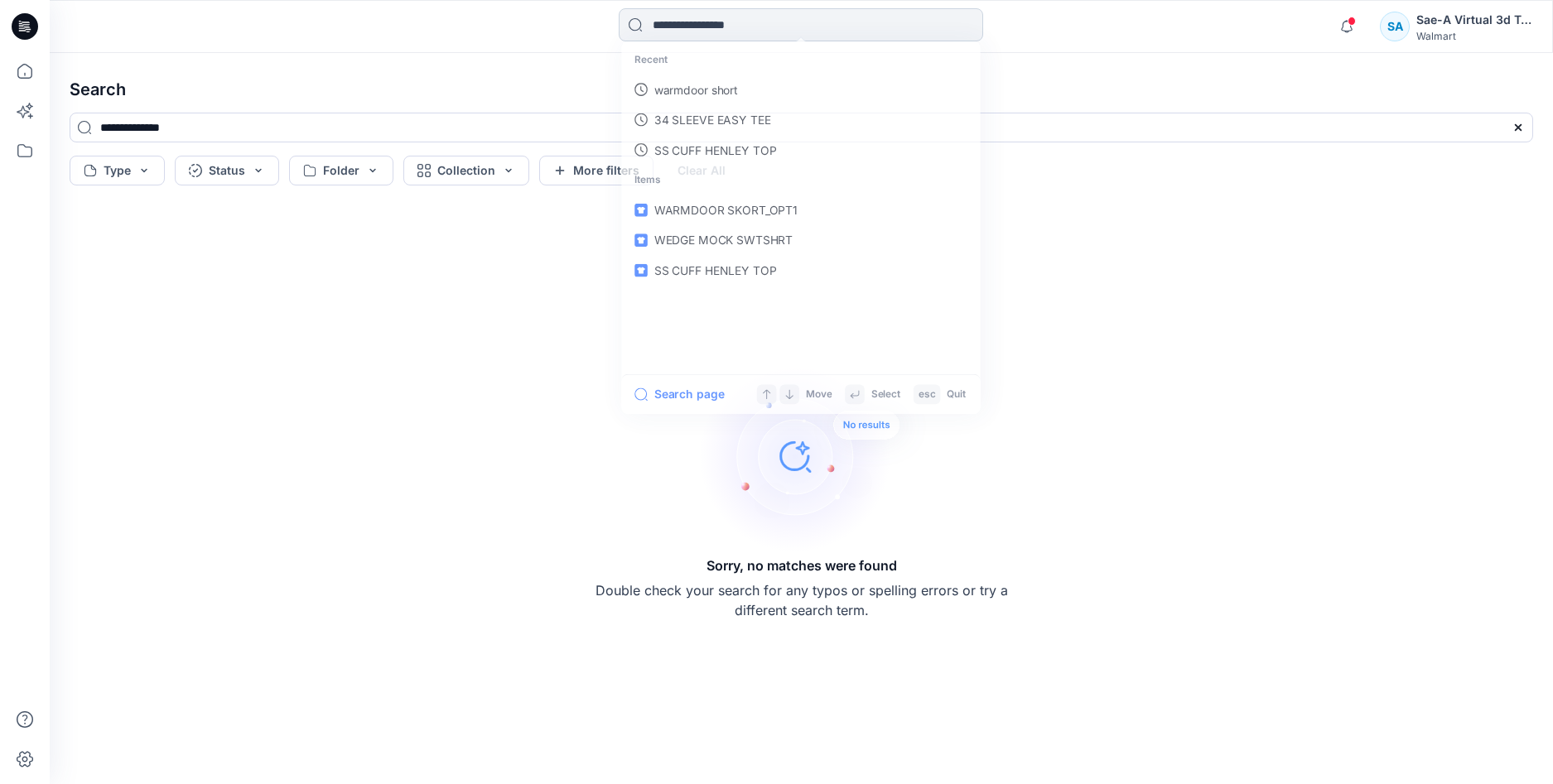
click at [696, 22] on input at bounding box center [801, 25] width 364 height 33
click at [26, 23] on icon at bounding box center [25, 26] width 27 height 27
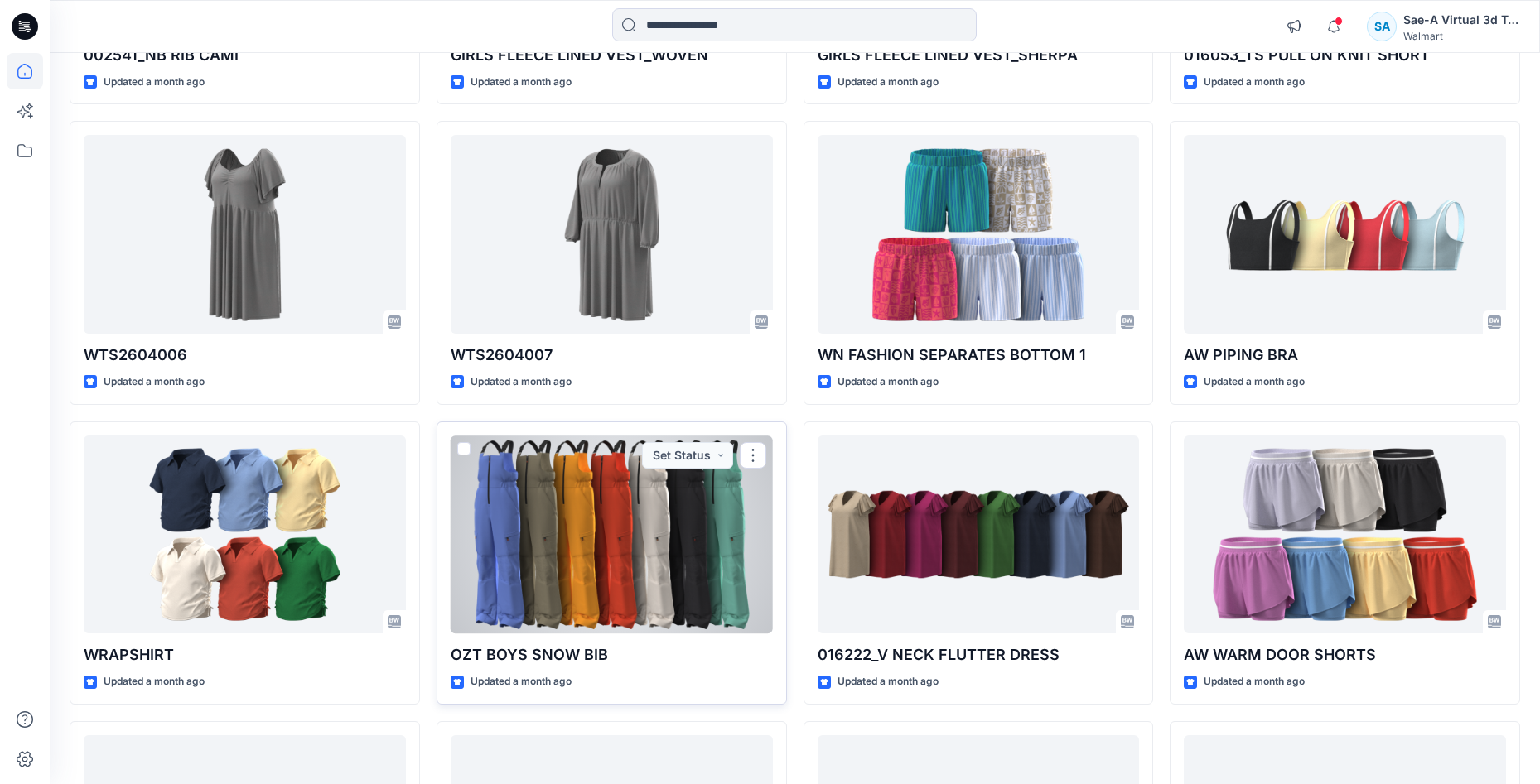
scroll to position [8842, 0]
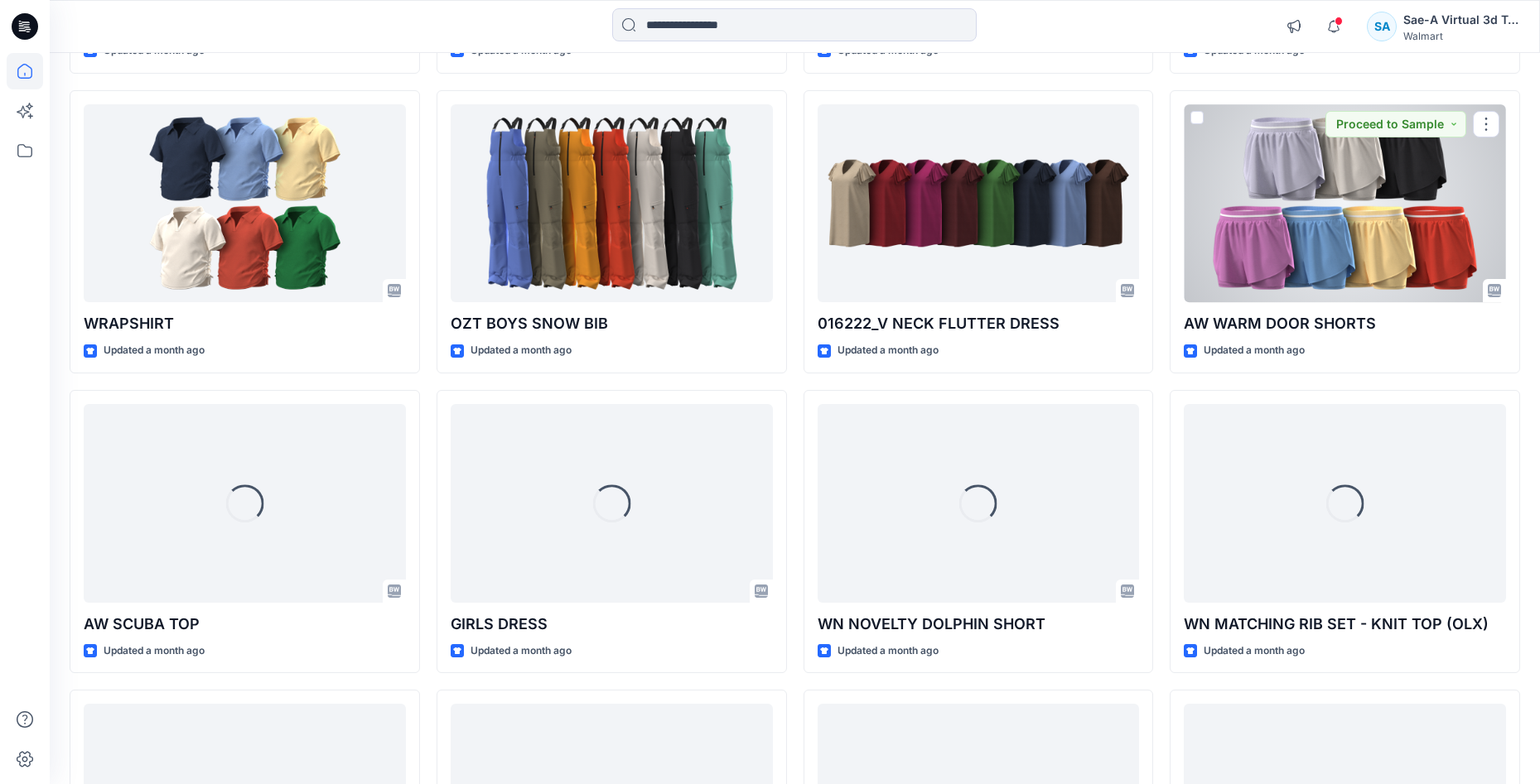
drag, startPoint x: 1271, startPoint y: 219, endPoint x: 1270, endPoint y: 228, distance: 9.1
click at [1271, 219] on div at bounding box center [1344, 204] width 322 height 198
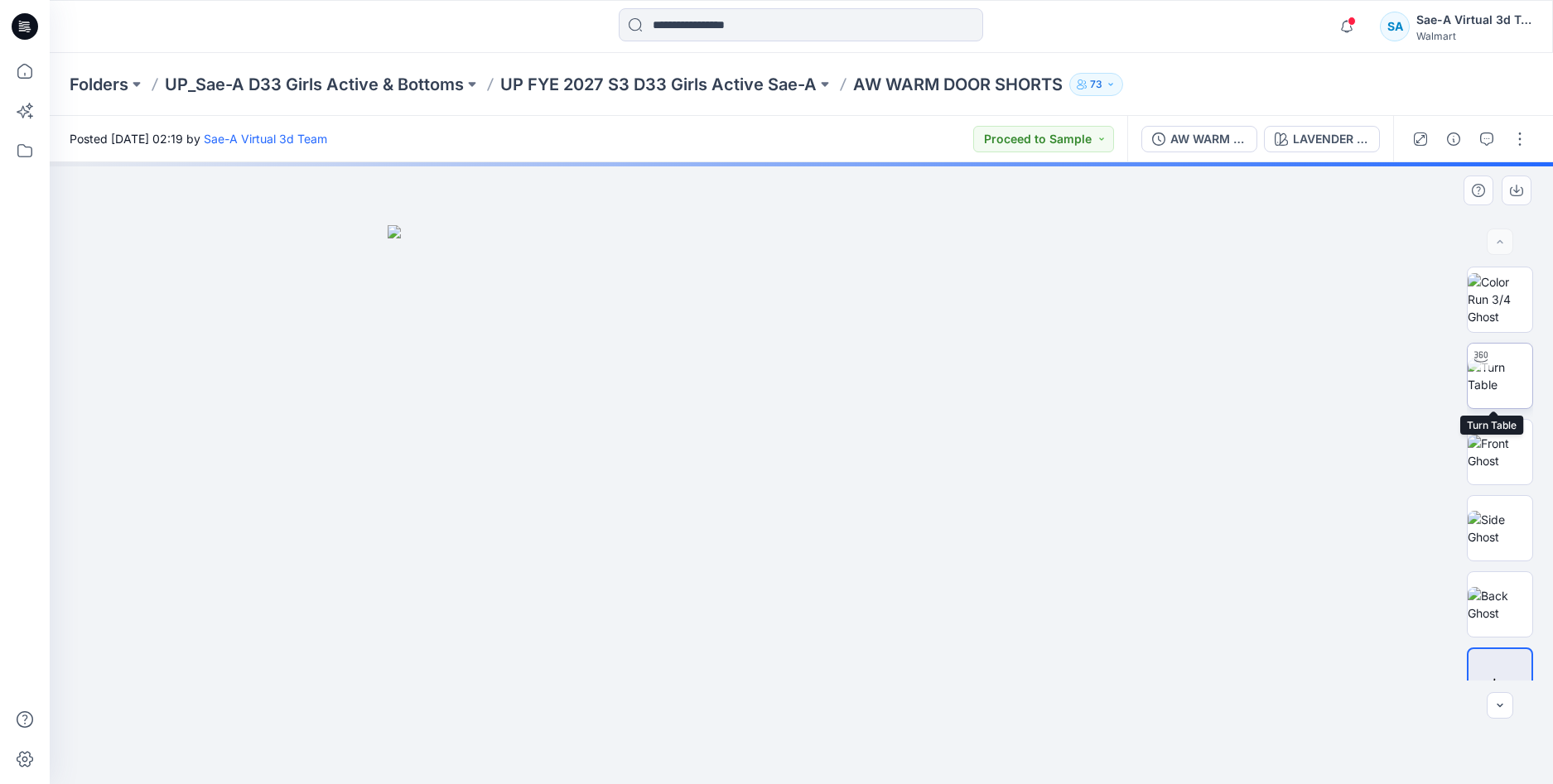
click at [1507, 374] on img at bounding box center [1500, 376] width 64 height 35
click at [1506, 299] on img at bounding box center [1500, 299] width 64 height 52
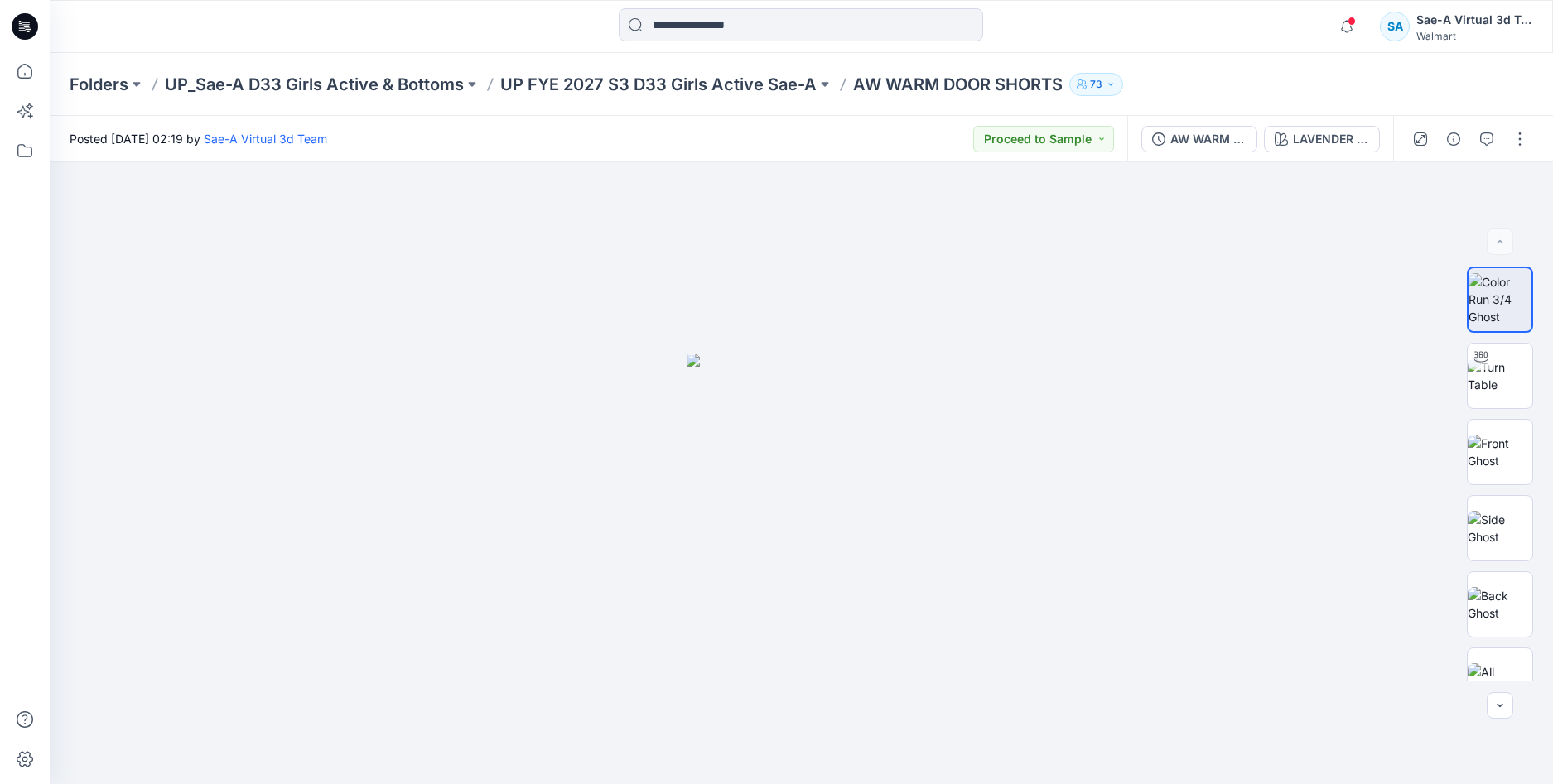
click at [15, 35] on icon at bounding box center [25, 26] width 27 height 27
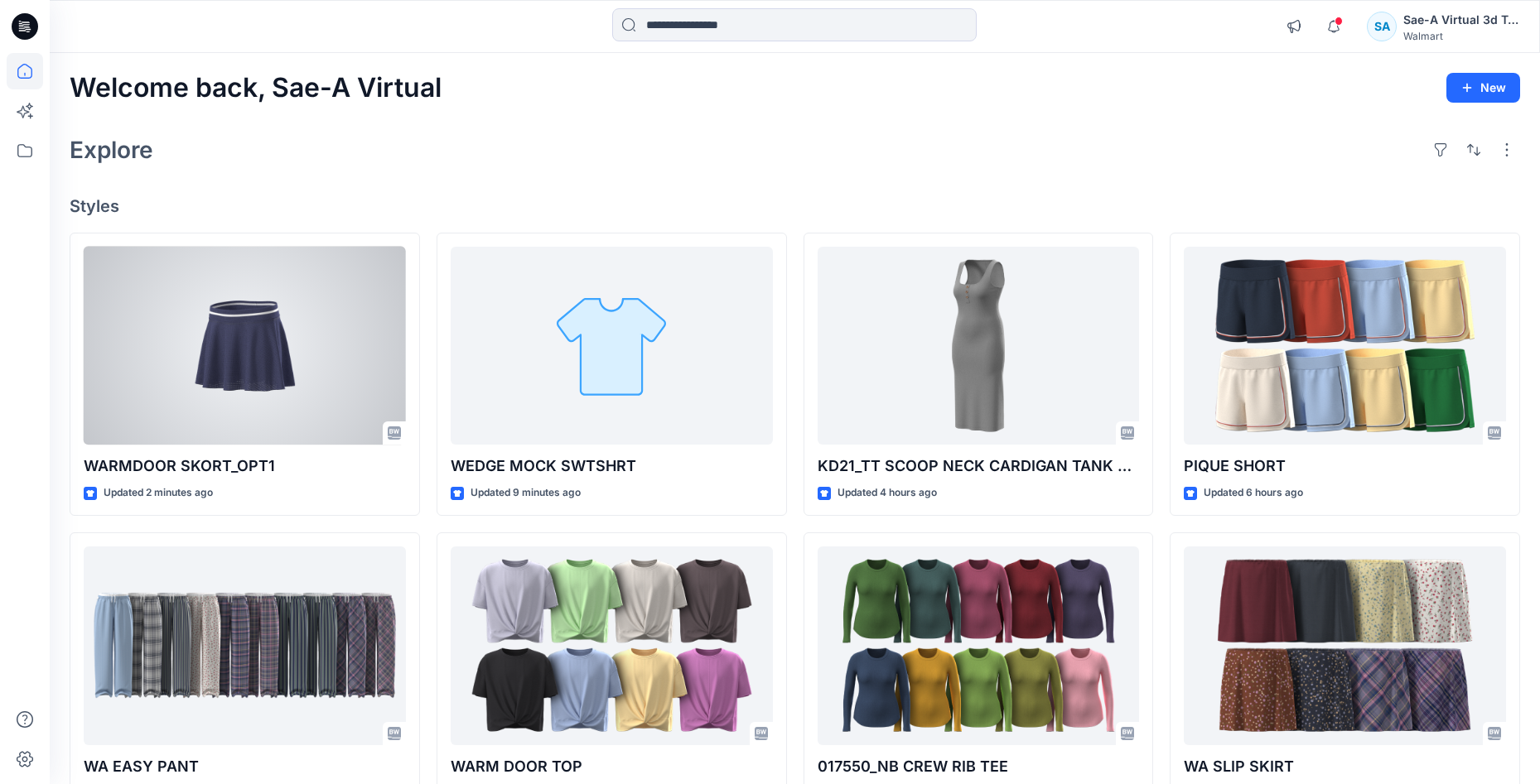
click at [240, 349] on div at bounding box center [244, 345] width 322 height 198
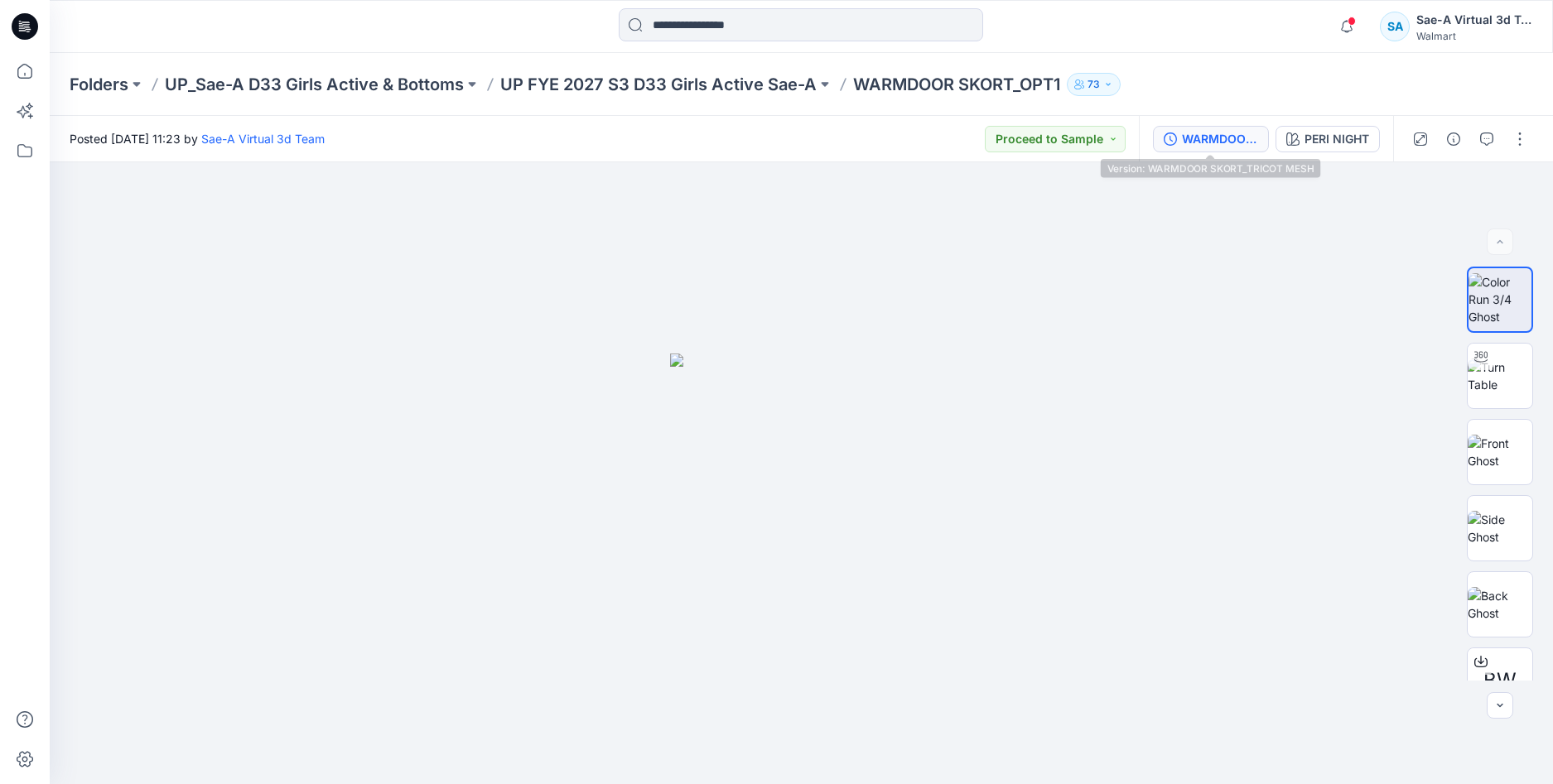
drag, startPoint x: 1226, startPoint y: 139, endPoint x: 1212, endPoint y: 143, distance: 14.6
click at [1226, 140] on div "WARMDOOR SKORT_TRICOT MESH" at bounding box center [1220, 138] width 76 height 18
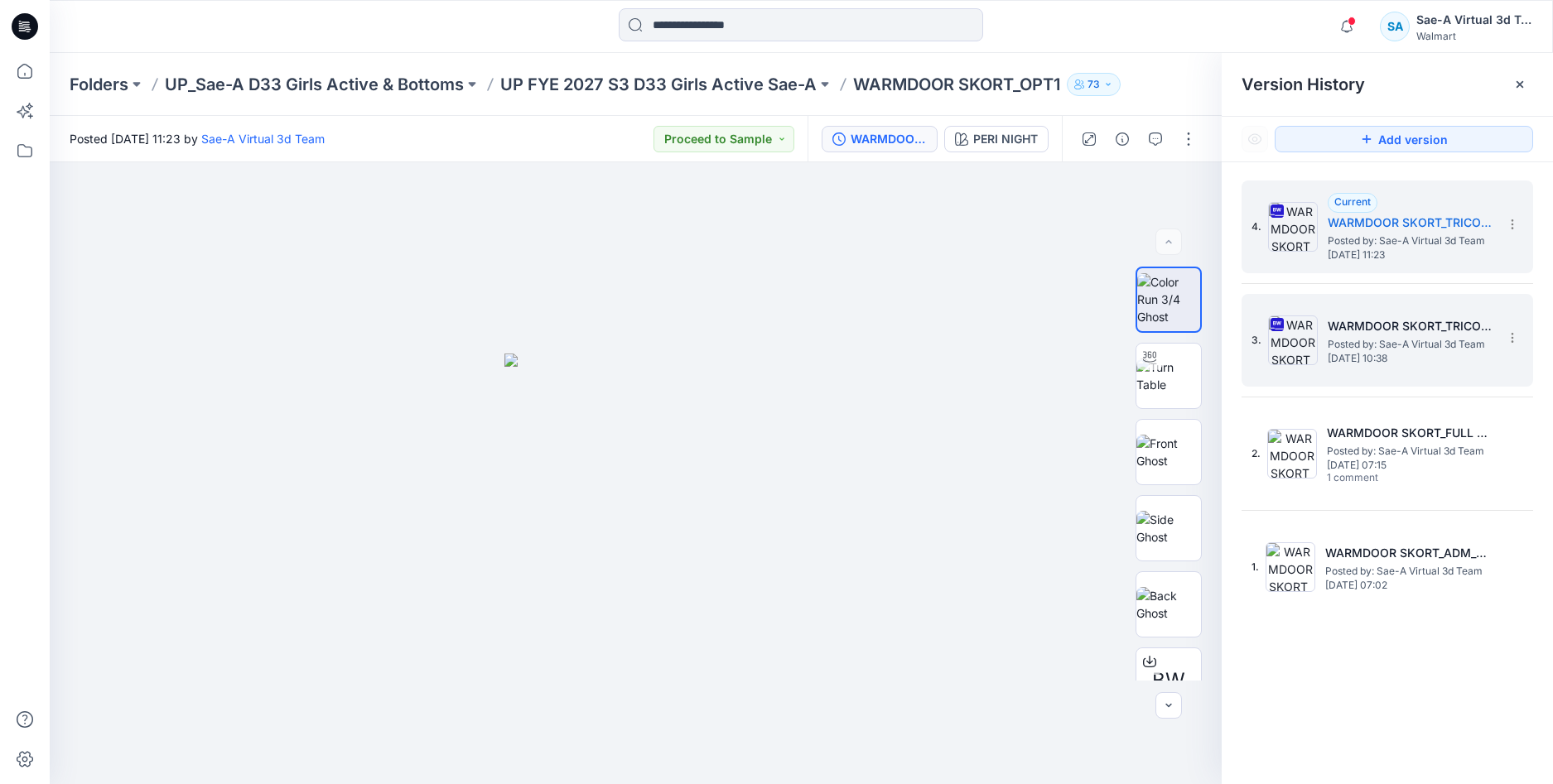
click at [1355, 342] on span "Posted by: Sae-A Virtual 3d Team" at bounding box center [1410, 344] width 166 height 16
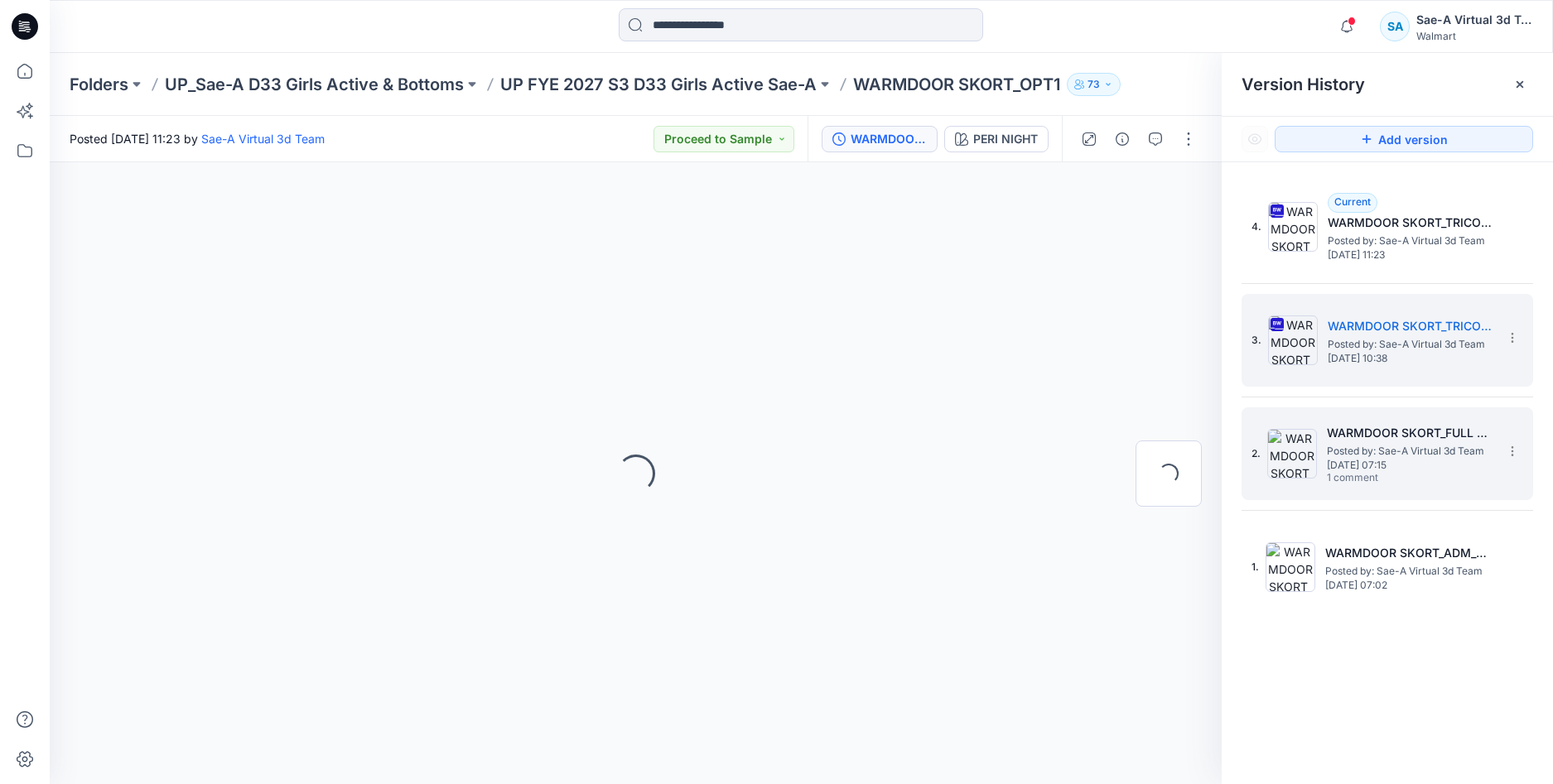
click at [1356, 433] on h5 "WARMDOOR SKORT_FULL COLORWAYS" at bounding box center [1410, 433] width 166 height 20
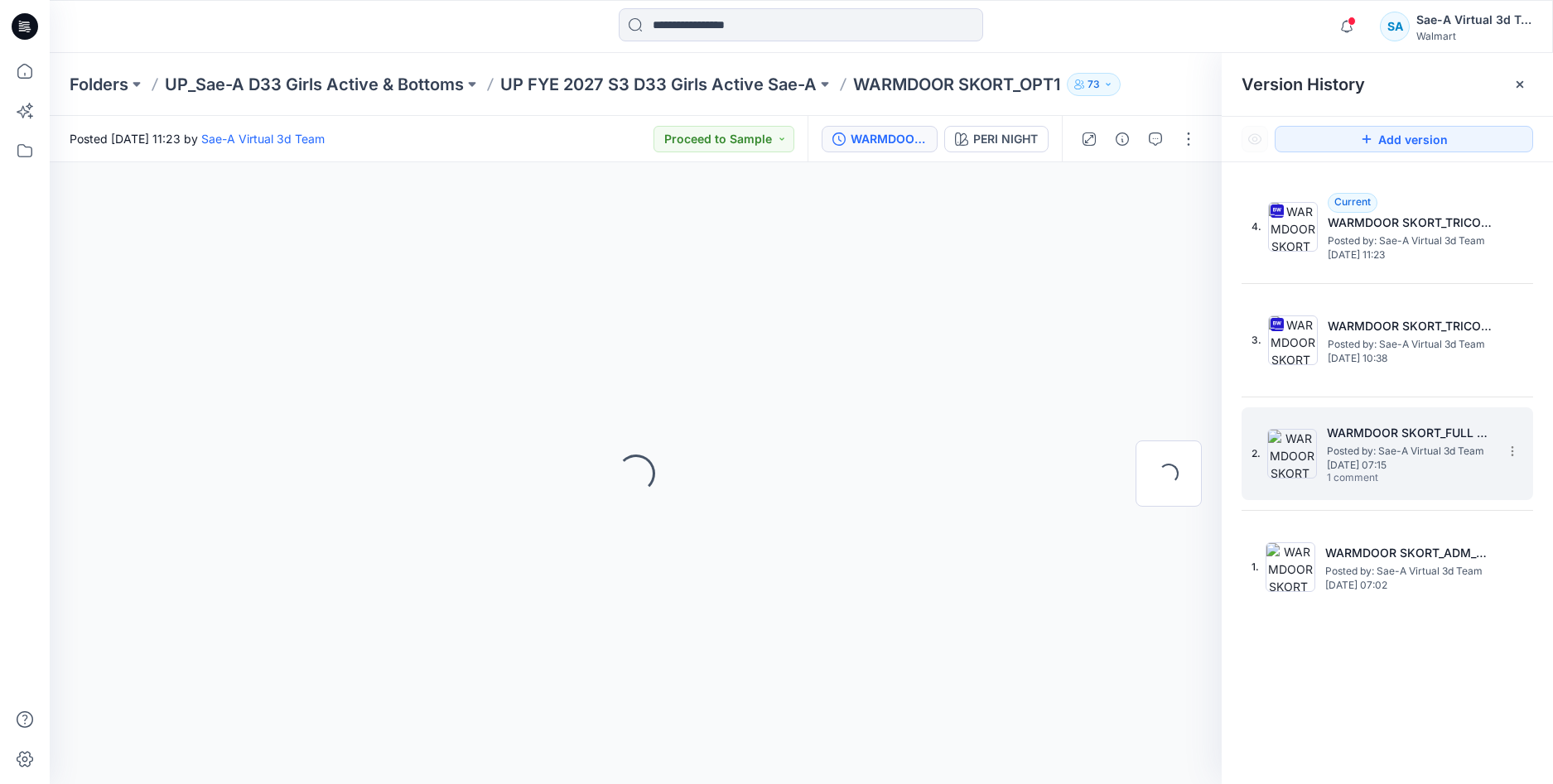
click at [1354, 443] on span "Posted by: Sae-A Virtual 3d Team" at bounding box center [1410, 451] width 166 height 16
click at [1365, 458] on span "Posted by: Sae-A Virtual 3d Team" at bounding box center [1410, 451] width 166 height 16
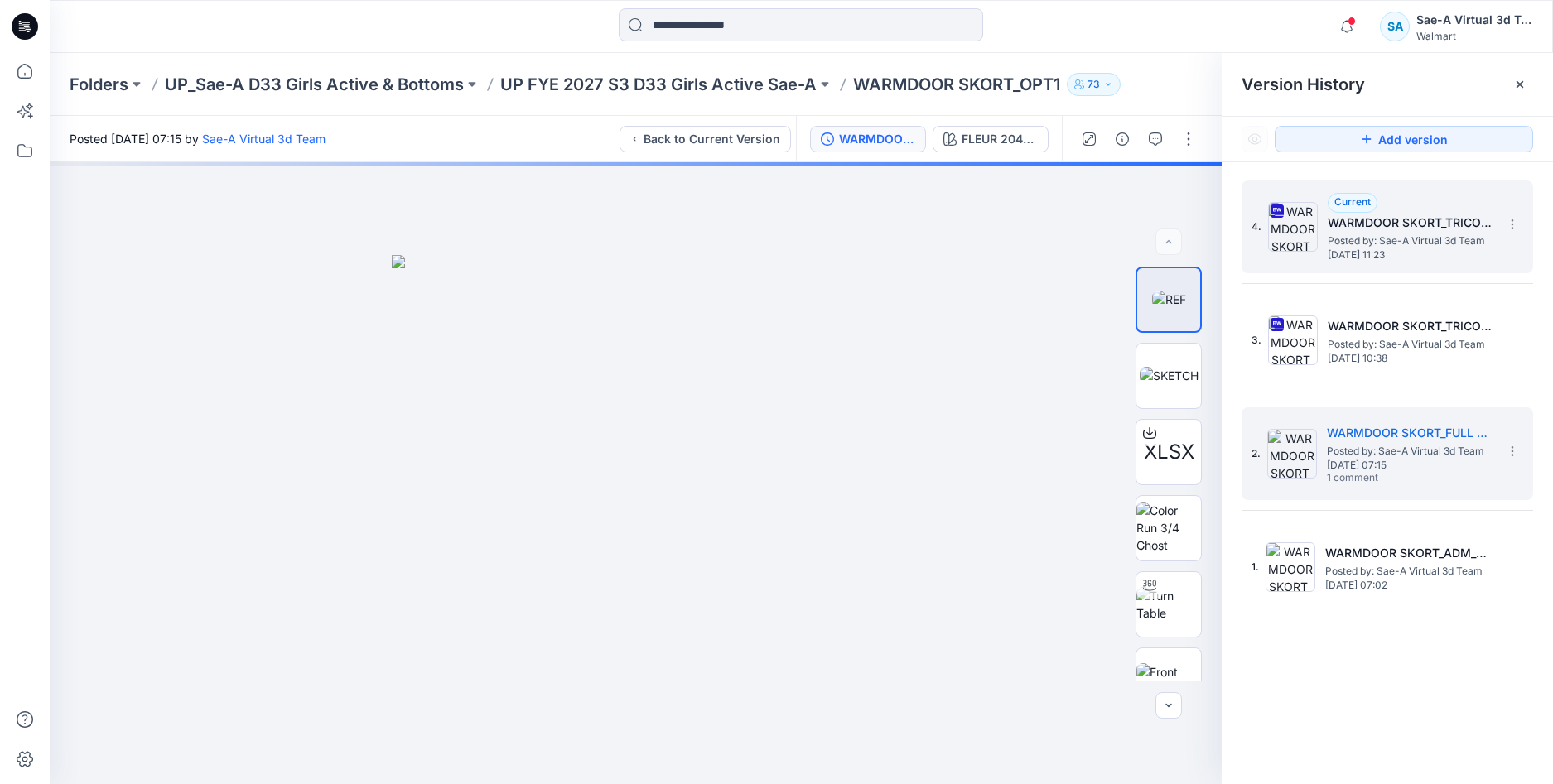
click at [1382, 234] on span "Posted by: Sae-A Virtual 3d Team" at bounding box center [1410, 240] width 166 height 16
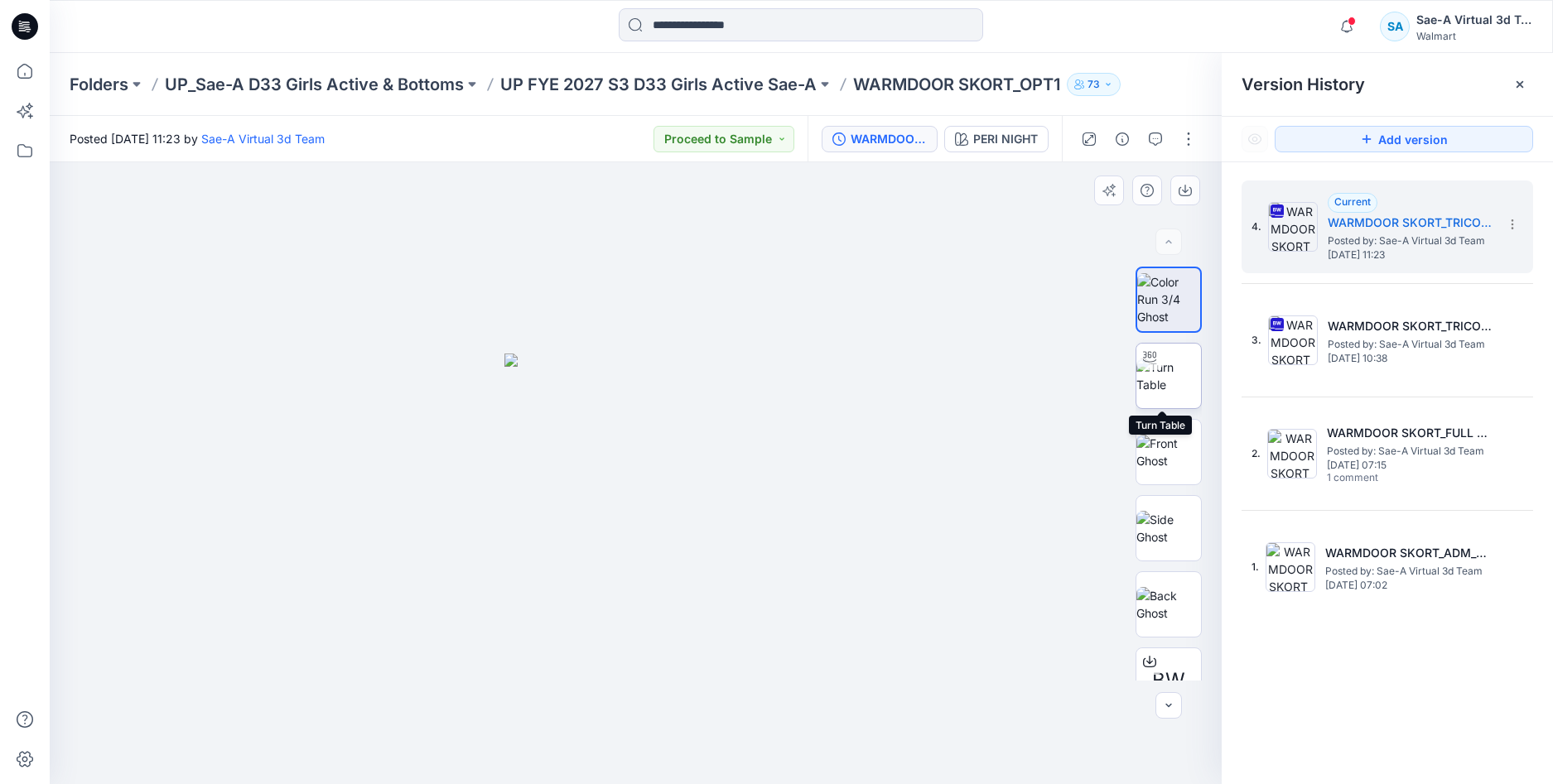
click at [1170, 374] on img at bounding box center [1168, 376] width 64 height 35
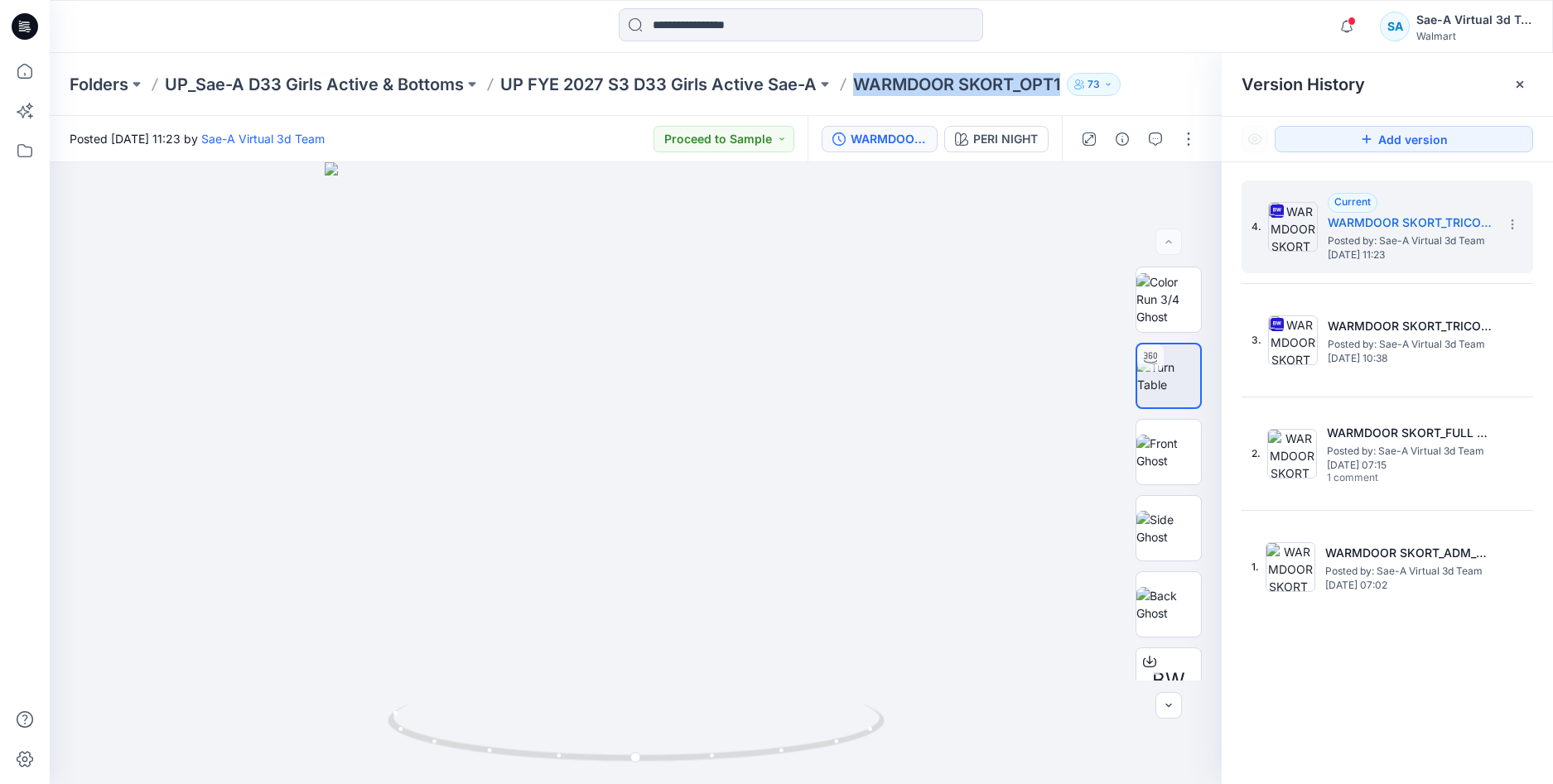
drag, startPoint x: 923, startPoint y: 82, endPoint x: 1061, endPoint y: 82, distance: 138.0
click at [1060, 82] on p "WARMDOOR SKORT_OPT1" at bounding box center [956, 84] width 207 height 23
copy p "WARMDOOR SKORT_OPT1"
click at [1149, 132] on icon "button" at bounding box center [1155, 138] width 13 height 13
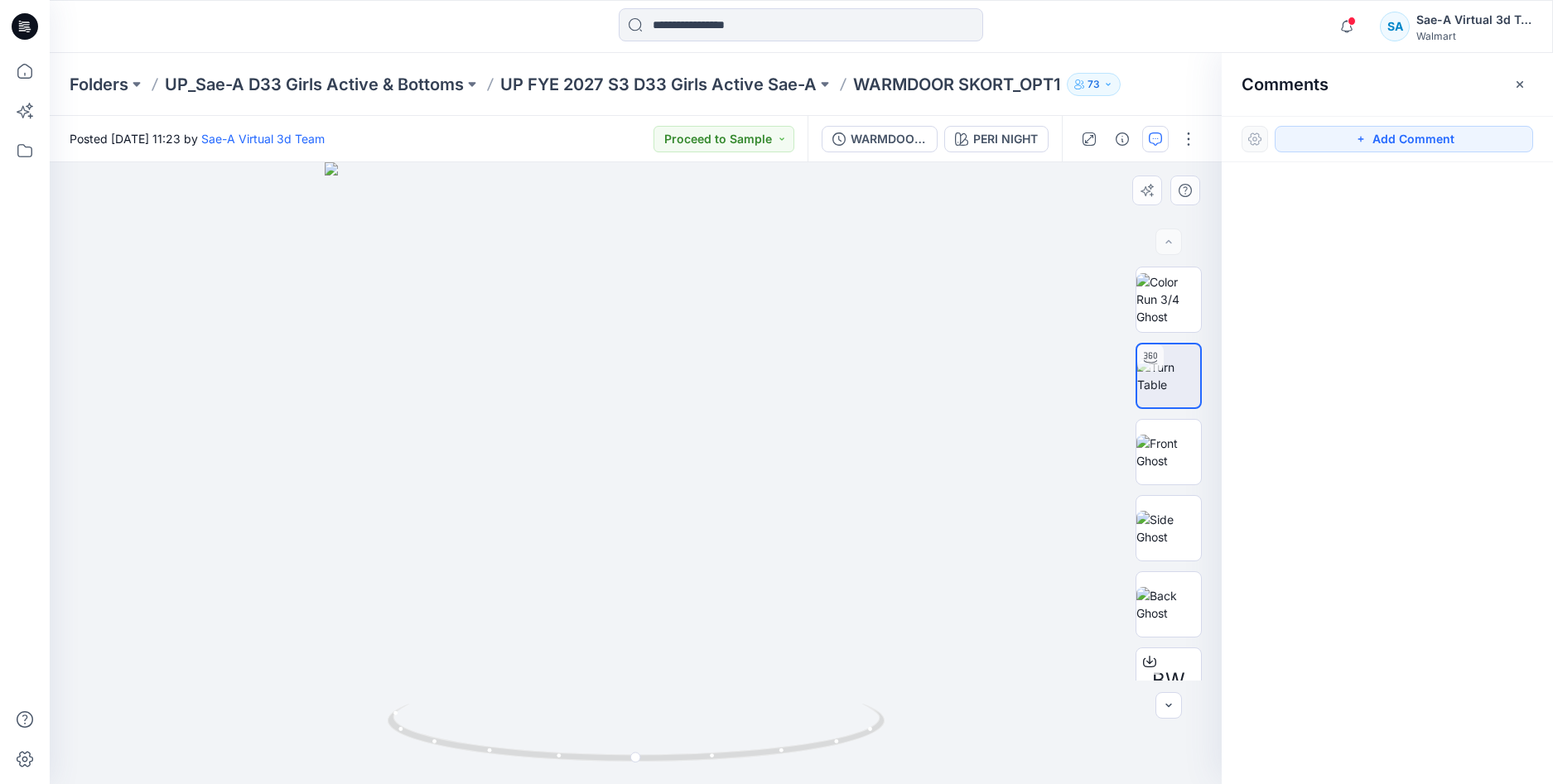
drag, startPoint x: 1357, startPoint y: 136, endPoint x: 1096, endPoint y: 200, distance: 268.7
click at [1349, 137] on button "Add Comment" at bounding box center [1404, 139] width 259 height 27
click at [198, 222] on div "1" at bounding box center [636, 473] width 1172 height 622
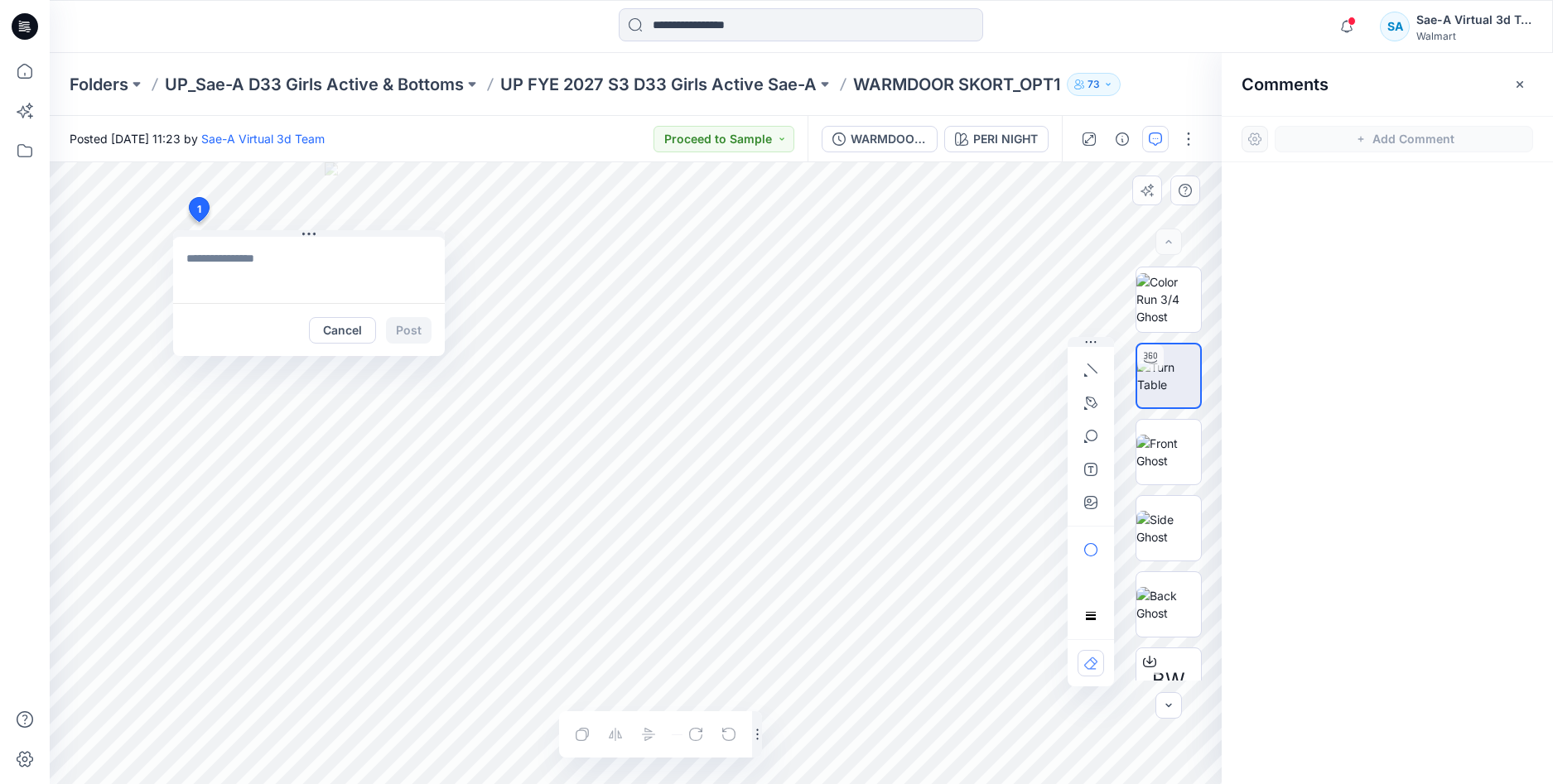
type textarea "**********"
click at [404, 324] on button "Post" at bounding box center [408, 330] width 46 height 27
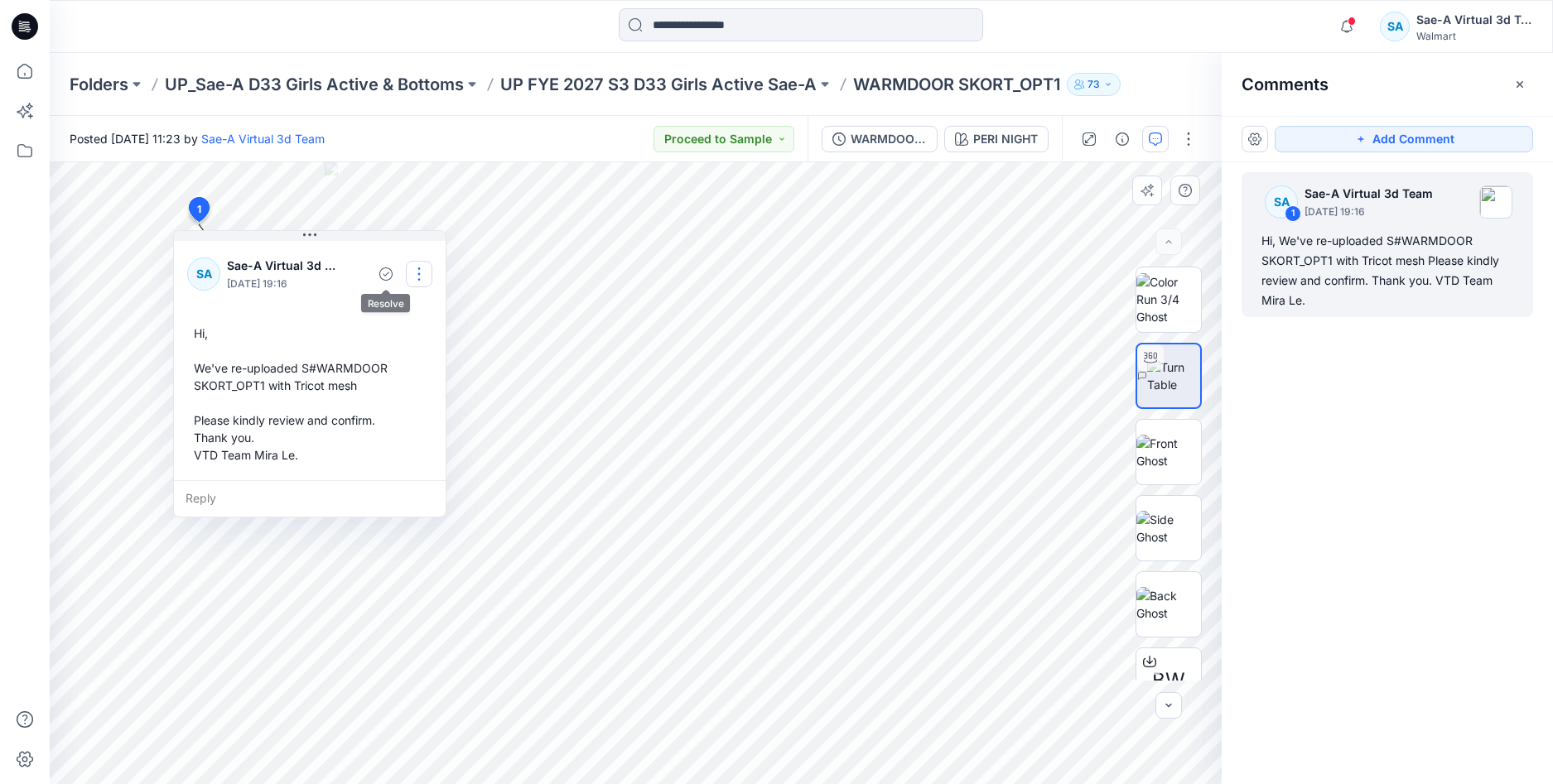
click at [407, 279] on button "button" at bounding box center [419, 274] width 27 height 27
click at [406, 320] on p "Edit comment" at bounding box center [423, 313] width 75 height 17
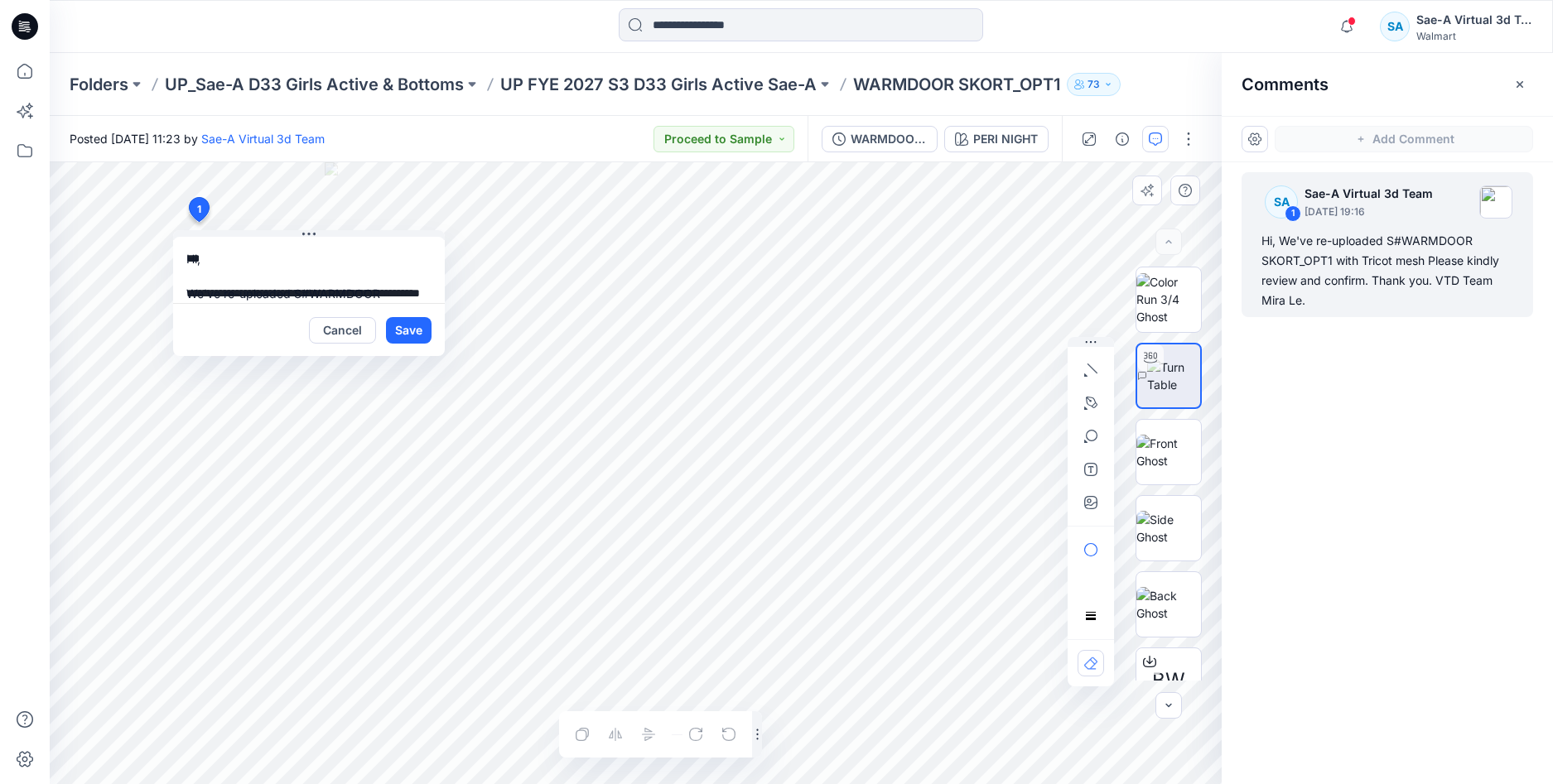
scroll to position [82, 0]
click at [369, 254] on textarea "**********" at bounding box center [309, 270] width 271 height 66
type textarea "**********"
click at [410, 337] on button "Save" at bounding box center [408, 330] width 46 height 27
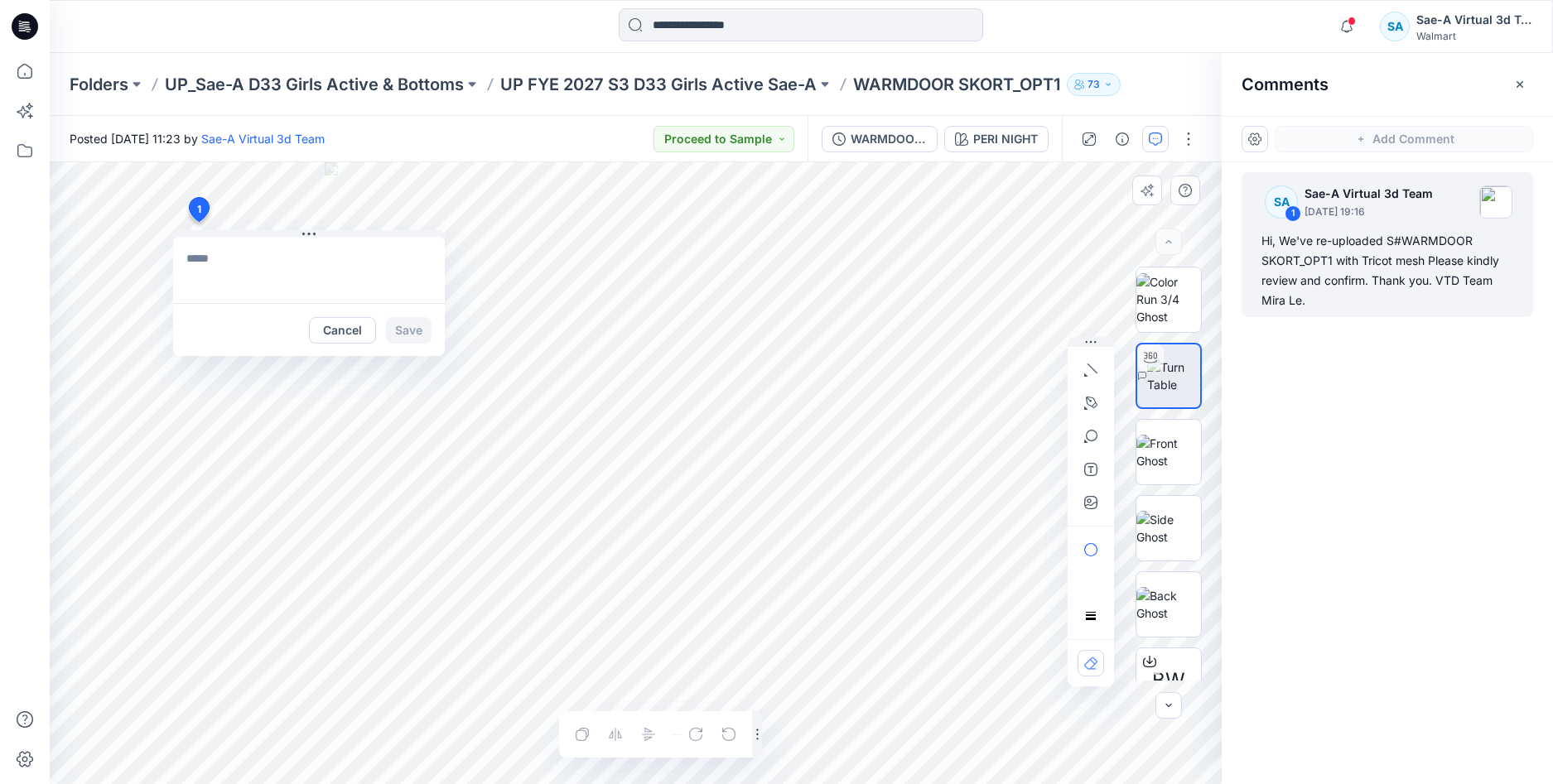
scroll to position [0, 0]
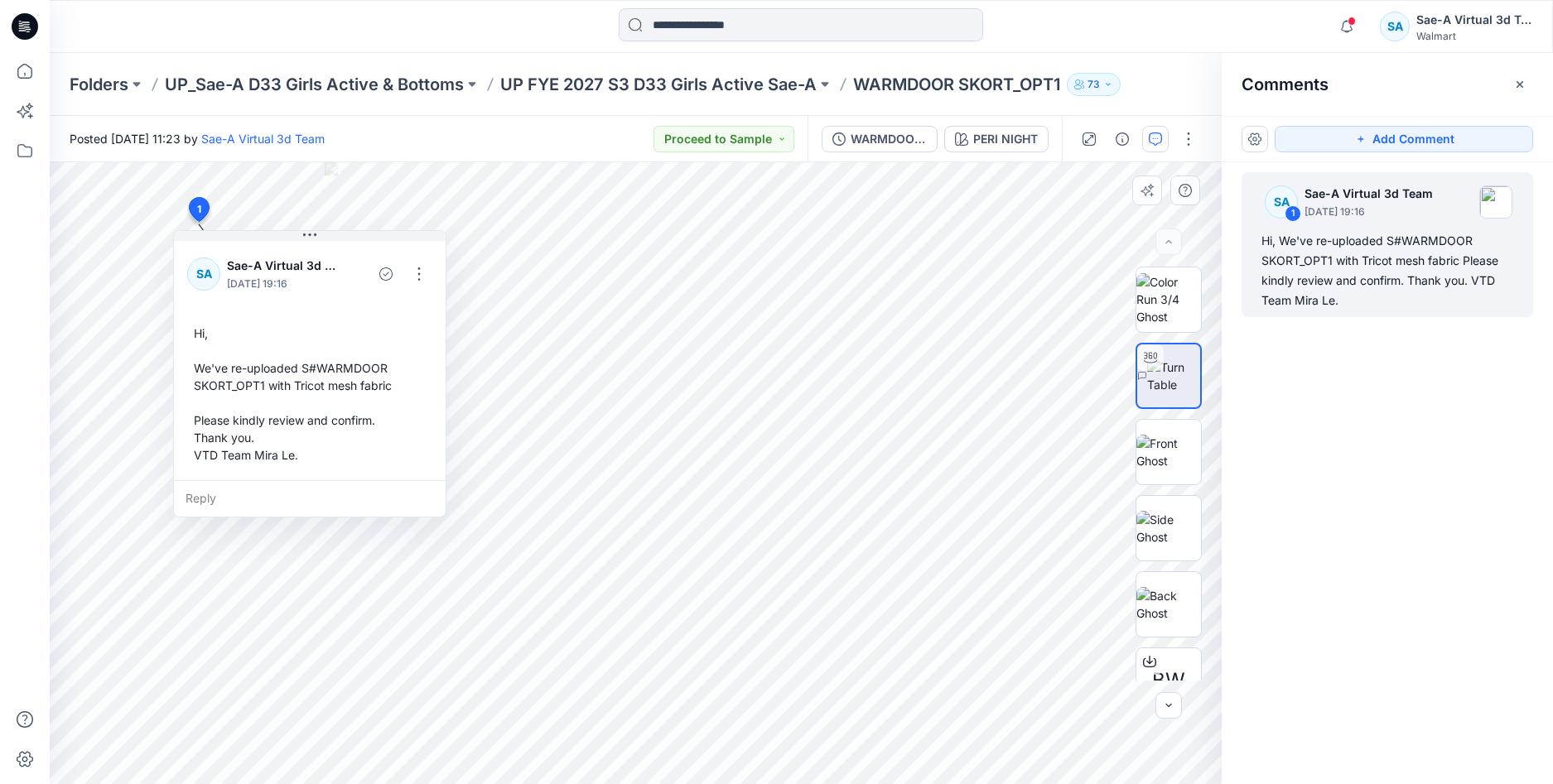
click at [395, 386] on div "Hi, We've re-uploaded S#WARMDOOR SKORT_OPT1 with Tricot mesh fabric Please kind…" at bounding box center [309, 393] width 245 height 152
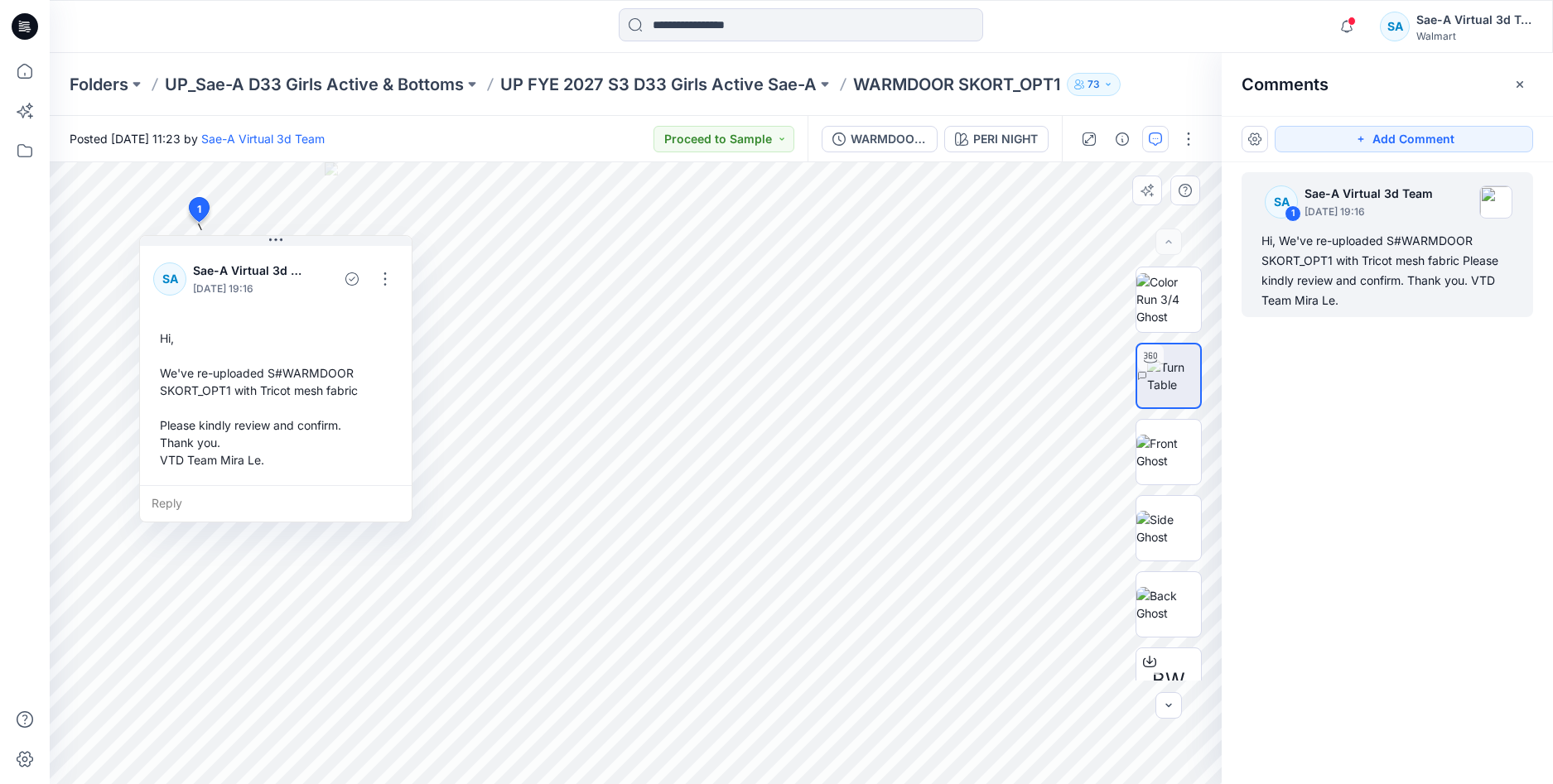
drag, startPoint x: 394, startPoint y: 386, endPoint x: 371, endPoint y: 391, distance: 23.5
click at [371, 391] on div "Hi, We've re-uploaded S#WARMDOOR SKORT_OPT1 with Tricot mesh fabric Please kind…" at bounding box center [275, 398] width 245 height 152
click at [394, 286] on button "button" at bounding box center [396, 279] width 27 height 27
click at [381, 320] on p "Edit comment" at bounding box center [399, 318] width 75 height 17
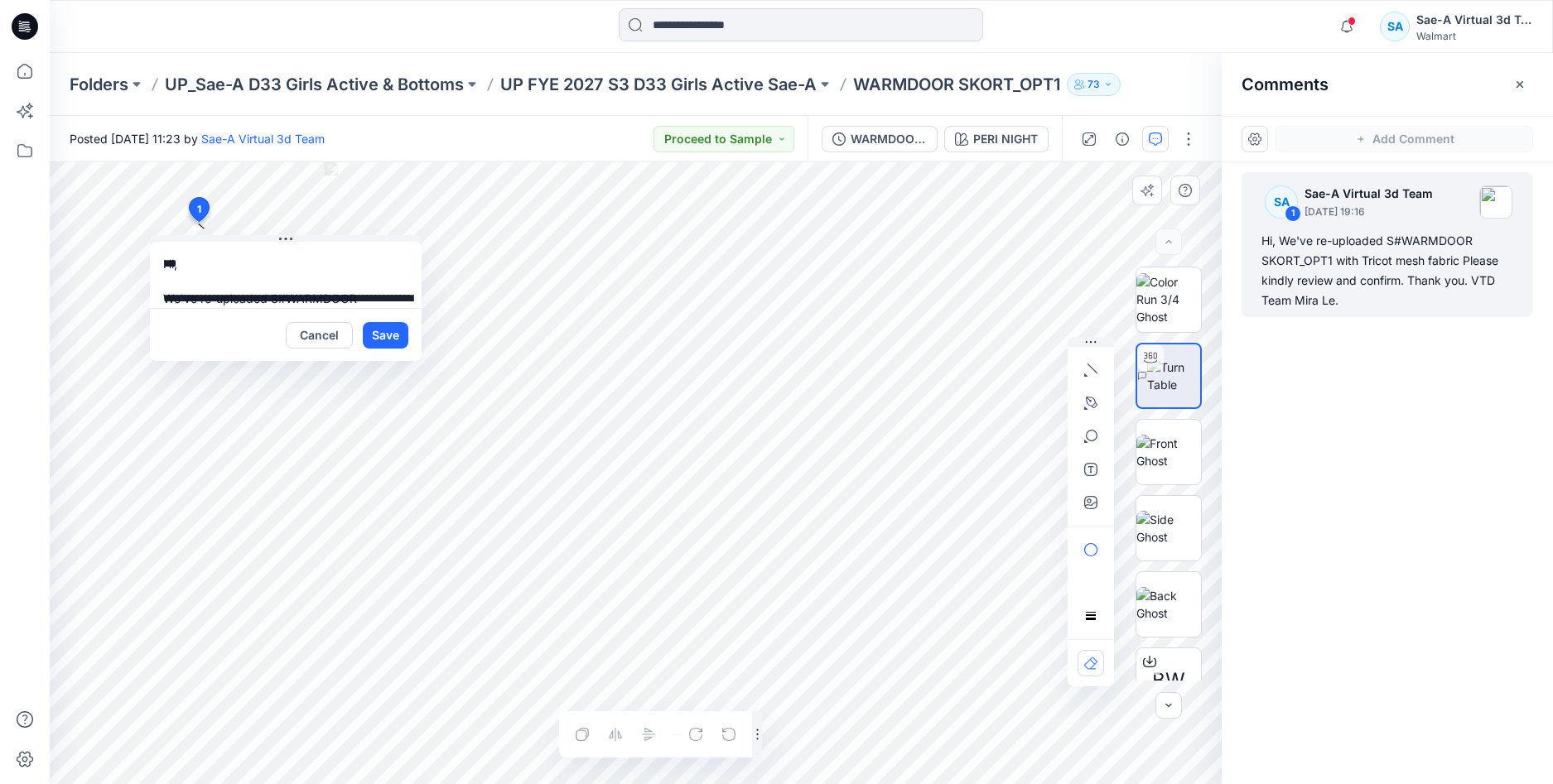
scroll to position [100, 0]
click at [317, 277] on textarea "**********" at bounding box center [286, 275] width 271 height 66
click at [360, 283] on textarea "**********" at bounding box center [286, 275] width 271 height 66
click at [362, 270] on textarea "**********" at bounding box center [286, 275] width 271 height 66
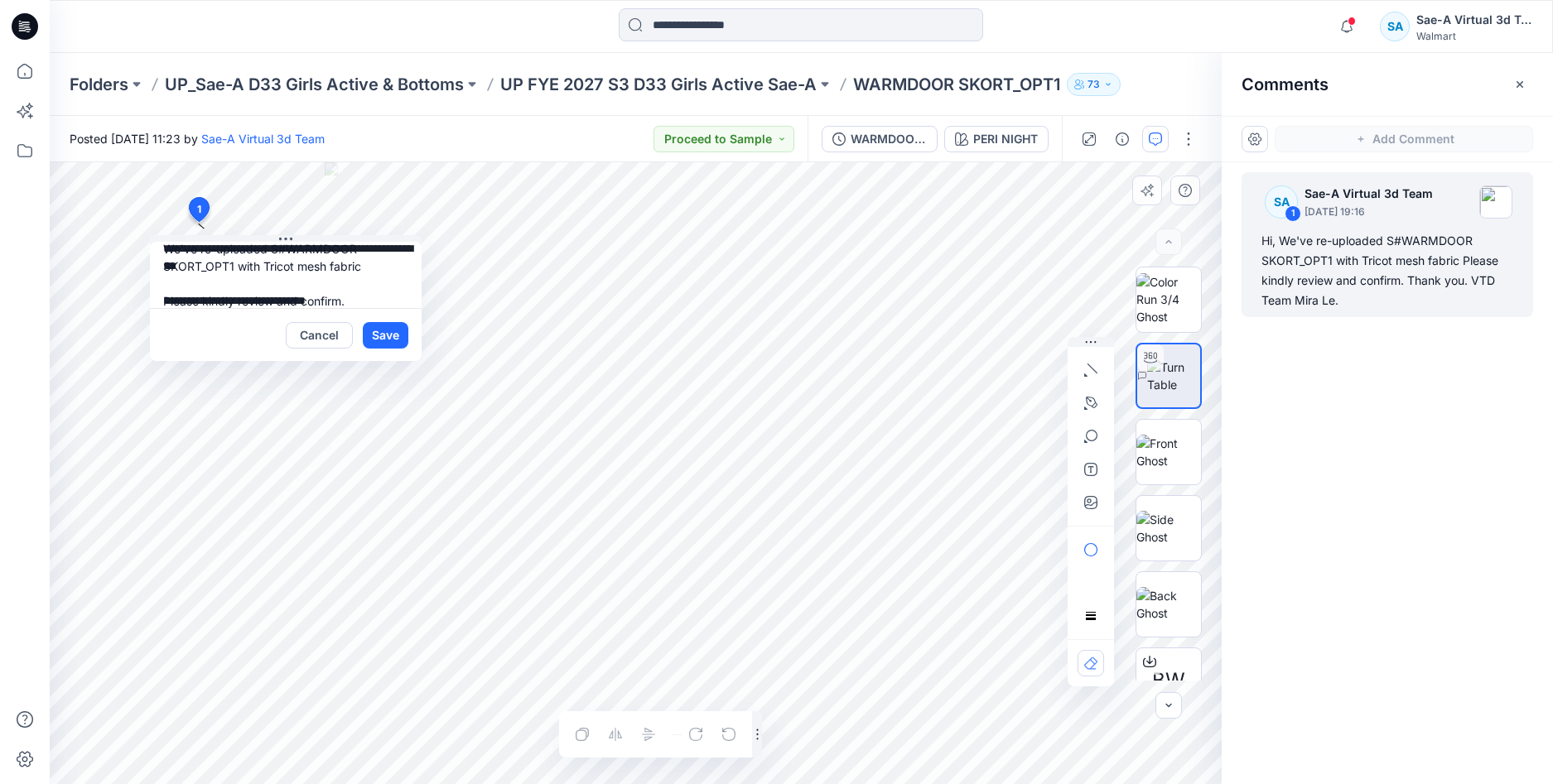
click at [363, 270] on textarea "**********" at bounding box center [286, 275] width 271 height 66
drag, startPoint x: 363, startPoint y: 270, endPoint x: 277, endPoint y: 267, distance: 86.1
click at [277, 267] on textarea "**********" at bounding box center [286, 275] width 271 height 66
click at [383, 338] on button "Save" at bounding box center [385, 335] width 46 height 27
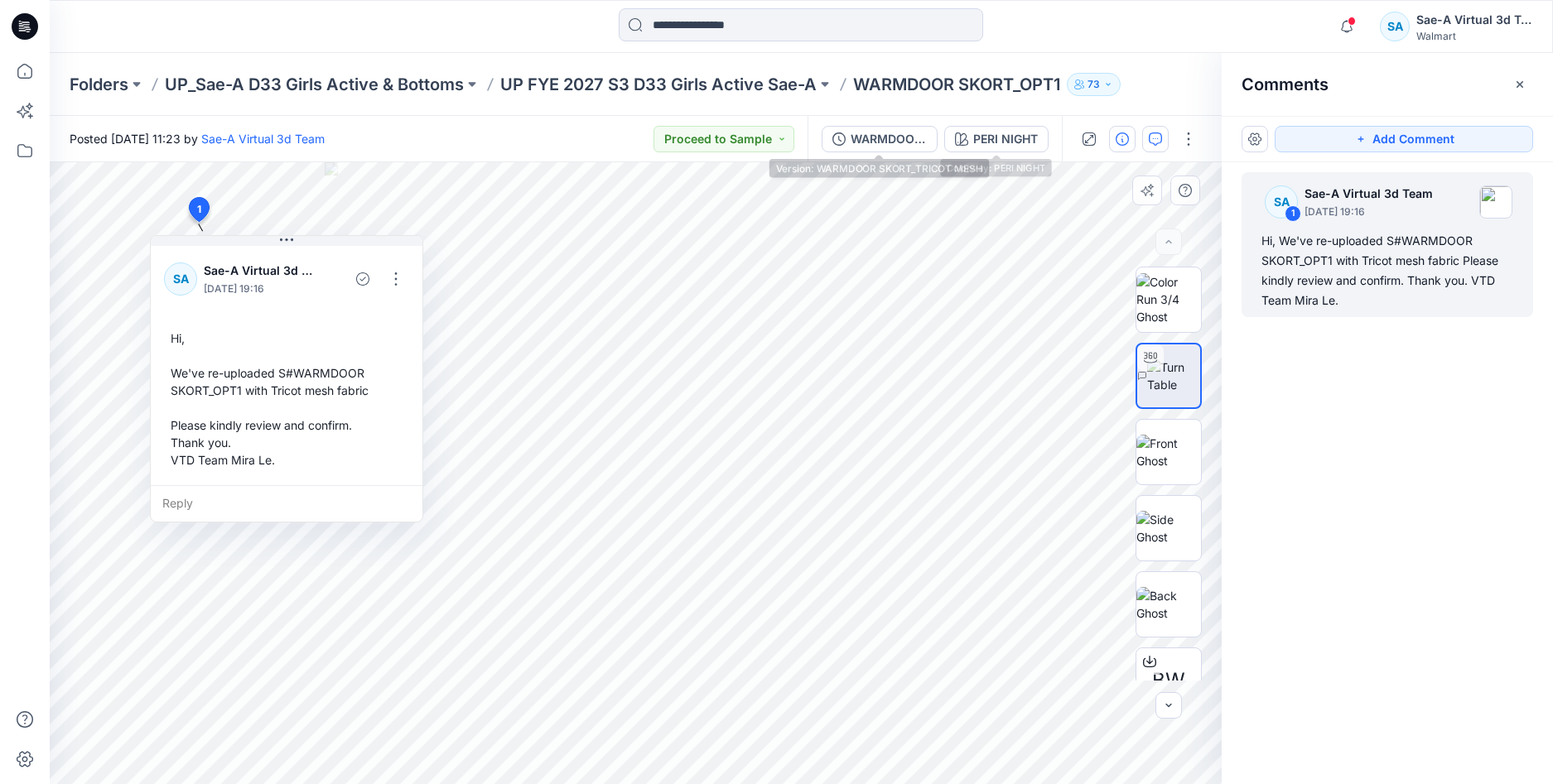
click at [886, 137] on div "WARMDOOR SKORT_TRICOT MESH" at bounding box center [888, 138] width 76 height 18
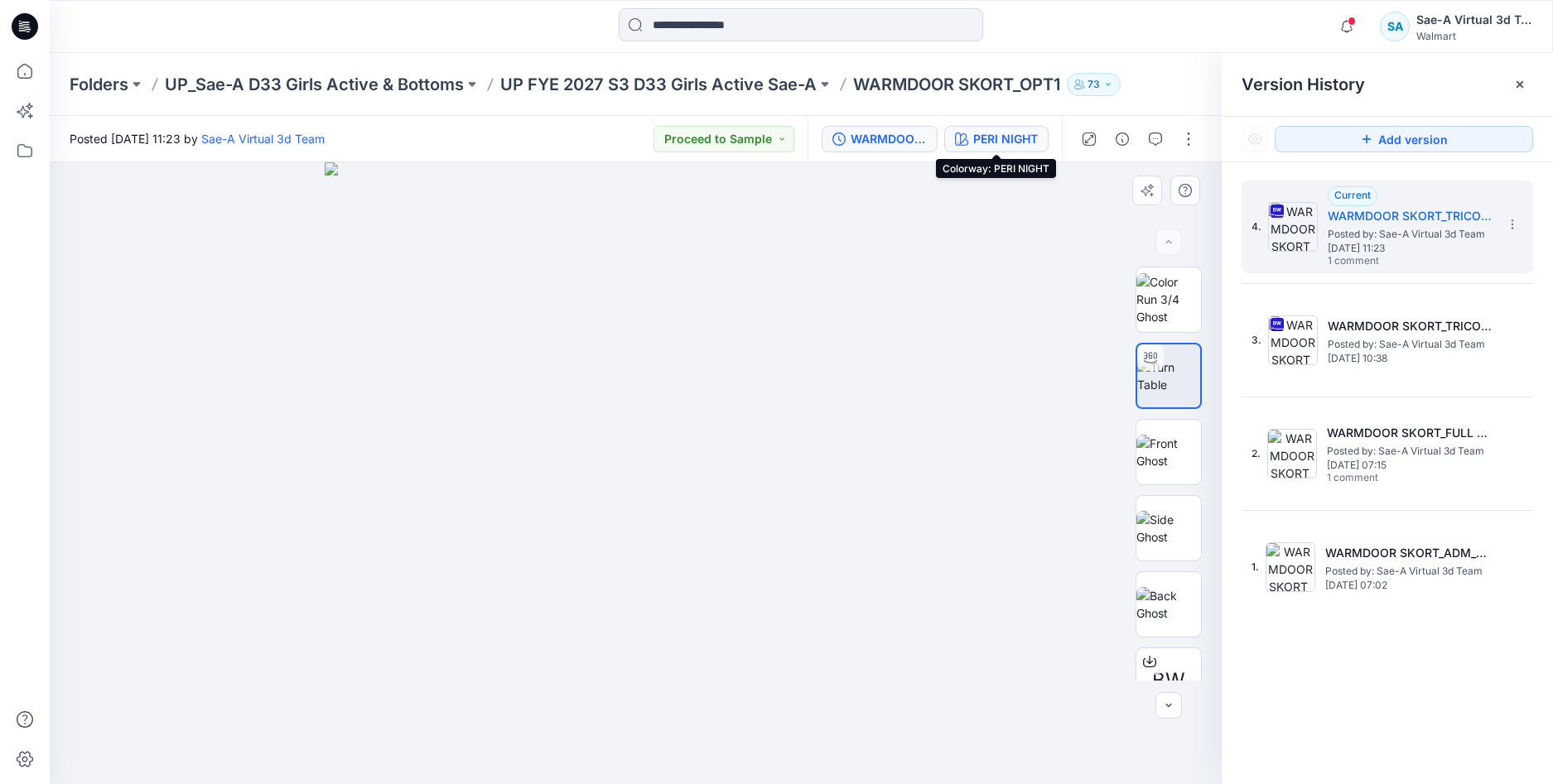
click at [1007, 136] on div "PERI NIGHT" at bounding box center [1005, 138] width 64 height 18
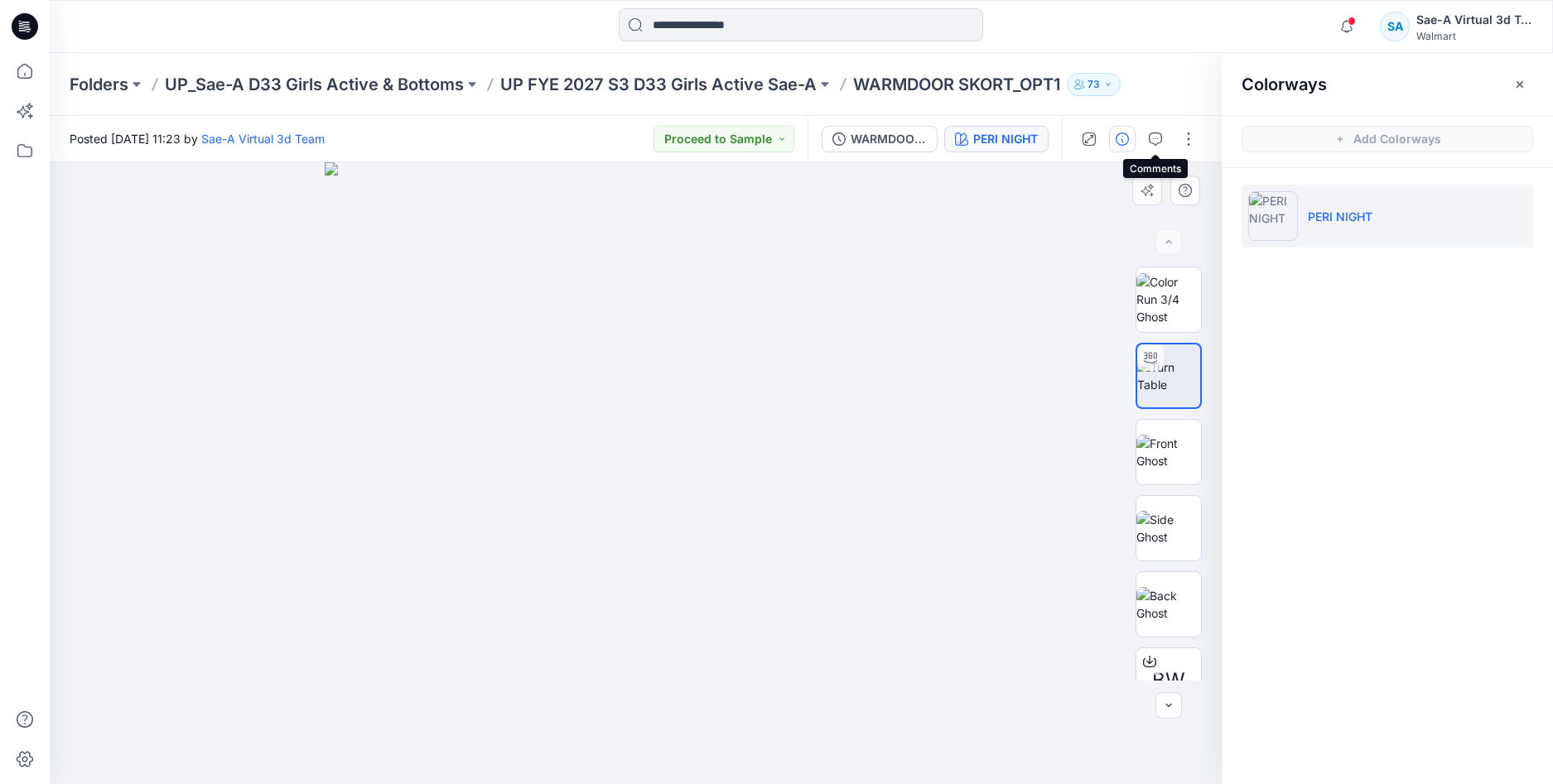
click at [1122, 137] on icon "button" at bounding box center [1122, 138] width 13 height 13
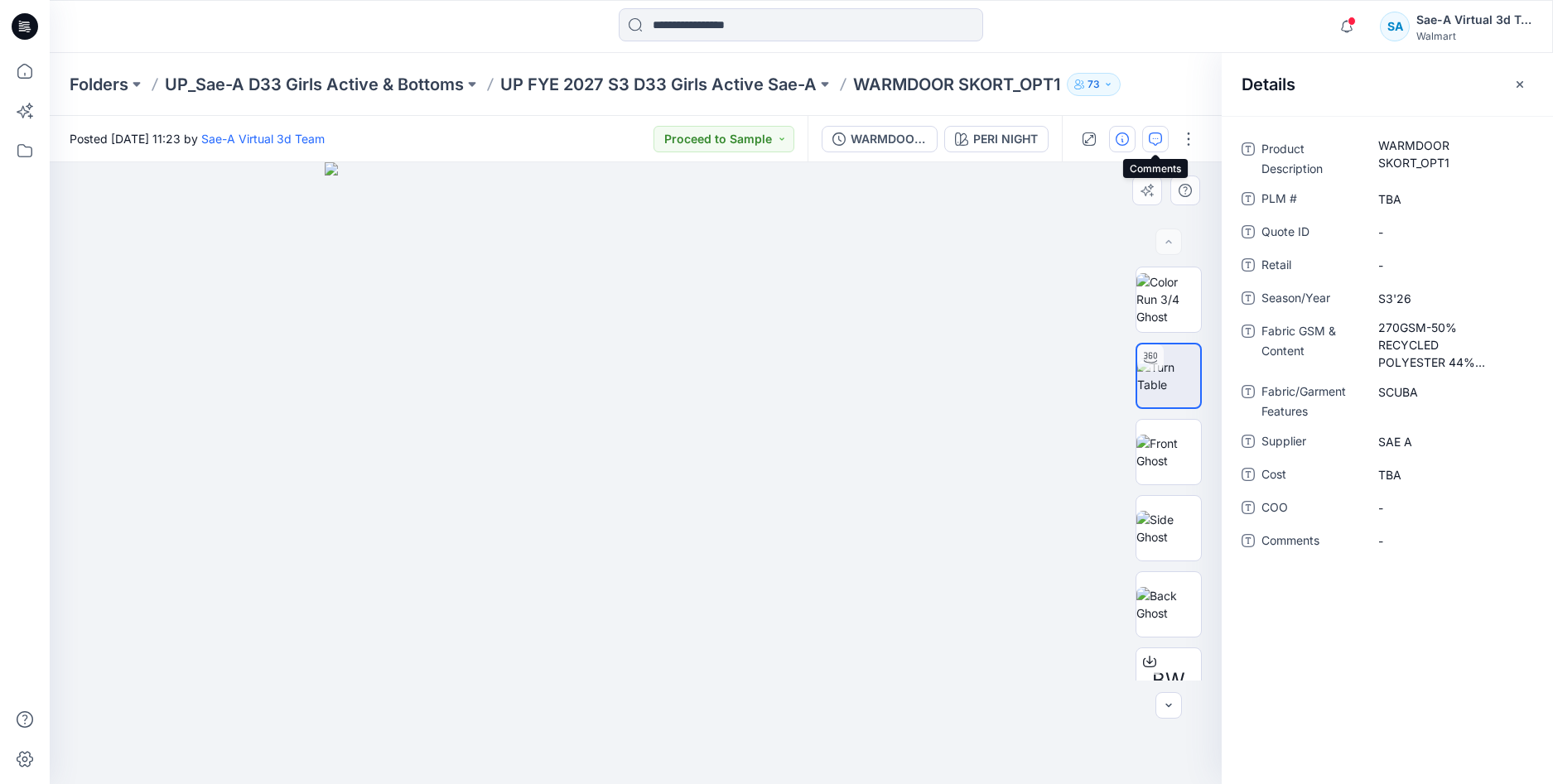
click at [1148, 138] on button "button" at bounding box center [1155, 139] width 27 height 27
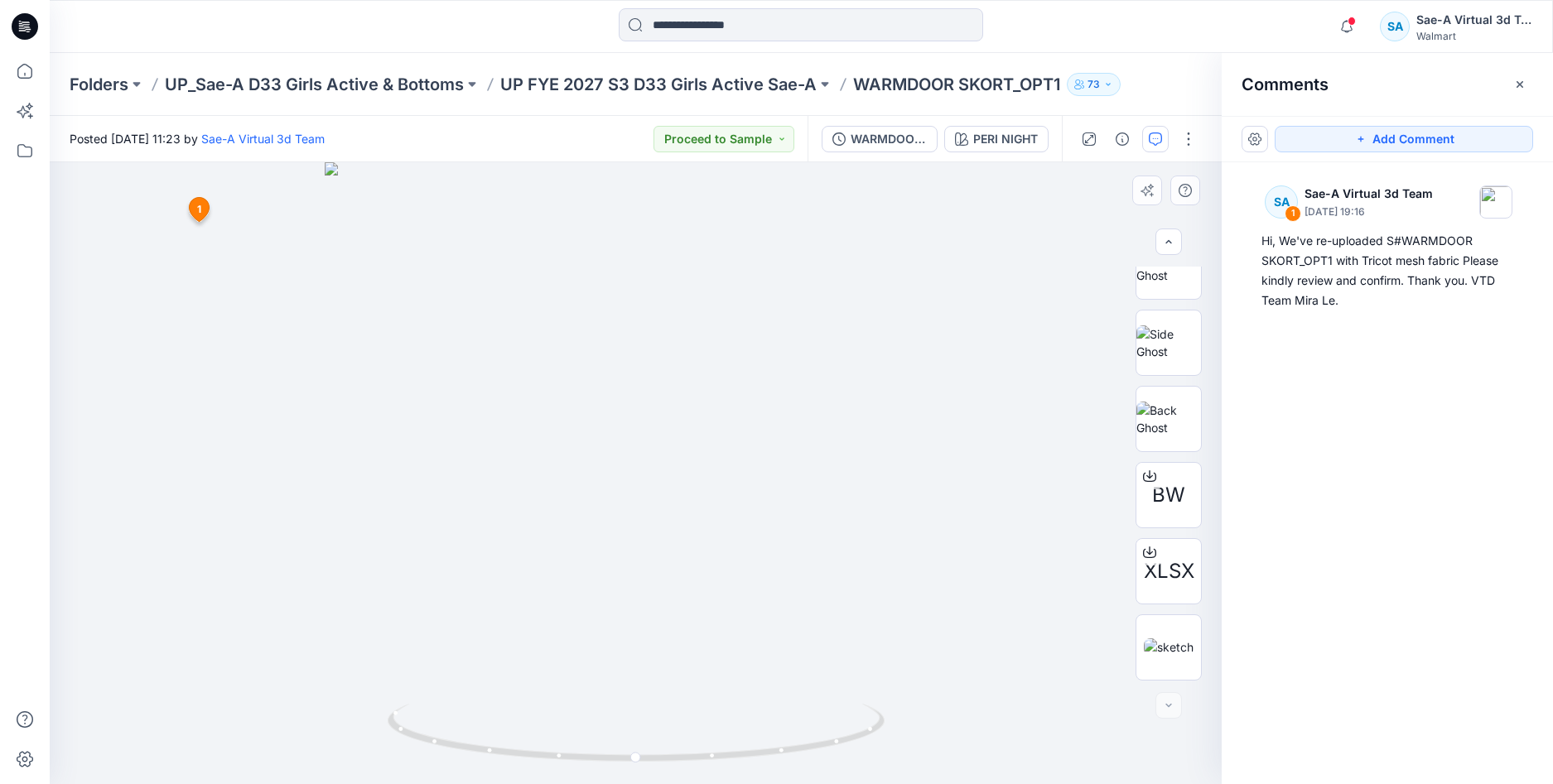
click at [34, 15] on icon at bounding box center [25, 27] width 27 height 53
click at [20, 25] on icon at bounding box center [25, 26] width 27 height 27
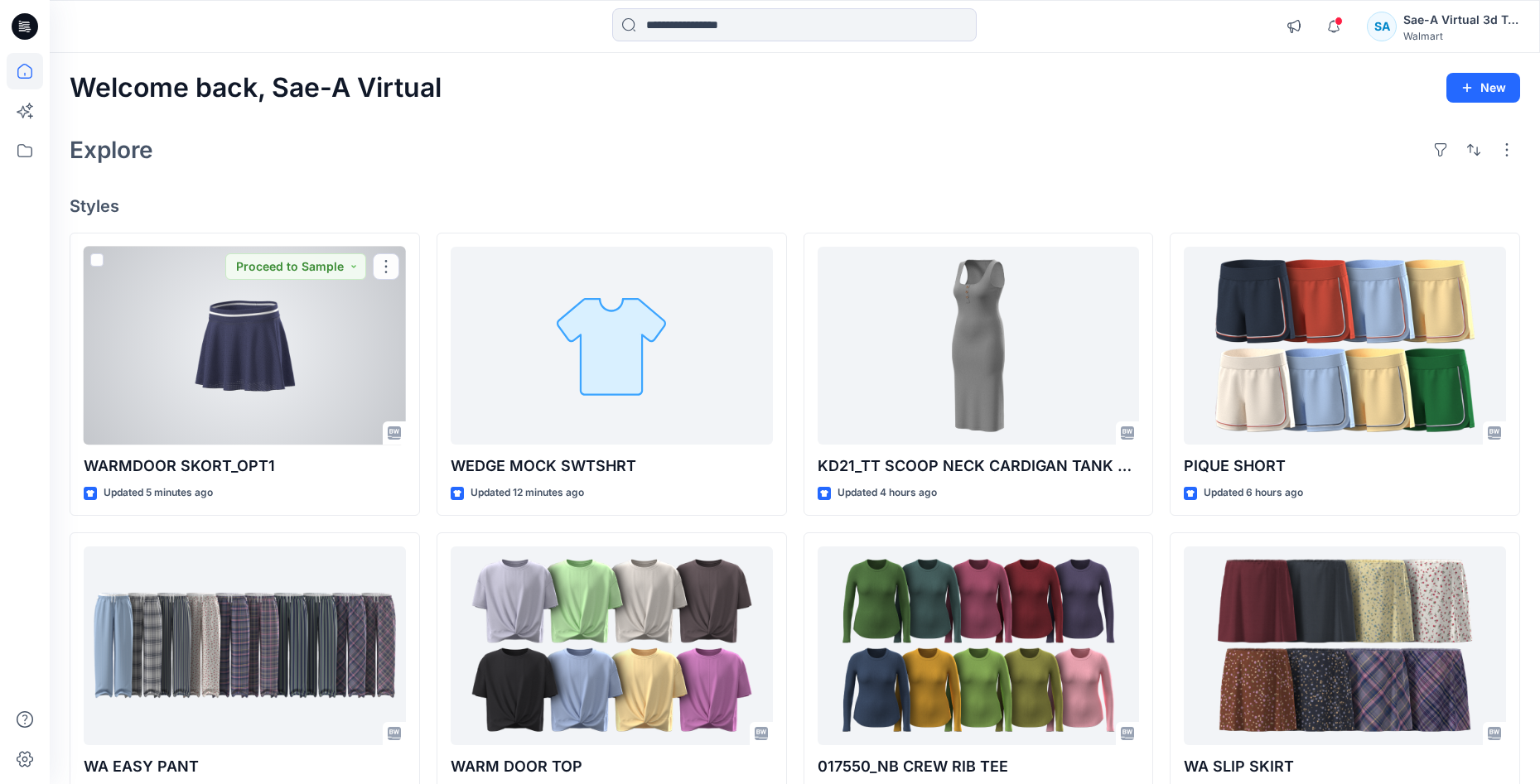
click at [288, 374] on div at bounding box center [244, 345] width 322 height 198
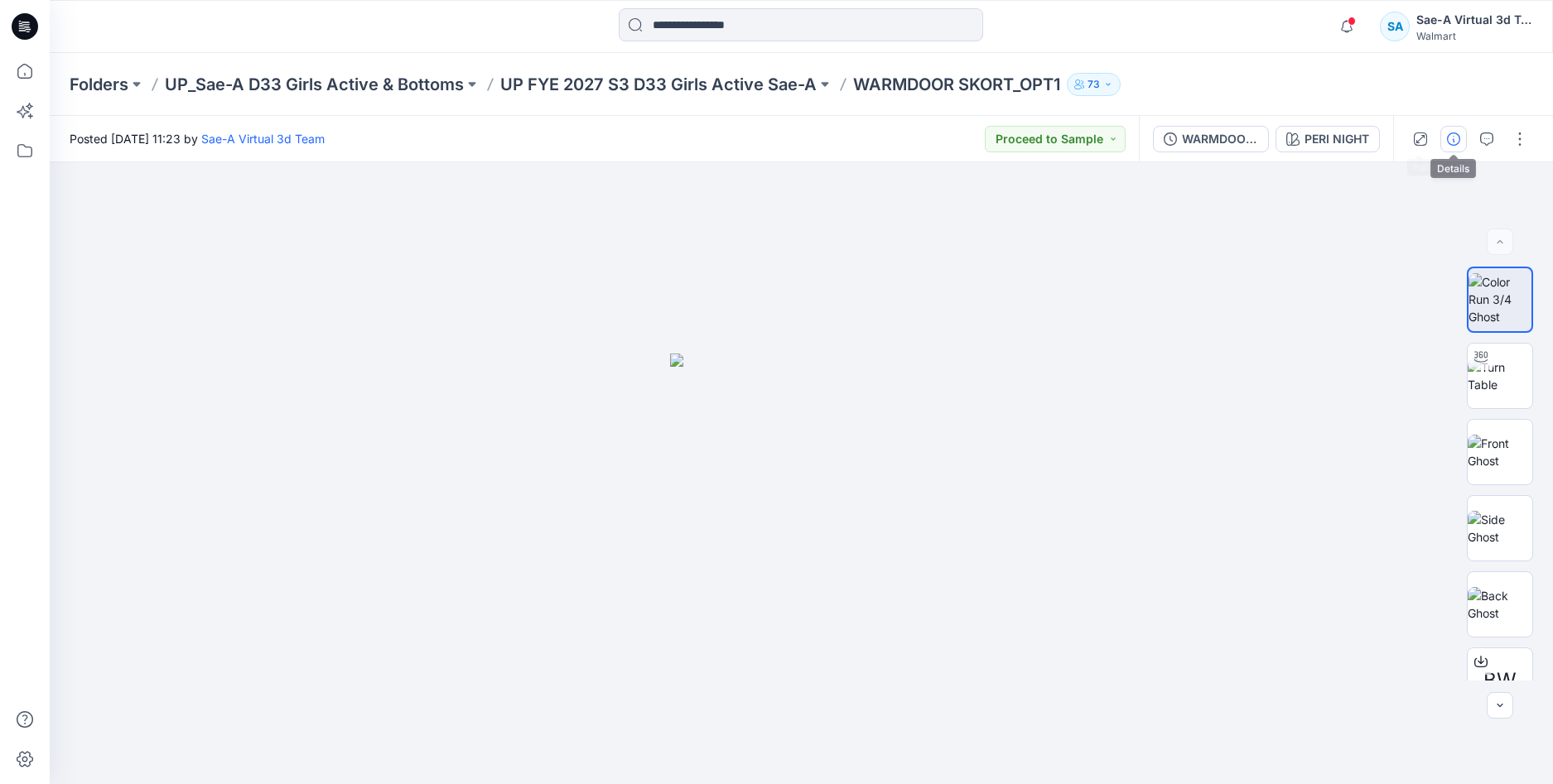
click at [1450, 138] on icon "button" at bounding box center [1453, 138] width 13 height 13
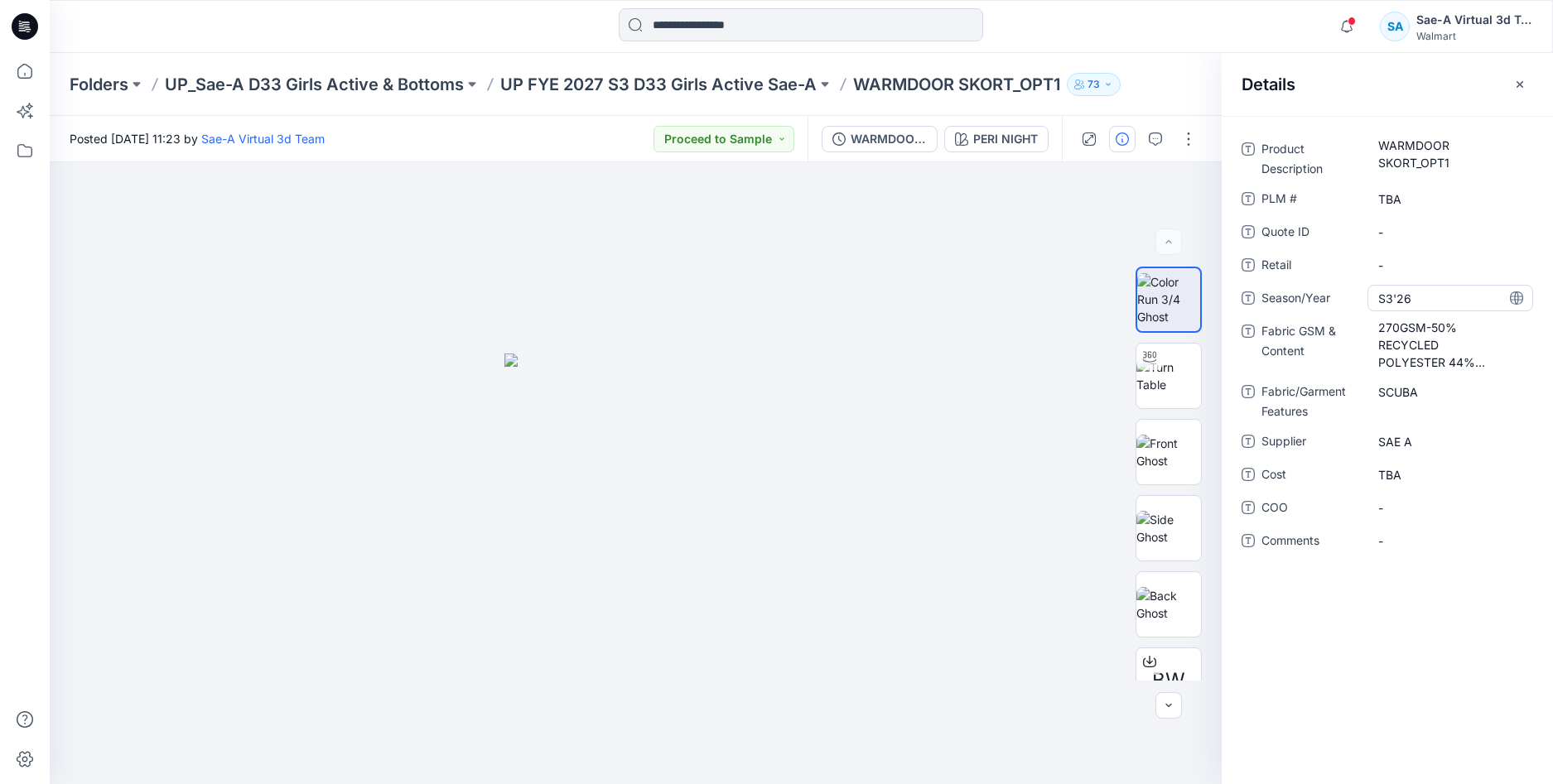
click at [1428, 293] on span "S3'26" at bounding box center [1451, 299] width 144 height 17
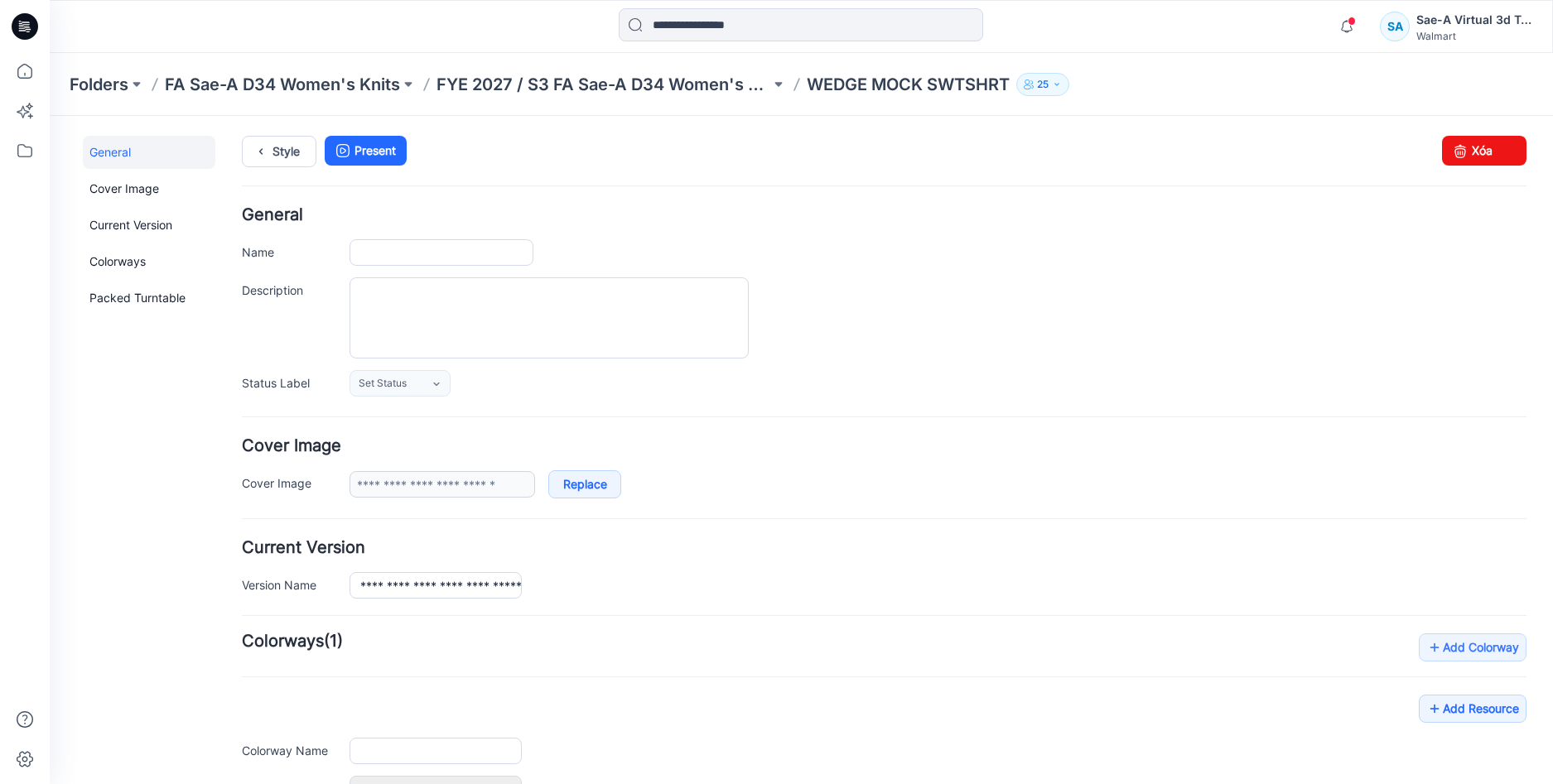
type input "**********"
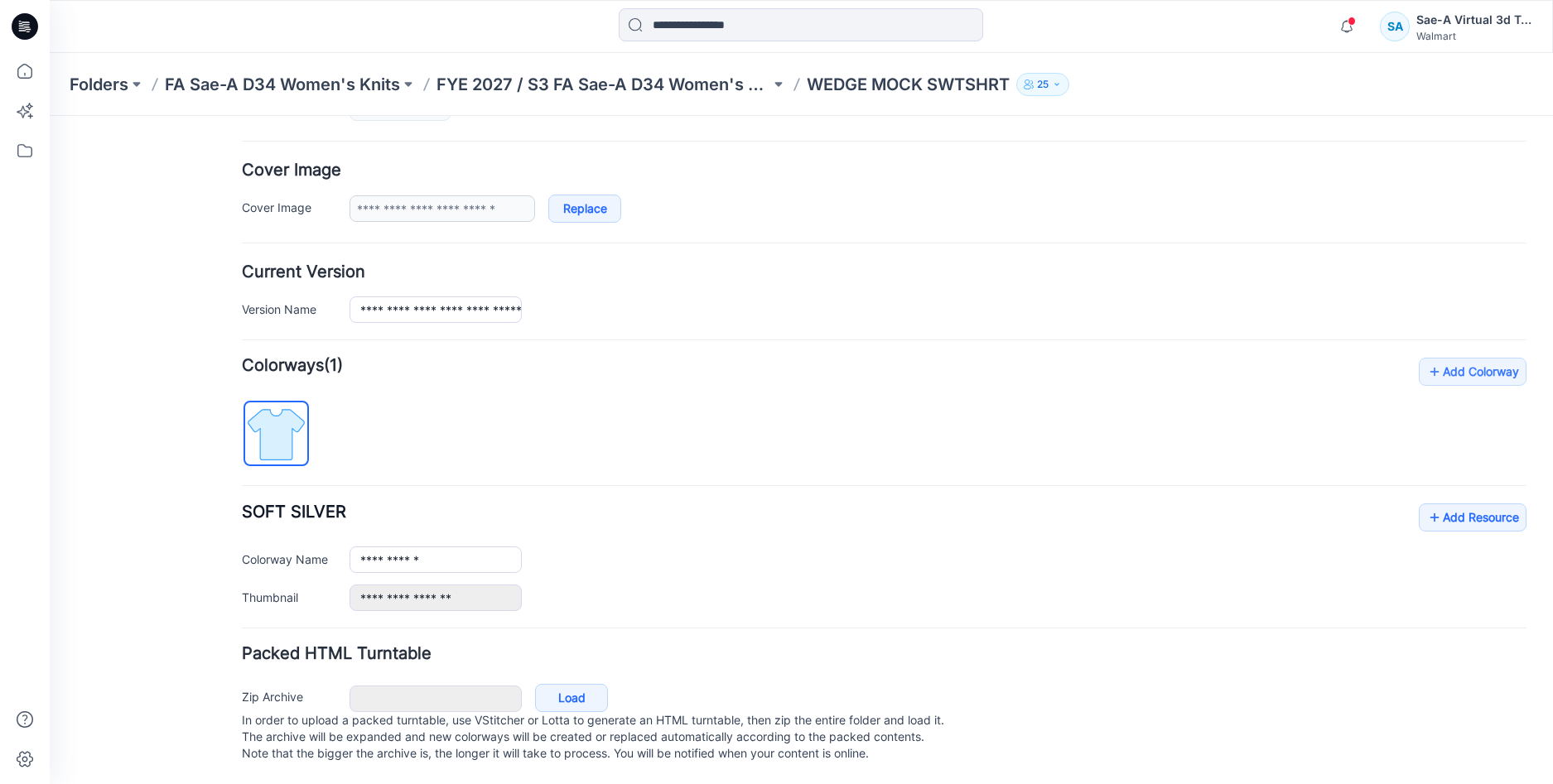
scroll to position [292, 0]
click at [1427, 504] on icon at bounding box center [1434, 517] width 16 height 27
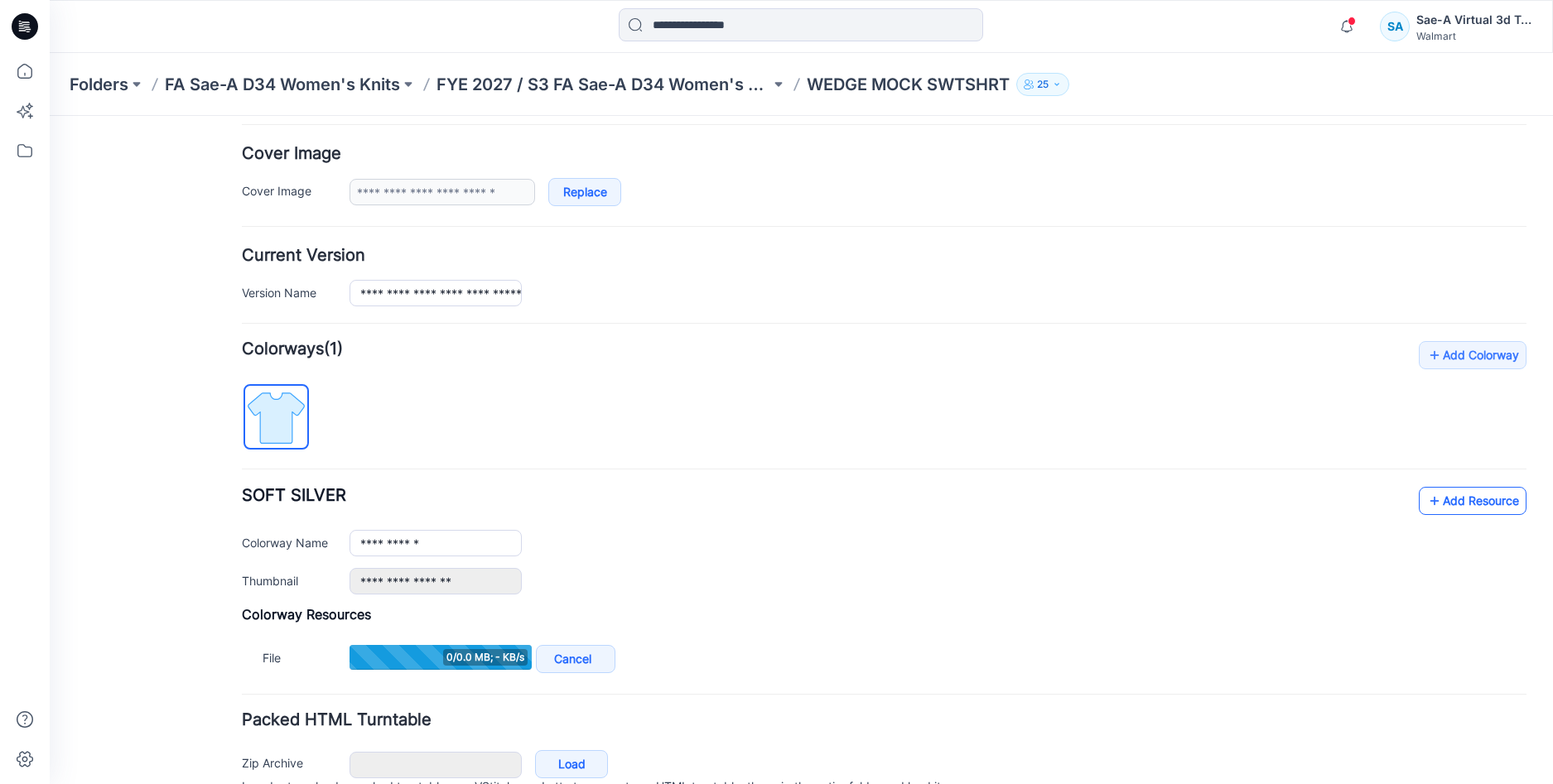
click at [1471, 497] on link "Add Resource" at bounding box center [1472, 501] width 107 height 28
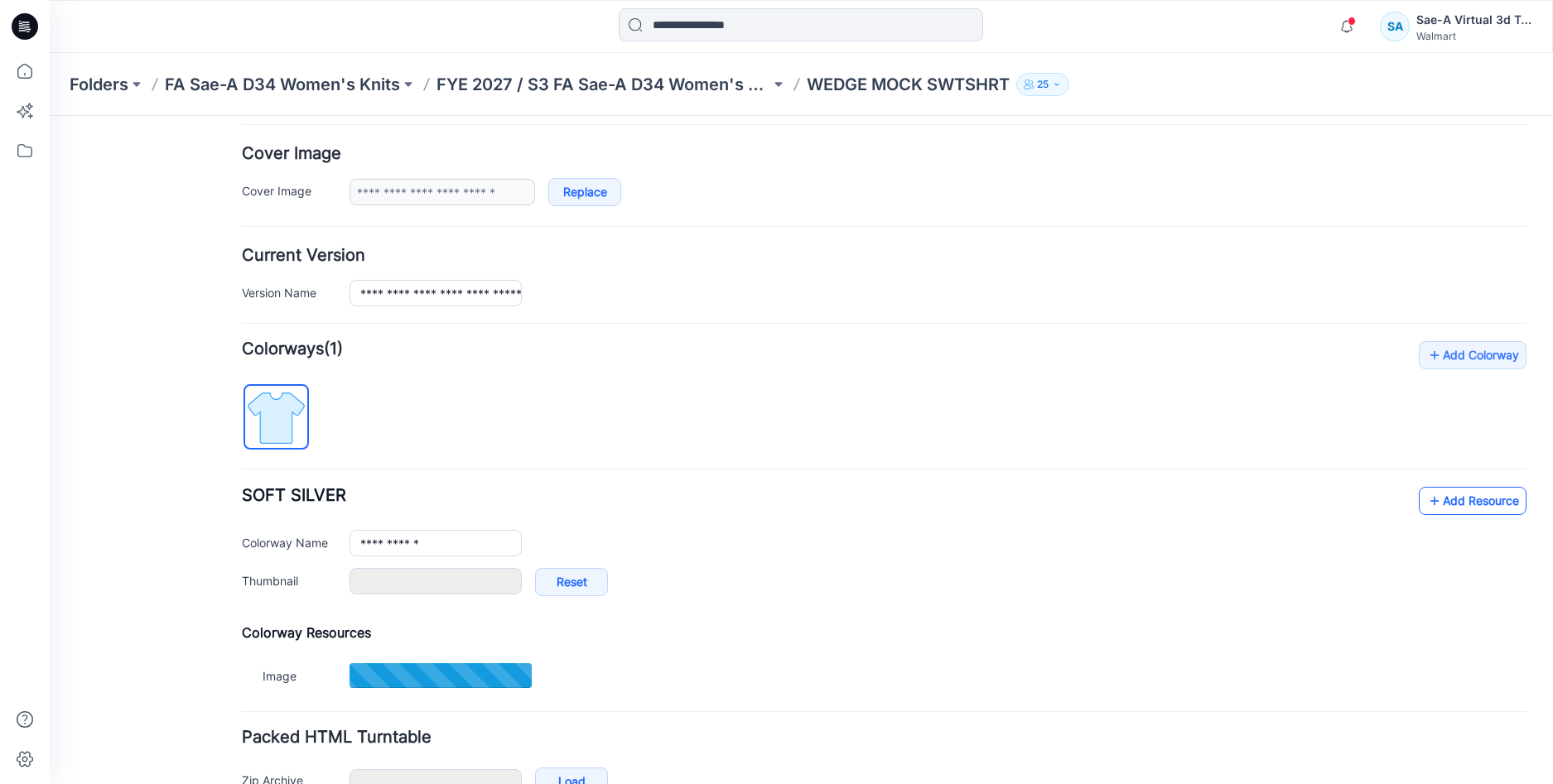
click at [1430, 501] on link "Add Resource" at bounding box center [1472, 501] width 107 height 28
type input "******"
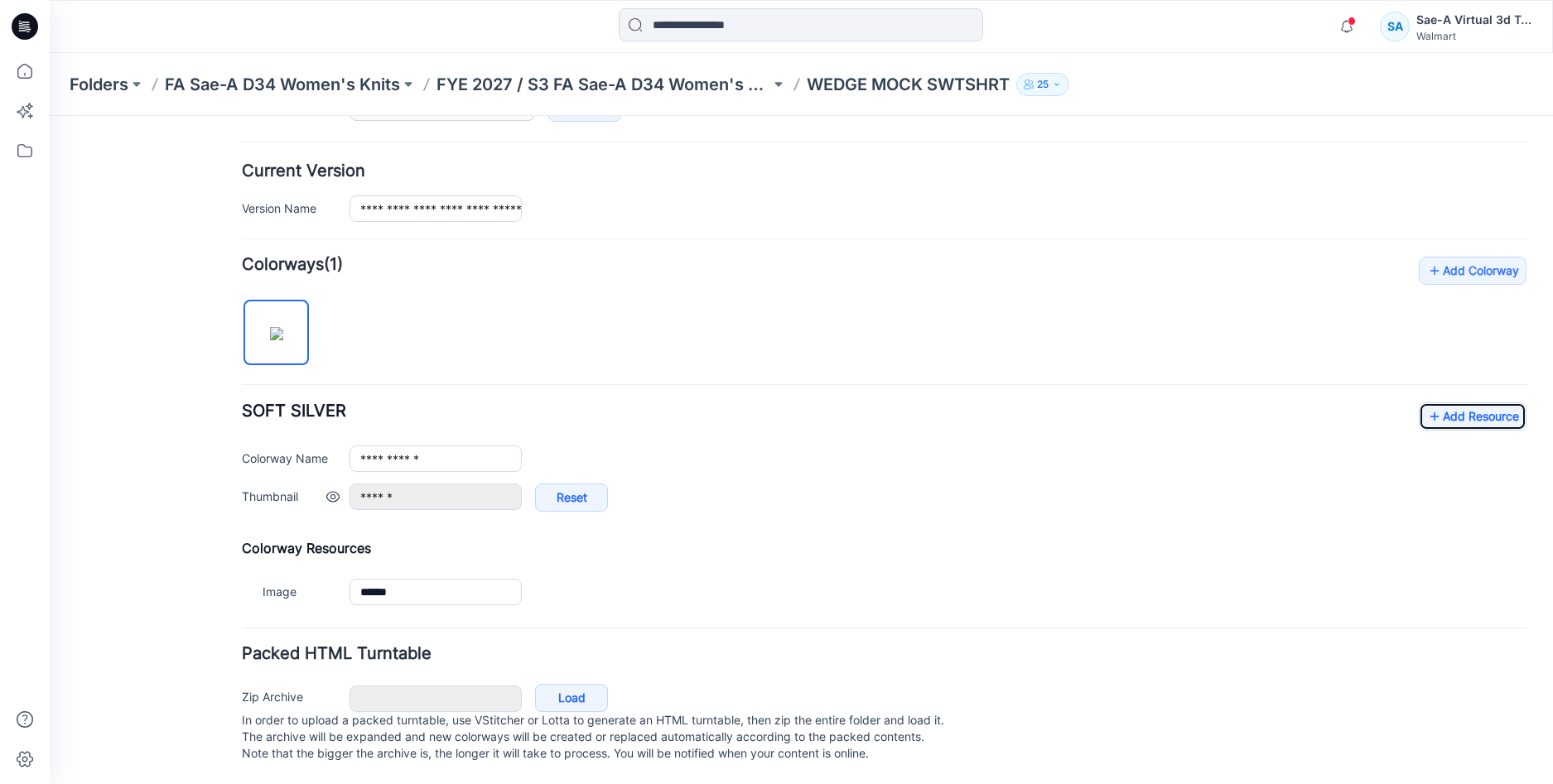
scroll to position [393, 0]
click at [1455, 403] on link "Add Resource" at bounding box center [1472, 416] width 107 height 28
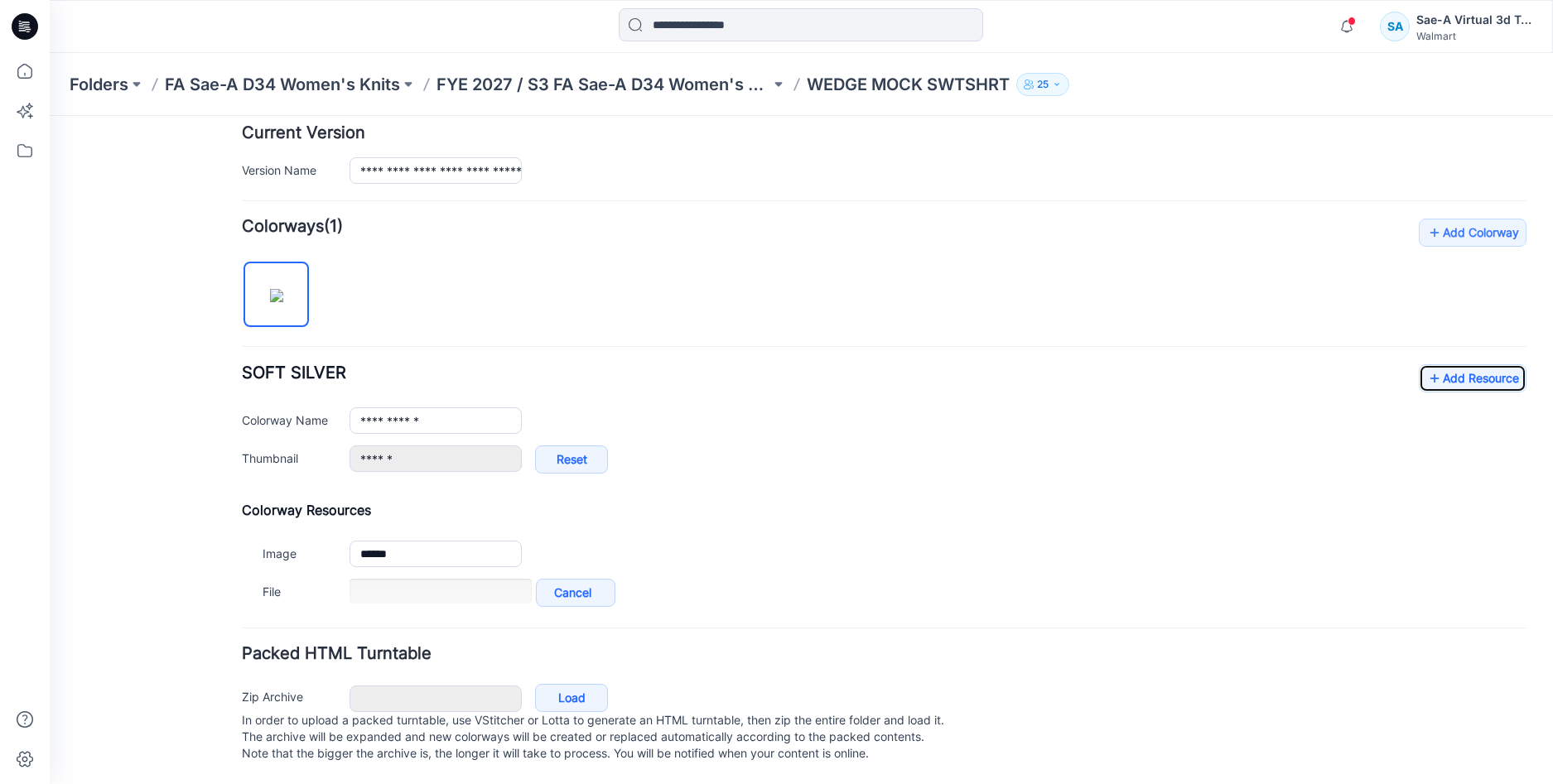
scroll to position [431, 0]
click at [1443, 364] on link "Add Resource" at bounding box center [1472, 378] width 107 height 28
click at [1431, 364] on link "Add Resource" at bounding box center [1472, 378] width 107 height 28
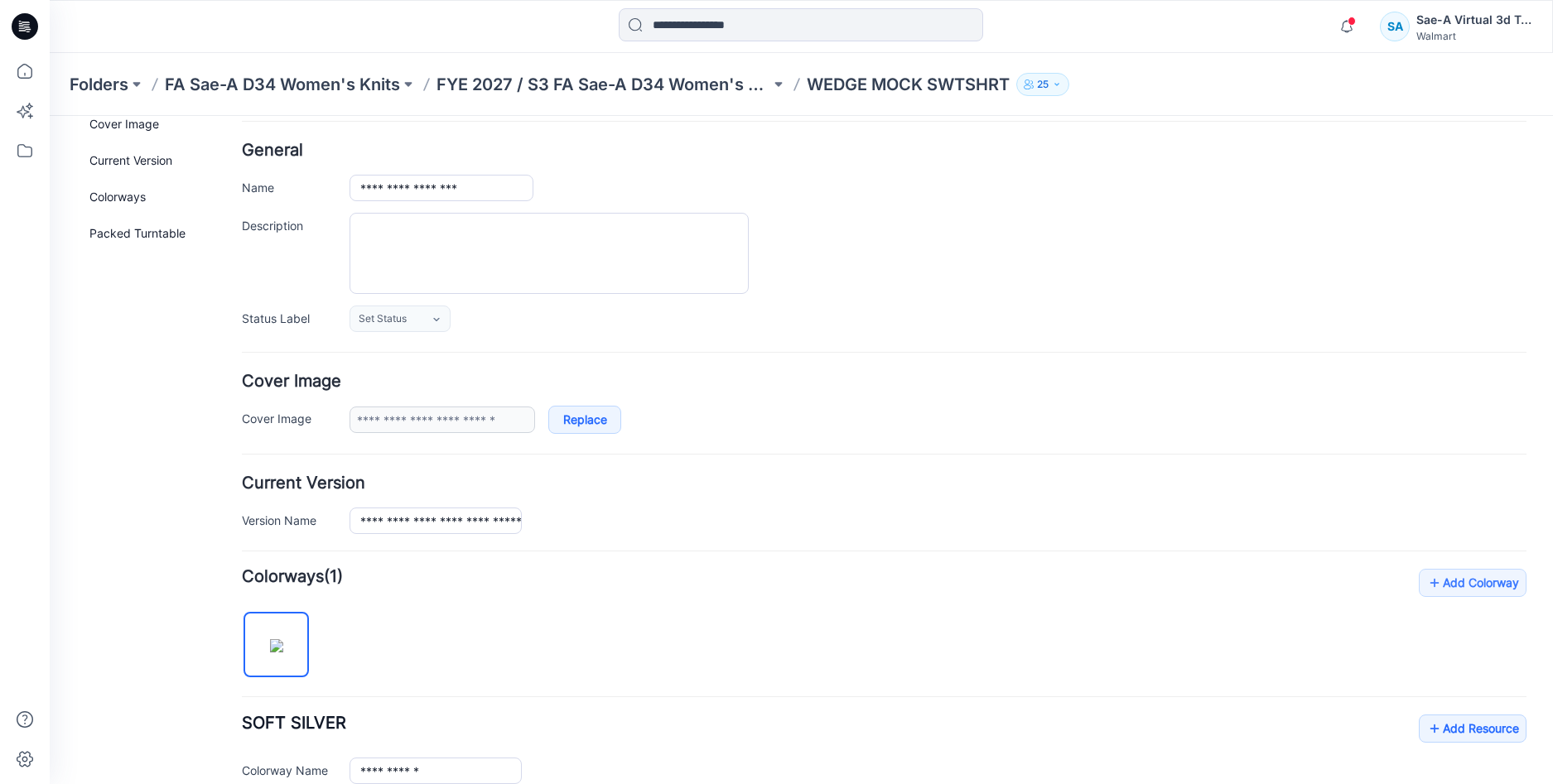
scroll to position [0, 0]
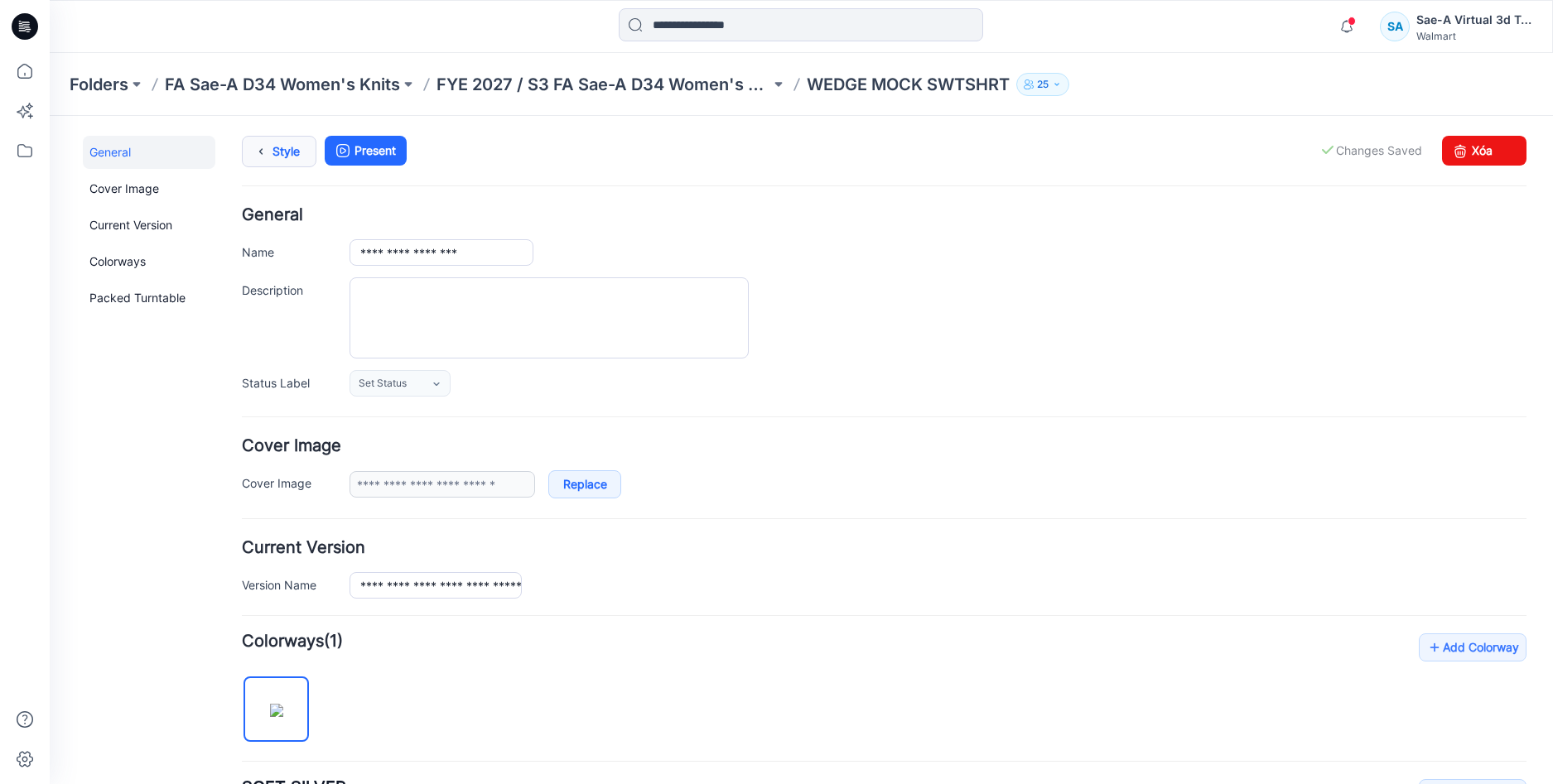
click at [254, 133] on div "**********" at bounding box center [791, 677] width 1483 height 1121
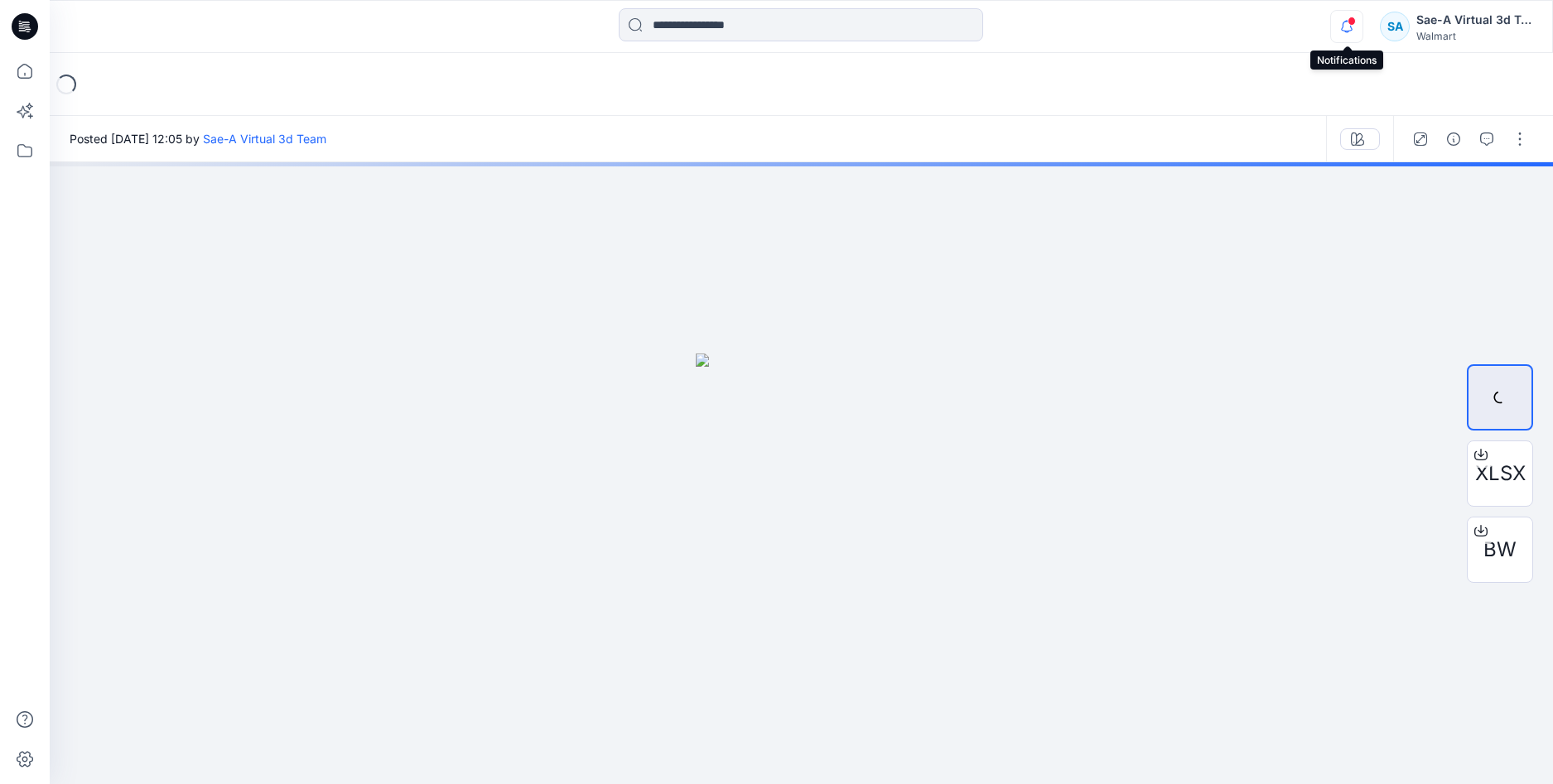
click at [1343, 28] on icon "button" at bounding box center [1347, 27] width 32 height 33
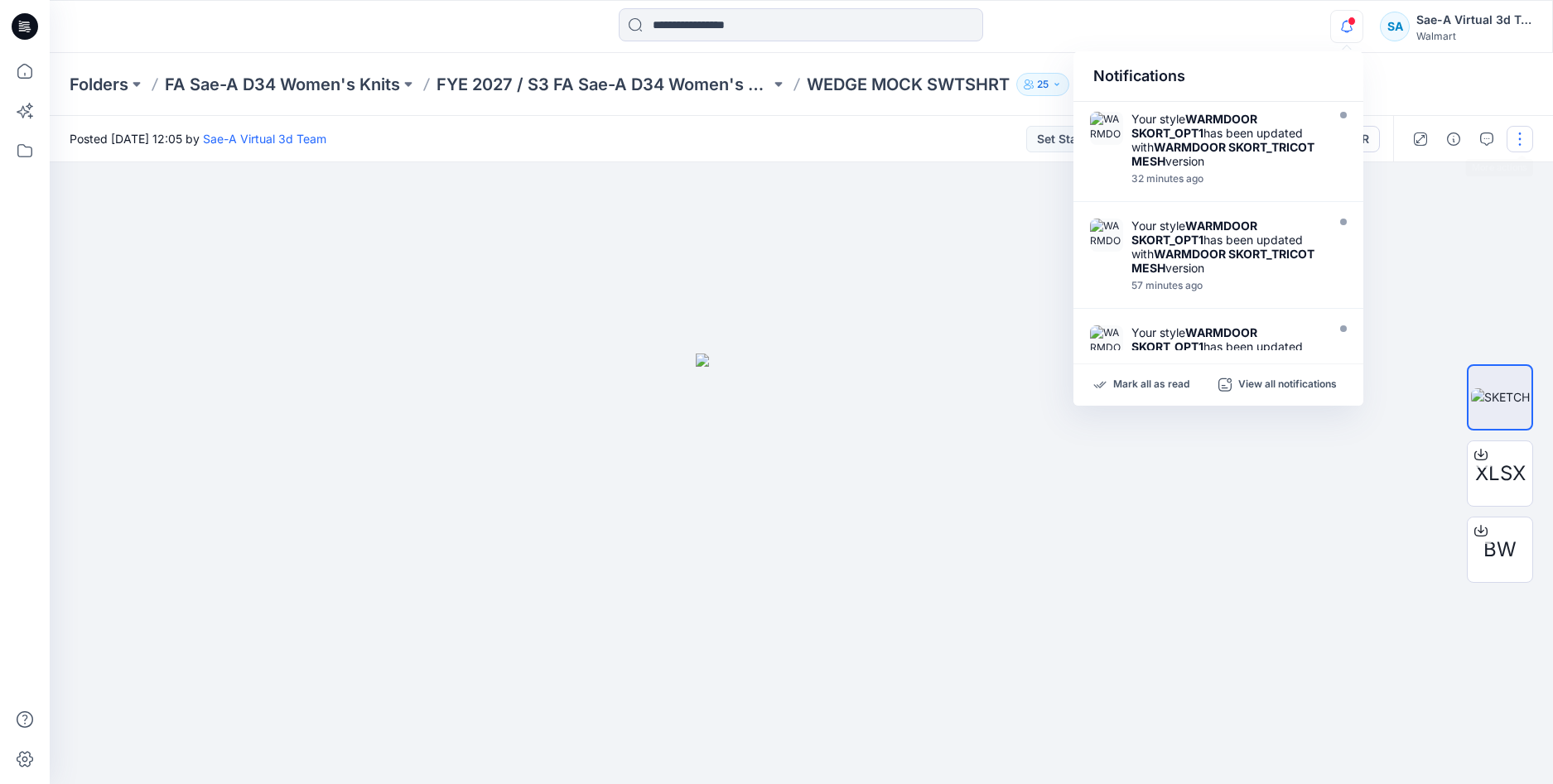
click at [1517, 134] on button "button" at bounding box center [1520, 139] width 27 height 27
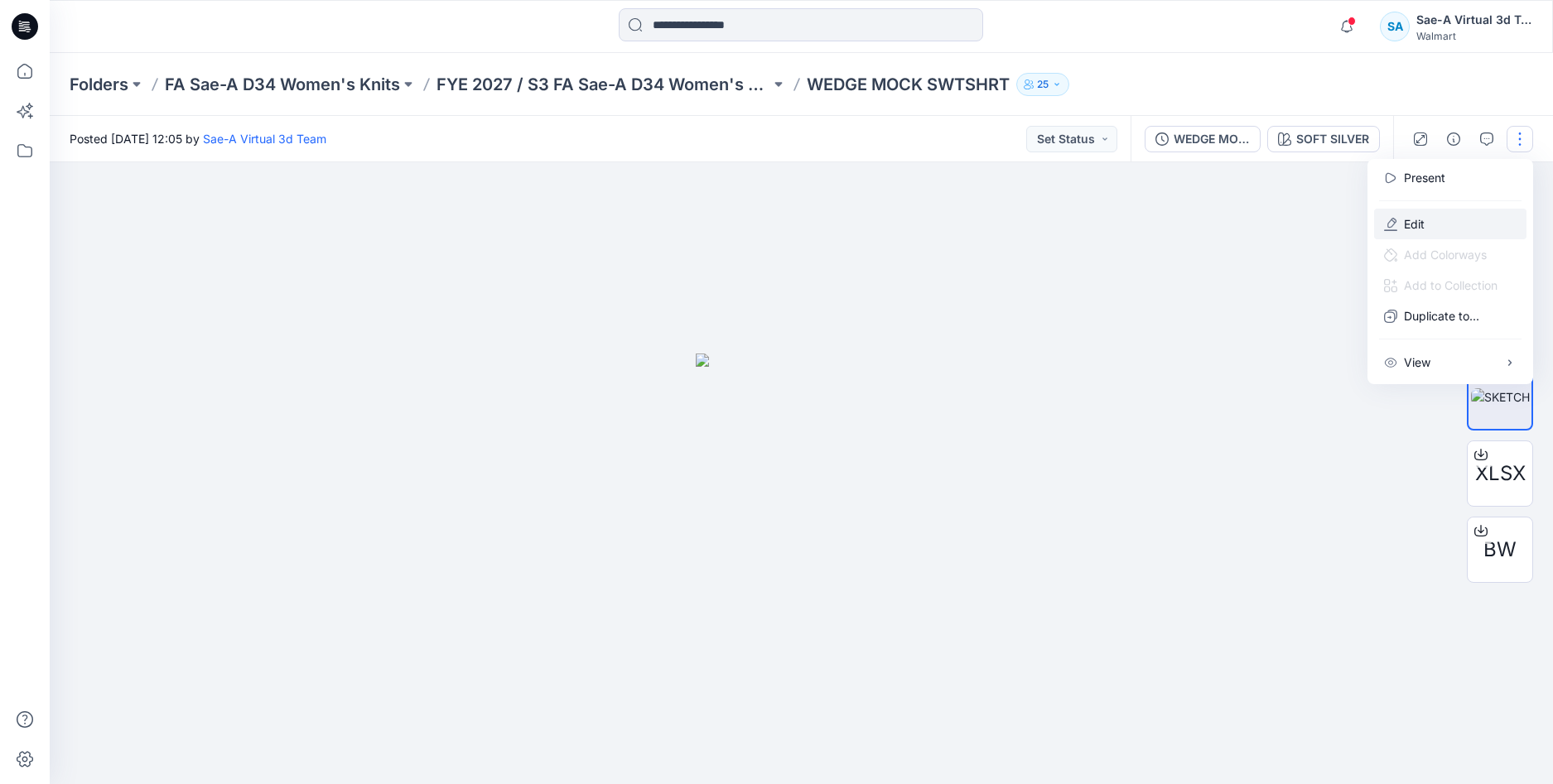
click at [1416, 220] on p "Edit" at bounding box center [1415, 224] width 21 height 17
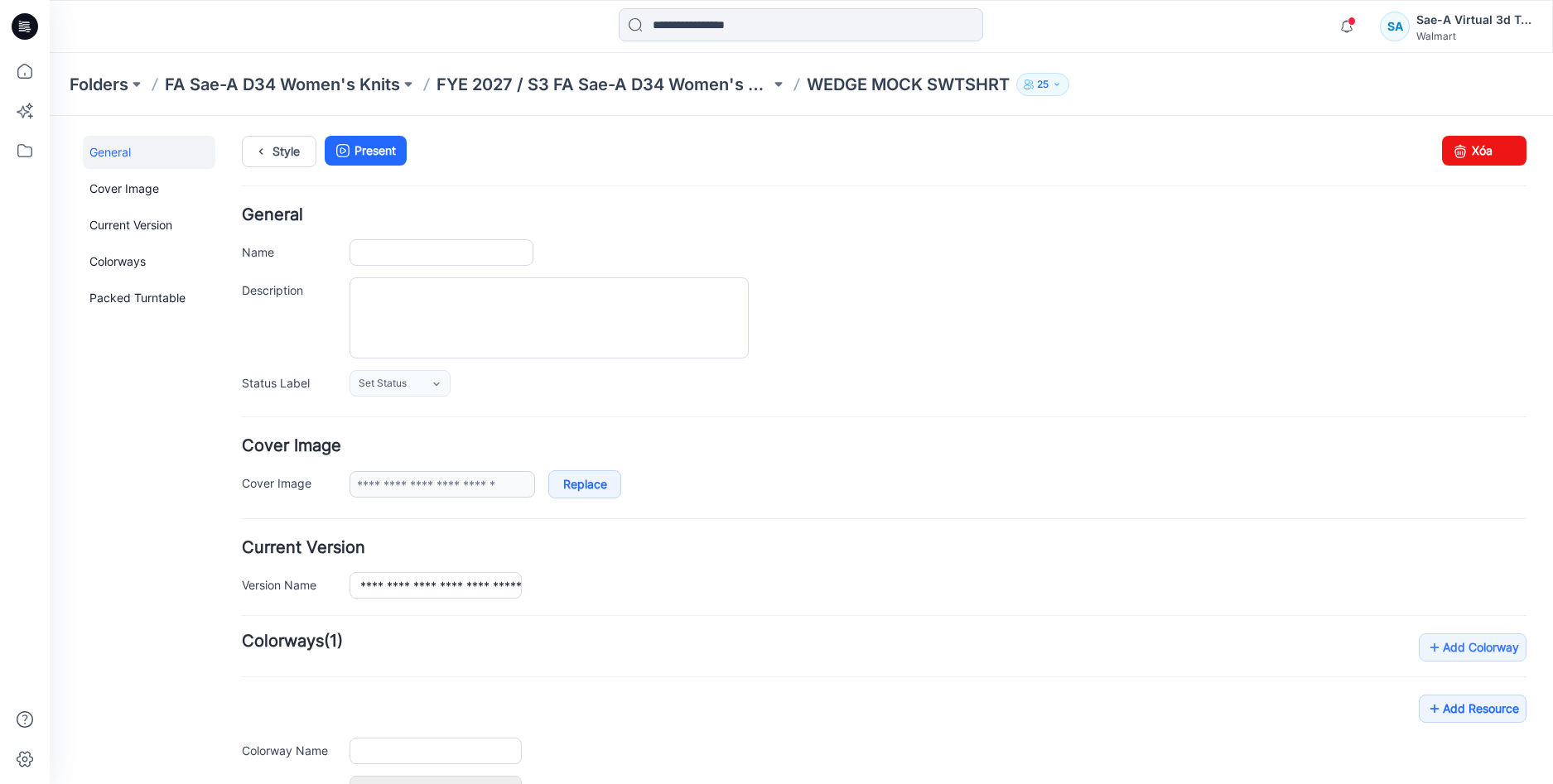
type input "**********"
type input "******"
click at [277, 155] on link "Style" at bounding box center [279, 151] width 75 height 32
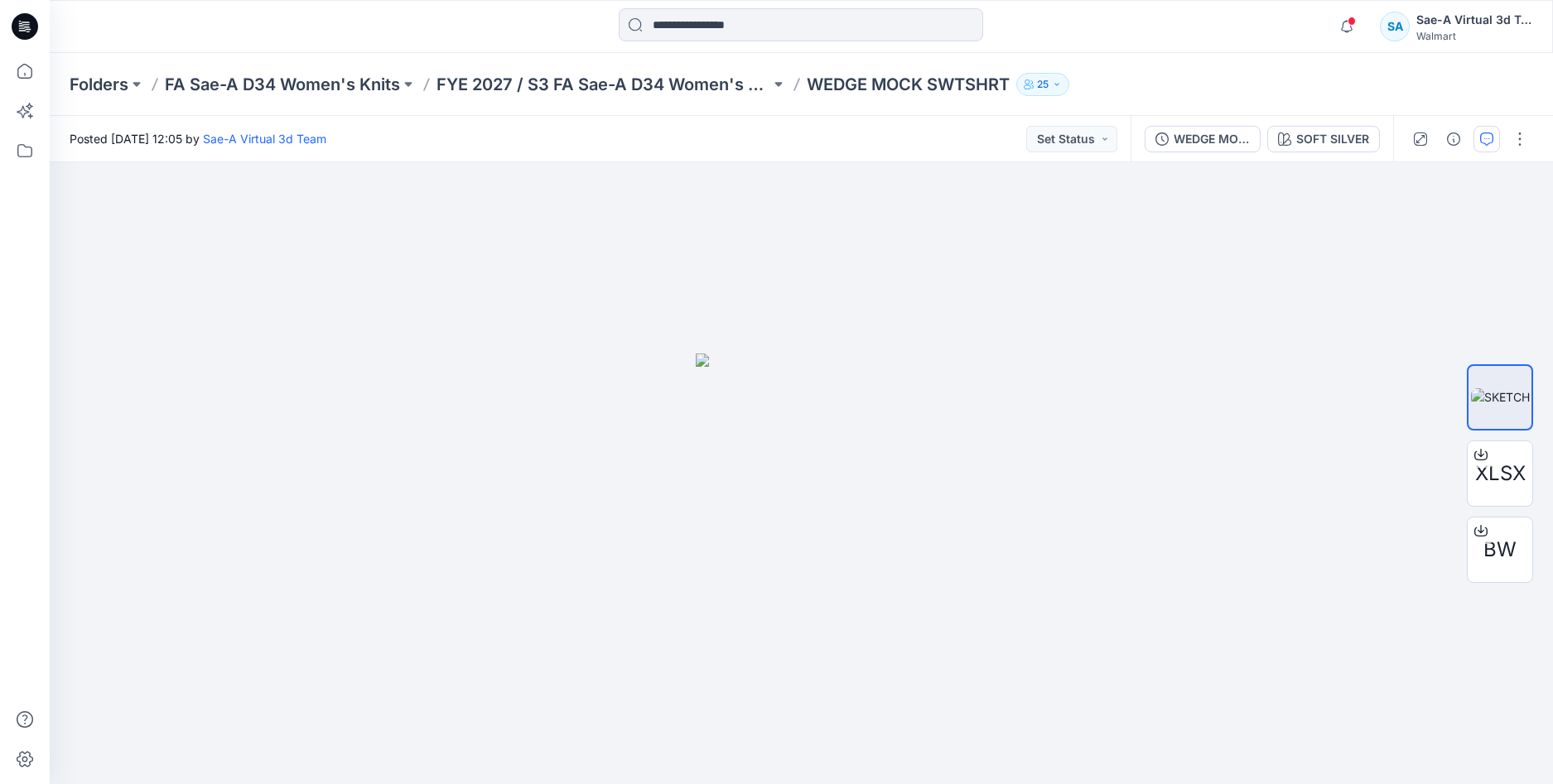
click at [1480, 143] on icon "button" at bounding box center [1486, 138] width 13 height 13
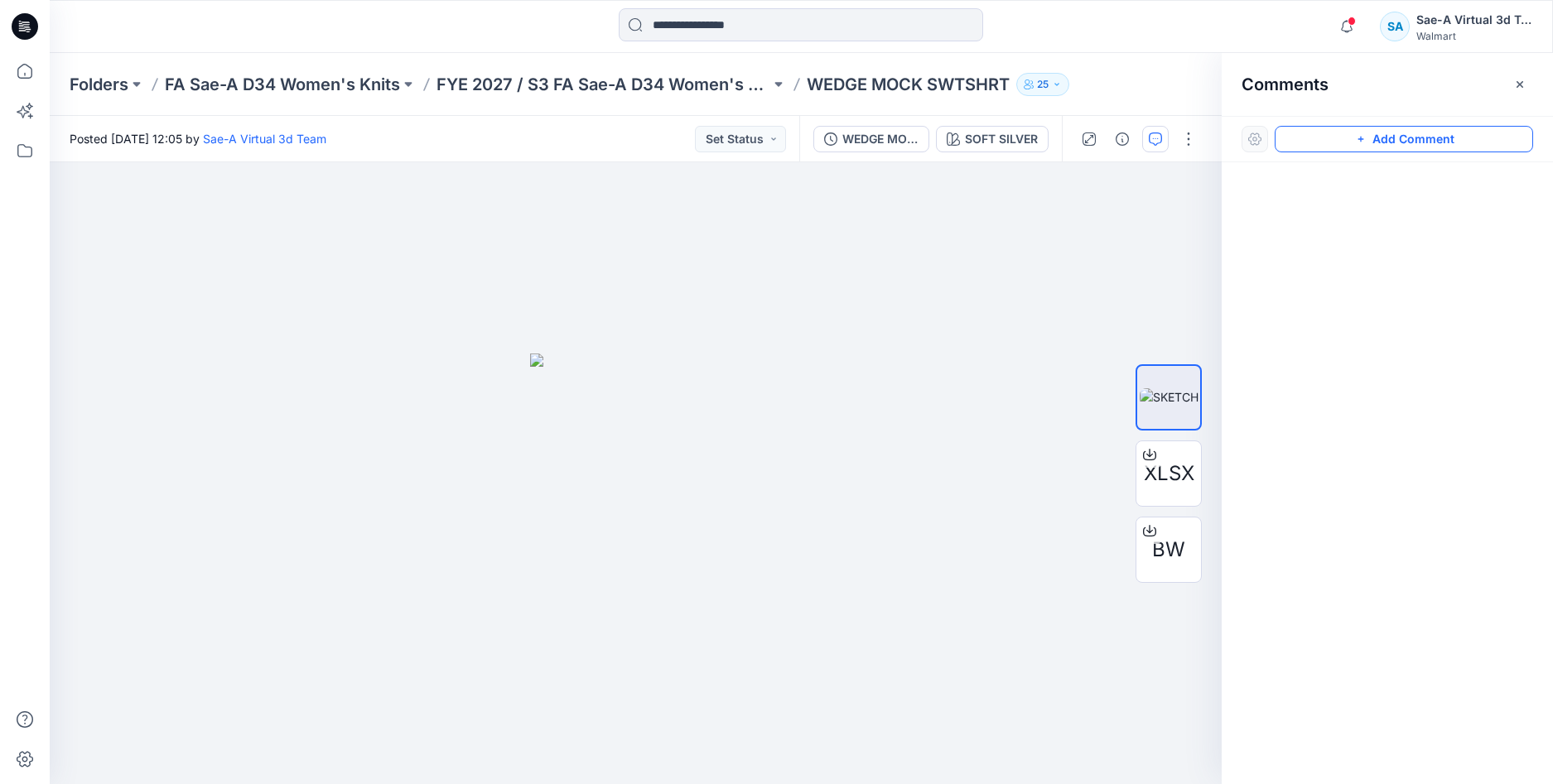
click at [1392, 137] on button "Add Comment" at bounding box center [1404, 139] width 259 height 27
click at [161, 224] on div "1" at bounding box center [636, 473] width 1172 height 622
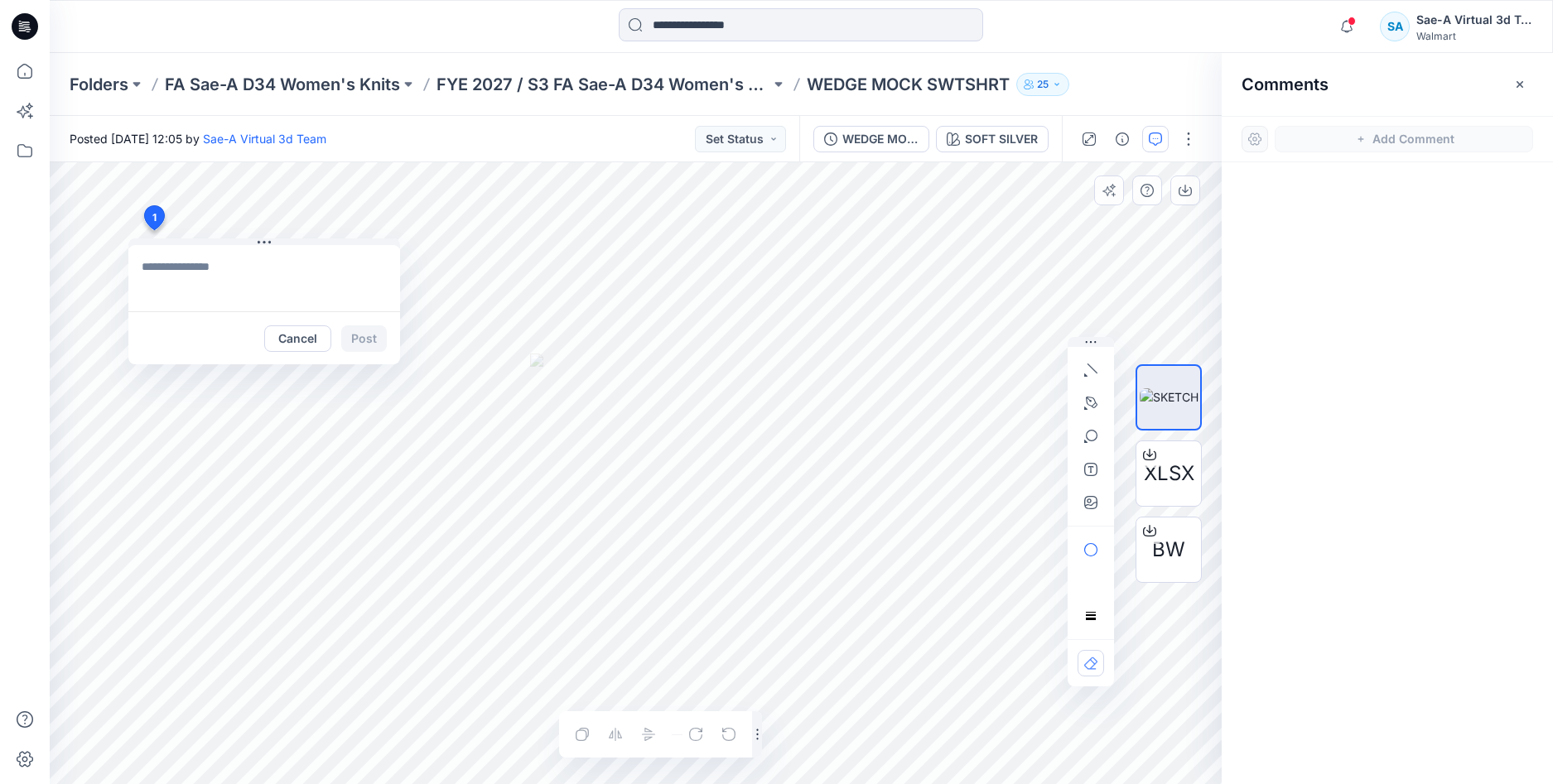
type textarea "**********"
click at [350, 328] on button "Post" at bounding box center [363, 338] width 46 height 27
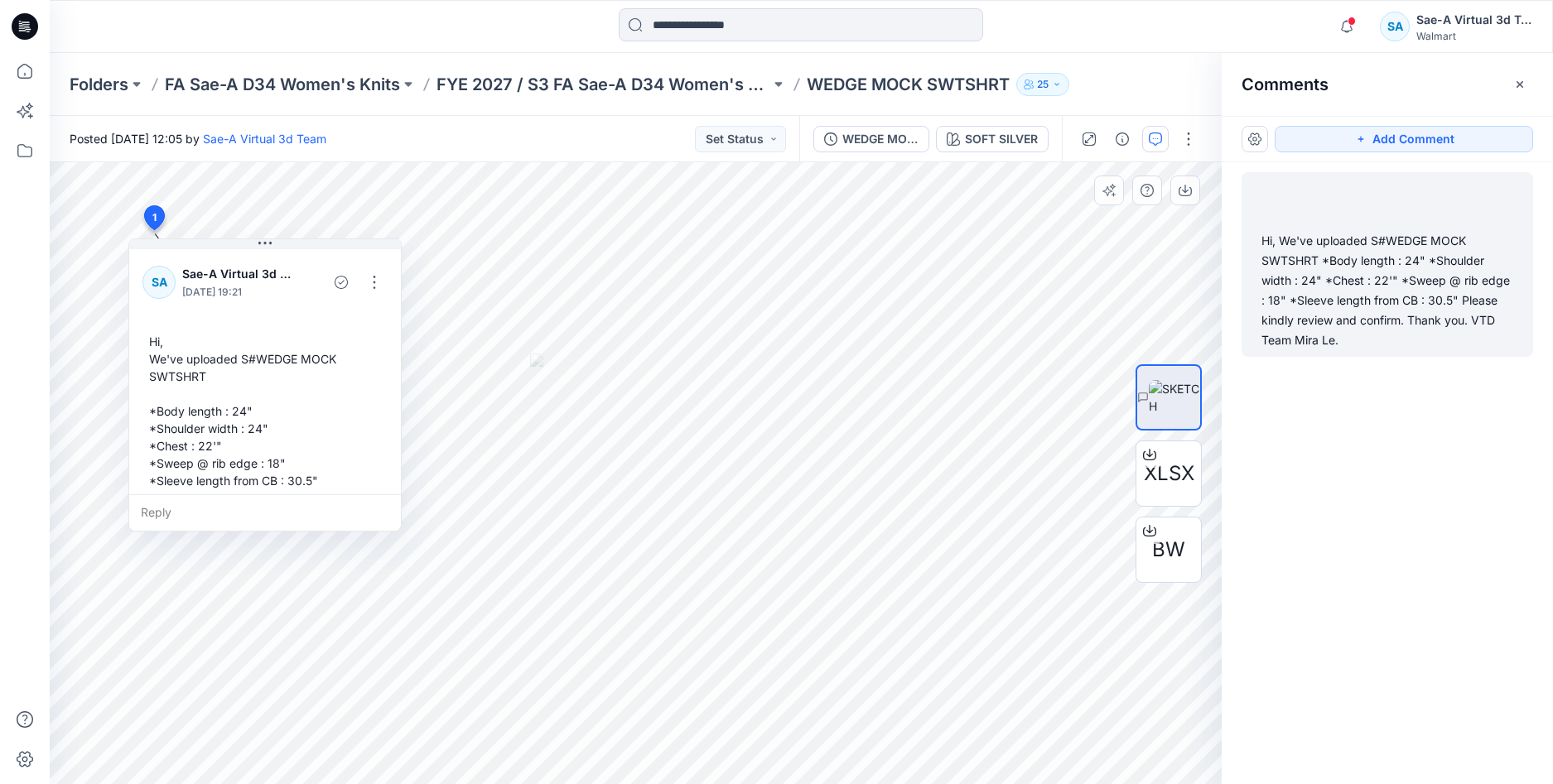
drag, startPoint x: 1362, startPoint y: 449, endPoint x: 1356, endPoint y: 441, distance: 10.0
click at [1363, 449] on div "Hi, We've uploaded S#WEDGE MOCK SWTSHRT *Body length : 24" *Shoulder width : 24…" at bounding box center [1387, 442] width 332 height 561
click at [1352, 39] on icon "button" at bounding box center [1347, 27] width 32 height 33
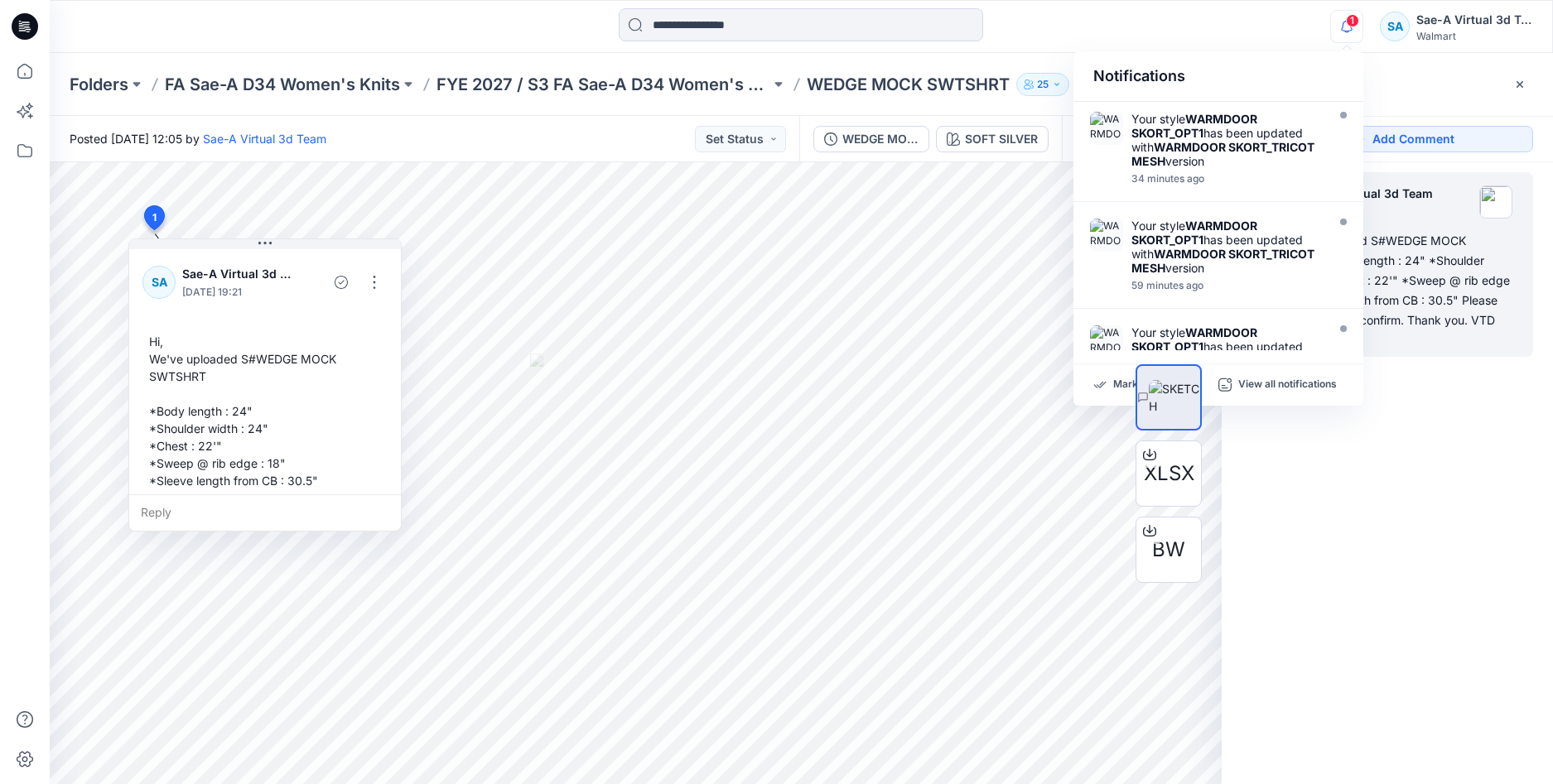
click at [1340, 28] on icon "button" at bounding box center [1347, 27] width 32 height 33
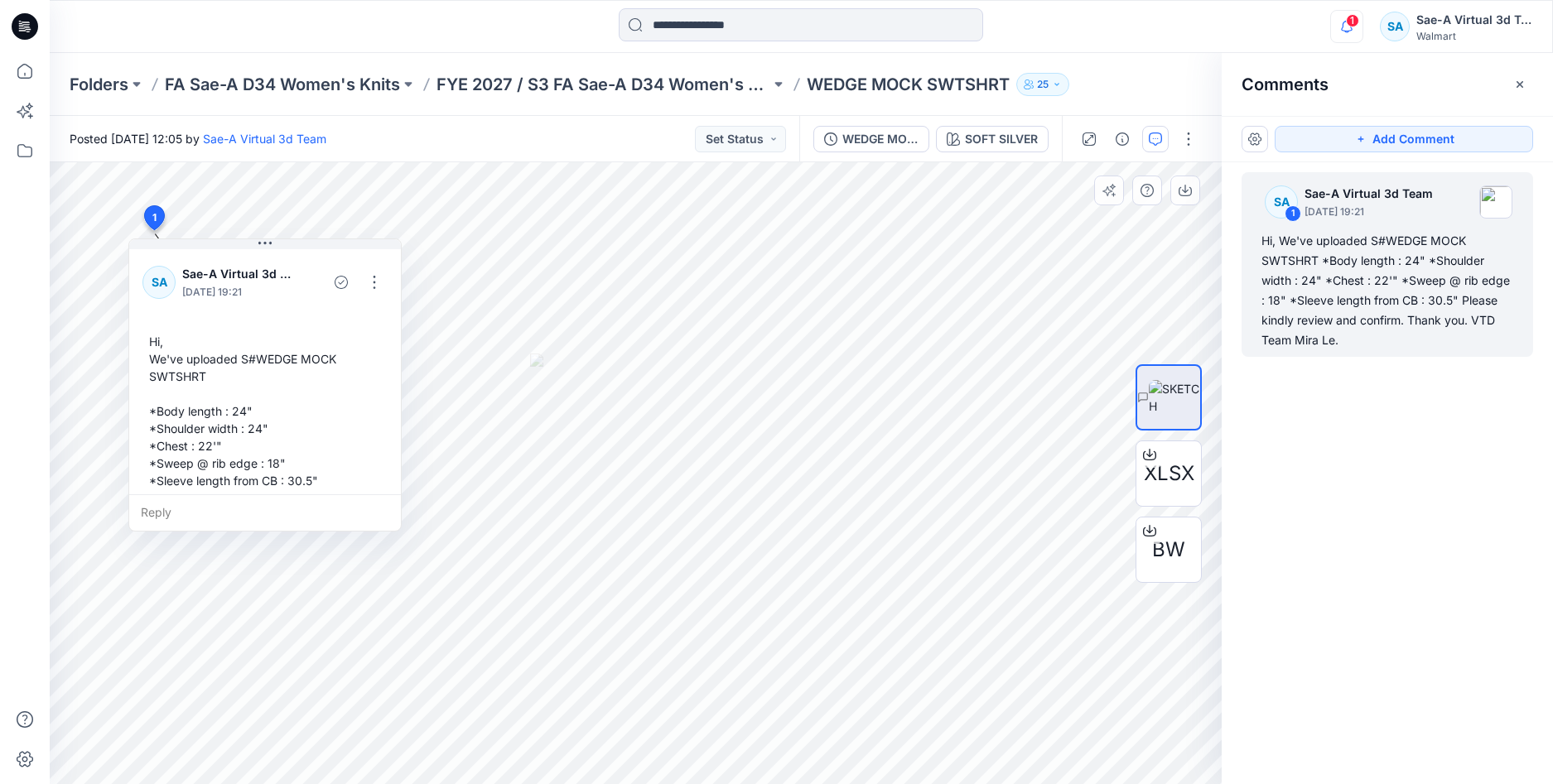
click at [1355, 29] on icon "button" at bounding box center [1347, 27] width 32 height 33
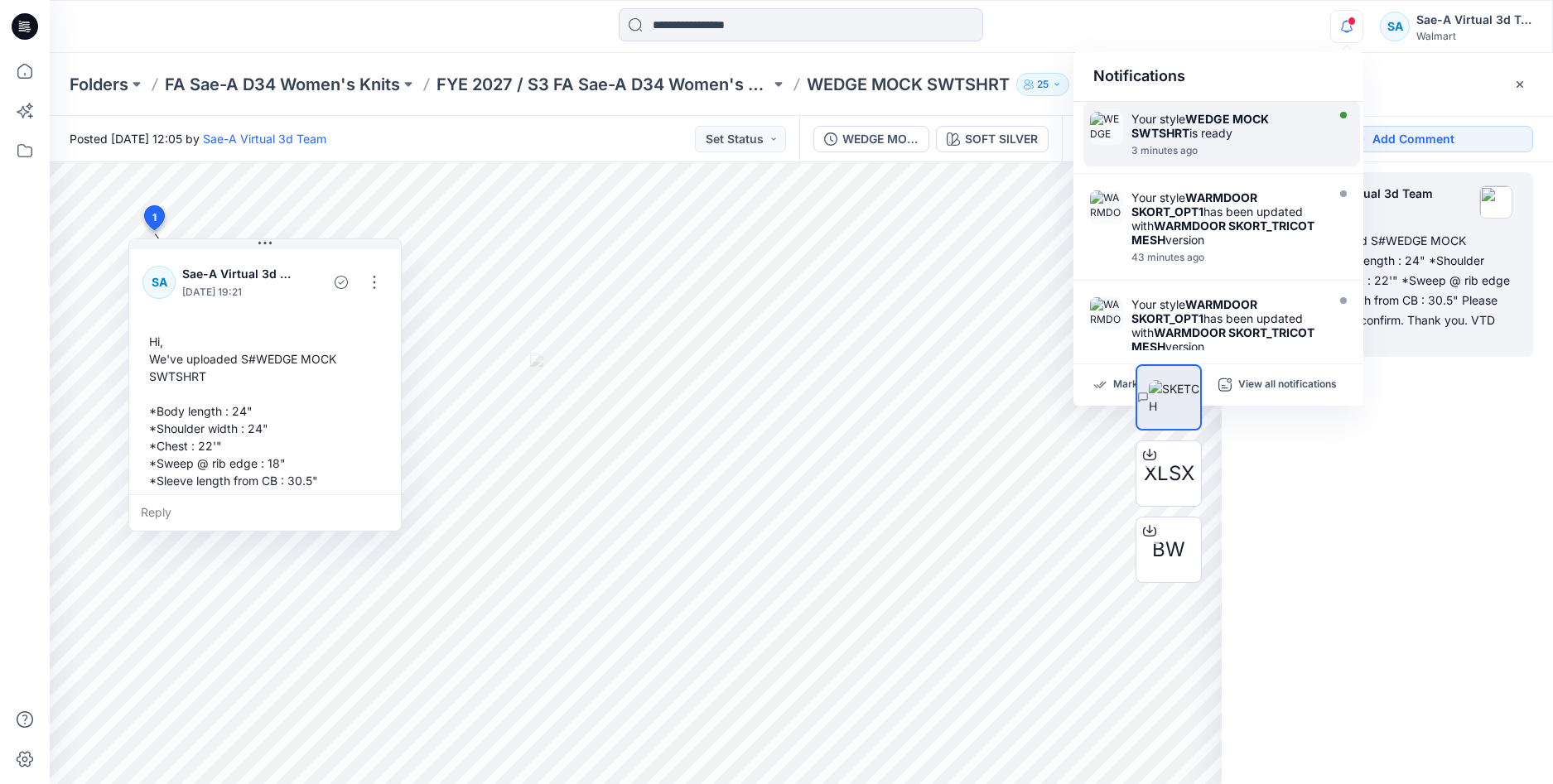
click at [1238, 137] on div "Your style WEDGE MOCK SWTSHRT is ready" at bounding box center [1227, 125] width 191 height 28
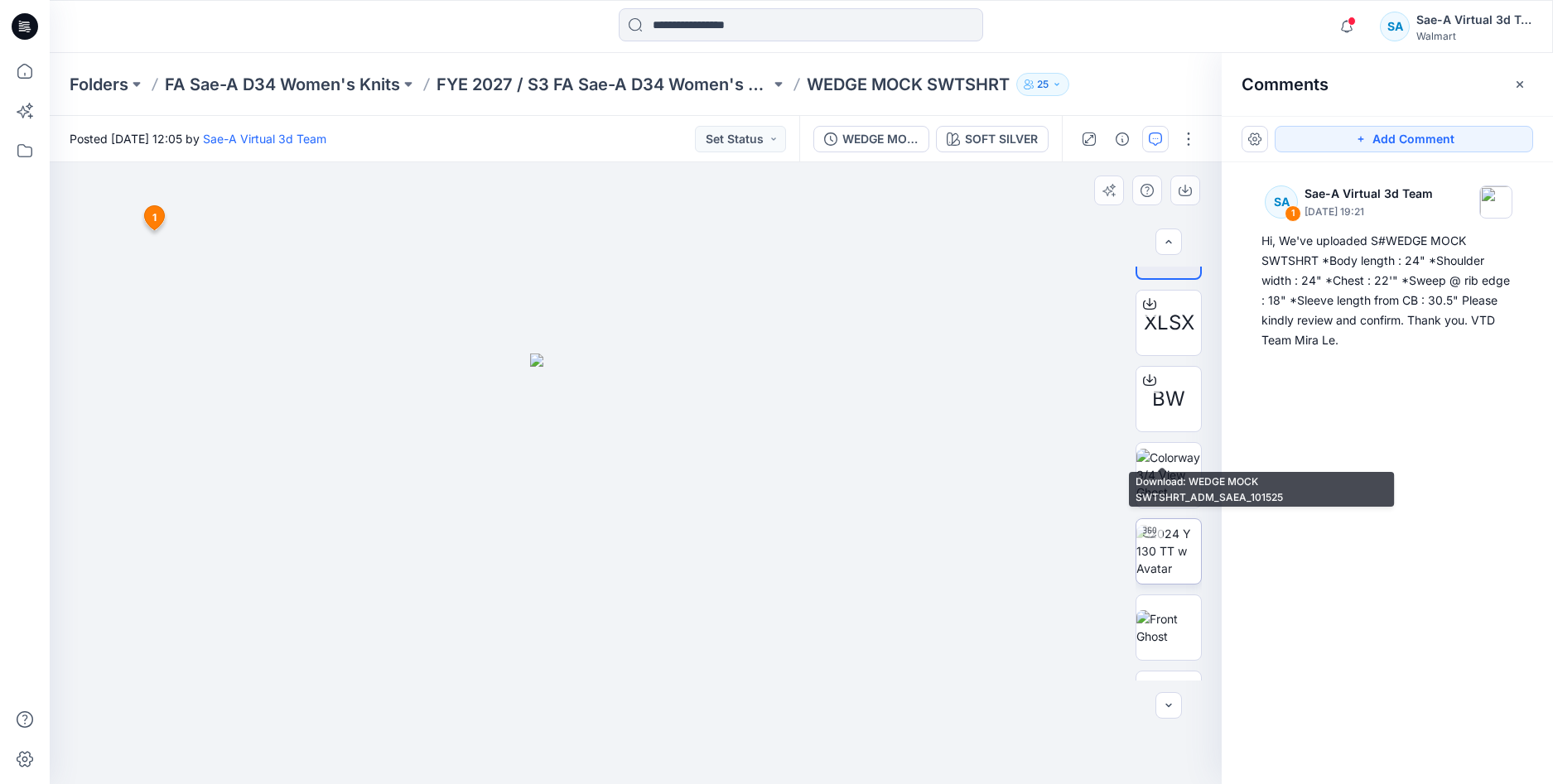
scroll to position [109, 0]
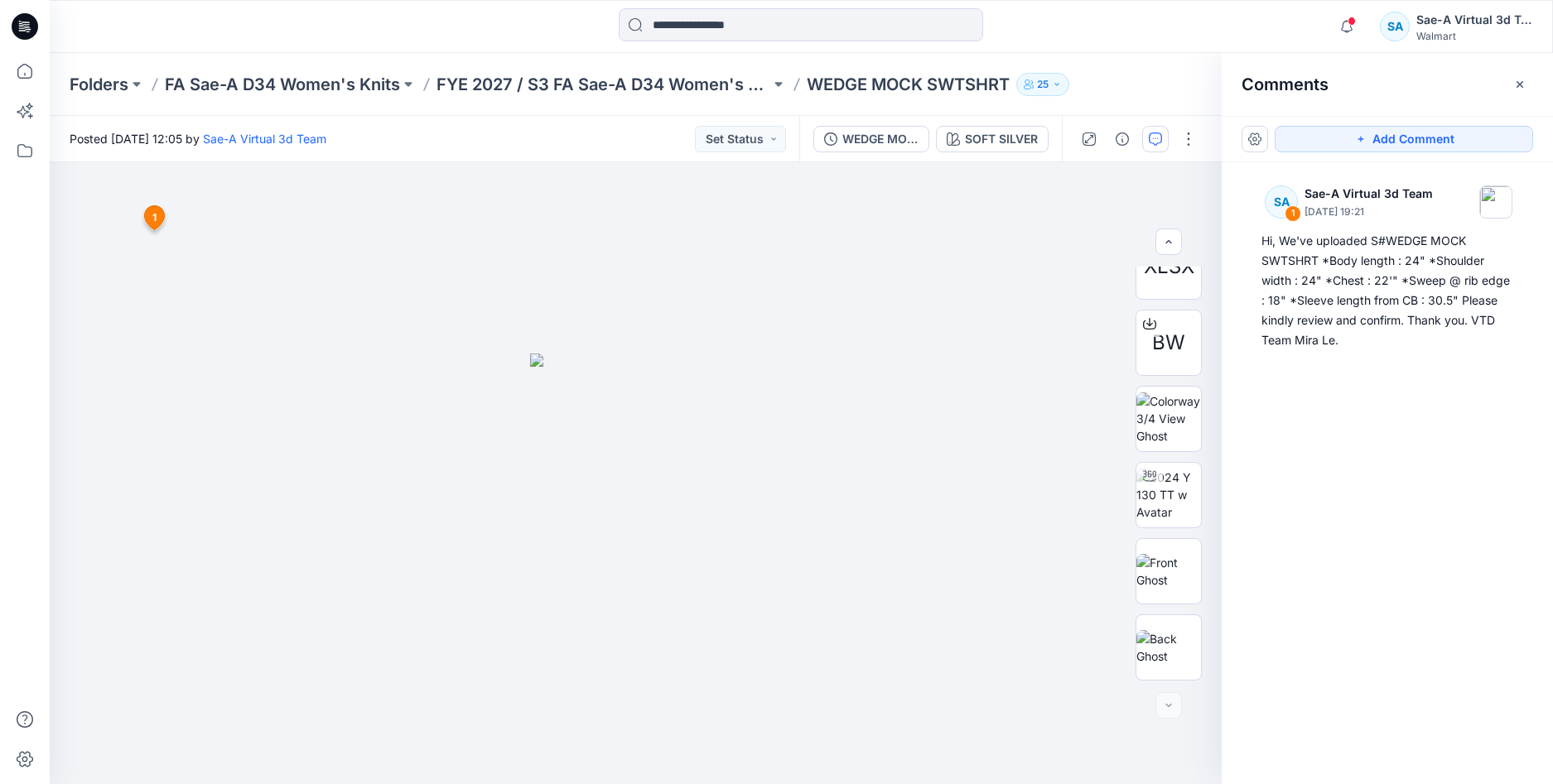
drag, startPoint x: 1413, startPoint y: 525, endPoint x: 1270, endPoint y: 564, distance: 148.2
click at [1413, 525] on div "SA 1 Sae-A Virtual 3d Team [DATE] 19:21 Hi, We've uploaded S#WEDGE MOCK SWTSHRT…" at bounding box center [1387, 442] width 332 height 561
click at [1170, 659] on img at bounding box center [1168, 647] width 64 height 35
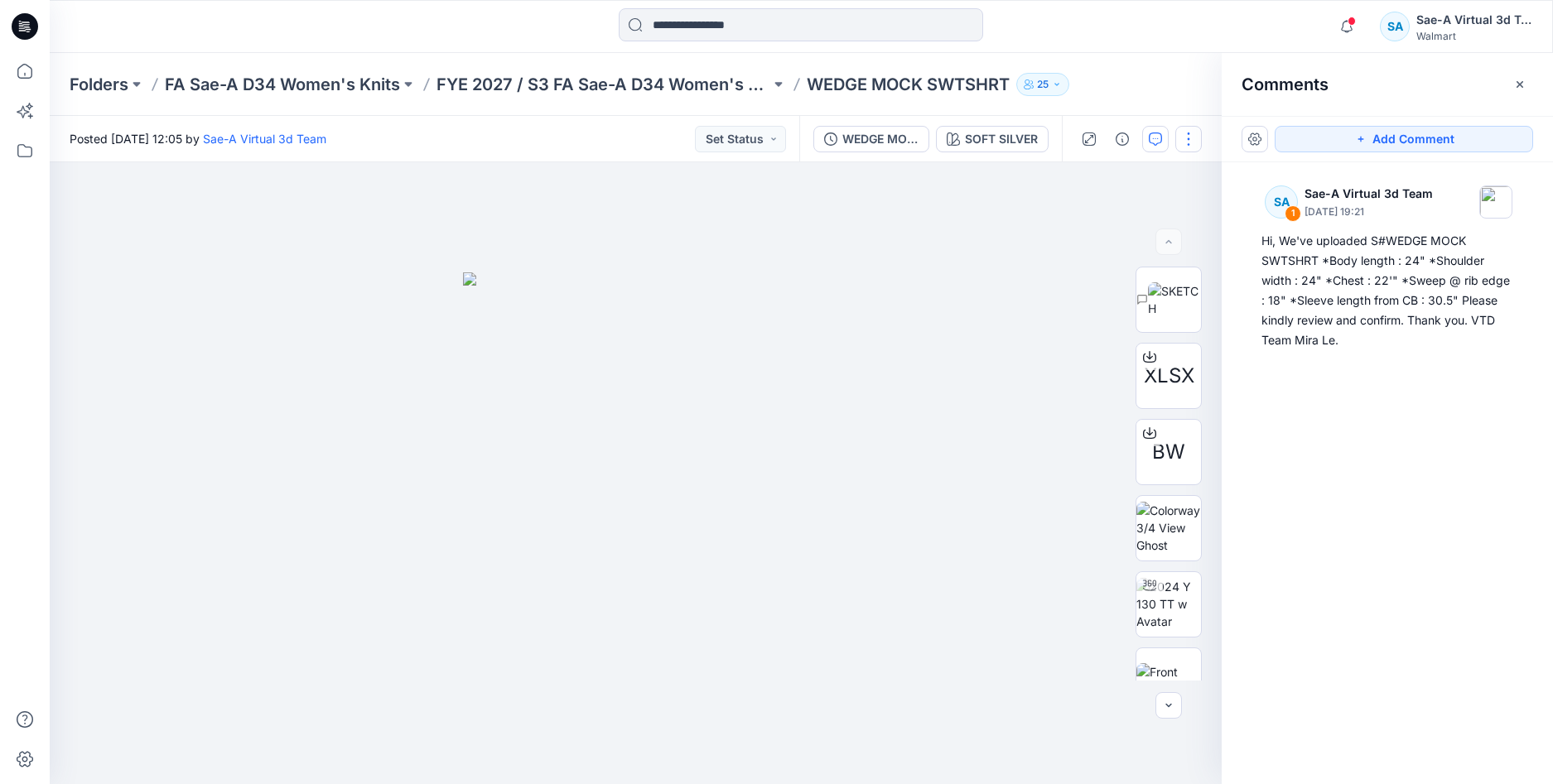
click at [1195, 140] on button "button" at bounding box center [1188, 139] width 27 height 27
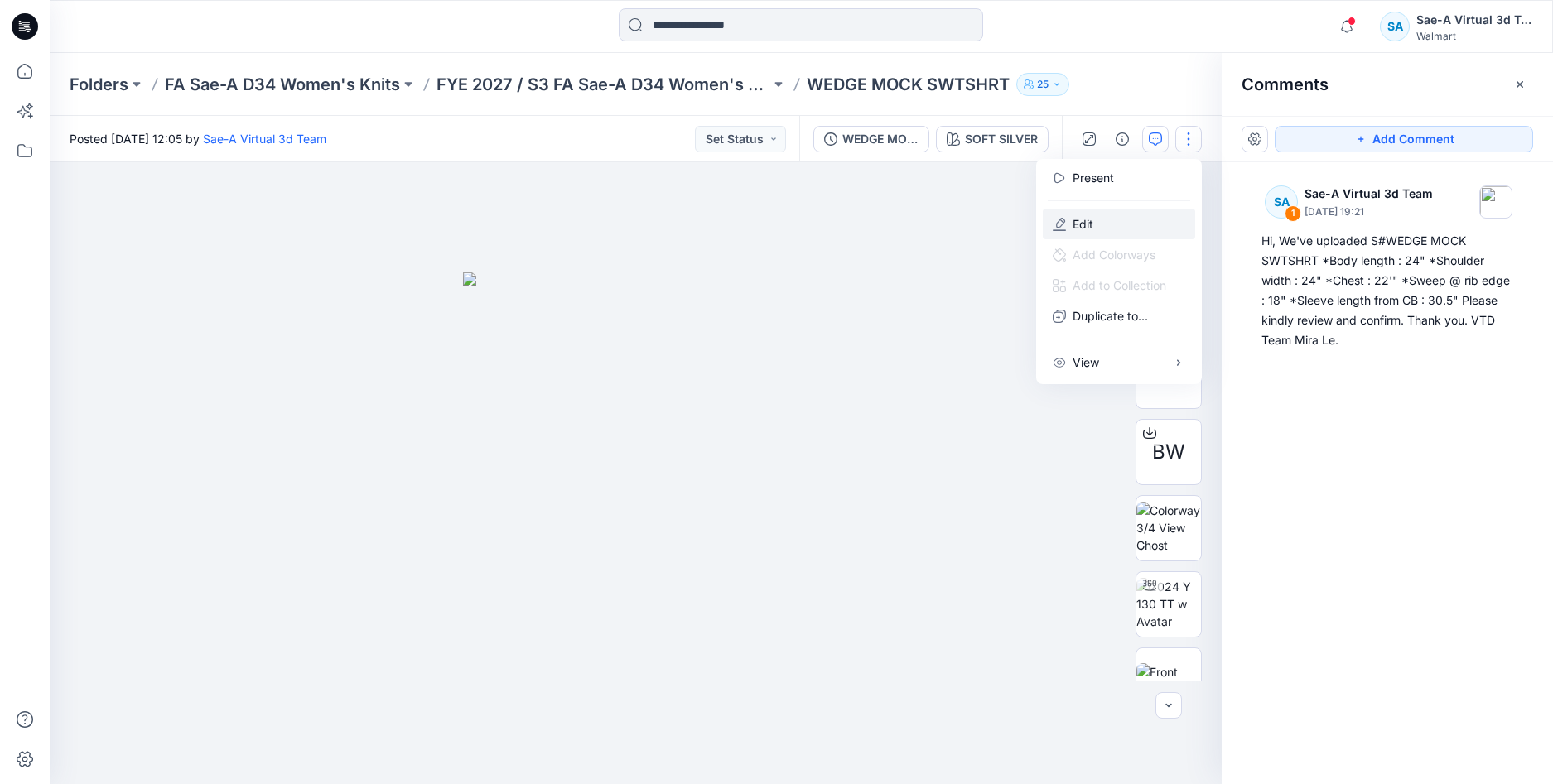
click at [1097, 232] on button "Edit" at bounding box center [1118, 224] width 152 height 31
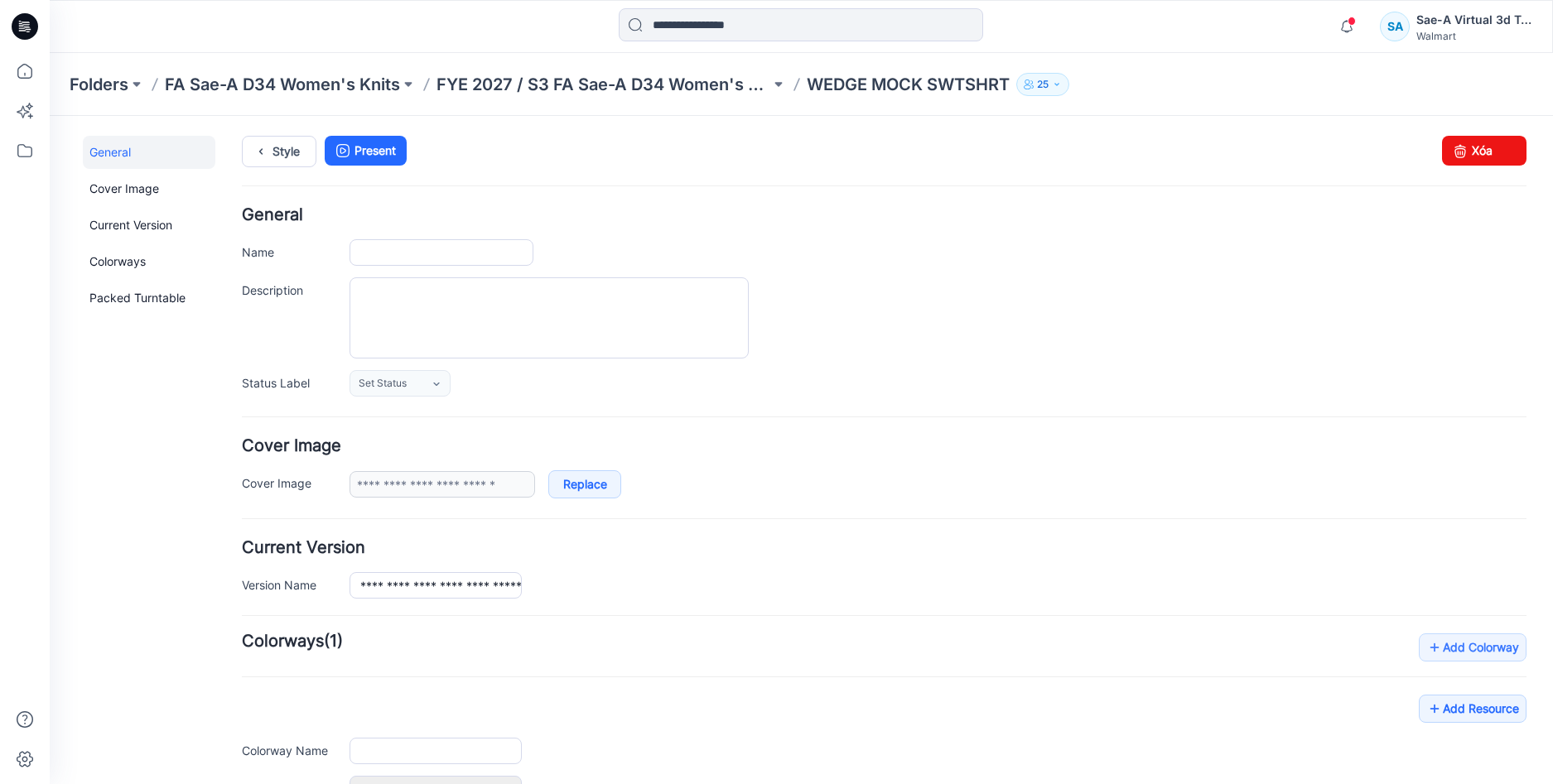
type input "**********"
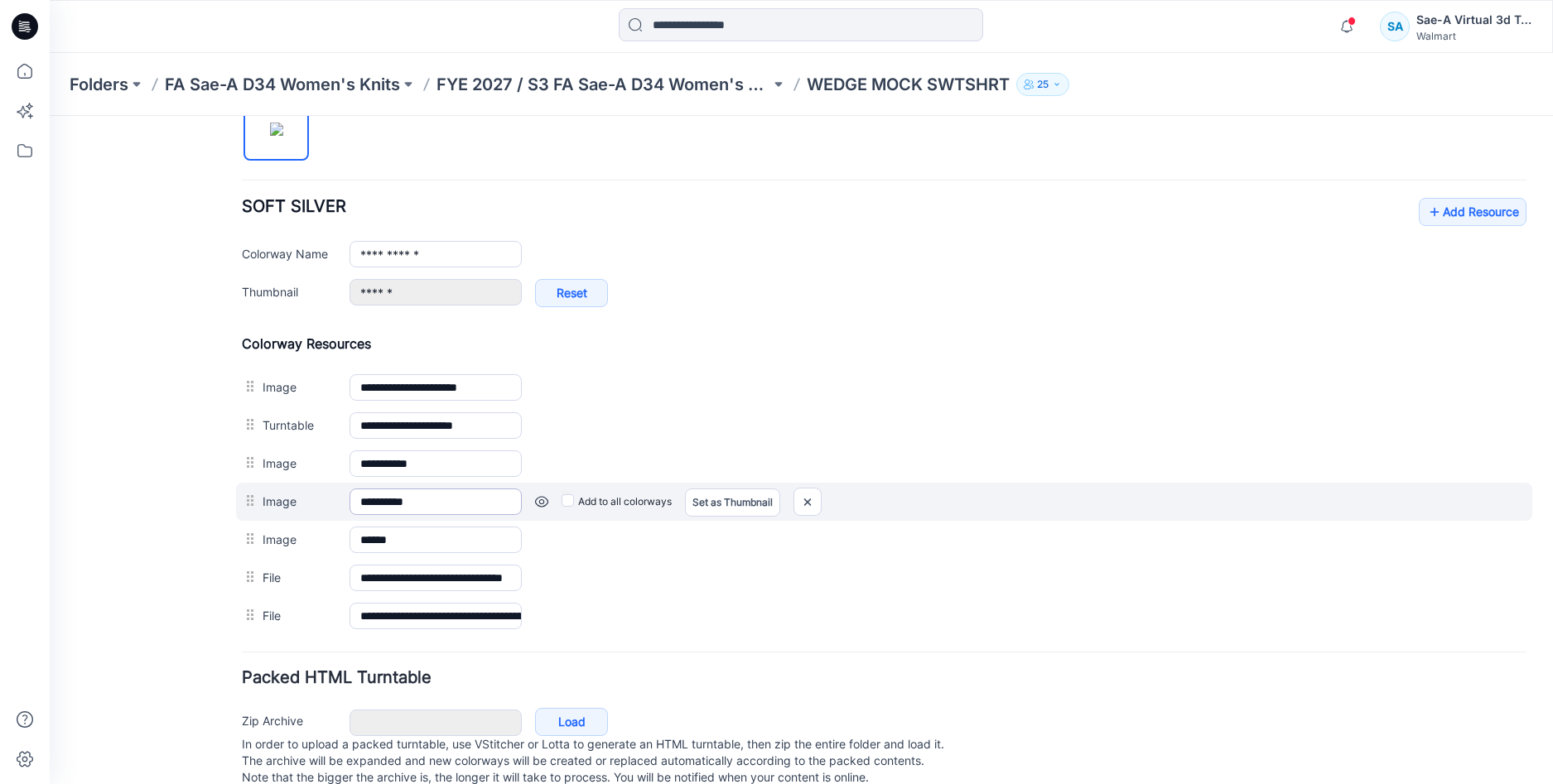
scroll to position [622, 0]
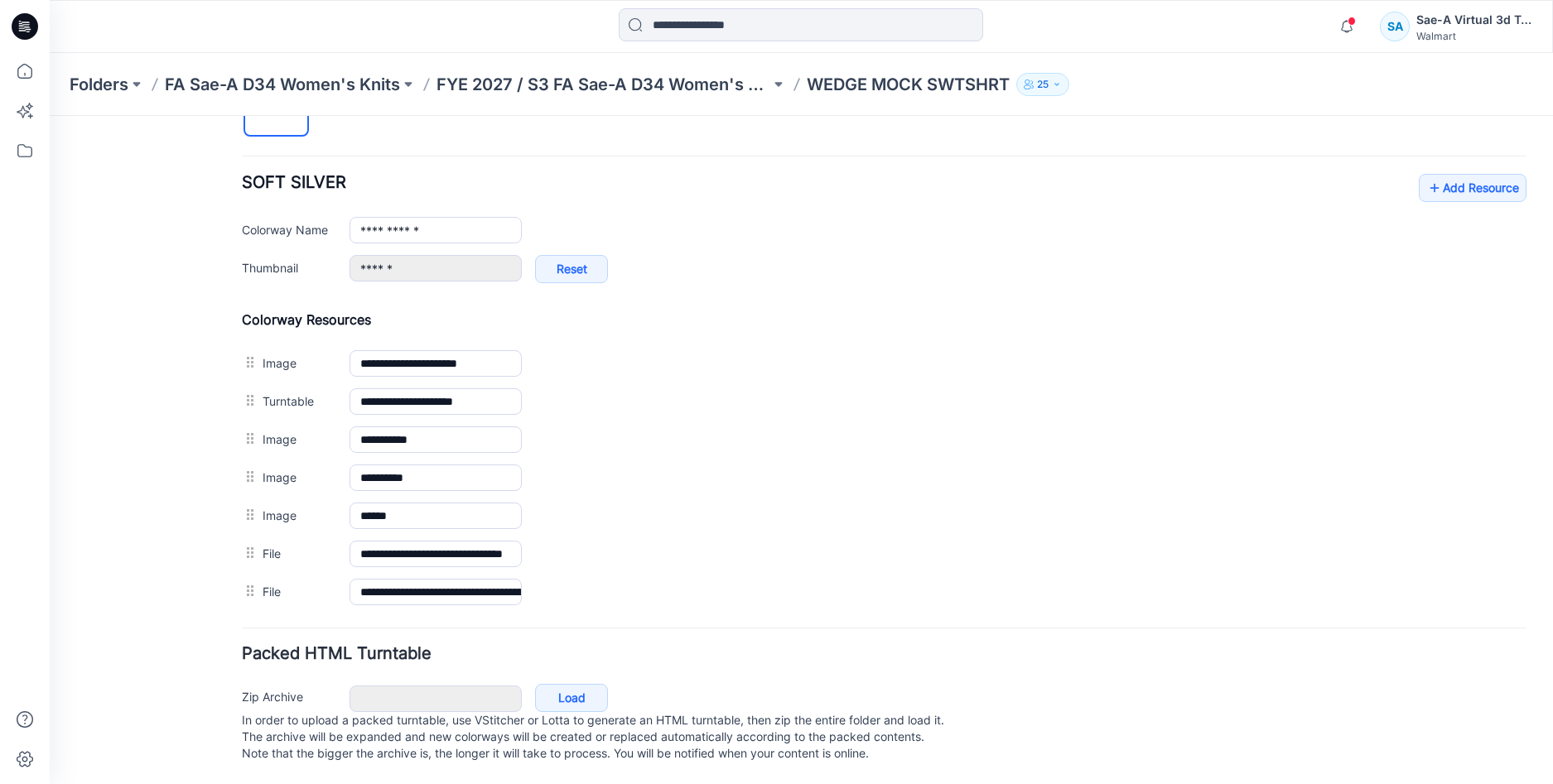
click at [50, 116] on link "Set as Thumbnail" at bounding box center [50, 116] width 0 height 0
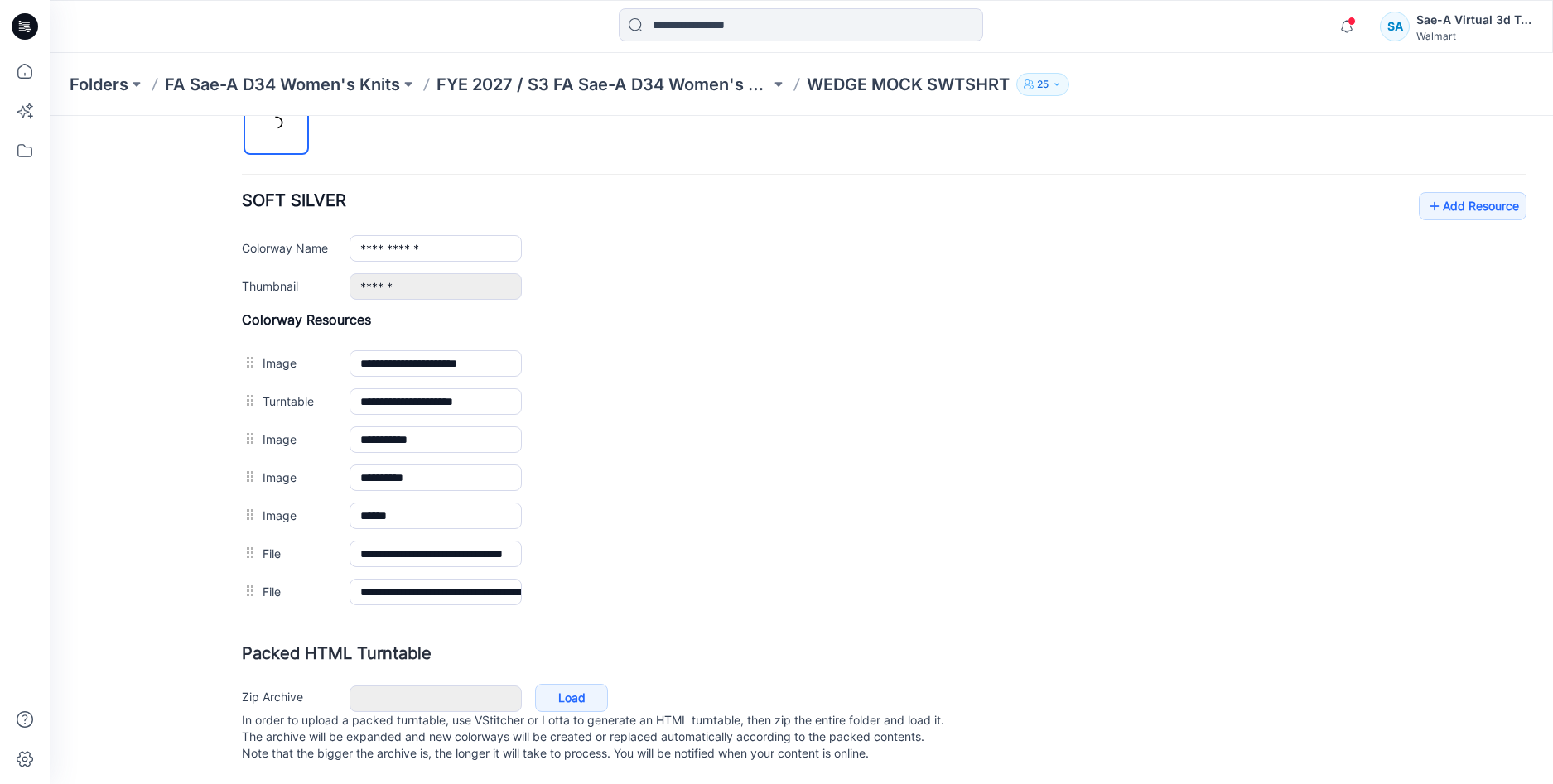
type input "**********"
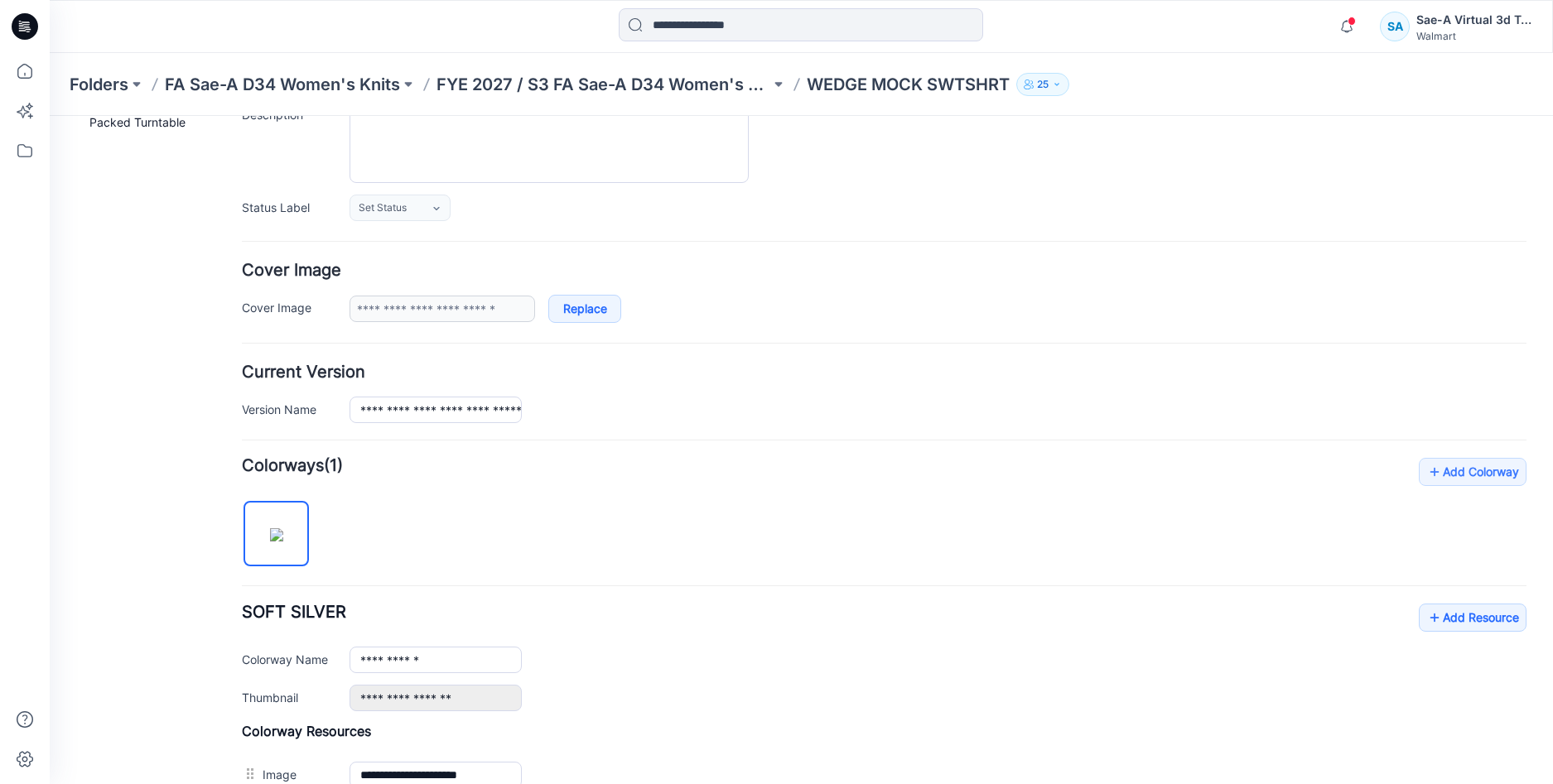
scroll to position [24, 0]
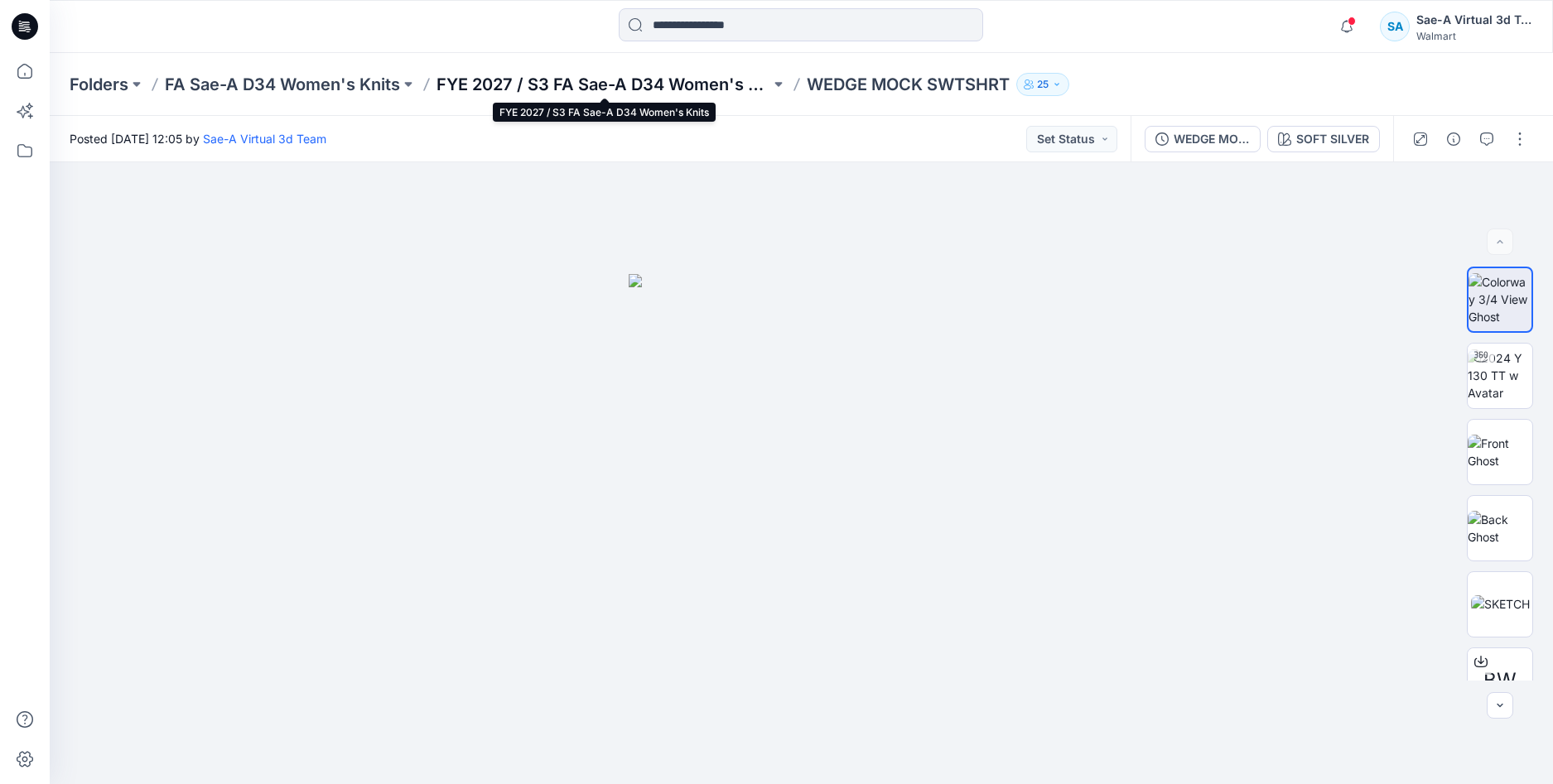
click at [691, 83] on p "FYE 2027 / S3 FA Sae-A D34 Women's Knits" at bounding box center [603, 84] width 334 height 23
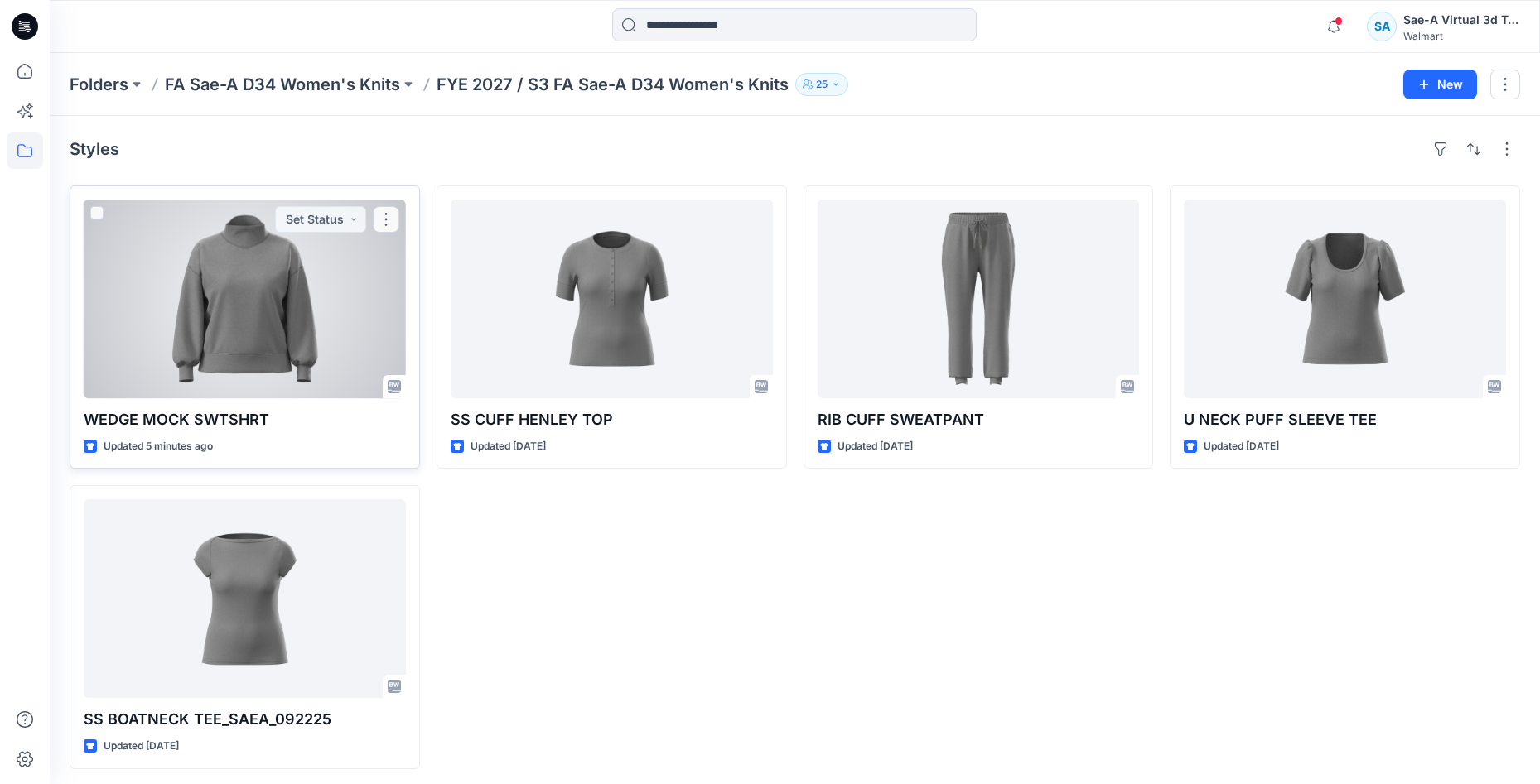
click at [294, 295] on div at bounding box center [244, 298] width 322 height 198
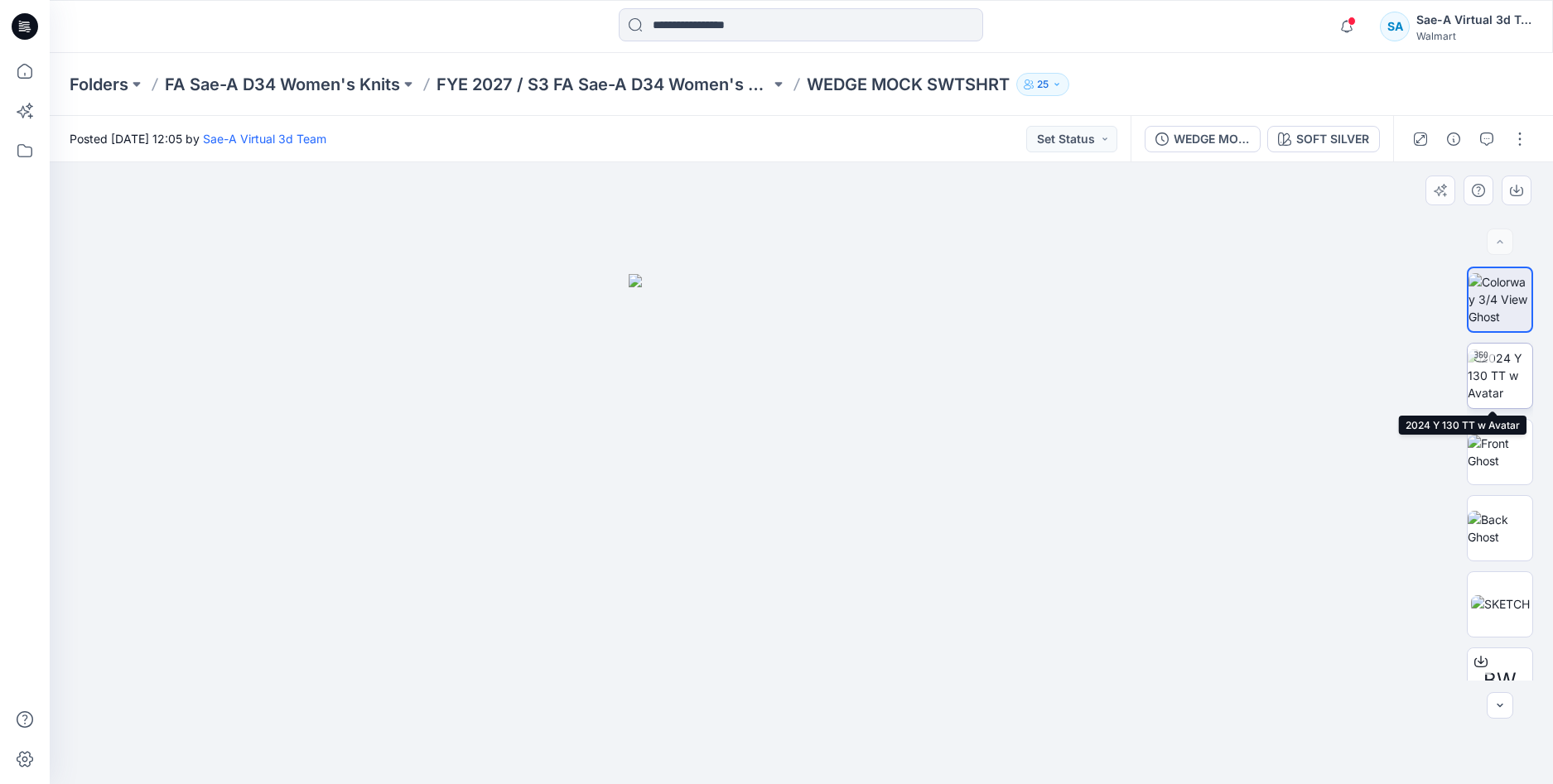
click at [1489, 376] on img at bounding box center [1500, 375] width 64 height 52
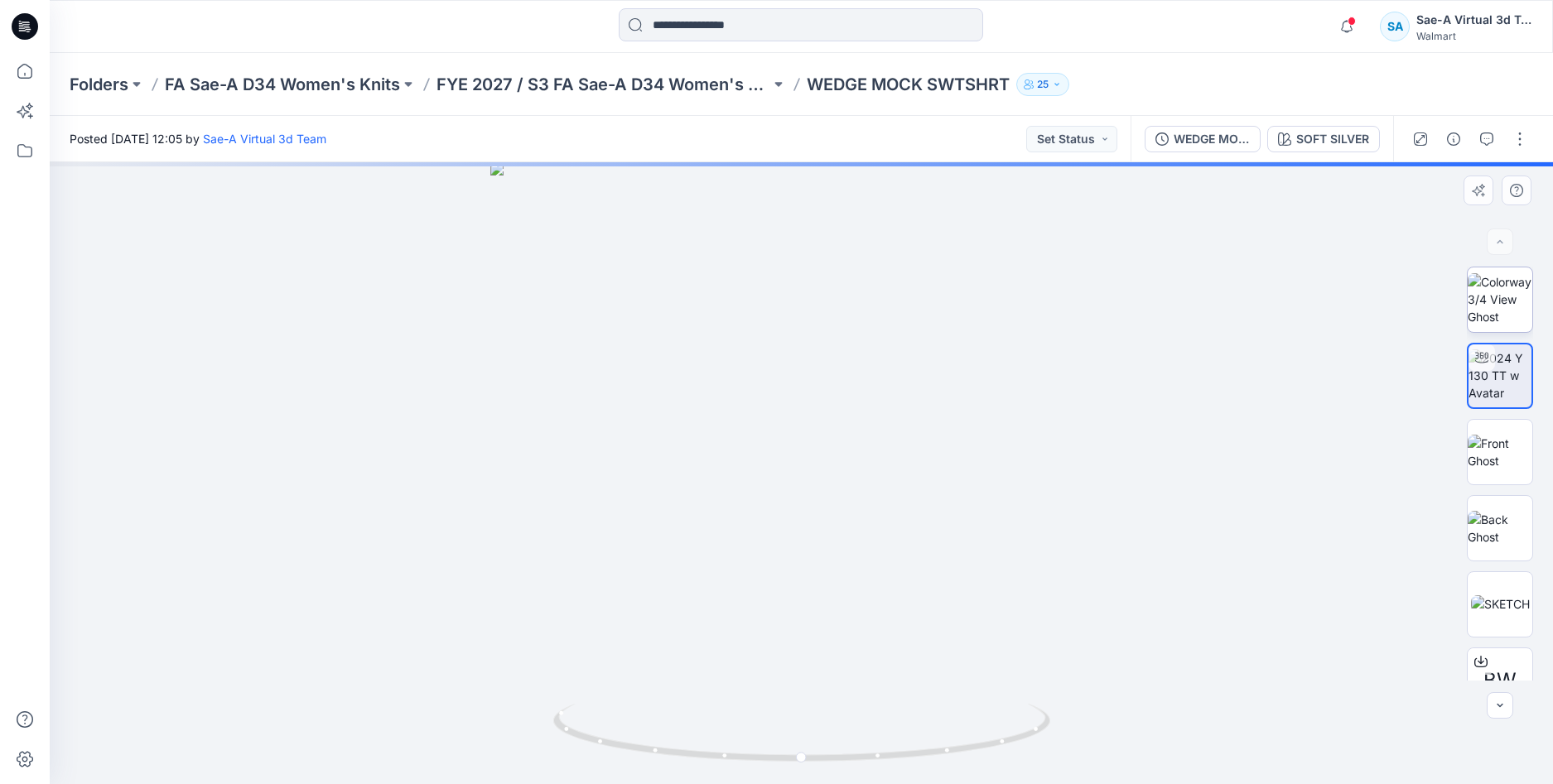
click at [1500, 305] on img at bounding box center [1500, 299] width 64 height 52
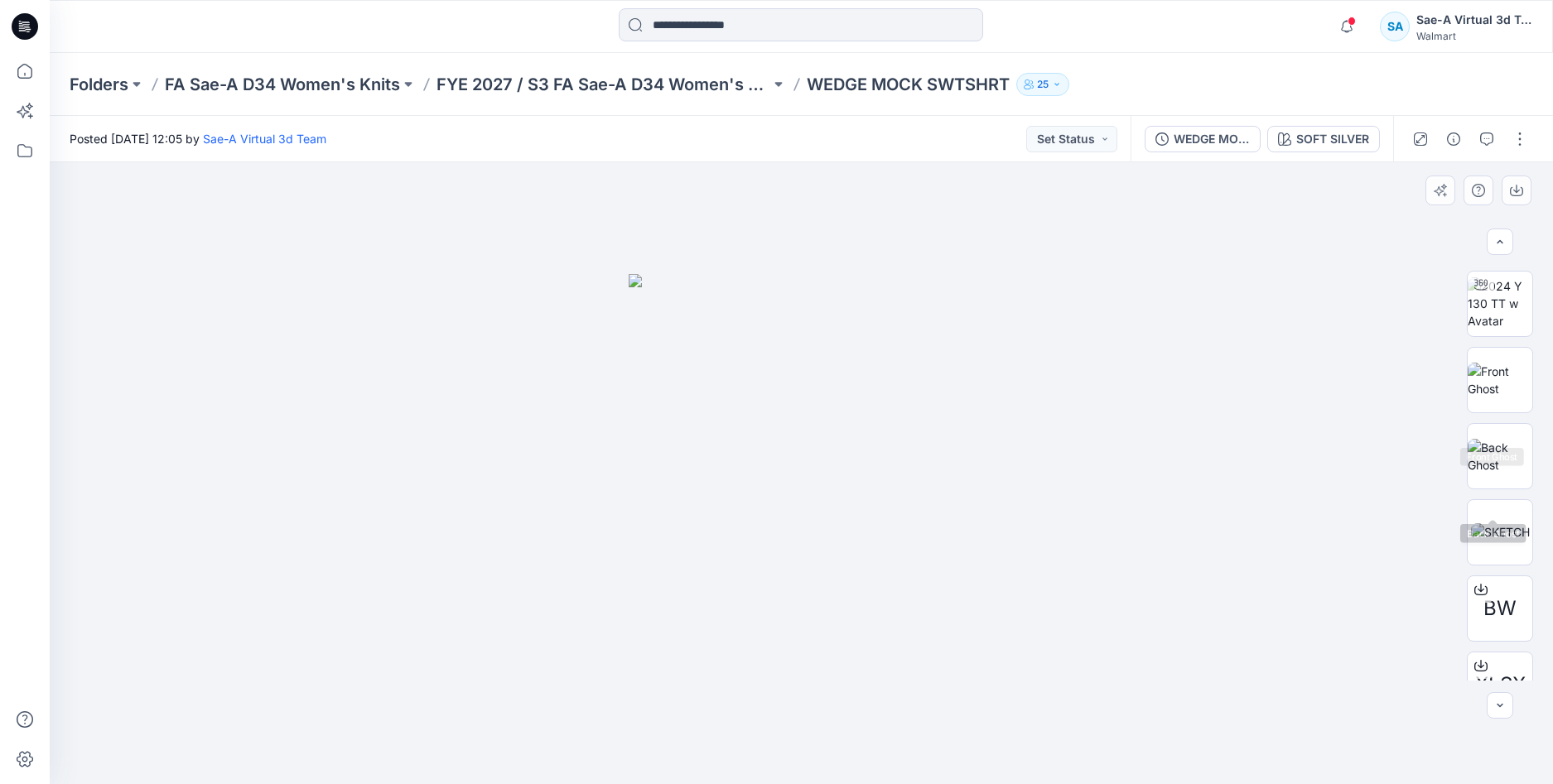
scroll to position [109, 0]
click at [1487, 419] on img at bounding box center [1500, 419] width 64 height 35
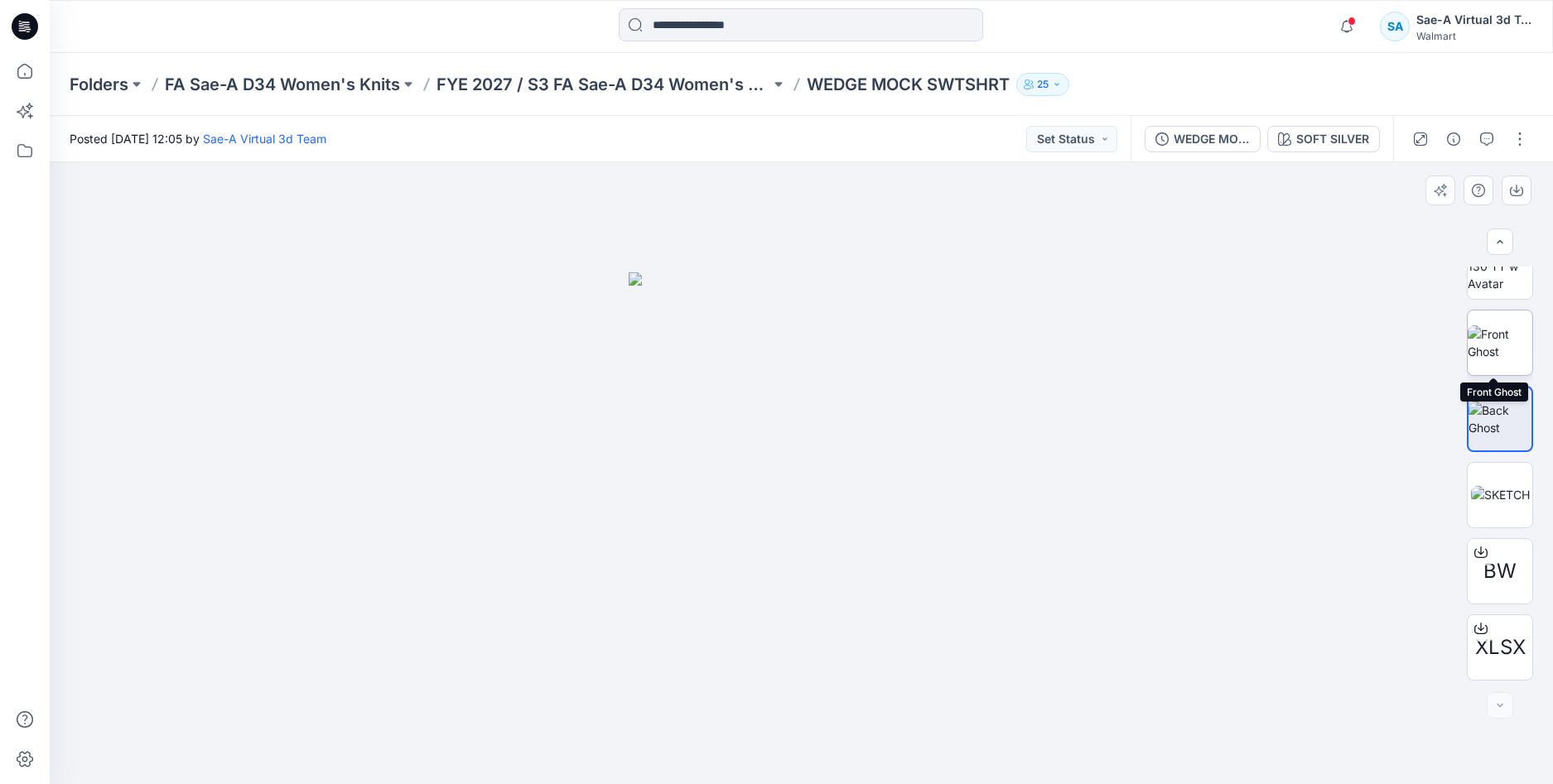
click at [1499, 353] on img at bounding box center [1500, 343] width 64 height 35
click at [1507, 278] on img at bounding box center [1500, 266] width 64 height 52
drag, startPoint x: 1002, startPoint y: 751, endPoint x: 959, endPoint y: 709, distance: 60.1
click at [944, 734] on icon at bounding box center [803, 735] width 501 height 62
click at [1191, 154] on div "WEDGE MOCK SWTSHRT_SOFT SILVER SOFT SILVER" at bounding box center [1262, 139] width 263 height 46
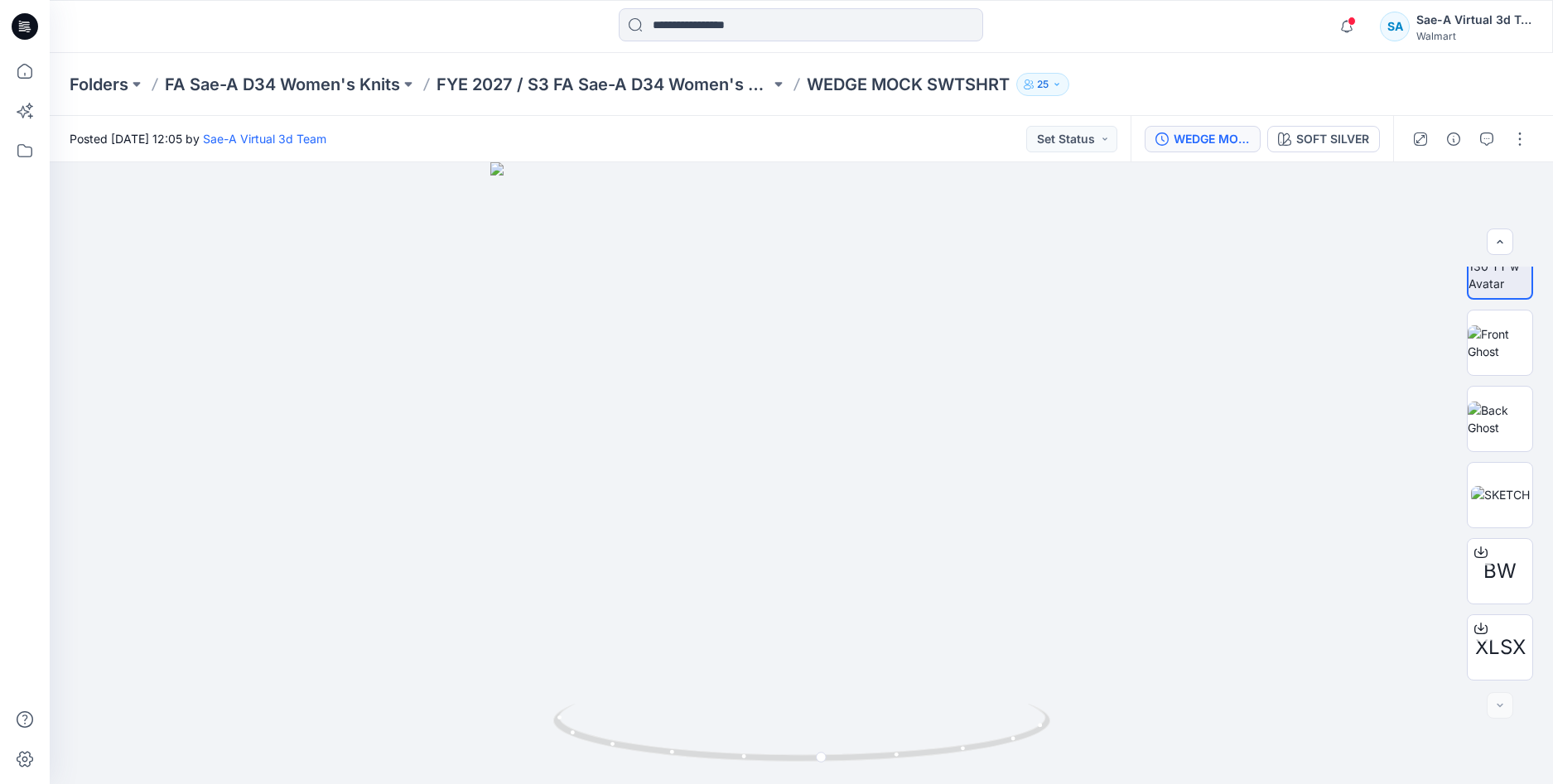
click at [1192, 142] on div "WEDGE MOCK SWTSHRT_SOFT SILVER" at bounding box center [1211, 138] width 76 height 18
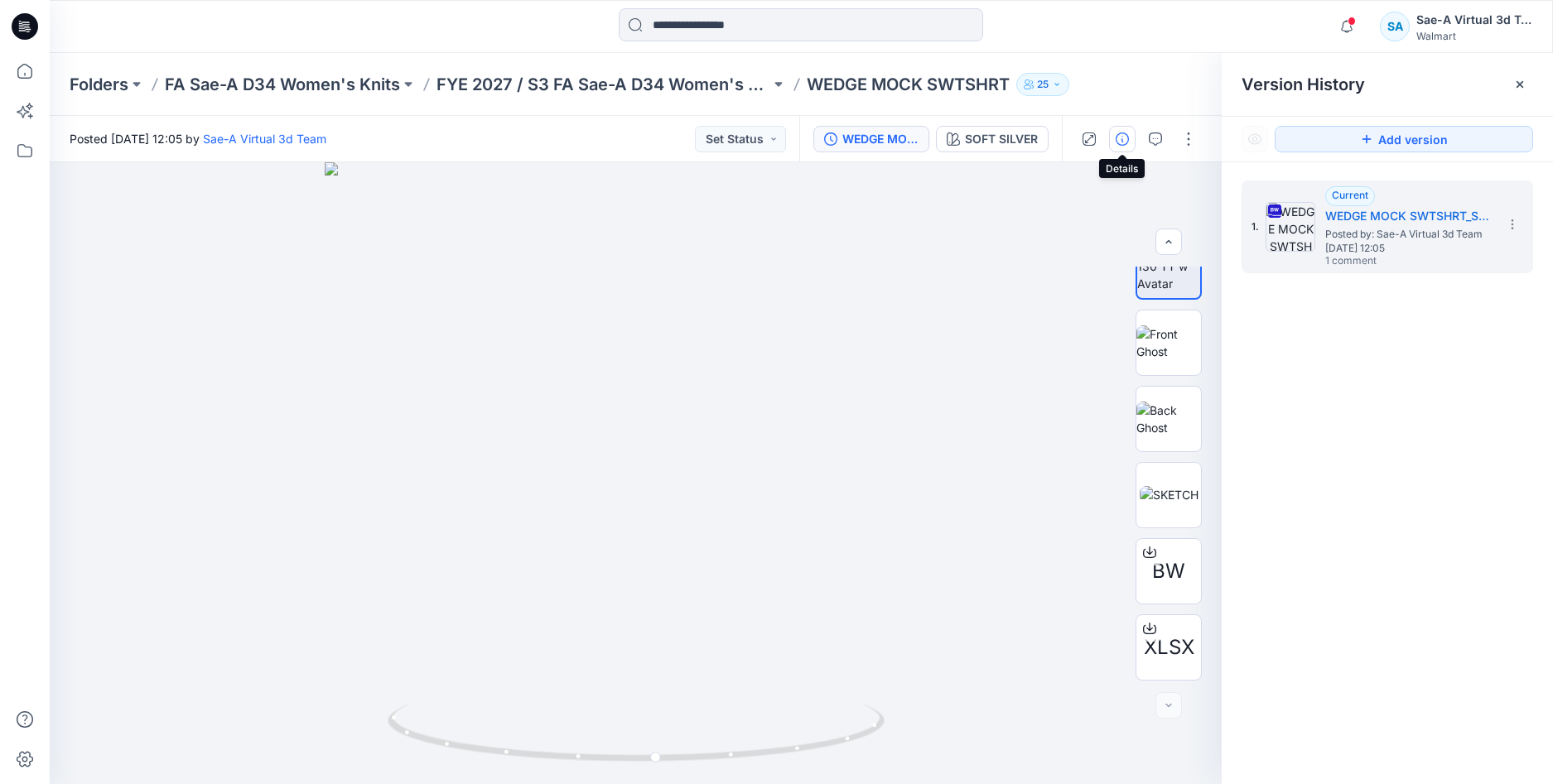
click at [1121, 138] on icon "button" at bounding box center [1122, 138] width 13 height 13
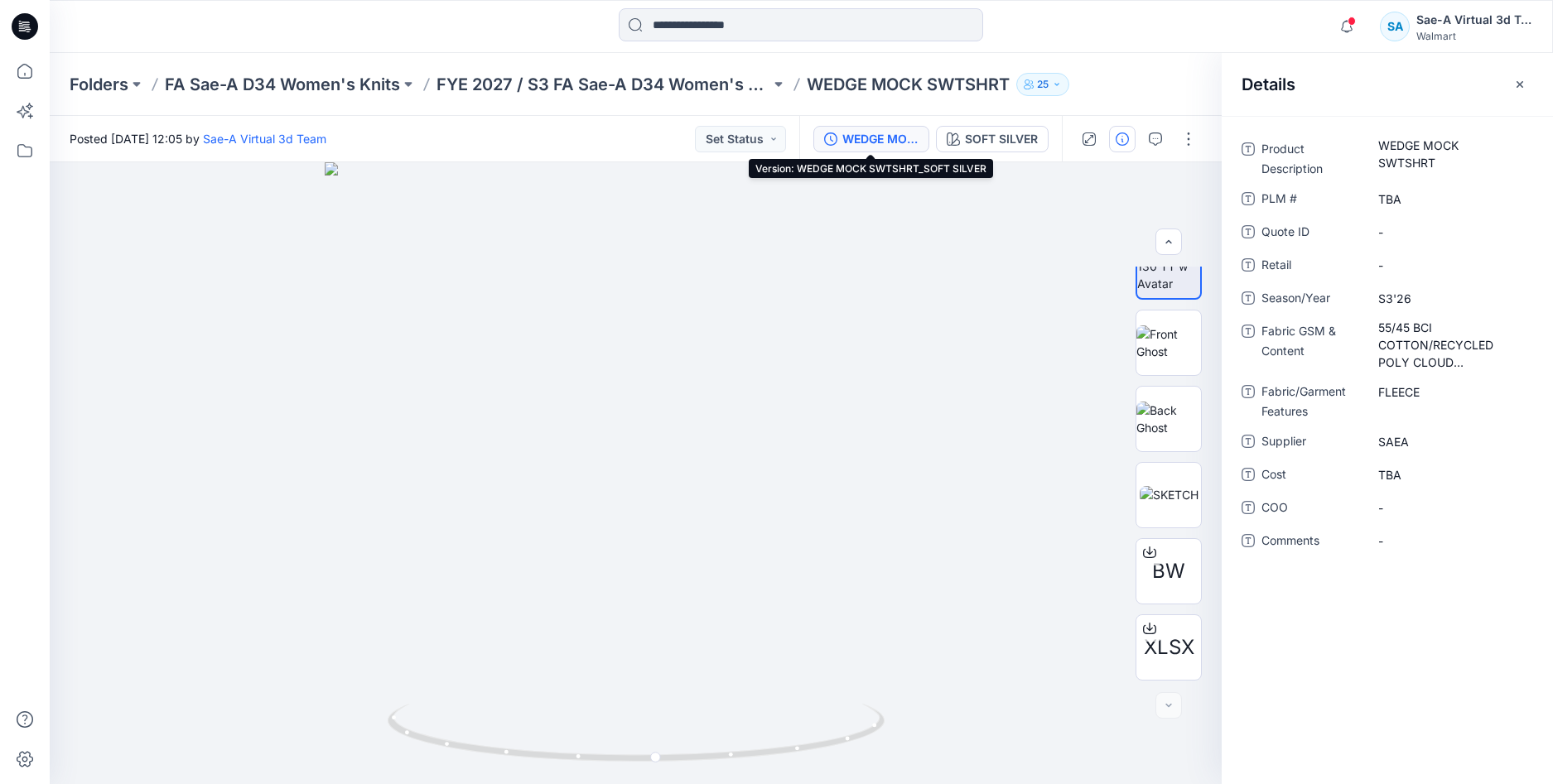
click at [886, 143] on div "WEDGE MOCK SWTSHRT_SOFT SILVER" at bounding box center [880, 138] width 76 height 18
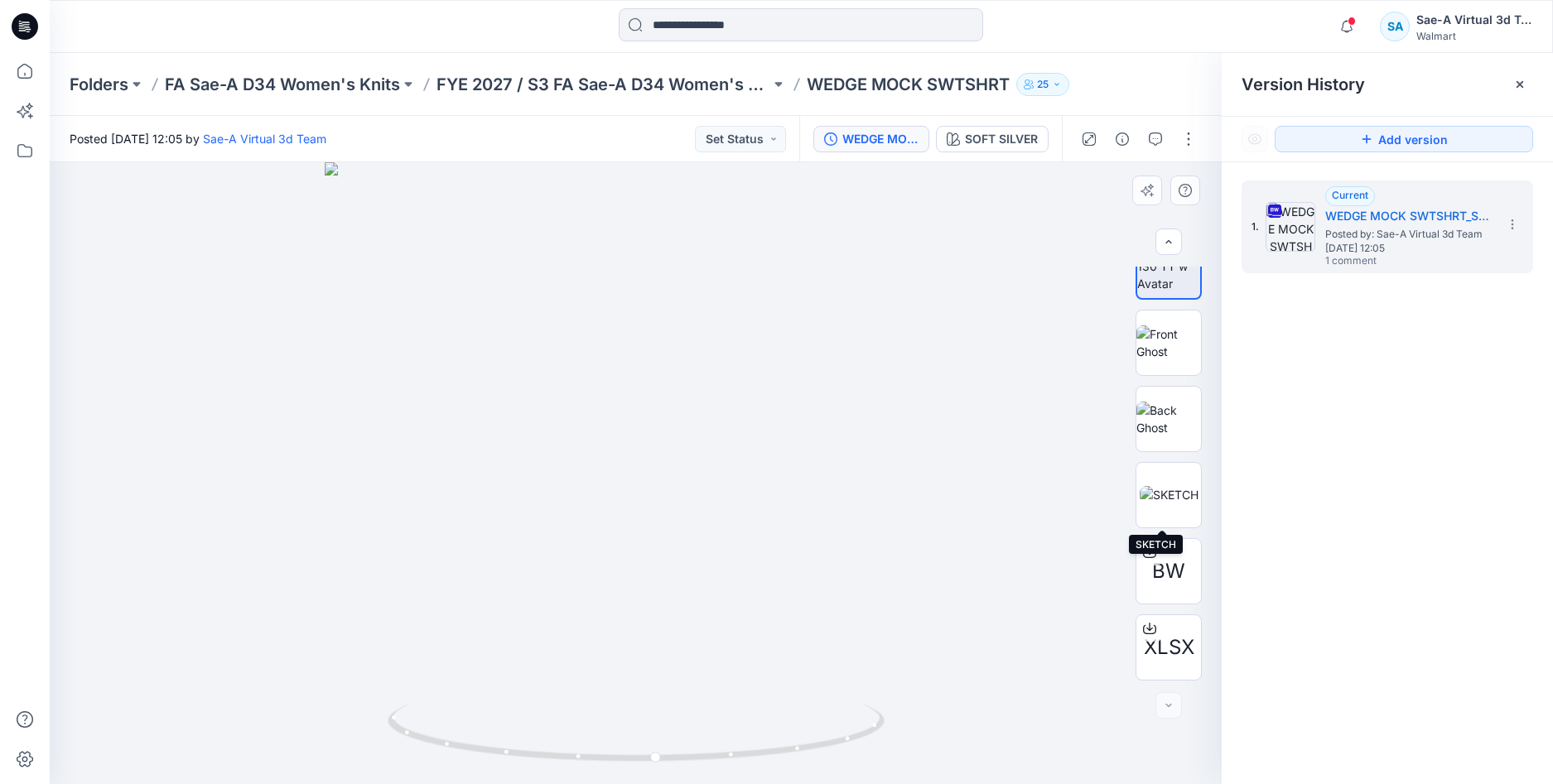
scroll to position [0, 0]
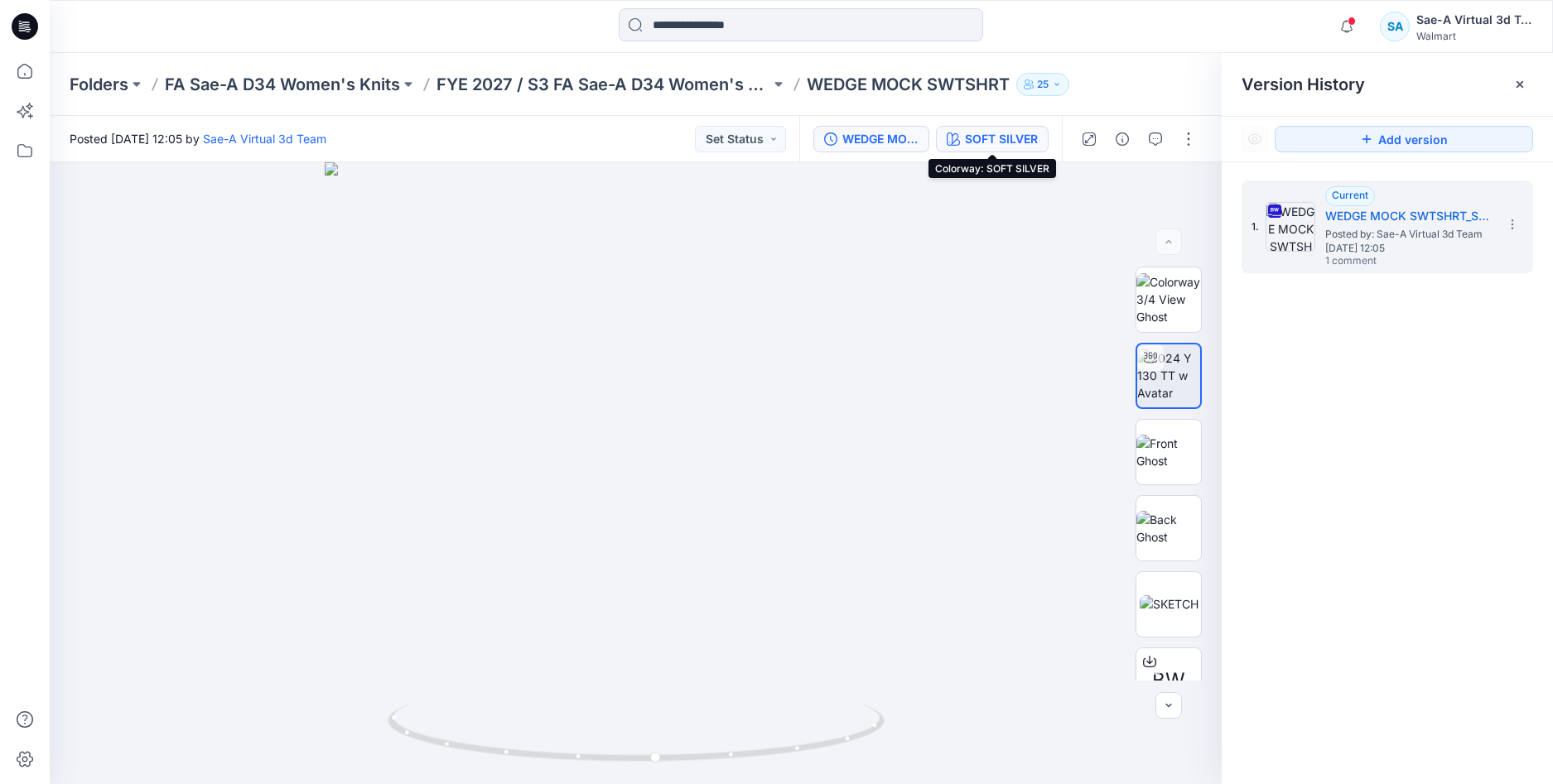
click at [1008, 137] on div "SOFT SILVER" at bounding box center [1001, 138] width 73 height 18
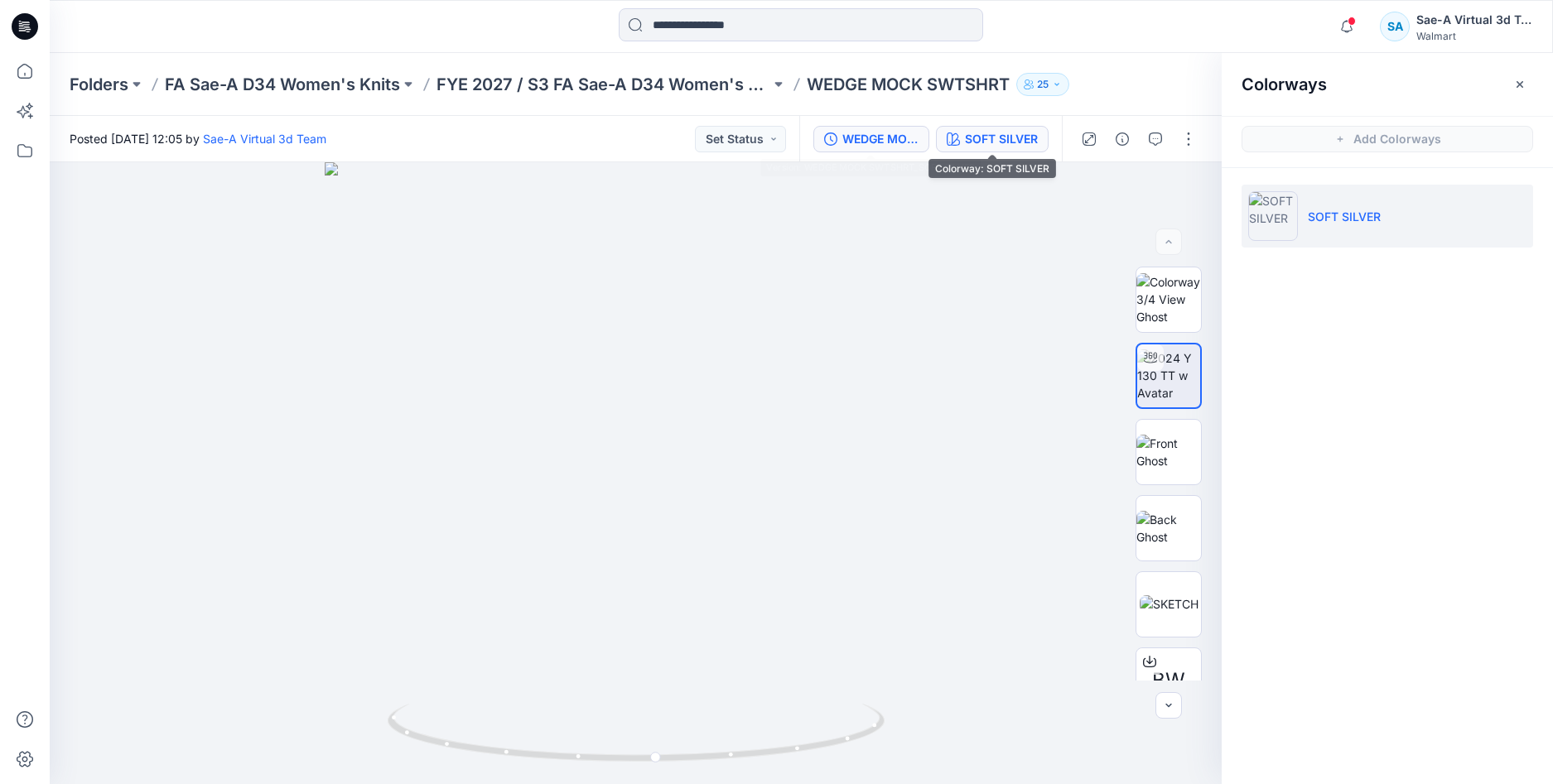
click at [901, 146] on div "WEDGE MOCK SWTSHRT_SOFT SILVER" at bounding box center [880, 138] width 76 height 18
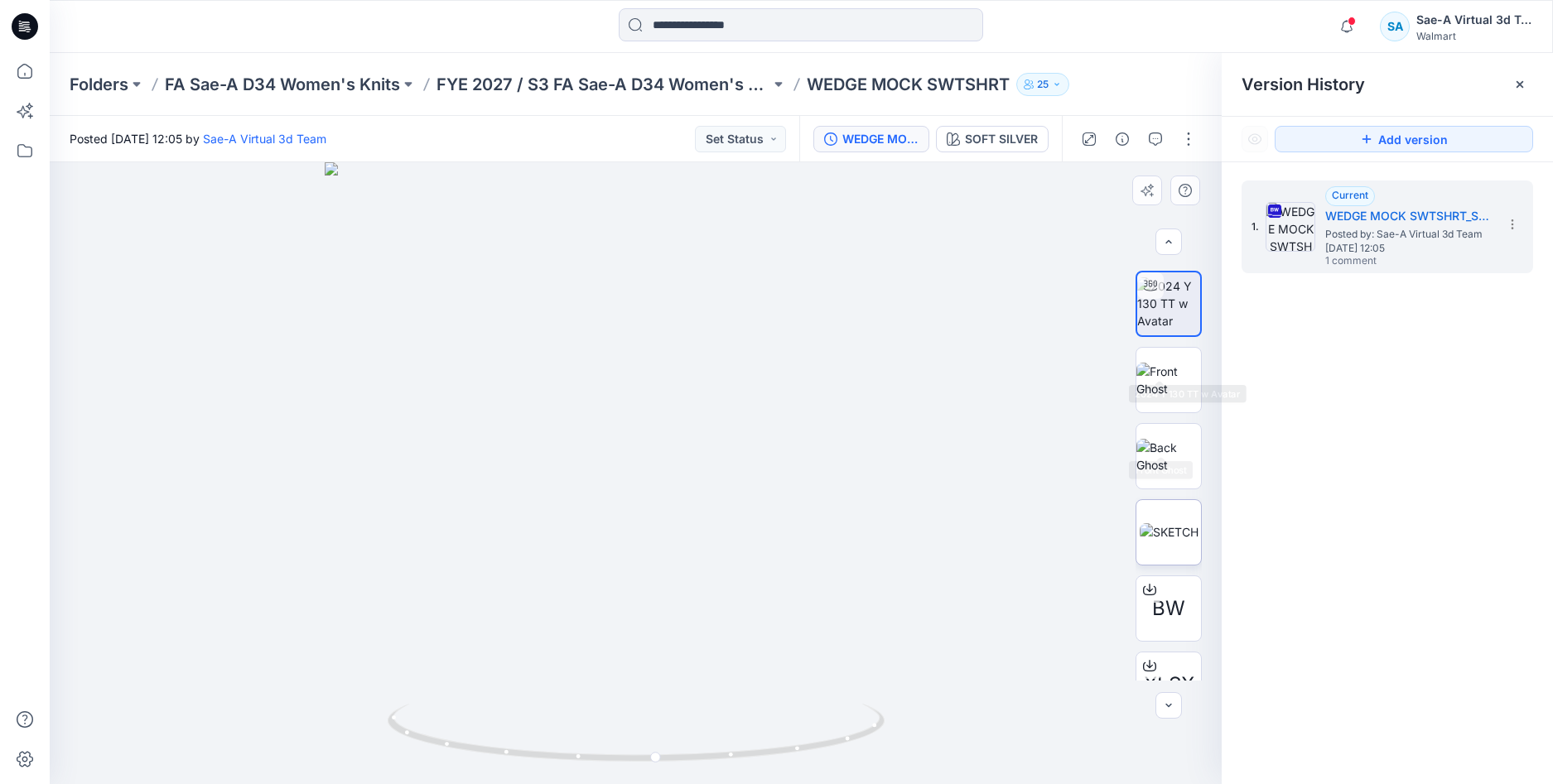
scroll to position [109, 0]
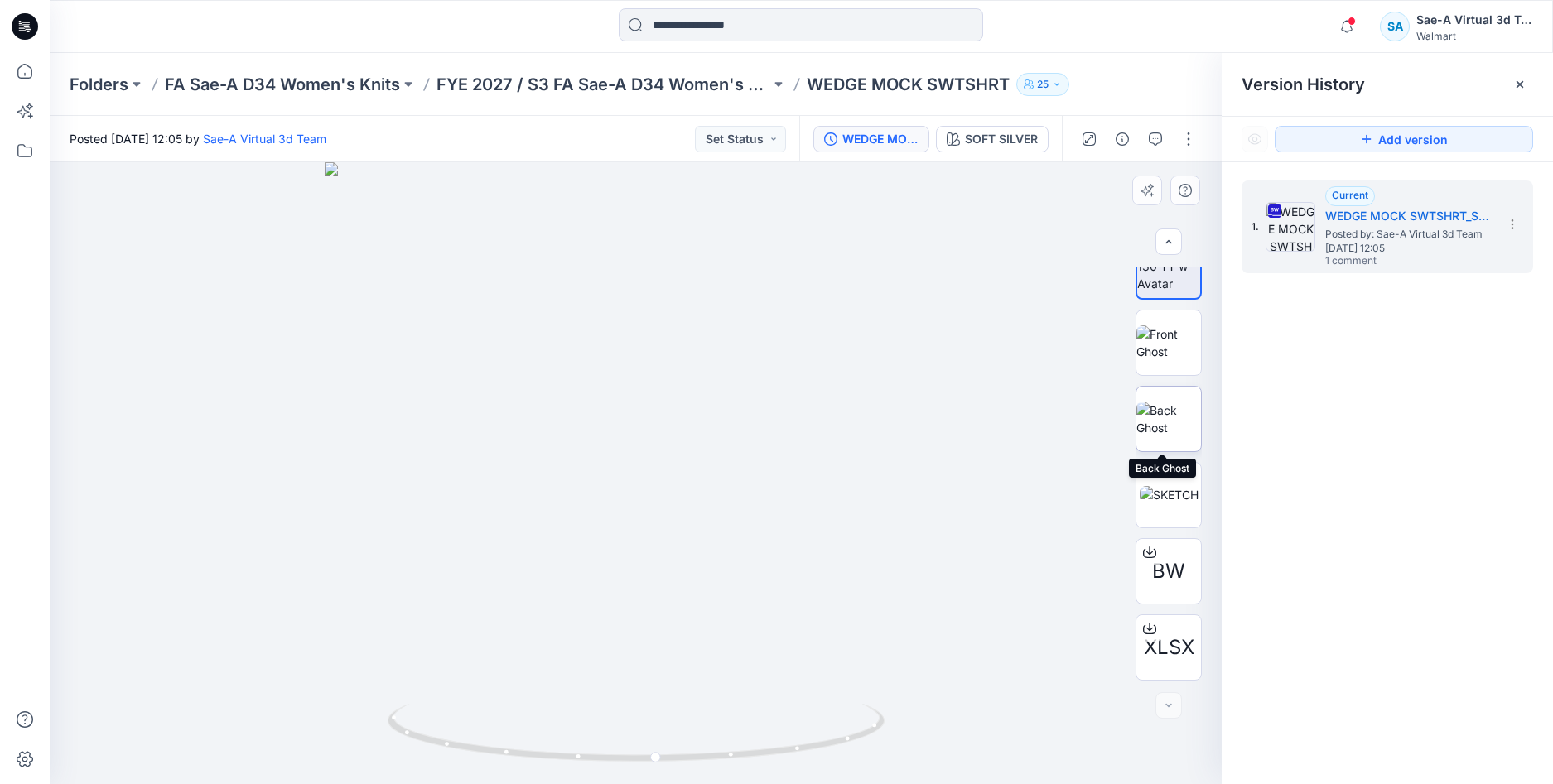
drag, startPoint x: 1174, startPoint y: 422, endPoint x: 1169, endPoint y: 316, distance: 106.1
click at [1175, 421] on img at bounding box center [1168, 419] width 64 height 35
click at [1160, 287] on img at bounding box center [1168, 266] width 64 height 52
click at [1121, 143] on icon "button" at bounding box center [1122, 138] width 13 height 13
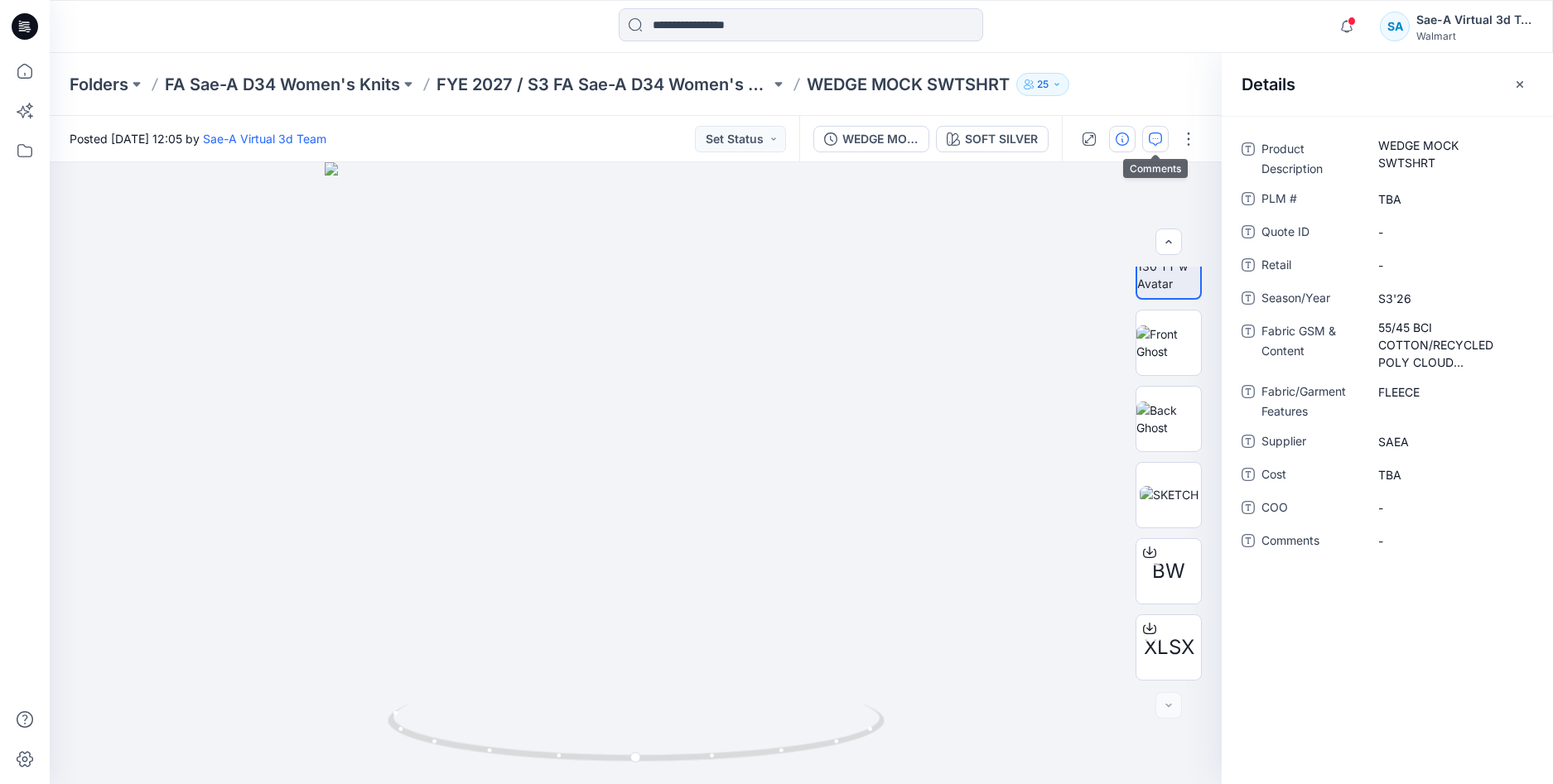
click at [1154, 136] on icon "button" at bounding box center [1155, 138] width 13 height 13
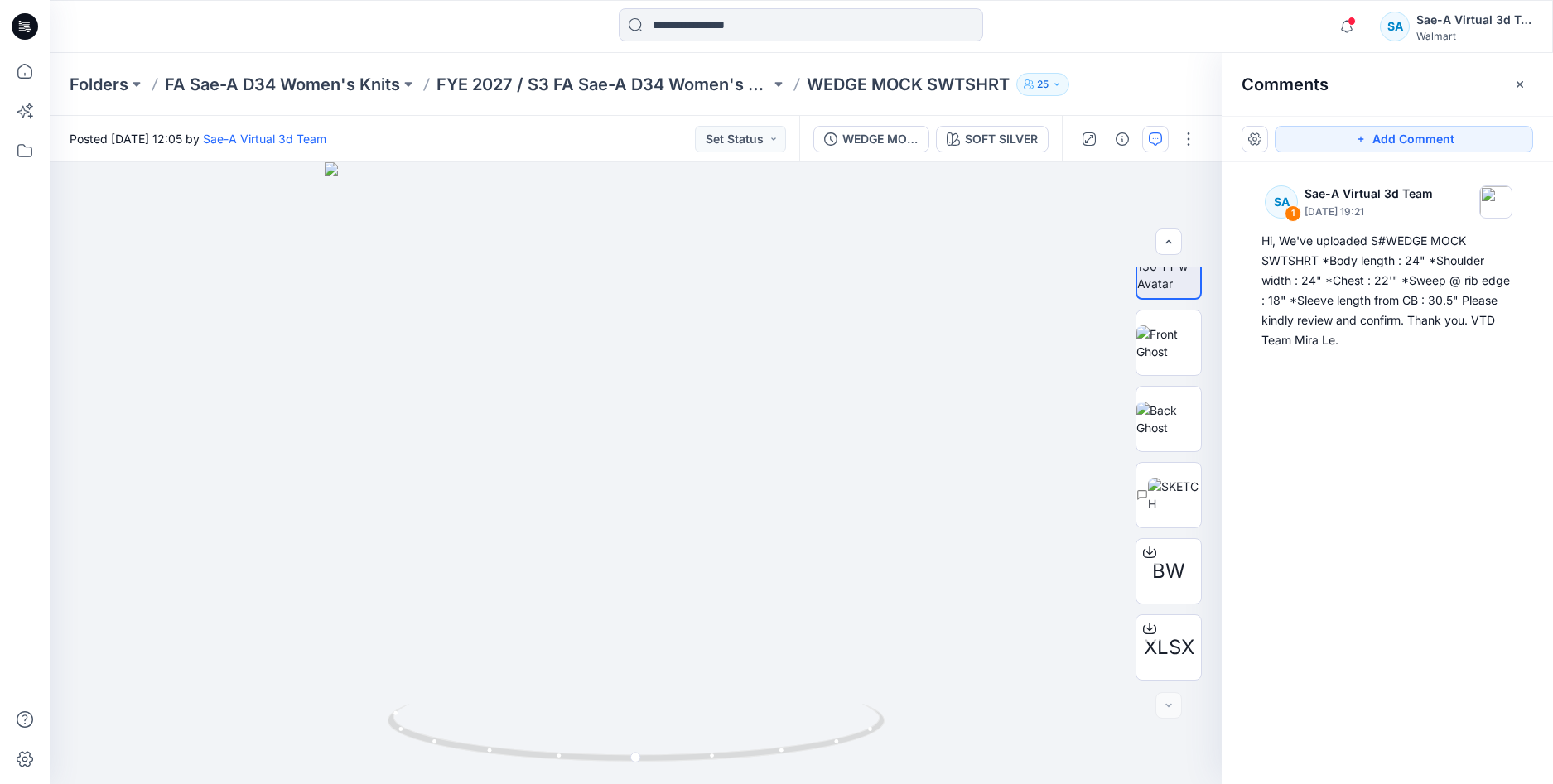
click at [21, 26] on icon at bounding box center [21, 26] width 5 height 1
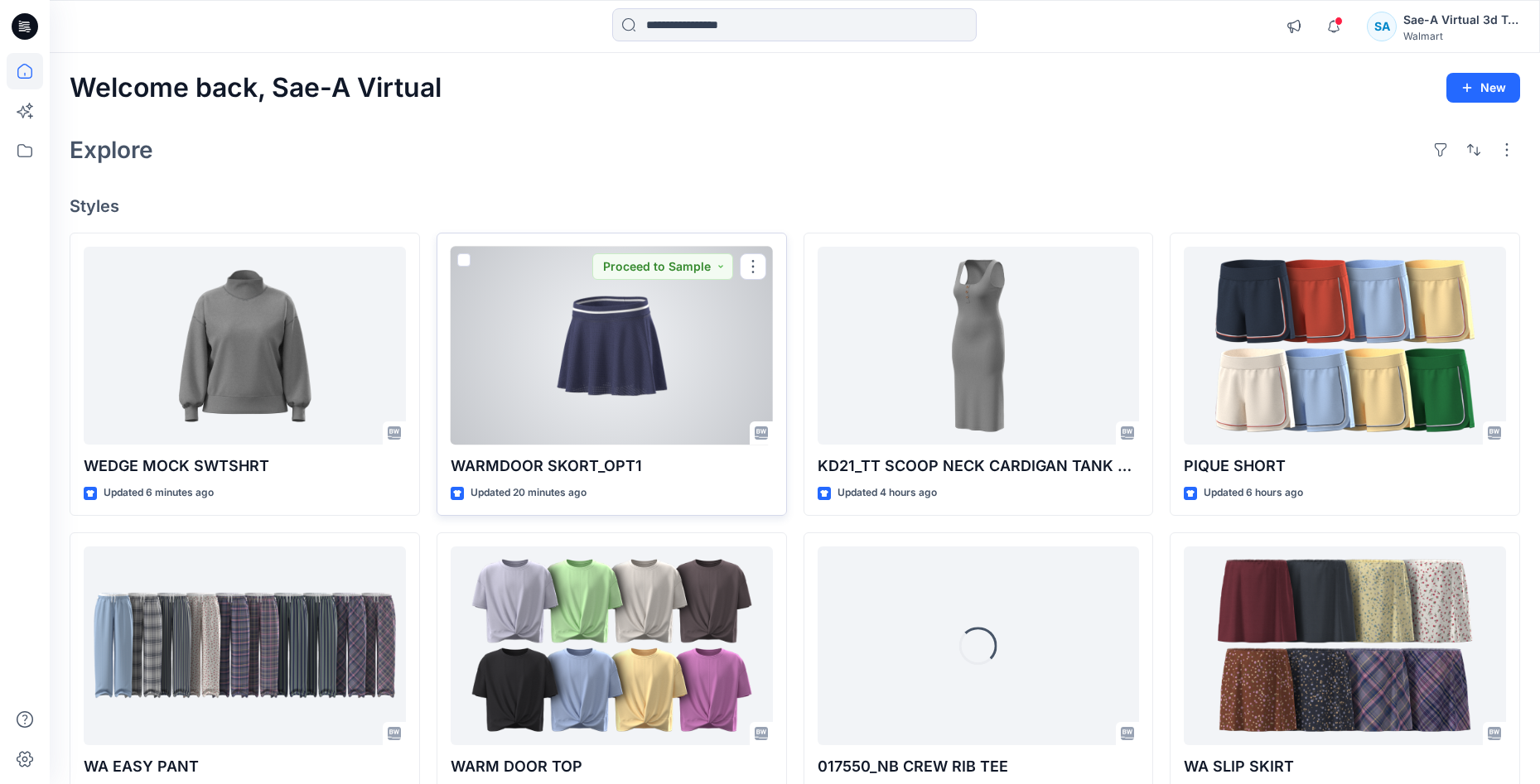
click at [600, 380] on div at bounding box center [612, 345] width 322 height 198
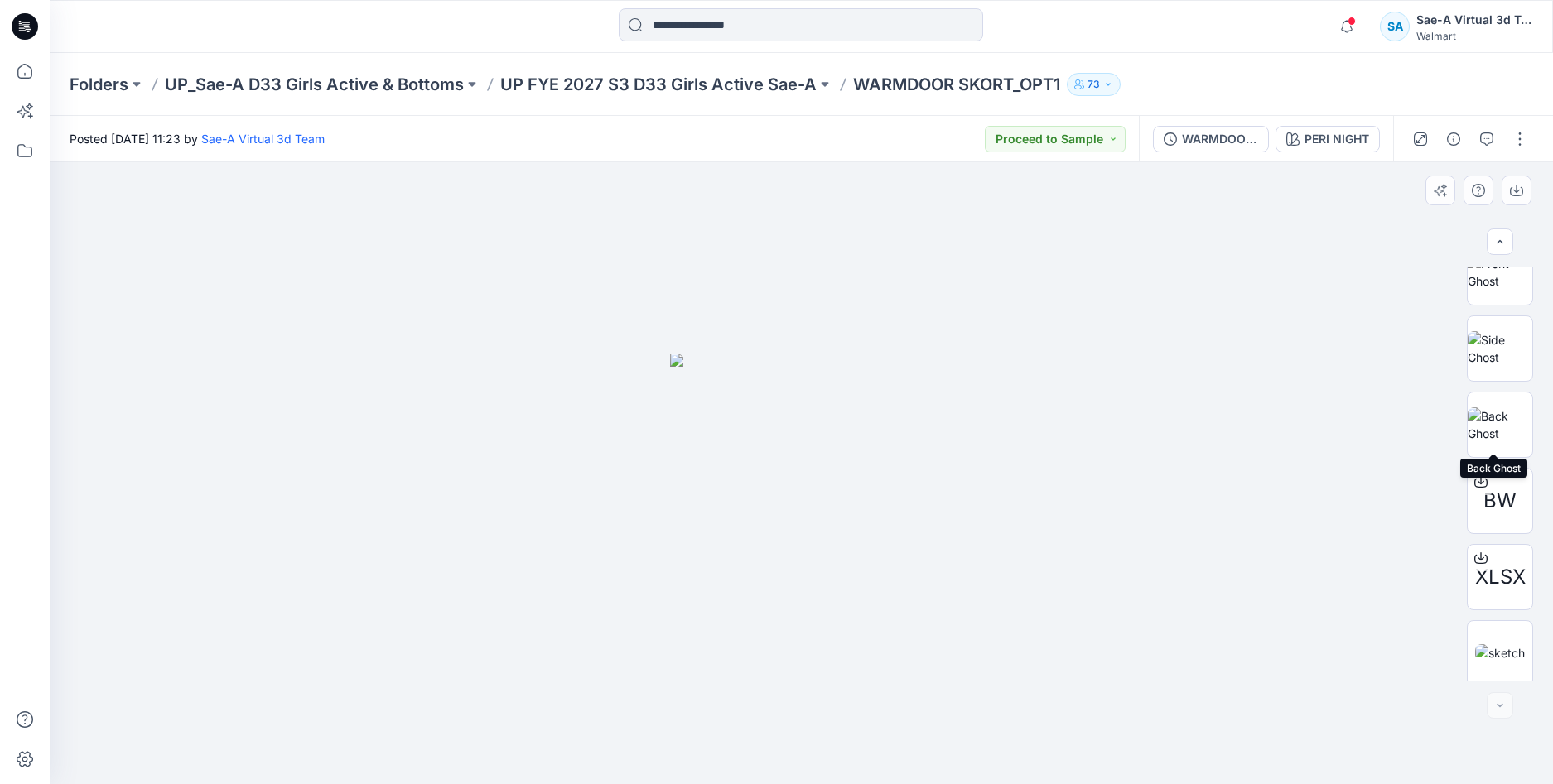
scroll to position [185, 0]
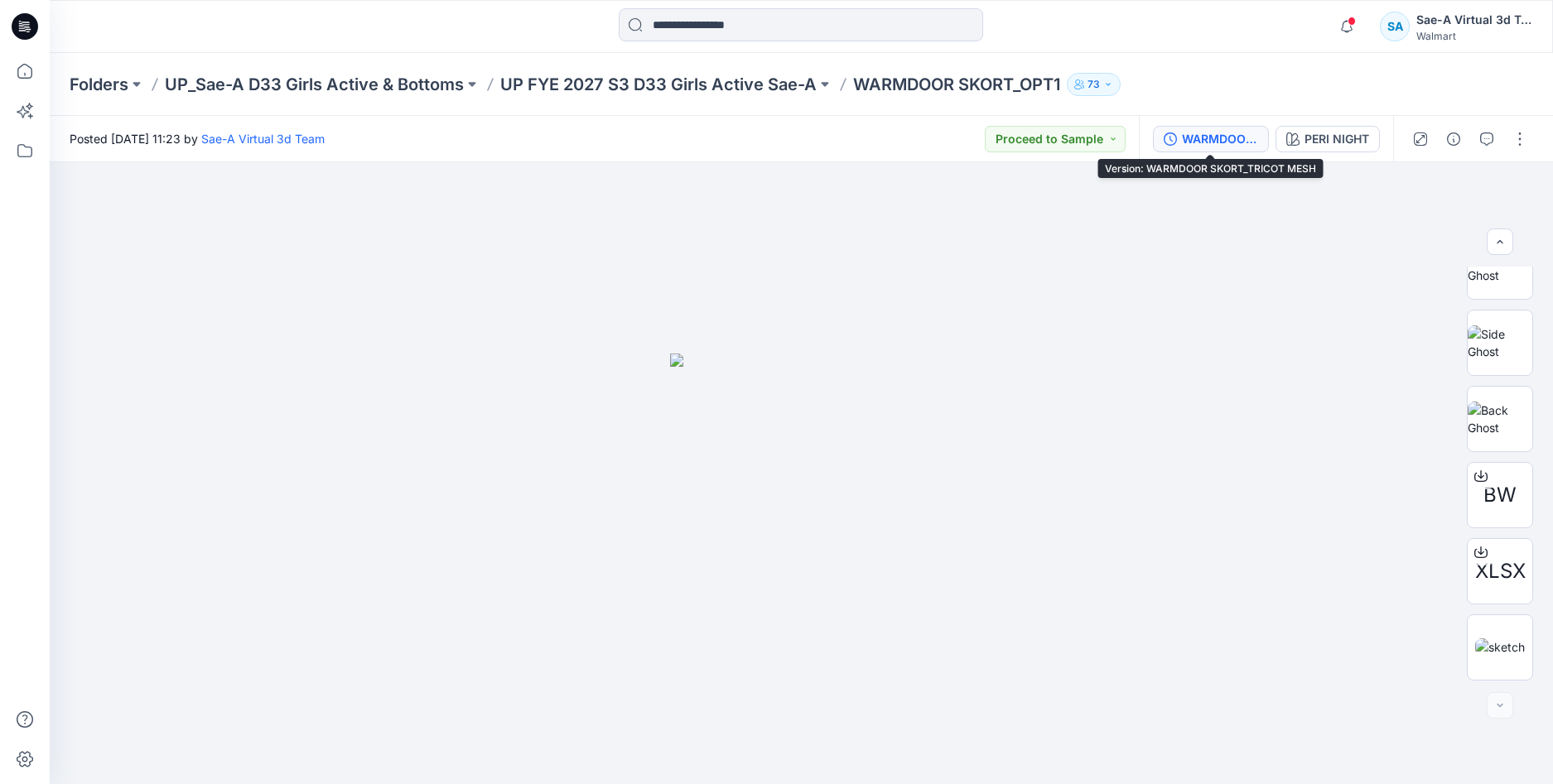
click at [1233, 148] on div "WARMDOOR SKORT_TRICOT MESH" at bounding box center [1220, 138] width 76 height 18
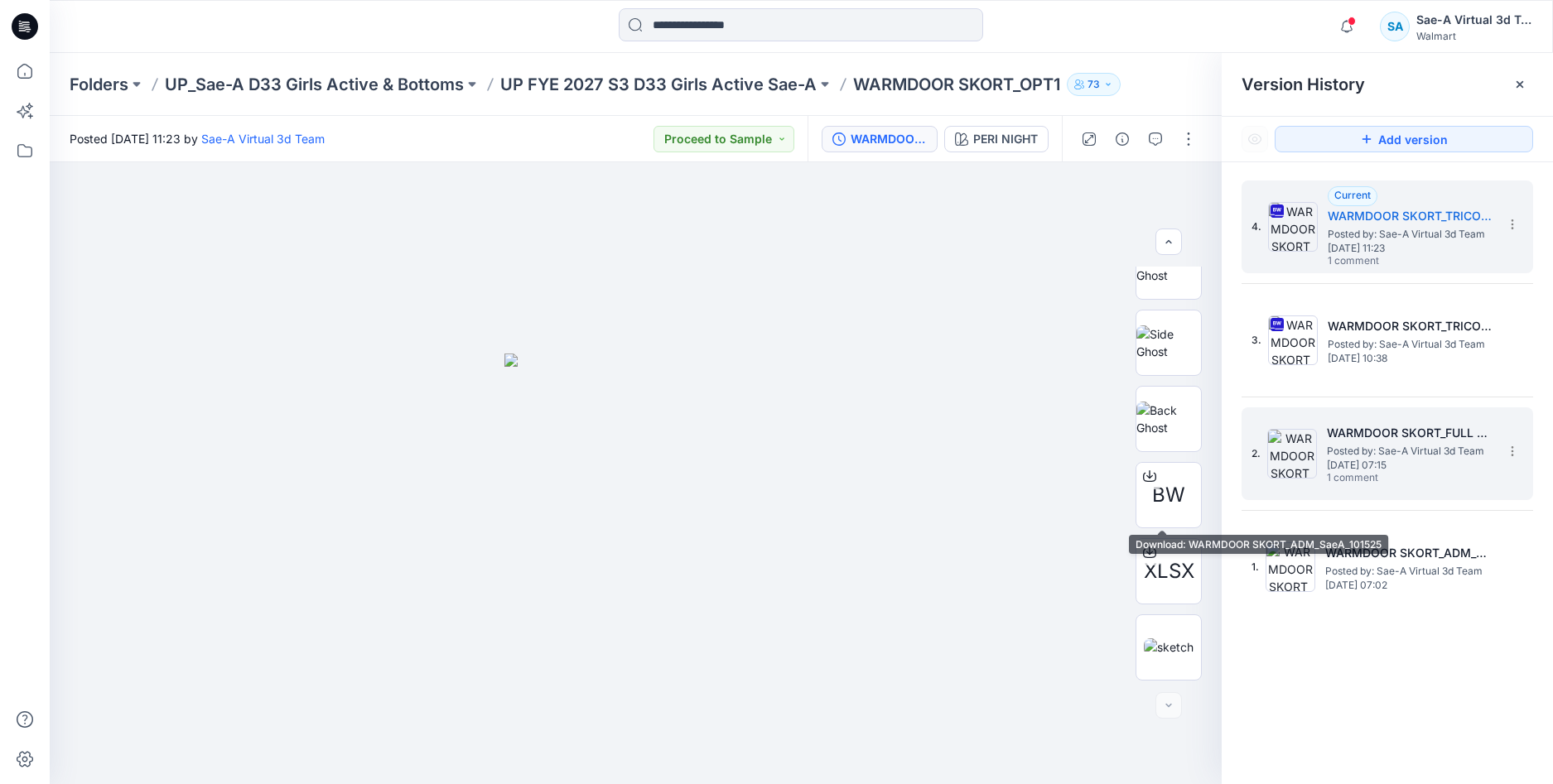
click at [1319, 480] on div "2. WARMDOOR SKORT_FULL COLORWAYS Posted by: Sae-A Virtual 3d Team [DATE] 07:15 …" at bounding box center [1375, 453] width 248 height 80
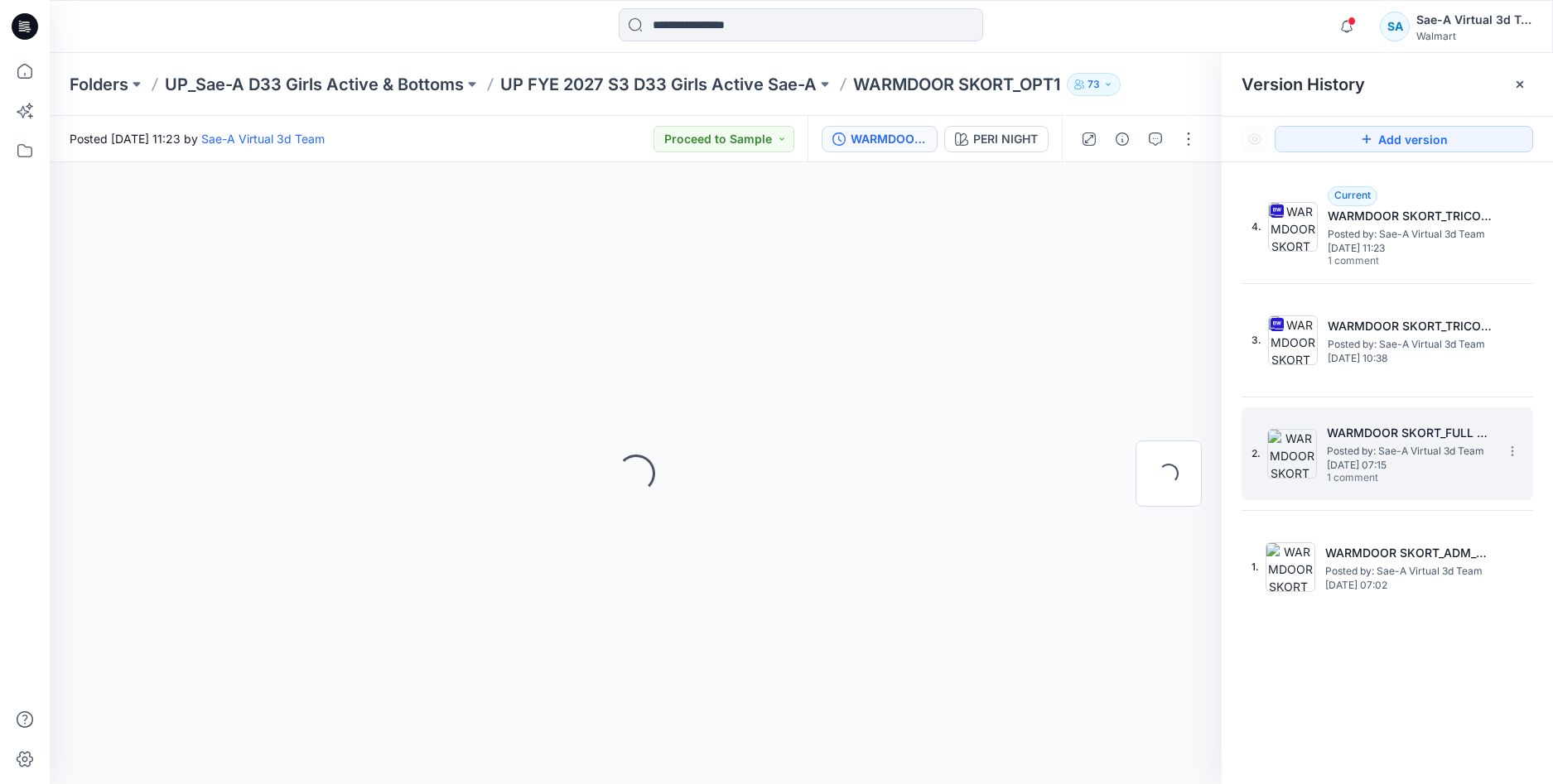
scroll to position [0, 0]
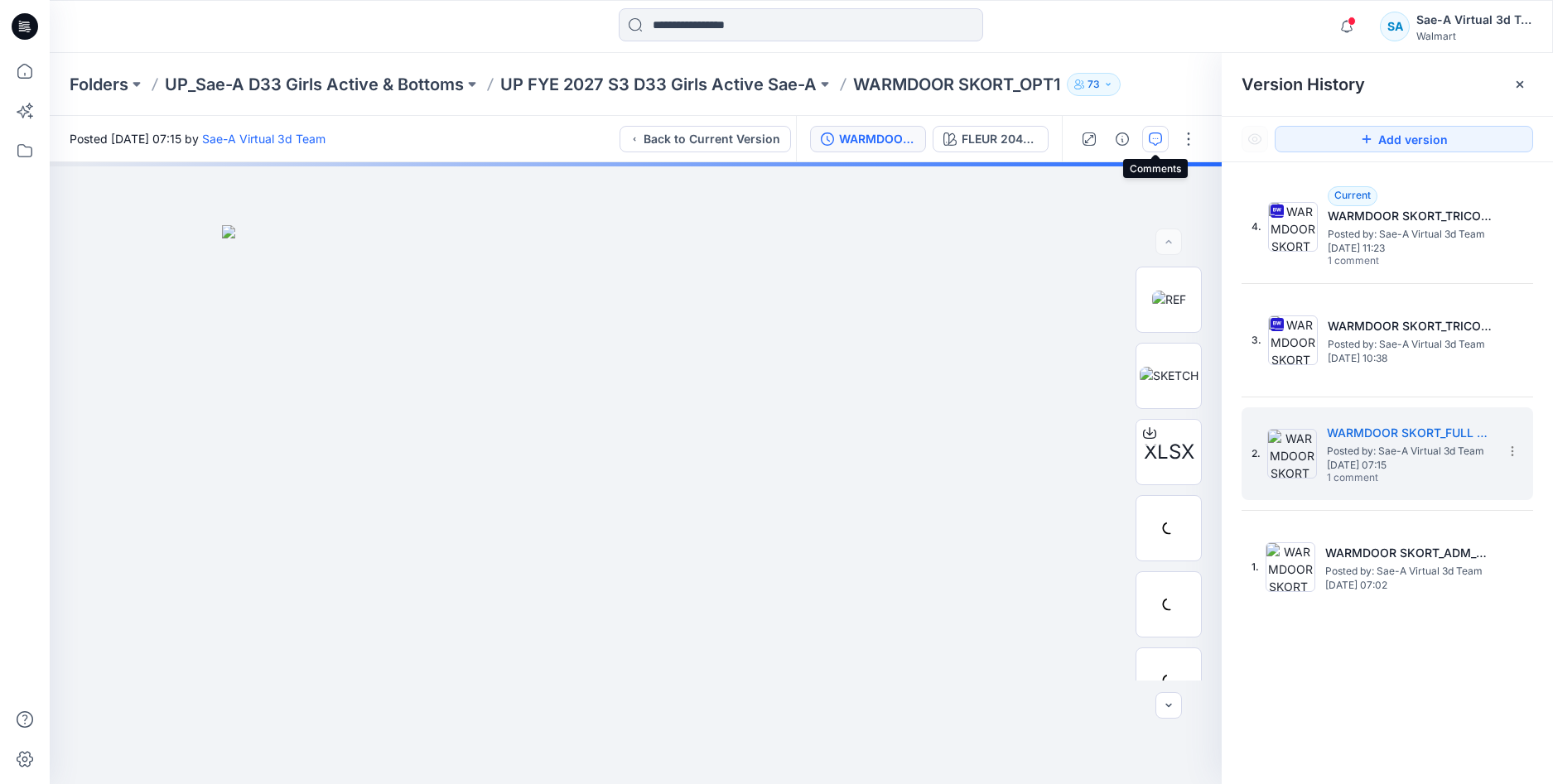
click at [1156, 143] on icon "button" at bounding box center [1155, 138] width 13 height 13
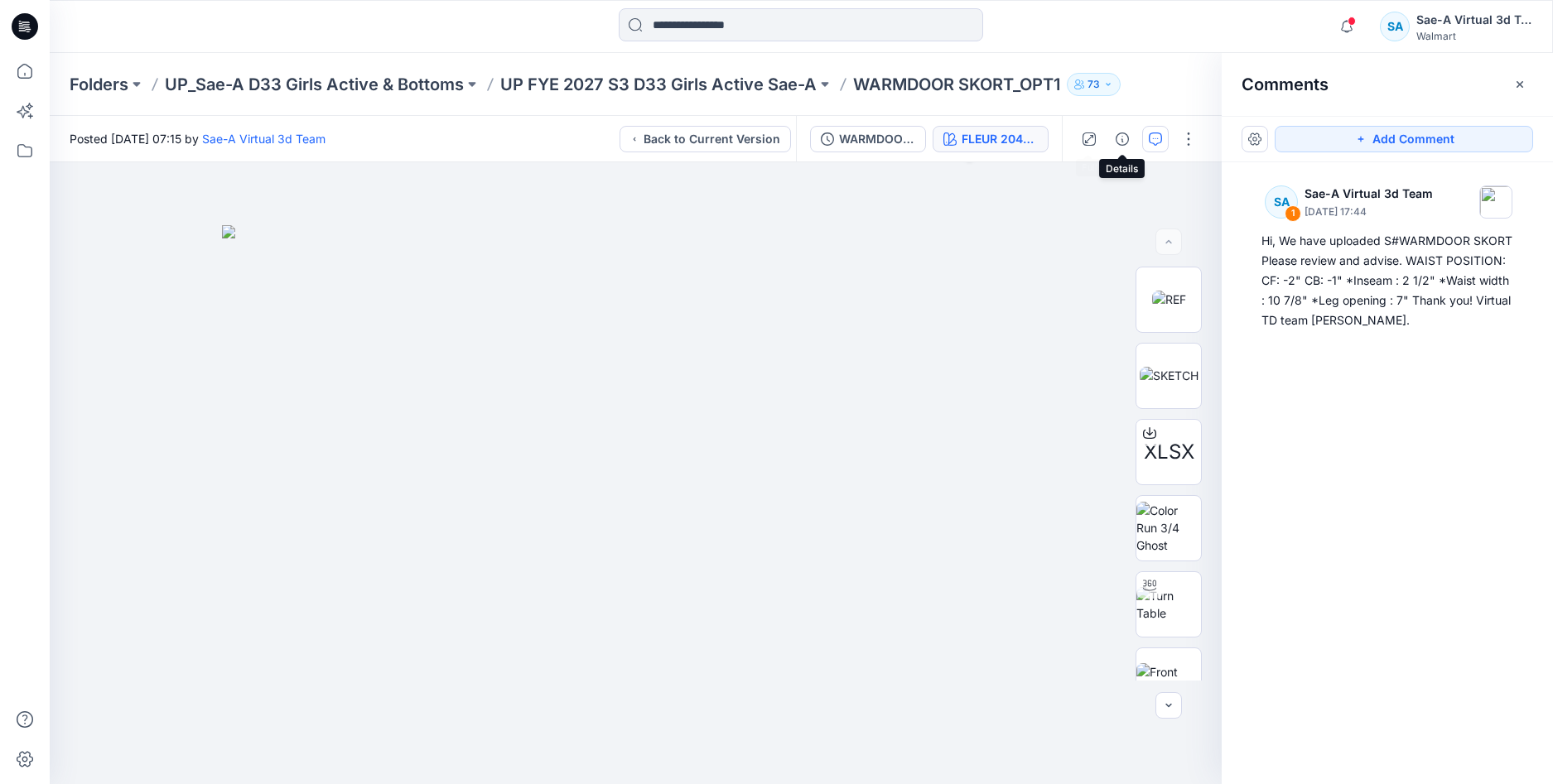
click at [1018, 141] on div "FLEUR 2041817PW" at bounding box center [1000, 138] width 76 height 18
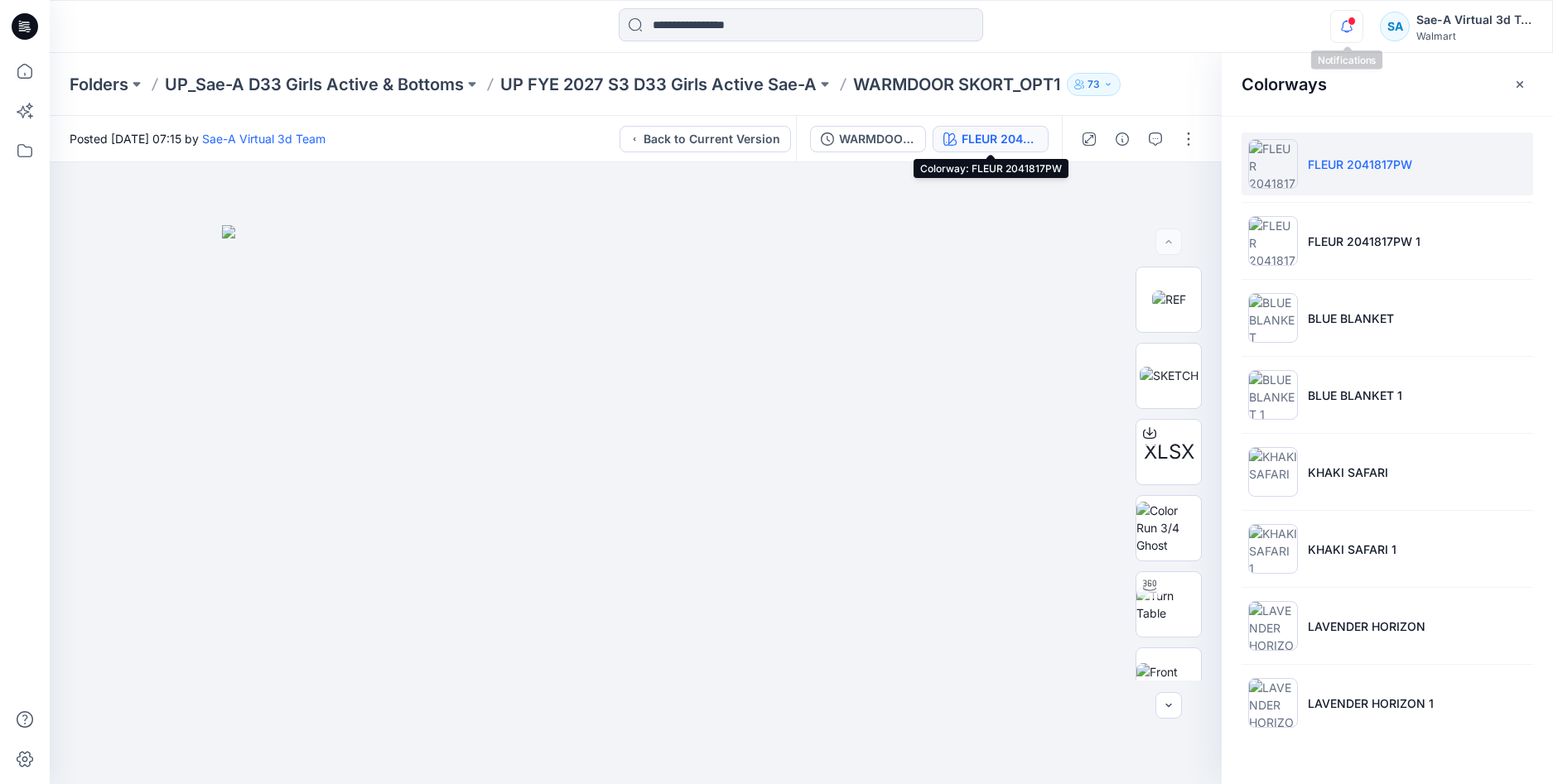
drag, startPoint x: 1360, startPoint y: 21, endPoint x: 1360, endPoint y: 31, distance: 10.0
click at [1360, 22] on icon "button" at bounding box center [1347, 27] width 32 height 33
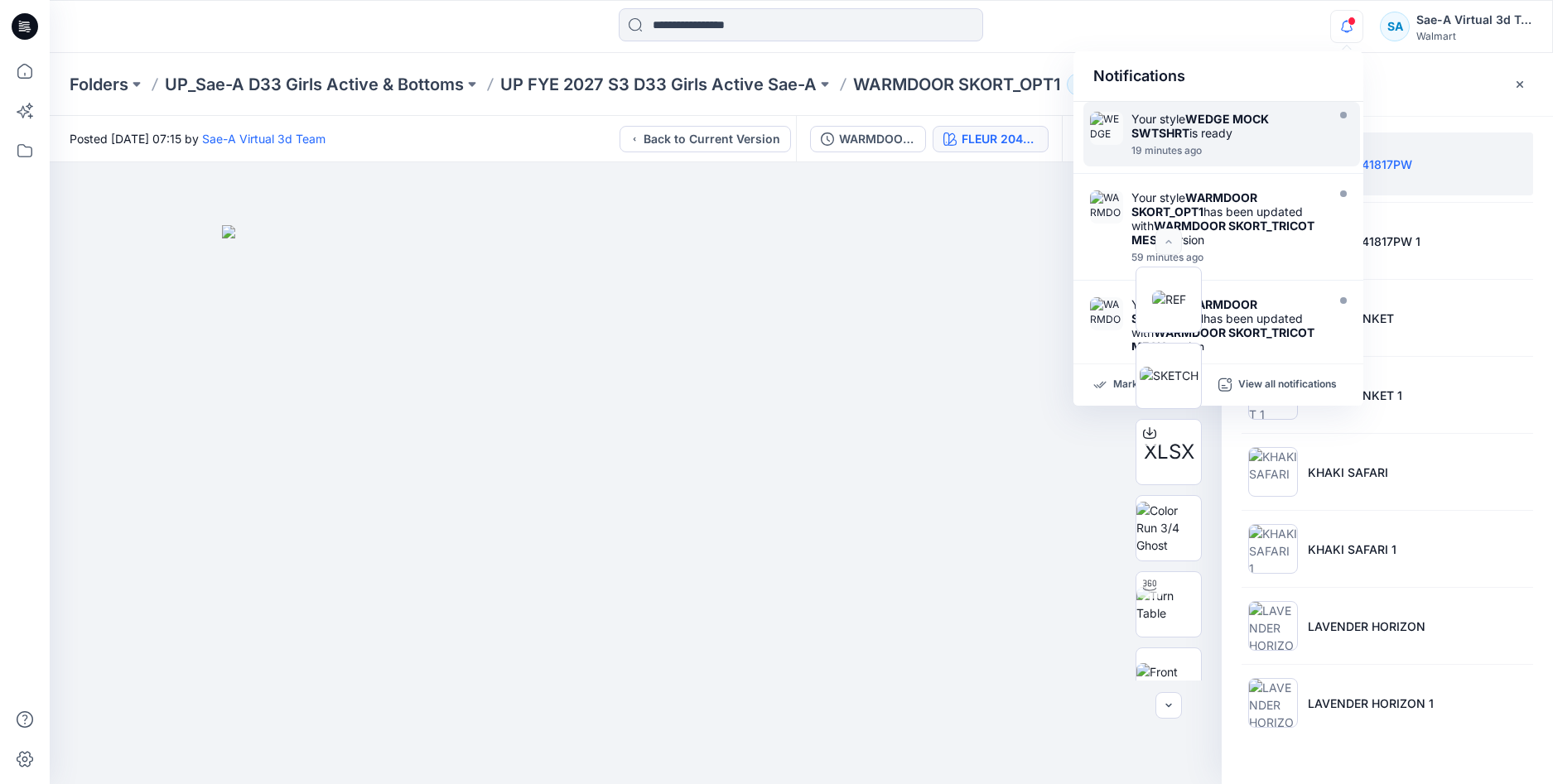
click at [1166, 137] on strong "WEDGE MOCK SWTSHRT" at bounding box center [1200, 125] width 137 height 28
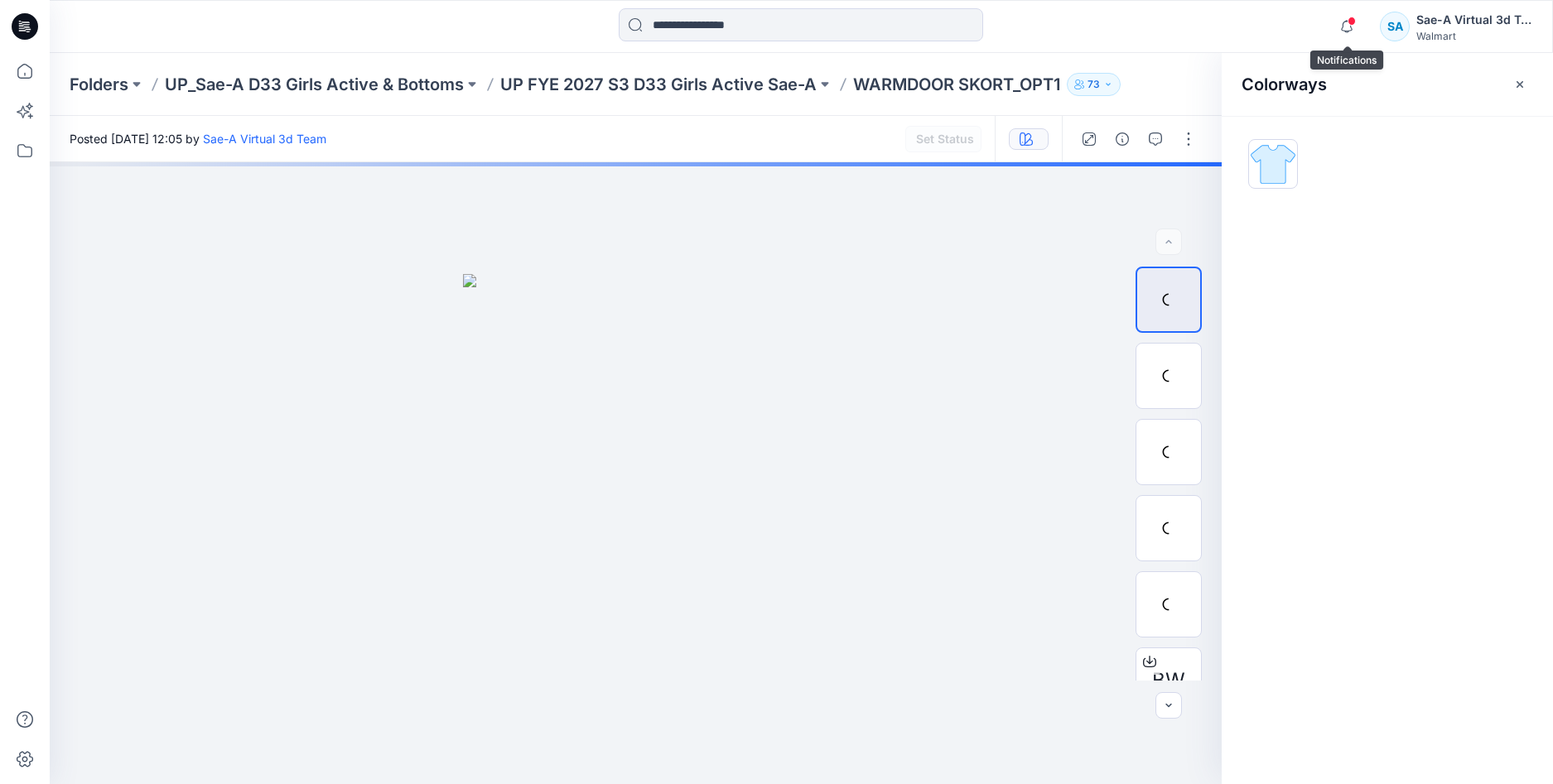
drag, startPoint x: 1351, startPoint y: 21, endPoint x: 1332, endPoint y: 70, distance: 52.6
click at [1351, 23] on span at bounding box center [1352, 21] width 9 height 9
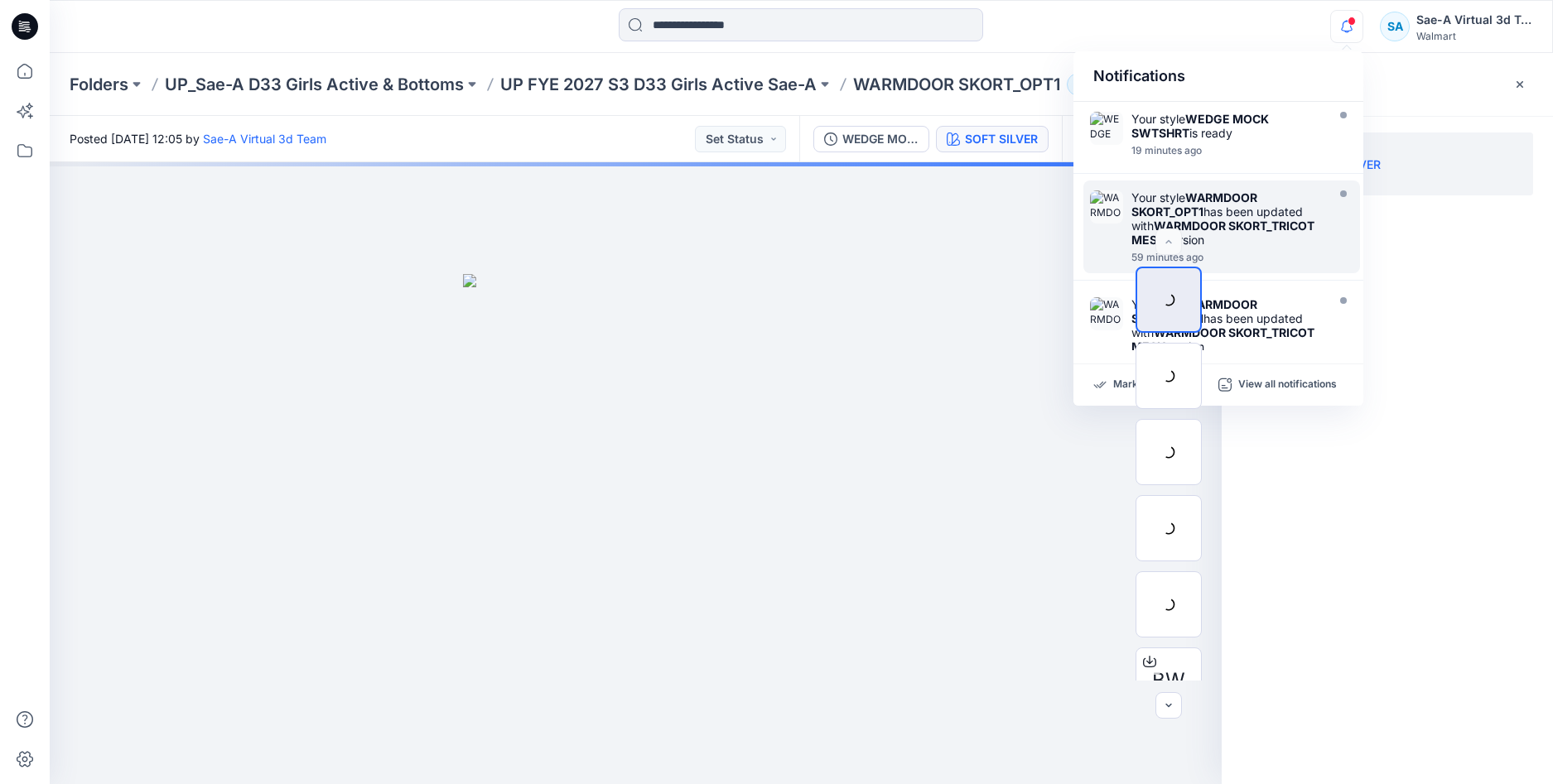
scroll to position [166, 0]
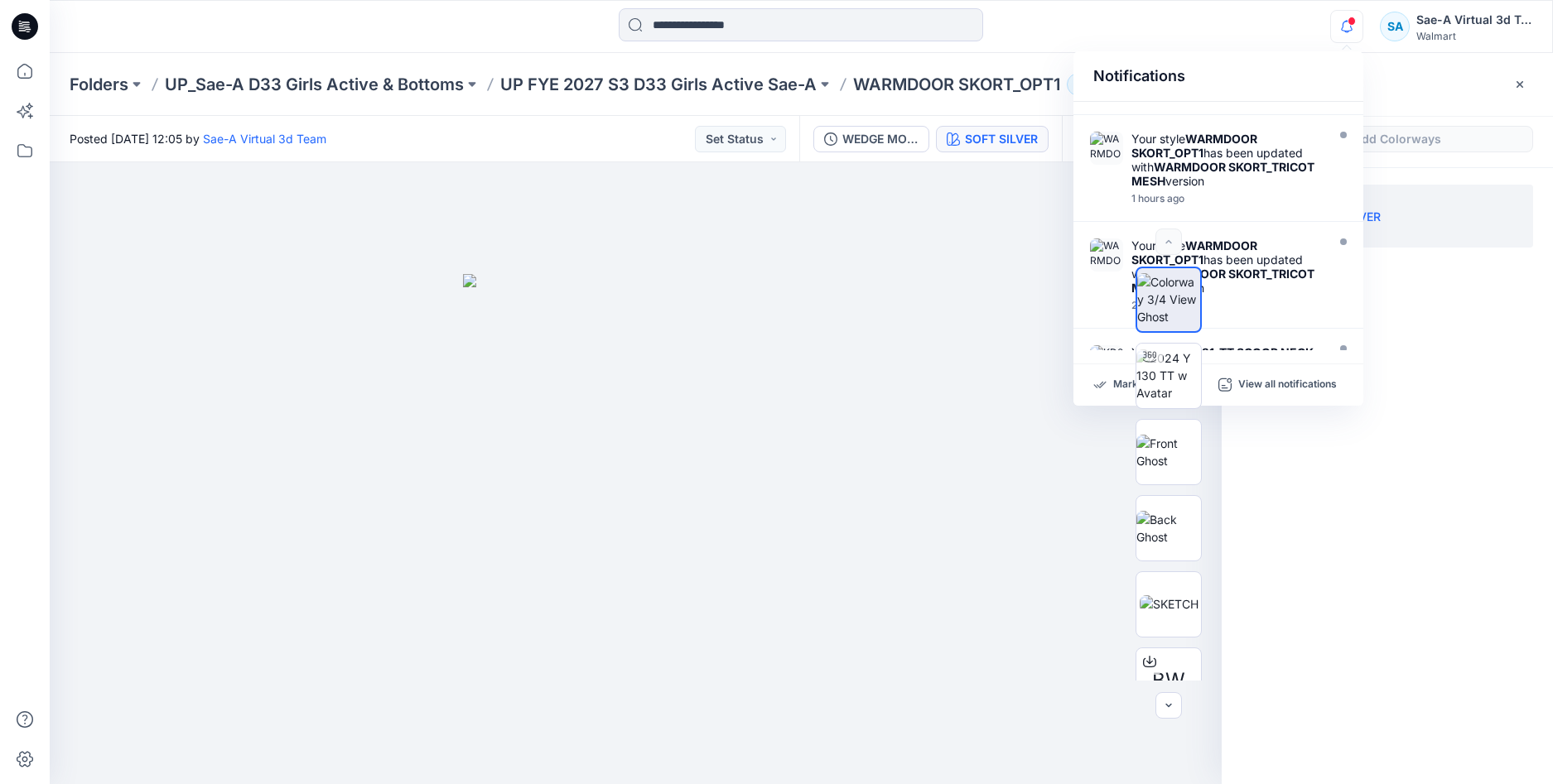
drag, startPoint x: 1361, startPoint y: 39, endPoint x: 1355, endPoint y: 30, distance: 10.8
click at [1361, 38] on icon "button" at bounding box center [1347, 27] width 32 height 33
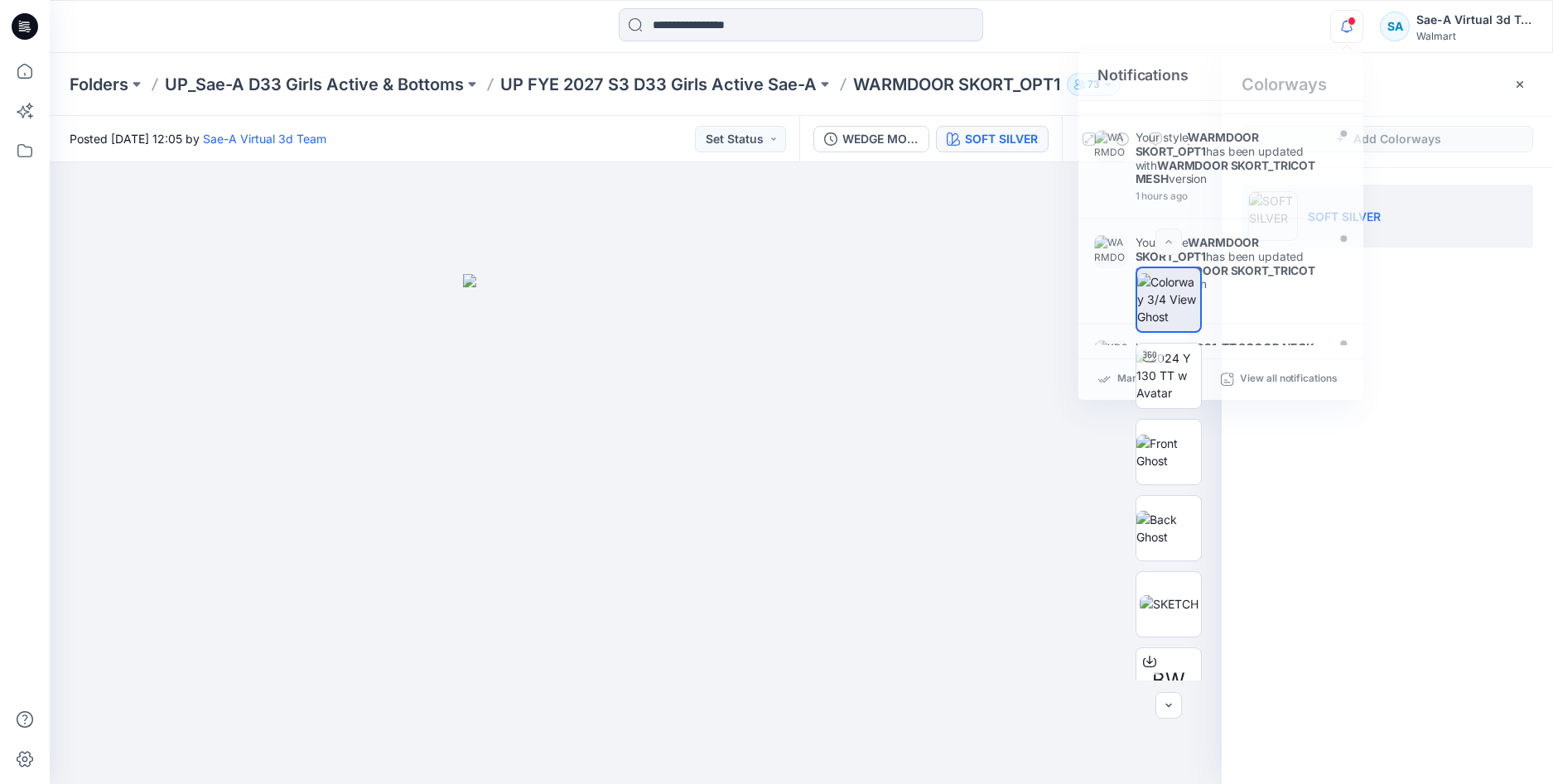
click at [1350, 27] on icon "button" at bounding box center [1347, 27] width 32 height 33
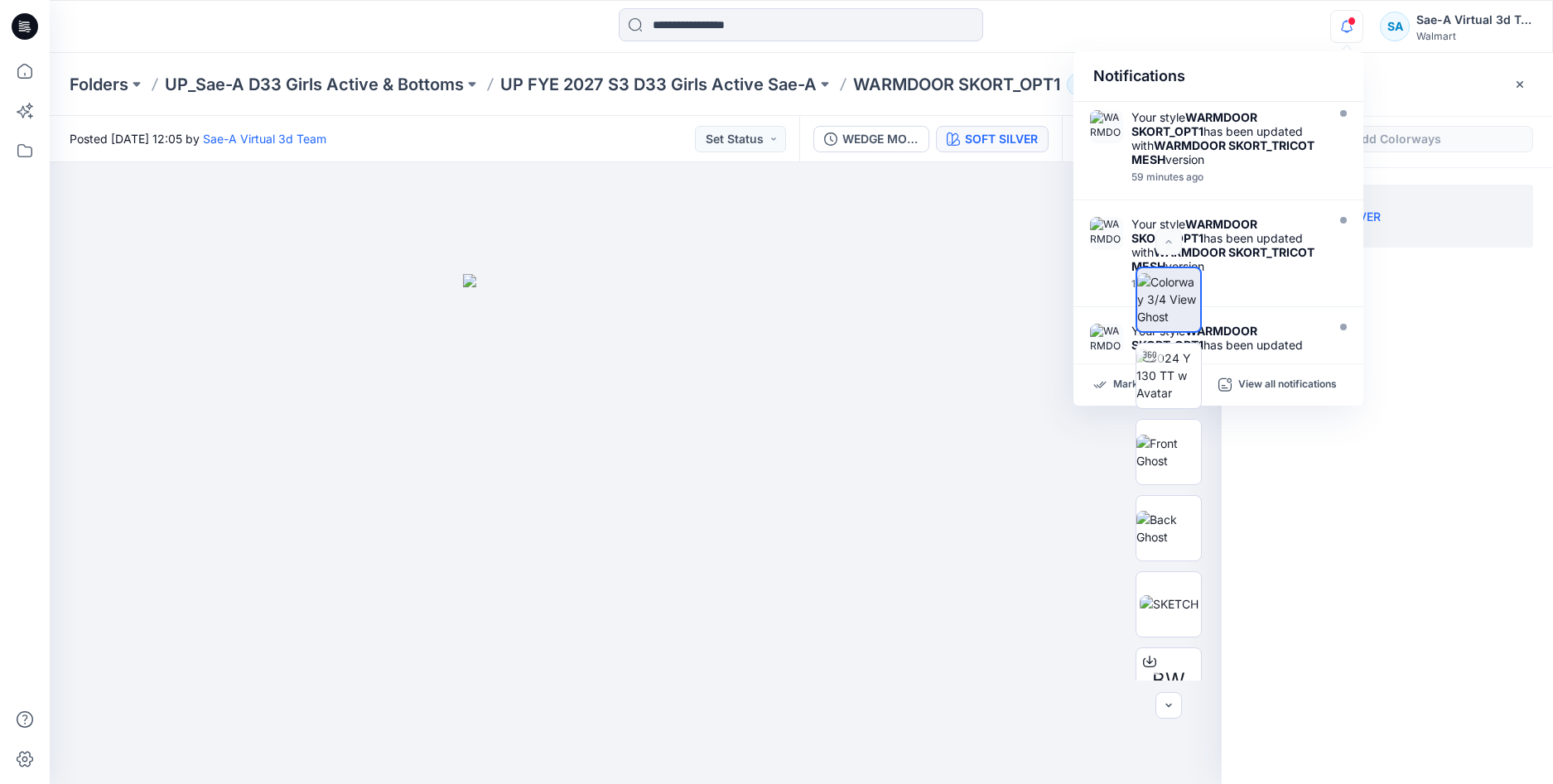
scroll to position [0, 0]
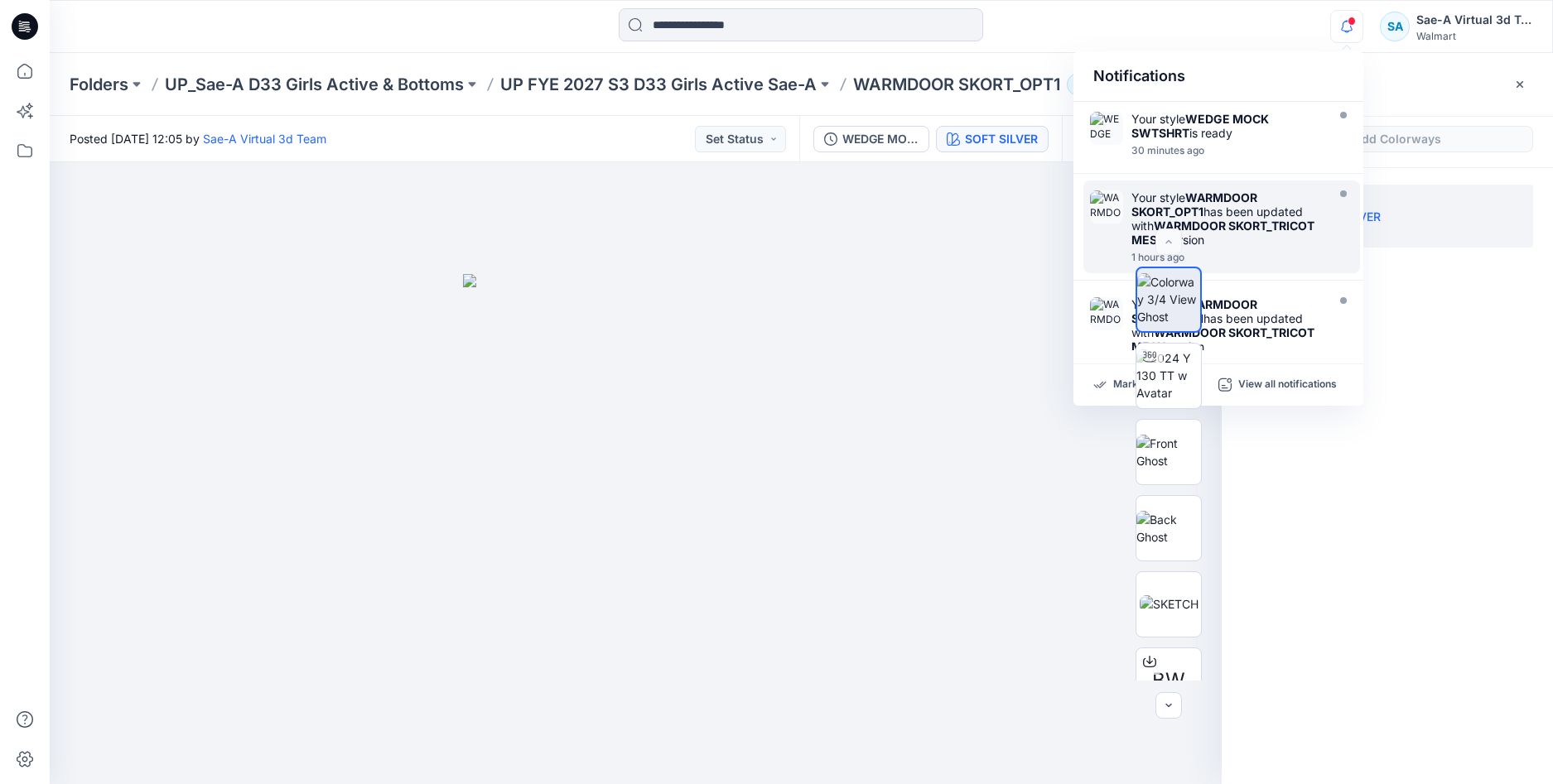
click at [1249, 238] on strong "WARMDOOR SKORT_TRICOT MESH" at bounding box center [1222, 233] width 183 height 28
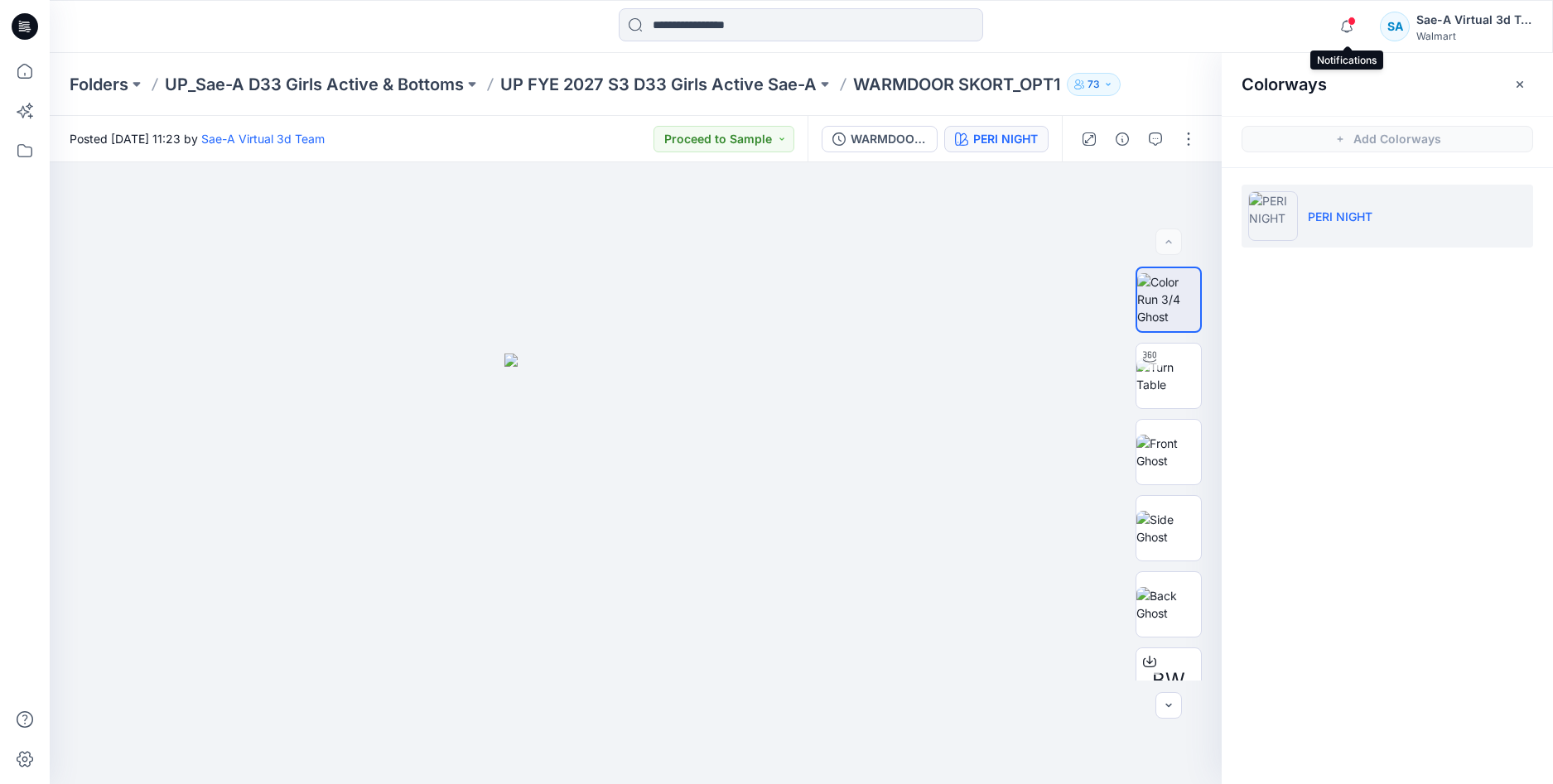
click at [1352, 24] on span at bounding box center [1352, 21] width 9 height 9
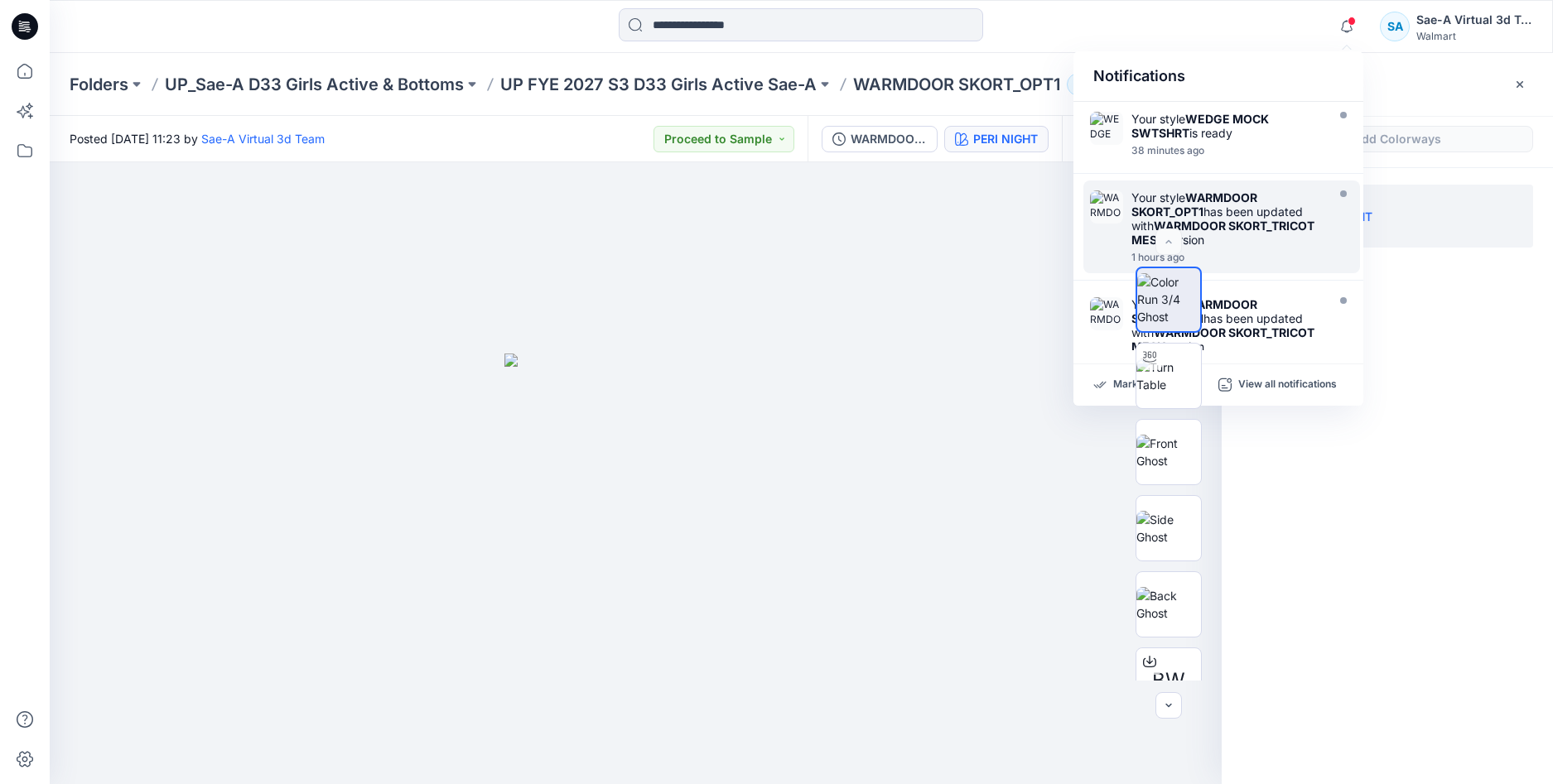
click at [1276, 243] on div "Your style WARMDOOR SKORT_OPT1 has been updated with WARMDOOR SKORT_TRICOT MESH…" at bounding box center [1227, 219] width 191 height 57
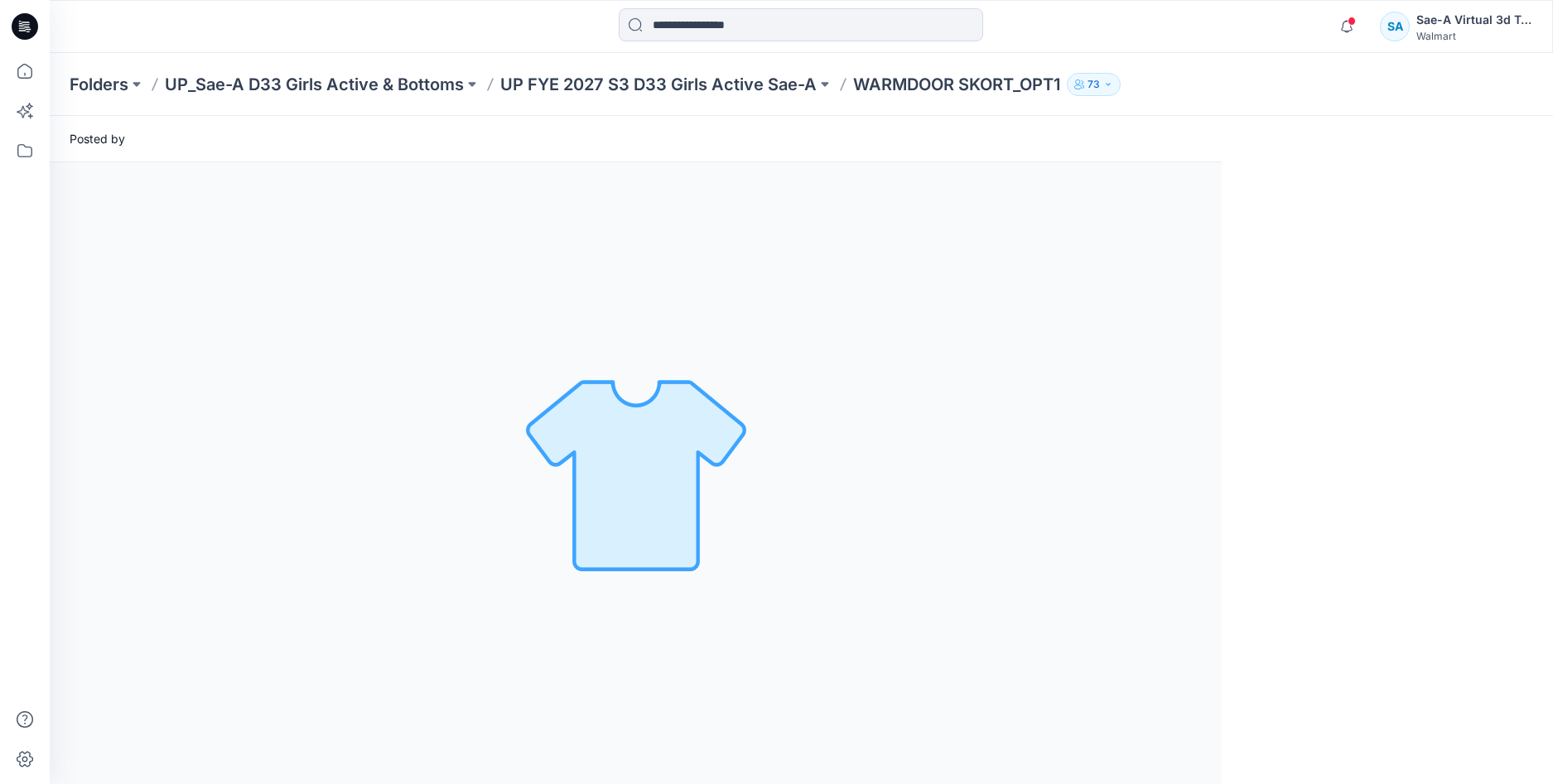
click at [1467, 525] on div "Loading... Material Properties Loading... Version History" at bounding box center [801, 473] width 1503 height 622
